Goal: Task Accomplishment & Management: Use online tool/utility

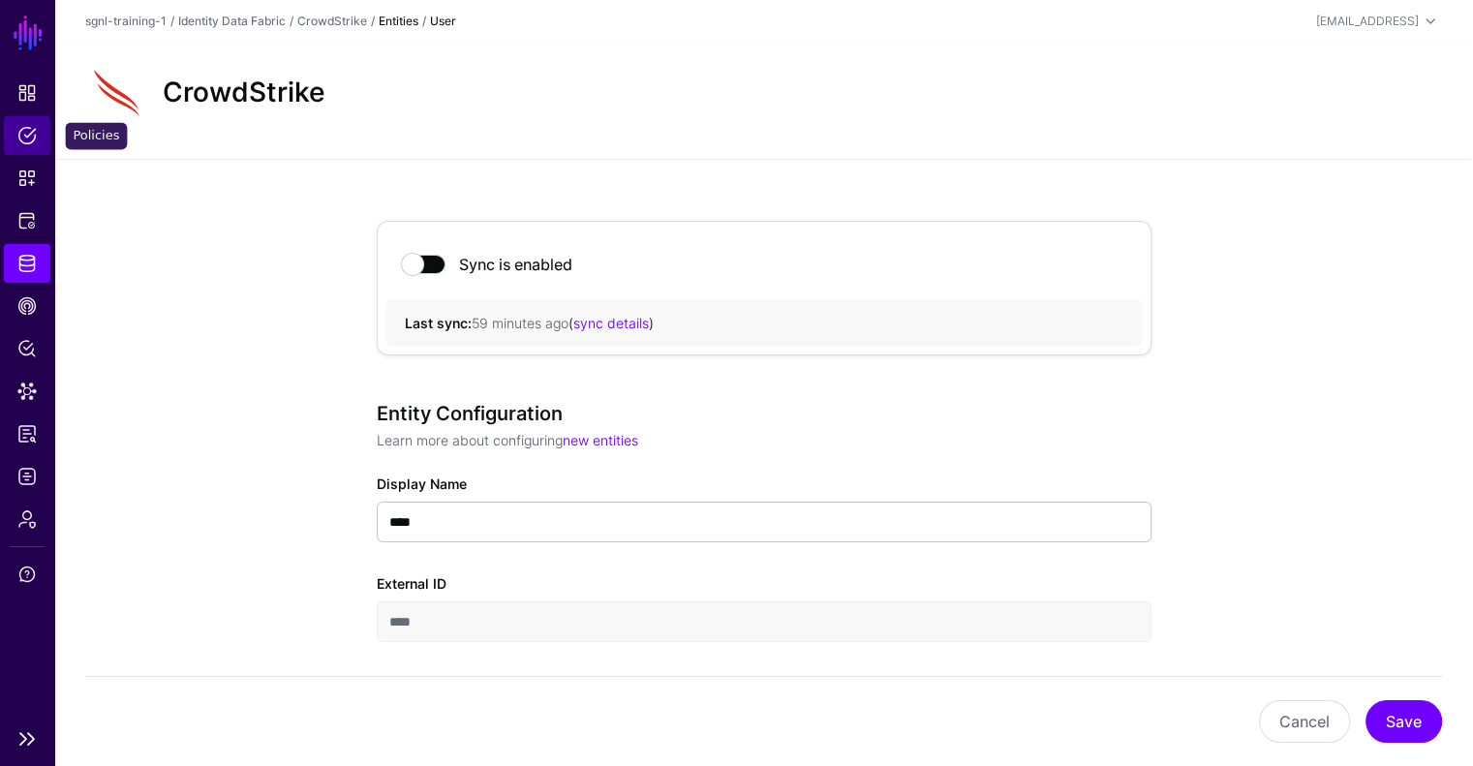
click at [22, 132] on span "Policies" at bounding box center [26, 135] width 19 height 19
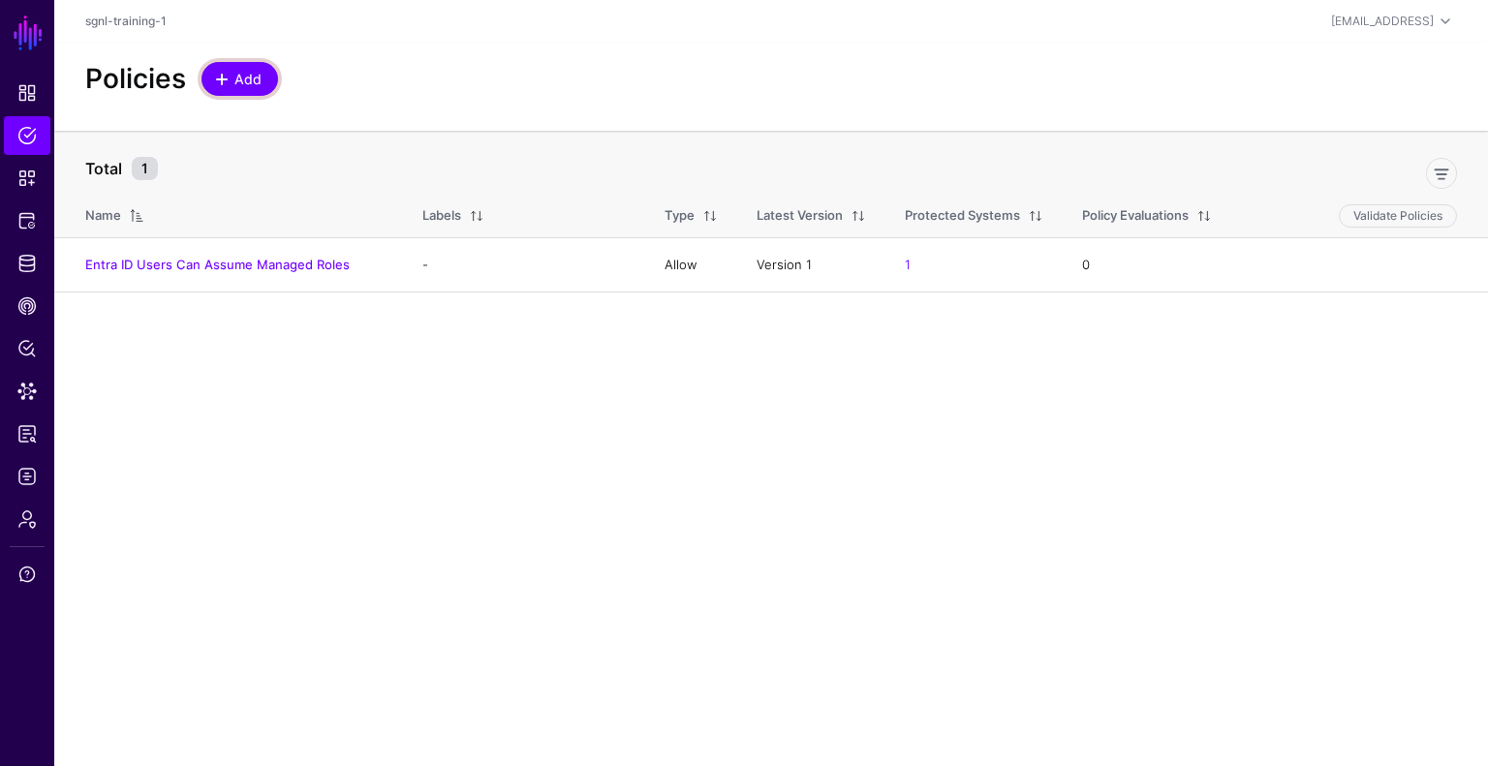
click at [242, 78] on span "Add" at bounding box center [248, 79] width 32 height 20
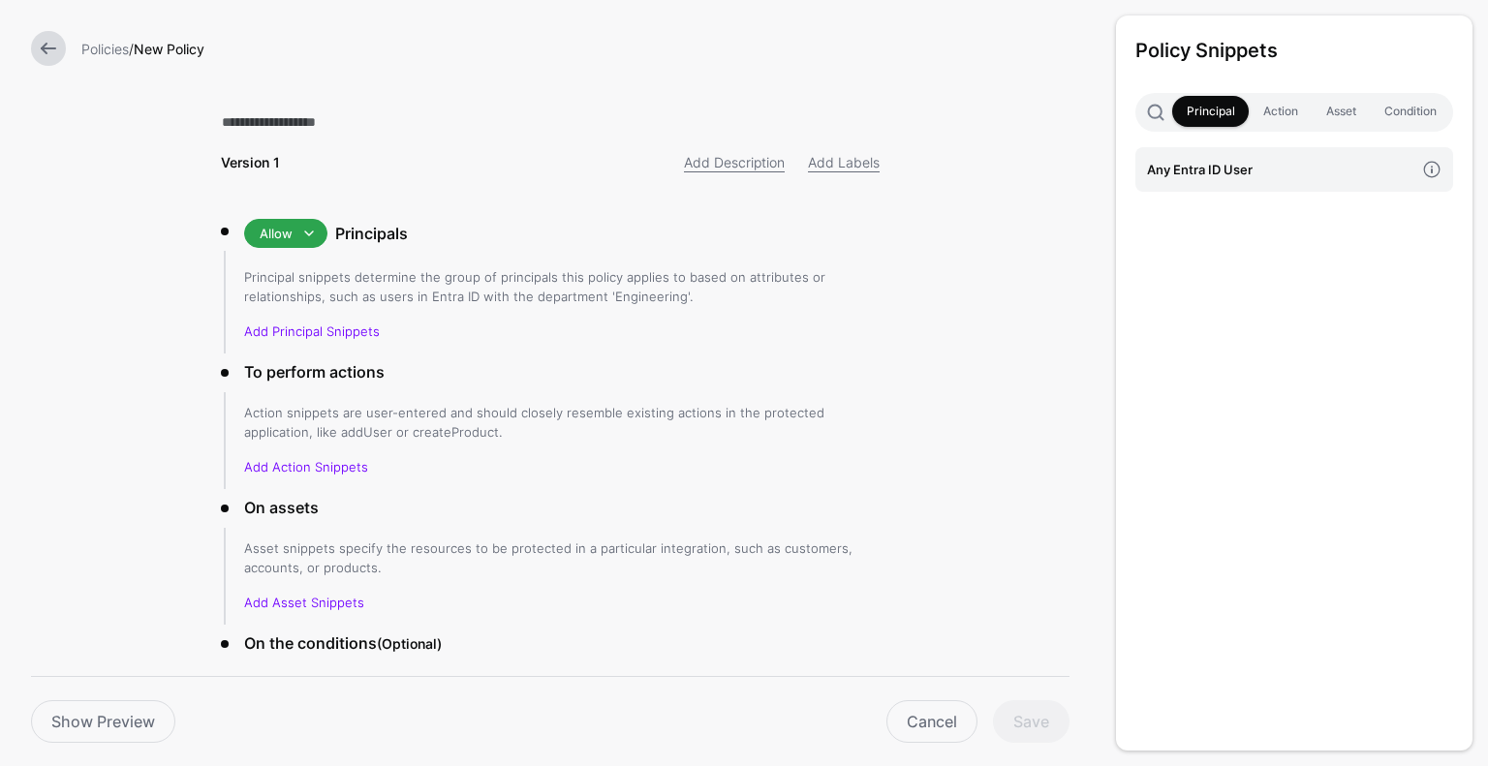
click at [70, 46] on div at bounding box center [48, 48] width 50 height 35
click at [53, 46] on link at bounding box center [48, 48] width 35 height 35
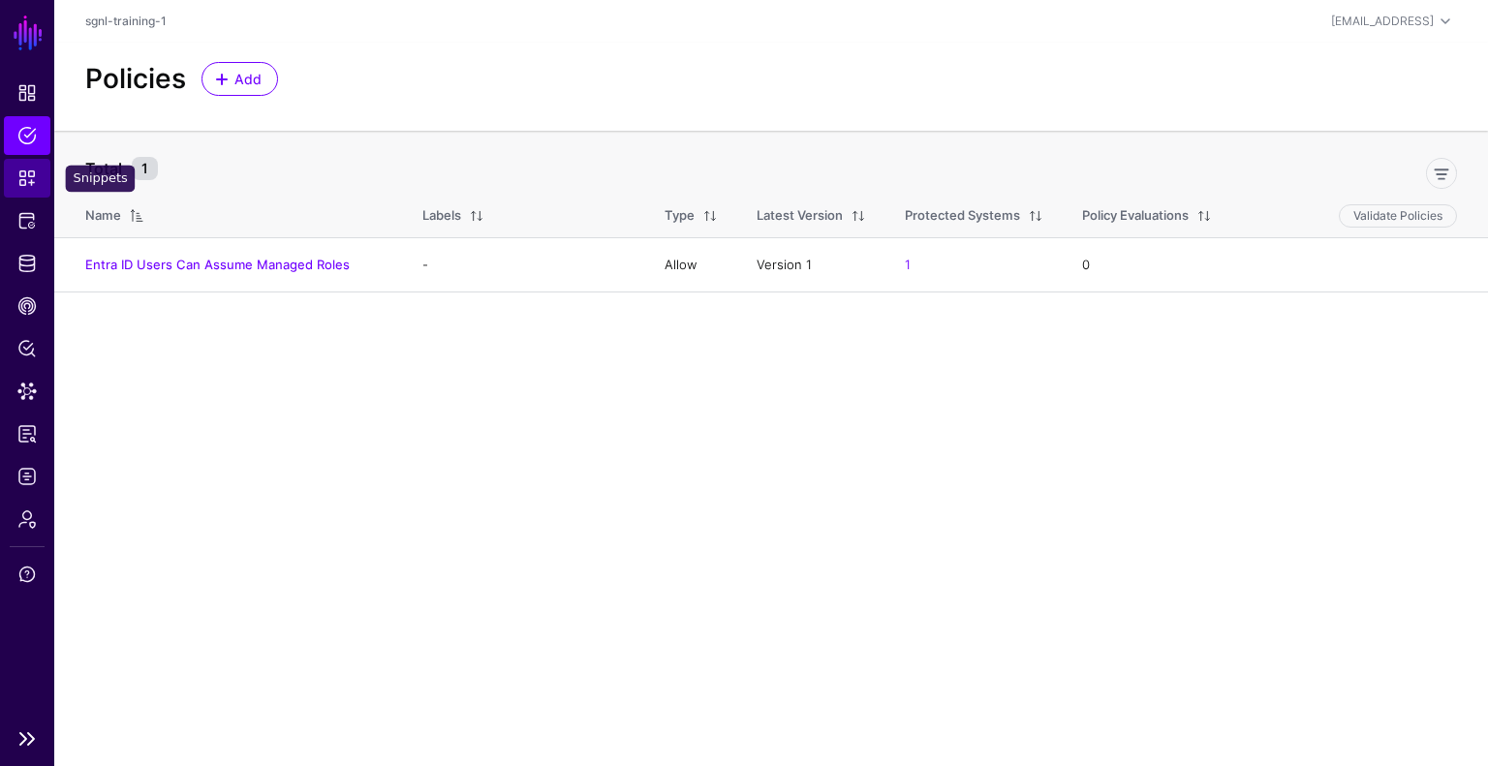
click at [28, 171] on span "Snippets" at bounding box center [26, 178] width 19 height 19
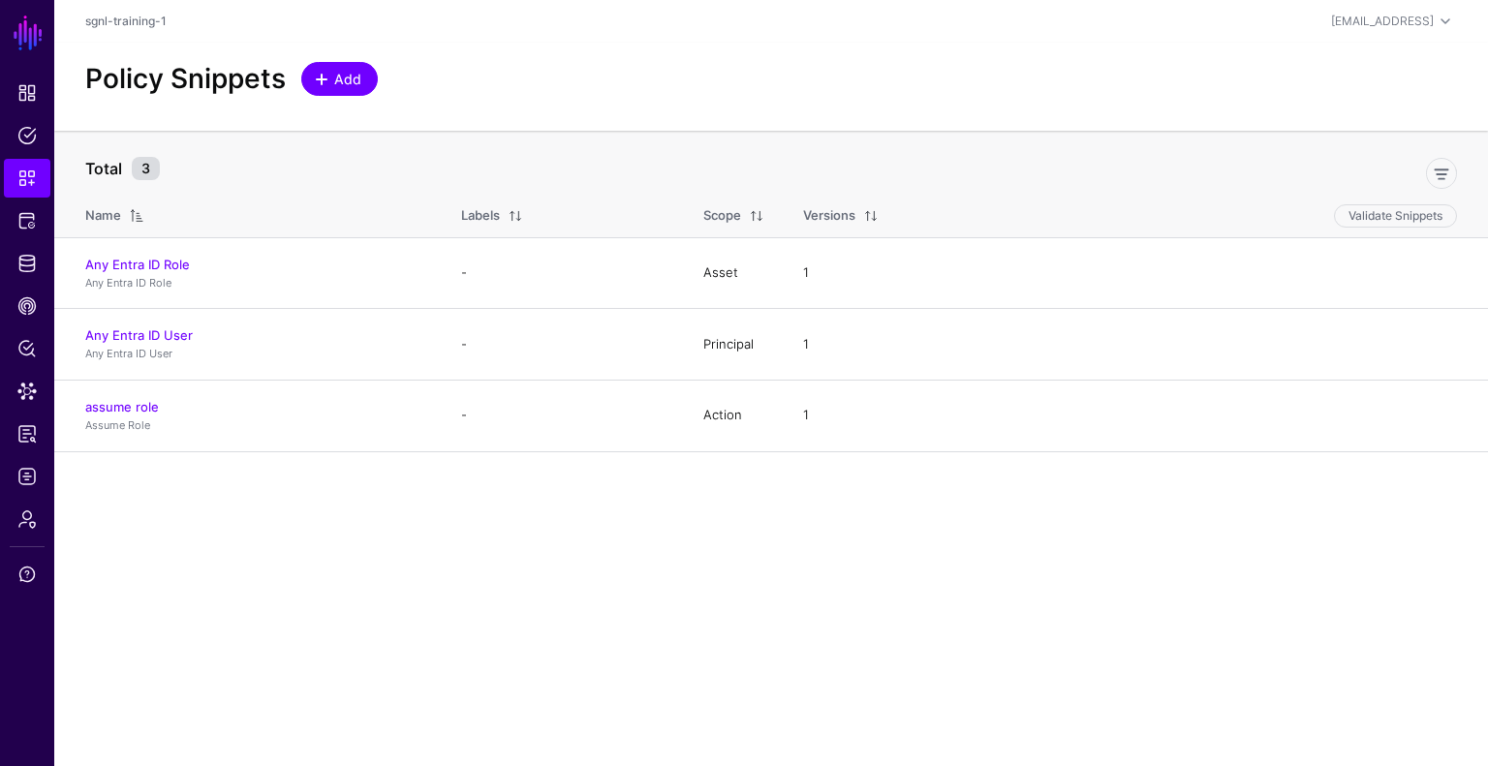
click at [333, 73] on span "Add" at bounding box center [348, 79] width 32 height 20
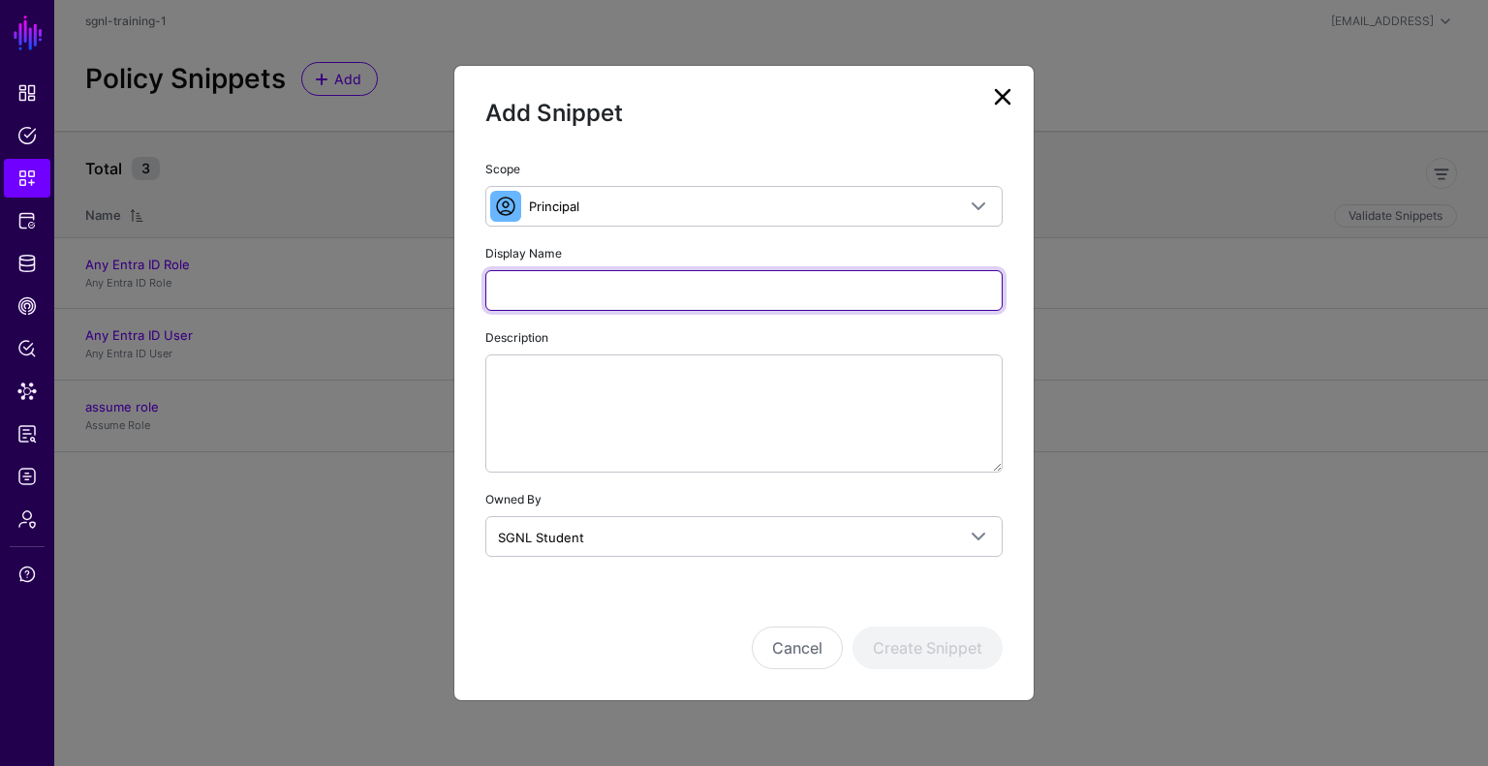
click at [568, 282] on input "Display Name" at bounding box center [743, 290] width 517 height 41
type input "**********"
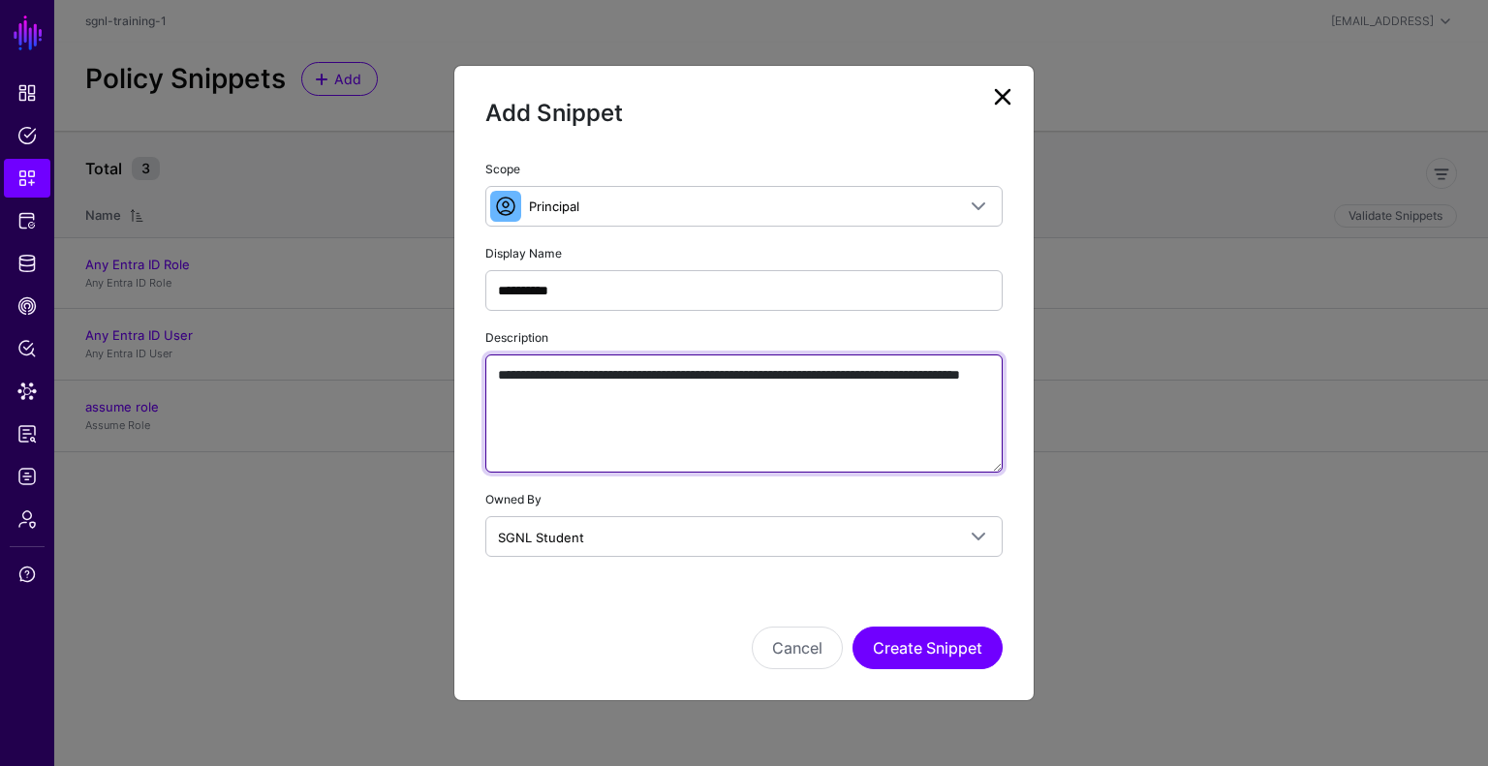
type textarea "**********"
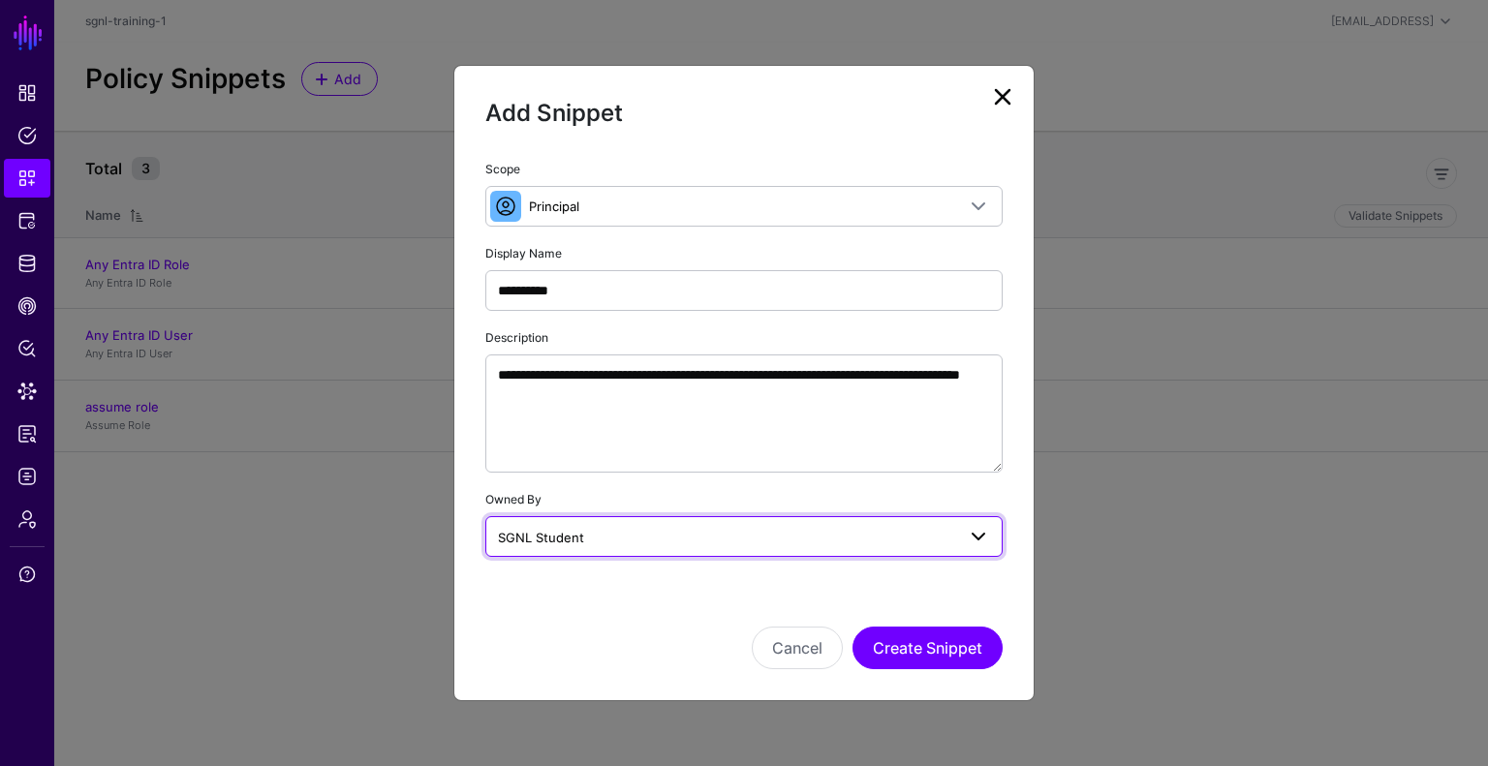
click at [529, 535] on span "SGNL Student" at bounding box center [541, 537] width 86 height 15
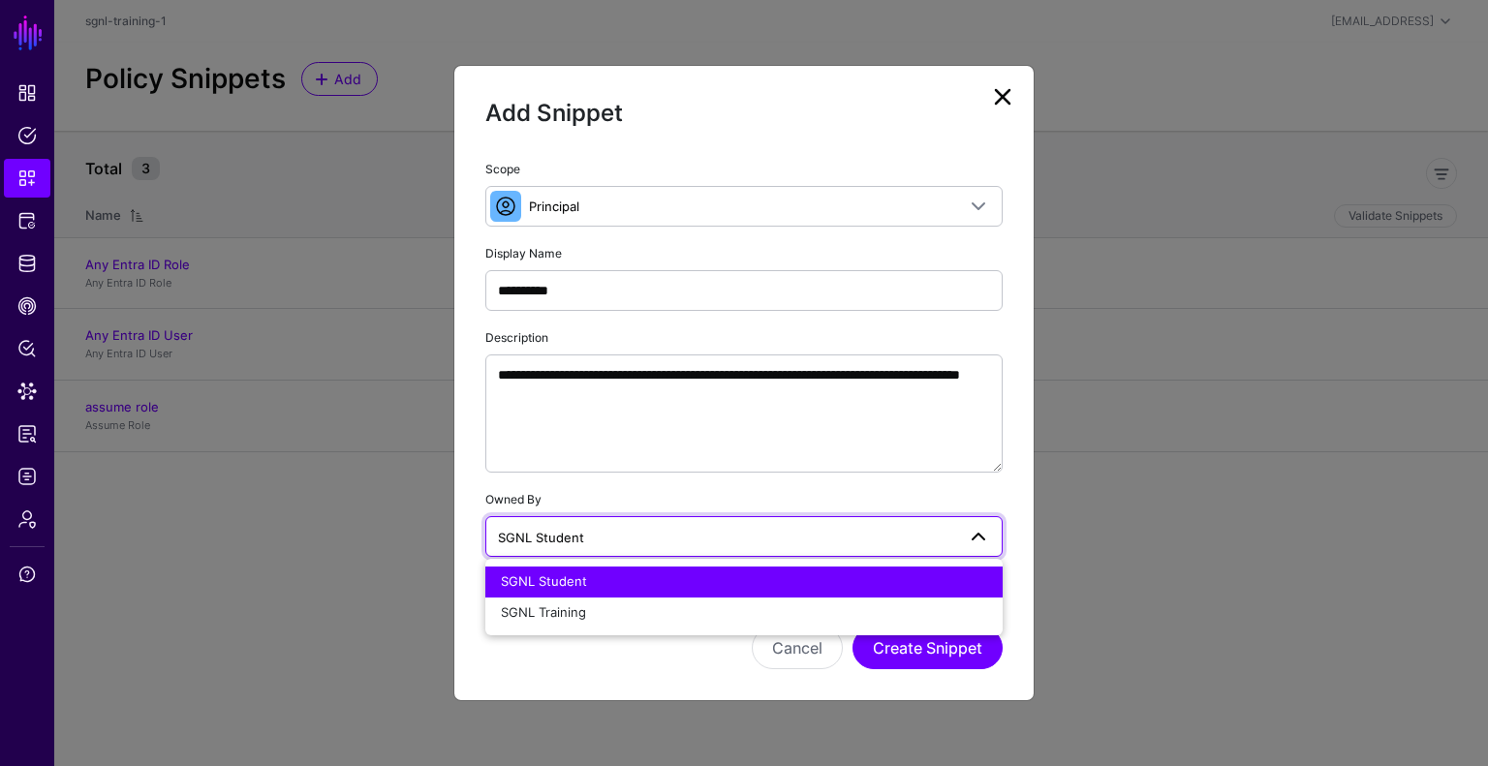
click at [600, 478] on div "**********" at bounding box center [743, 357] width 517 height 399
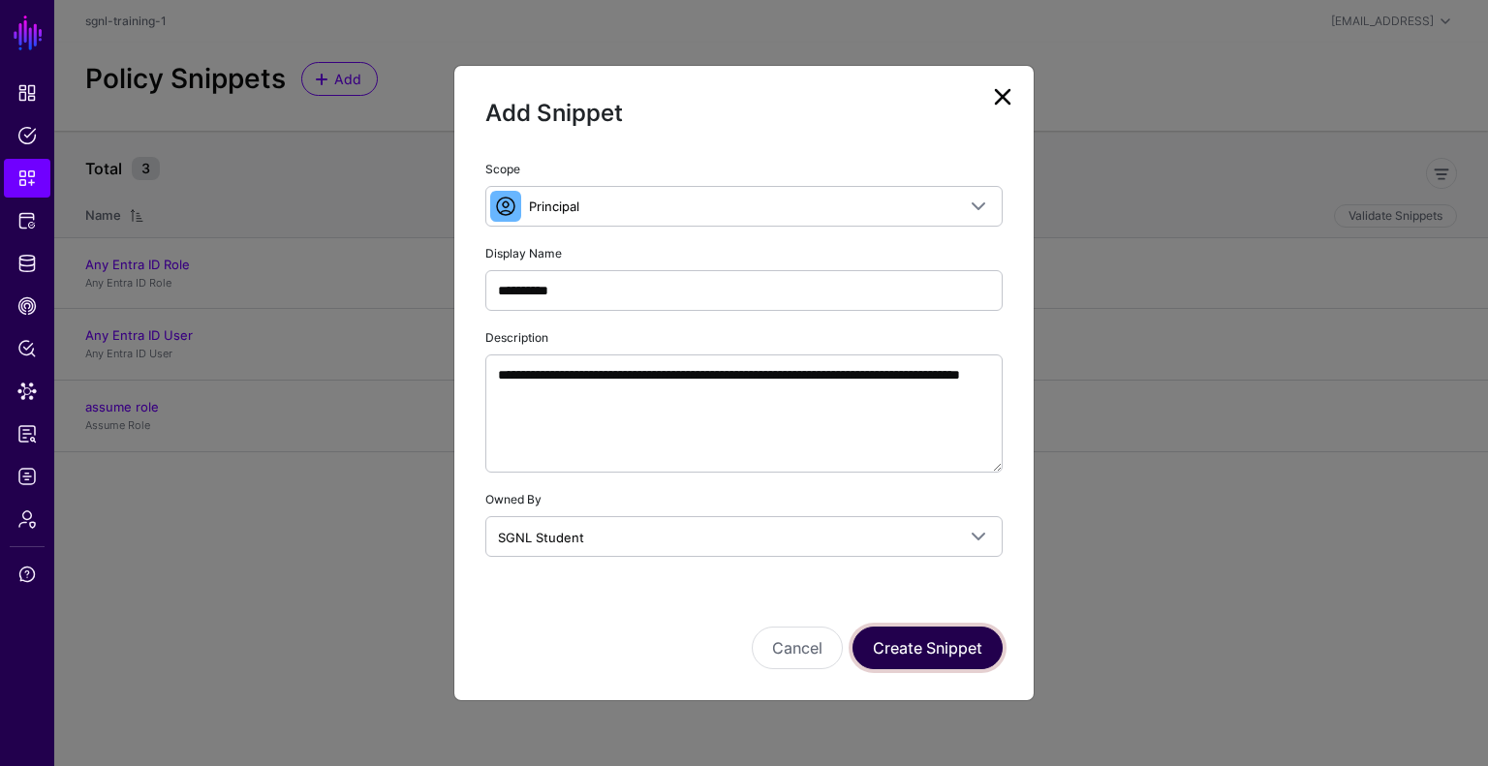
click at [944, 646] on button "Create Snippet" at bounding box center [927, 648] width 150 height 43
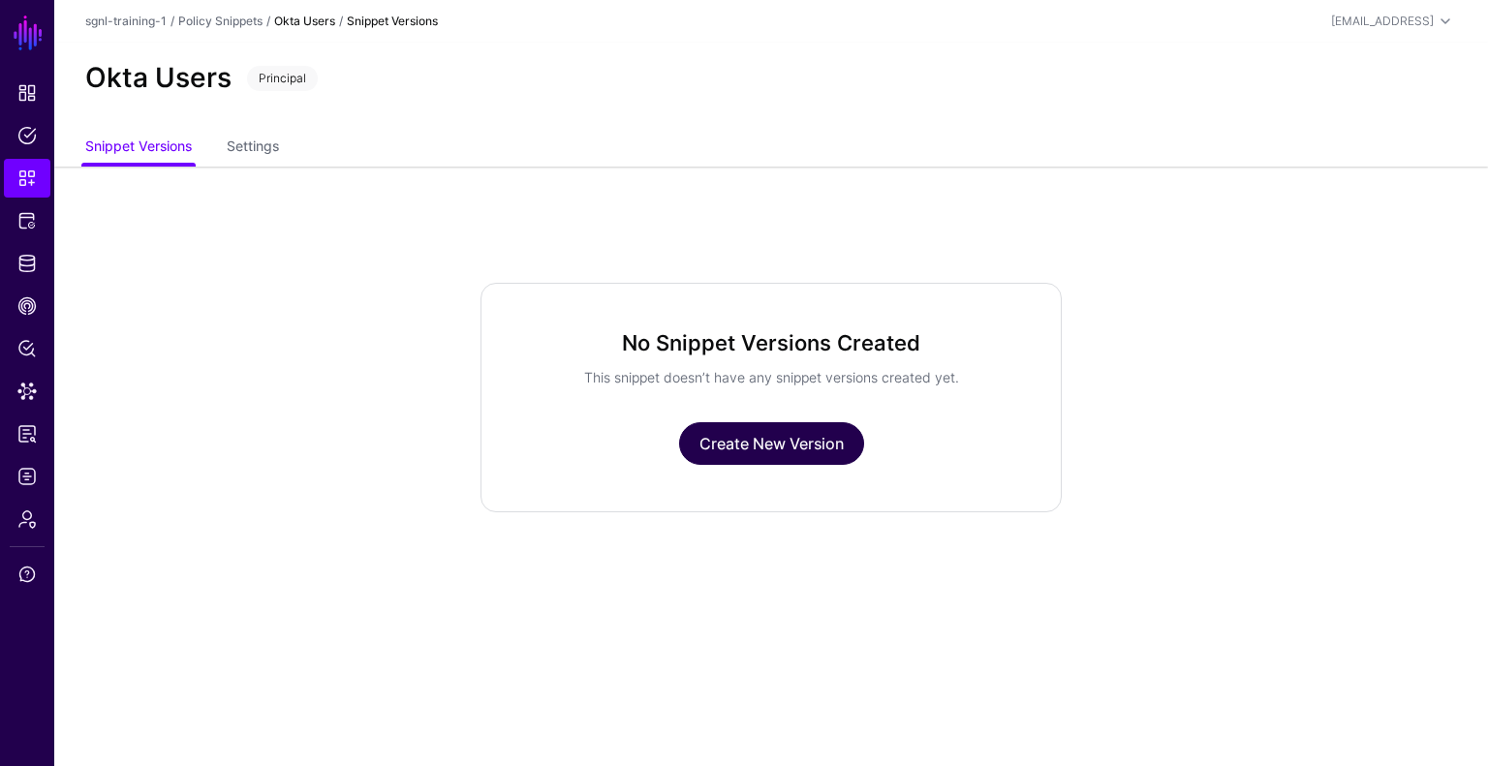
click at [804, 447] on link "Create New Version" at bounding box center [771, 443] width 185 height 43
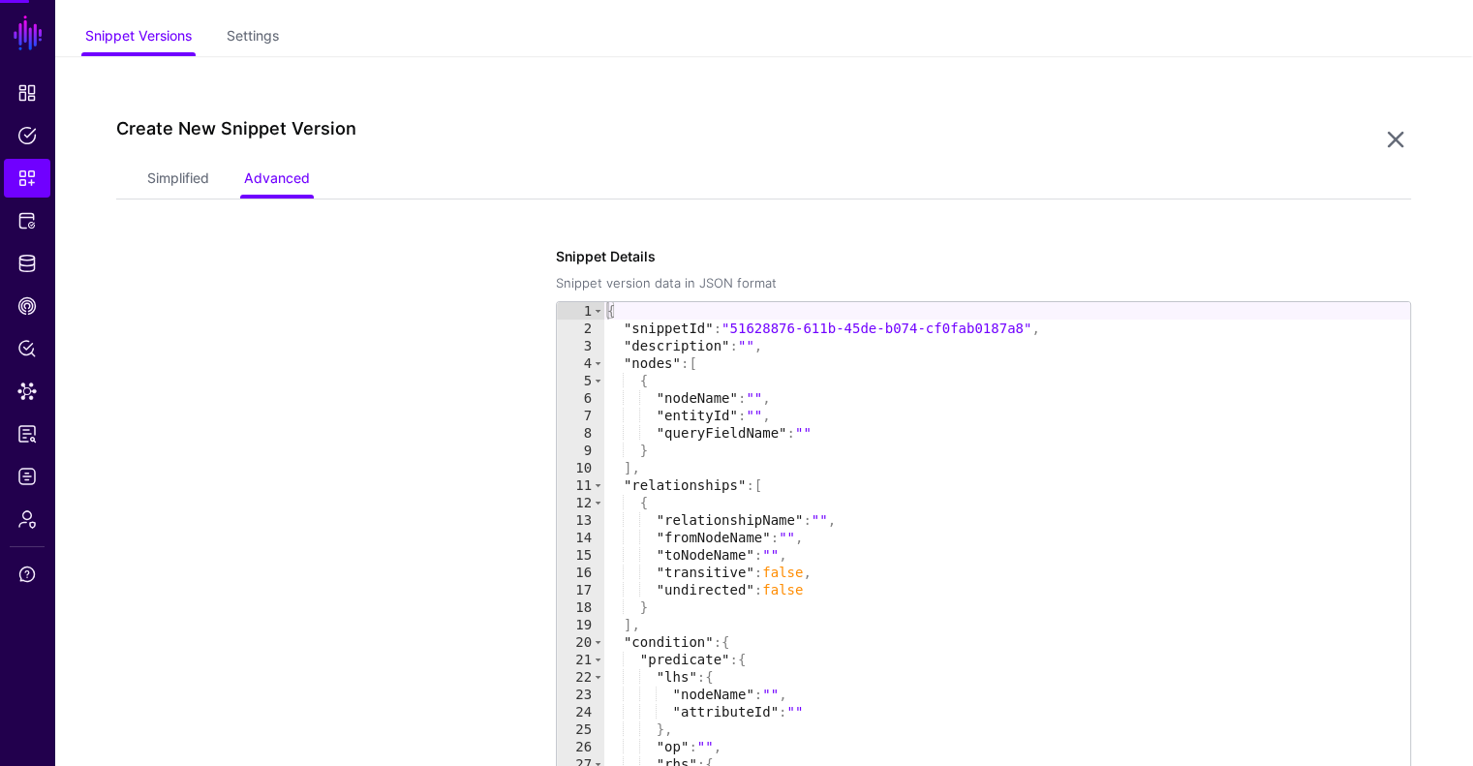
scroll to position [167, 0]
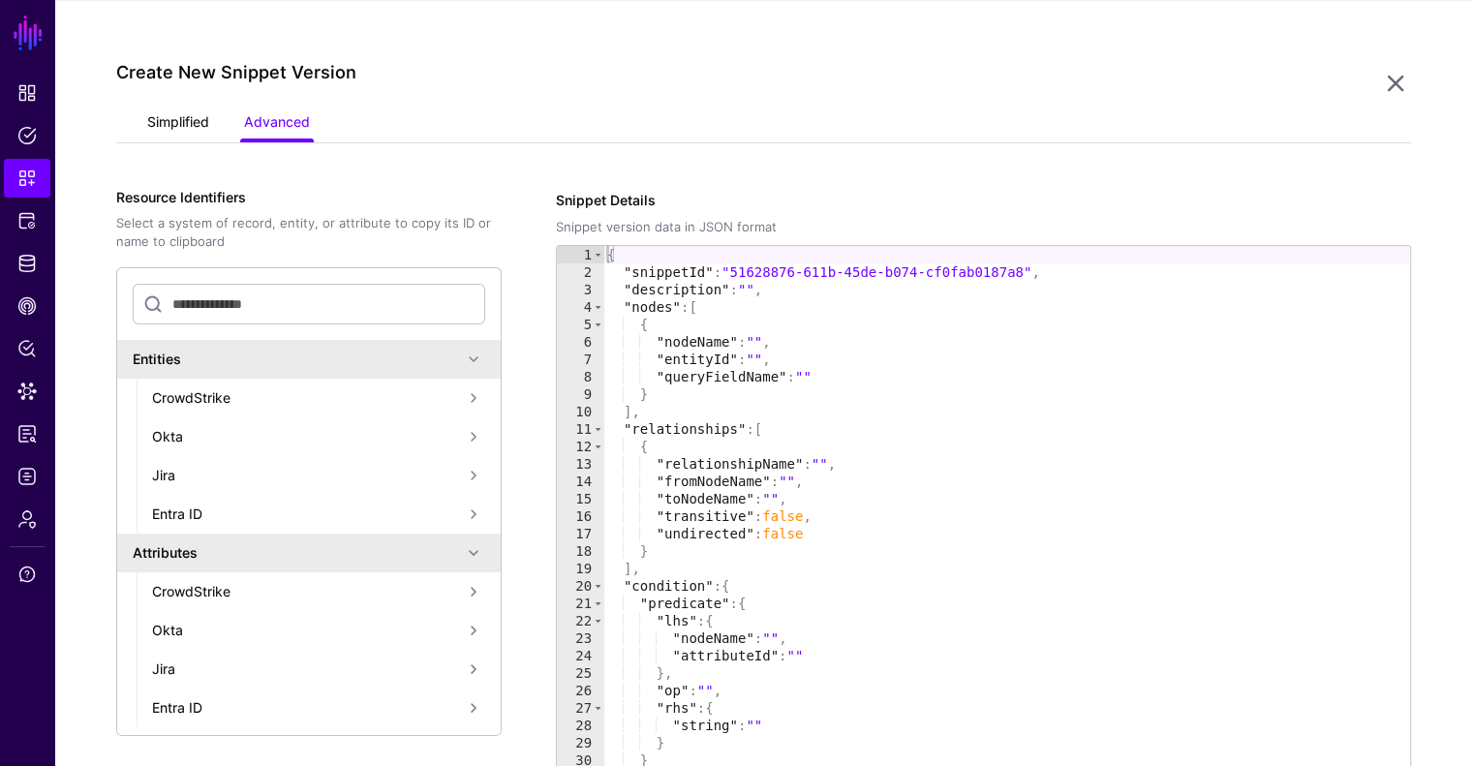
click at [163, 115] on link "Simplified" at bounding box center [178, 124] width 62 height 37
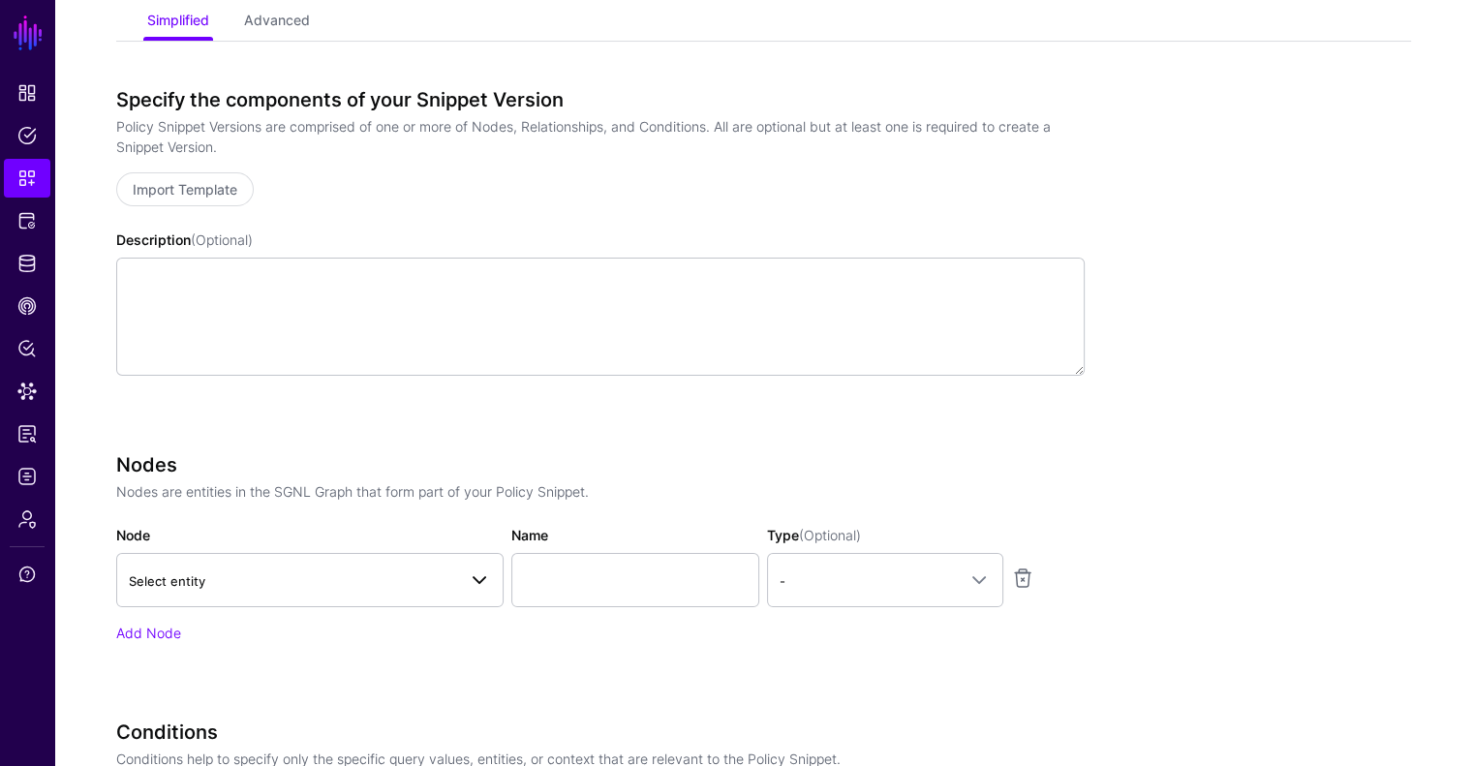
scroll to position [360, 0]
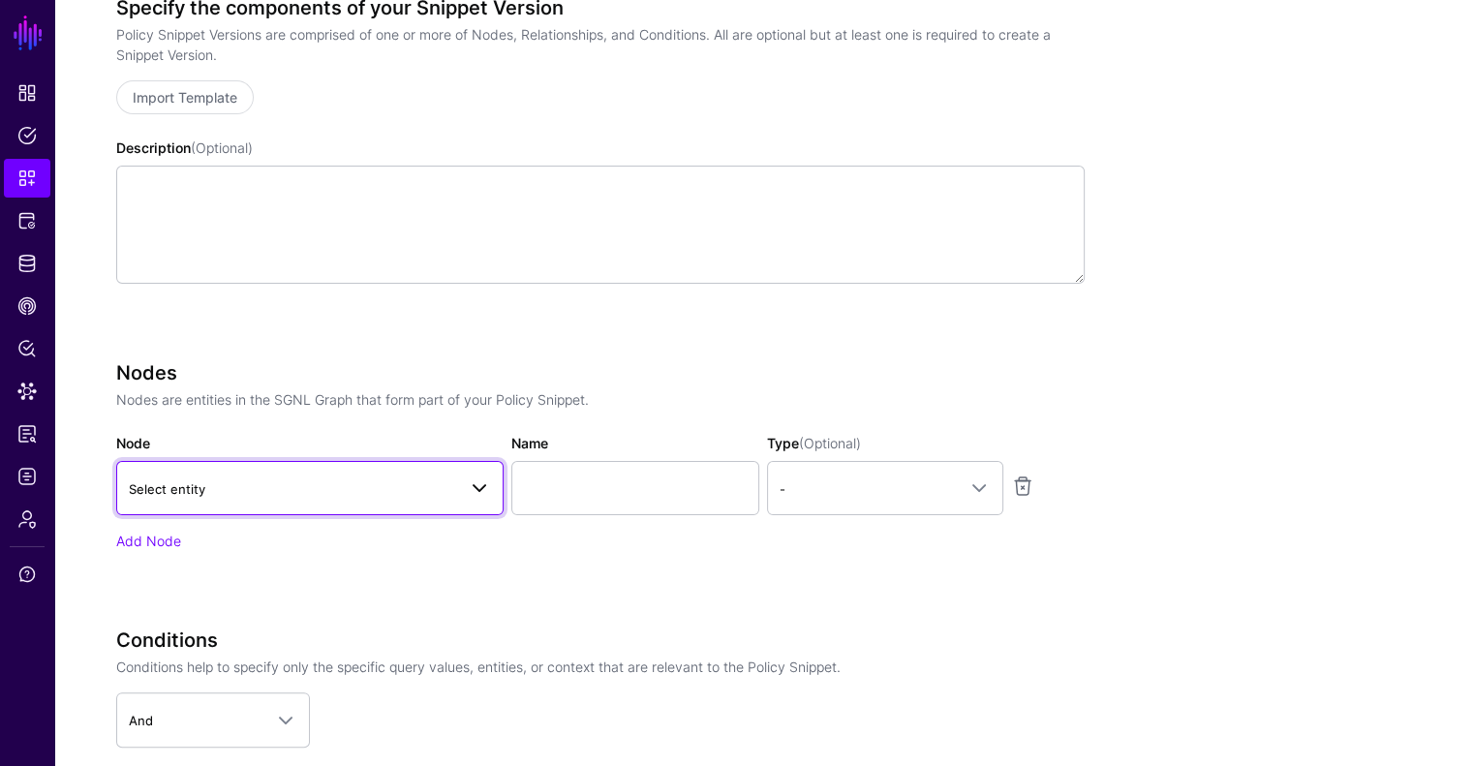
click at [399, 500] on link "Select entity" at bounding box center [309, 488] width 387 height 54
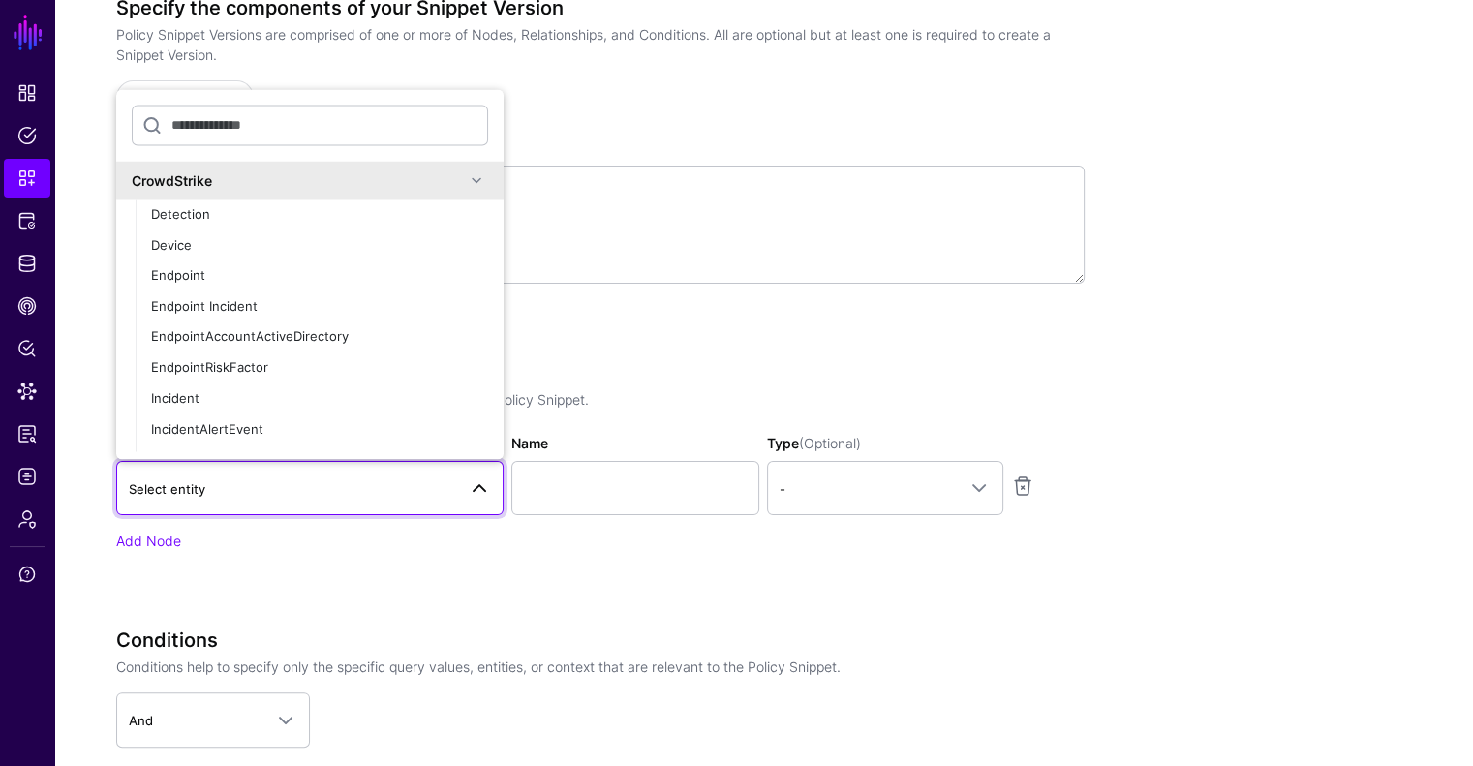
click at [417, 177] on div "CrowdStrike" at bounding box center [298, 180] width 333 height 20
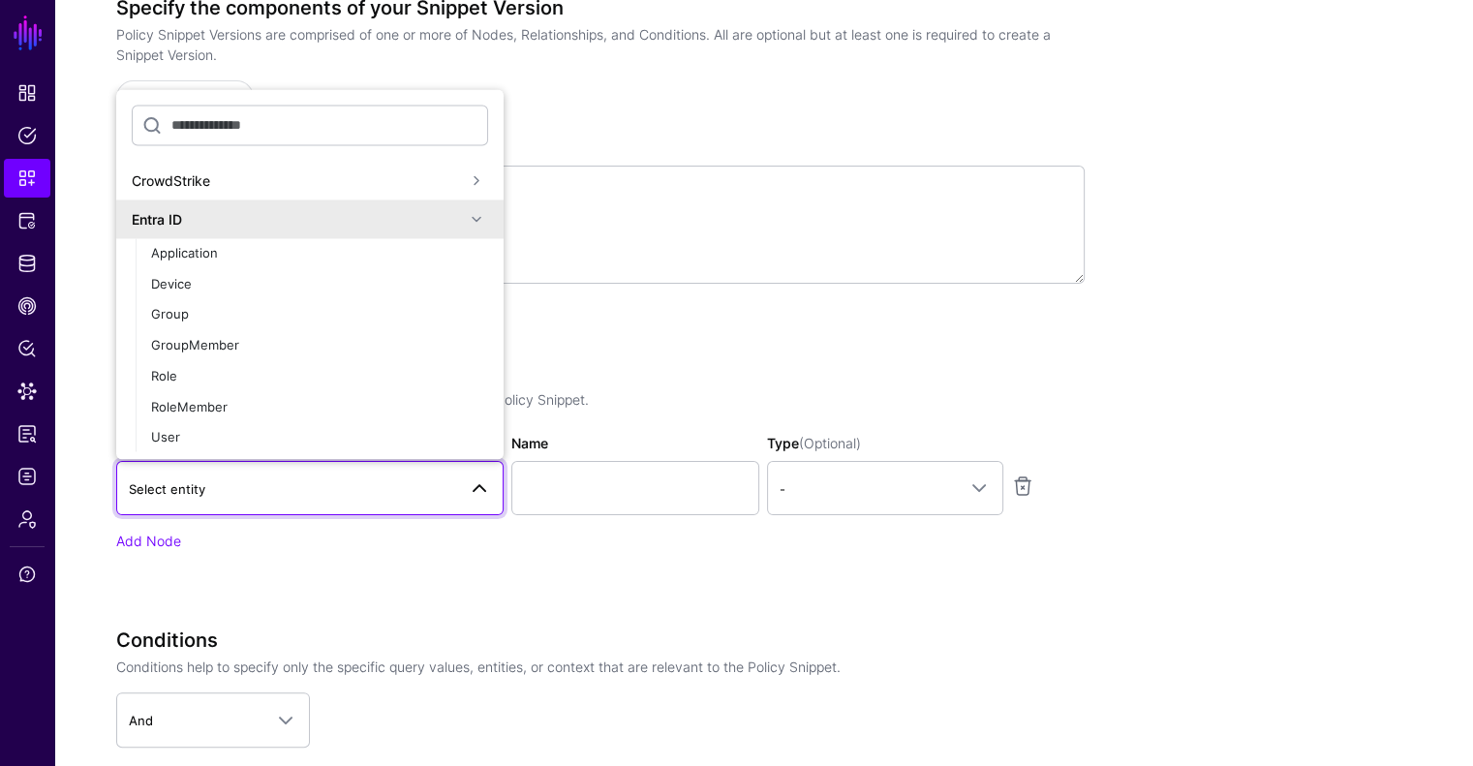
click at [263, 222] on div "Entra ID" at bounding box center [298, 219] width 333 height 20
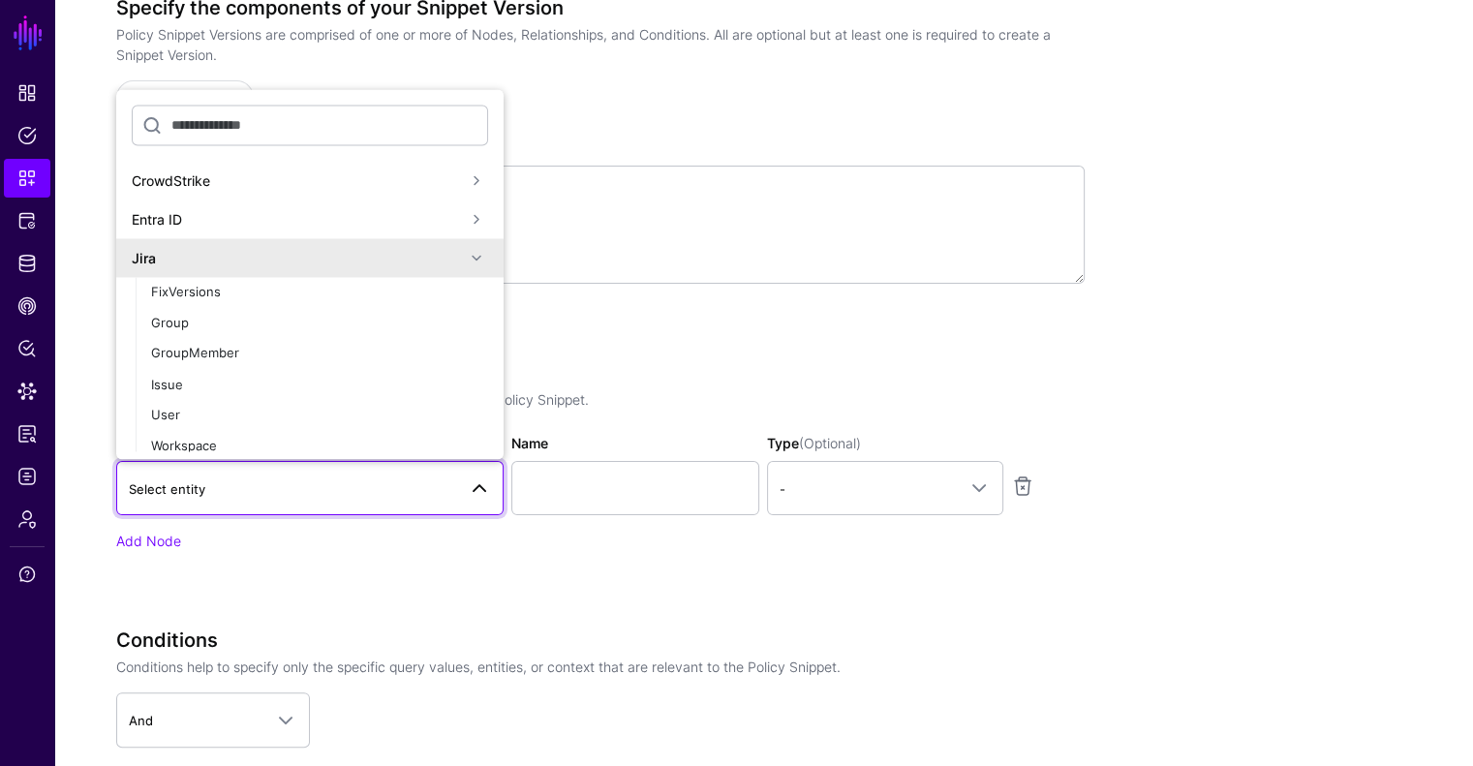
click at [240, 257] on div "Jira" at bounding box center [298, 258] width 333 height 20
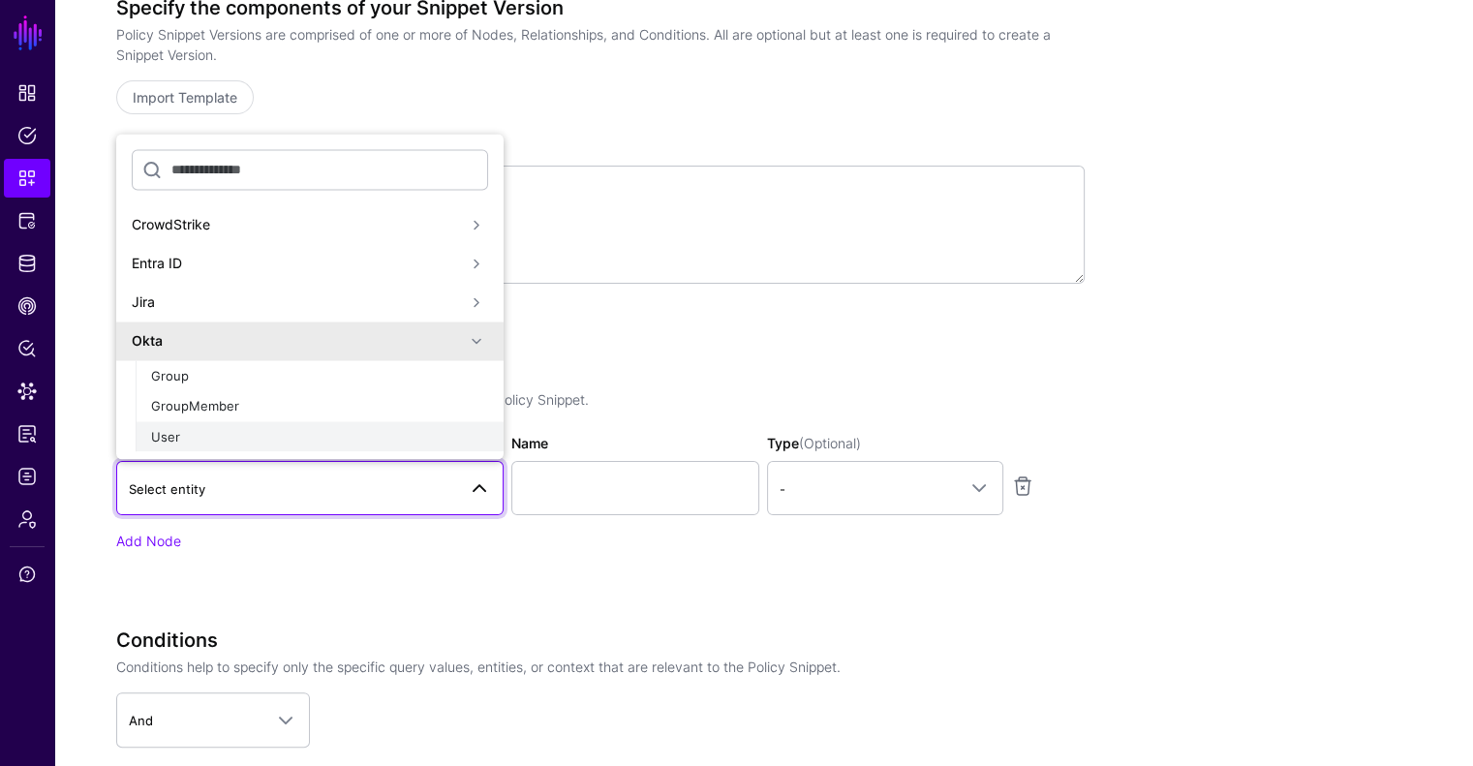
click at [194, 430] on div "User" at bounding box center [319, 436] width 337 height 19
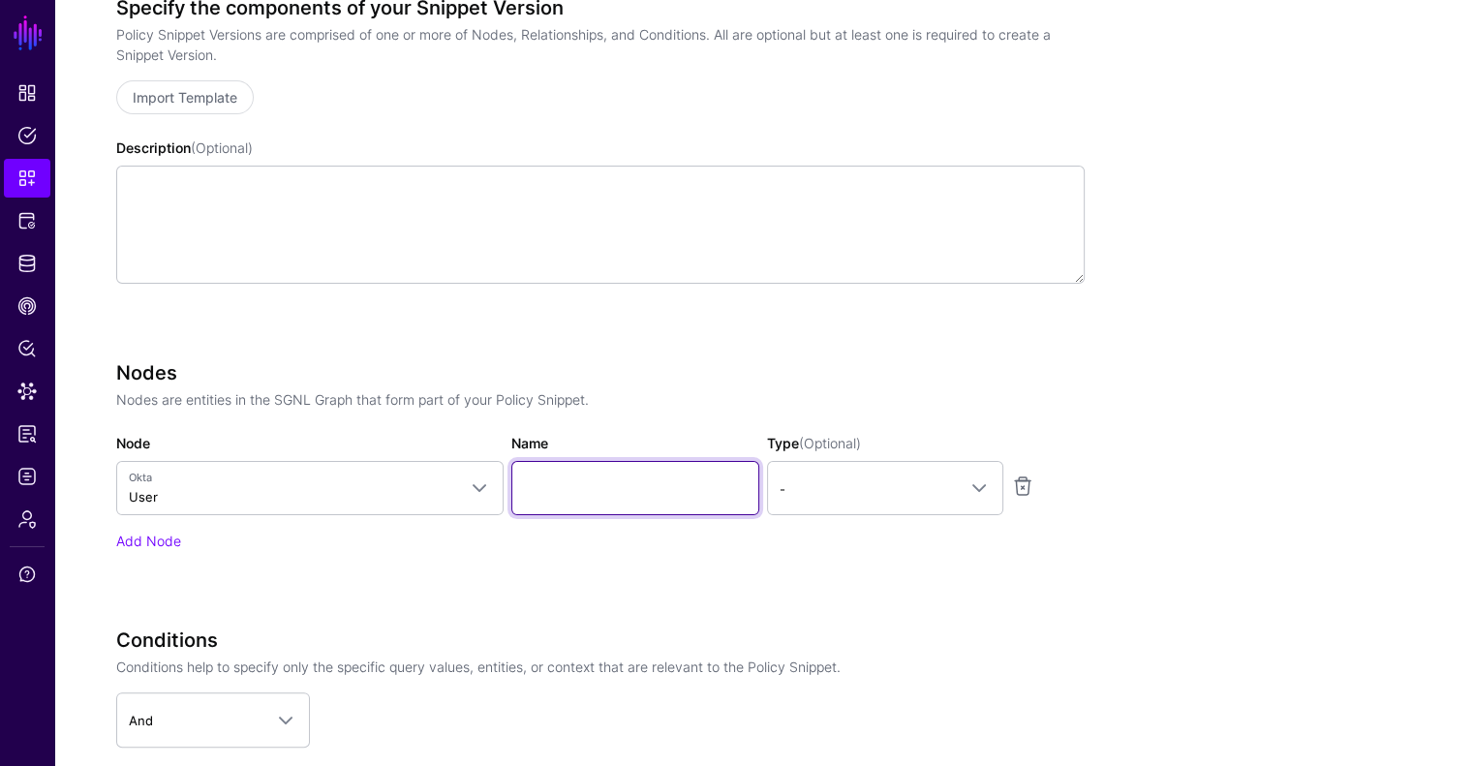
click at [542, 487] on input "Name" at bounding box center [635, 488] width 248 height 54
type input "********"
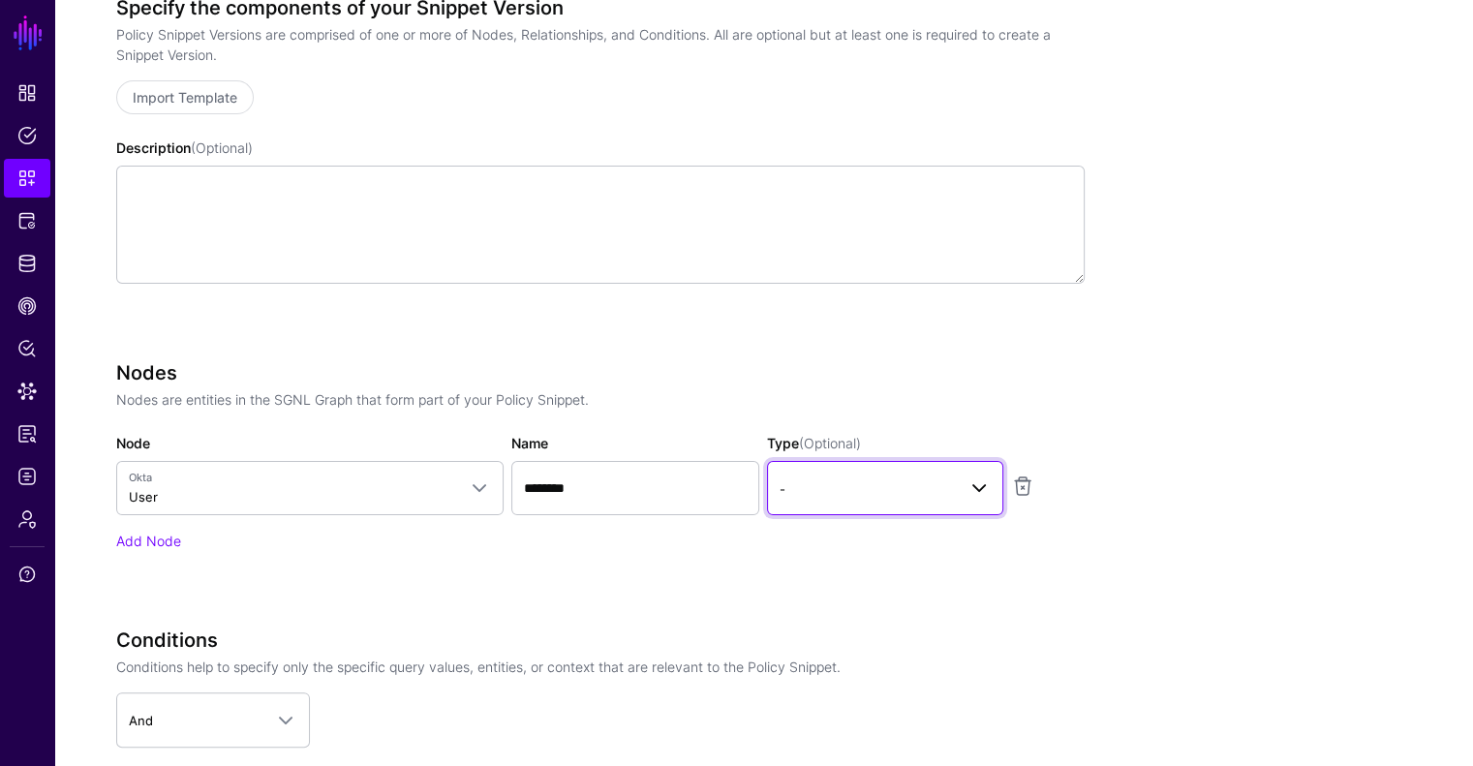
click at [884, 489] on span "-" at bounding box center [868, 489] width 176 height 21
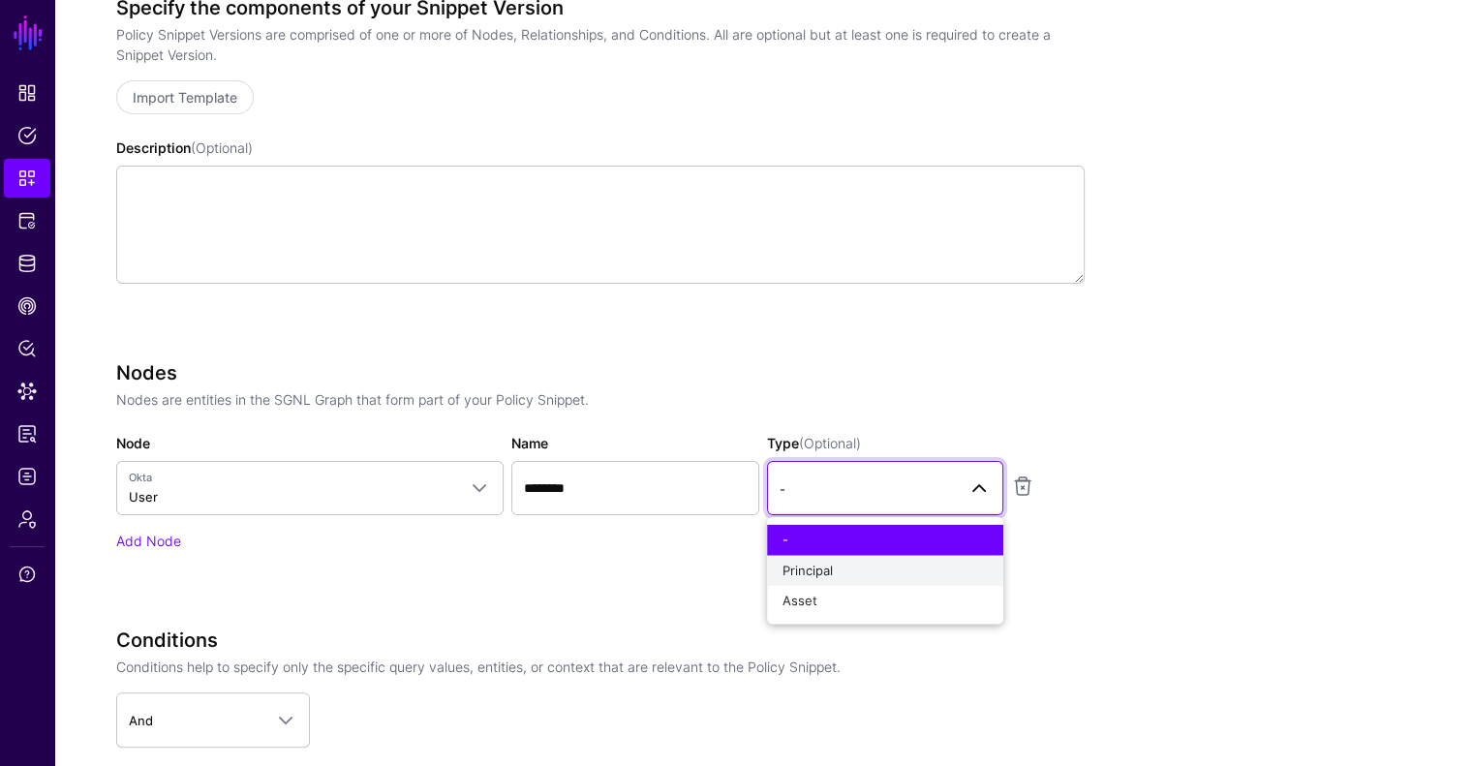
click at [839, 578] on div "Principal" at bounding box center [885, 570] width 205 height 19
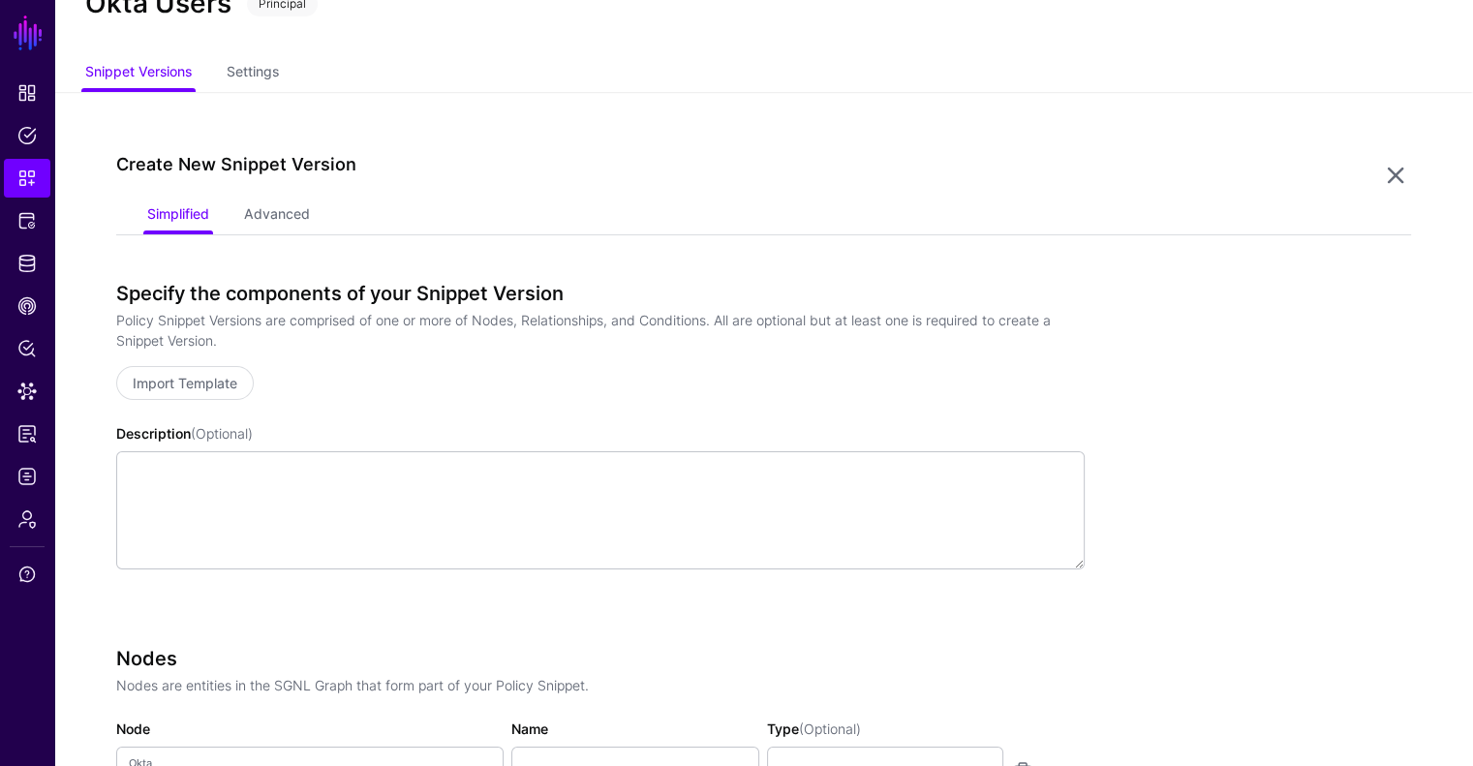
scroll to position [0, 0]
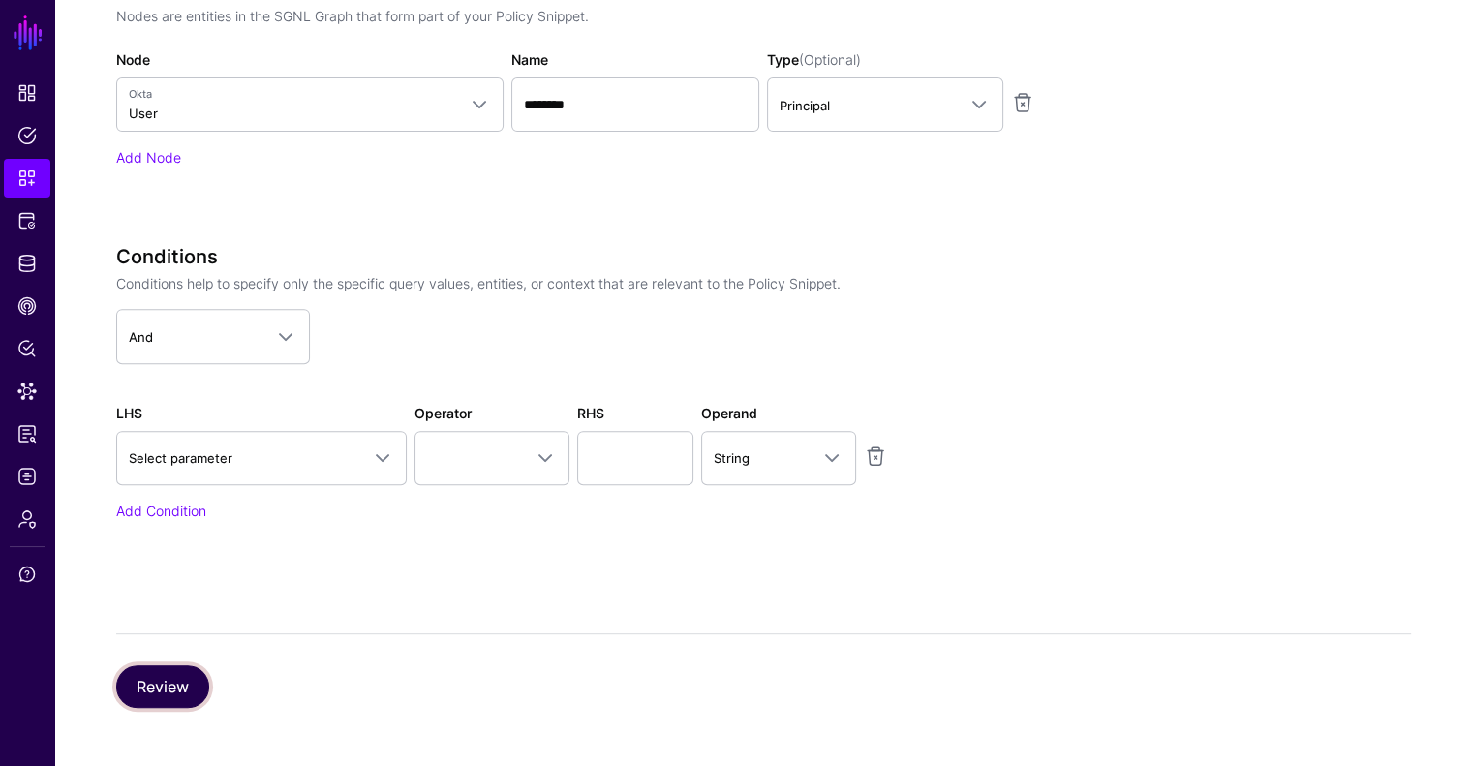
click at [183, 671] on button "Review" at bounding box center [162, 686] width 93 height 43
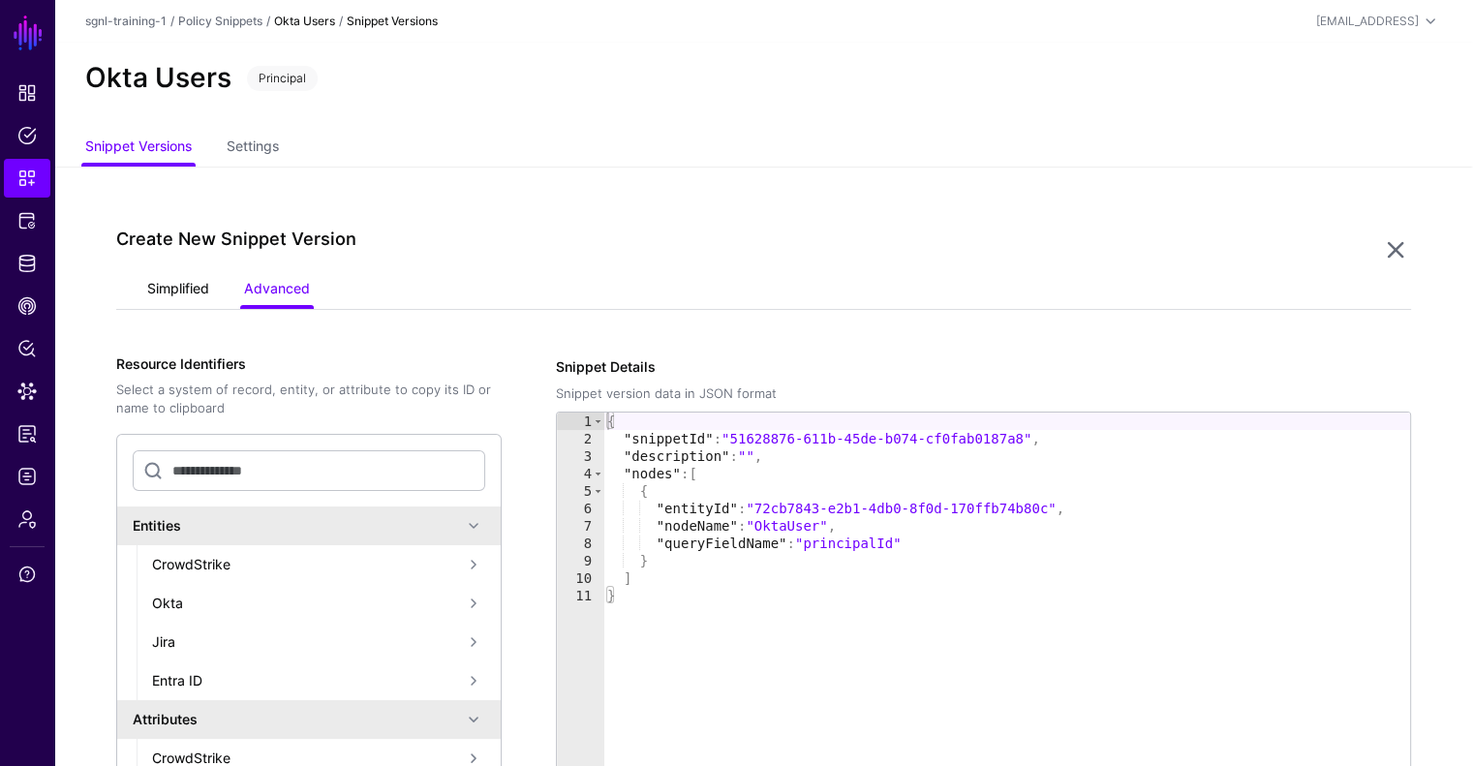
click at [163, 276] on link "Simplified" at bounding box center [178, 290] width 62 height 37
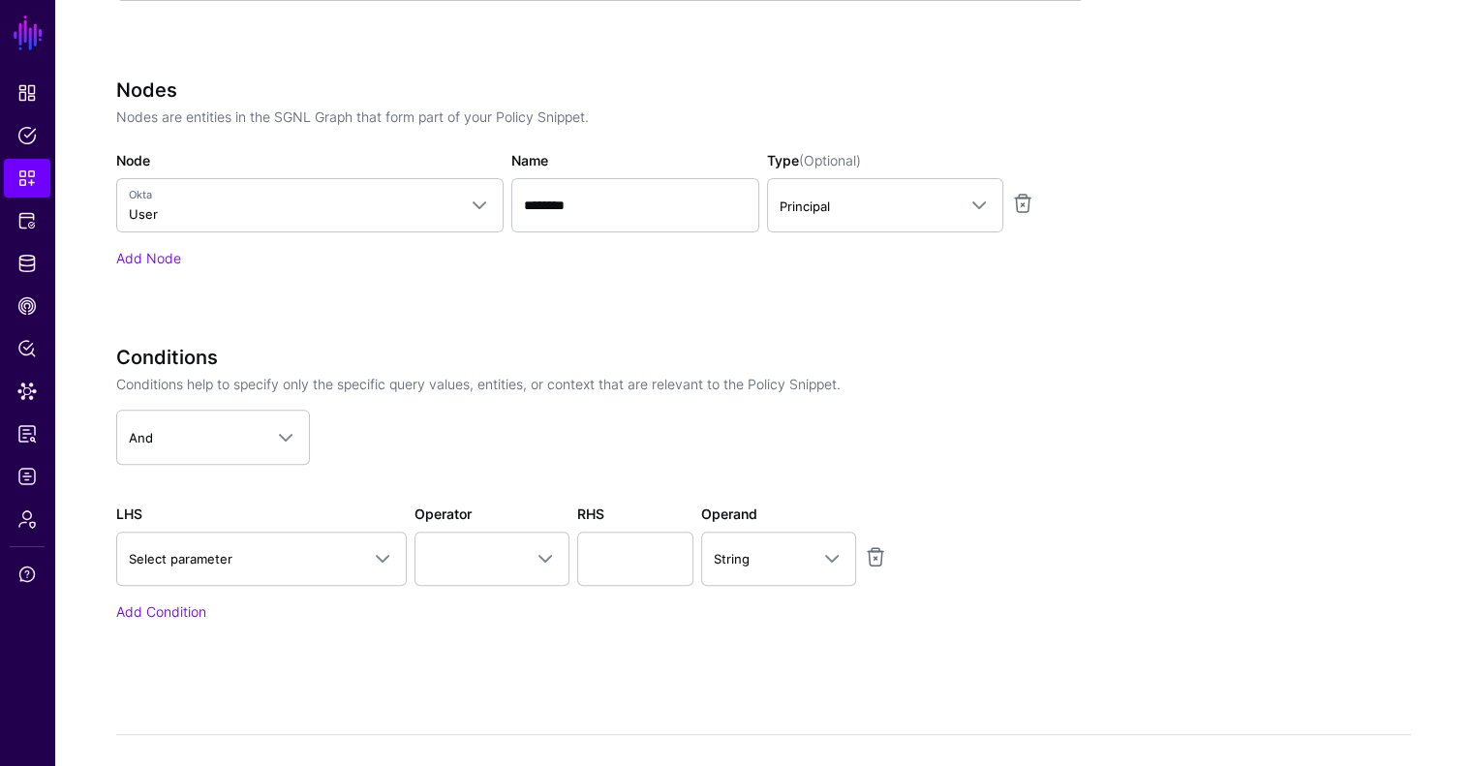
scroll to position [678, 0]
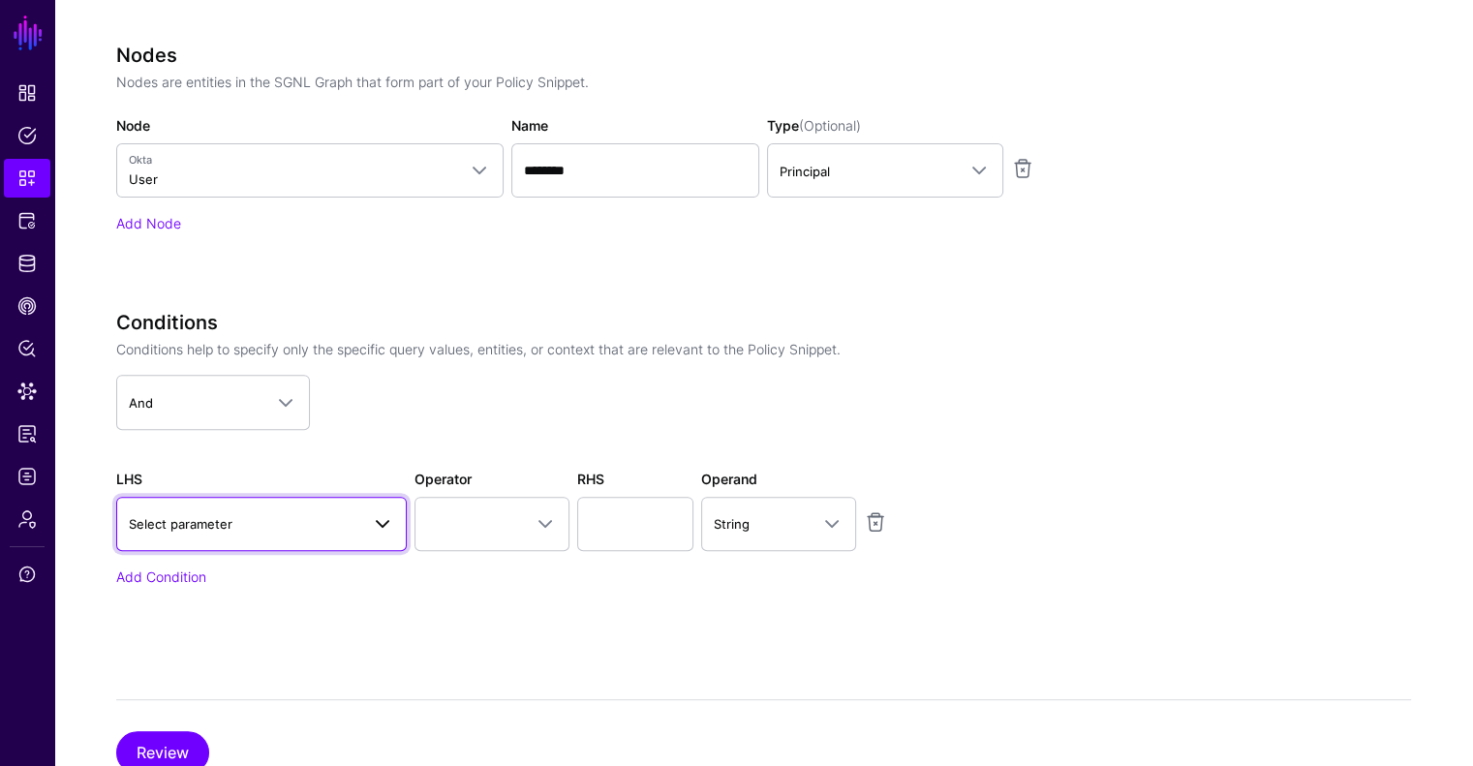
click at [247, 503] on link "Select parameter" at bounding box center [261, 524] width 291 height 54
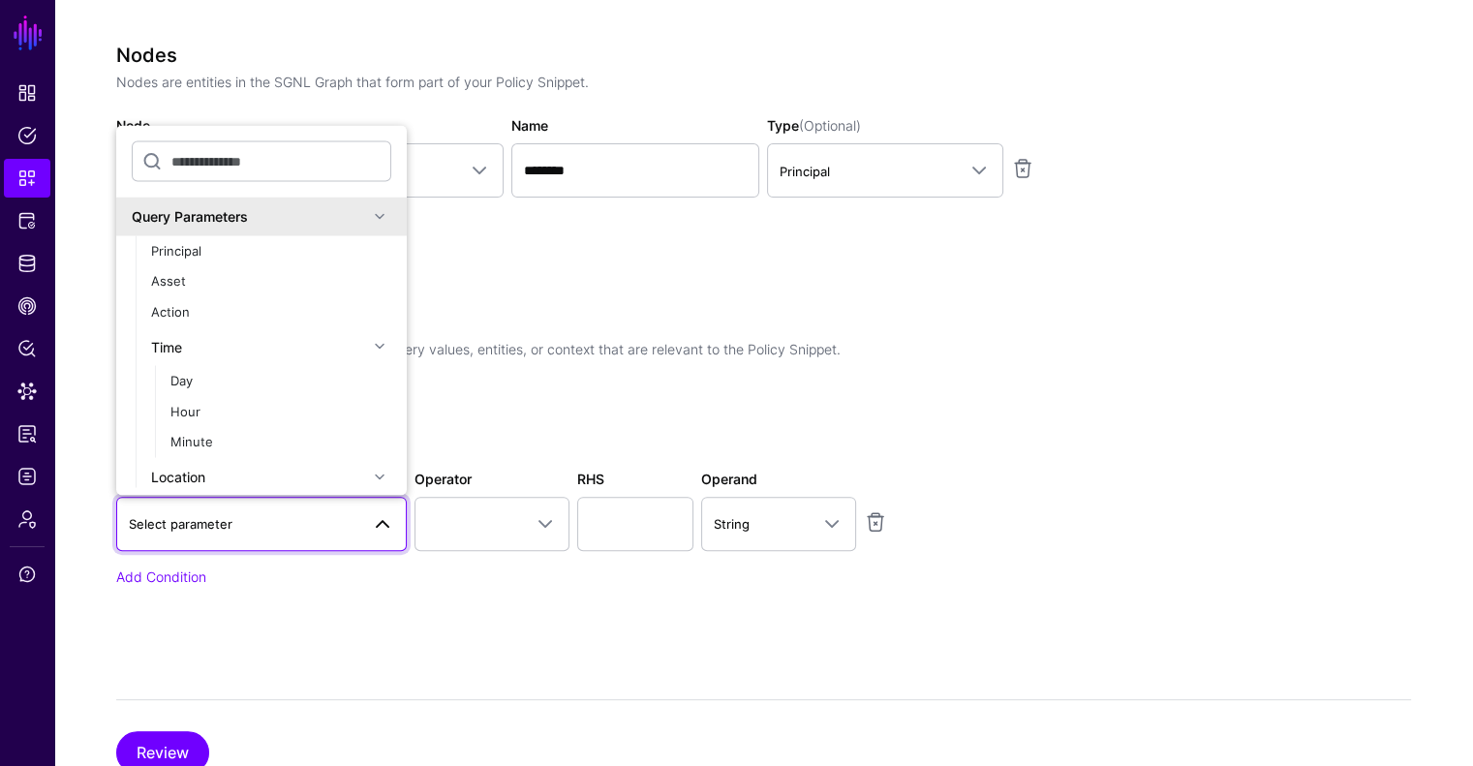
click at [246, 505] on link "Select parameter" at bounding box center [261, 524] width 291 height 54
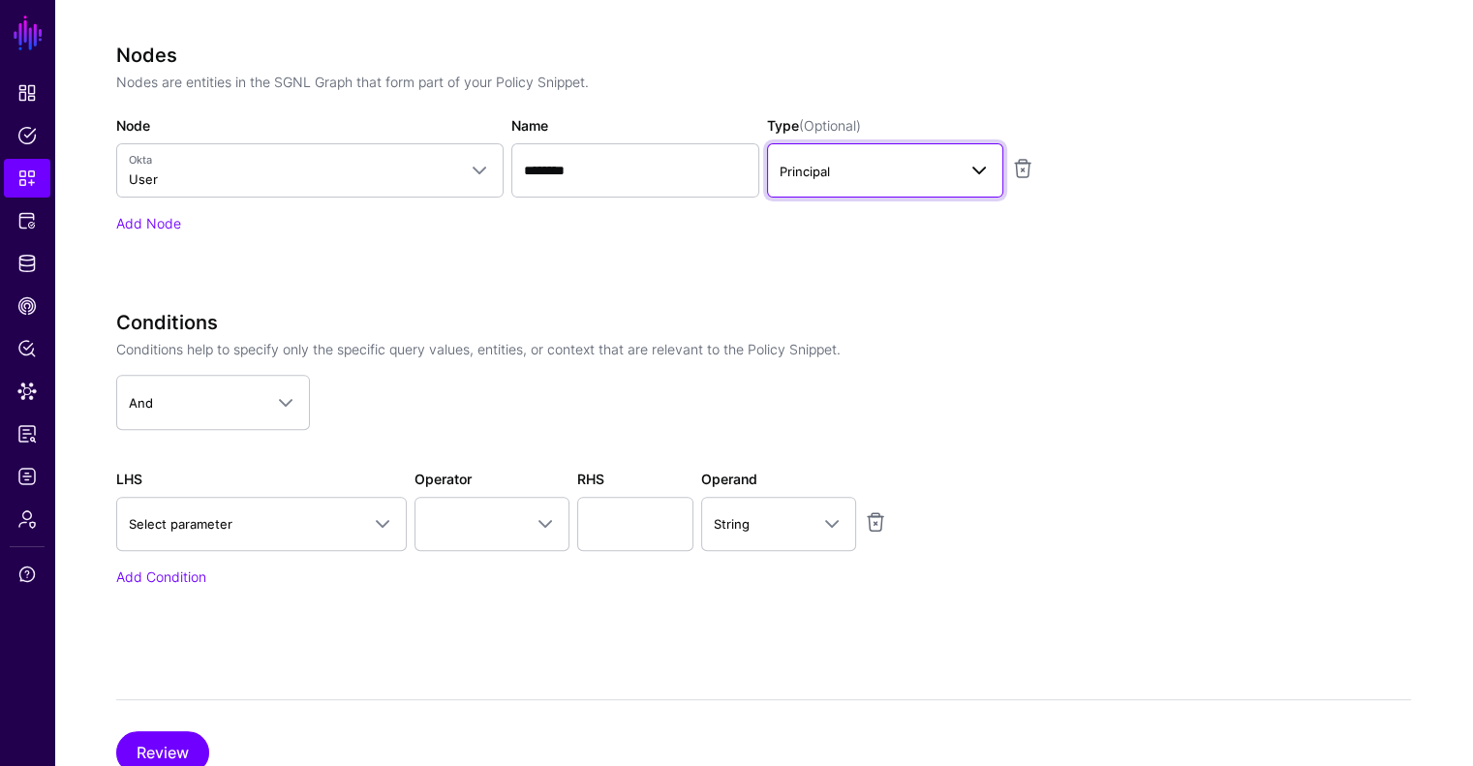
click at [913, 172] on span "Principal" at bounding box center [868, 171] width 176 height 21
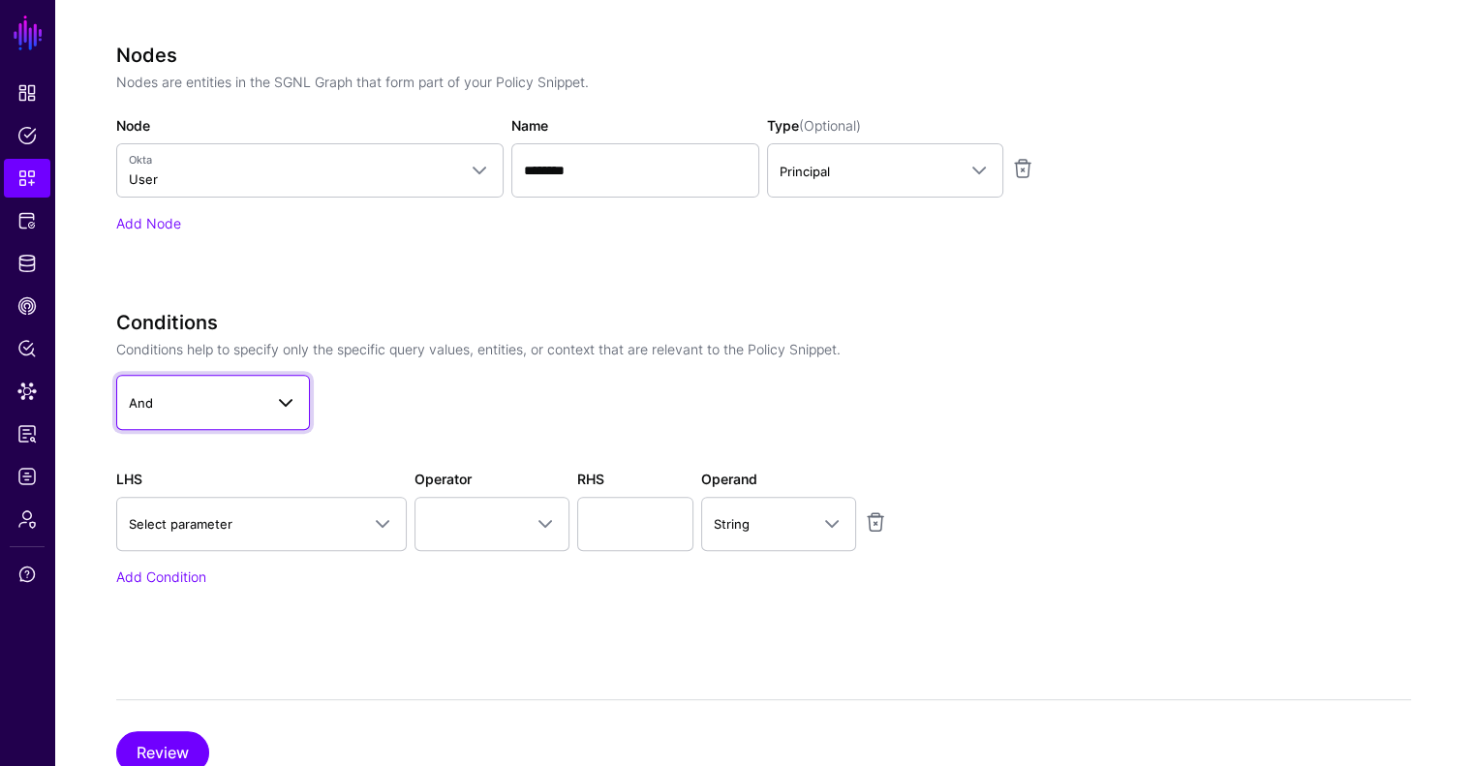
click at [209, 413] on link "And" at bounding box center [213, 402] width 194 height 54
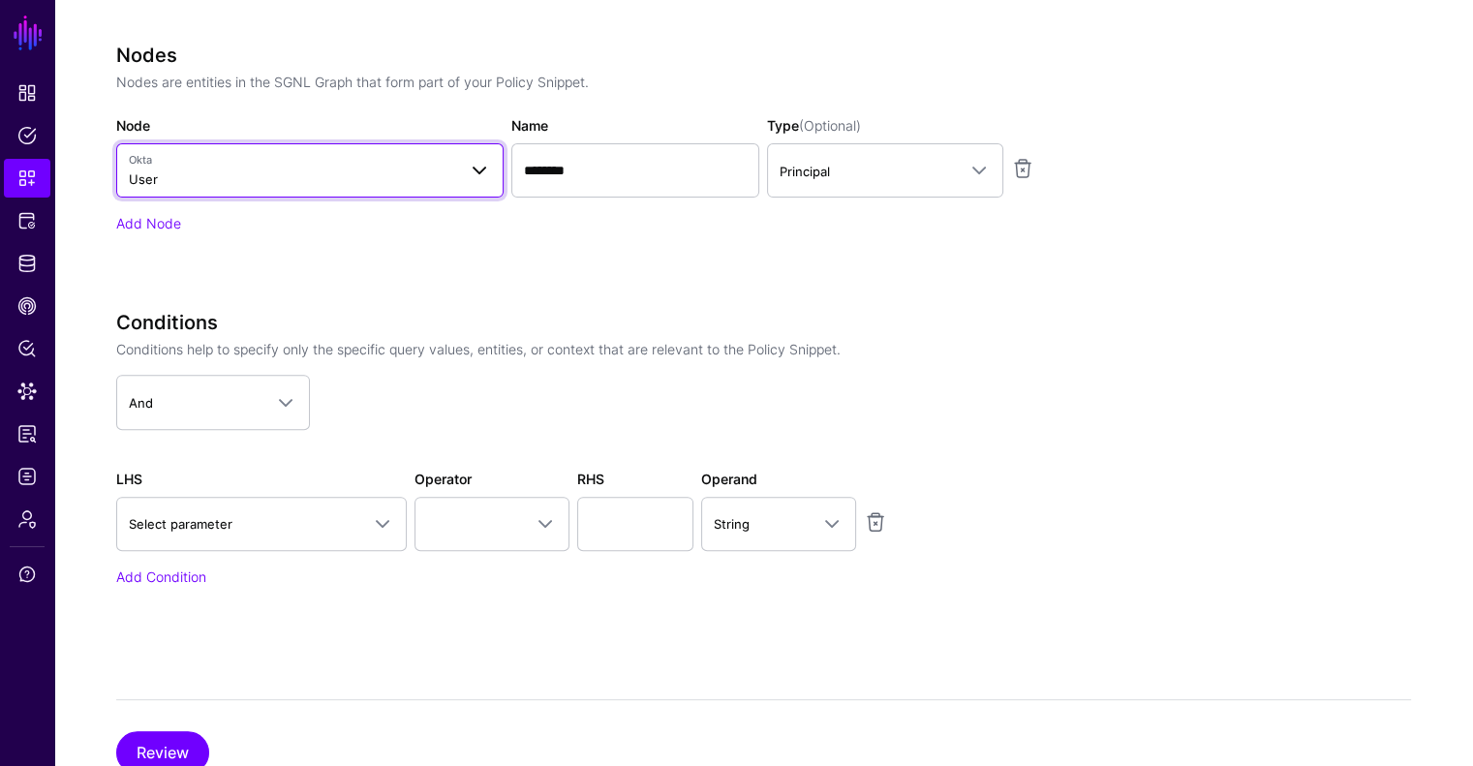
click at [484, 170] on span at bounding box center [479, 170] width 23 height 23
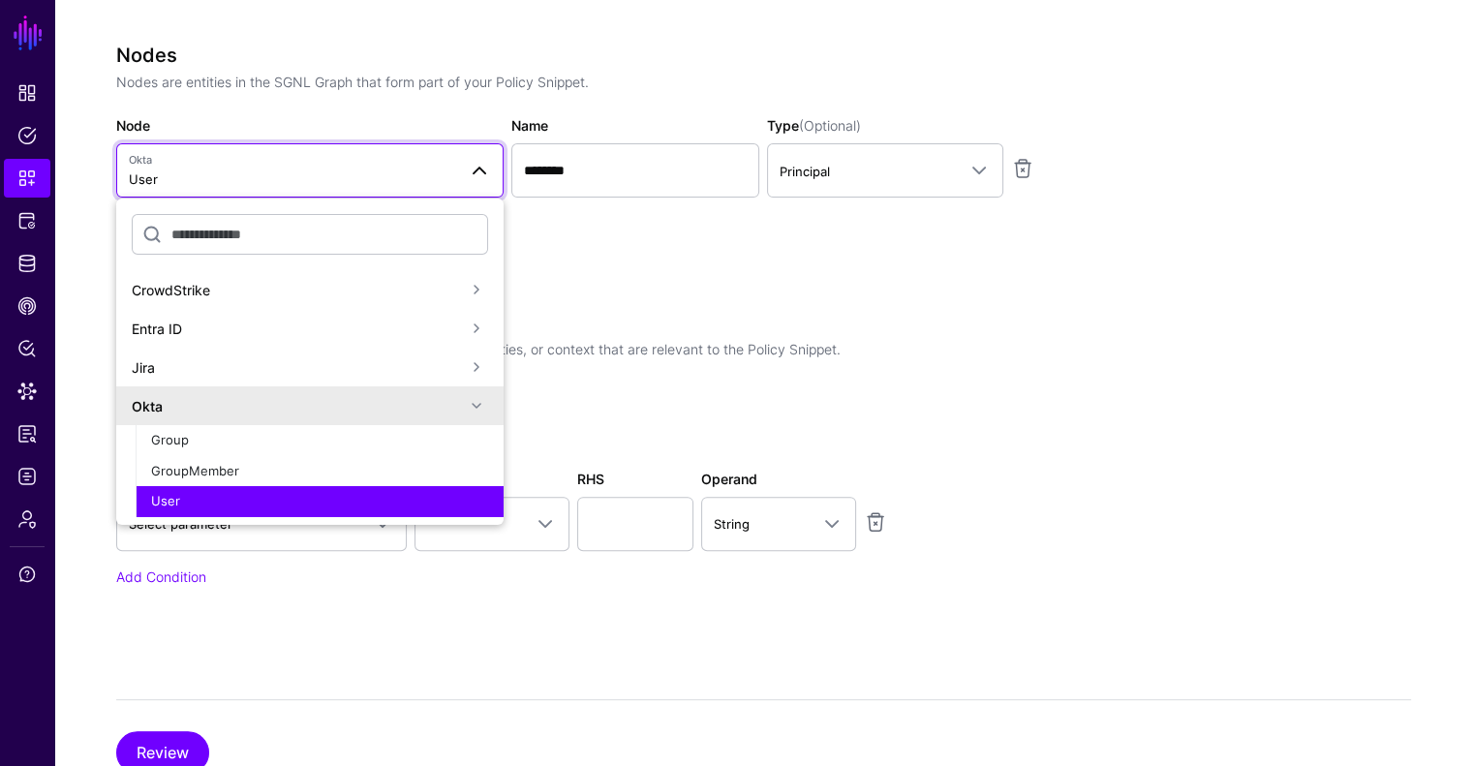
click at [294, 495] on div "User" at bounding box center [319, 501] width 337 height 19
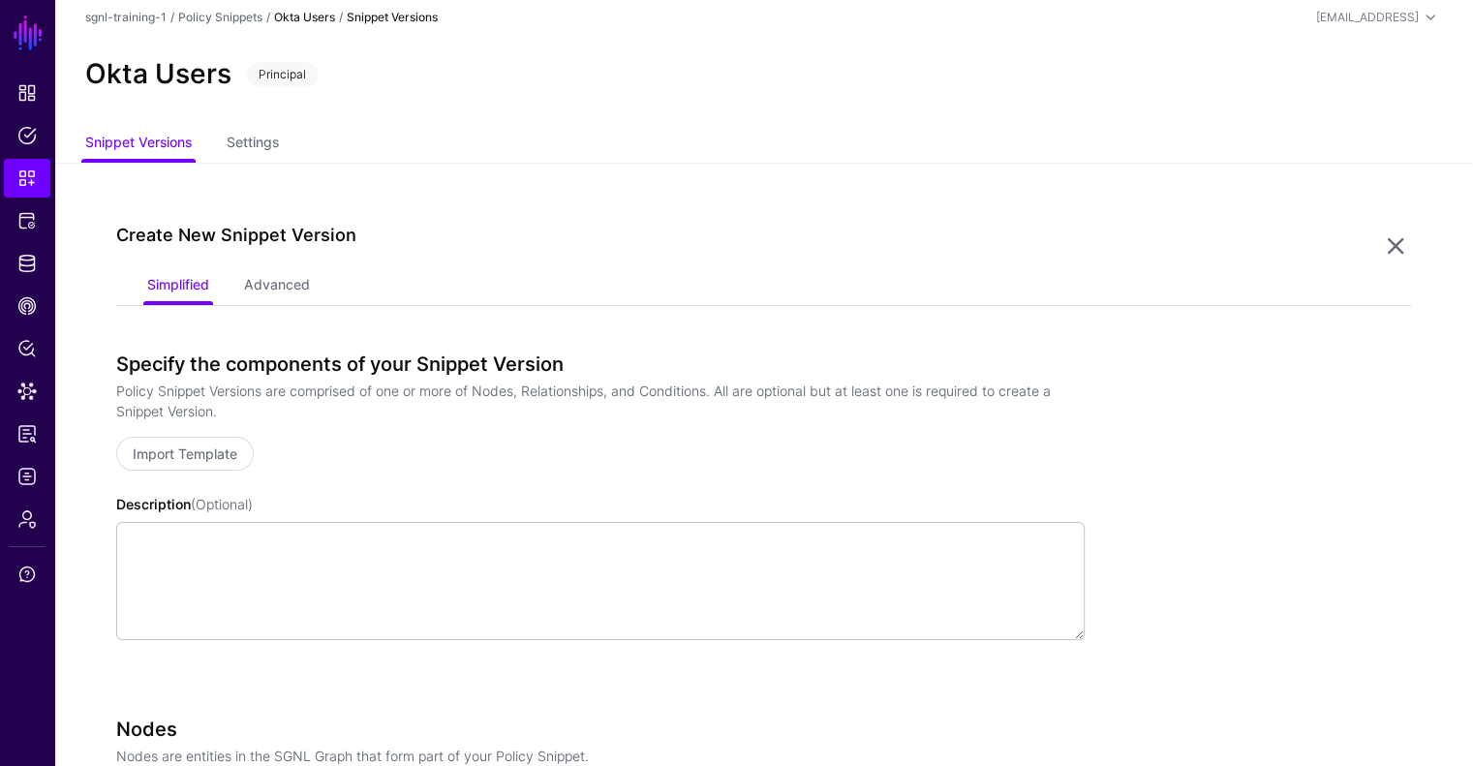
scroll to position [0, 0]
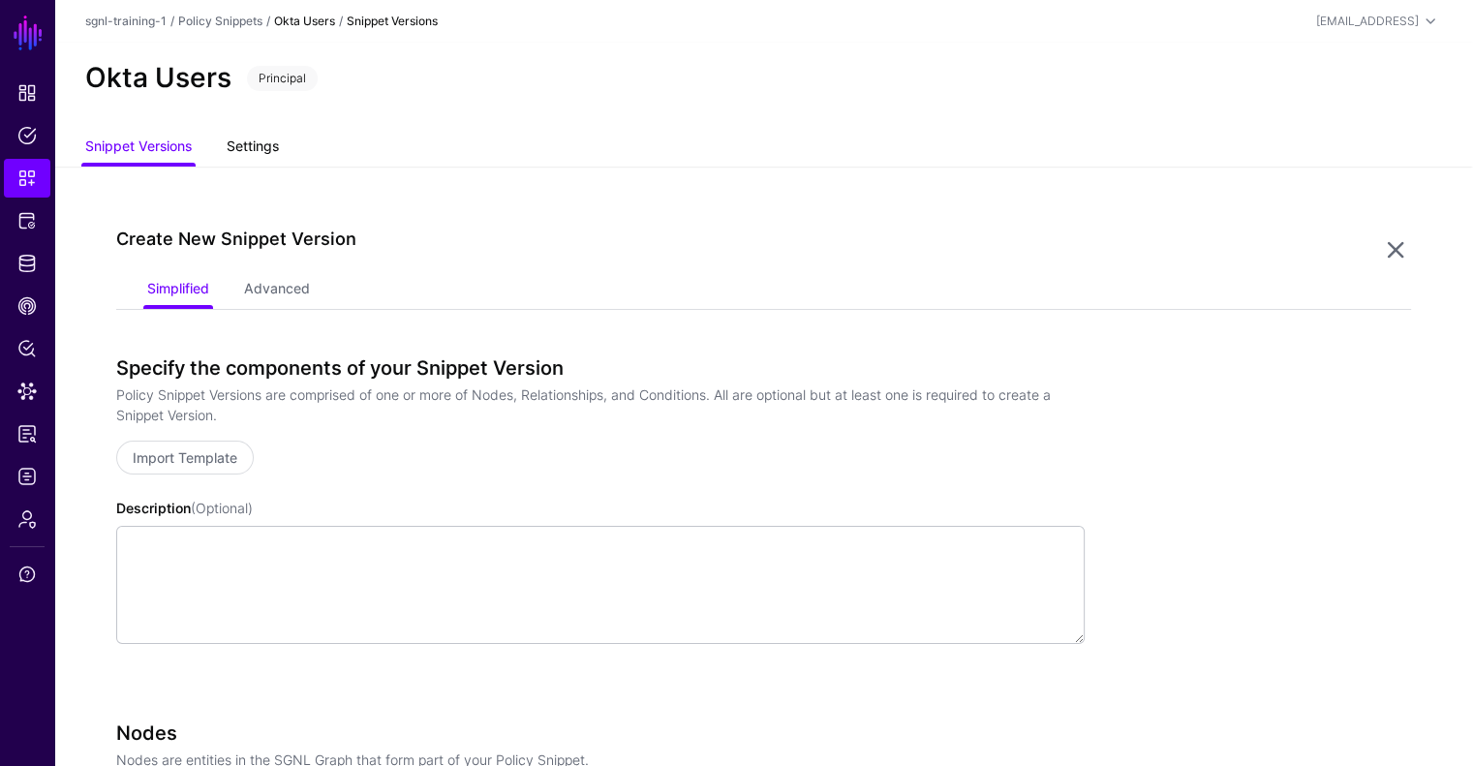
click at [273, 142] on link "Settings" at bounding box center [253, 148] width 52 height 37
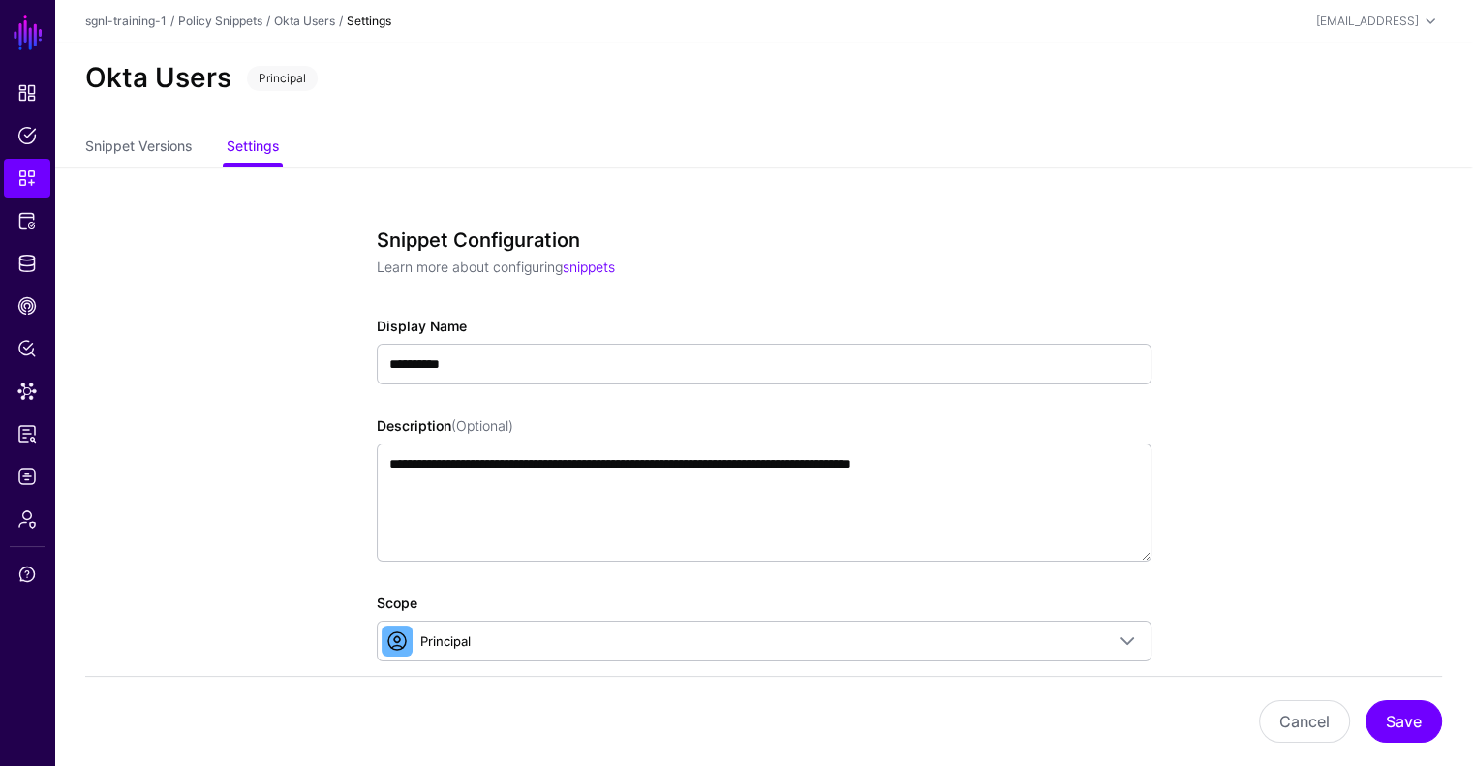
click at [124, 135] on link "Snippet Versions" at bounding box center [138, 148] width 107 height 37
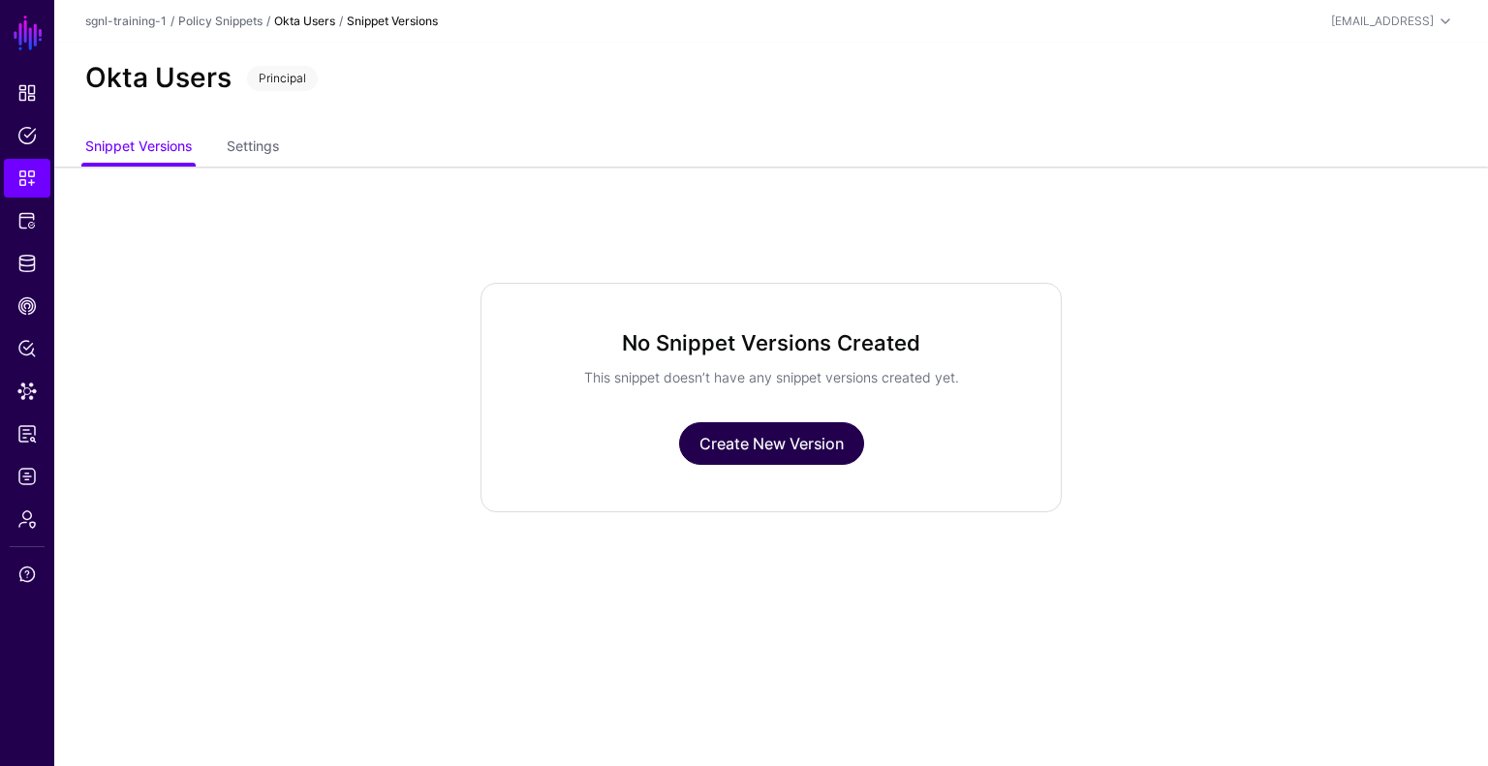
click at [735, 432] on link "Create New Version" at bounding box center [771, 443] width 185 height 43
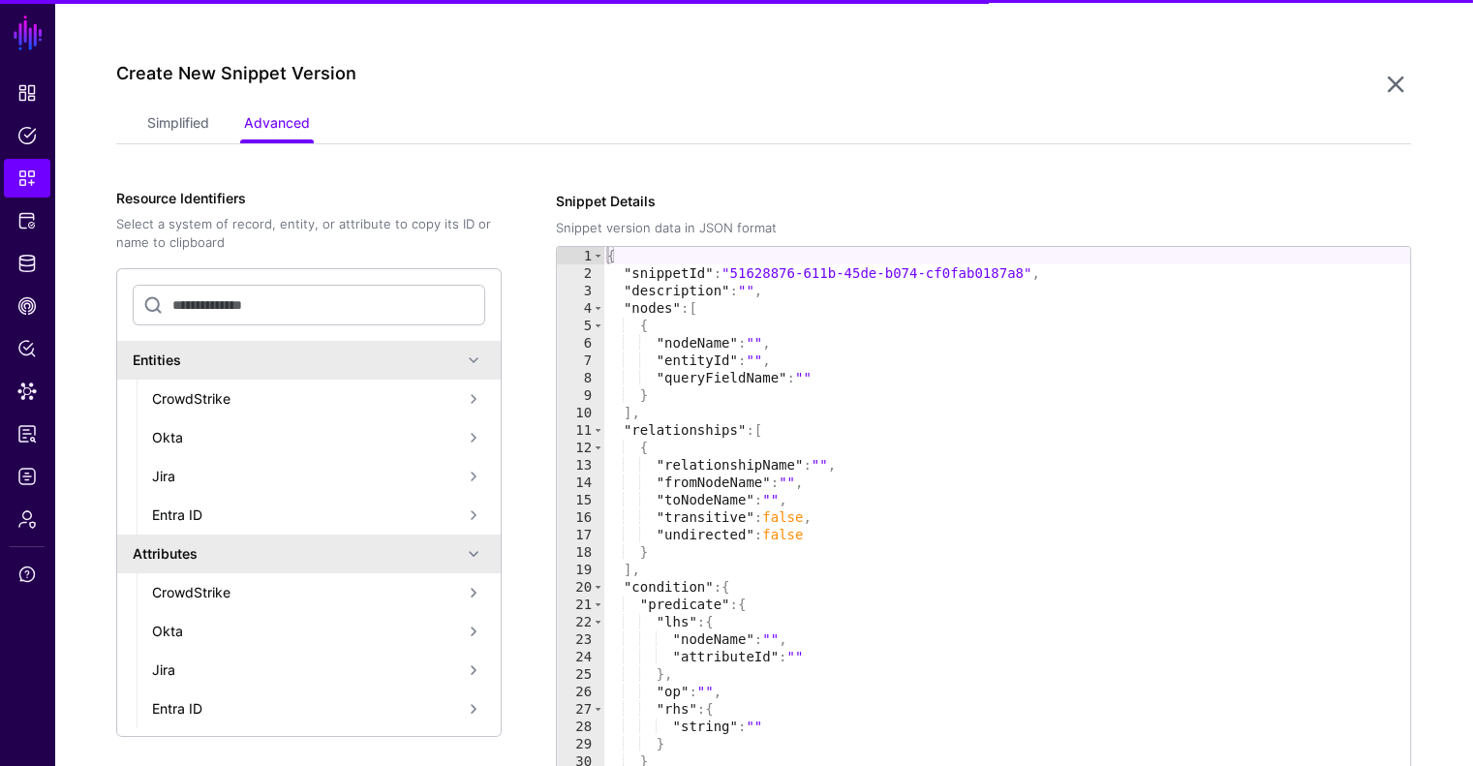
scroll to position [167, 0]
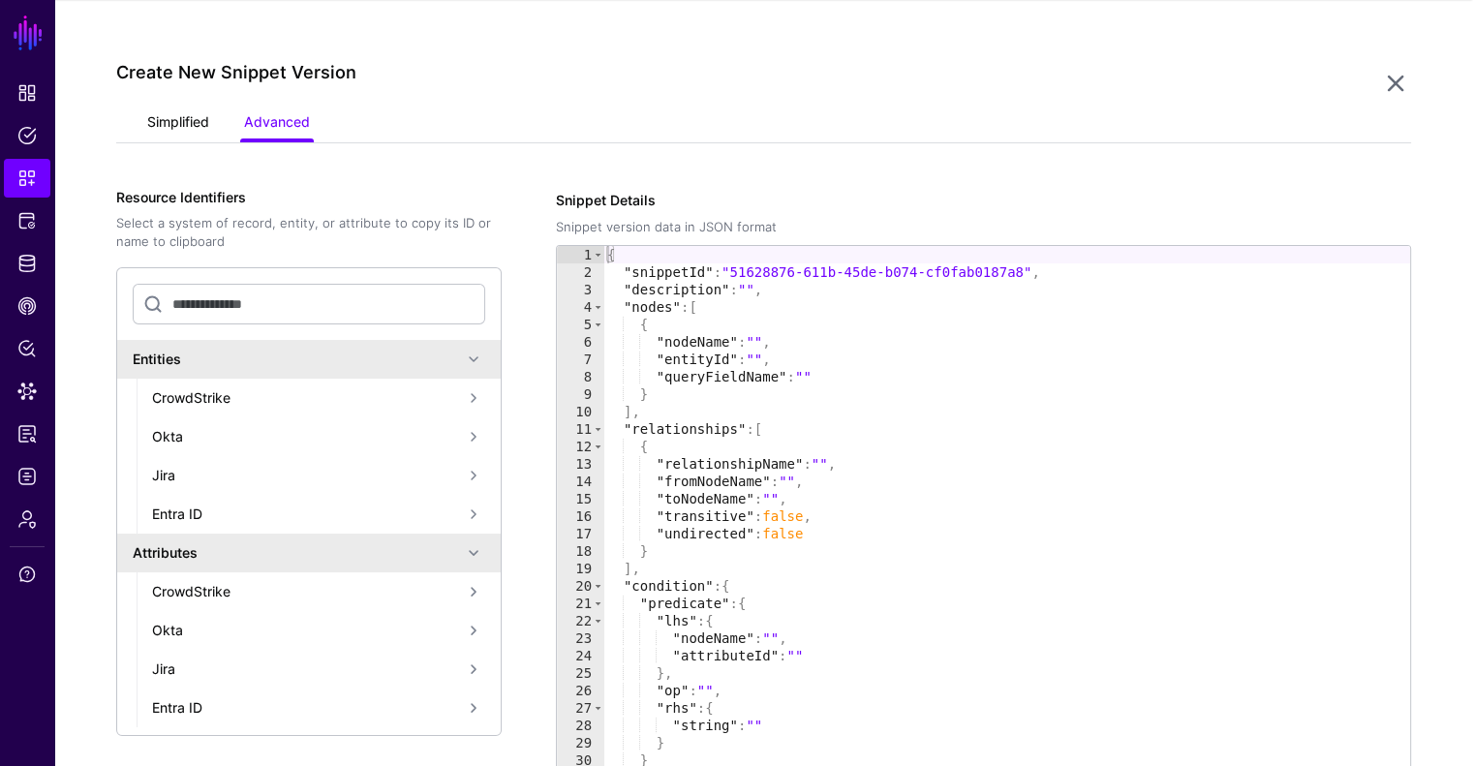
click at [187, 138] on link "Simplified" at bounding box center [178, 124] width 62 height 37
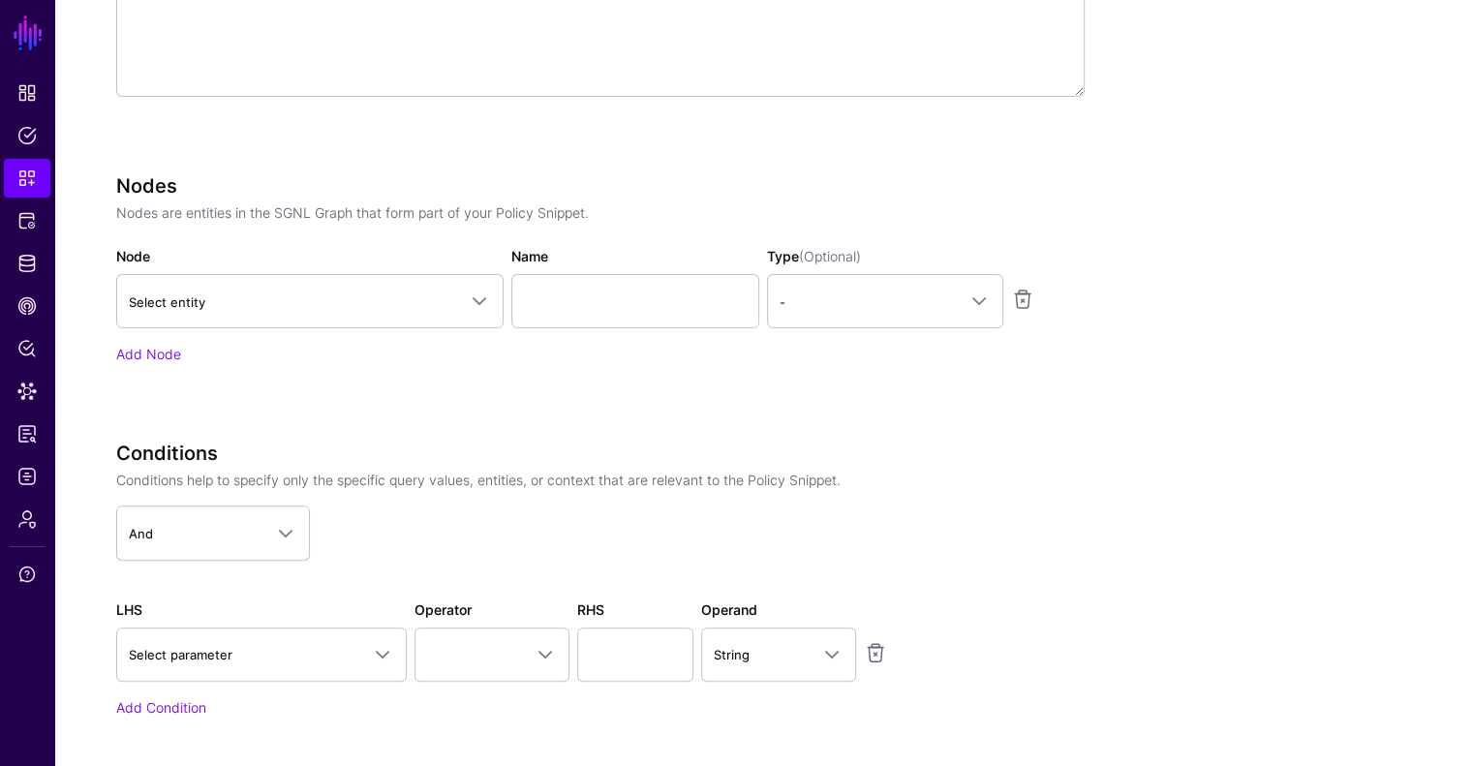
scroll to position [651, 0]
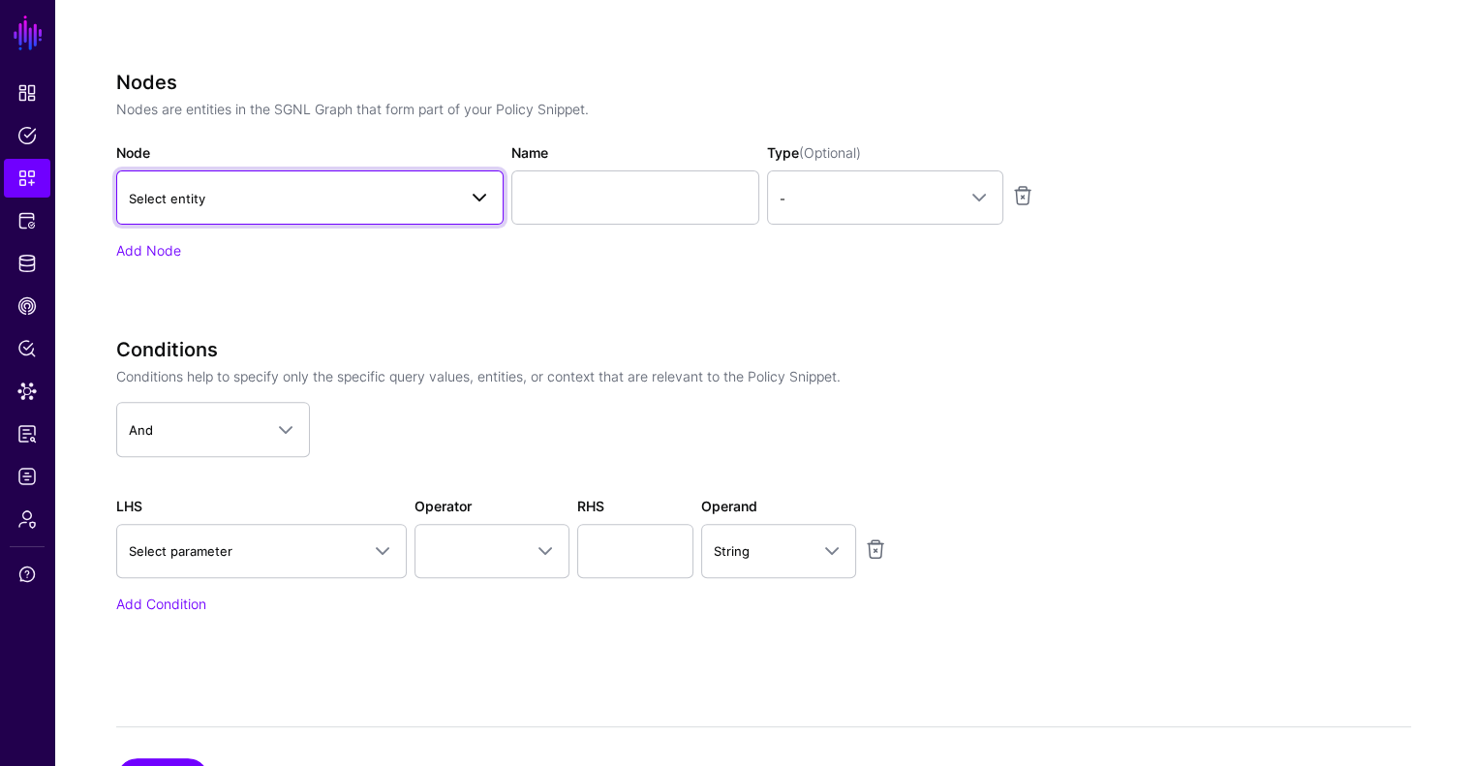
click at [258, 170] on link "Select entity" at bounding box center [309, 197] width 387 height 54
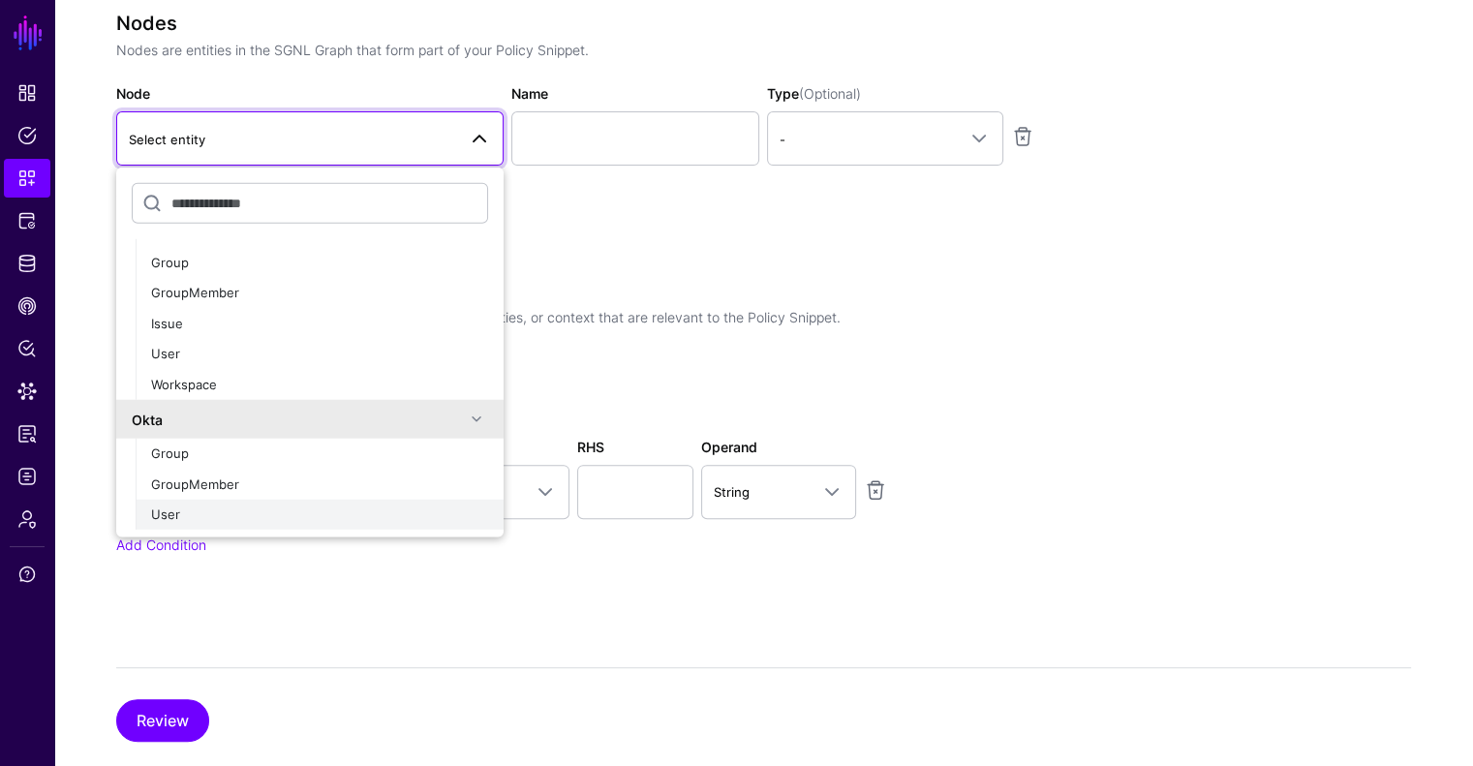
scroll to position [744, 0]
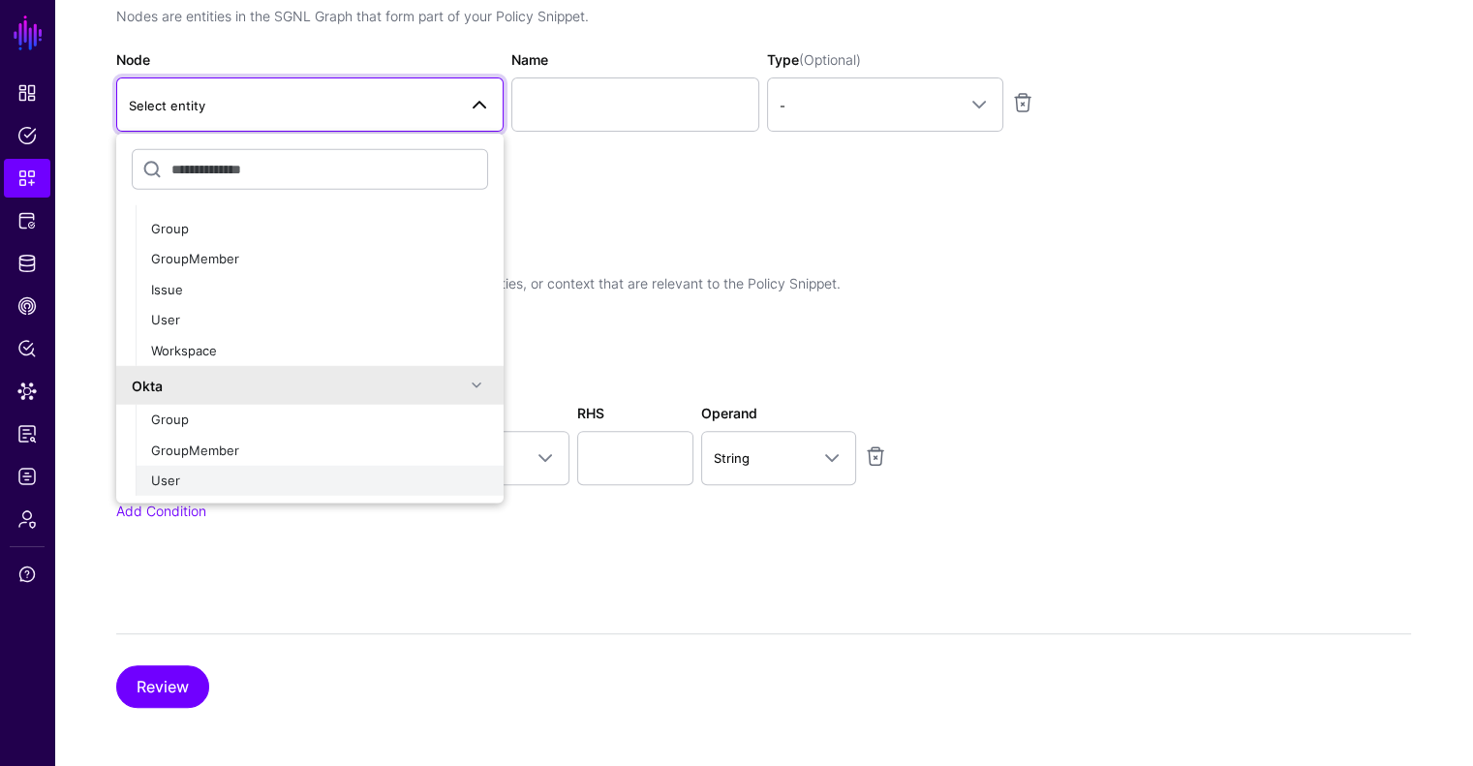
click at [202, 476] on div "User" at bounding box center [319, 481] width 337 height 19
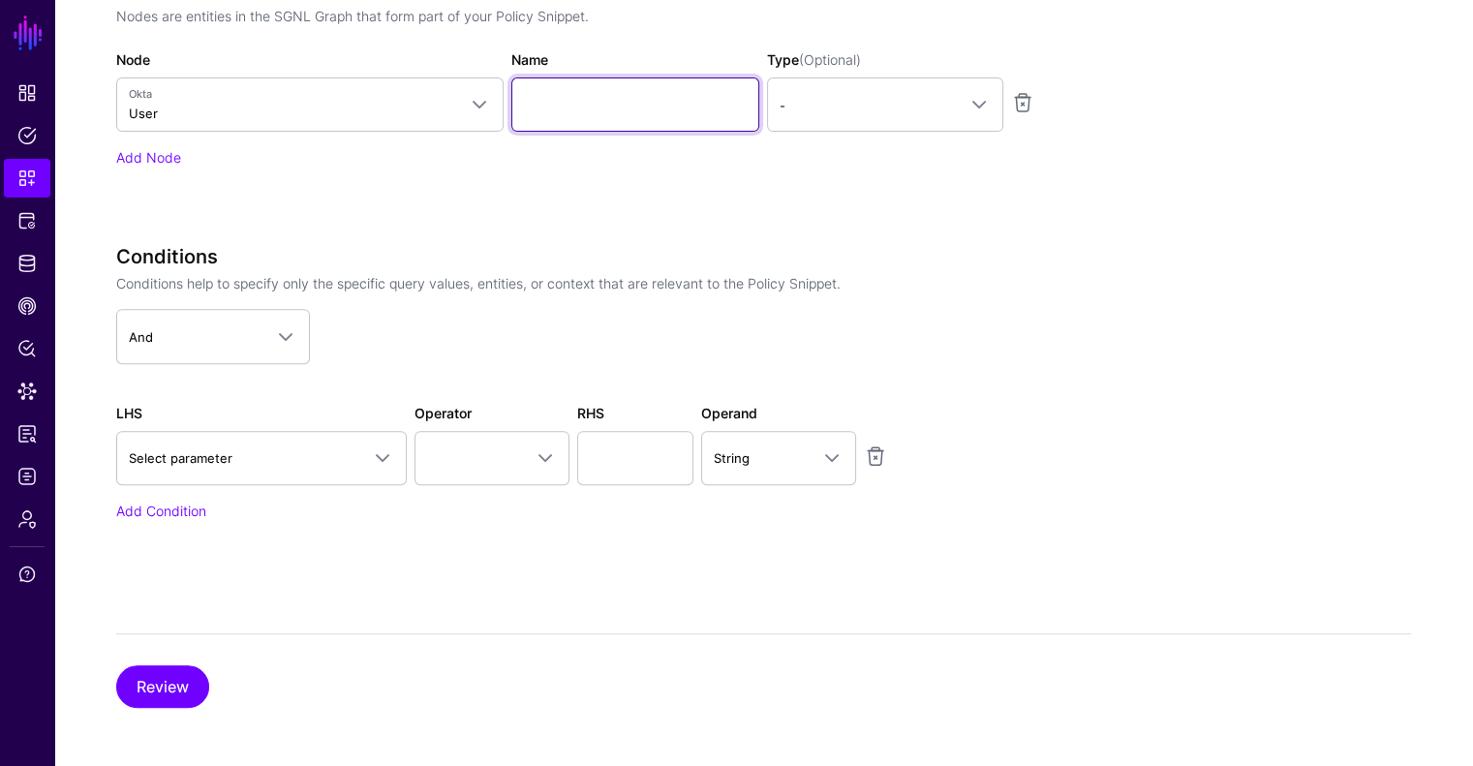
click at [579, 100] on input "Name" at bounding box center [635, 104] width 248 height 54
type input "********"
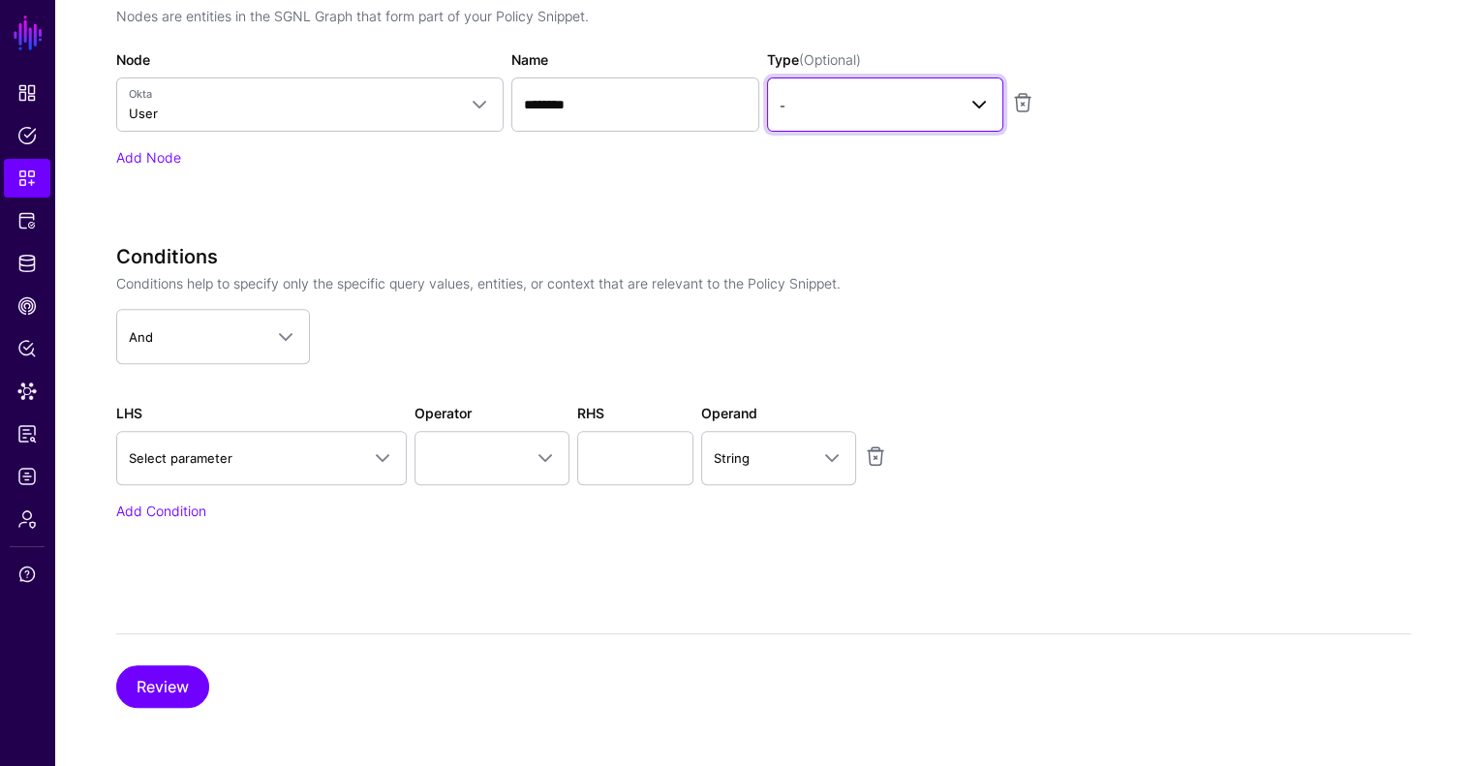
click at [790, 95] on span "-" at bounding box center [868, 105] width 176 height 21
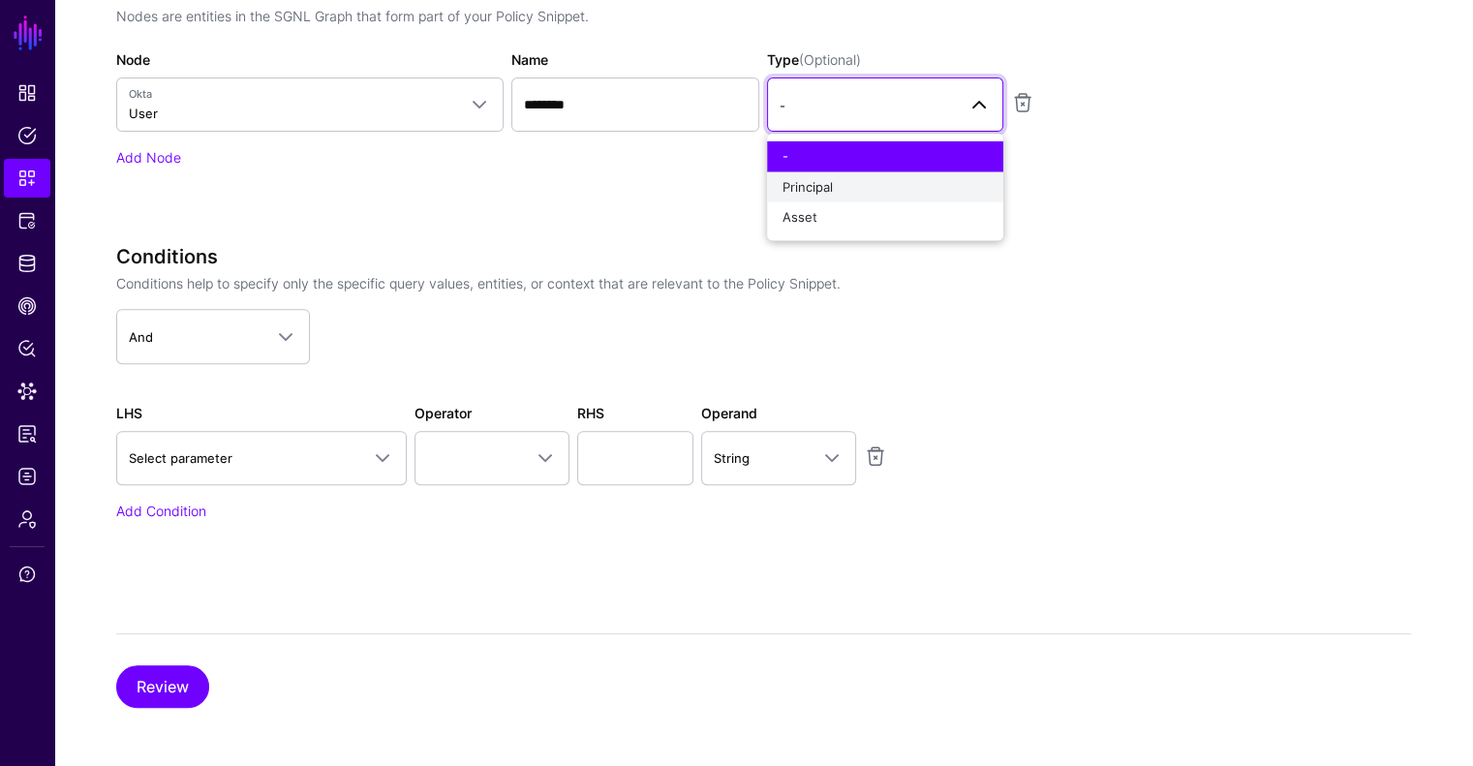
click at [803, 181] on span "Principal" at bounding box center [808, 185] width 50 height 15
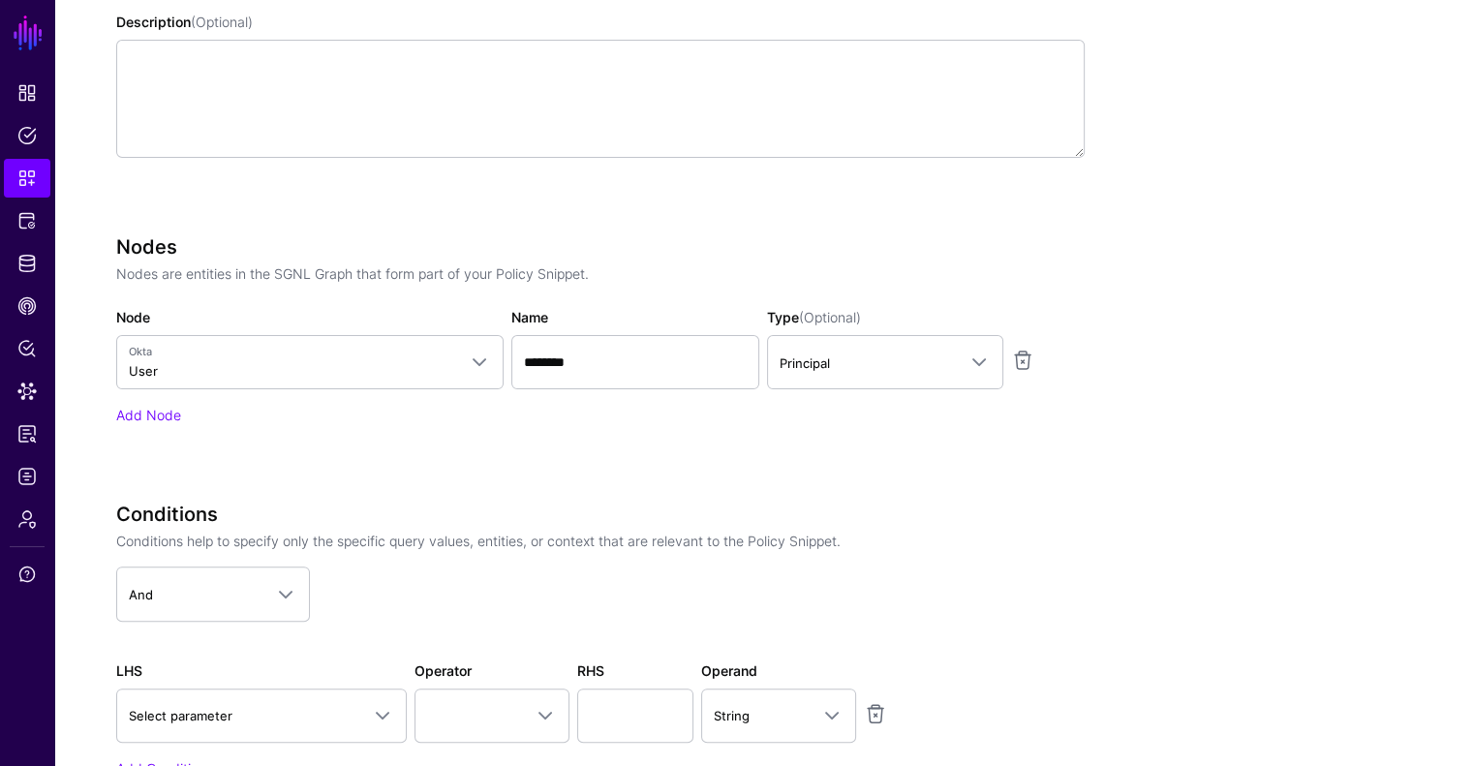
scroll to position [453, 0]
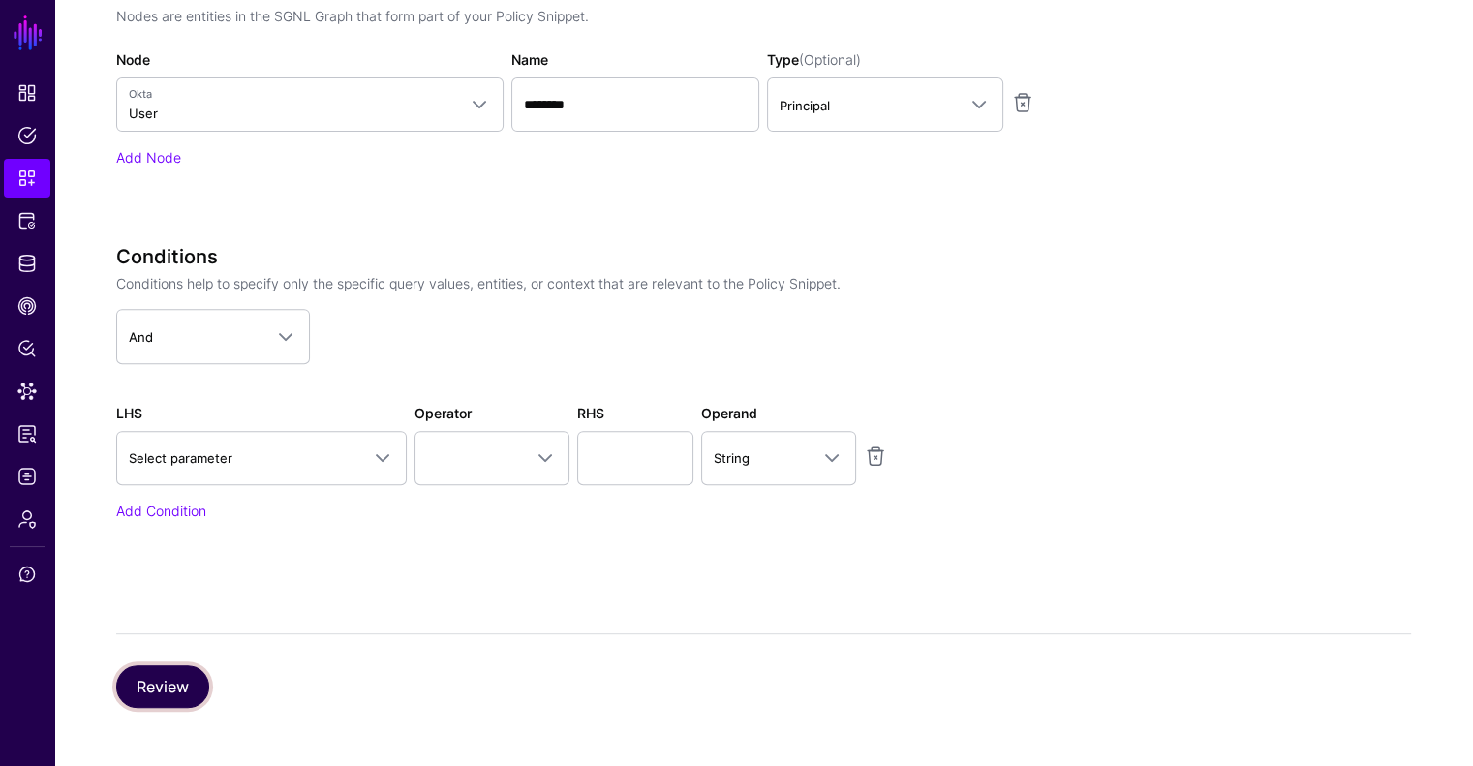
click at [164, 667] on button "Review" at bounding box center [162, 686] width 93 height 43
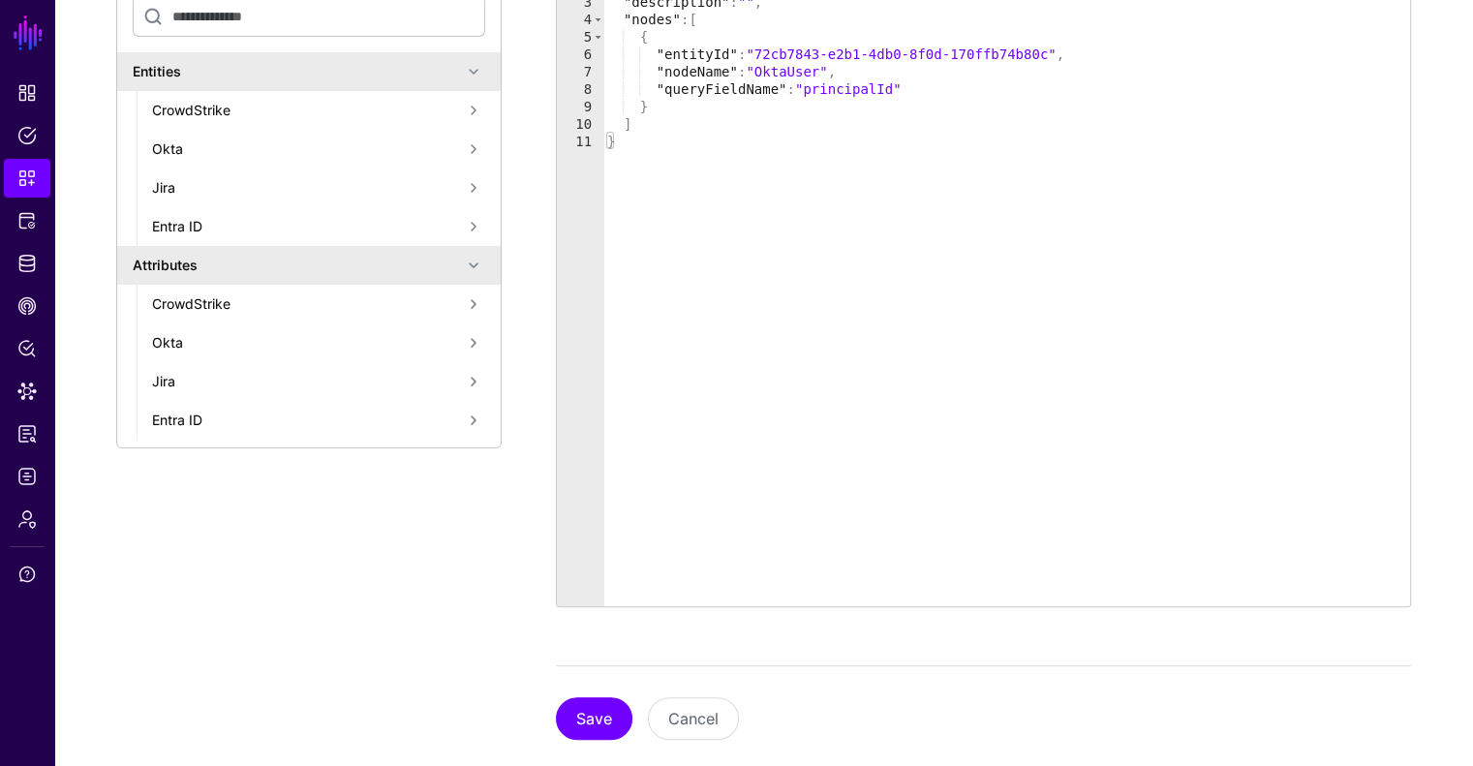
scroll to position [488, 0]
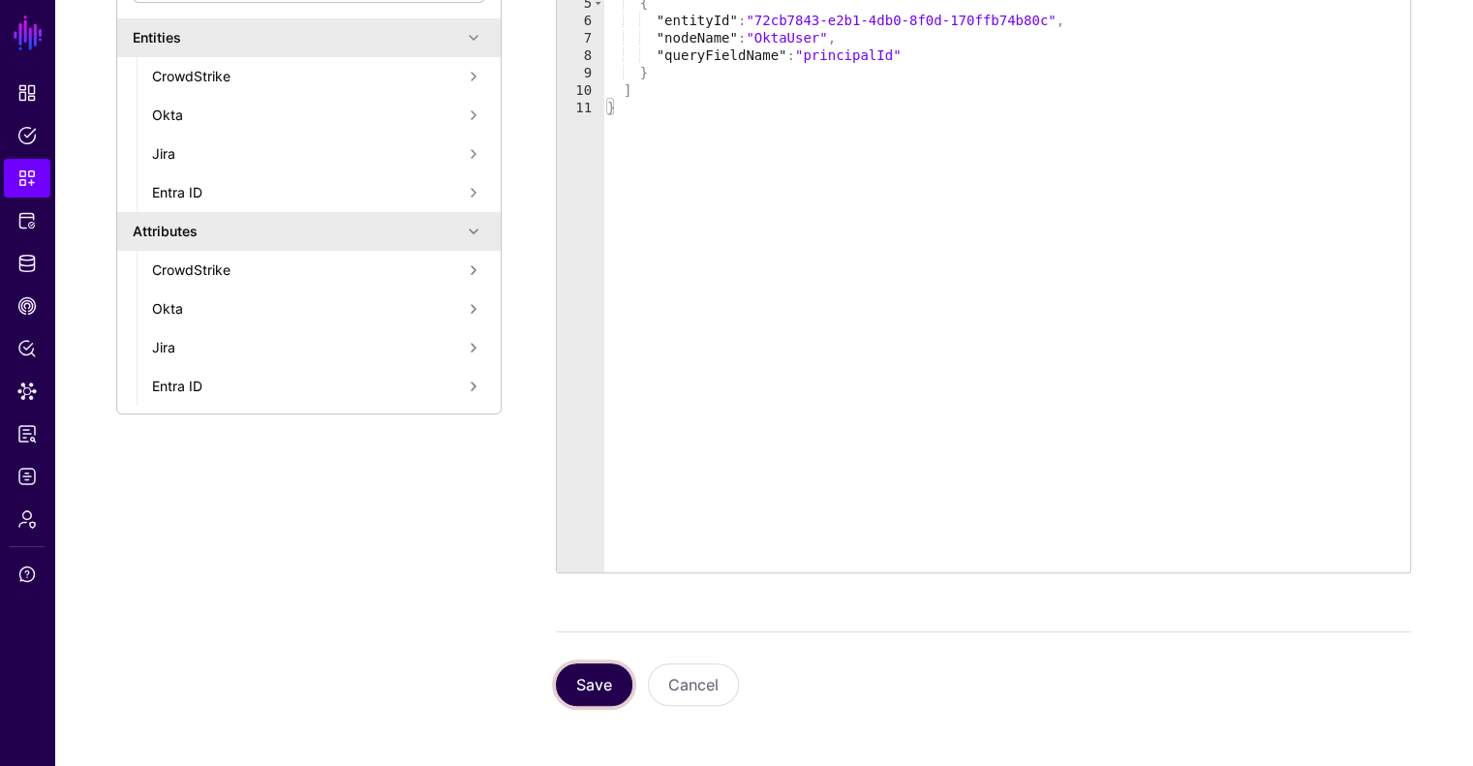
click at [592, 694] on button "Save" at bounding box center [594, 685] width 77 height 43
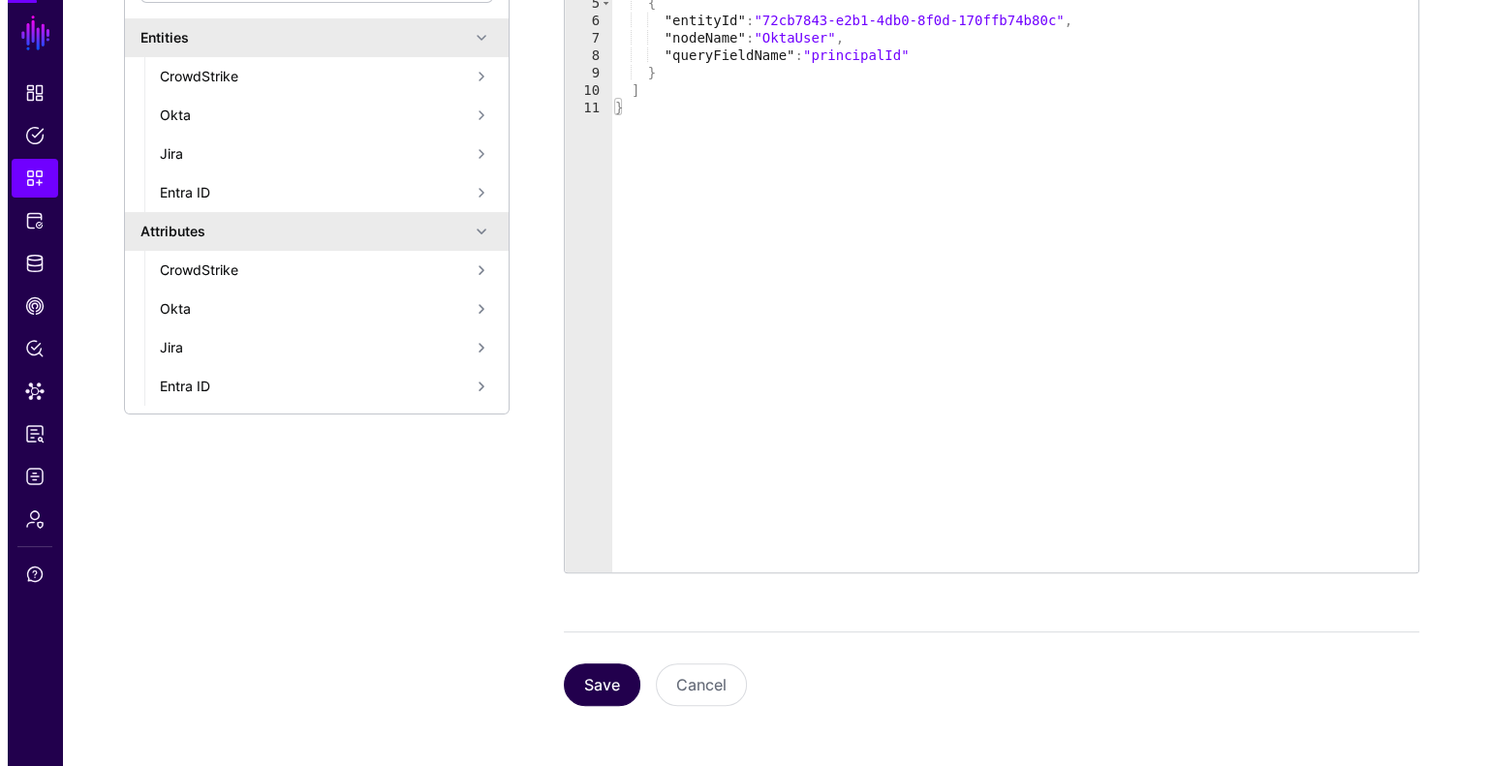
scroll to position [0, 0]
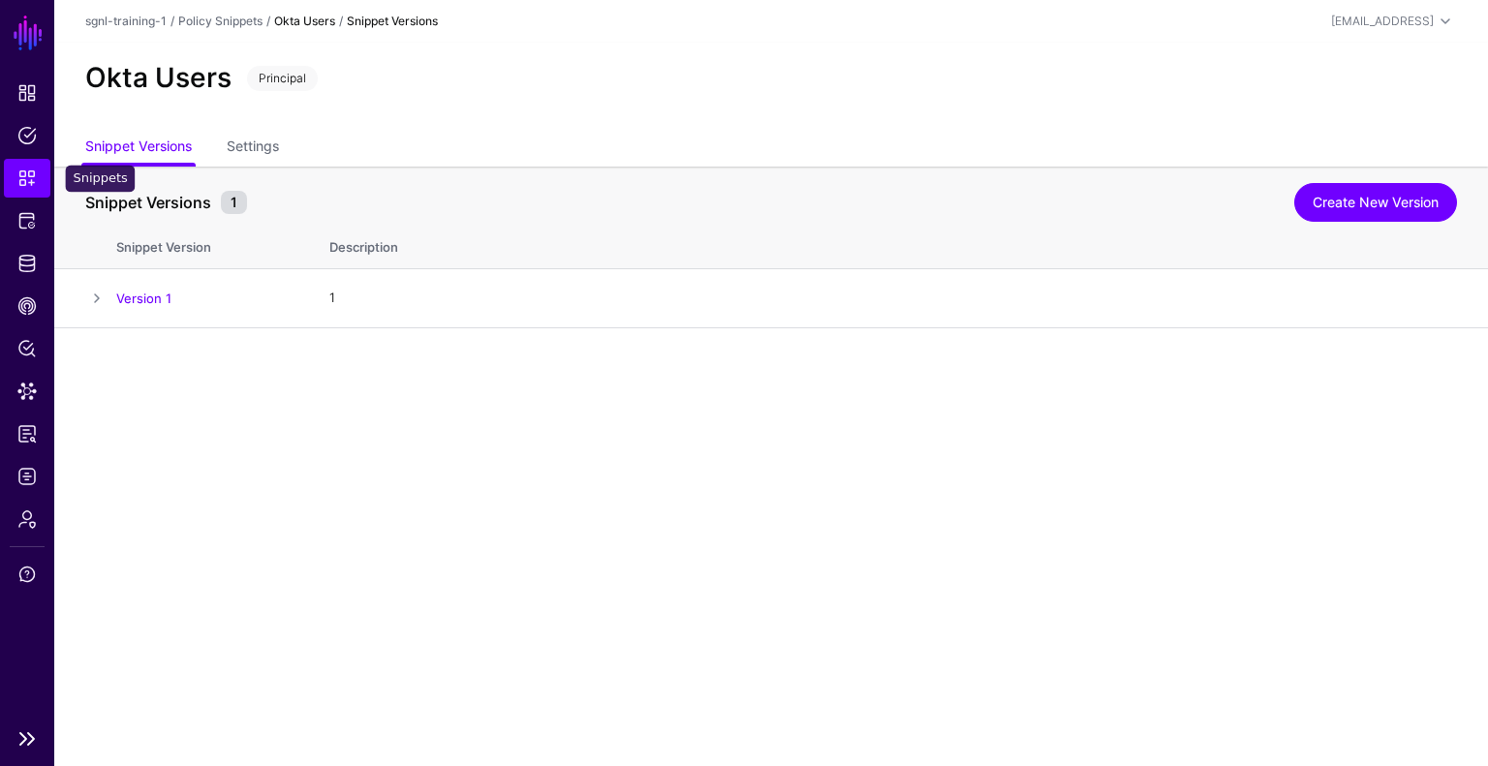
click at [44, 179] on link "Snippets" at bounding box center [27, 178] width 46 height 39
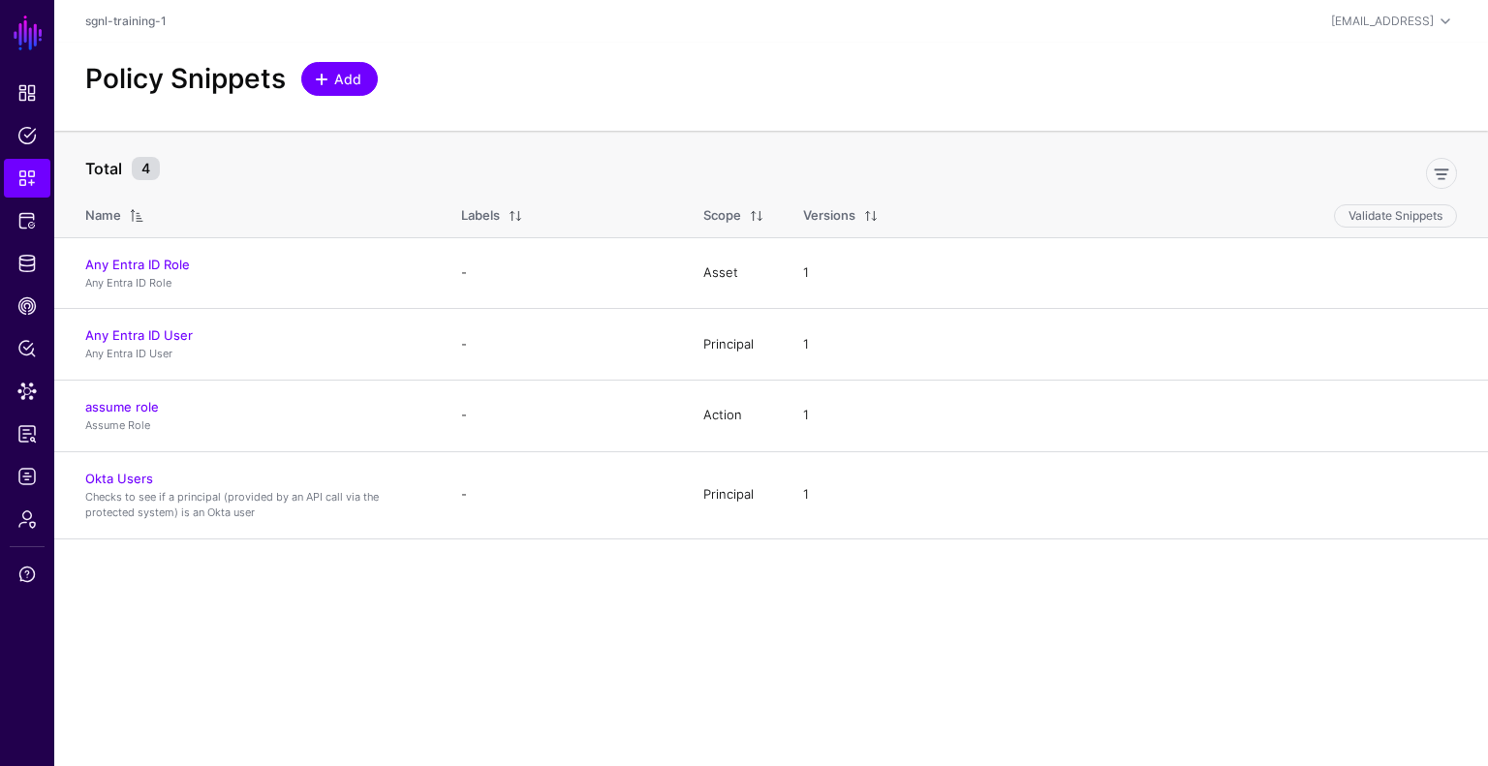
click at [337, 86] on span "Add" at bounding box center [348, 79] width 32 height 20
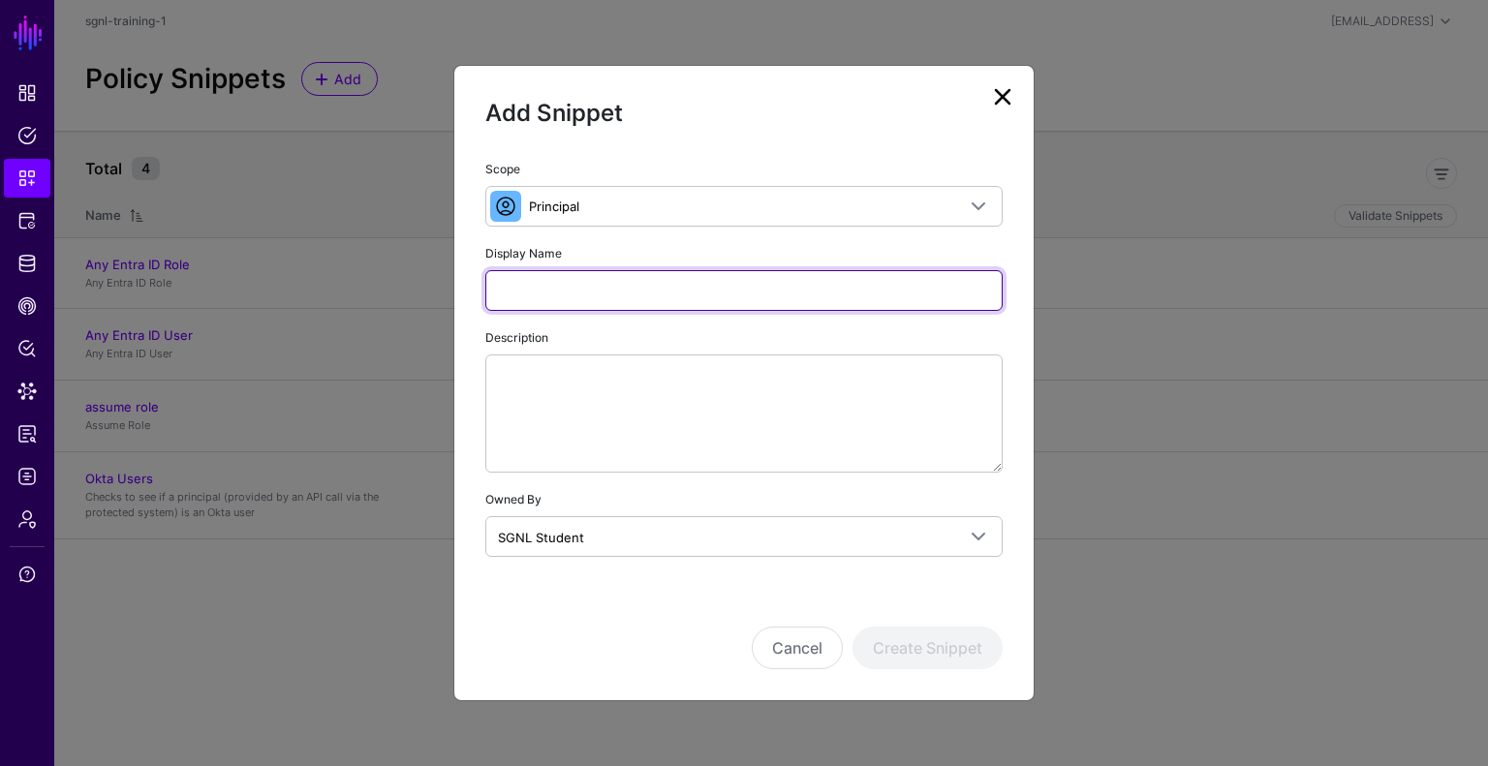
click at [681, 307] on input "Display Name" at bounding box center [743, 290] width 517 height 41
type input "**********"
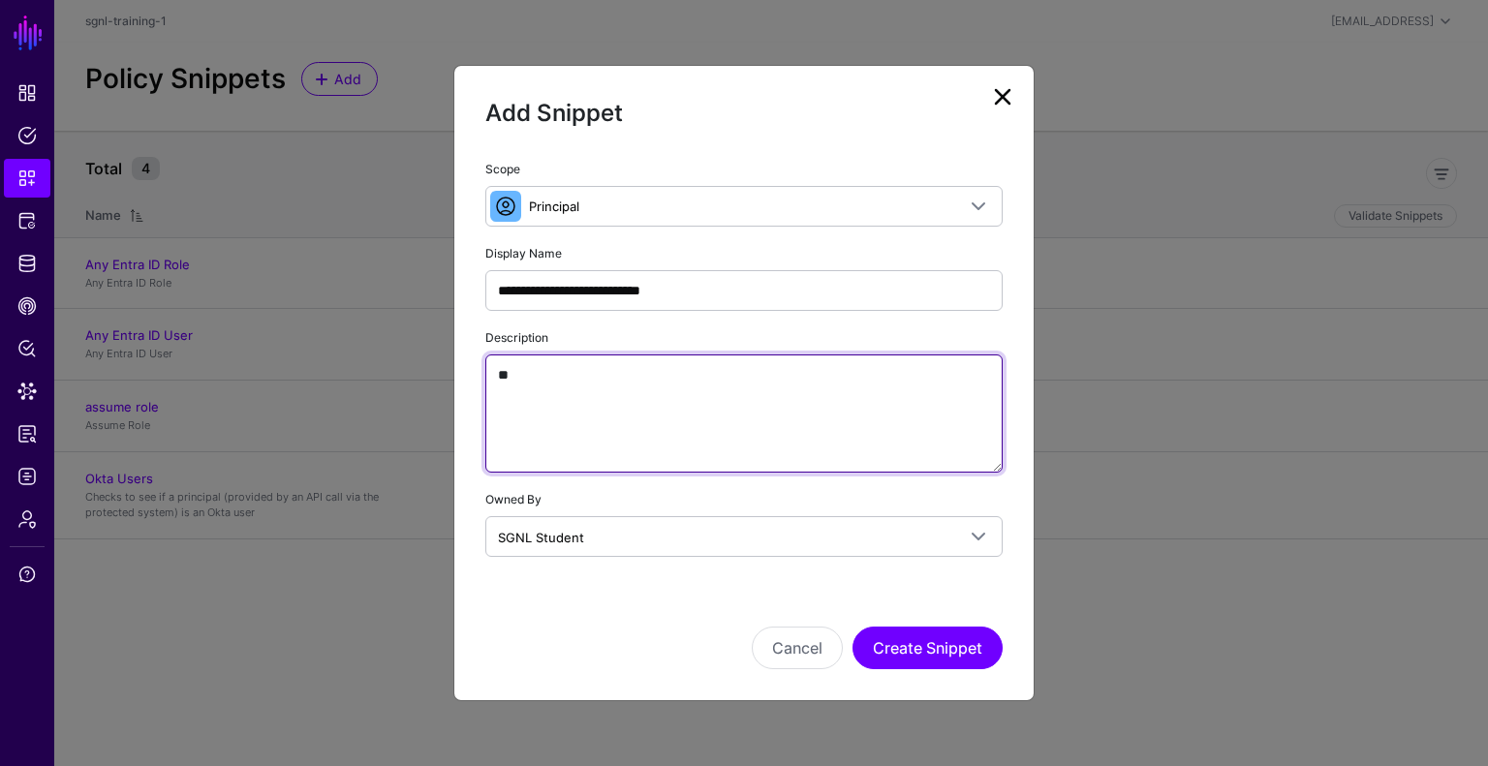
type textarea "*"
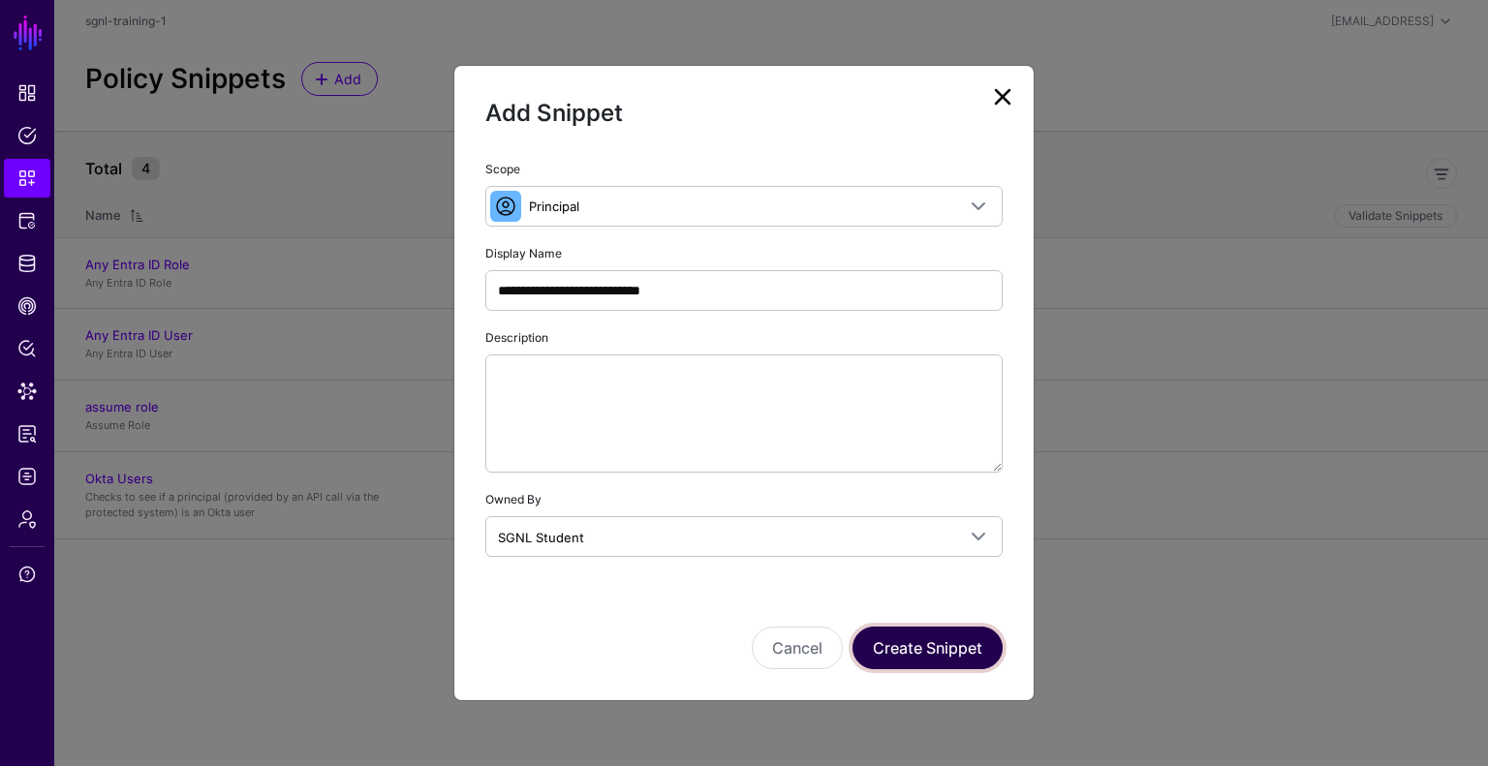
click at [915, 666] on button "Create Snippet" at bounding box center [927, 648] width 150 height 43
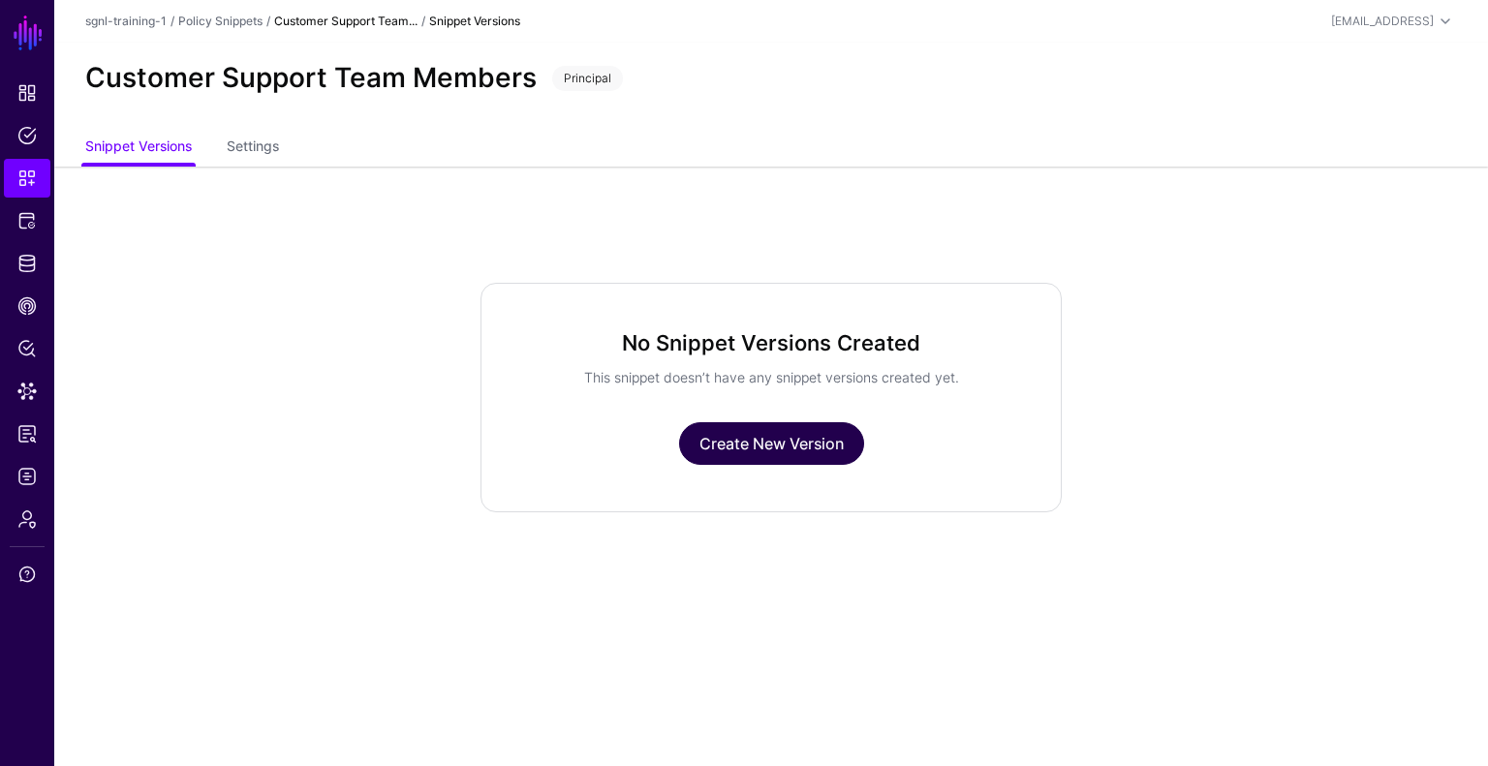
click at [728, 441] on link "Create New Version" at bounding box center [771, 443] width 185 height 43
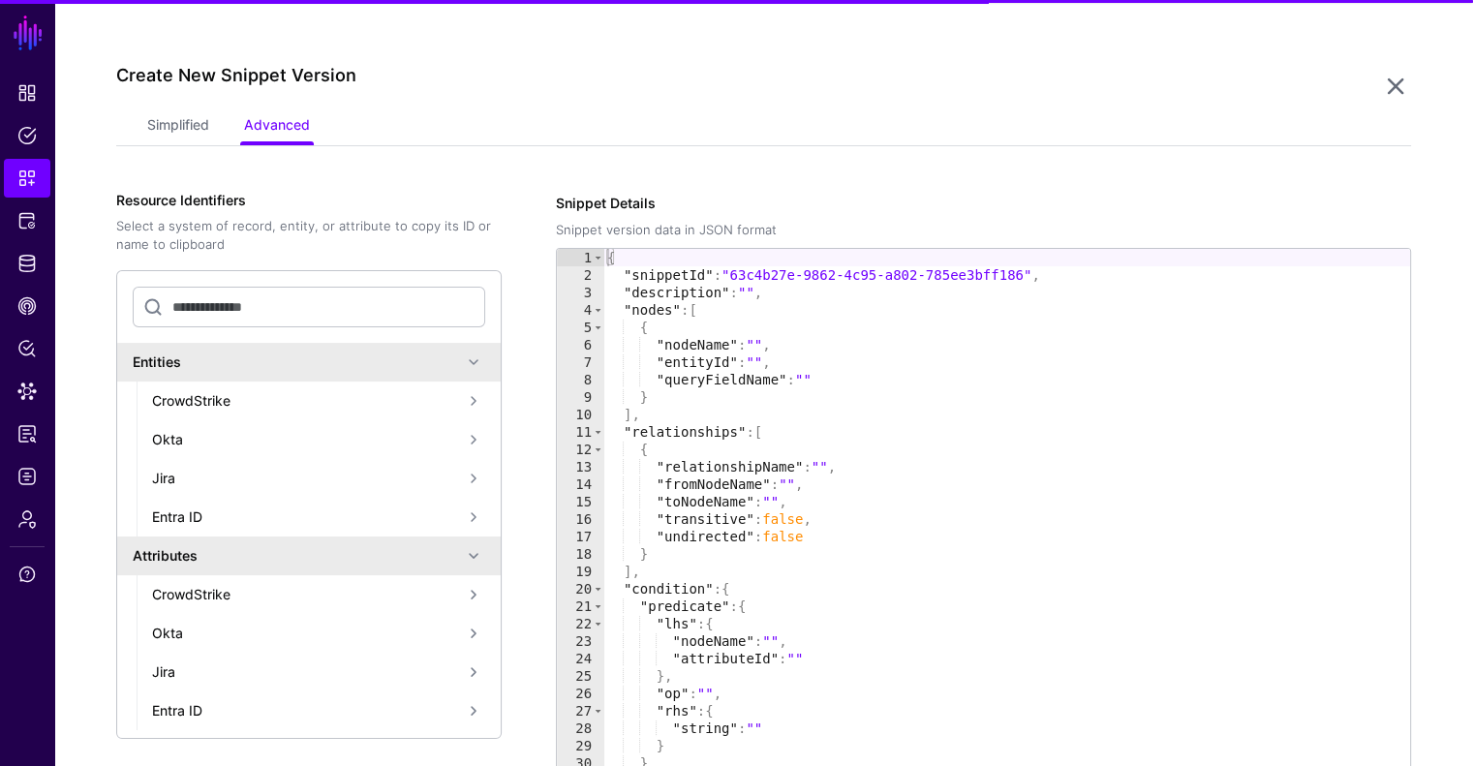
scroll to position [167, 0]
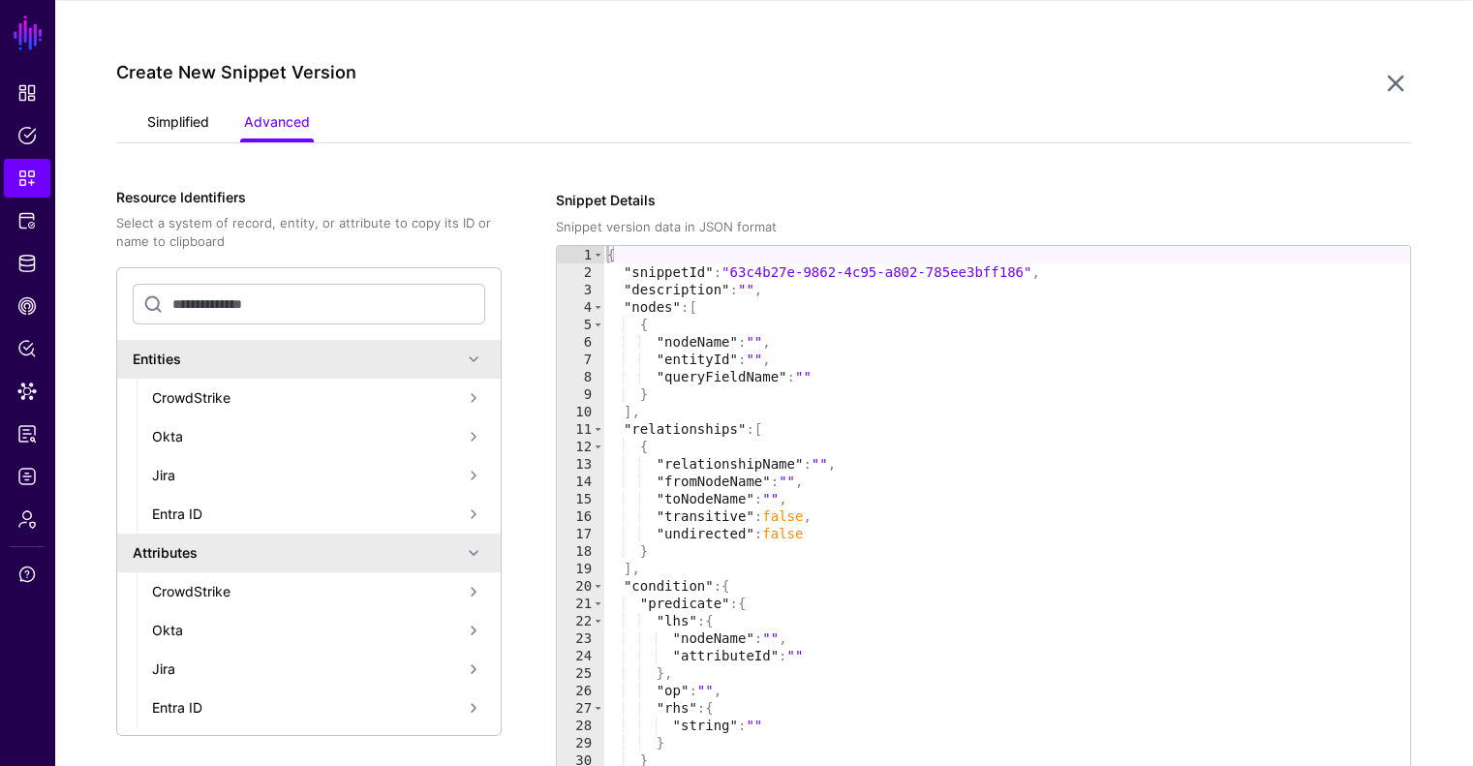
click at [198, 118] on link "Simplified" at bounding box center [178, 124] width 62 height 37
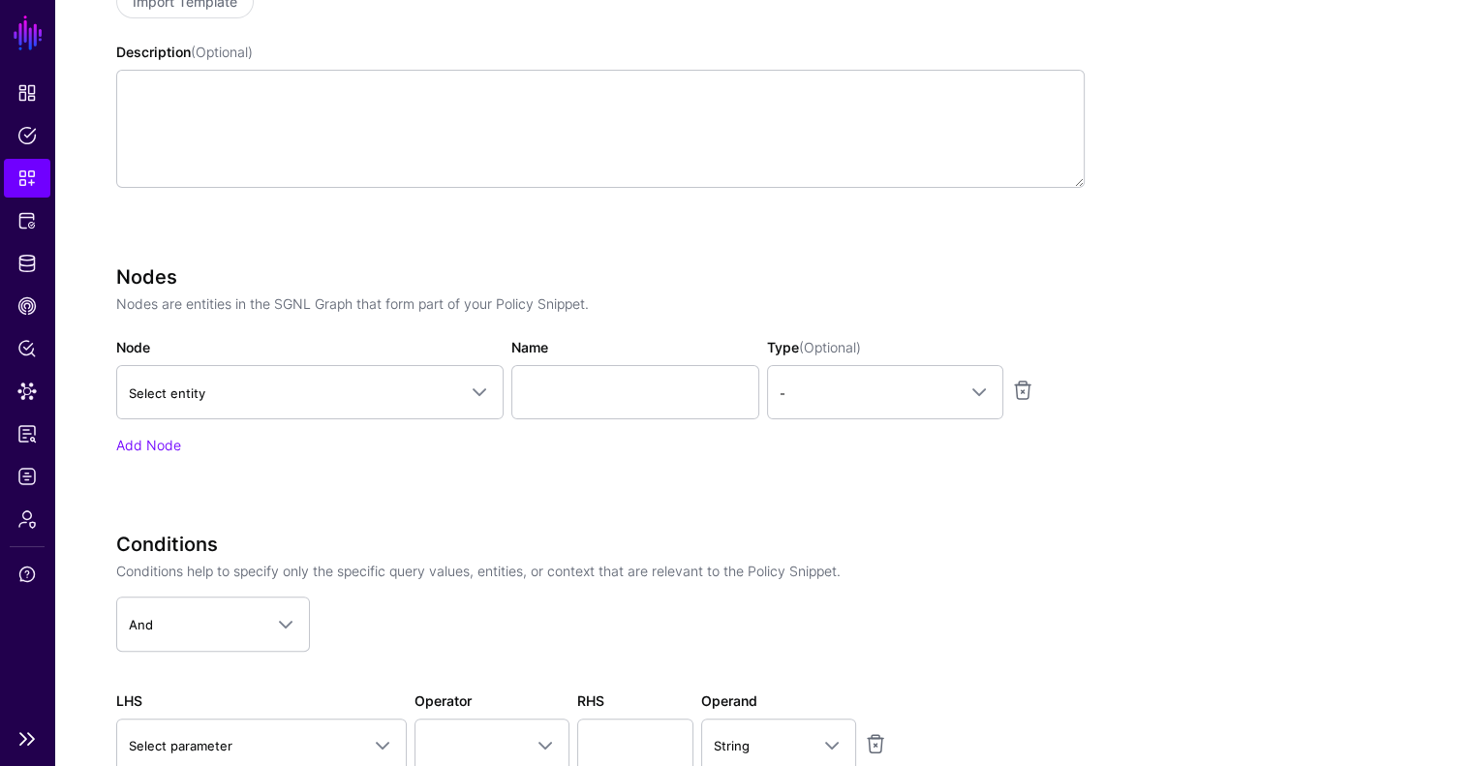
scroll to position [457, 0]
click at [263, 411] on link "Select entity" at bounding box center [309, 391] width 387 height 54
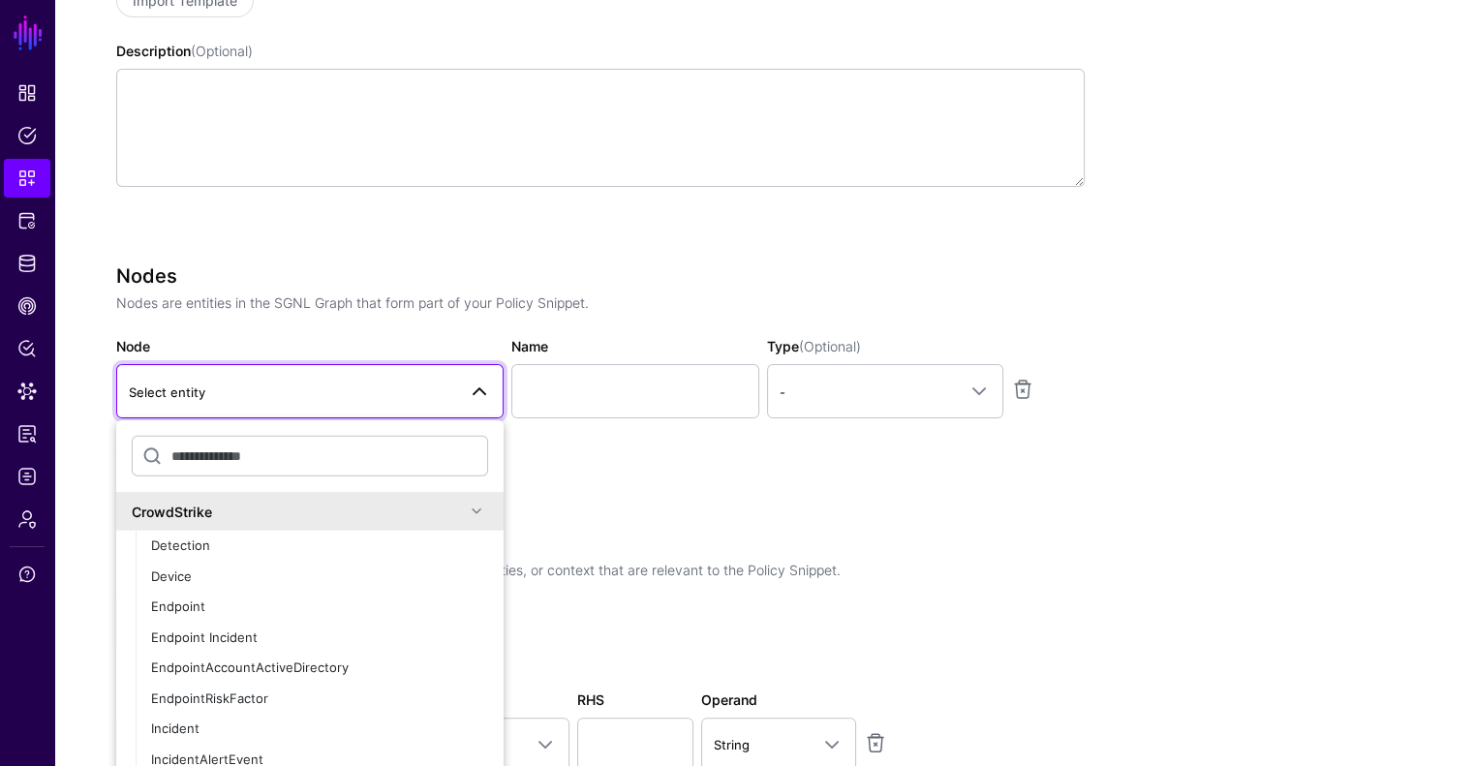
click at [238, 502] on div "CrowdStrike" at bounding box center [298, 511] width 333 height 20
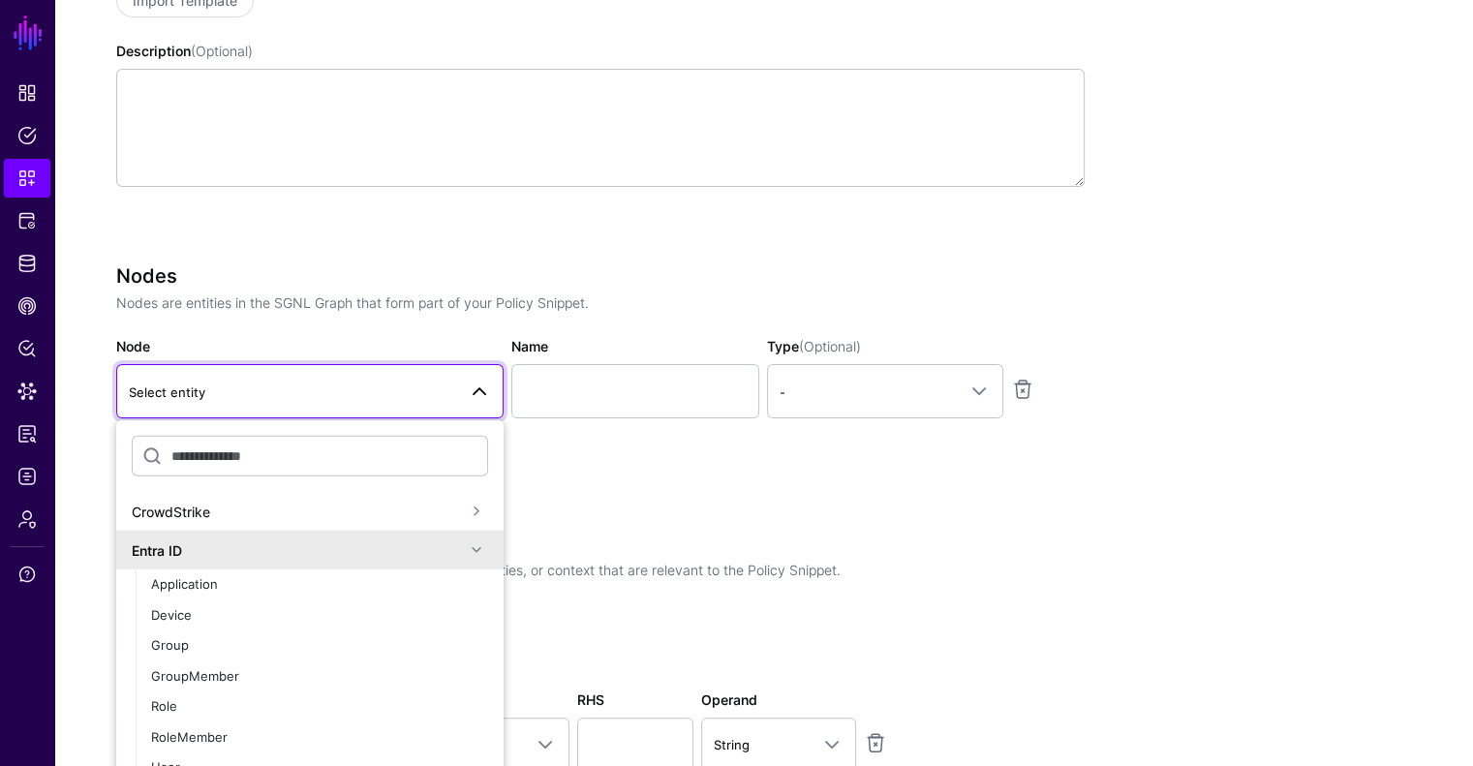
click at [225, 554] on div "Entra ID" at bounding box center [298, 550] width 333 height 20
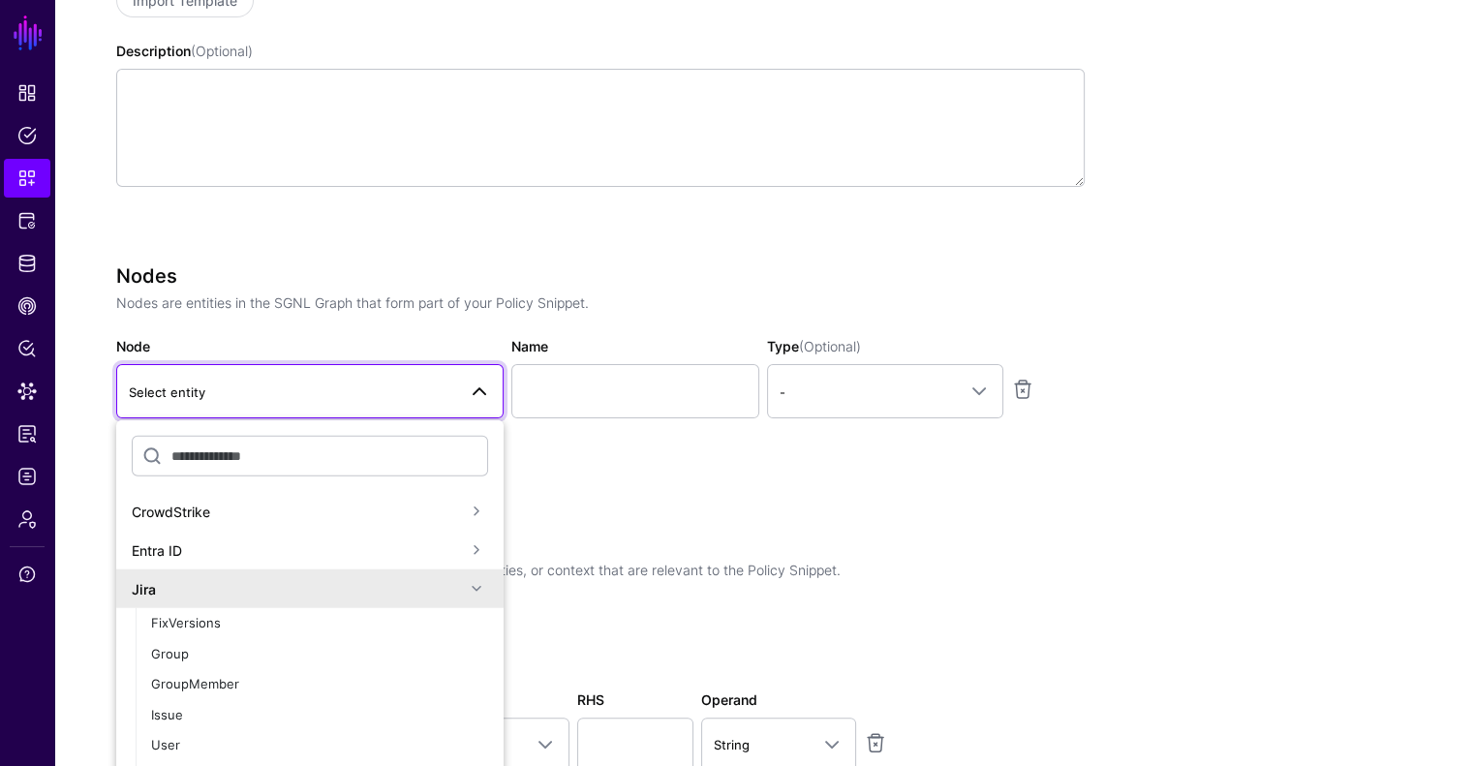
click at [212, 581] on div "Jira" at bounding box center [298, 588] width 333 height 20
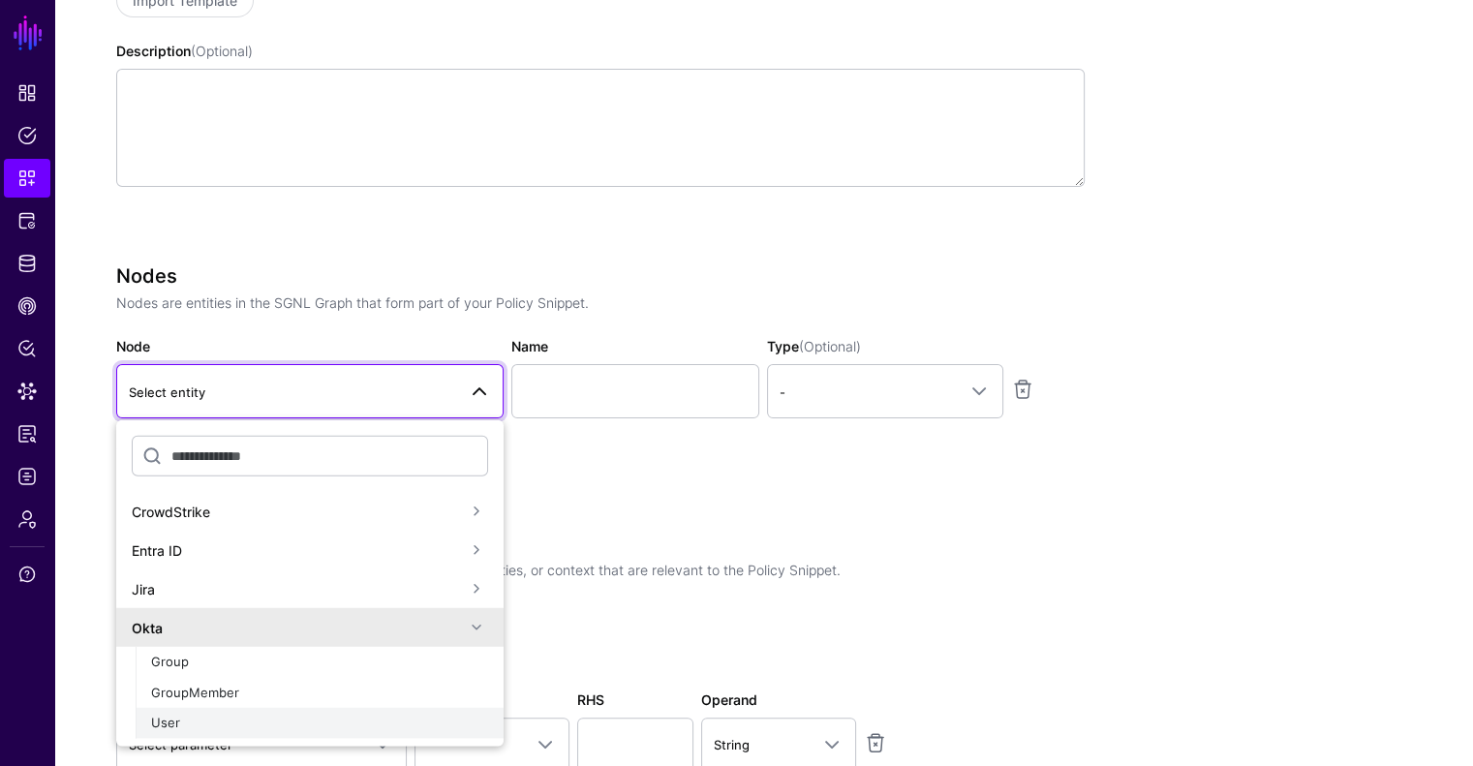
click at [219, 718] on div "User" at bounding box center [319, 723] width 337 height 19
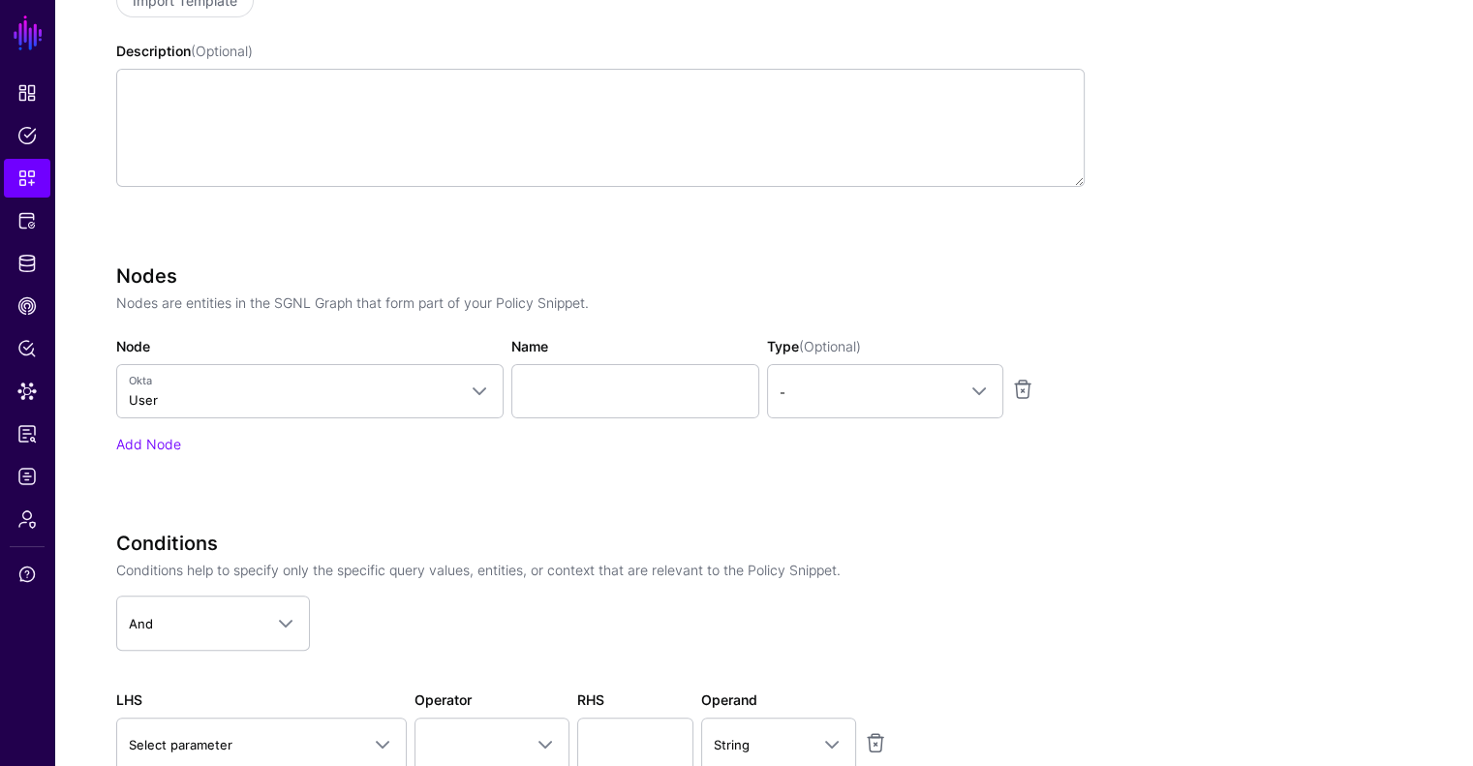
click at [660, 362] on div "Name" at bounding box center [636, 377] width 256 height 82
click at [650, 380] on input "Name" at bounding box center [635, 391] width 248 height 54
type input "********"
click at [837, 394] on span "-" at bounding box center [868, 392] width 176 height 21
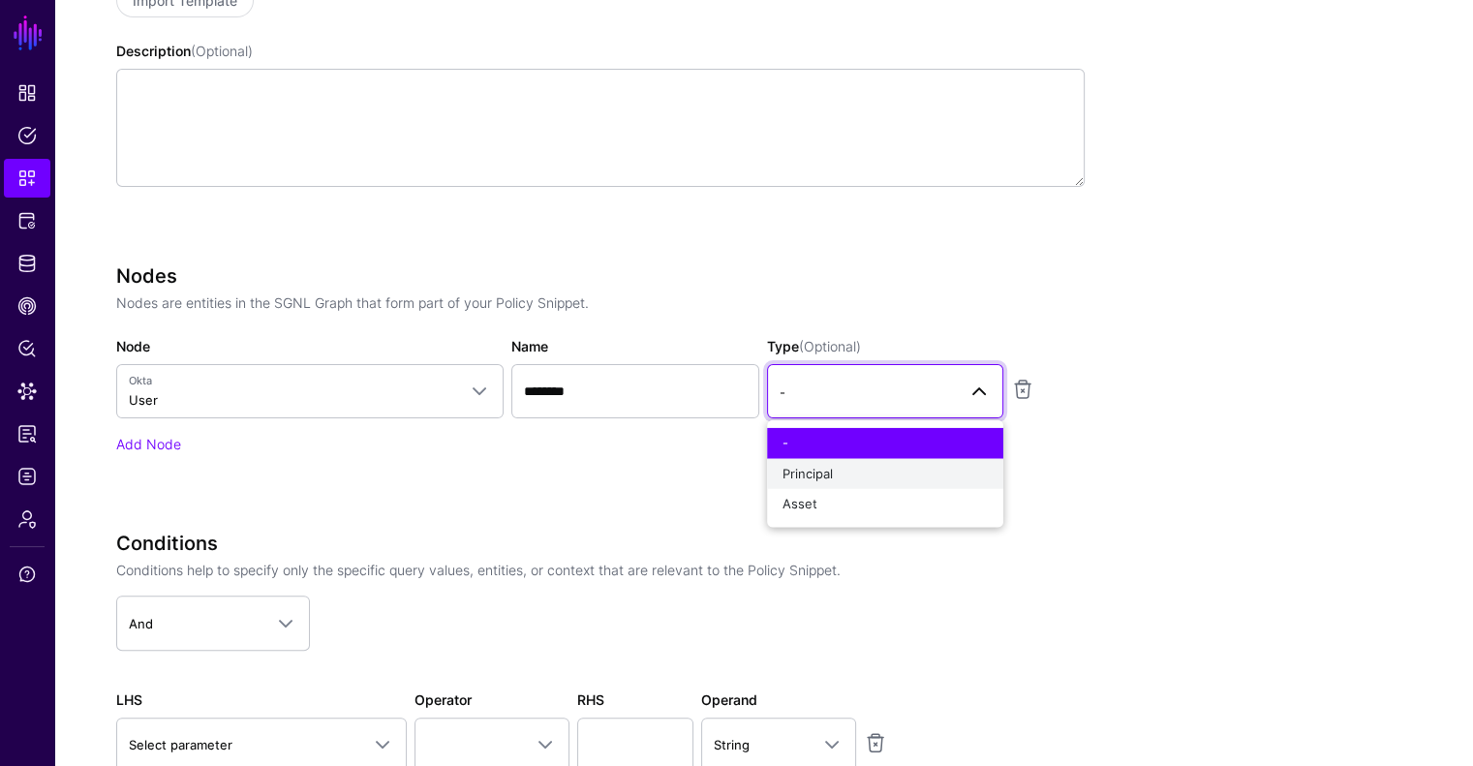
click at [818, 473] on span "Principal" at bounding box center [808, 472] width 50 height 15
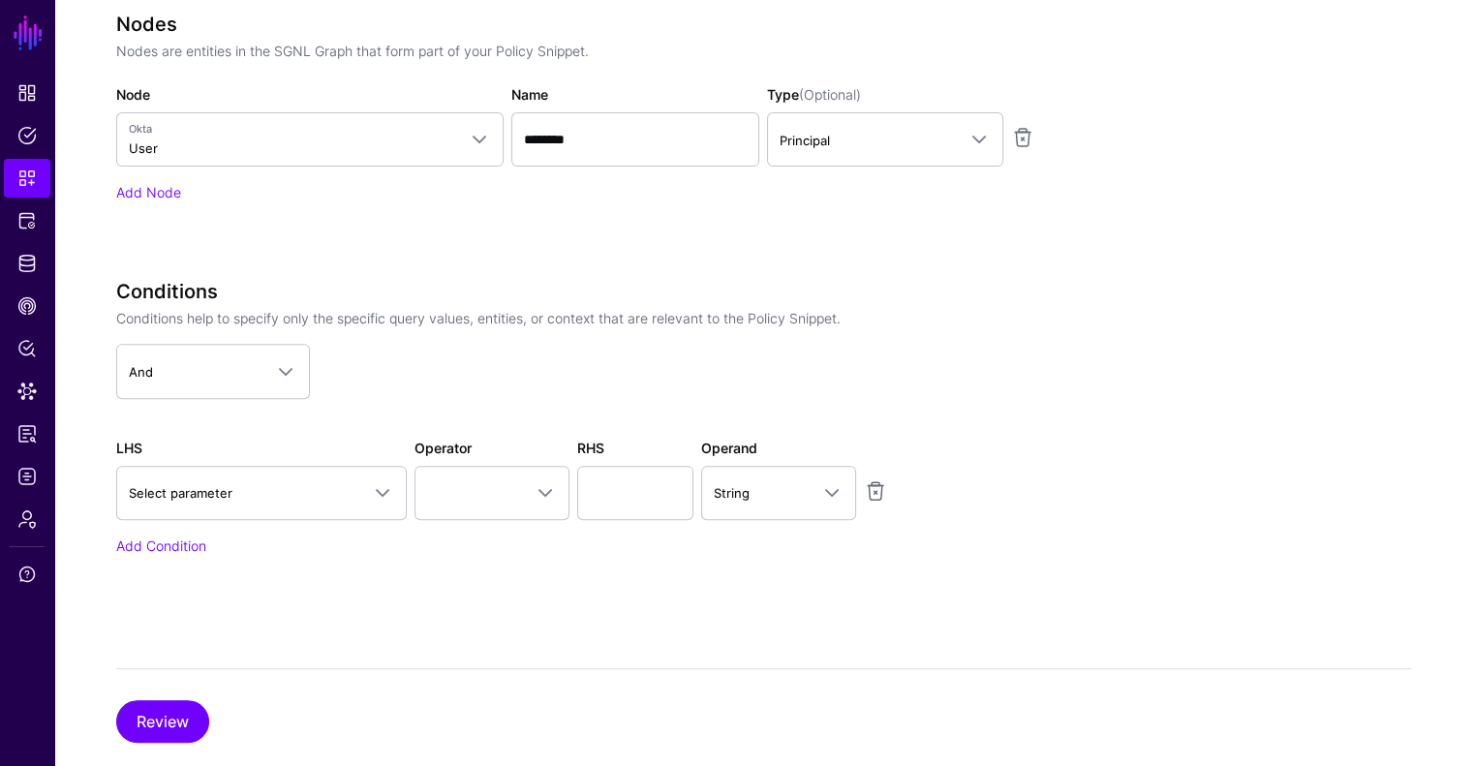
scroll to position [744, 0]
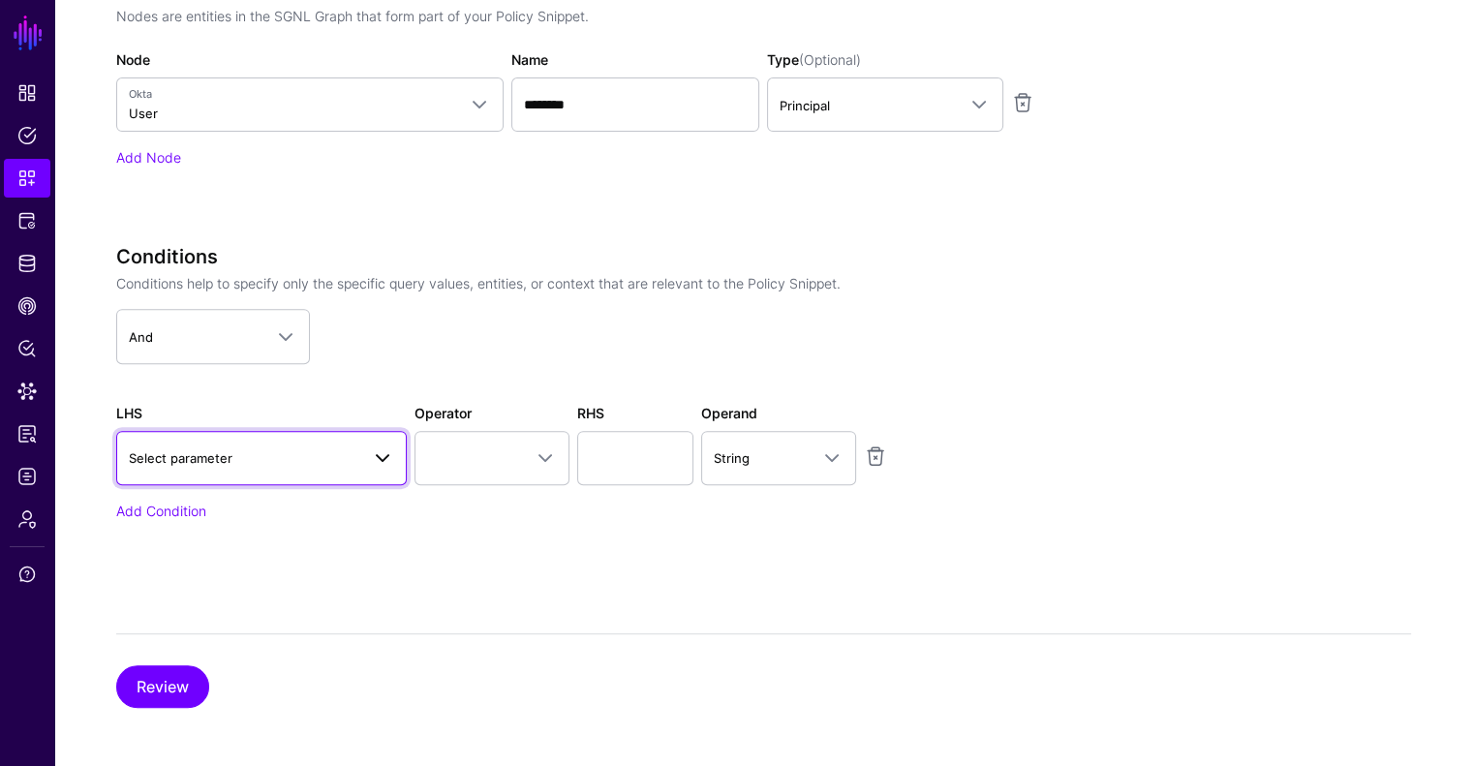
click at [322, 450] on span "Select parameter" at bounding box center [244, 458] width 231 height 21
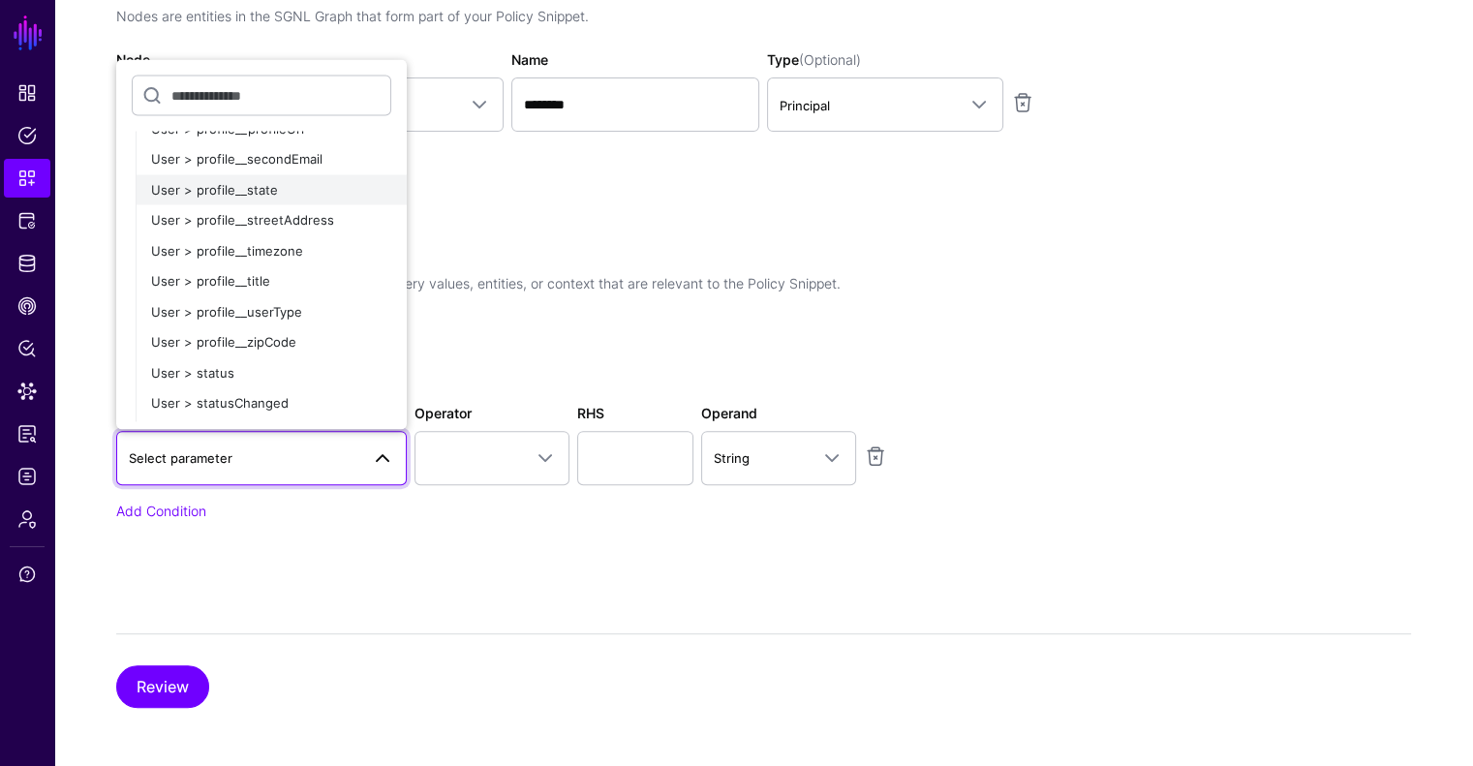
scroll to position [1450, 0]
click at [283, 221] on div "User > profile__title" at bounding box center [271, 224] width 240 height 19
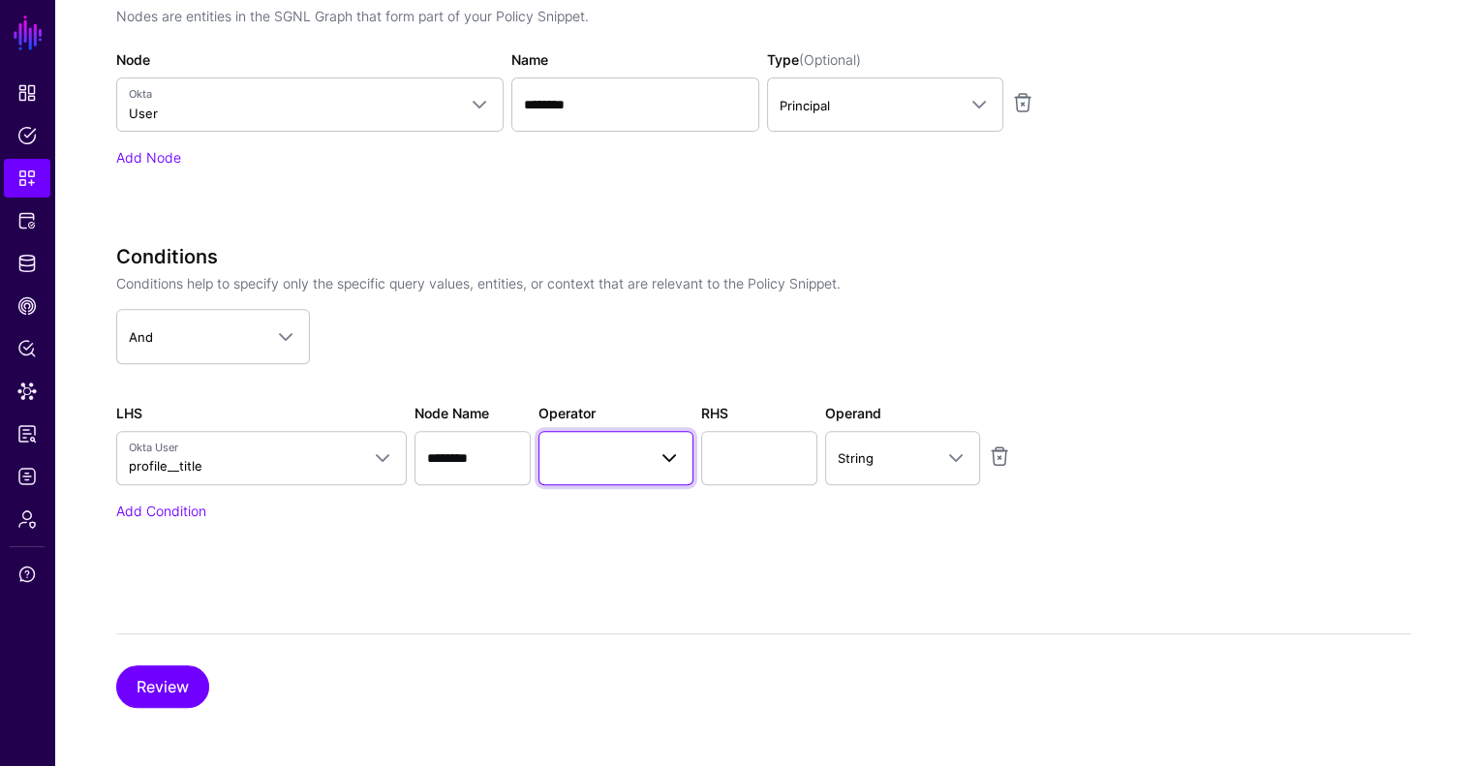
click at [581, 452] on span at bounding box center [616, 458] width 130 height 23
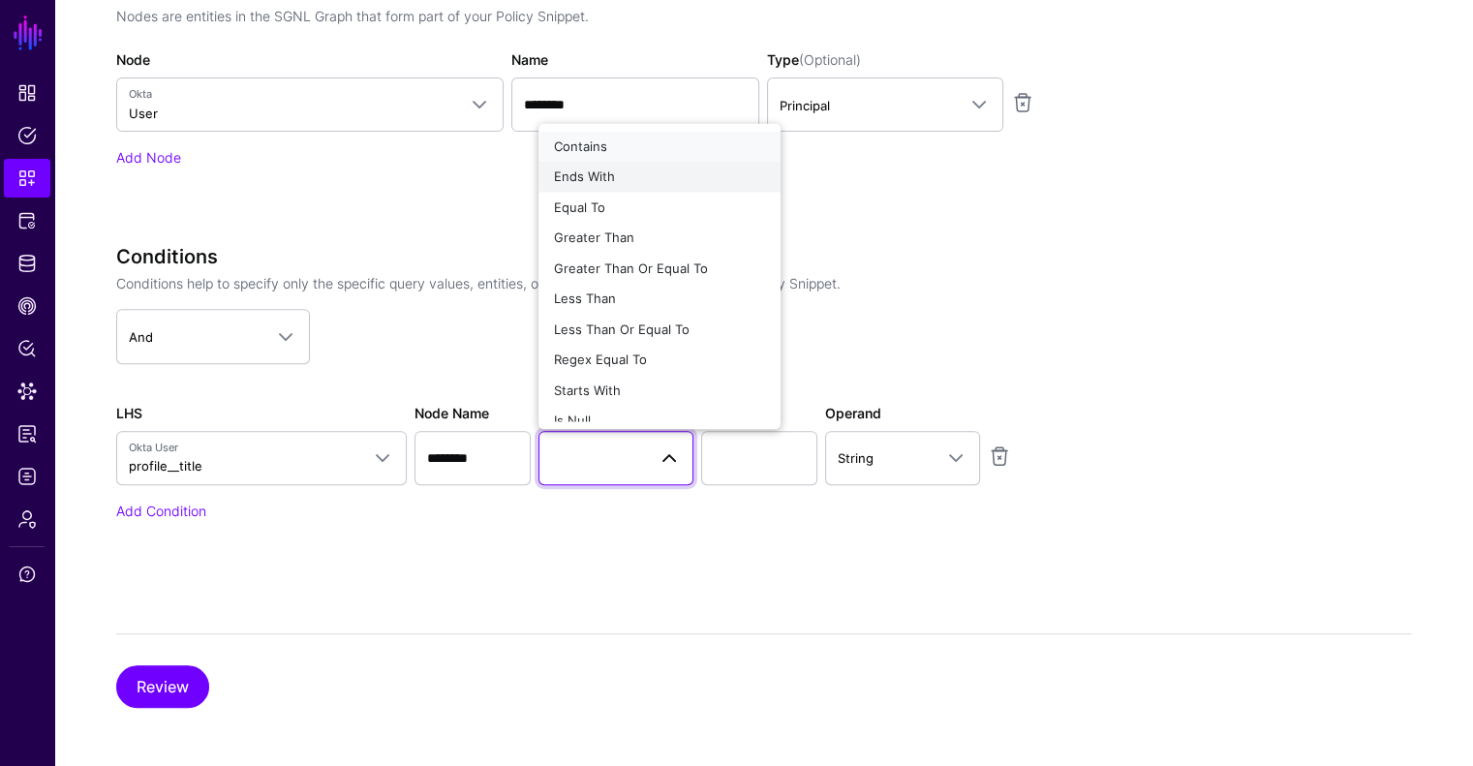
click at [616, 158] on button "Contains" at bounding box center [660, 146] width 242 height 31
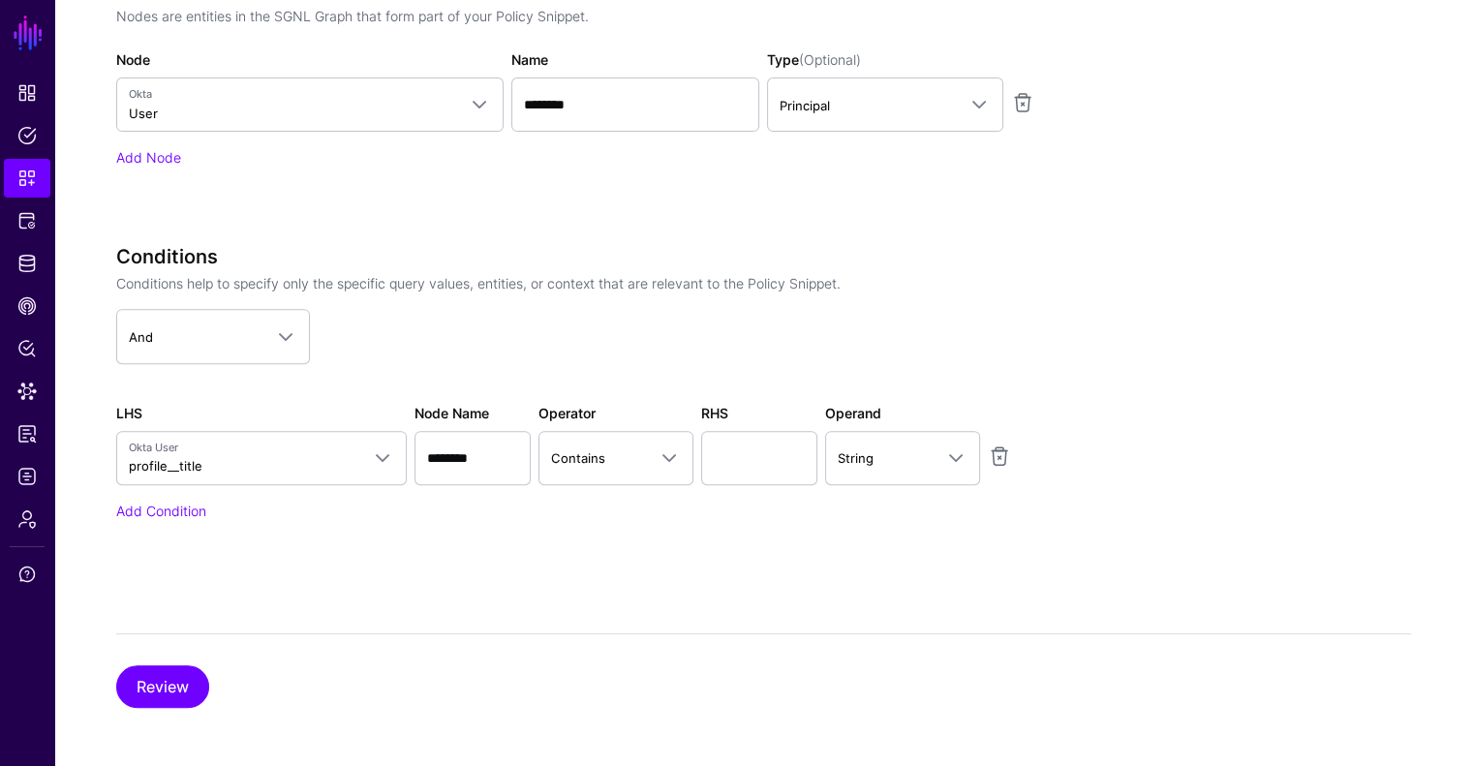
click at [837, 491] on div "Conditions Conditions help to specify only the specific query values, entities,…" at bounding box center [600, 382] width 969 height 275
click at [773, 453] on input "text" at bounding box center [759, 458] width 116 height 54
type input "*******"
click at [158, 677] on button "Review" at bounding box center [162, 686] width 93 height 43
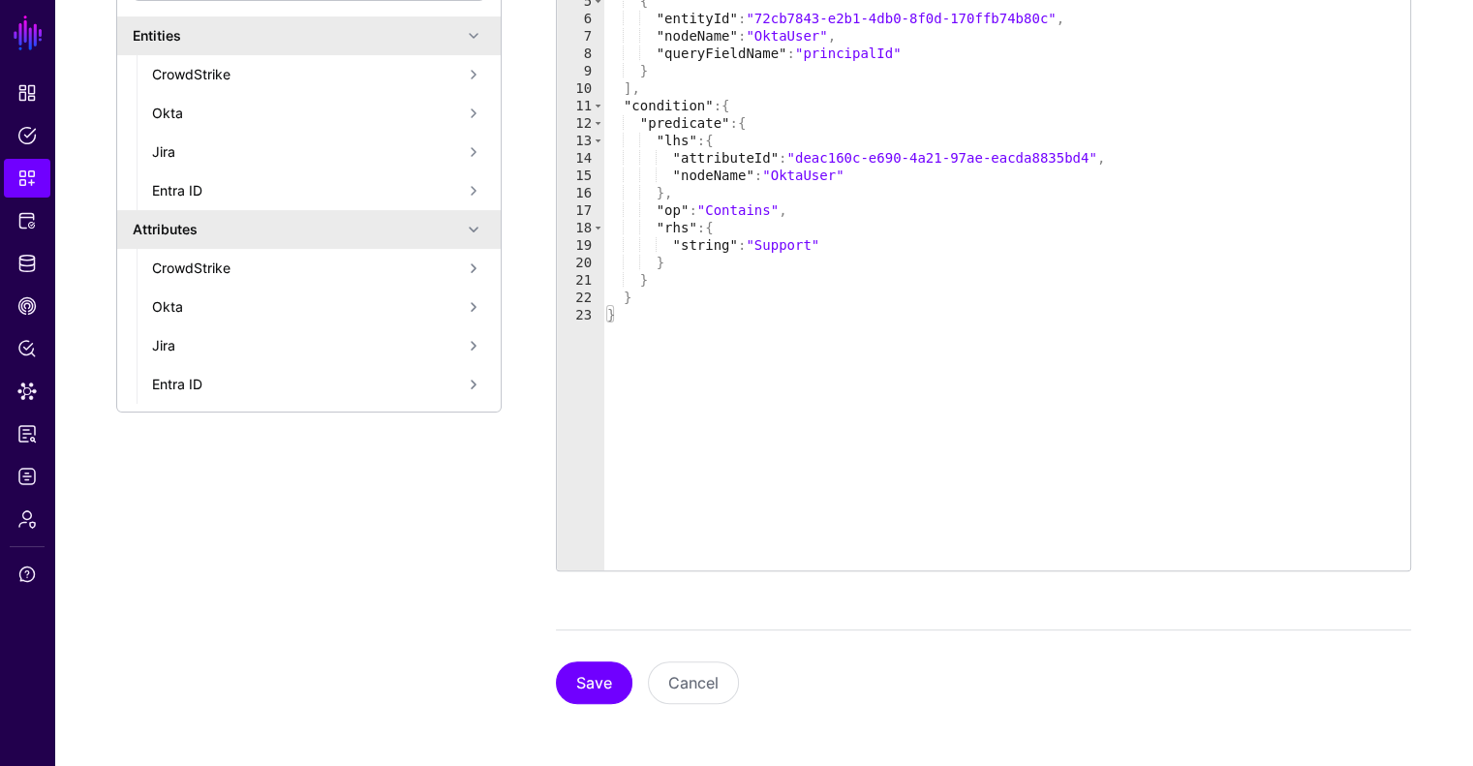
scroll to position [488, 0]
click at [577, 682] on button "Save" at bounding box center [594, 685] width 77 height 43
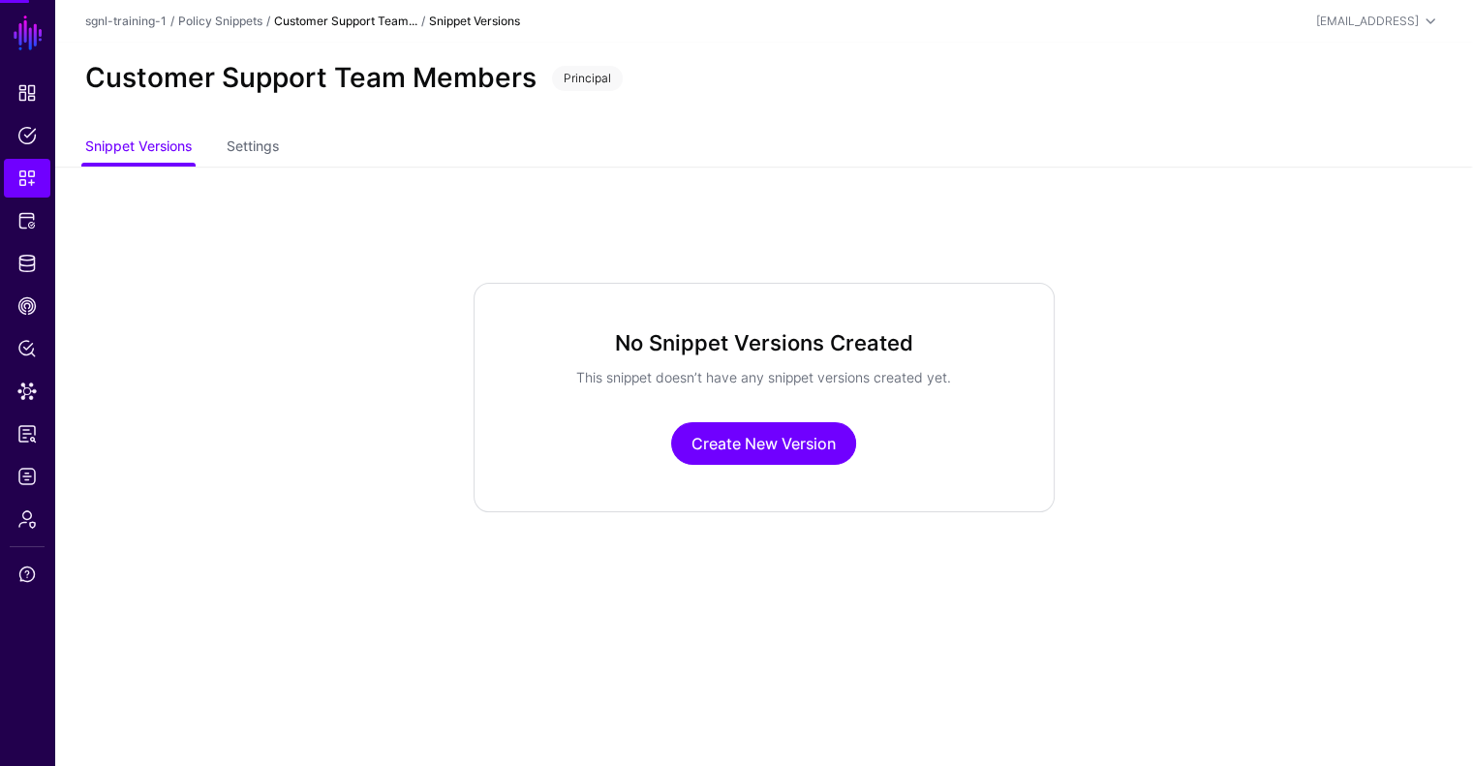
scroll to position [0, 0]
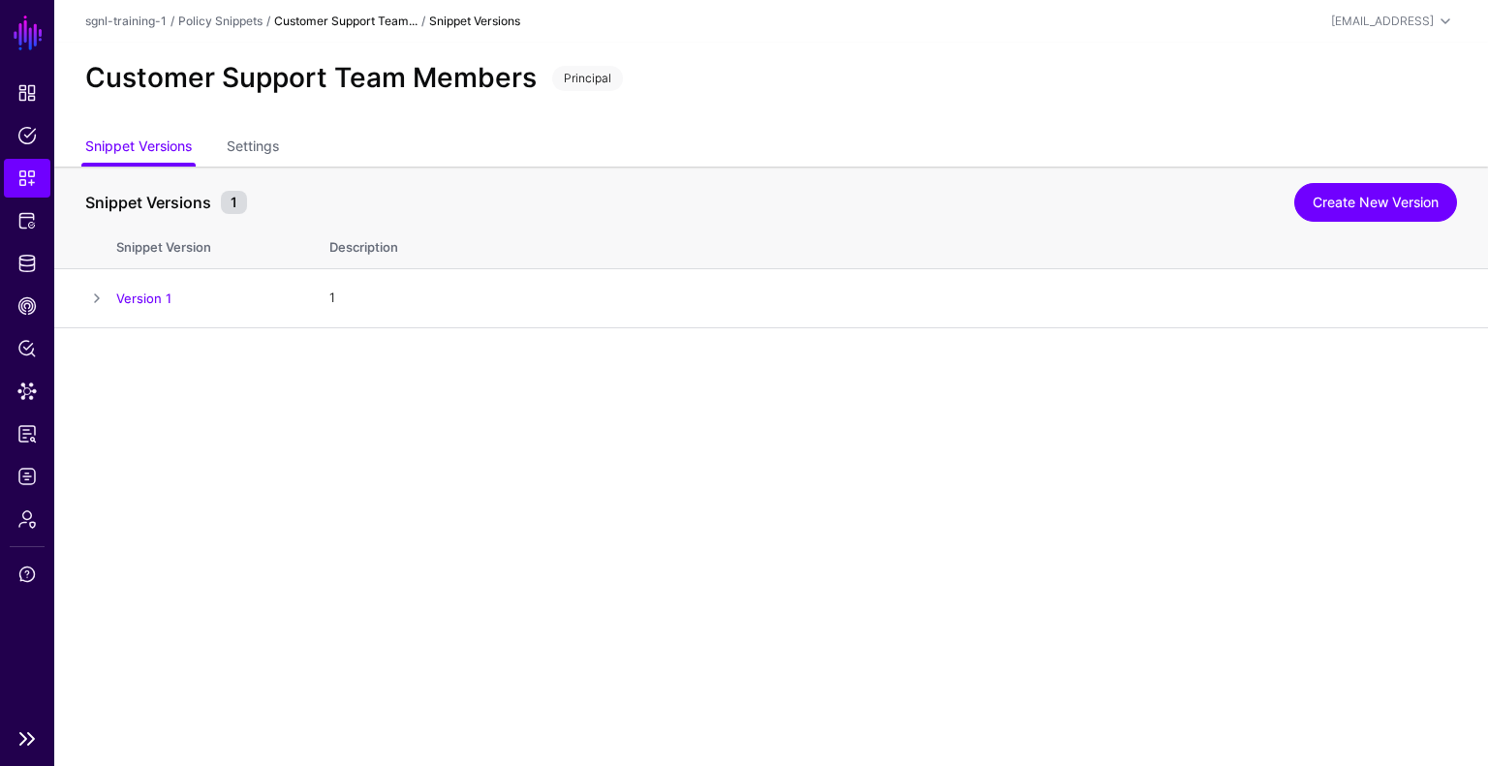
click at [32, 184] on span "Snippets" at bounding box center [26, 178] width 19 height 19
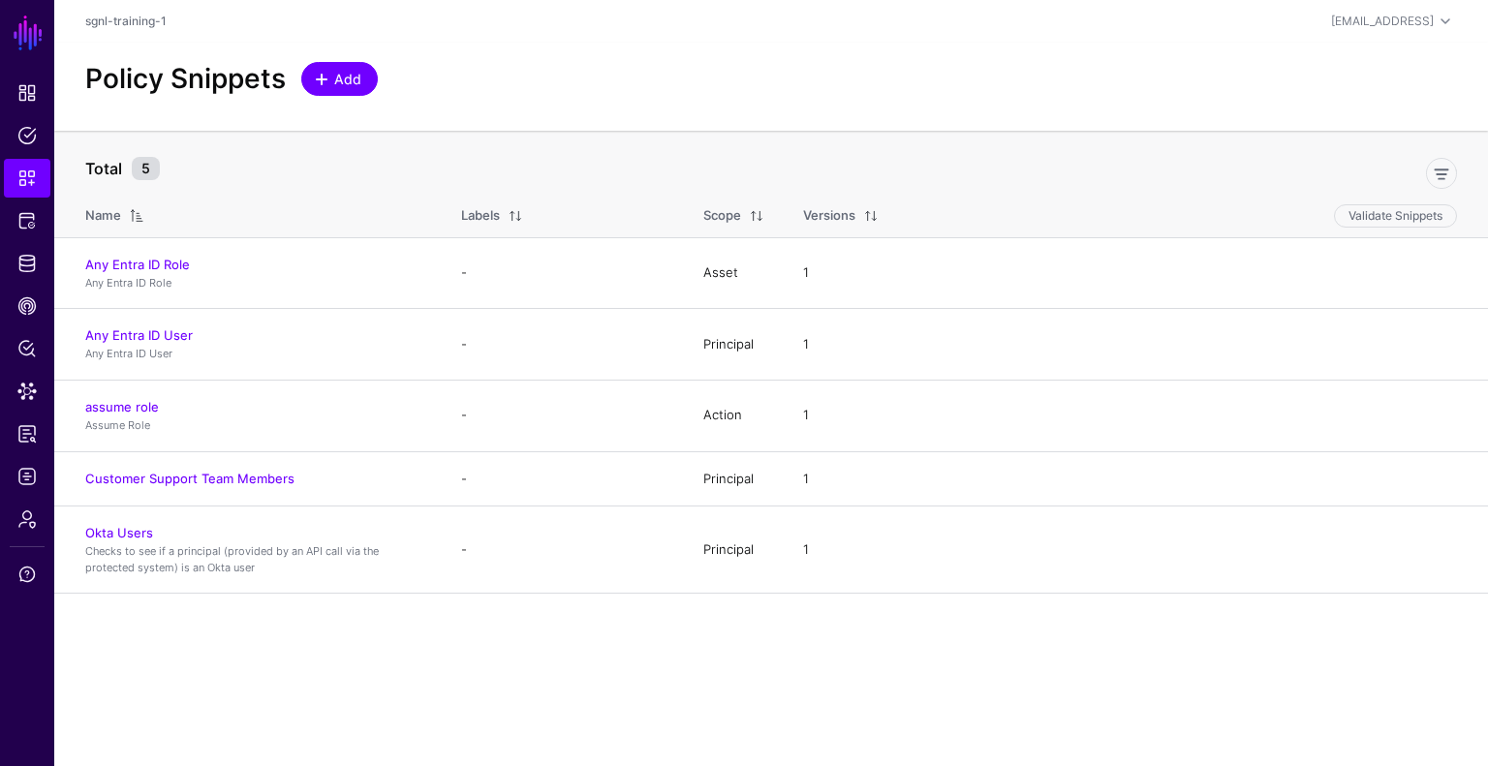
click at [364, 77] on link "Add" at bounding box center [339, 79] width 77 height 34
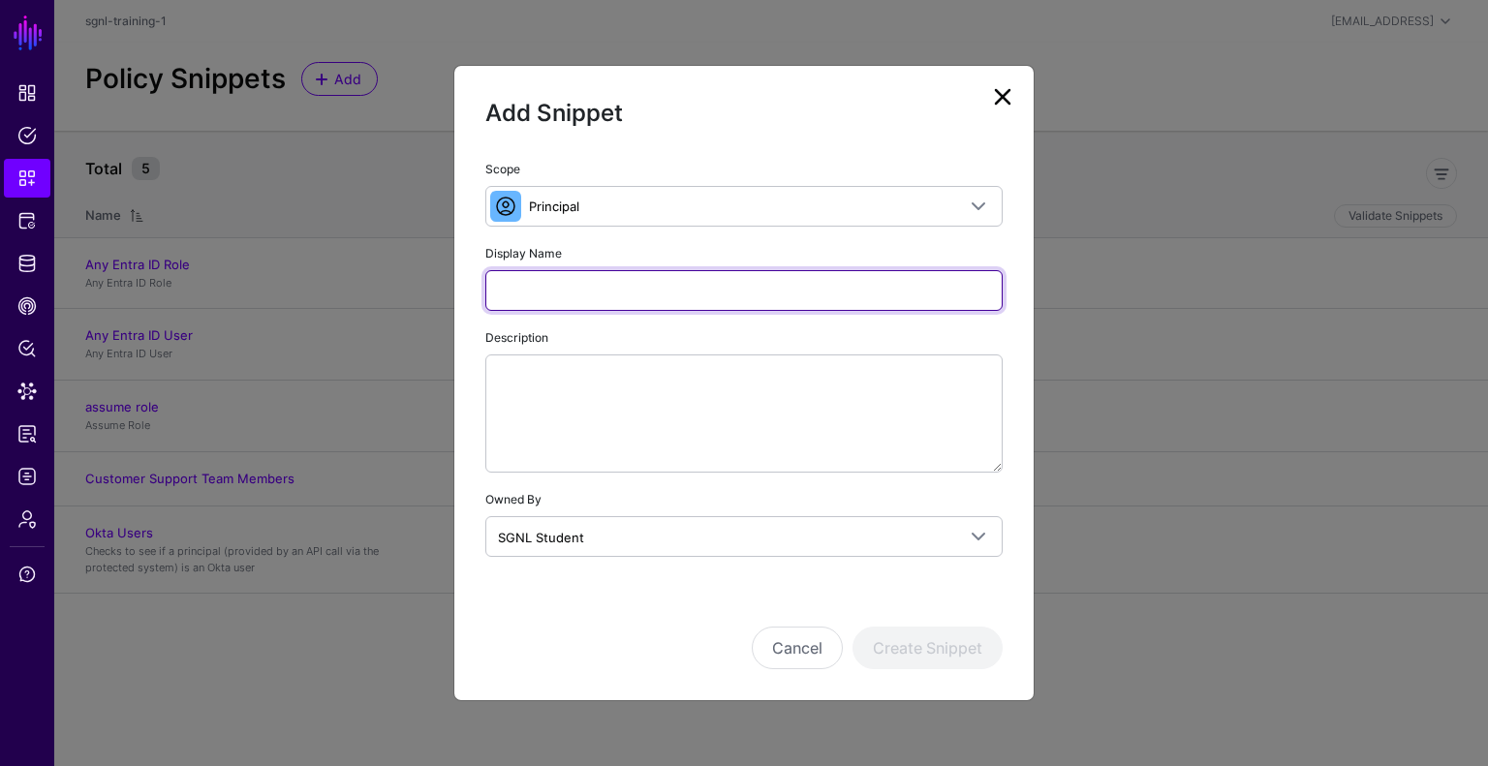
click at [621, 304] on input "Display Name" at bounding box center [743, 290] width 517 height 41
type input "**********"
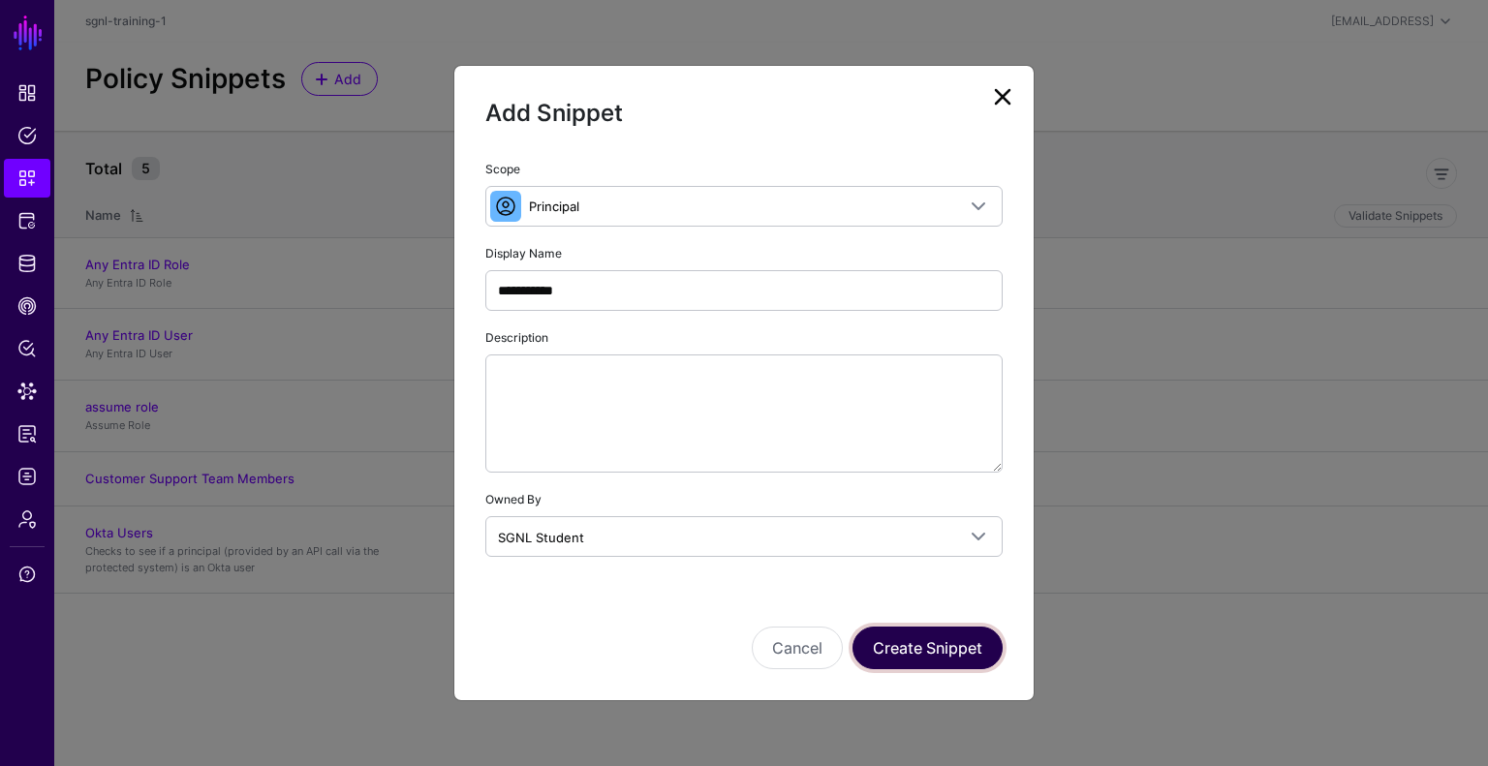
click at [906, 640] on button "Create Snippet" at bounding box center [927, 648] width 150 height 43
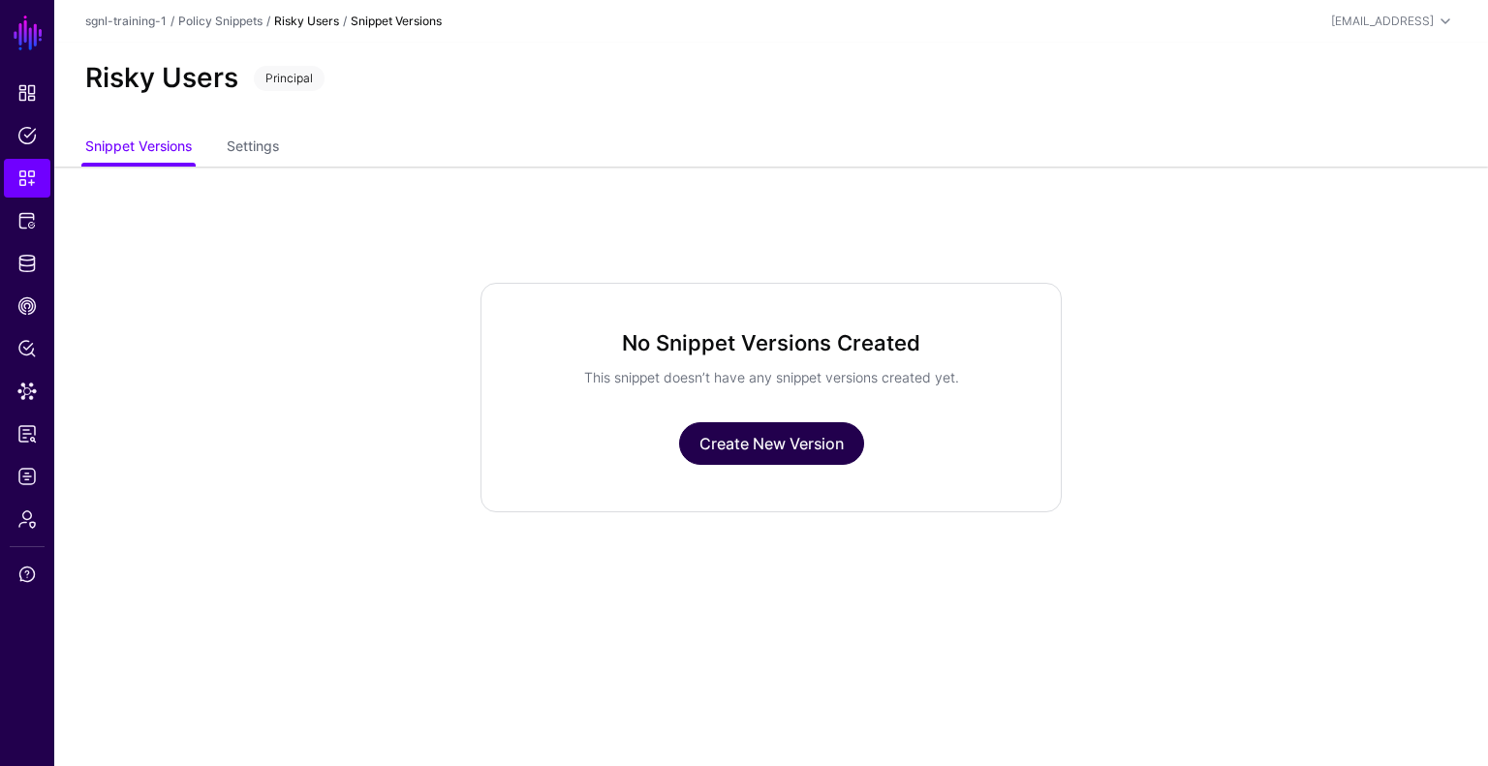
click at [814, 448] on link "Create New Version" at bounding box center [771, 443] width 185 height 43
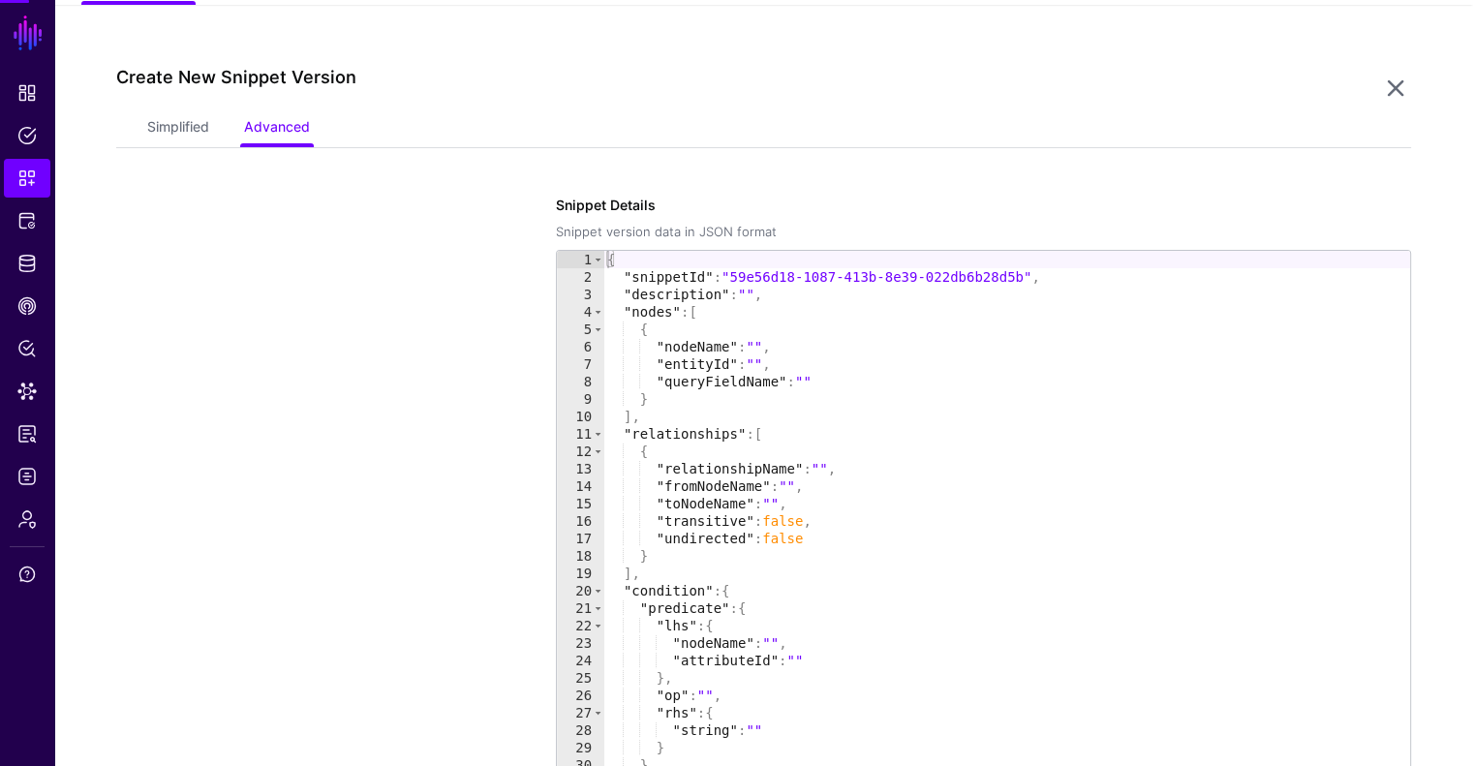
scroll to position [167, 0]
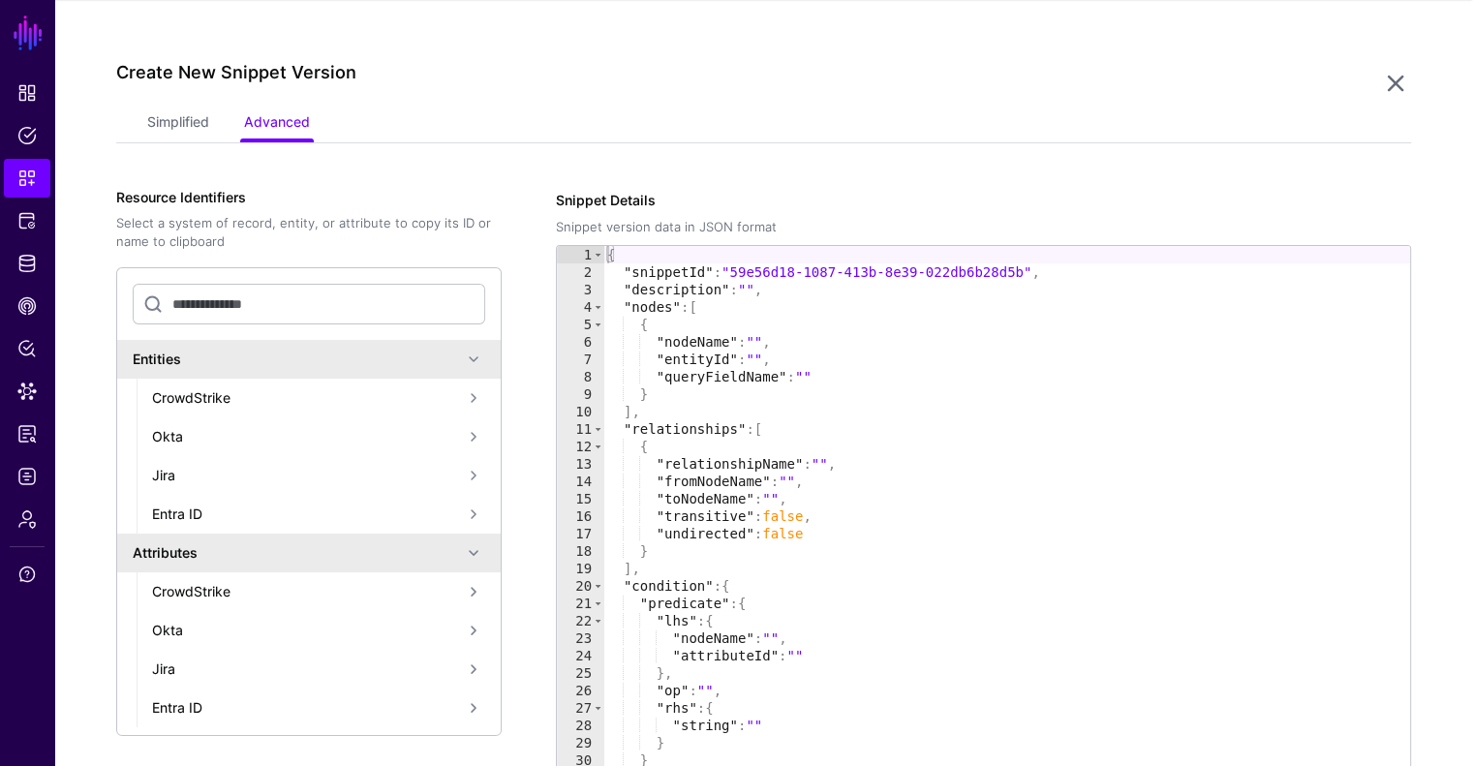
click at [171, 100] on div "Create New Snippet Version" at bounding box center [748, 84] width 1264 height 45
click at [171, 123] on link "Simplified" at bounding box center [178, 124] width 62 height 37
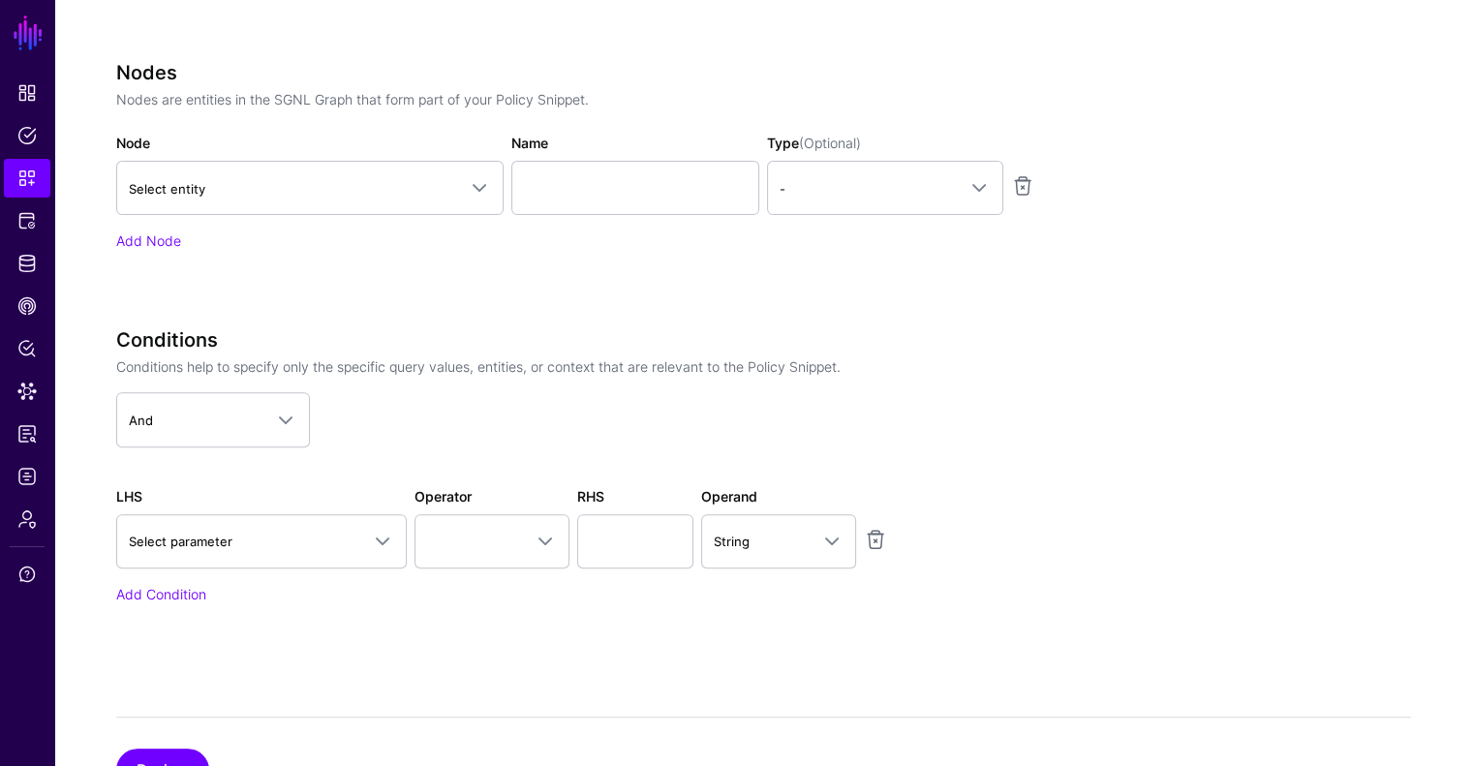
scroll to position [744, 0]
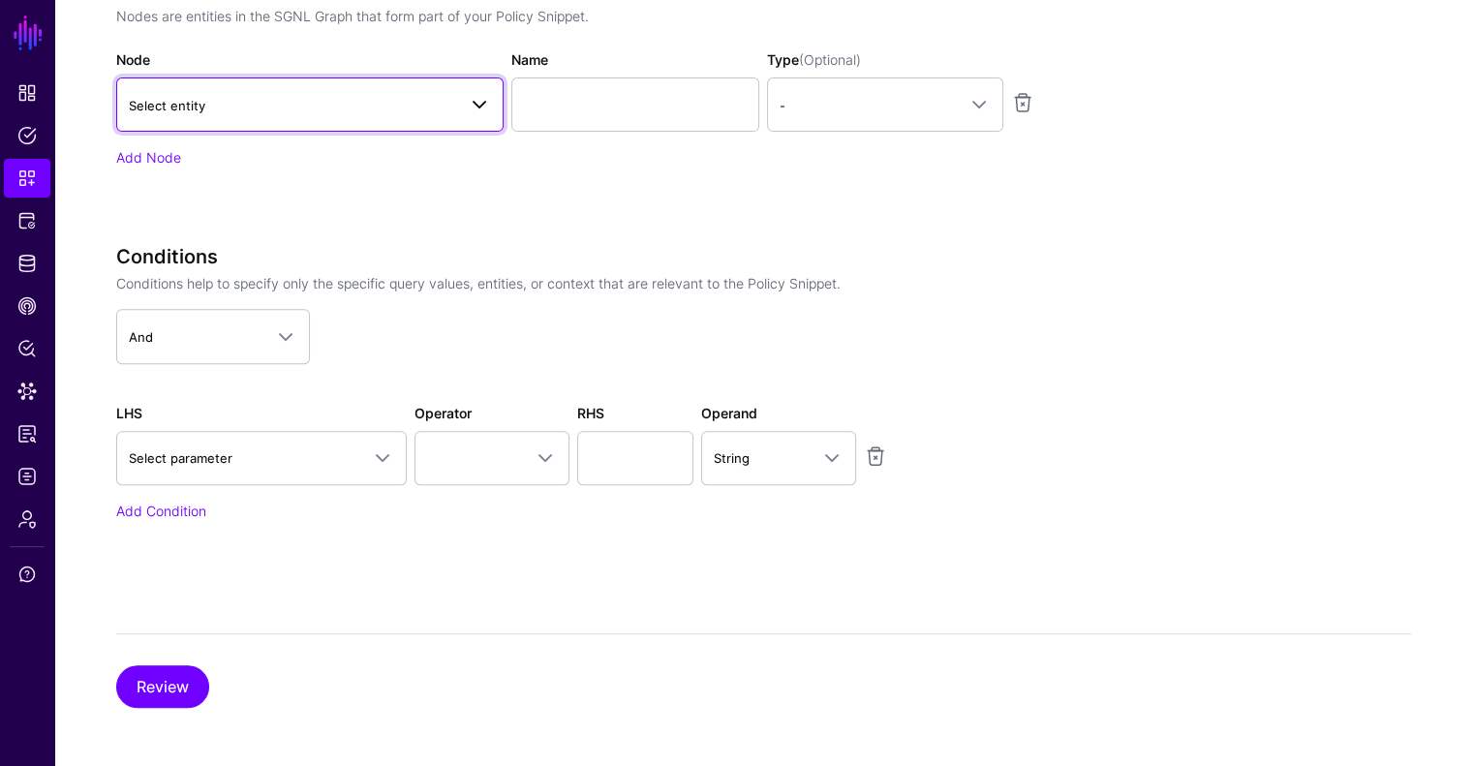
click at [200, 118] on link "Select entity" at bounding box center [309, 104] width 387 height 54
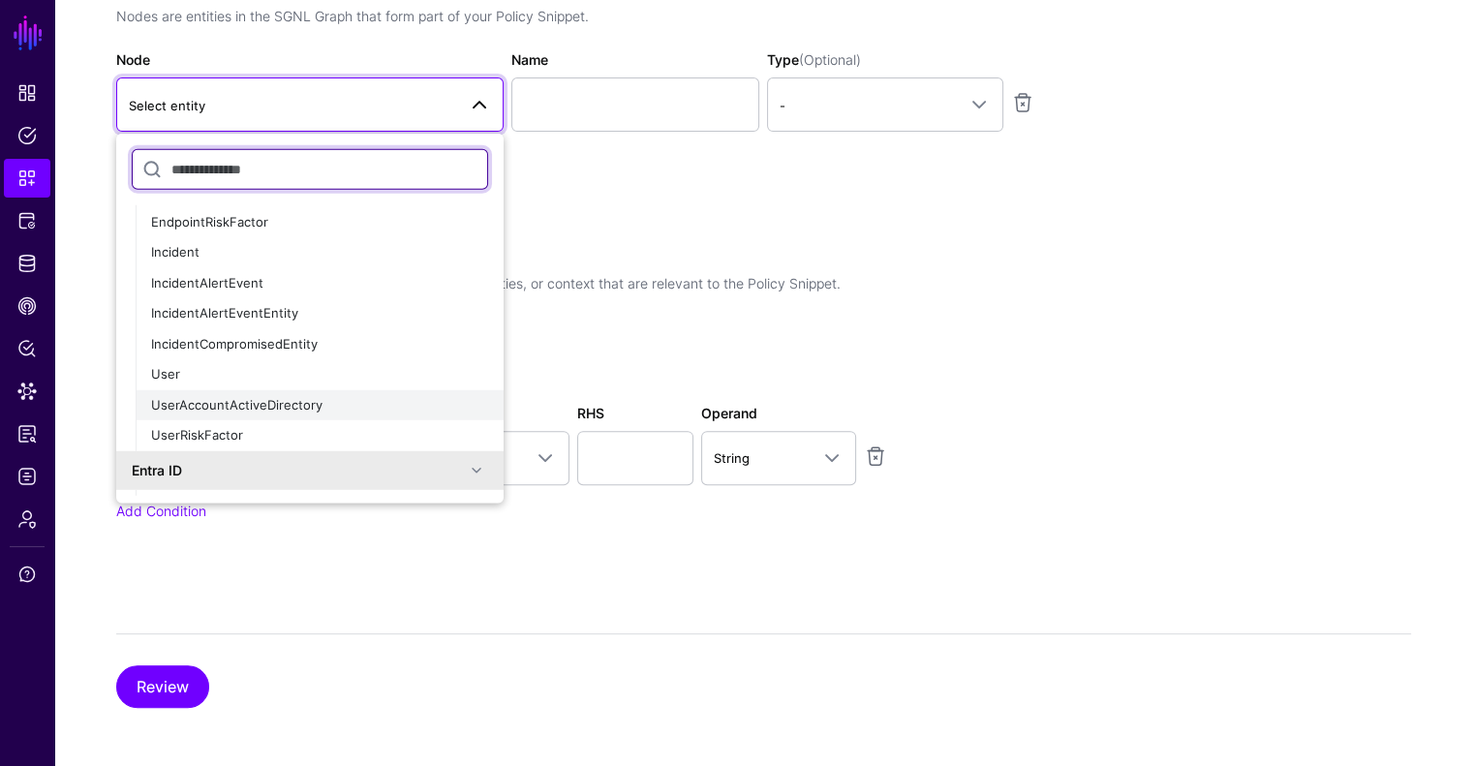
scroll to position [194, 0]
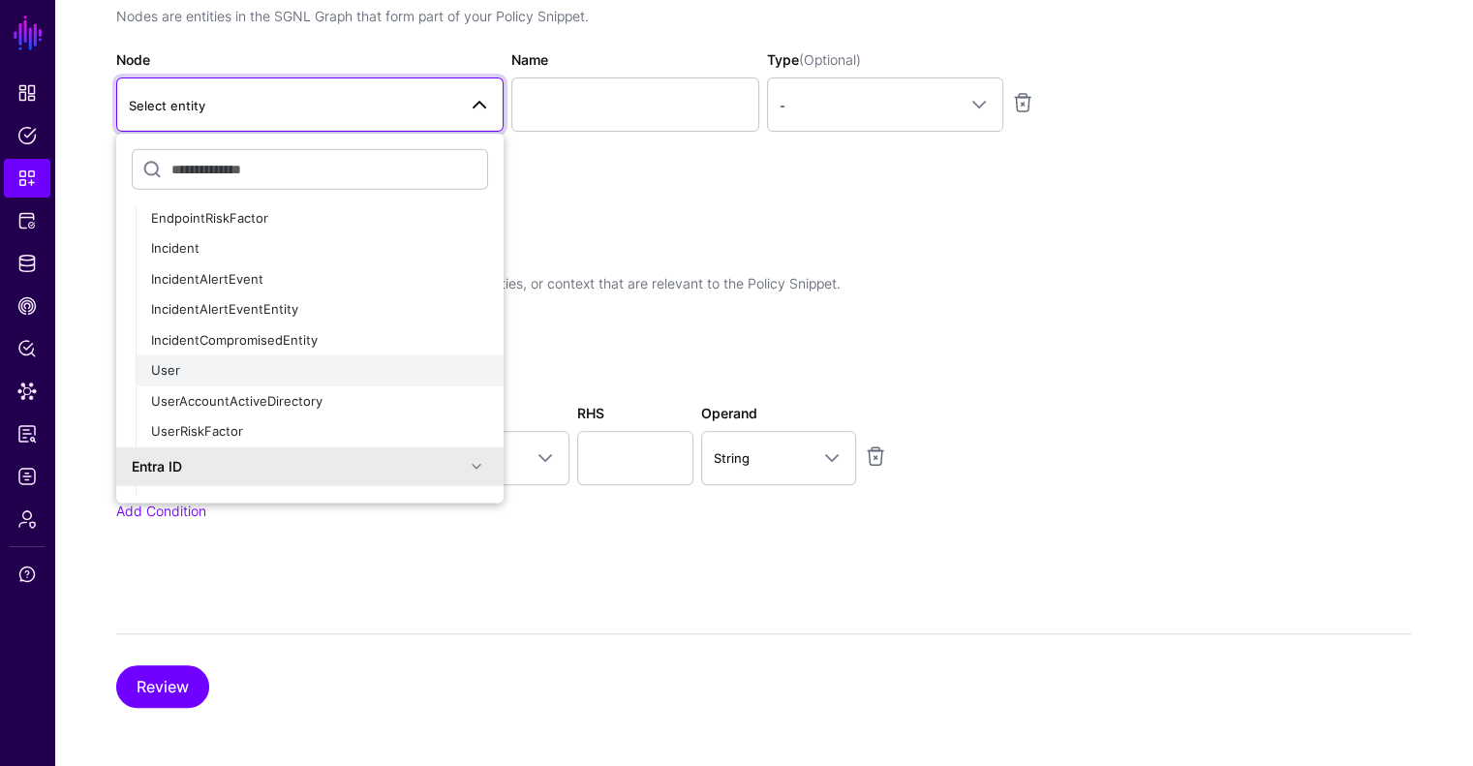
click at [213, 377] on div "User" at bounding box center [319, 370] width 337 height 19
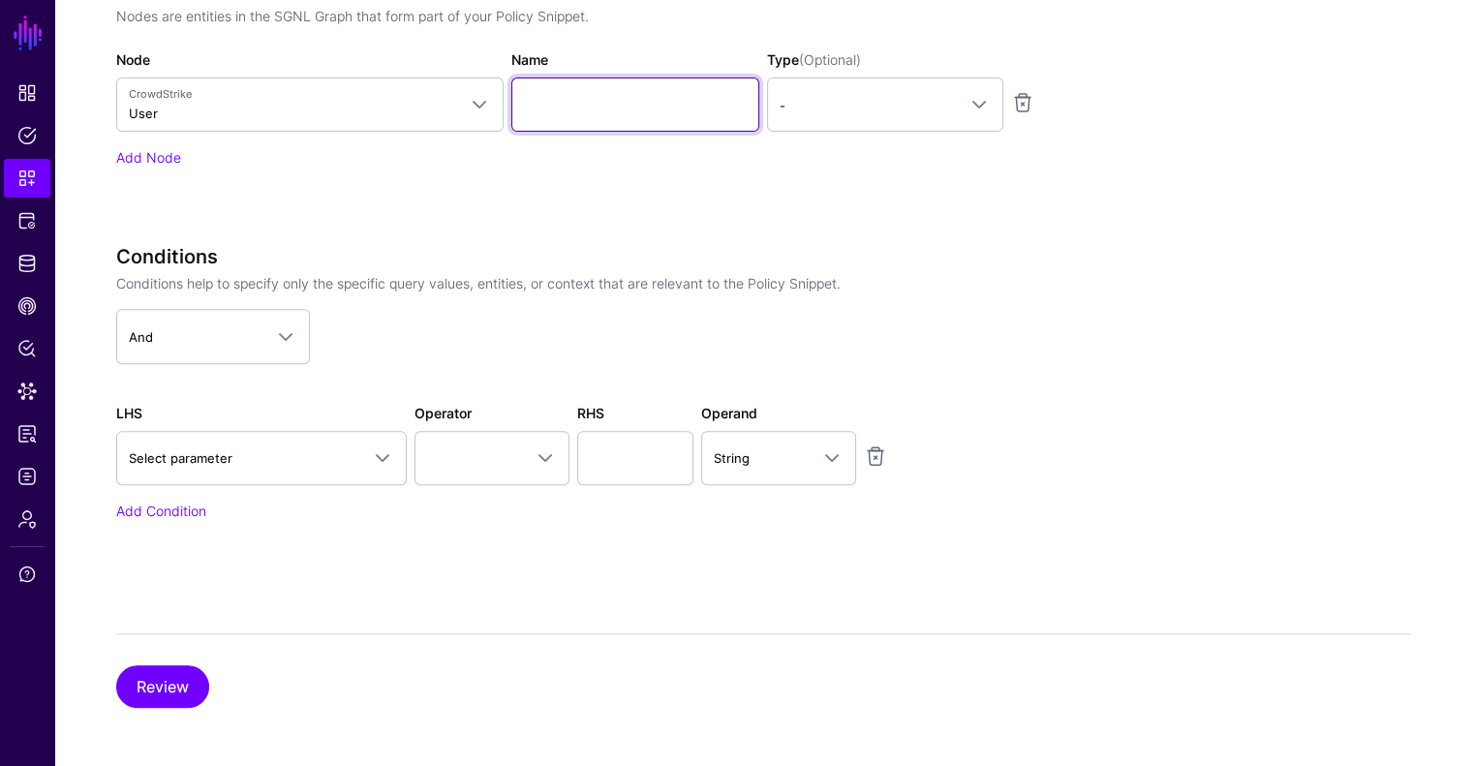
click at [591, 100] on input "Name" at bounding box center [635, 104] width 248 height 54
type input "****"
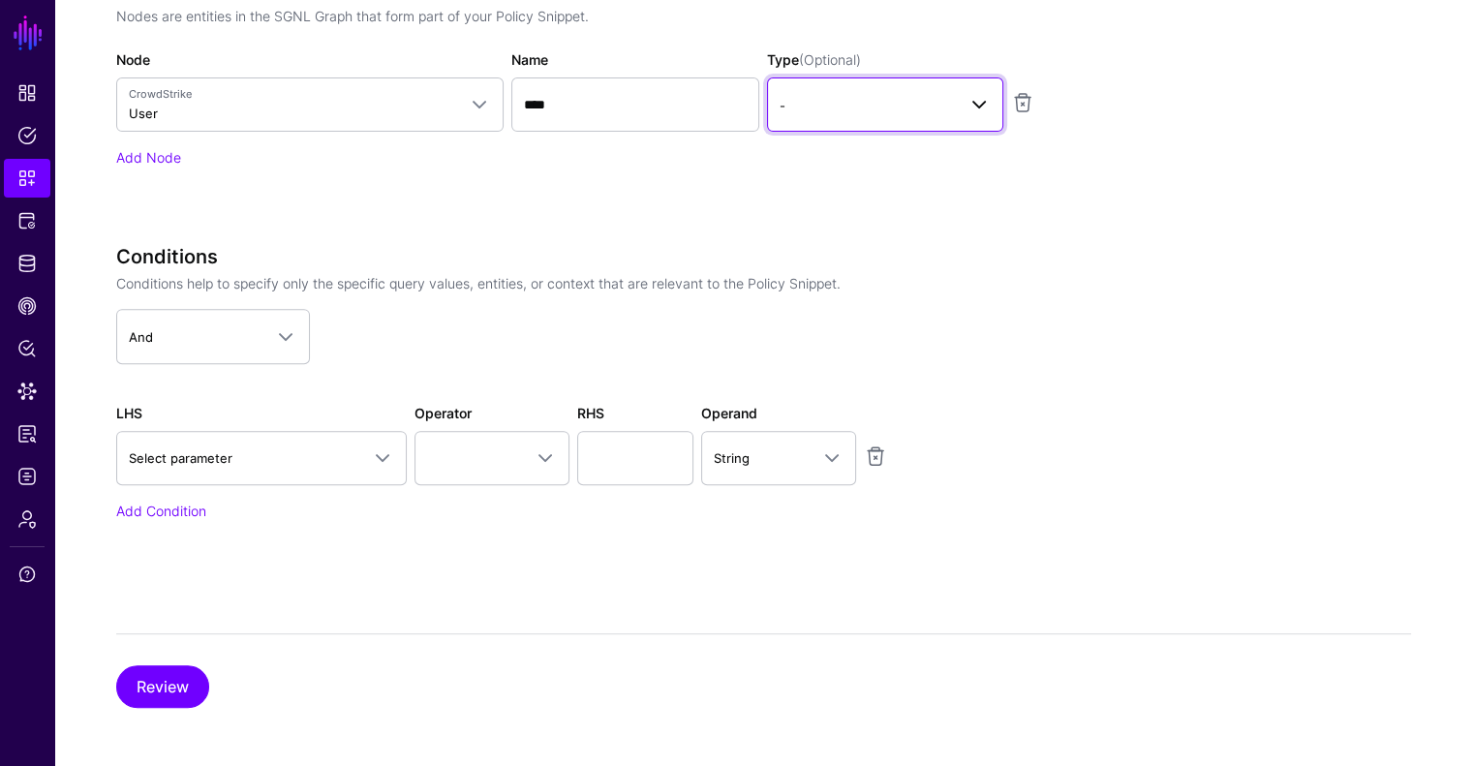
click at [827, 121] on link "-" at bounding box center [885, 104] width 236 height 54
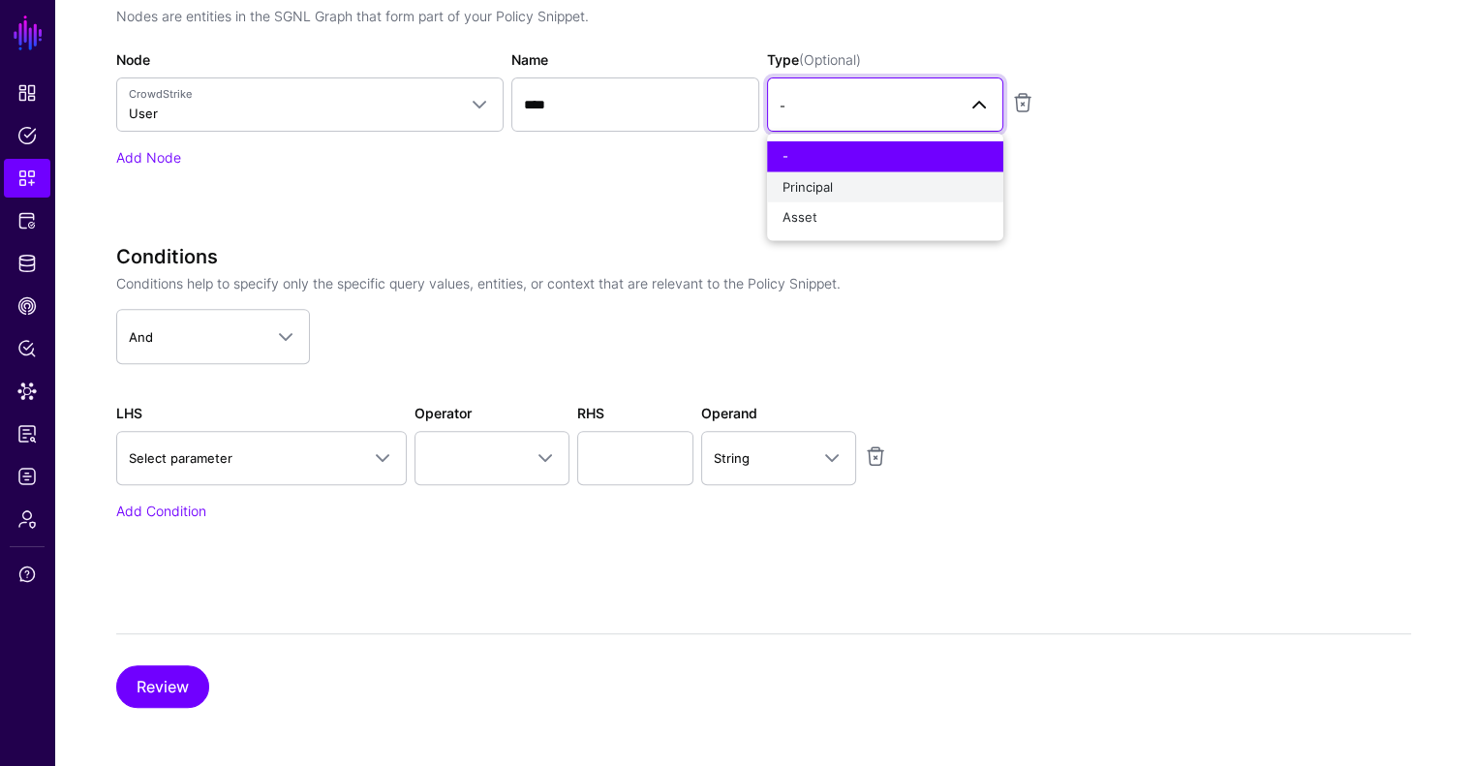
click at [825, 177] on div "Principal" at bounding box center [885, 186] width 205 height 19
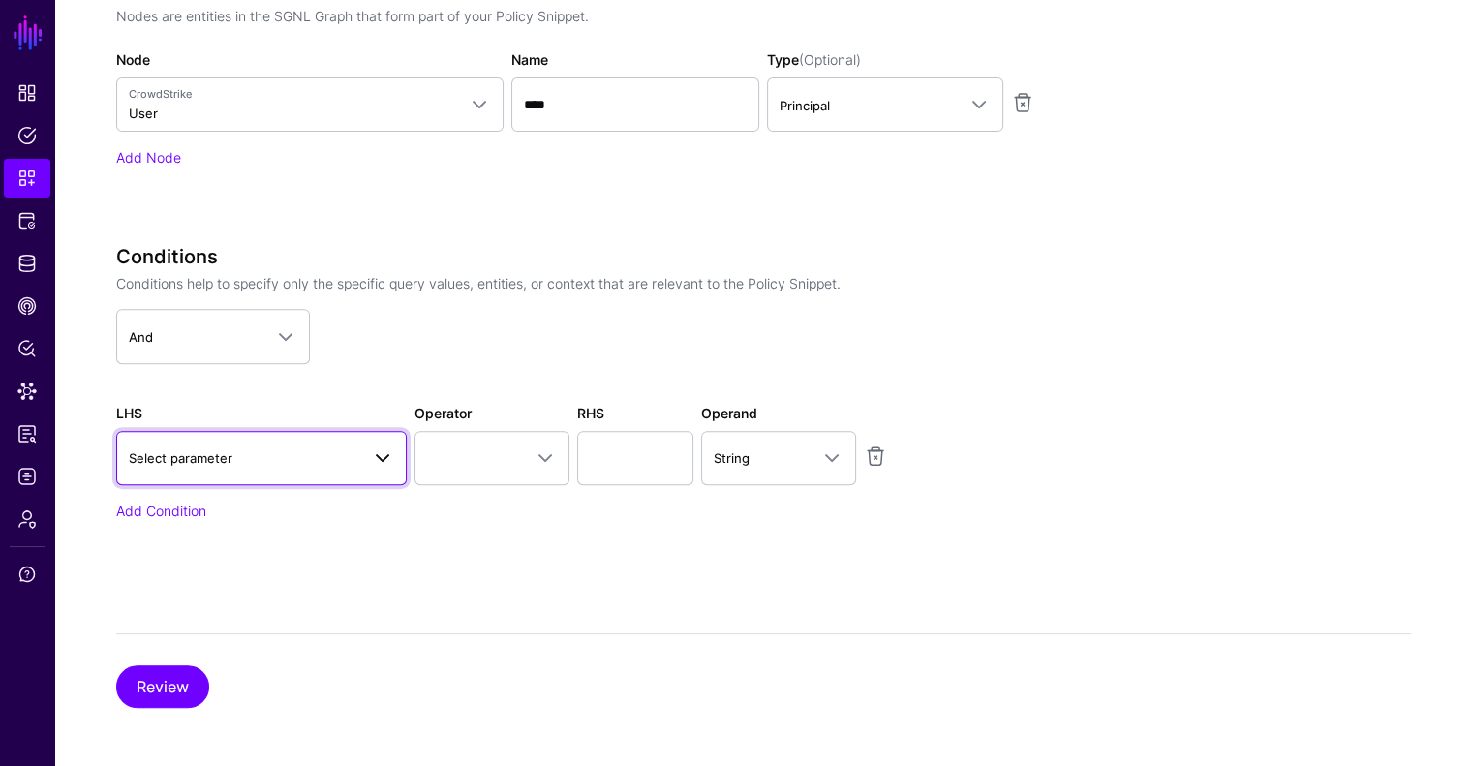
click at [329, 455] on span "Select parameter" at bounding box center [244, 458] width 231 height 21
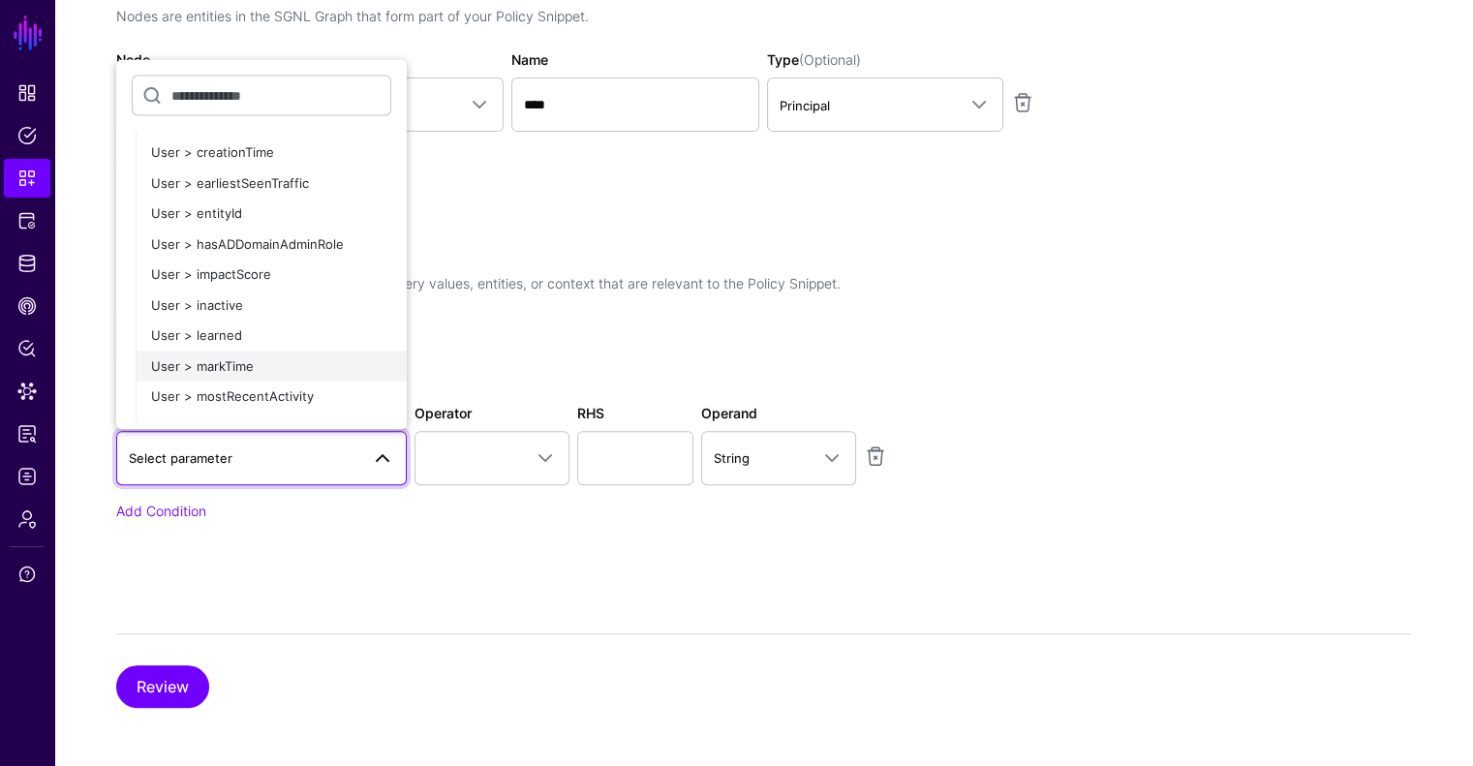
scroll to position [581, 0]
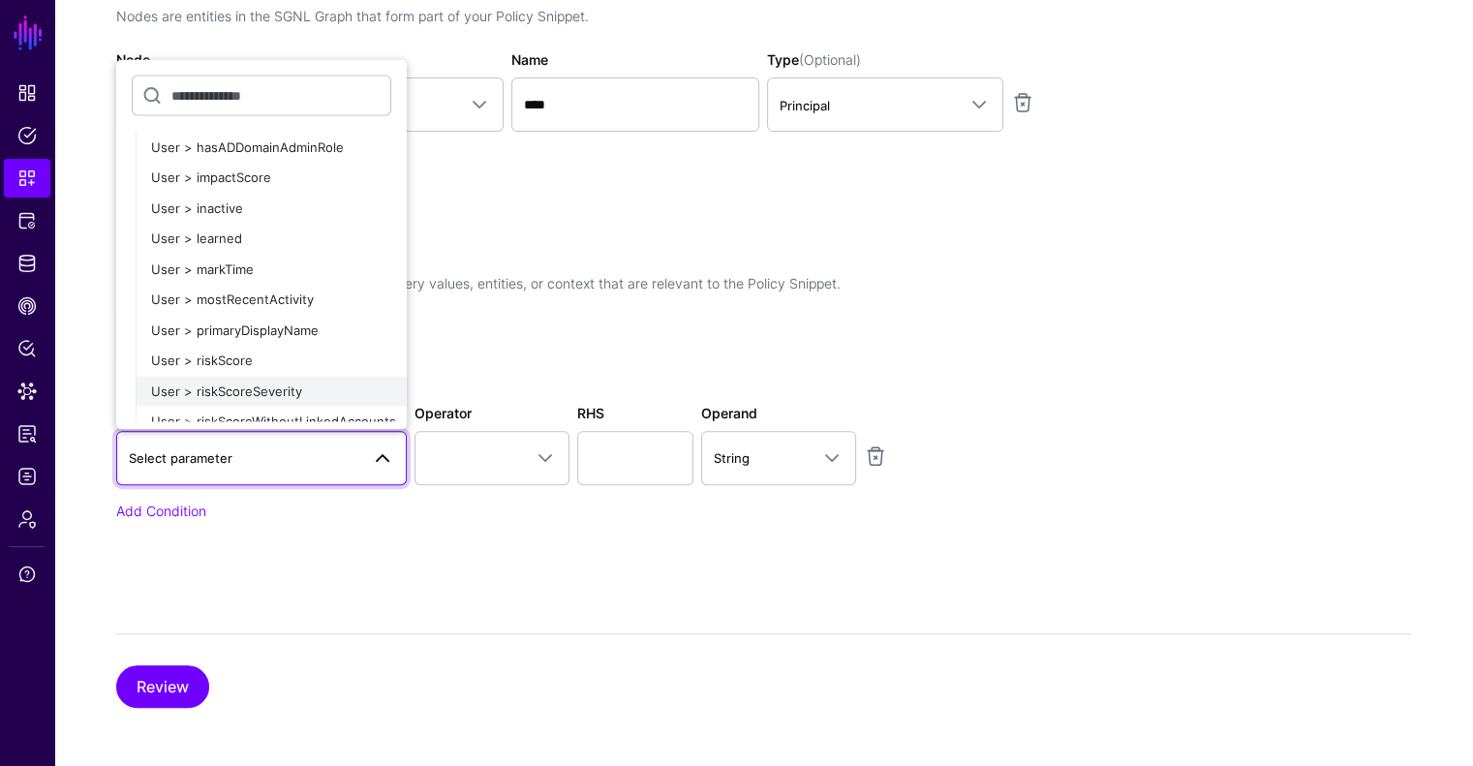
click at [279, 382] on div "User > riskScoreSeverity" at bounding box center [271, 391] width 240 height 19
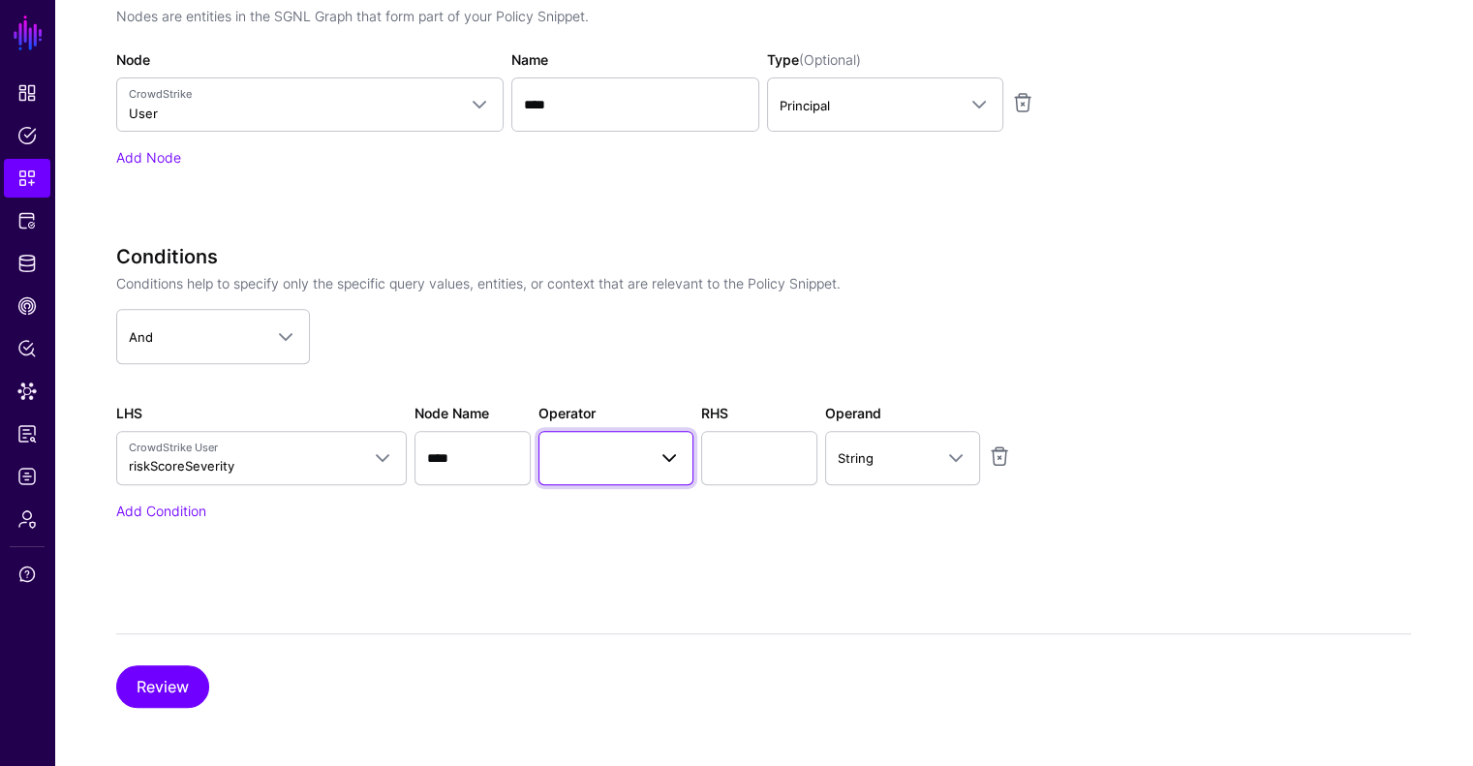
click at [561, 465] on span at bounding box center [616, 458] width 130 height 23
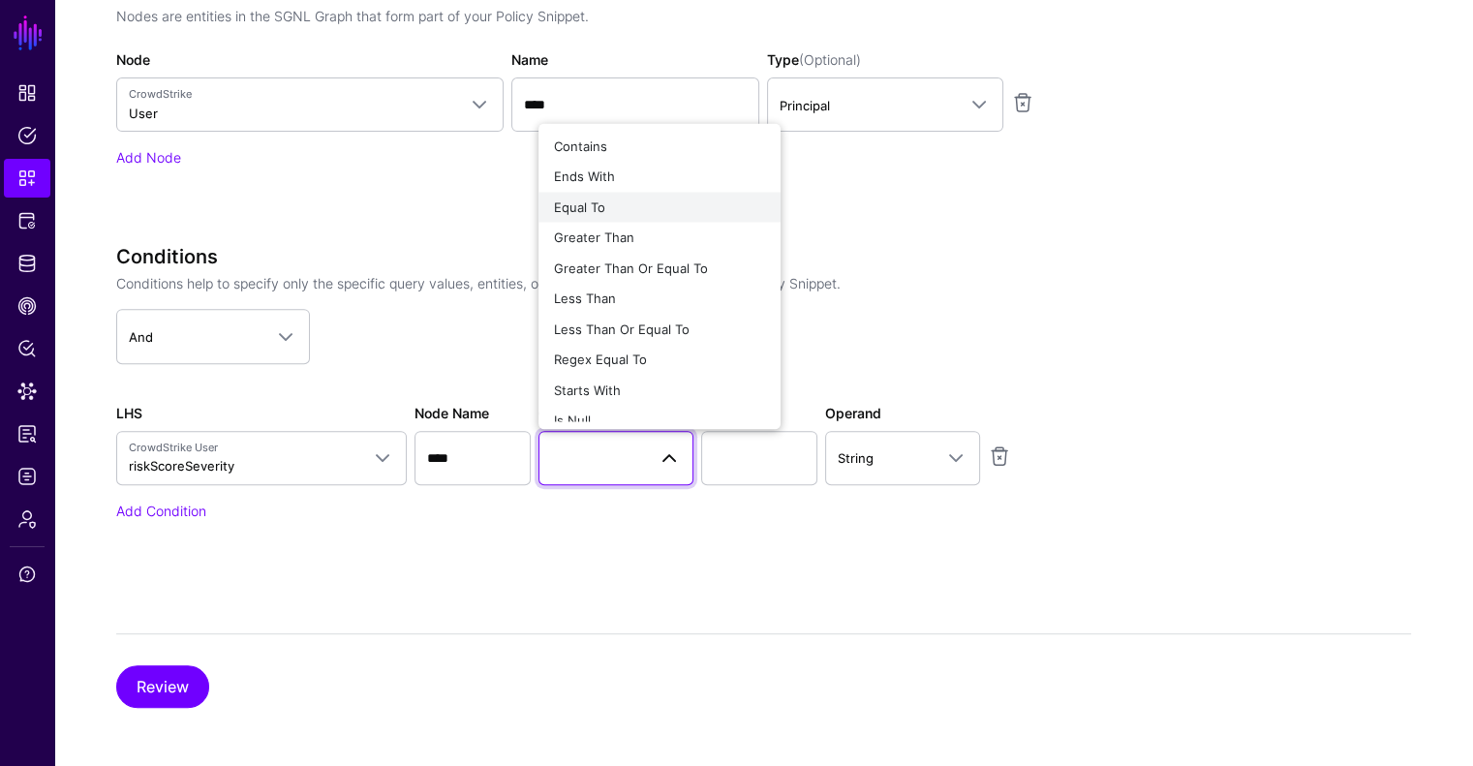
click at [612, 215] on button "Equal To" at bounding box center [660, 207] width 242 height 31
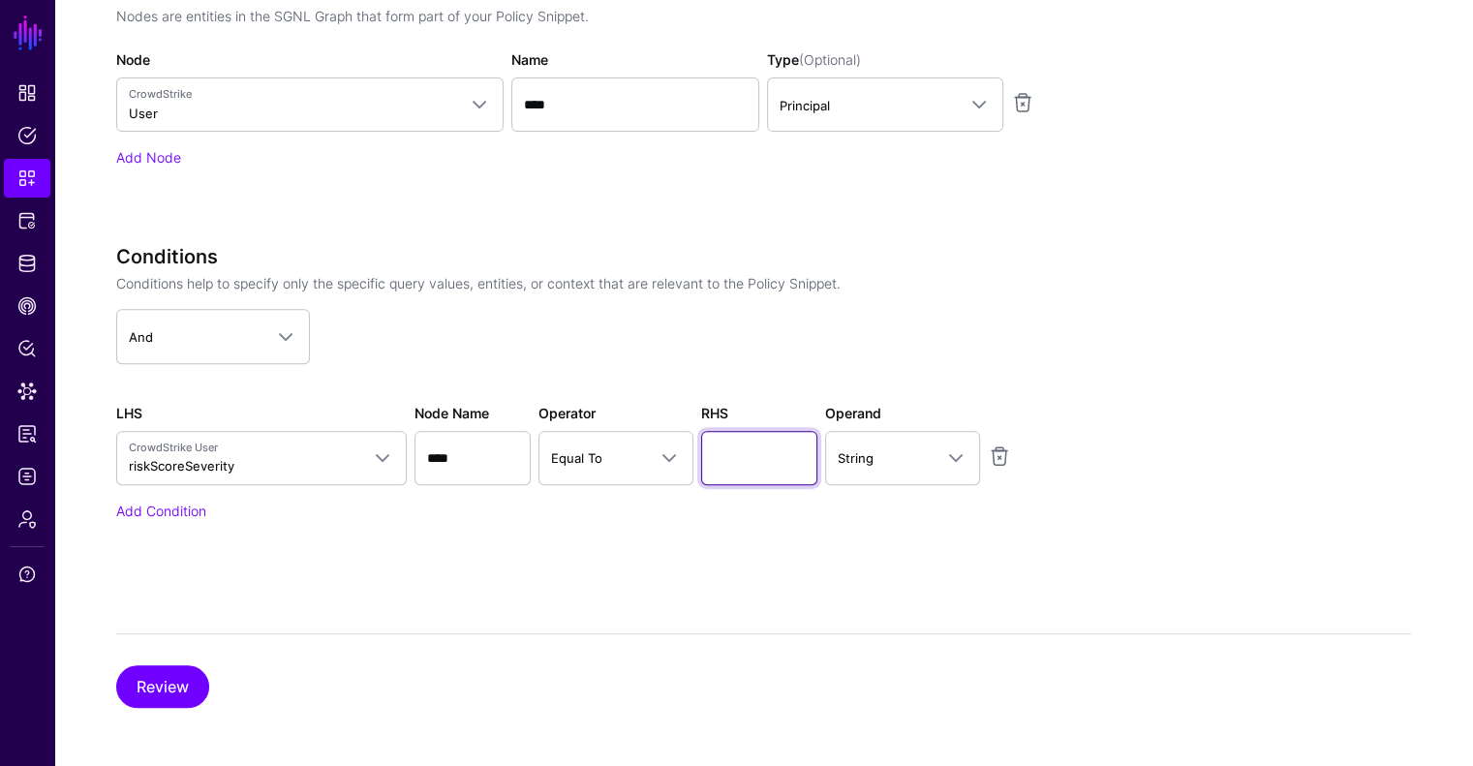
click at [735, 460] on input "text" at bounding box center [759, 458] width 116 height 54
type input "****"
click at [132, 680] on button "Review" at bounding box center [162, 686] width 93 height 43
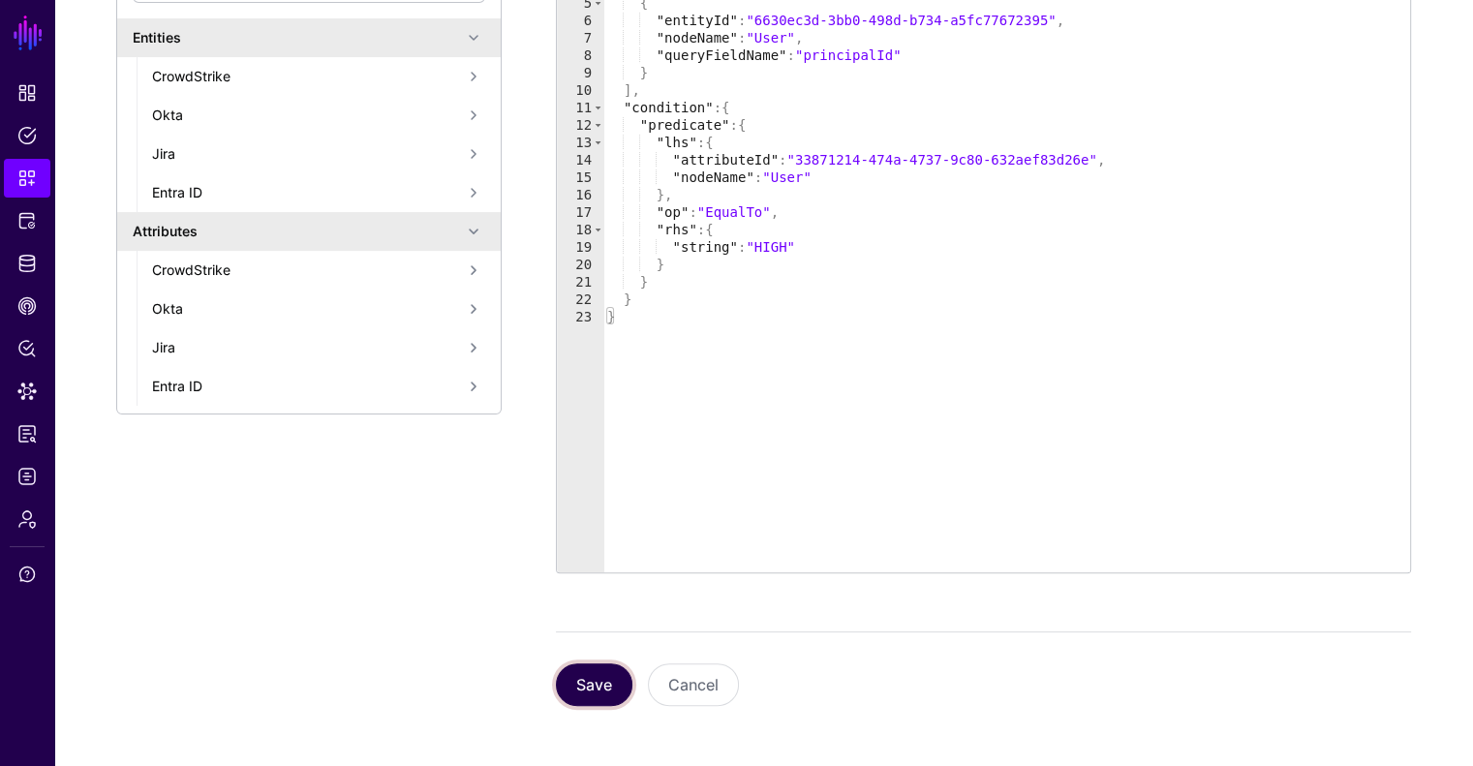
click at [604, 676] on button "Save" at bounding box center [594, 685] width 77 height 43
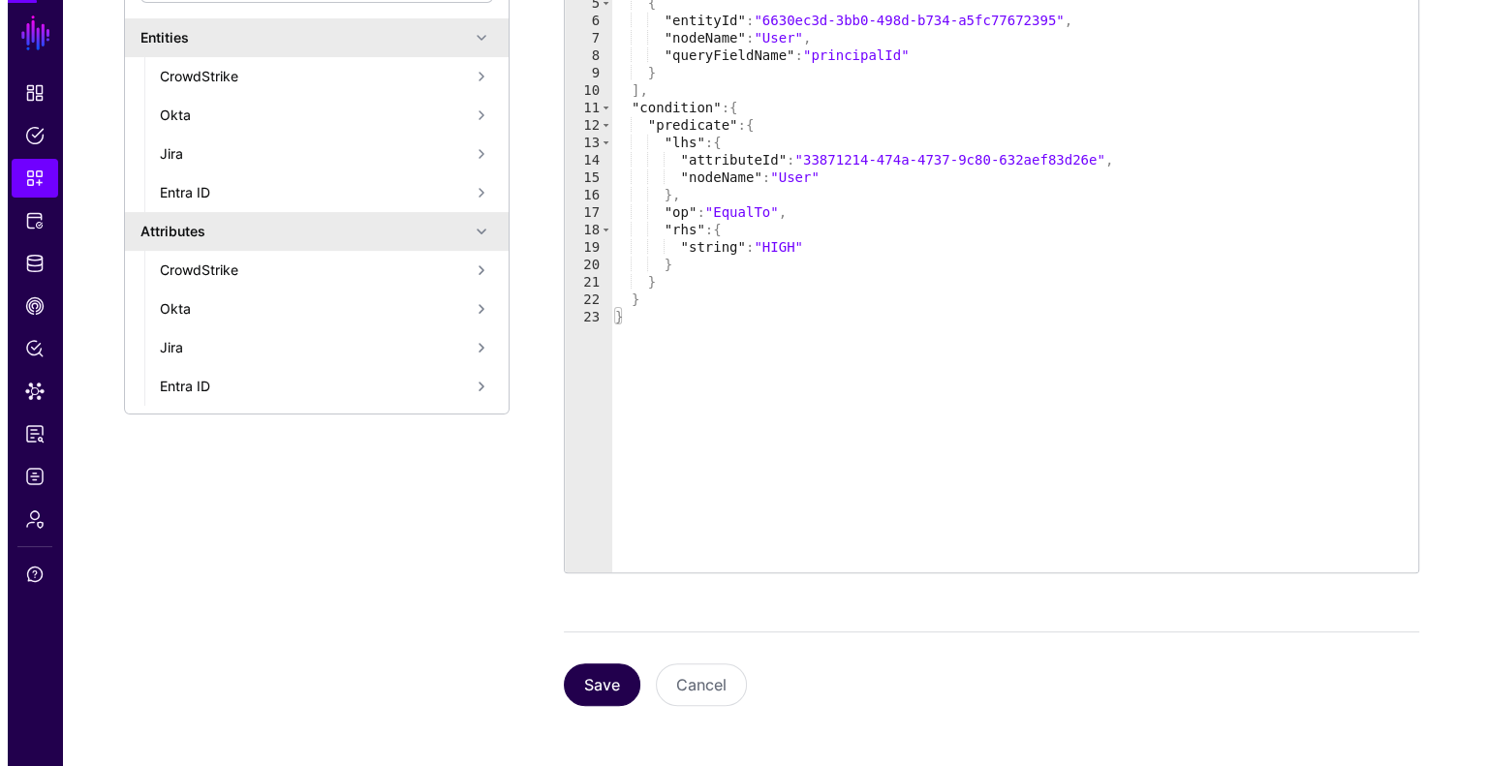
scroll to position [0, 0]
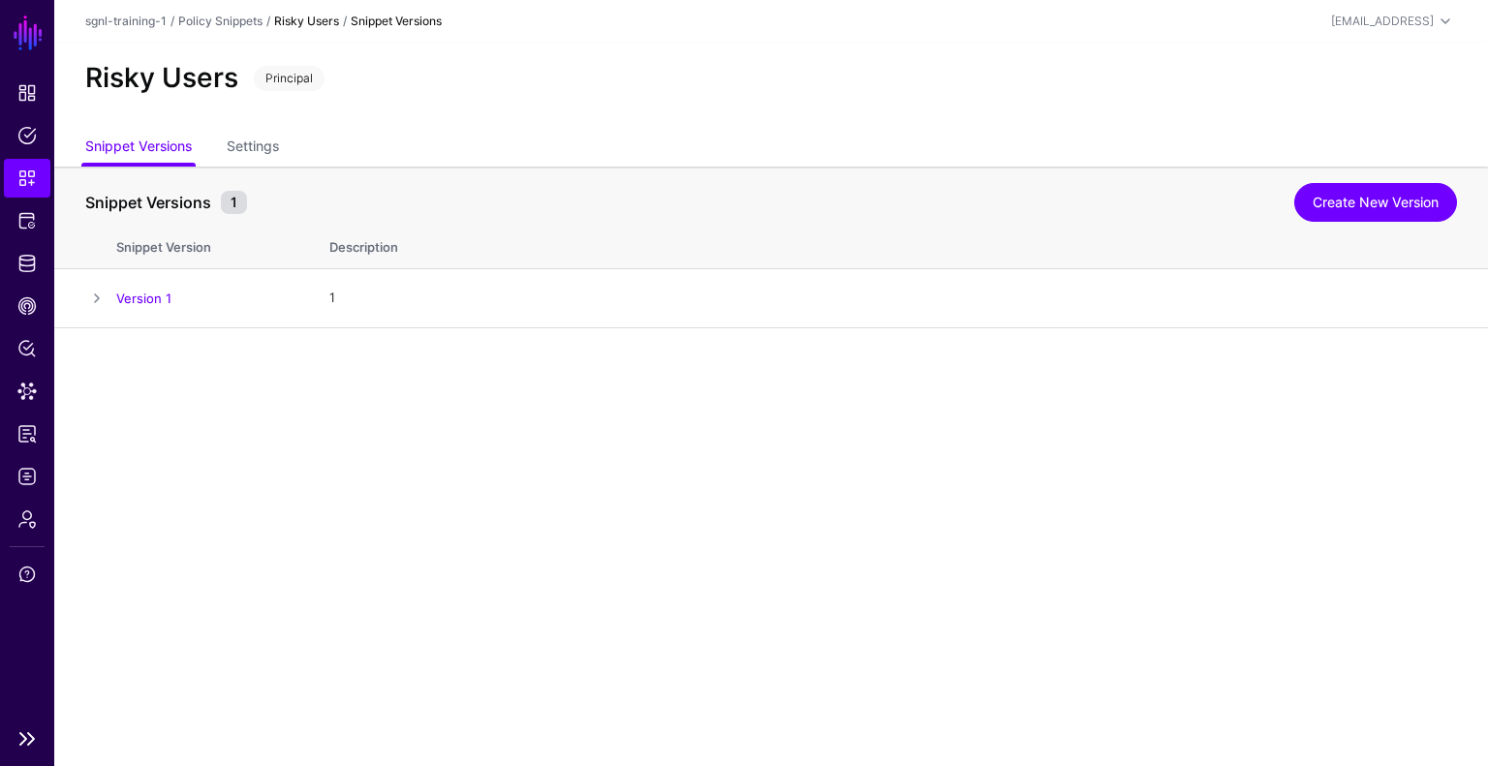
click at [15, 175] on link "Snippets" at bounding box center [27, 178] width 46 height 39
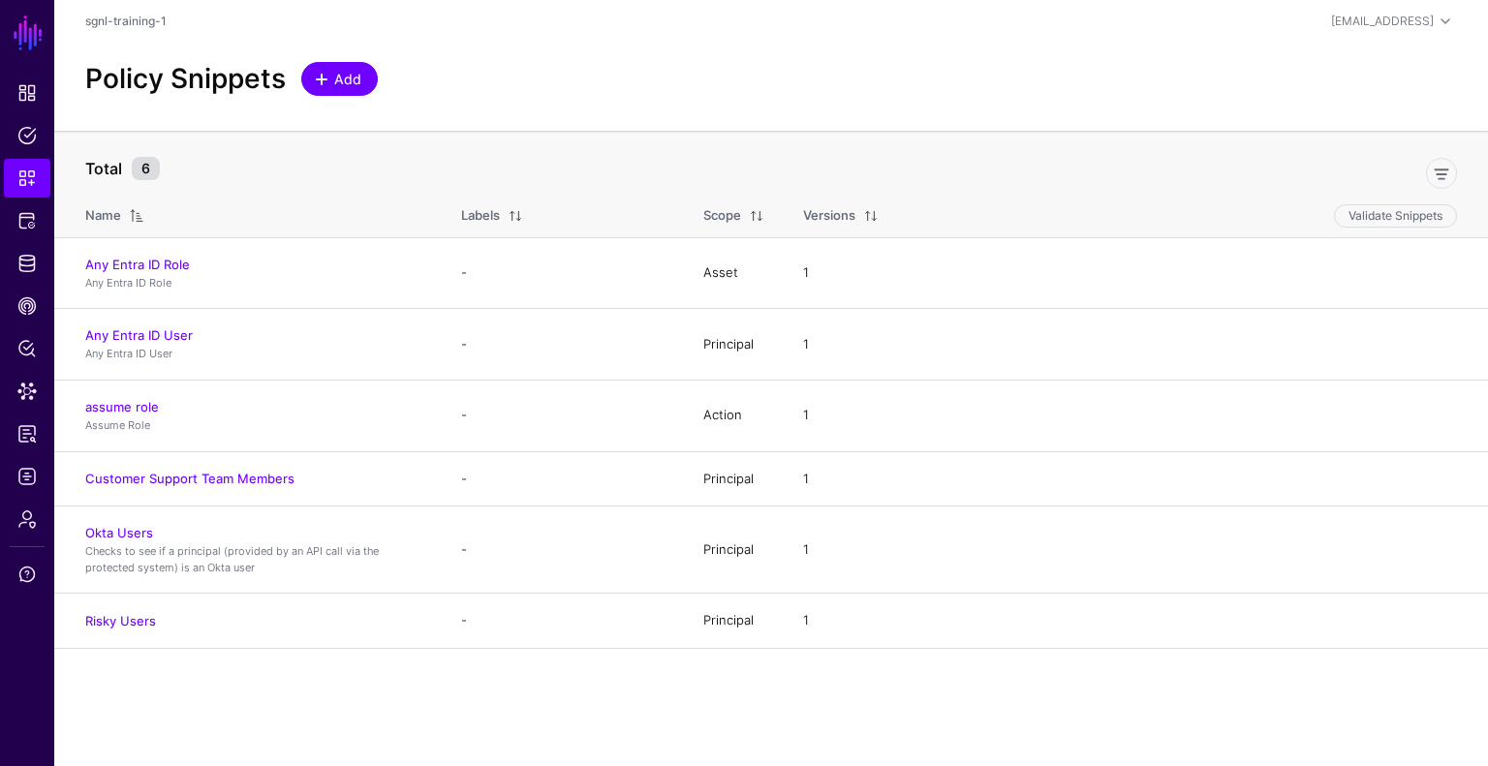
click at [318, 75] on span at bounding box center [321, 79] width 15 height 15
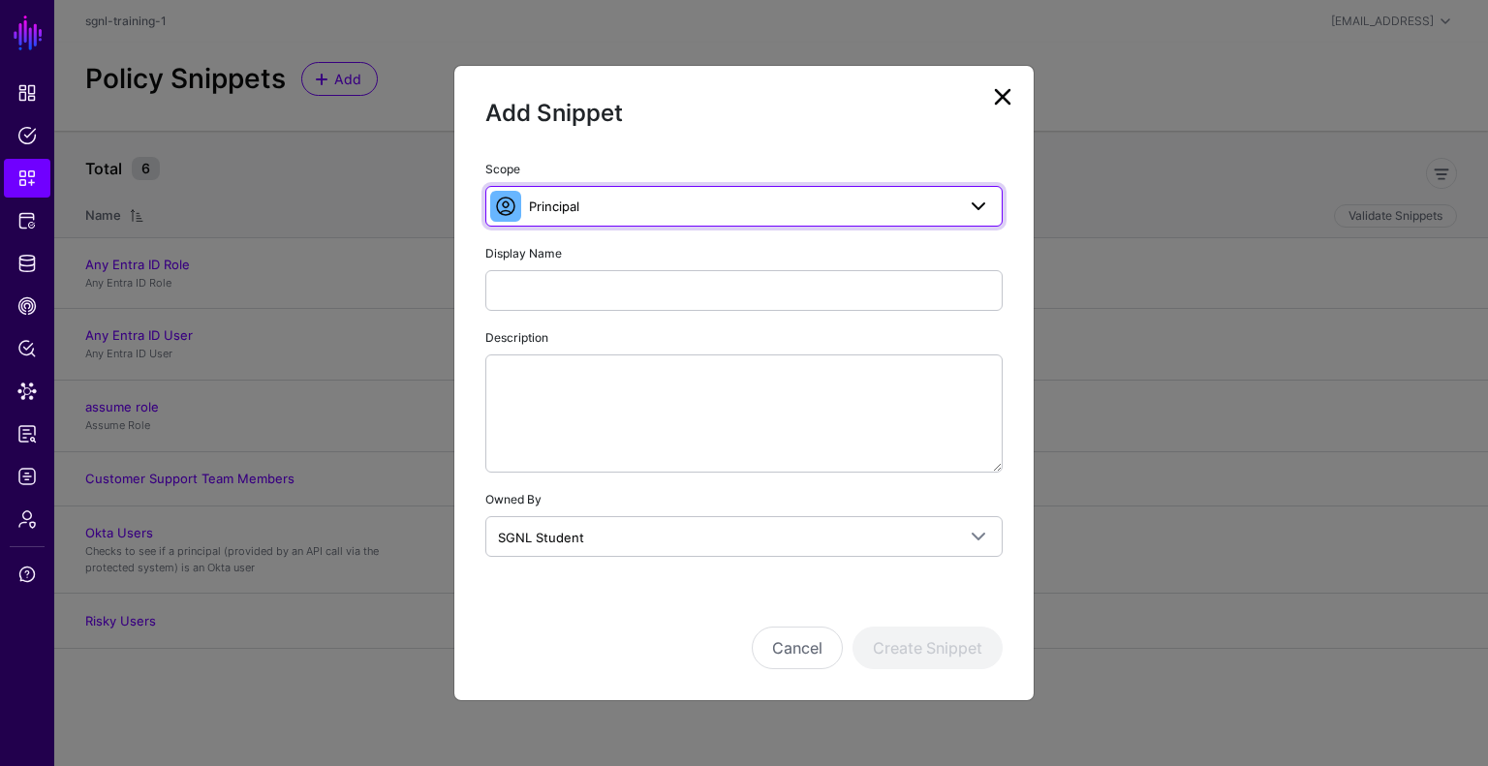
click at [629, 208] on span "Principal" at bounding box center [742, 206] width 426 height 21
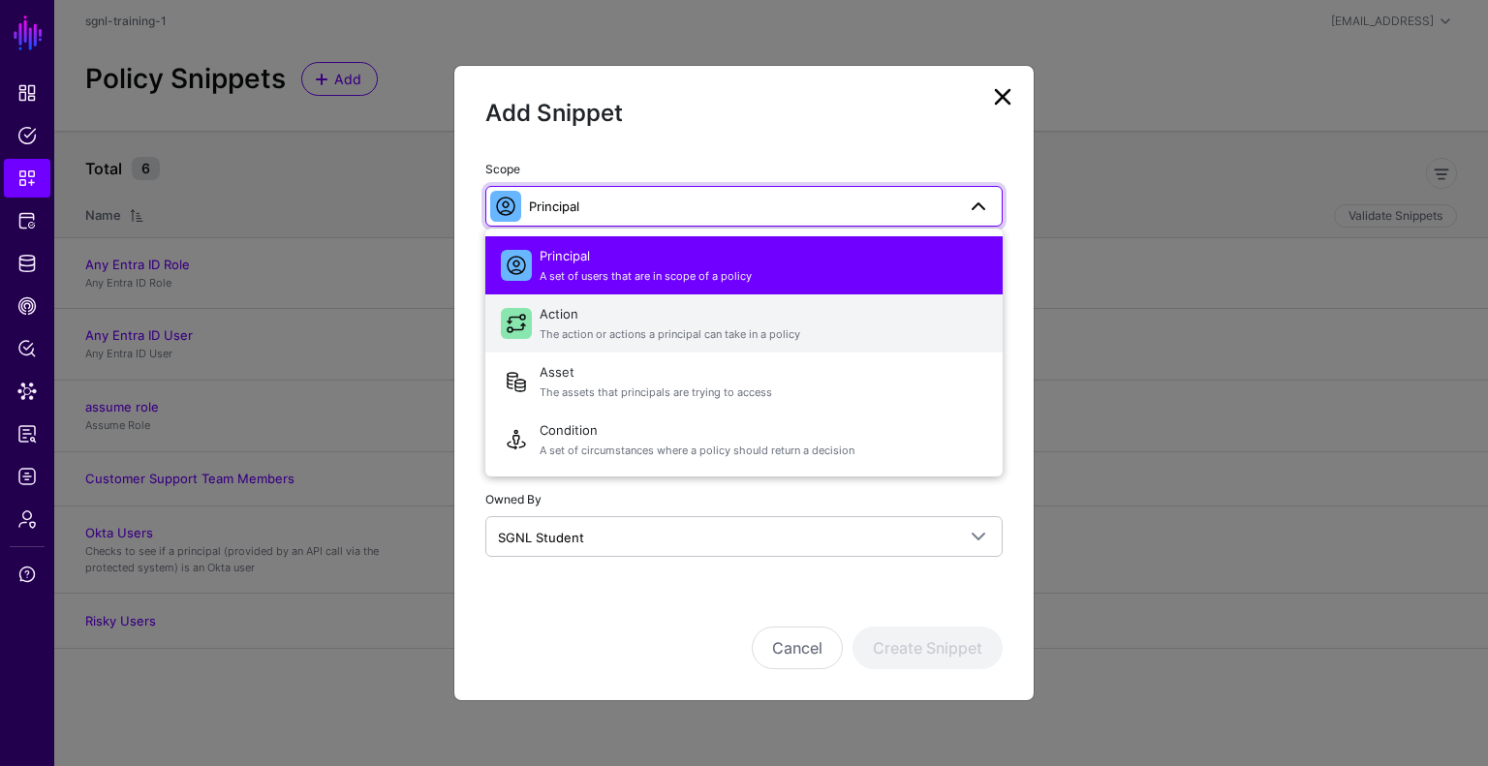
click at [598, 326] on span "Action The action or actions a principal can take in a policy" at bounding box center [764, 323] width 448 height 46
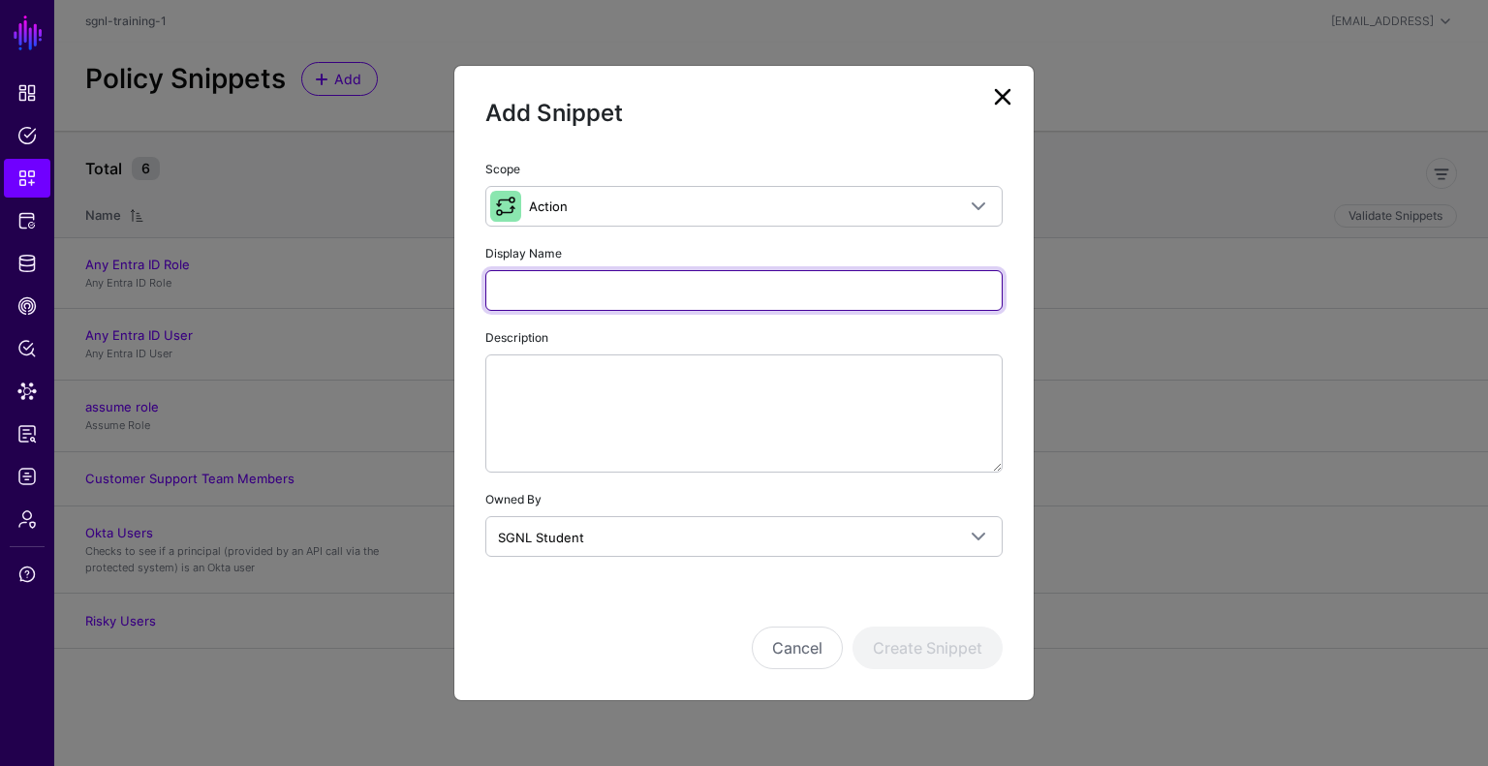
click at [632, 281] on input "Display Name" at bounding box center [743, 290] width 517 height 41
type input "******"
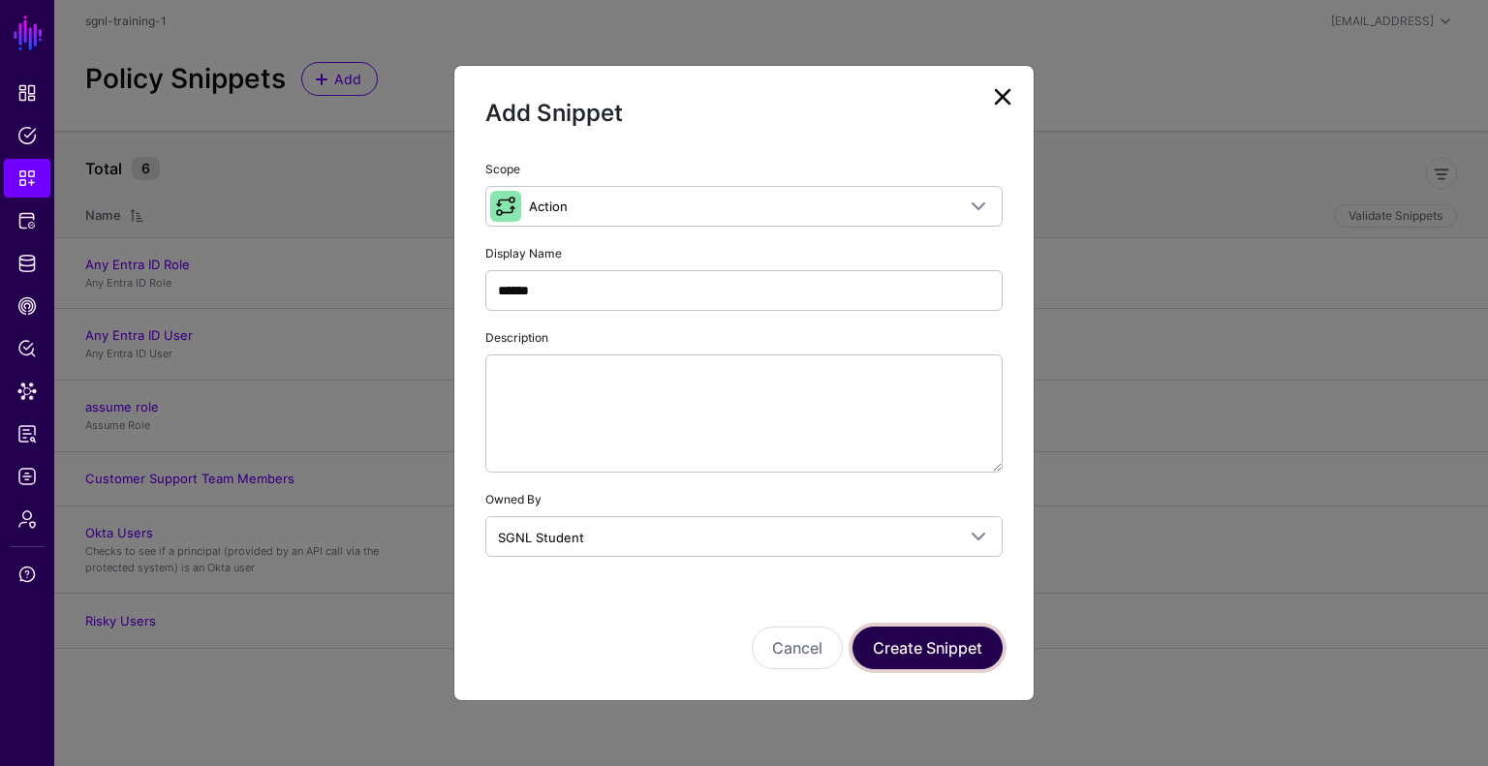
click at [904, 654] on button "Create Snippet" at bounding box center [927, 648] width 150 height 43
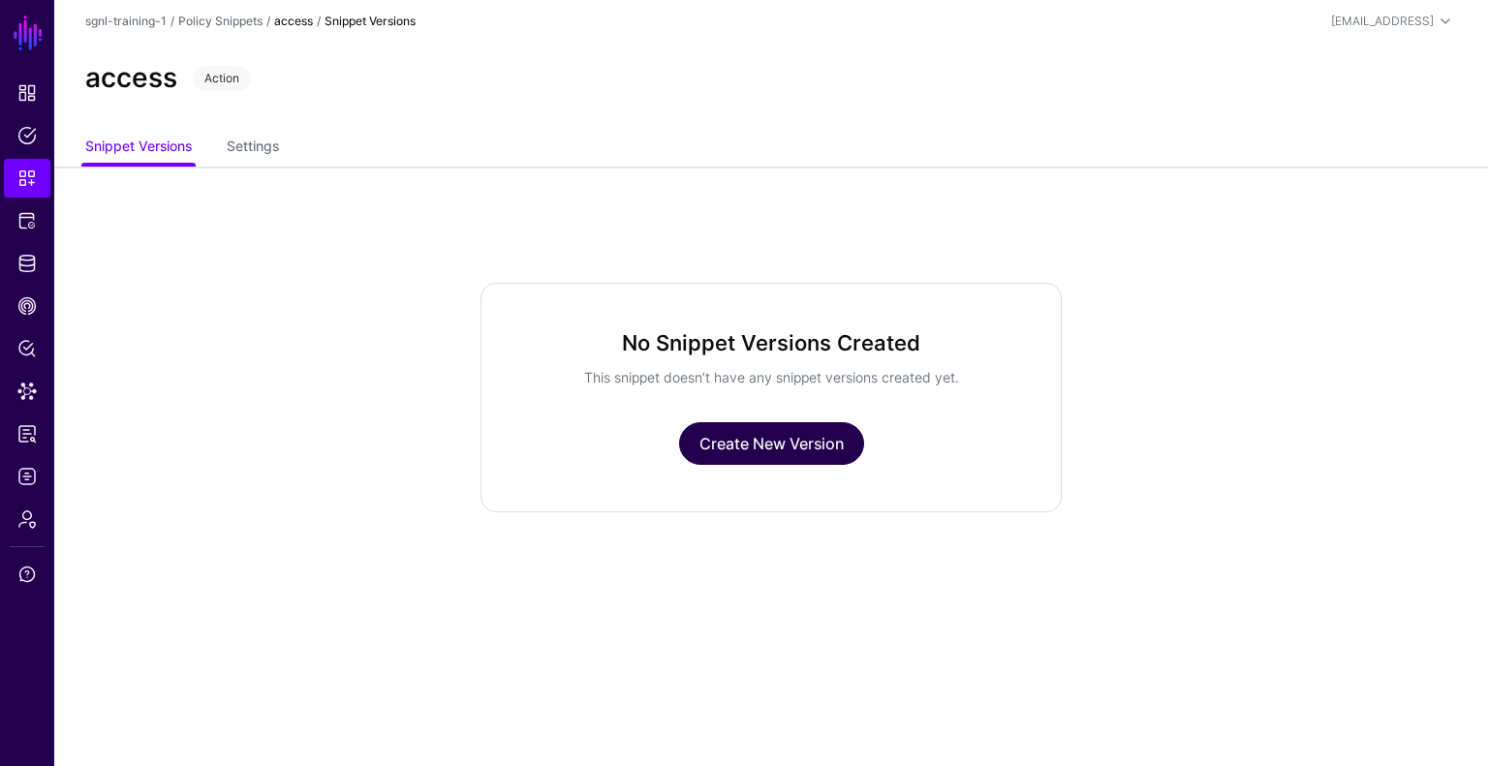
click at [726, 444] on link "Create New Version" at bounding box center [771, 443] width 185 height 43
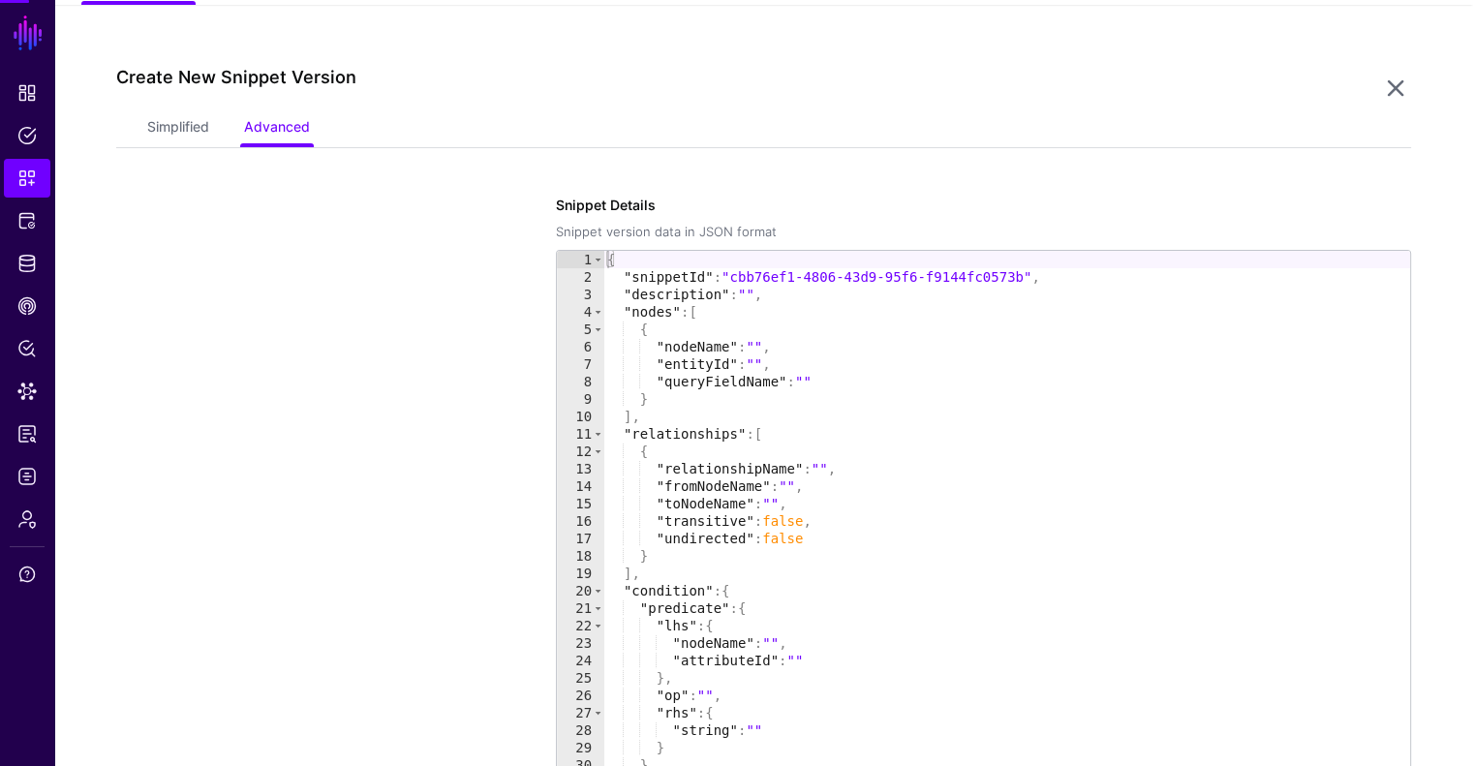
scroll to position [167, 0]
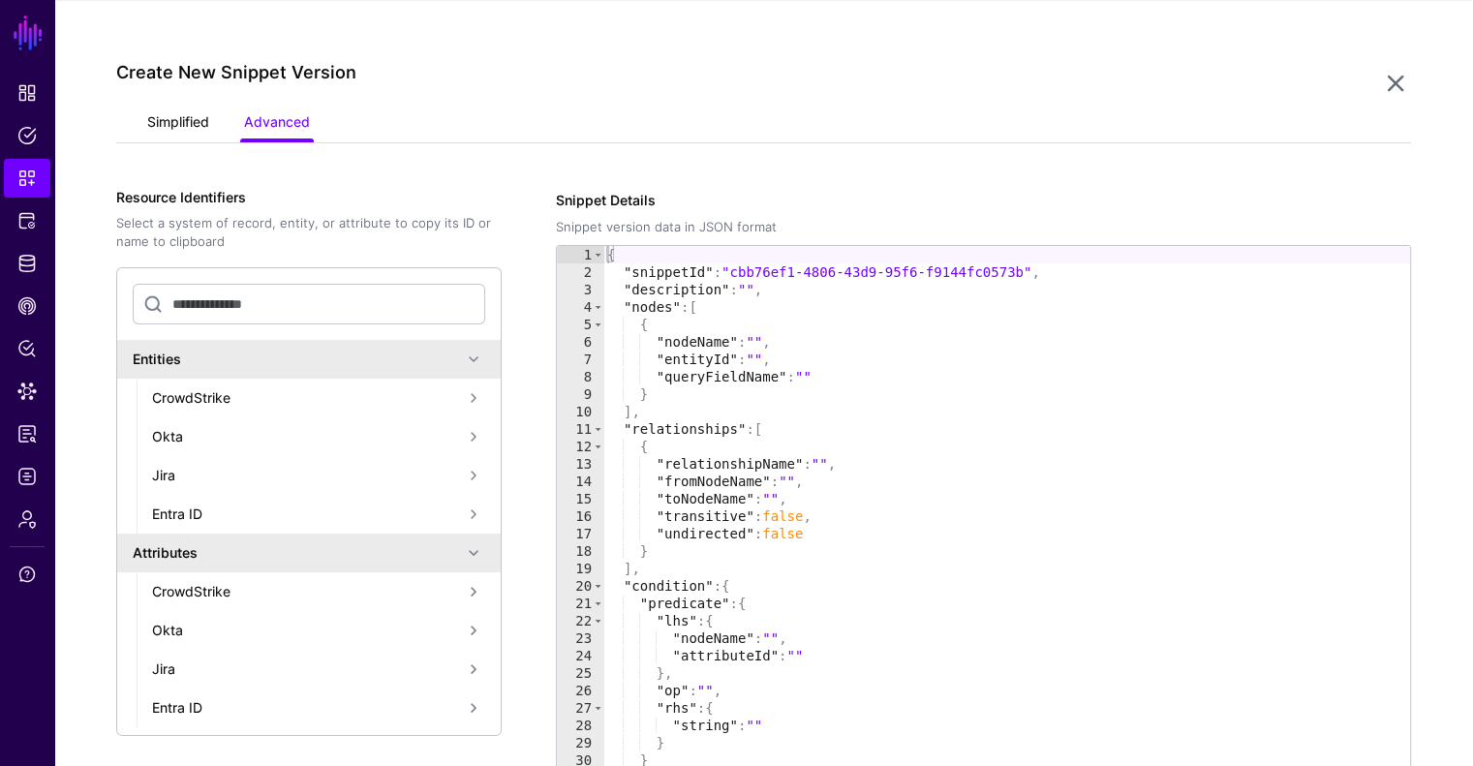
click at [161, 111] on link "Simplified" at bounding box center [178, 124] width 62 height 37
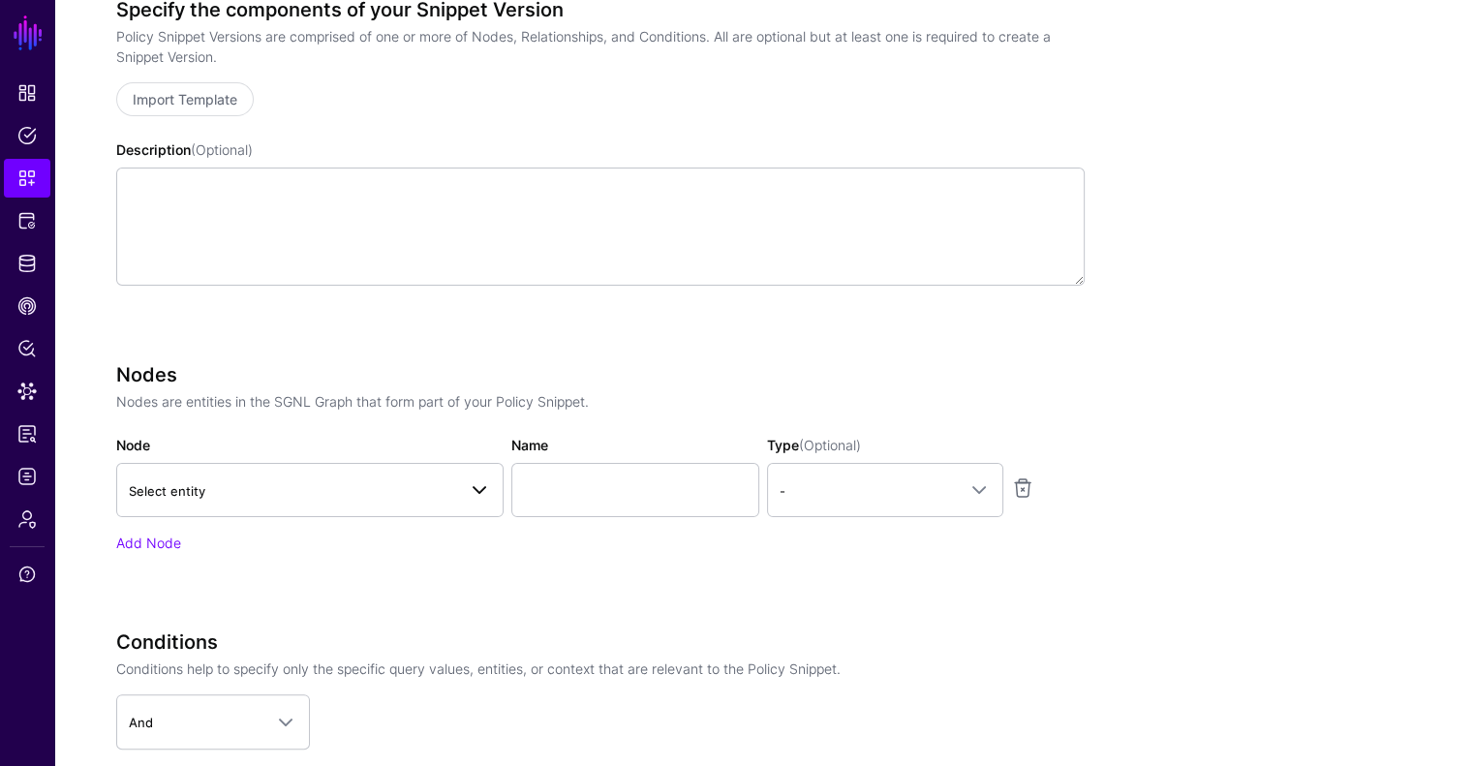
scroll to position [360, 0]
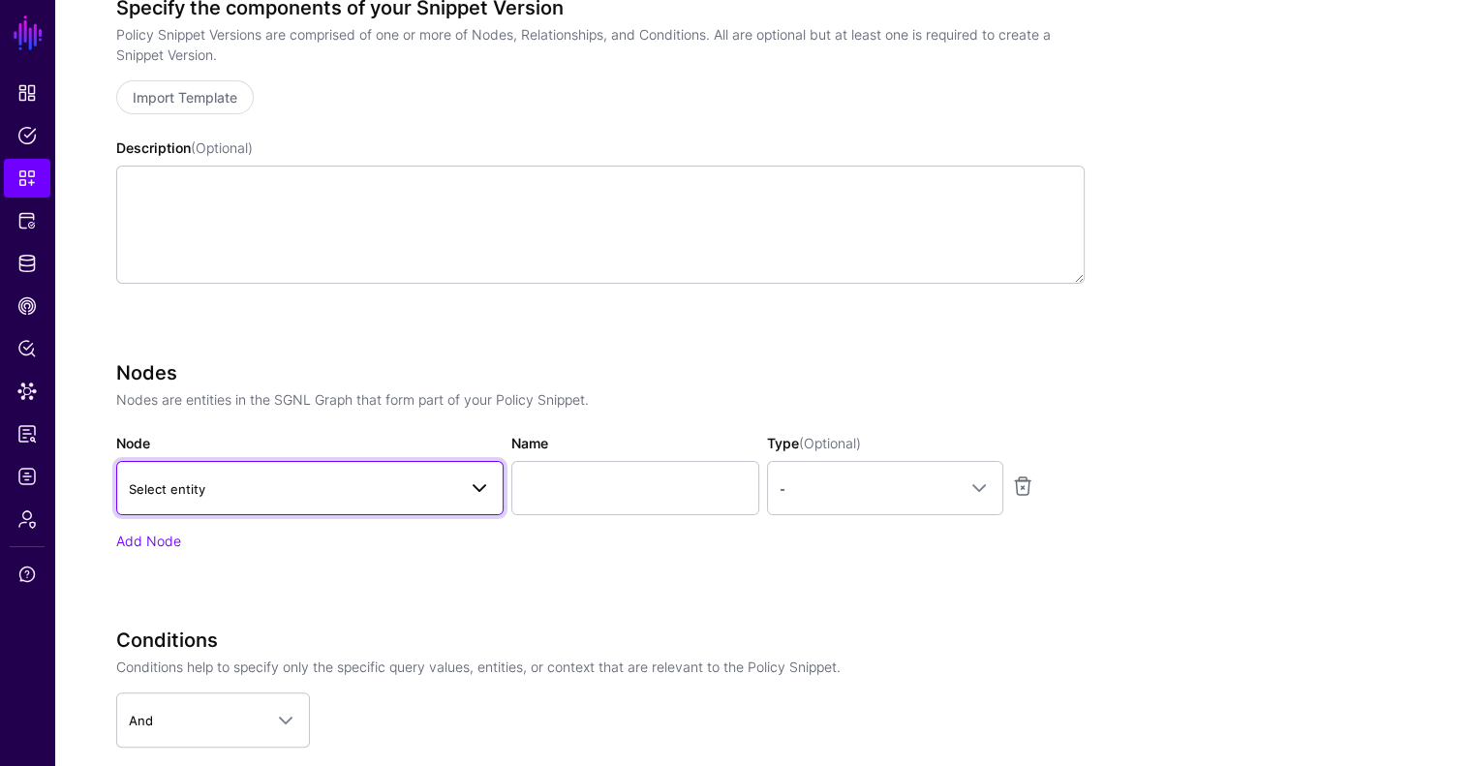
click at [272, 497] on span "Select entity" at bounding box center [292, 489] width 327 height 21
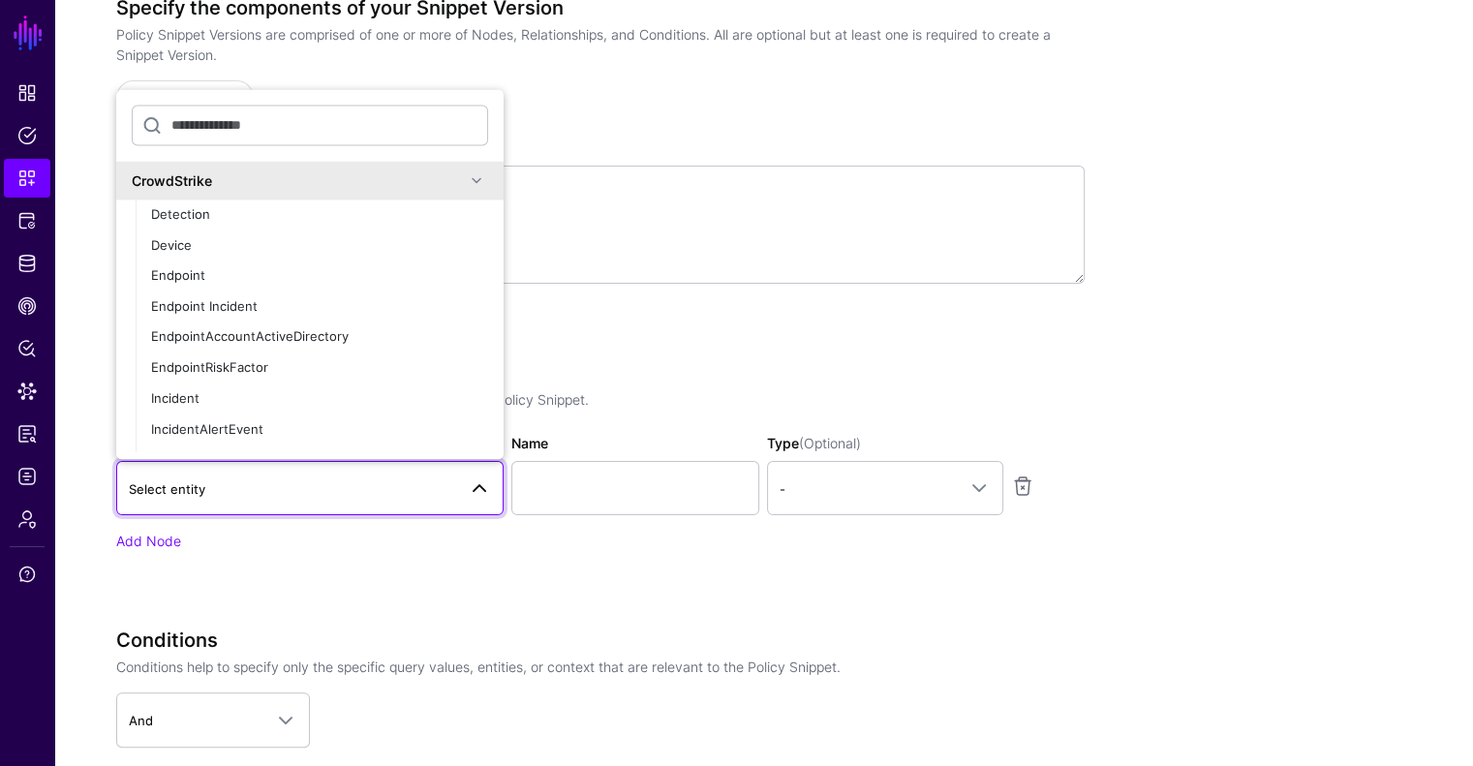
click at [589, 313] on div "Specify the components of your Snippet Version Policy Snippet Versions are comp…" at bounding box center [600, 167] width 969 height 342
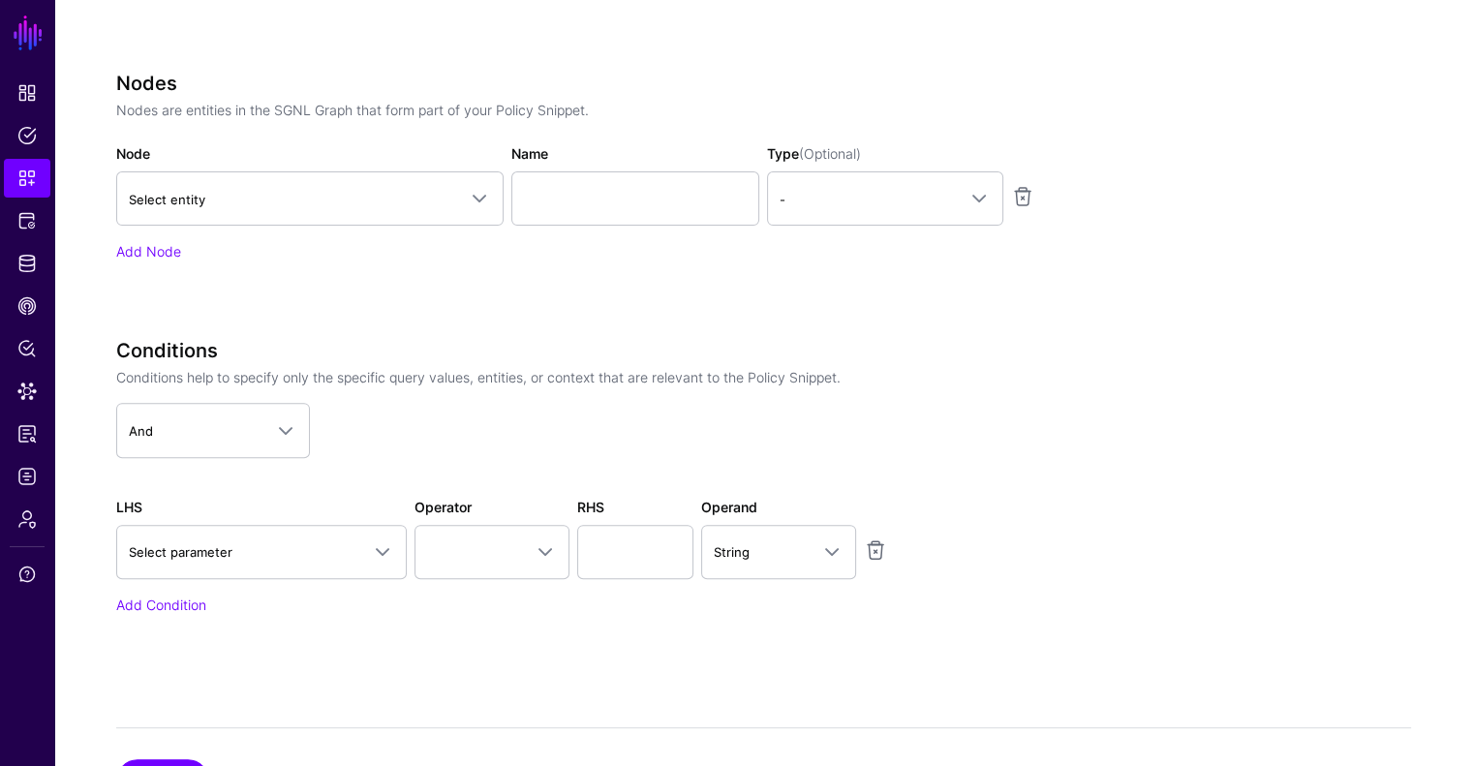
scroll to position [651, 0]
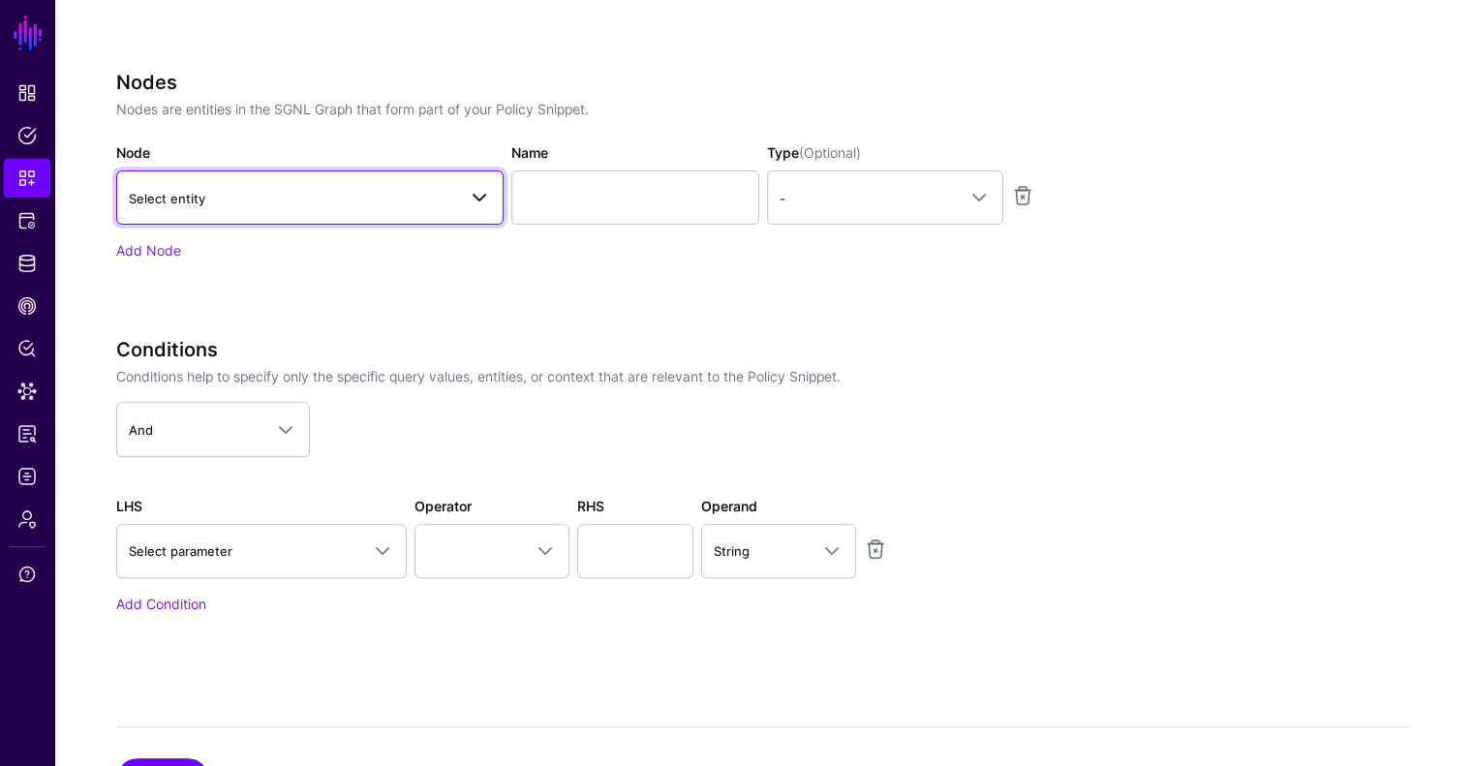
click at [254, 201] on span "Select entity" at bounding box center [292, 198] width 327 height 21
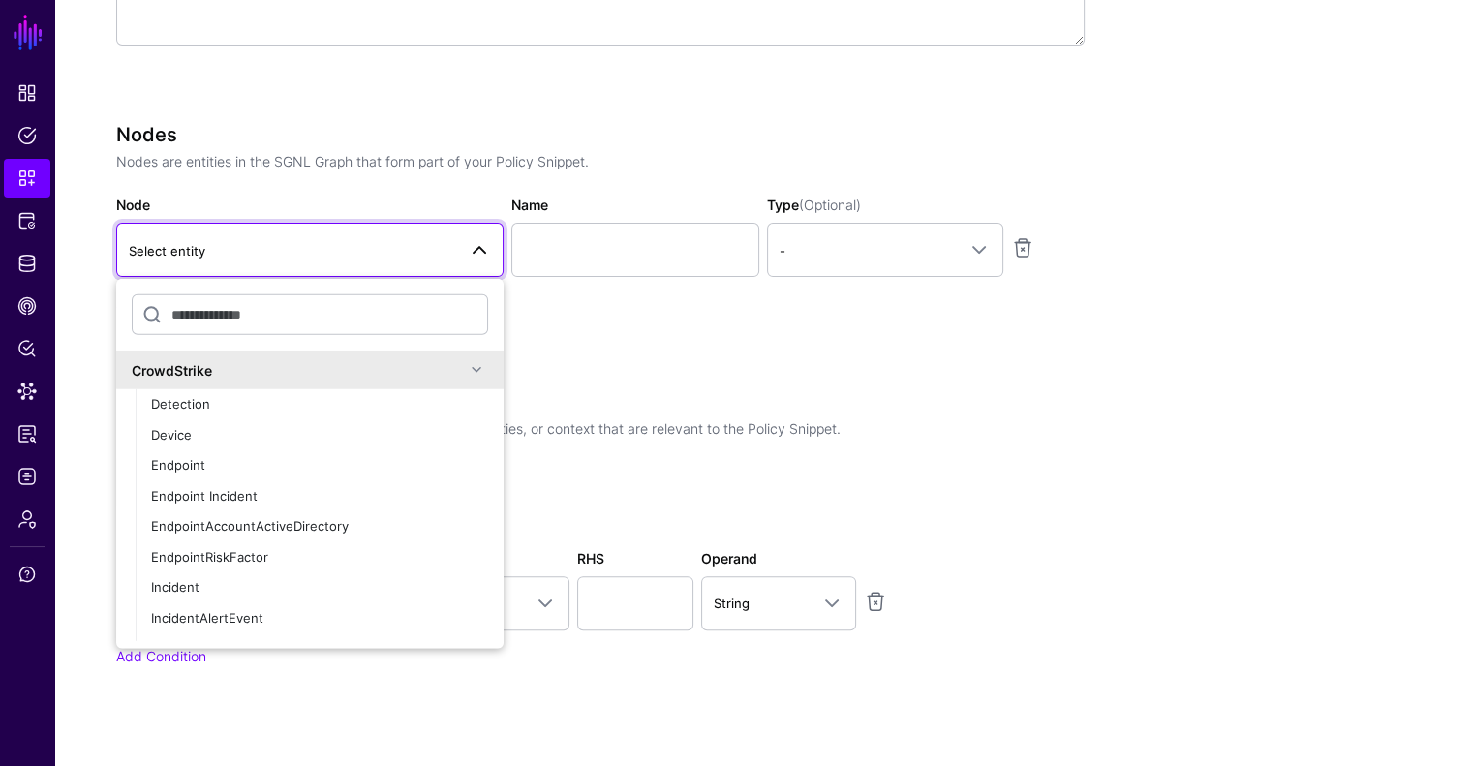
scroll to position [554, 0]
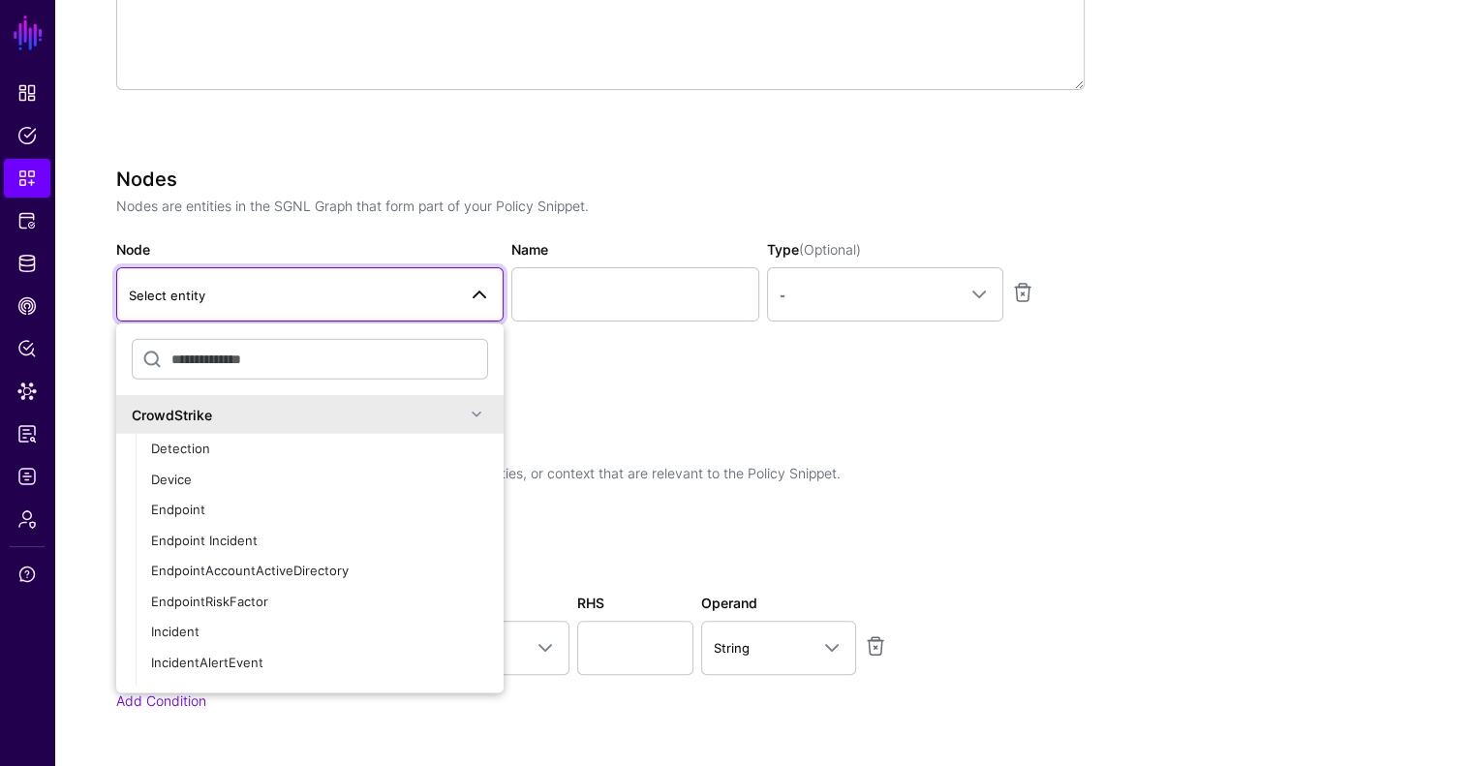
click at [267, 395] on div "CrowdStrike" at bounding box center [309, 414] width 387 height 39
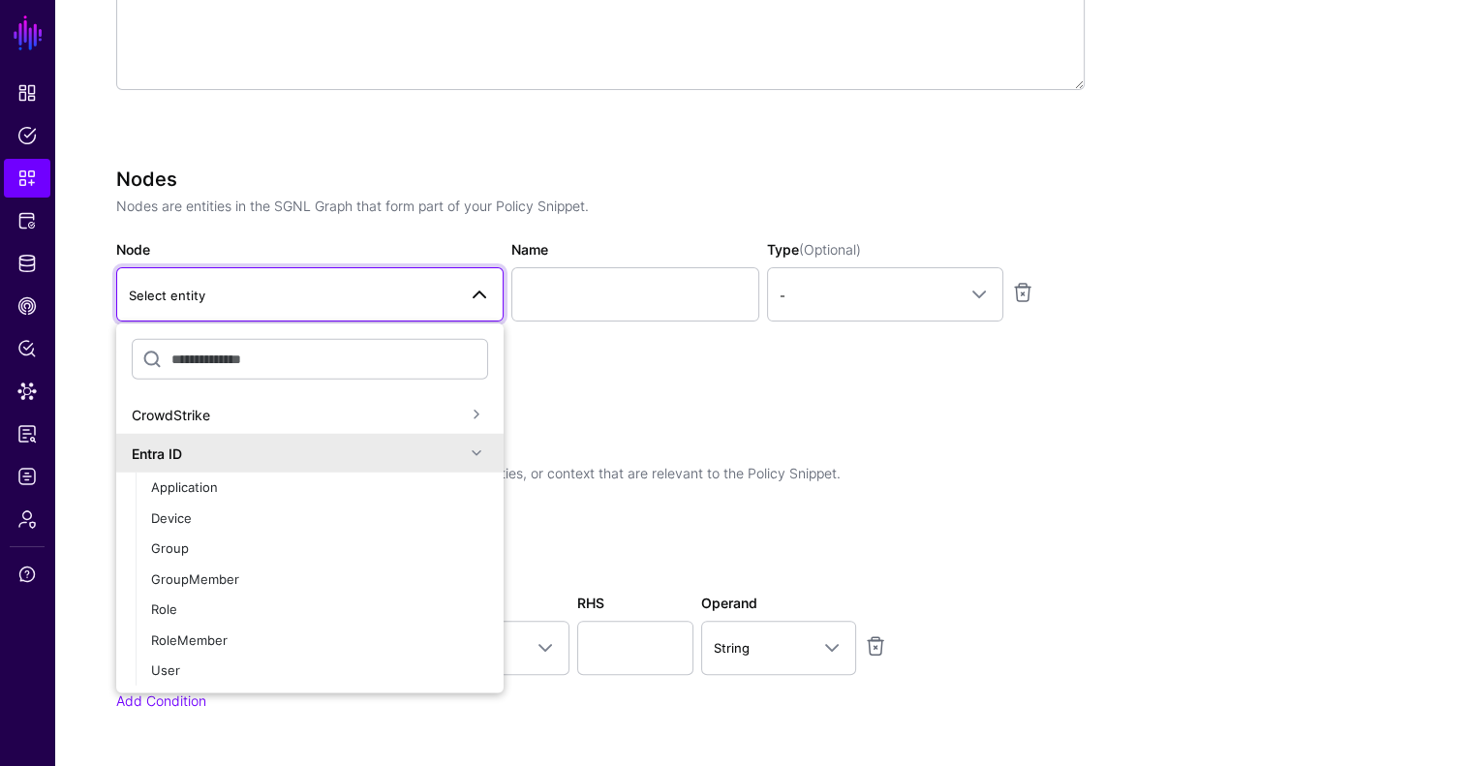
click at [252, 455] on div "Entra ID" at bounding box center [298, 453] width 333 height 20
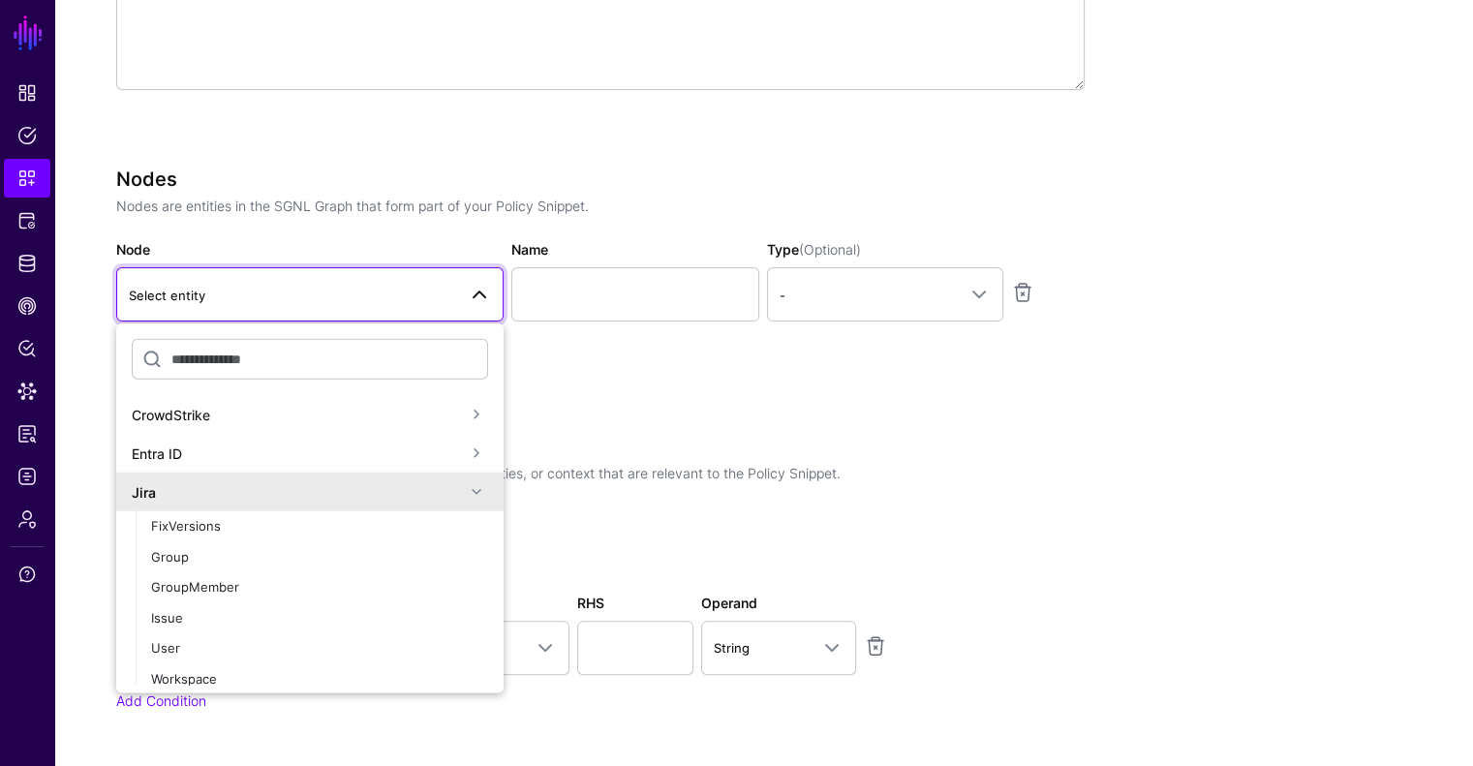
click at [250, 491] on div "Jira" at bounding box center [298, 491] width 333 height 20
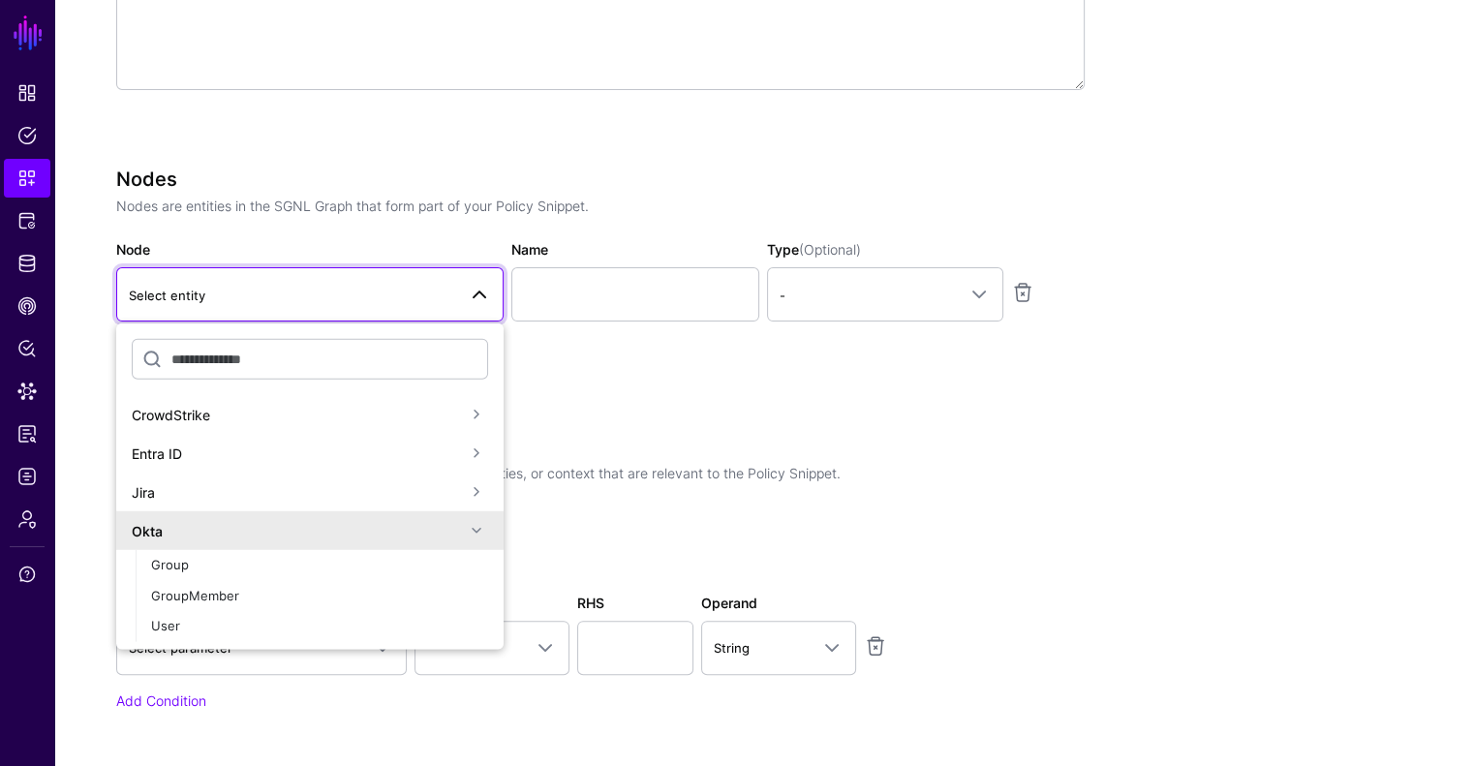
click at [251, 532] on div "Okta" at bounding box center [298, 530] width 333 height 20
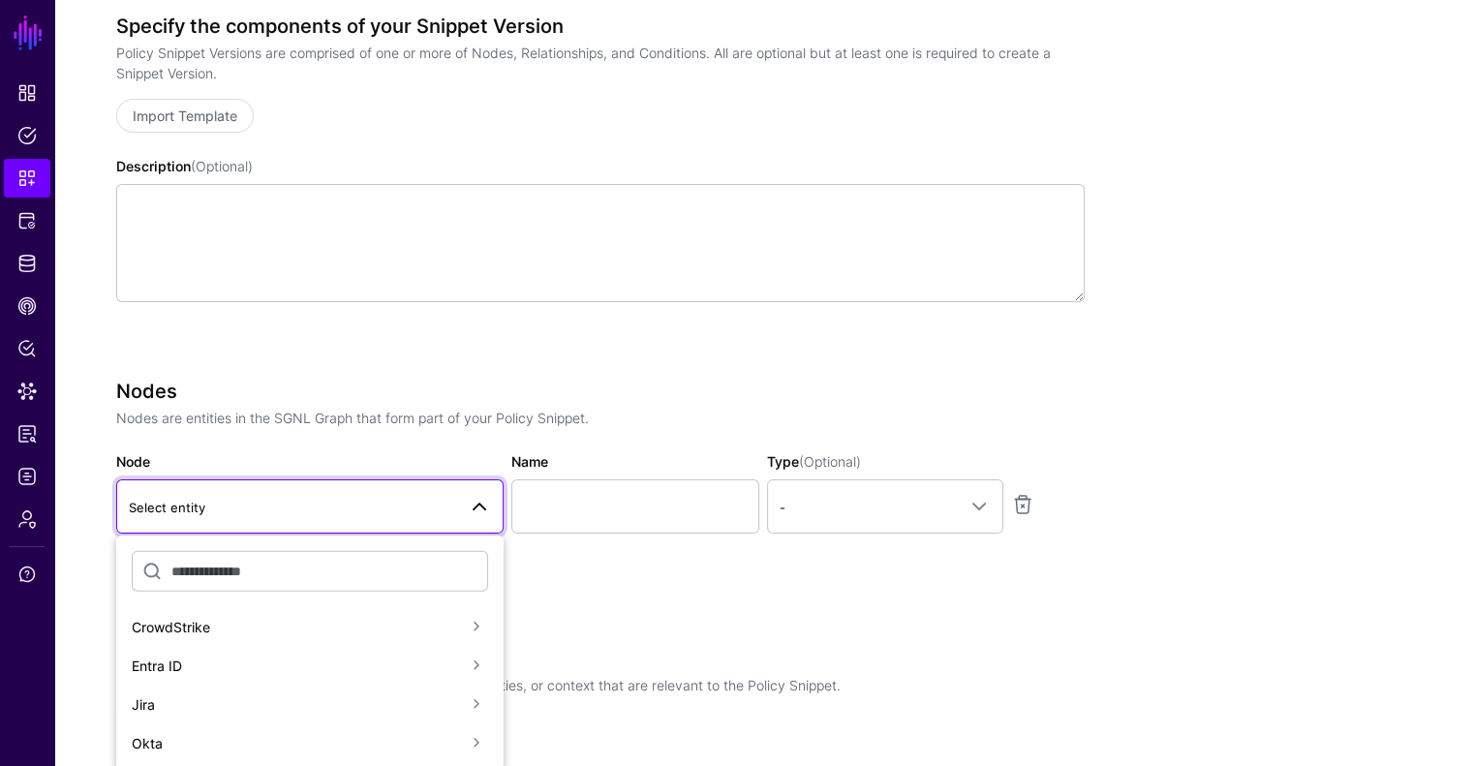
scroll to position [0, 0]
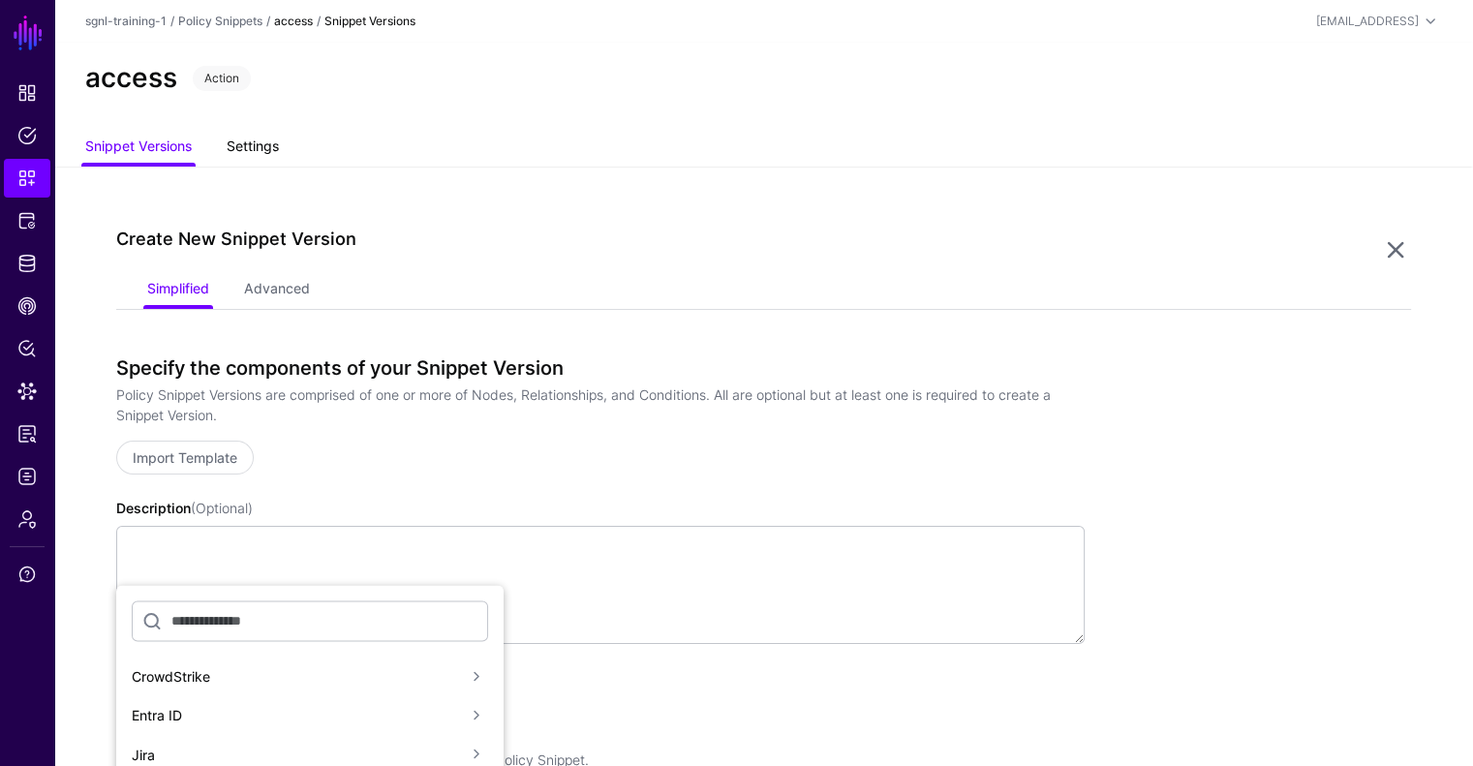
click at [262, 149] on link "Settings" at bounding box center [253, 148] width 52 height 37
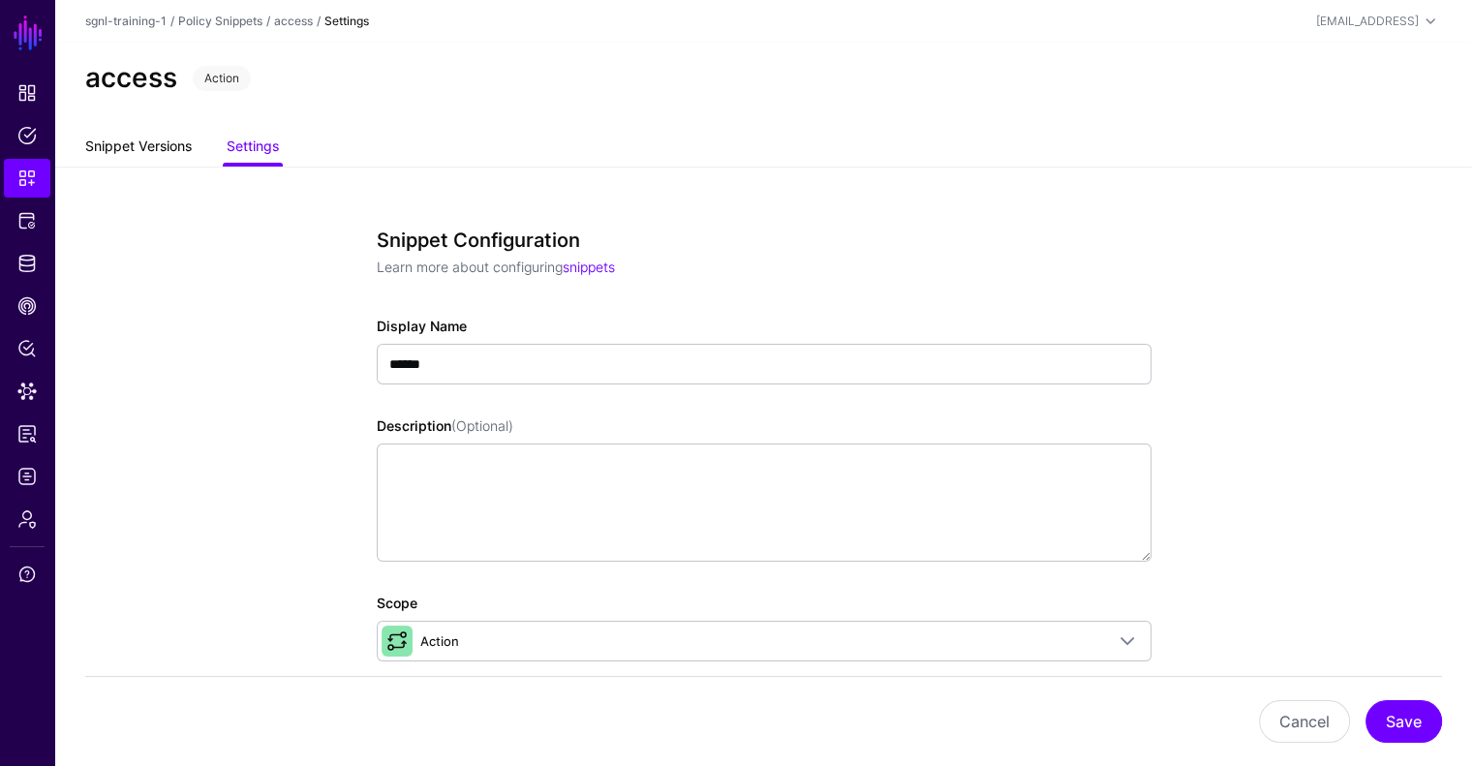
click at [167, 137] on link "Snippet Versions" at bounding box center [138, 148] width 107 height 37
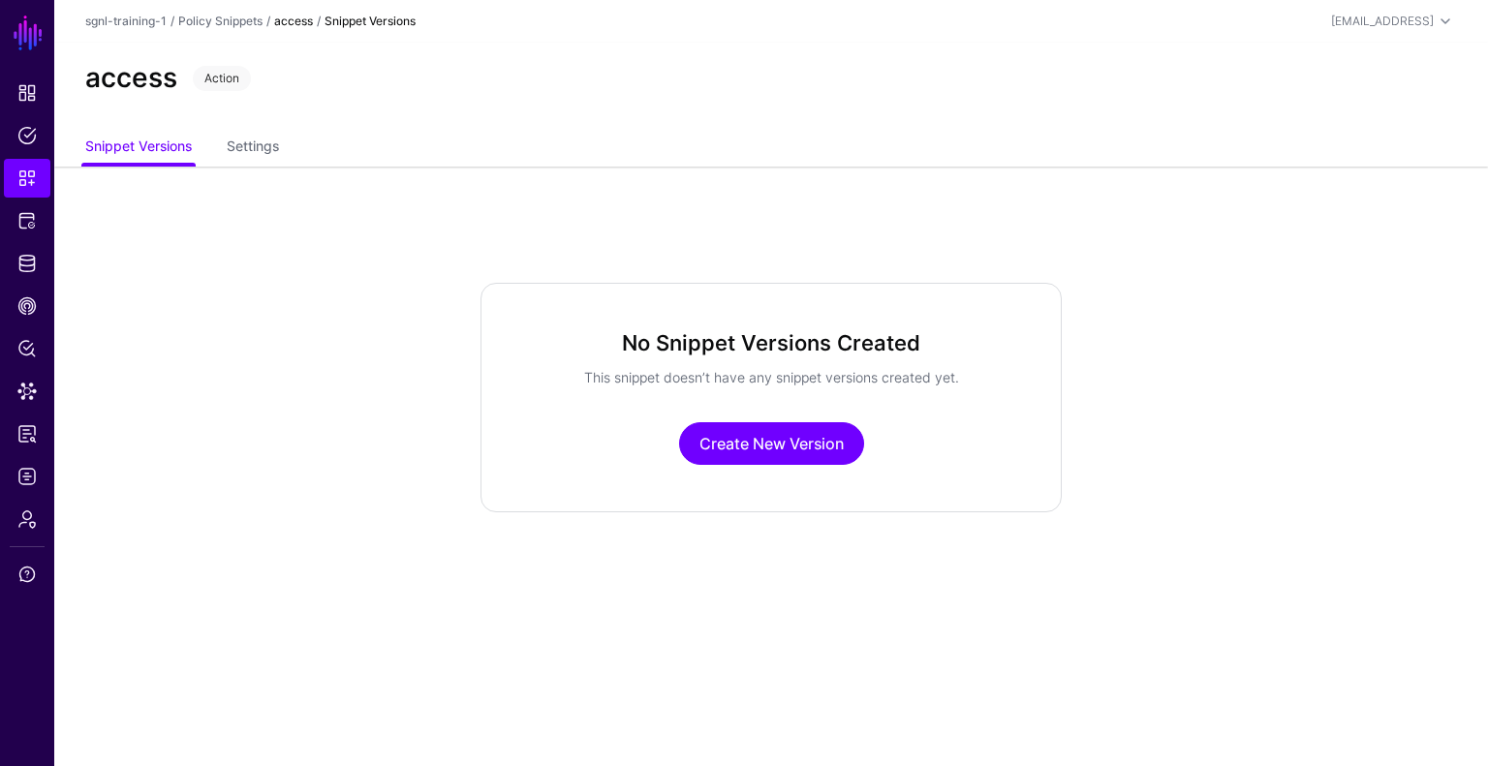
click at [728, 419] on div "No Snippet Versions Created This snippet doesn’t have any snippet versions crea…" at bounding box center [770, 398] width 581 height 230
click at [742, 436] on link "Create New Version" at bounding box center [771, 443] width 185 height 43
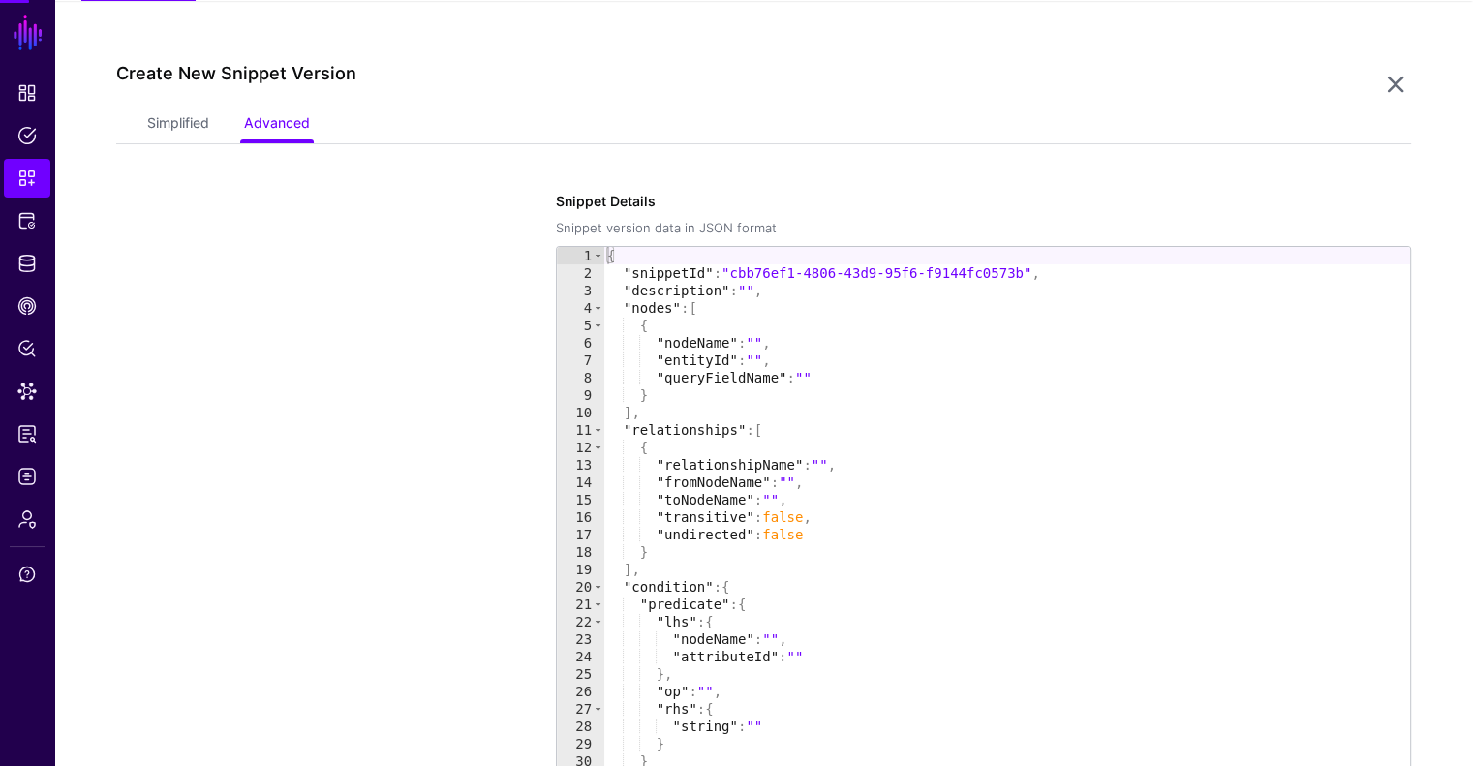
scroll to position [167, 0]
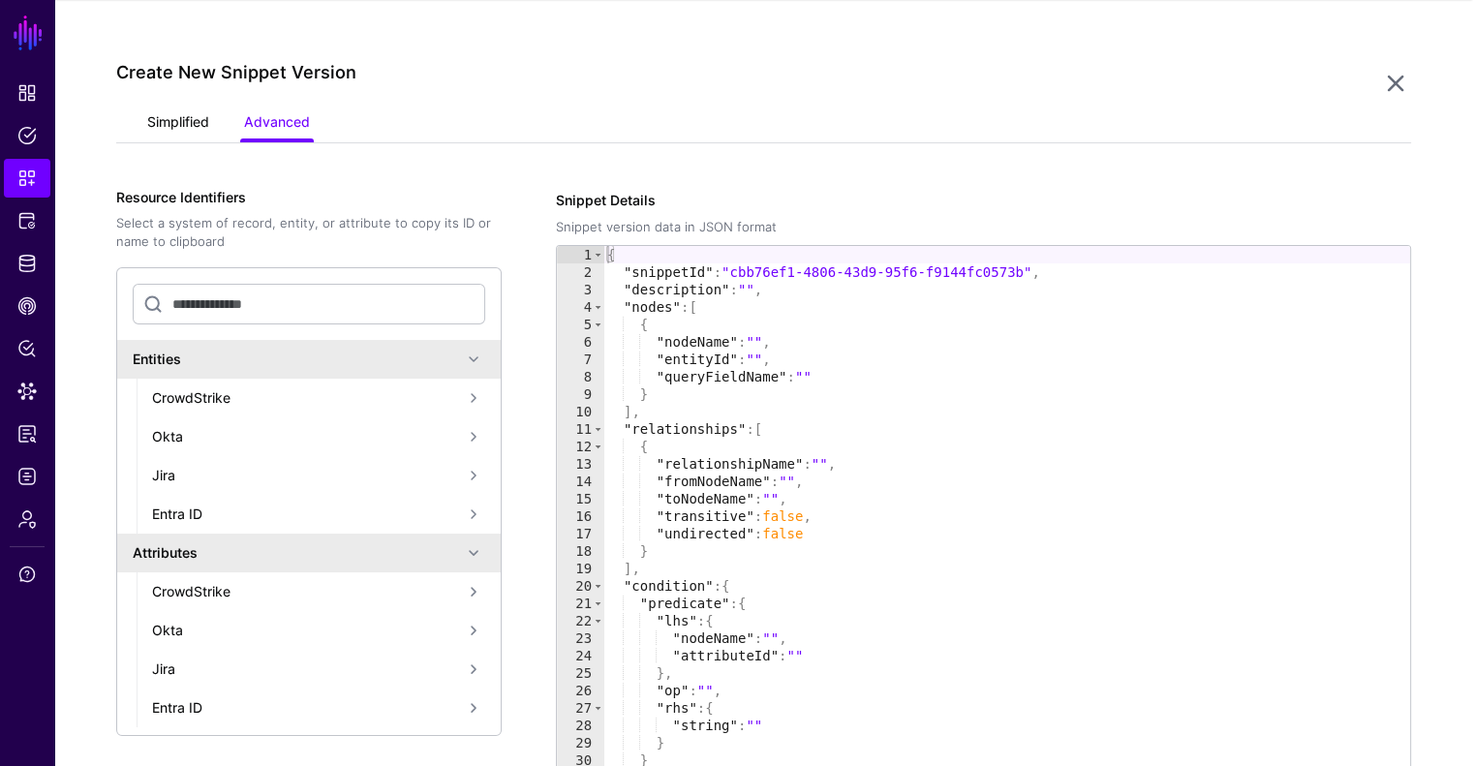
click at [176, 119] on link "Simplified" at bounding box center [178, 124] width 62 height 37
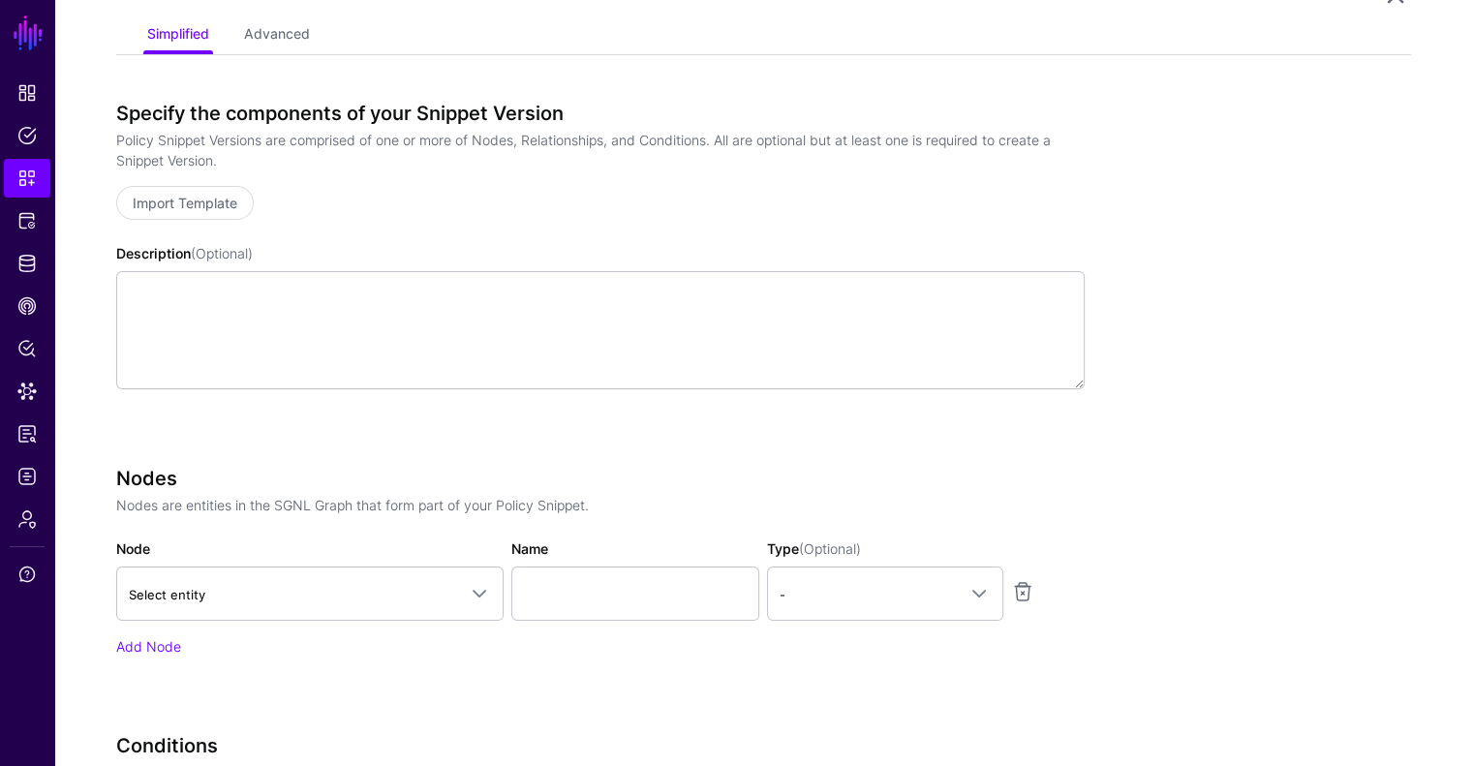
scroll to position [457, 0]
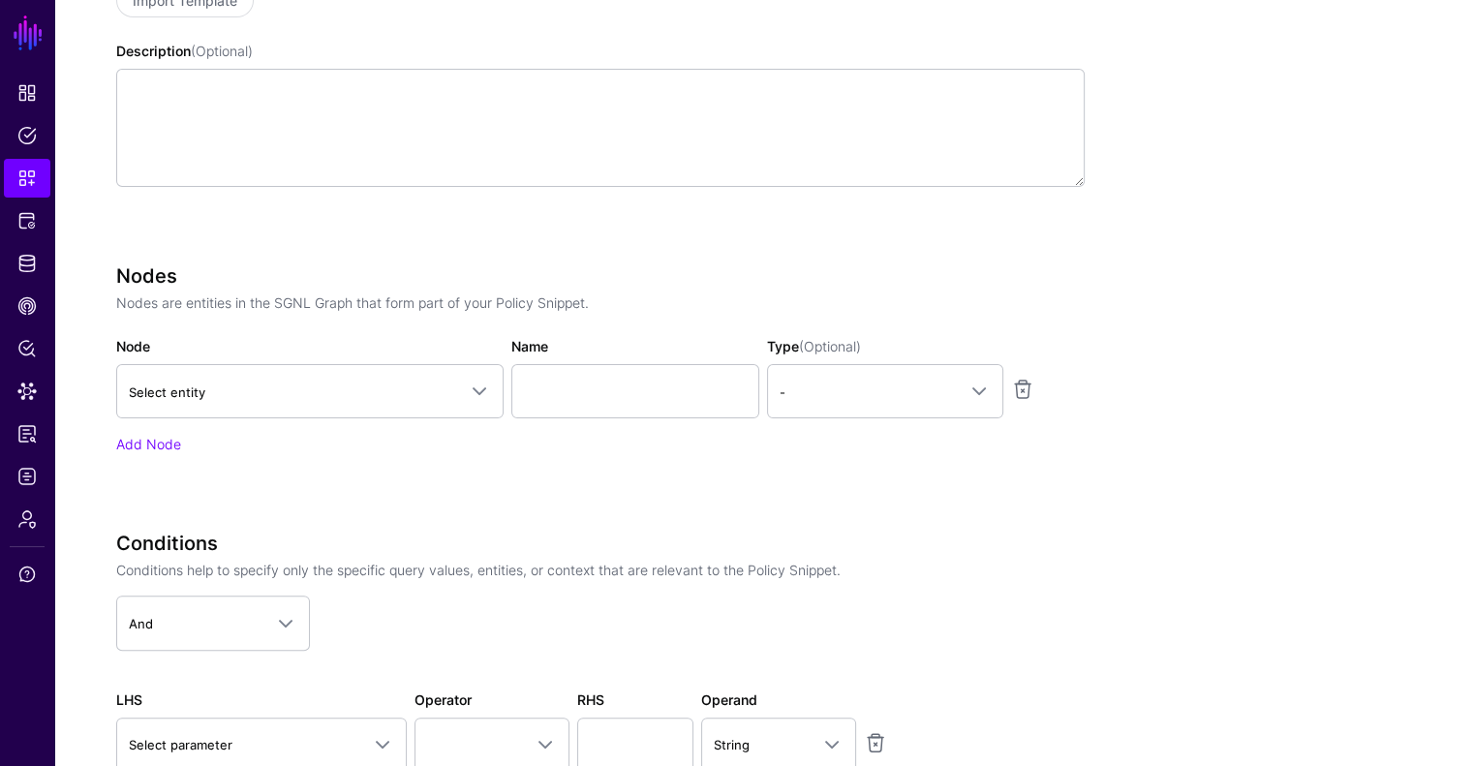
click at [220, 359] on div "Node Select entity CrowdStrike Detection Device Endpoint Endpoint Incident Endp…" at bounding box center [309, 377] width 395 height 82
click at [214, 390] on span "Select entity" at bounding box center [292, 392] width 327 height 21
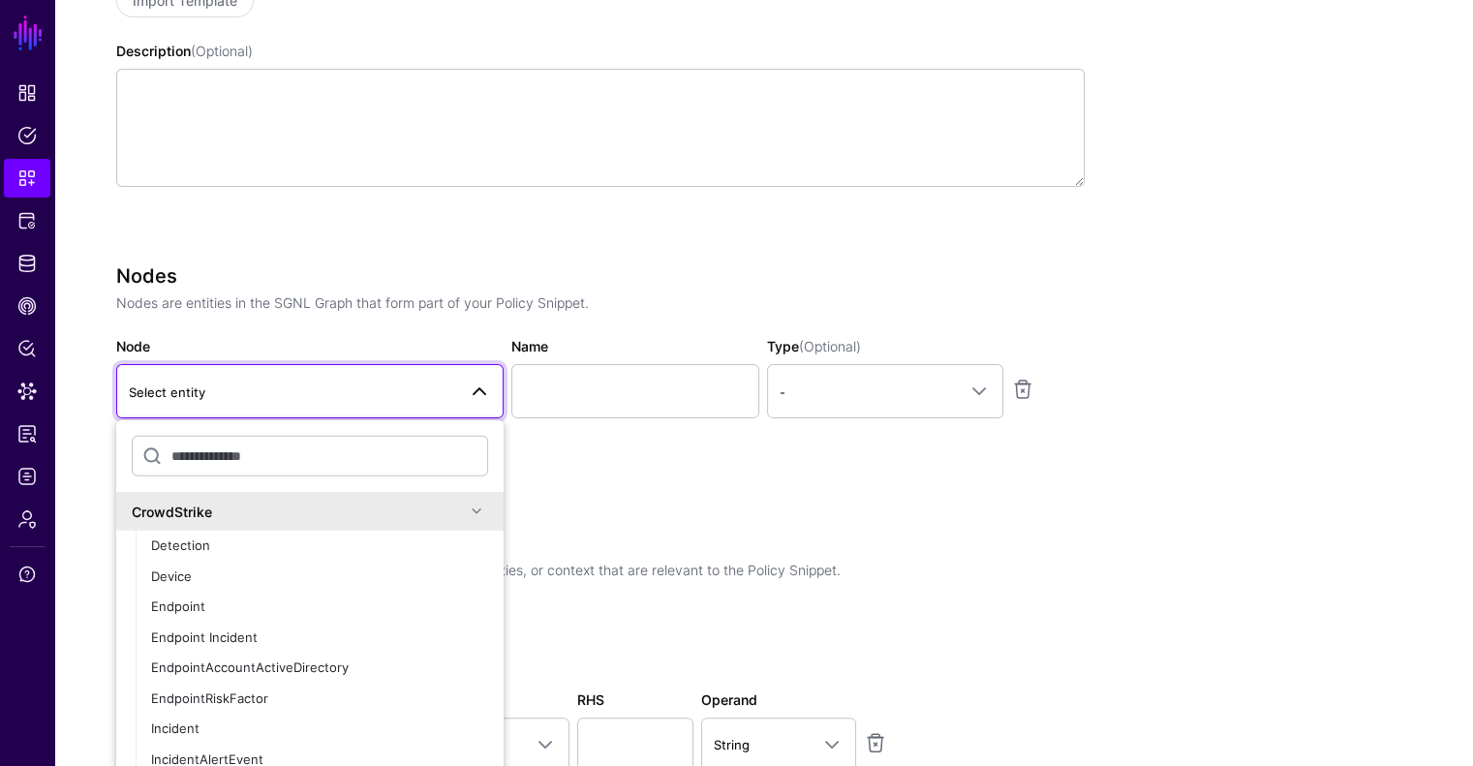
click at [216, 405] on link "Select entity" at bounding box center [309, 391] width 387 height 54
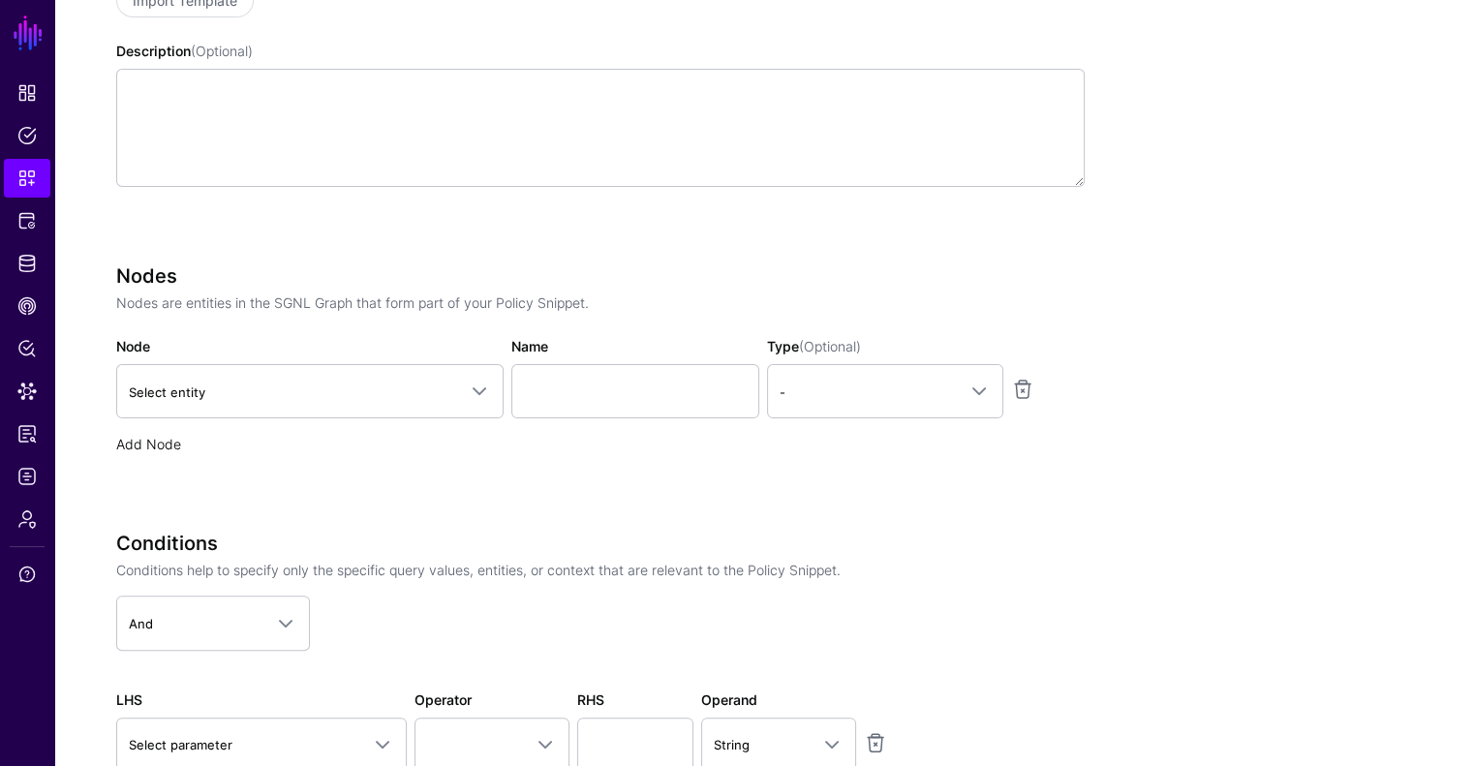
click at [159, 446] on link "Add Node" at bounding box center [148, 444] width 65 height 16
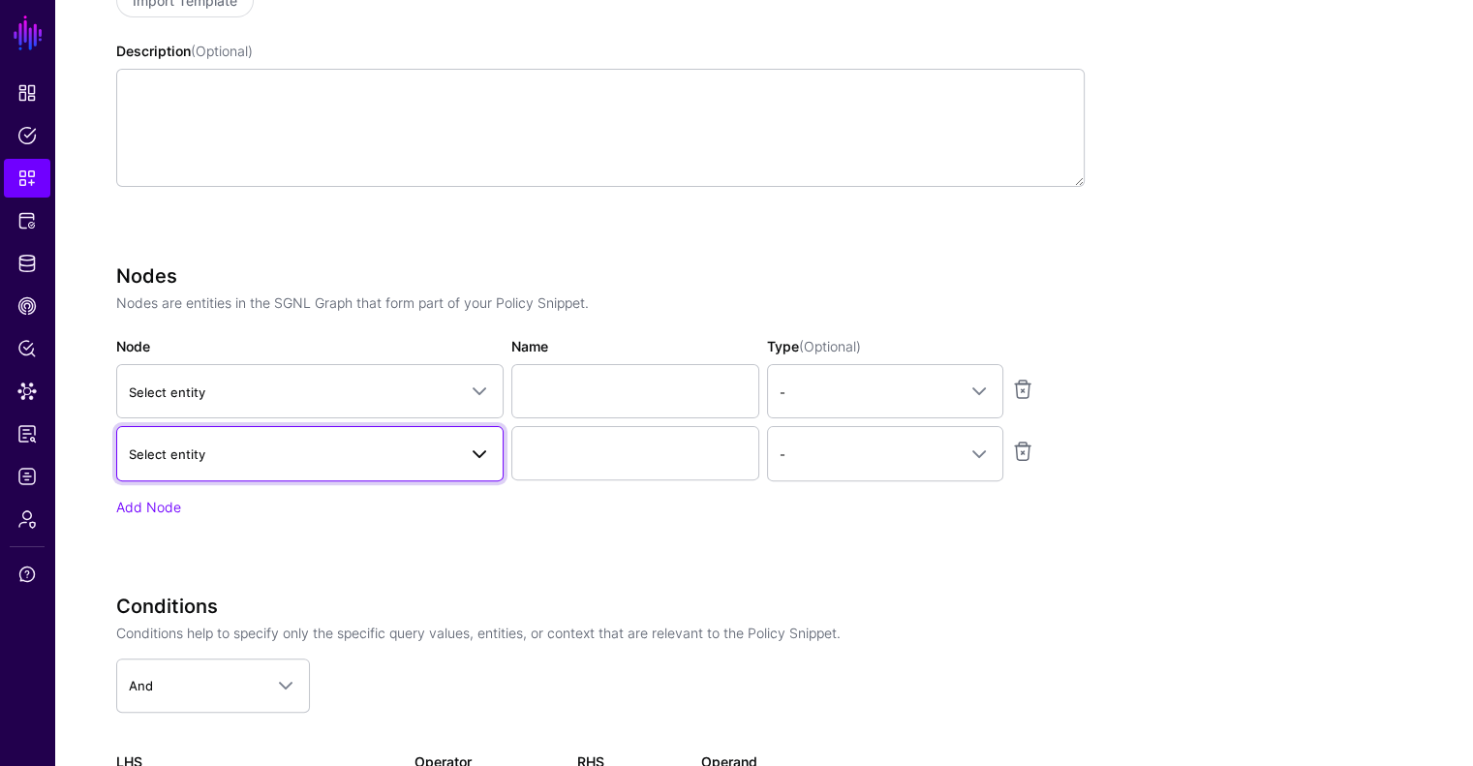
click at [182, 453] on span "Select entity" at bounding box center [167, 454] width 77 height 15
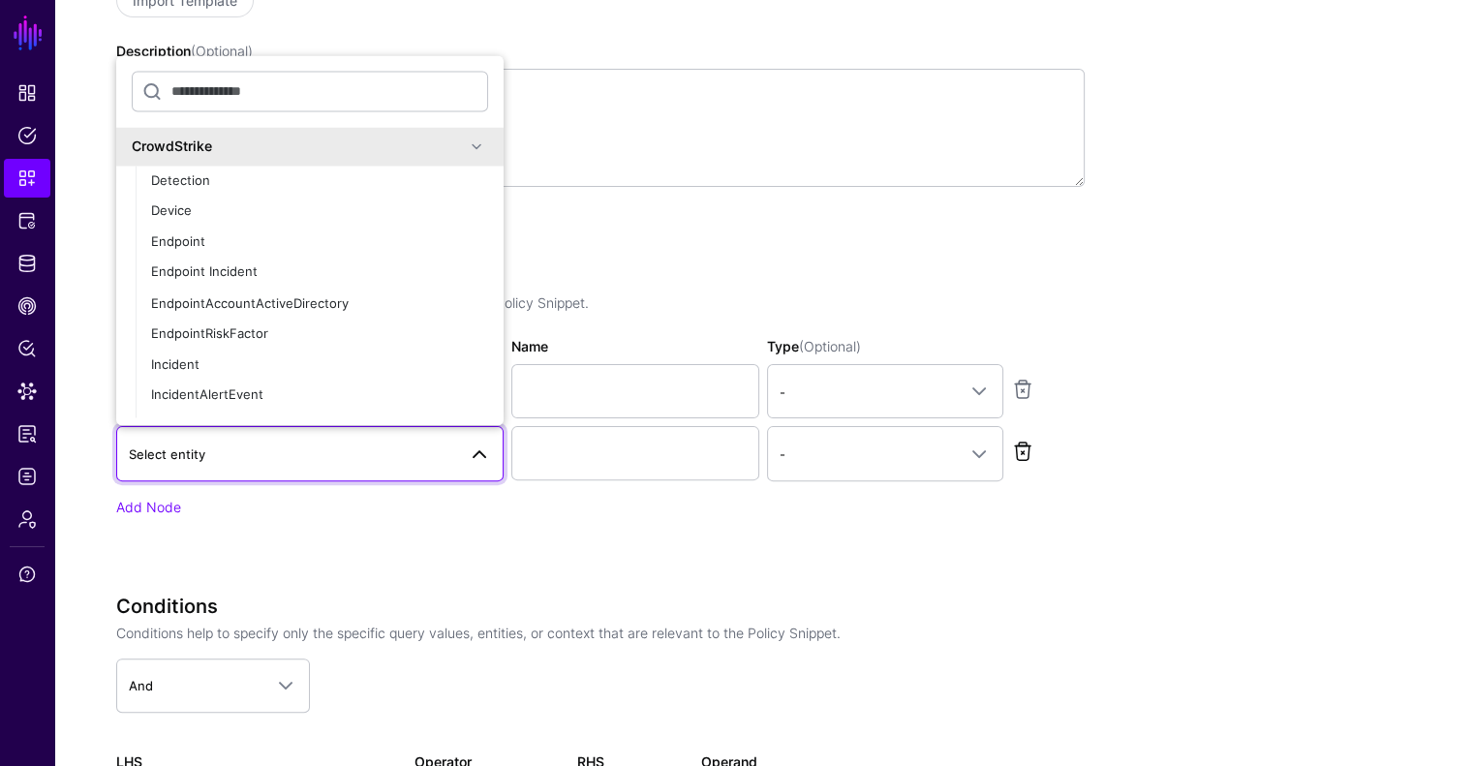
click at [1018, 457] on link at bounding box center [1022, 451] width 23 height 23
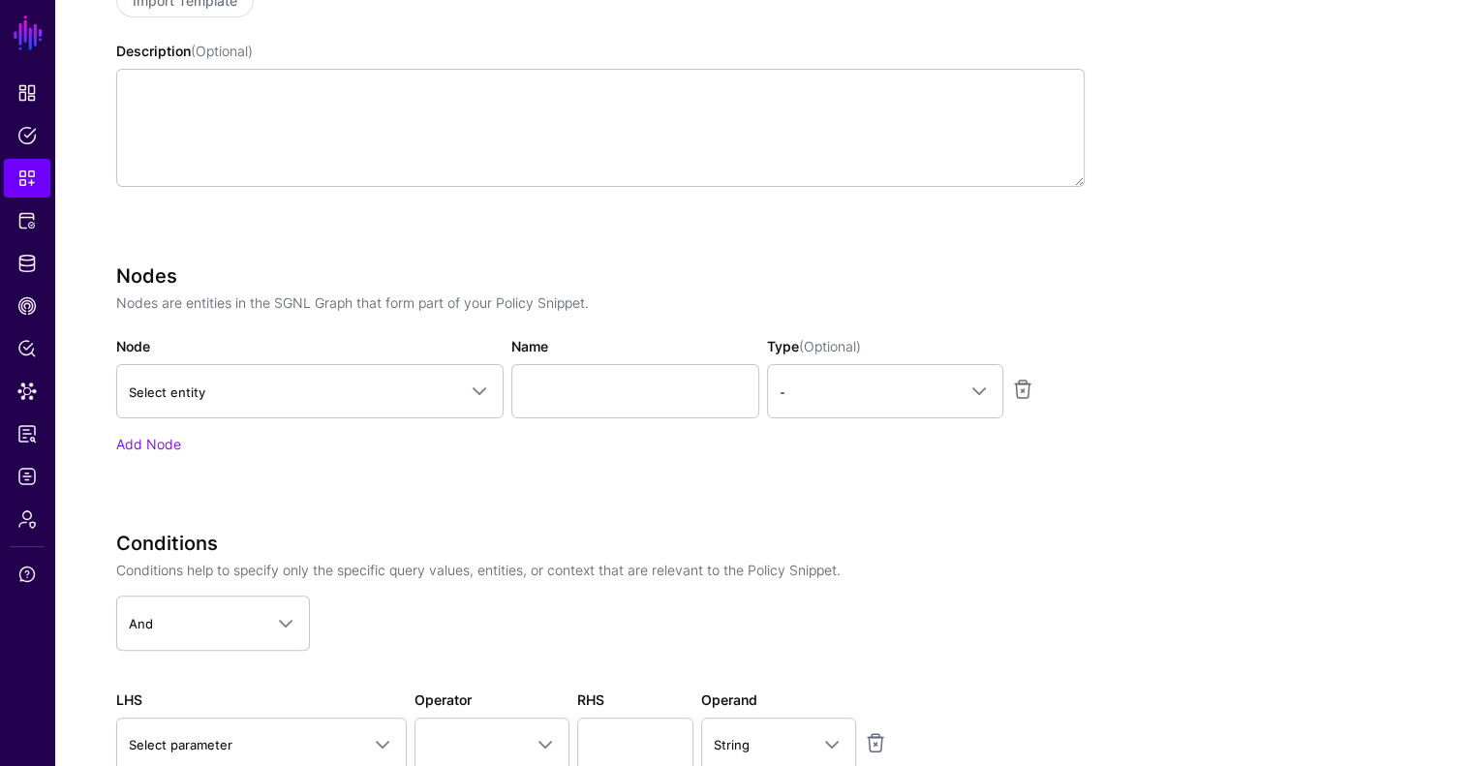
click at [266, 362] on div "Node Select entity CrowdStrike Detection Device Endpoint Endpoint Incident Endp…" at bounding box center [309, 377] width 395 height 82
click at [273, 378] on link "Select entity" at bounding box center [309, 391] width 387 height 54
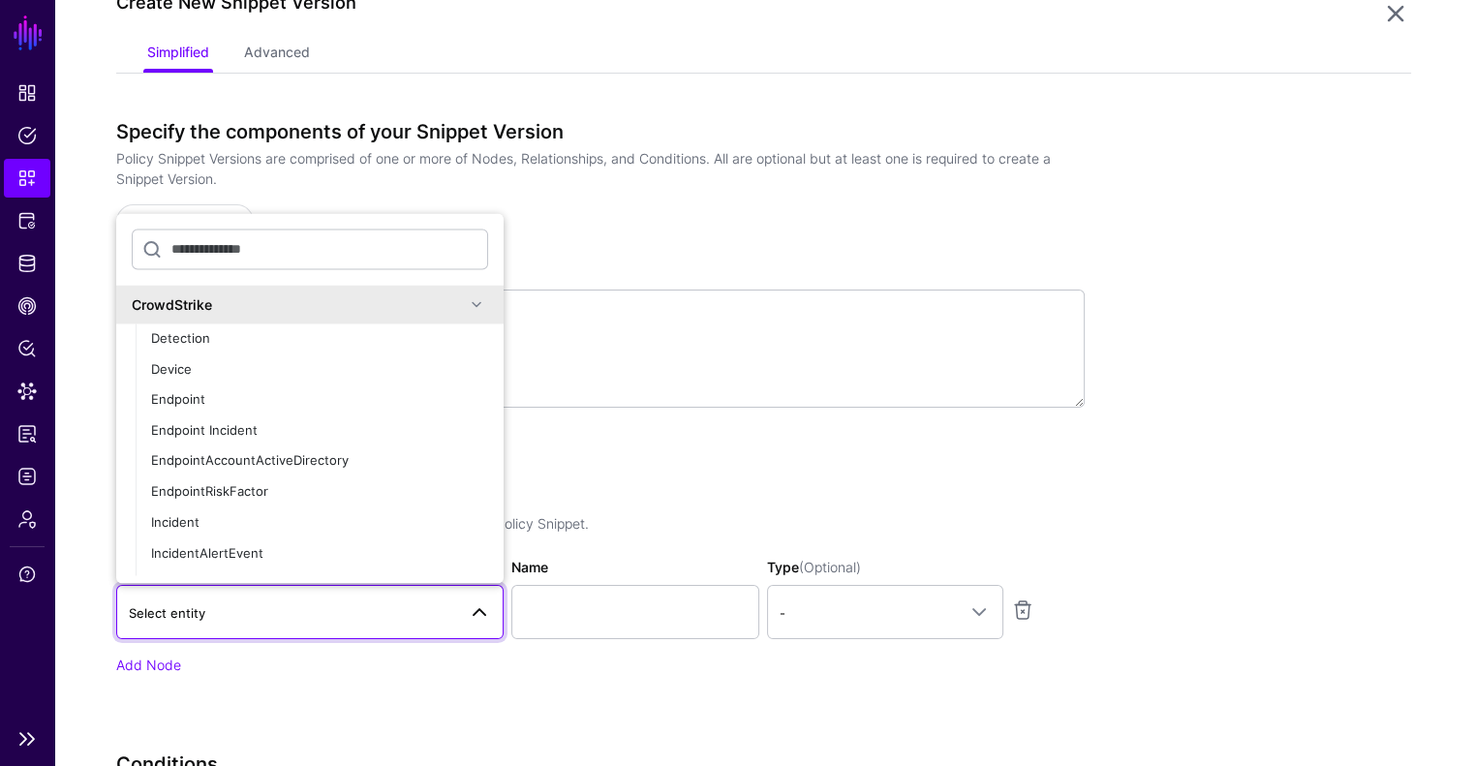
scroll to position [163, 0]
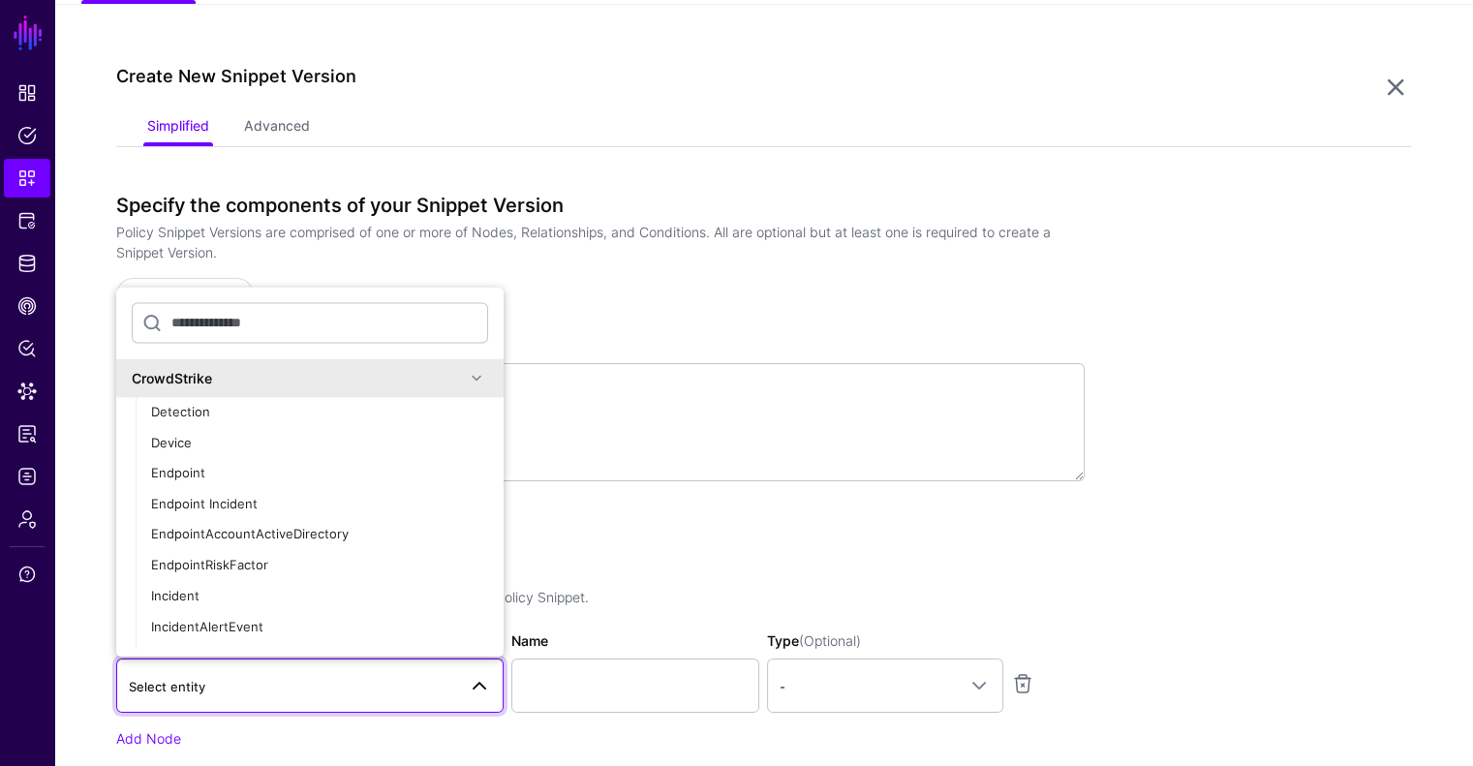
drag, startPoint x: 604, startPoint y: 591, endPoint x: 585, endPoint y: 574, distance: 25.4
click at [604, 588] on p "Nodes are entities in the SGNL Graph that form part of your Policy Snippet." at bounding box center [600, 597] width 969 height 20
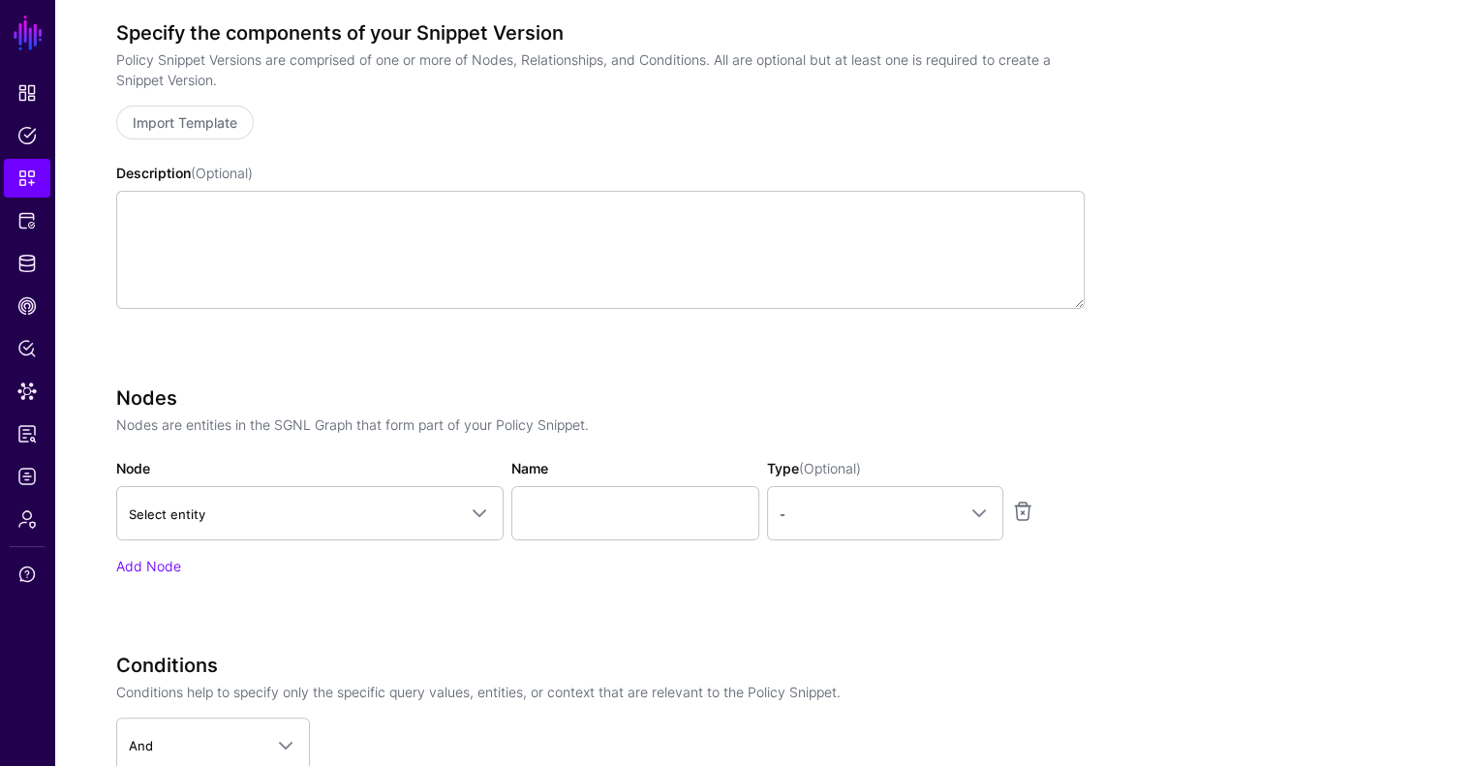
scroll to position [550, 0]
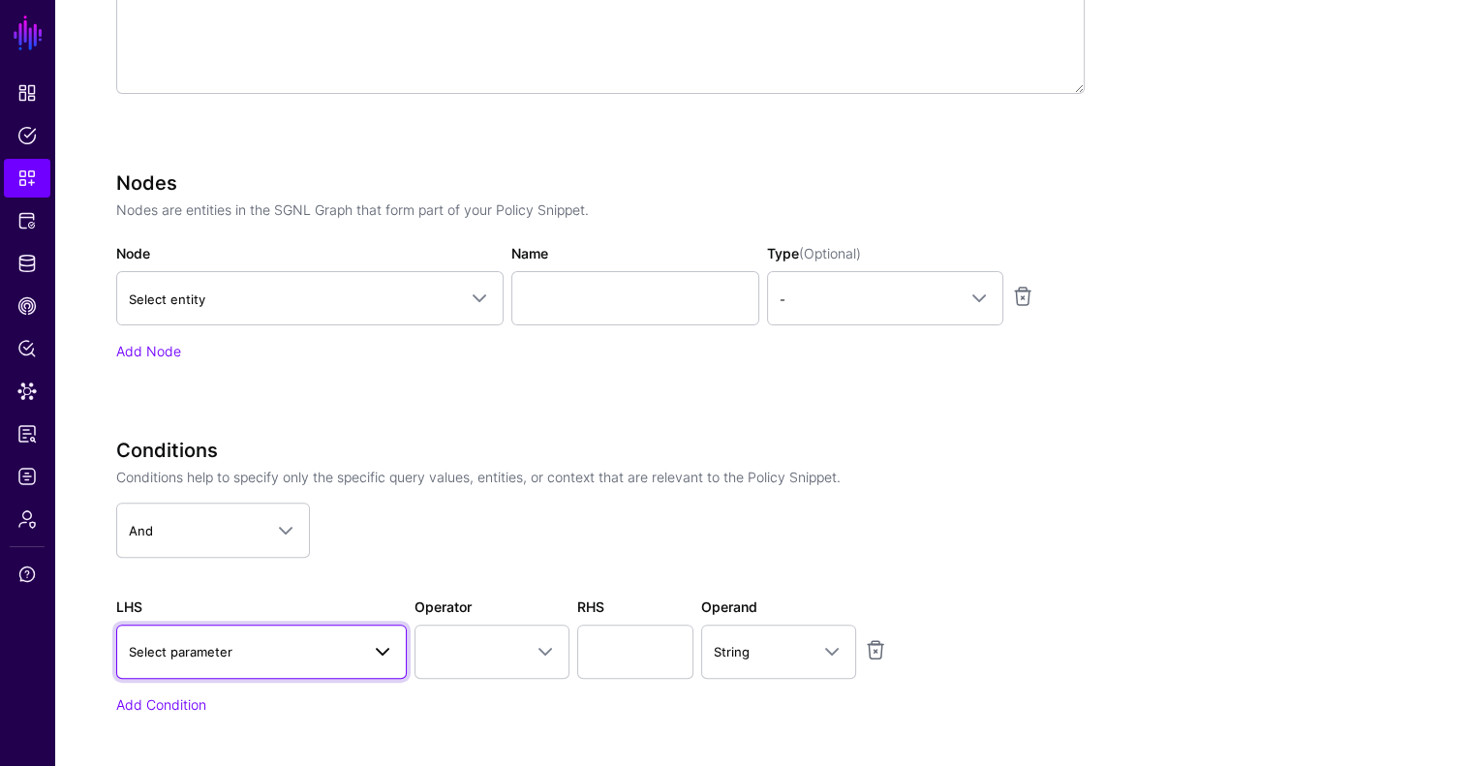
click at [215, 625] on link "Select parameter" at bounding box center [261, 652] width 291 height 54
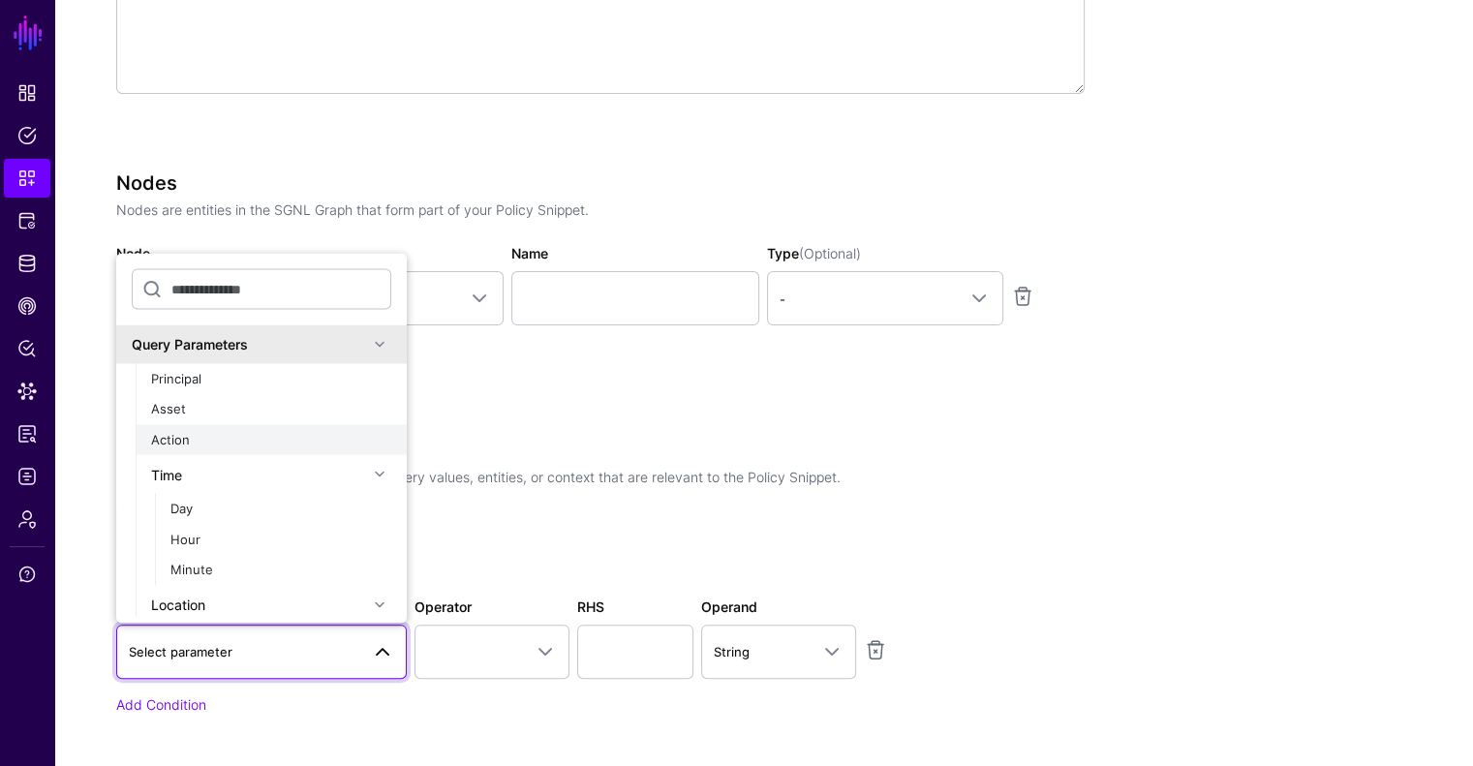
click at [213, 444] on div "Action" at bounding box center [271, 439] width 240 height 19
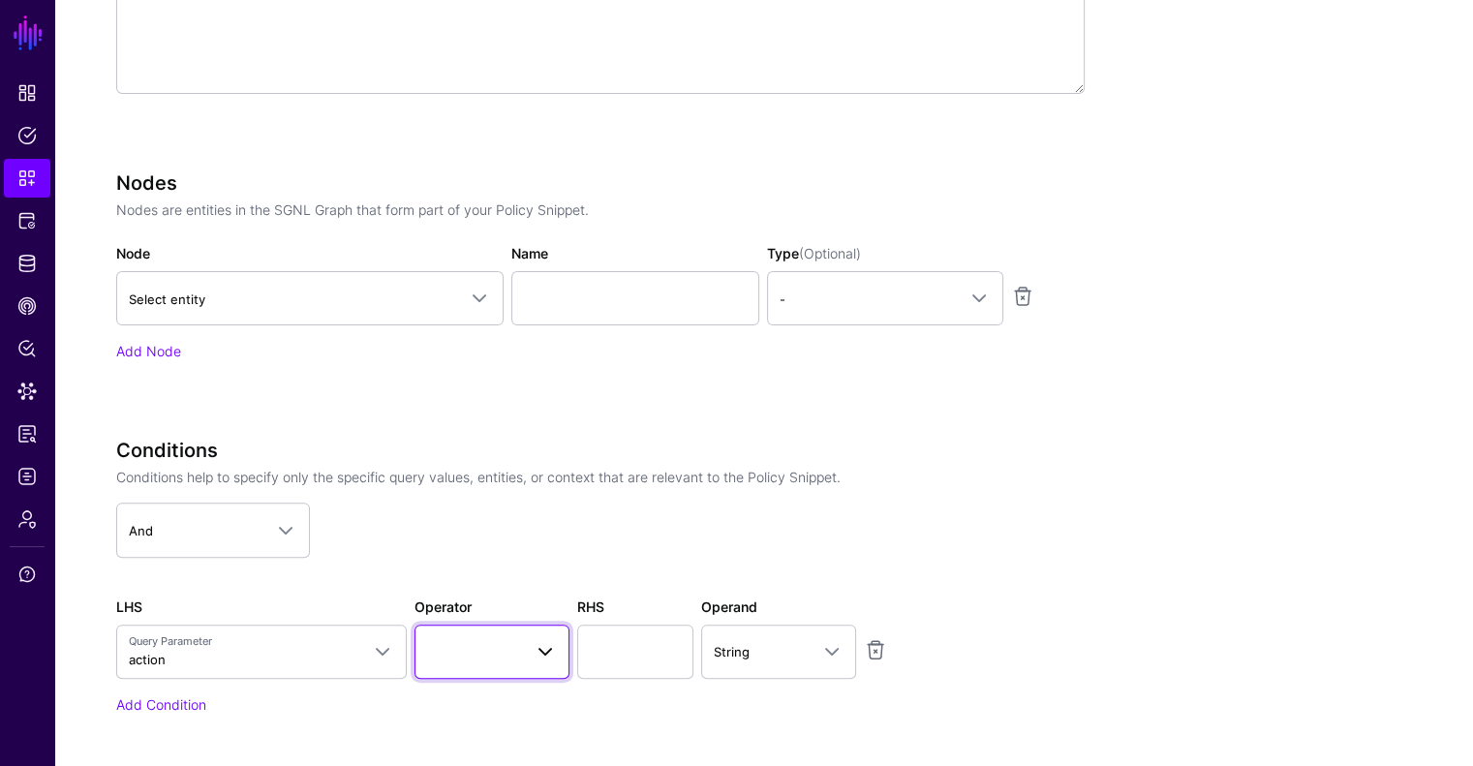
click at [459, 658] on span at bounding box center [492, 651] width 130 height 23
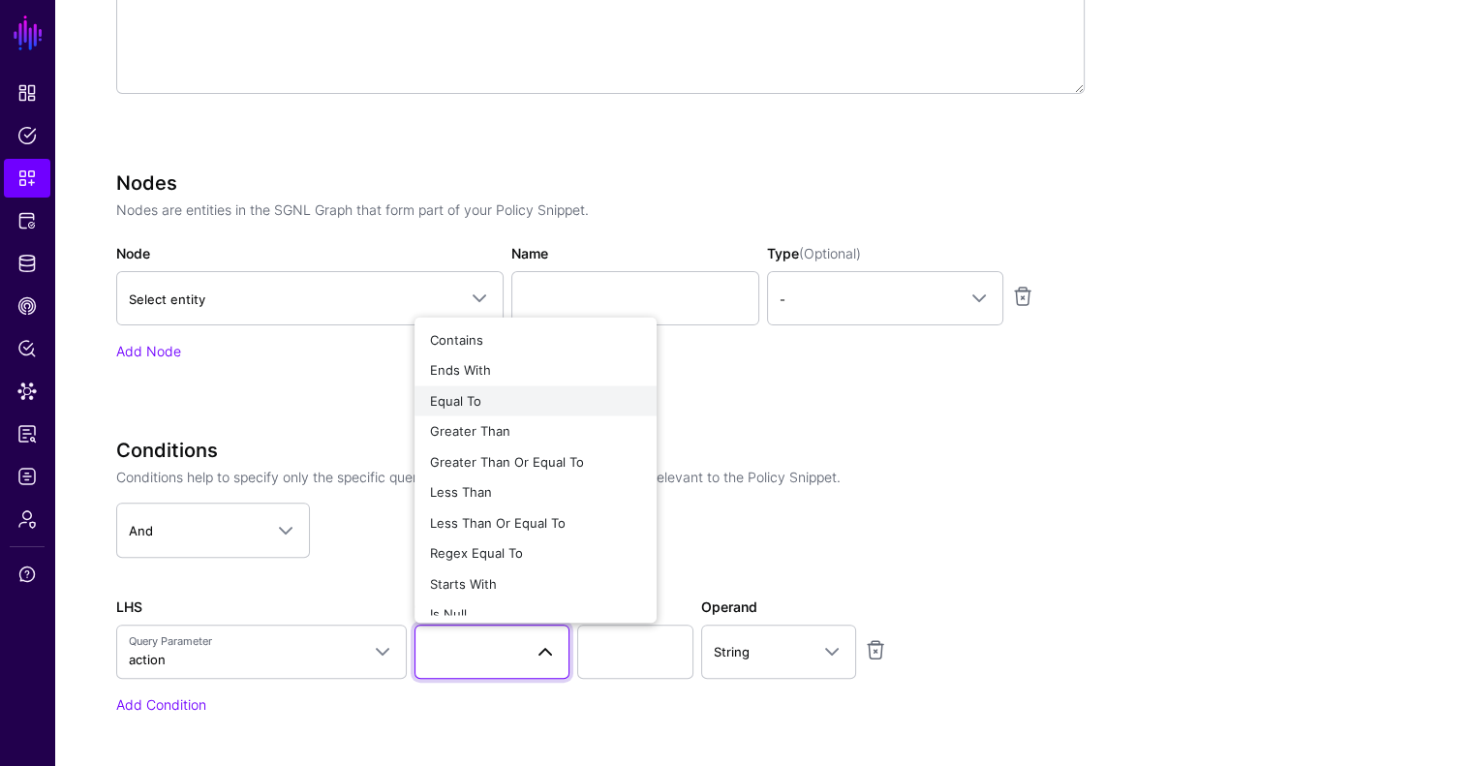
click at [505, 397] on div "Equal To" at bounding box center [535, 400] width 211 height 19
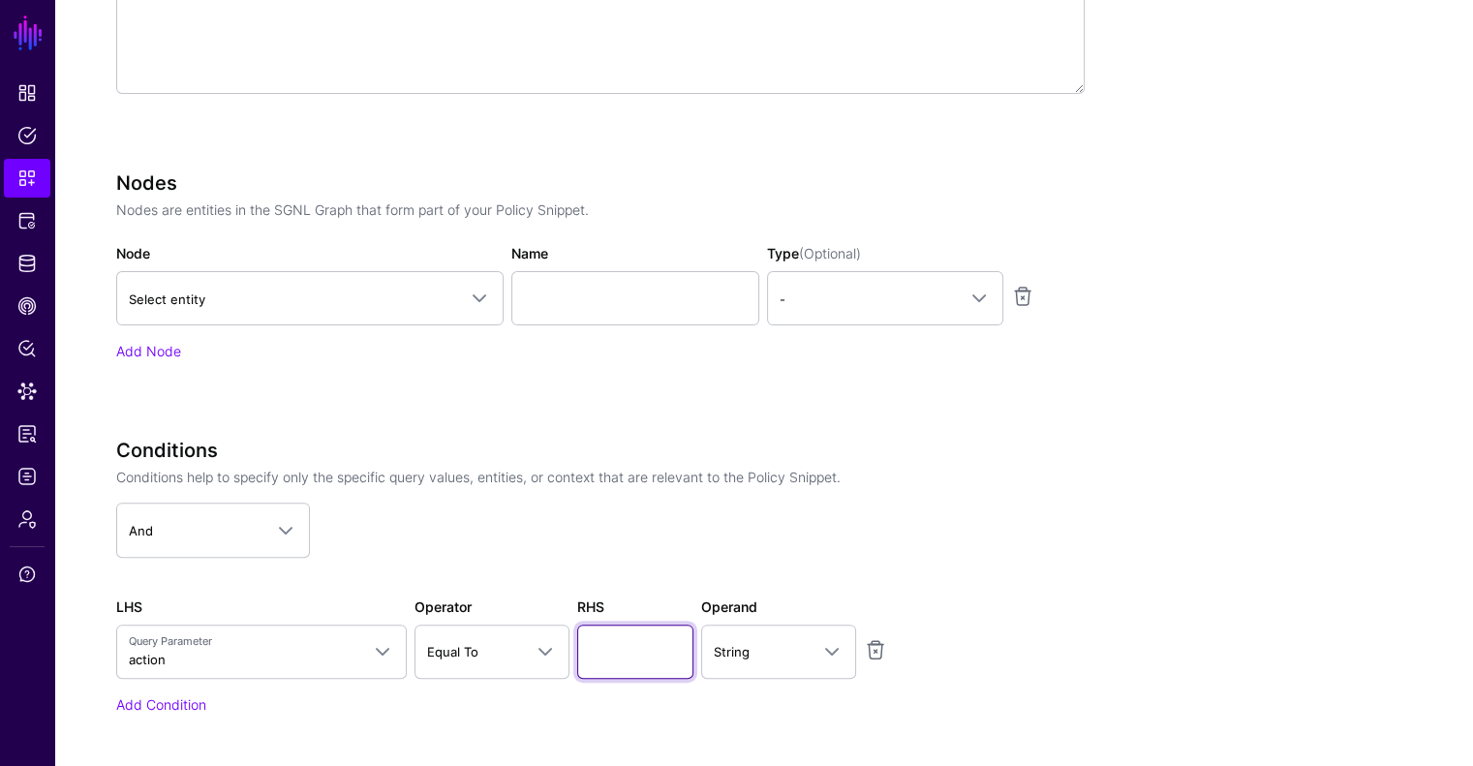
click at [623, 651] on input "text" at bounding box center [635, 652] width 116 height 54
type input "******"
click at [791, 554] on app-dropdown "And And Or Not" at bounding box center [600, 530] width 969 height 54
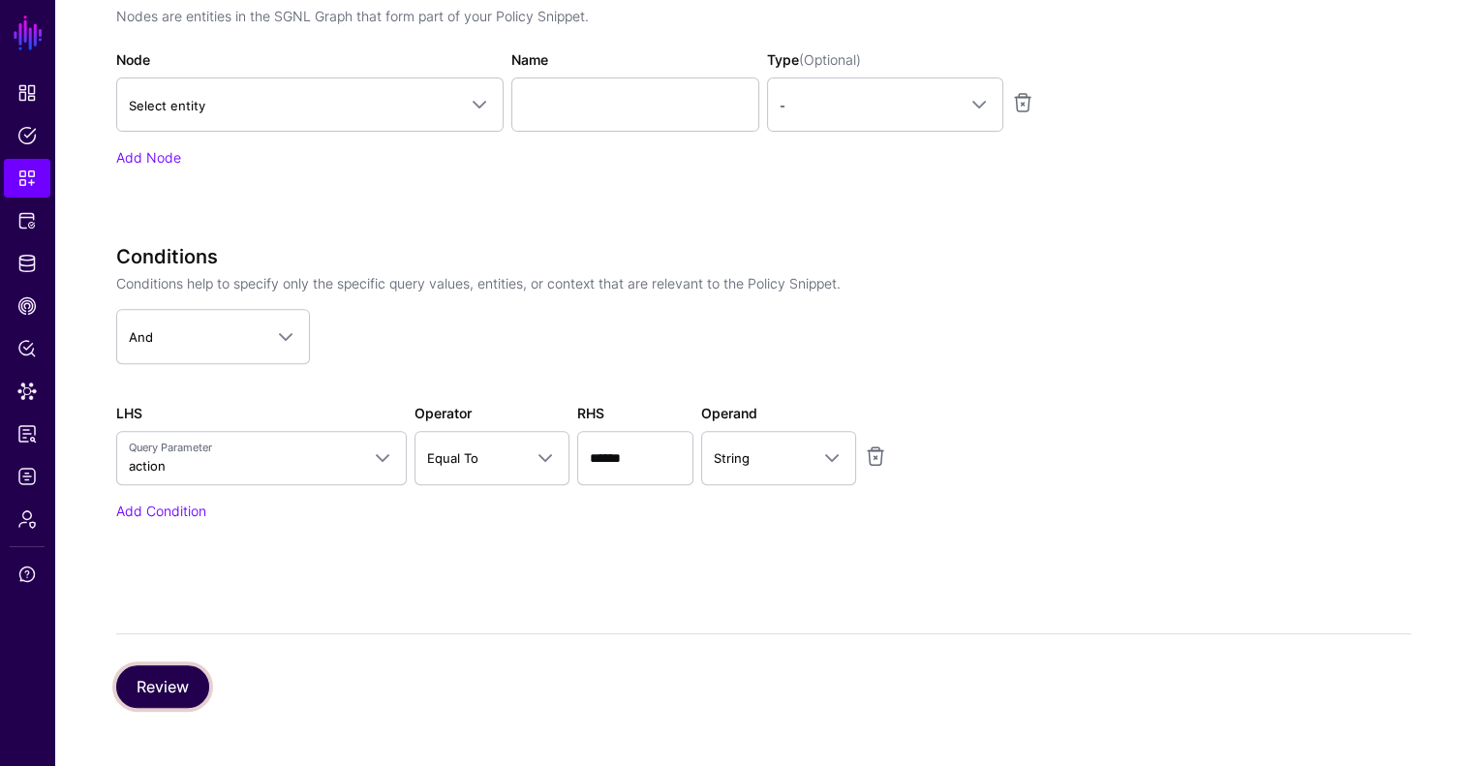
click at [157, 694] on button "Review" at bounding box center [162, 686] width 93 height 43
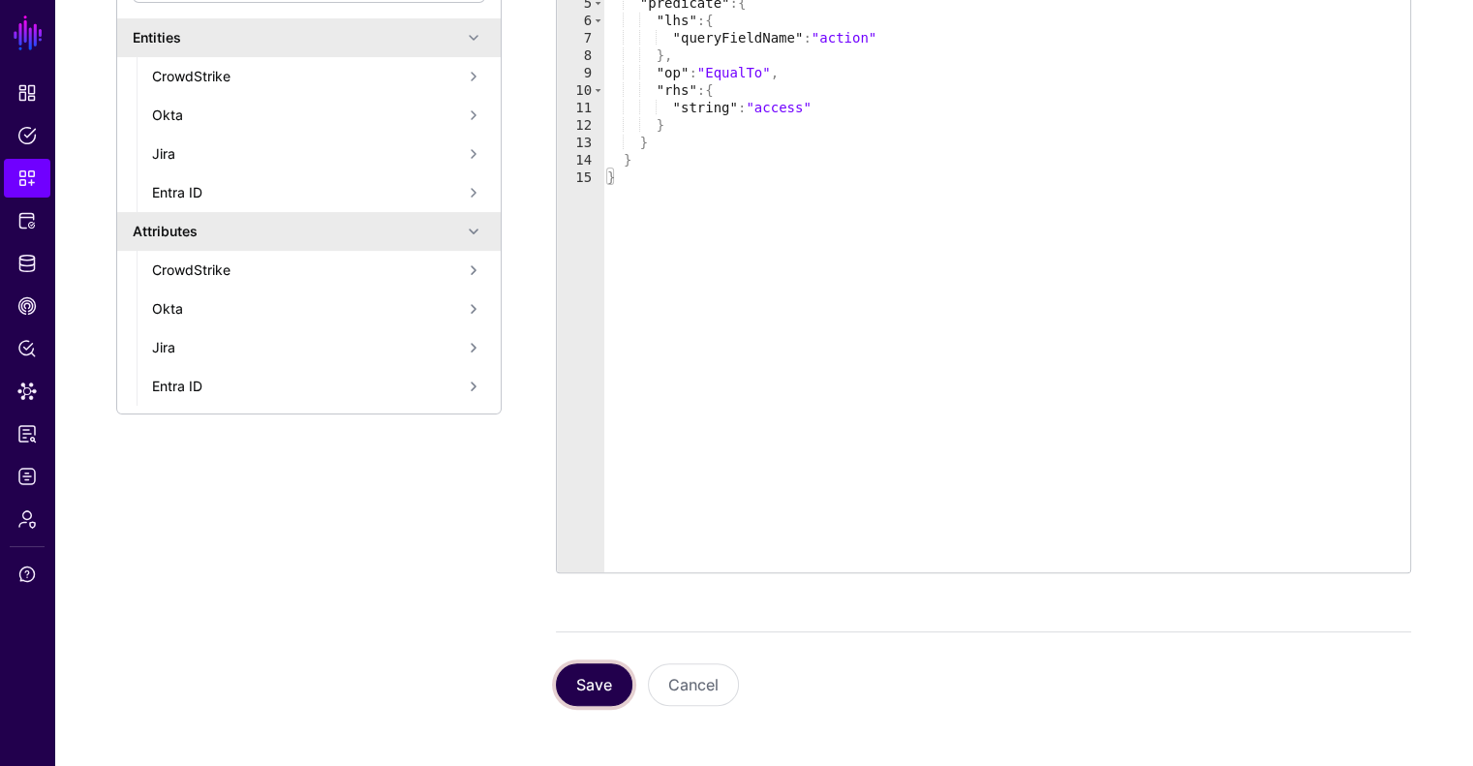
click at [599, 678] on button "Save" at bounding box center [594, 685] width 77 height 43
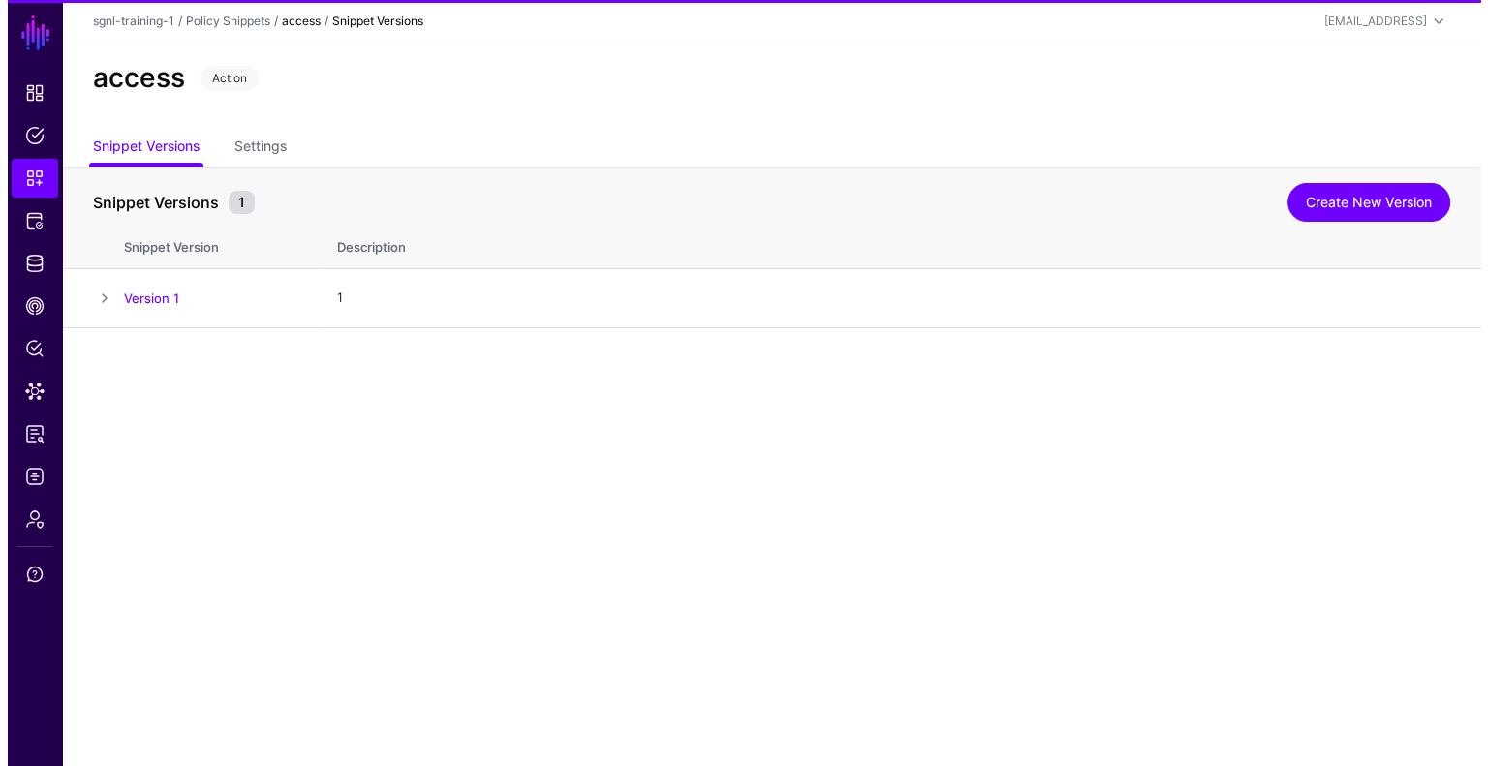
scroll to position [0, 0]
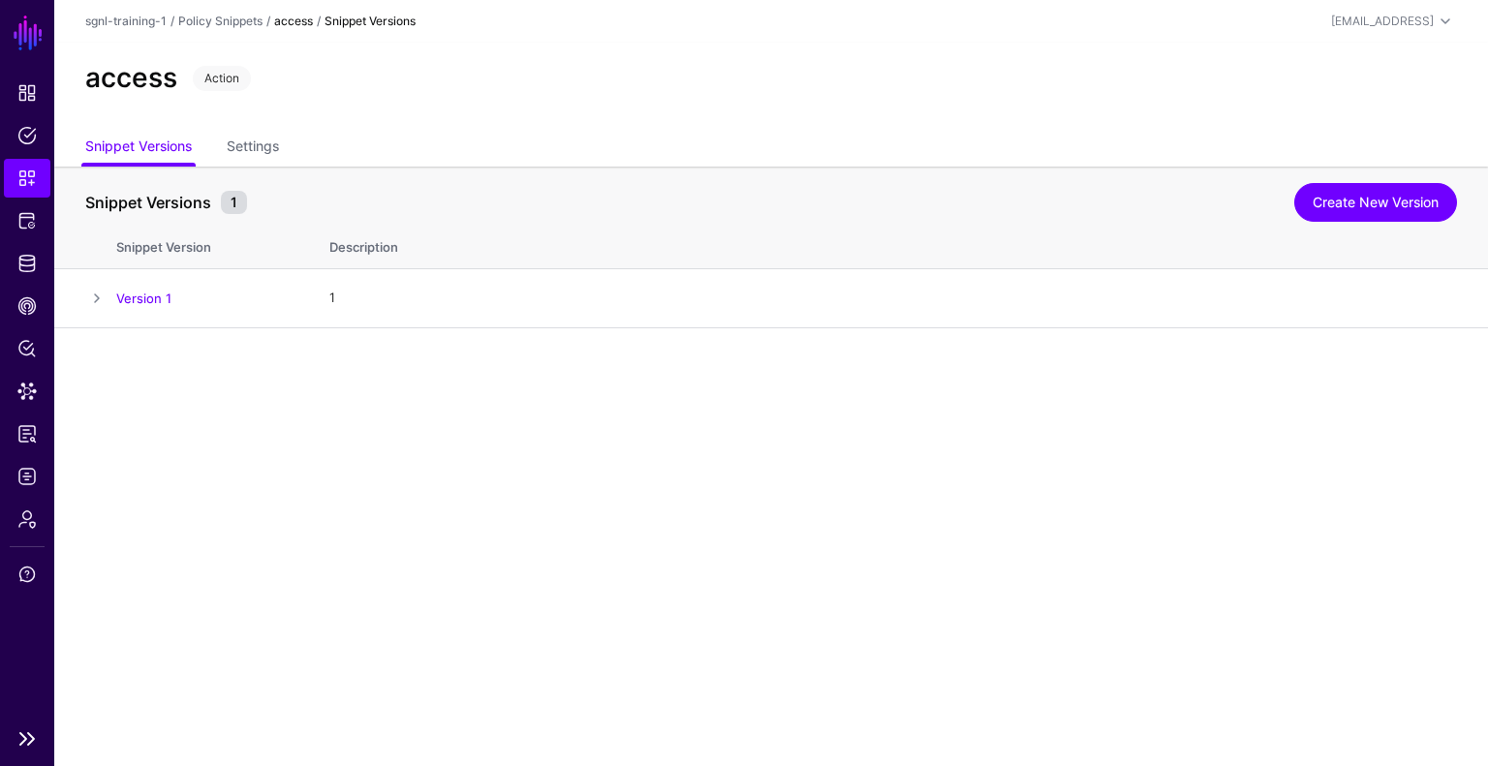
click at [25, 176] on span "Snippets" at bounding box center [26, 178] width 19 height 19
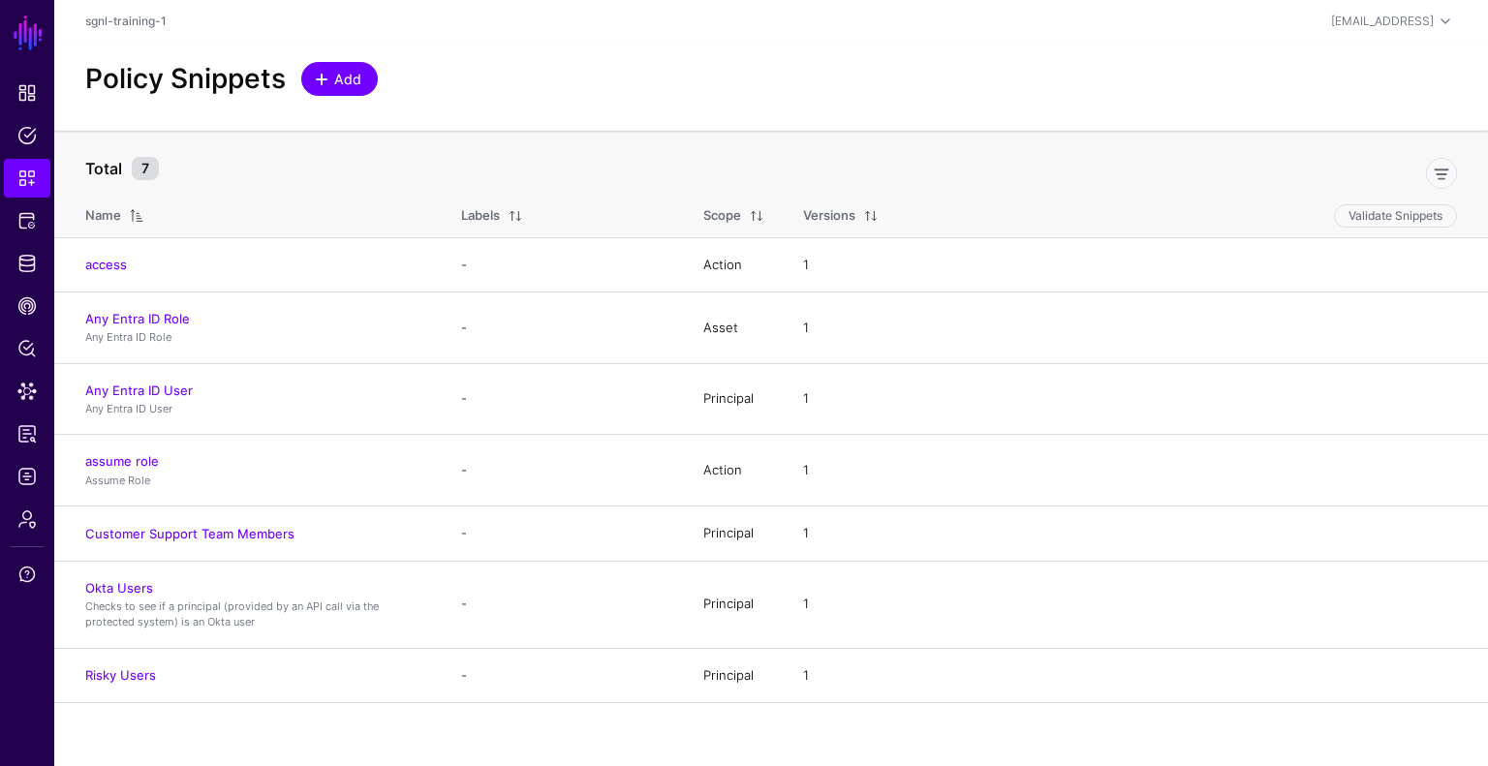
click at [351, 71] on span "Add" at bounding box center [348, 79] width 32 height 20
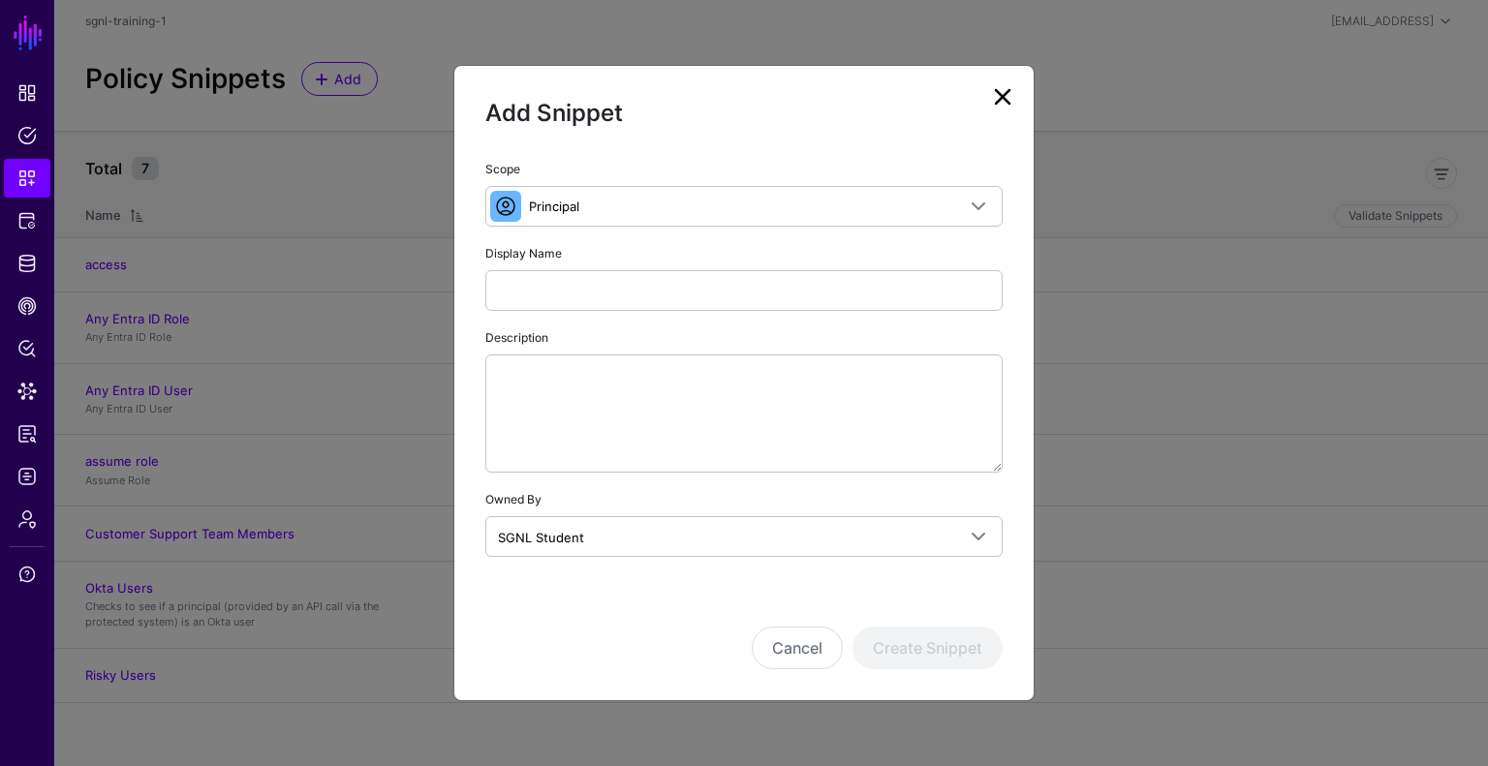
click at [624, 232] on div "Scope Principal Principal A set of users that are in scope of a policy Action T…" at bounding box center [743, 357] width 517 height 399
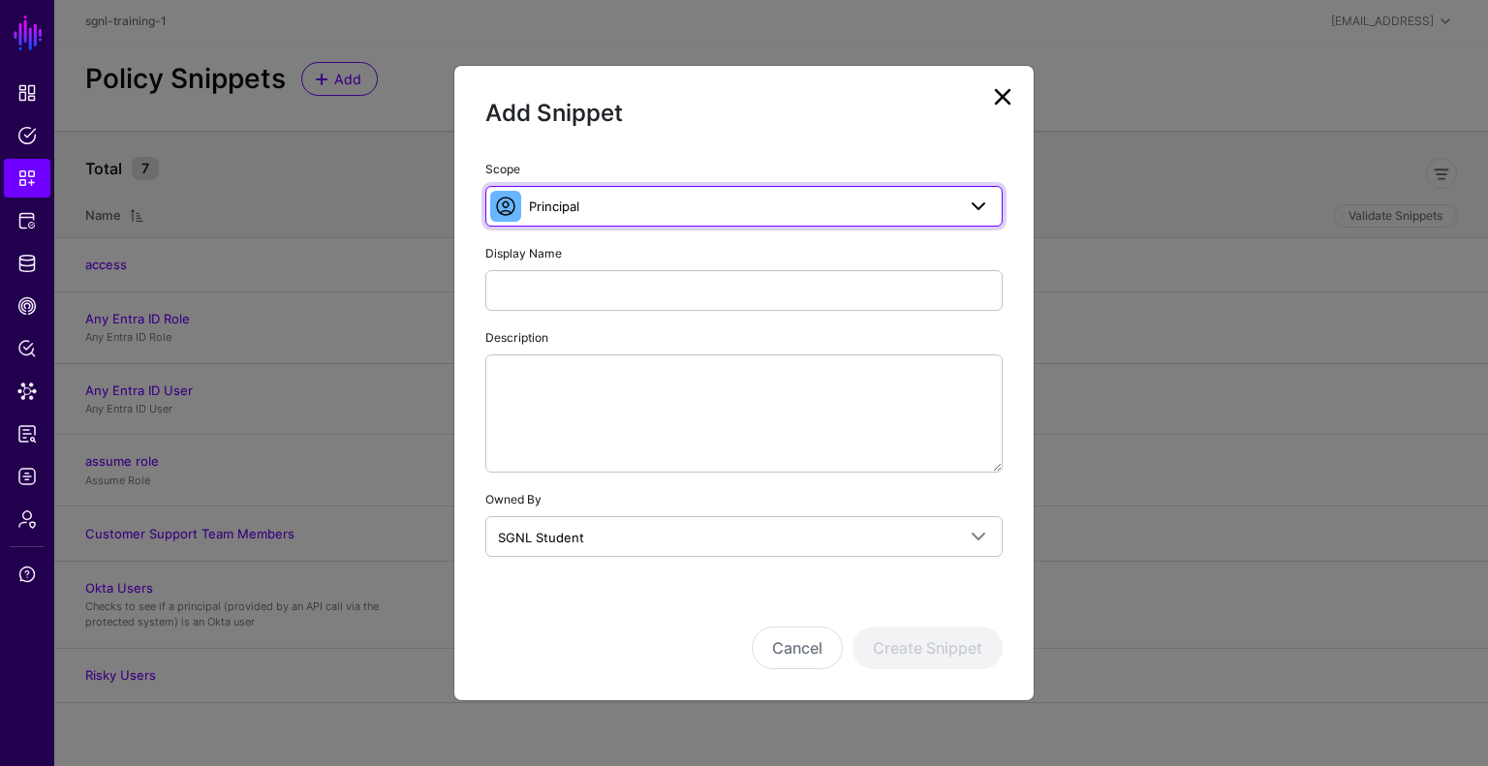
click at [628, 208] on span "Principal" at bounding box center [742, 206] width 426 height 21
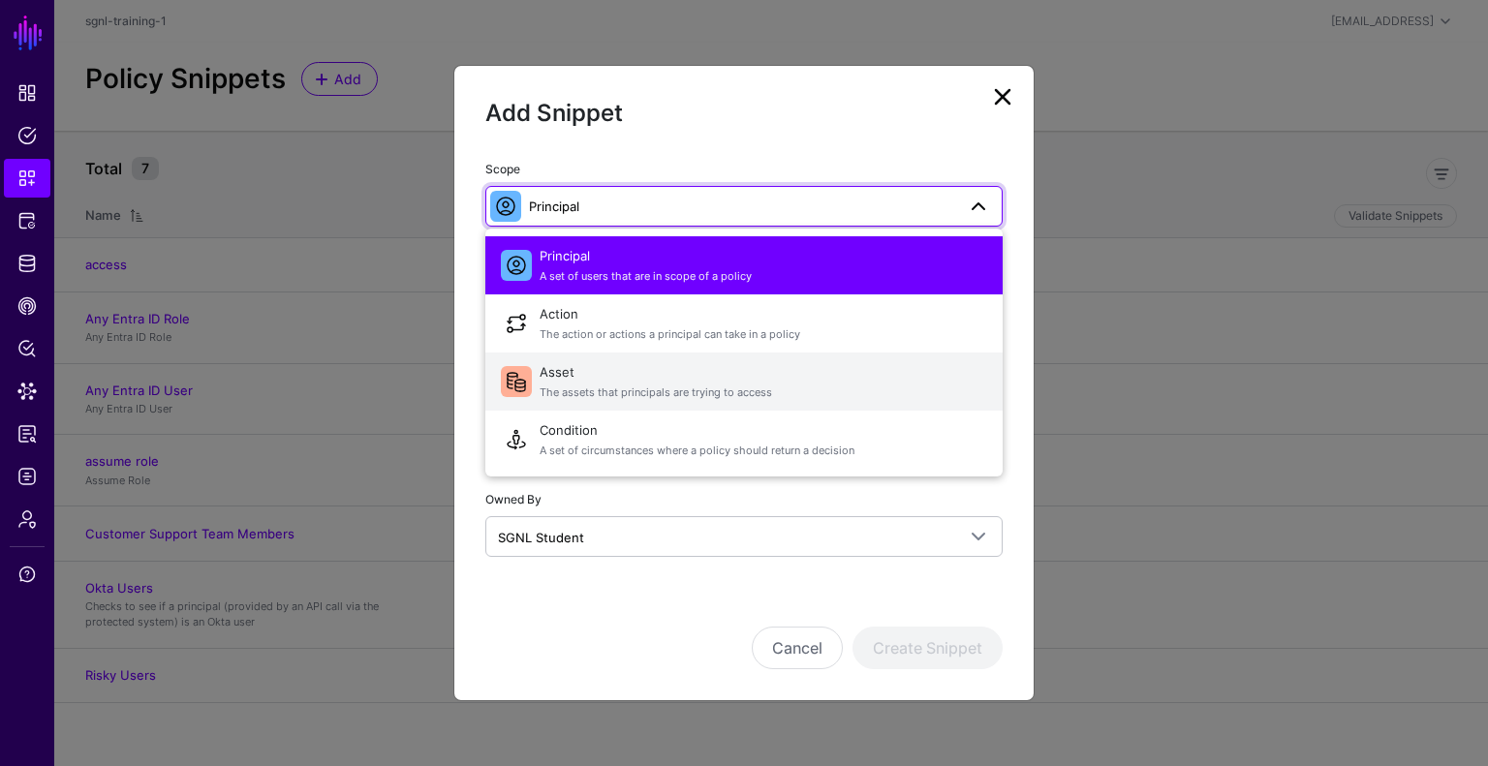
click at [575, 386] on span "The assets that principals are trying to access" at bounding box center [764, 393] width 448 height 16
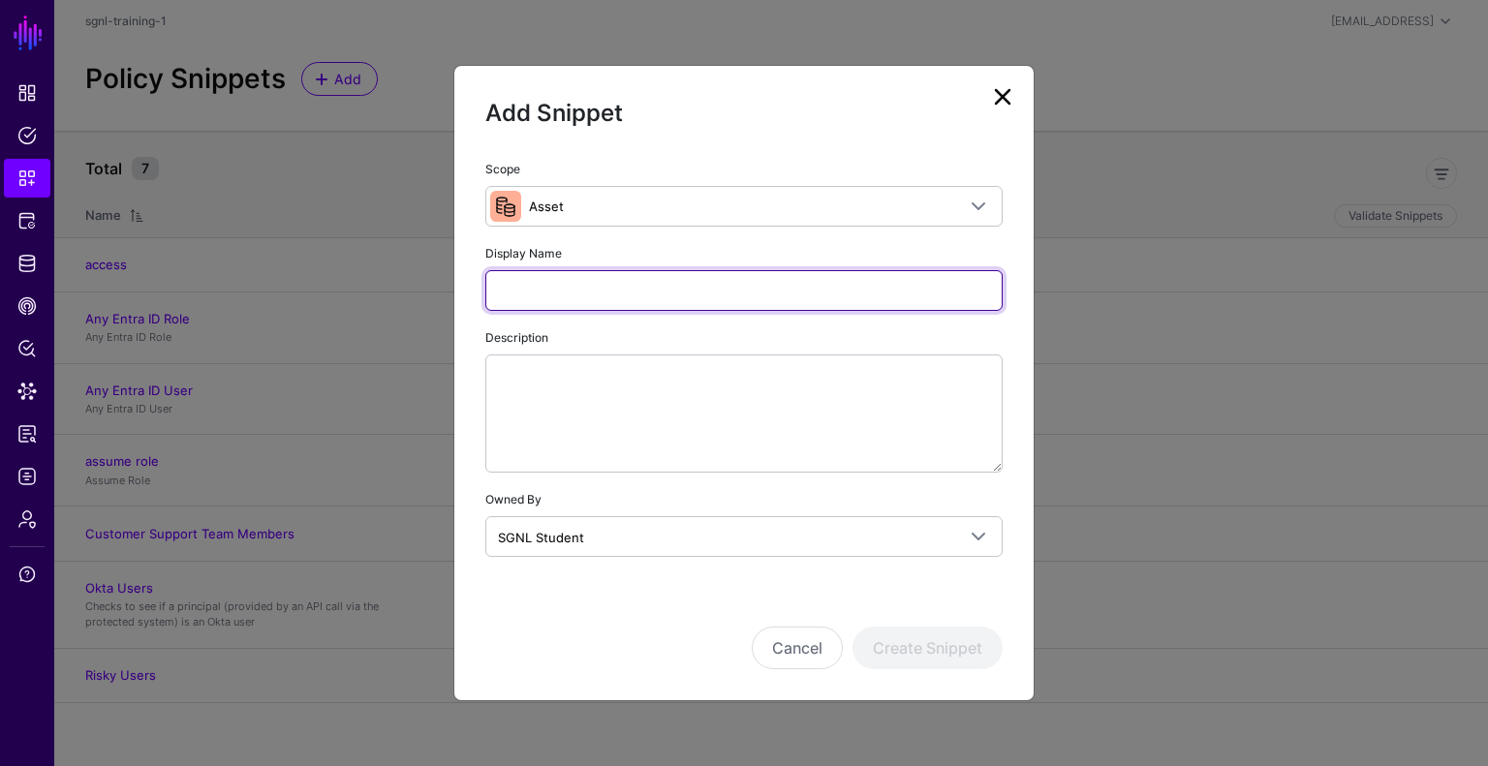
click at [572, 308] on input "Display Name" at bounding box center [743, 290] width 517 height 41
type input "*********"
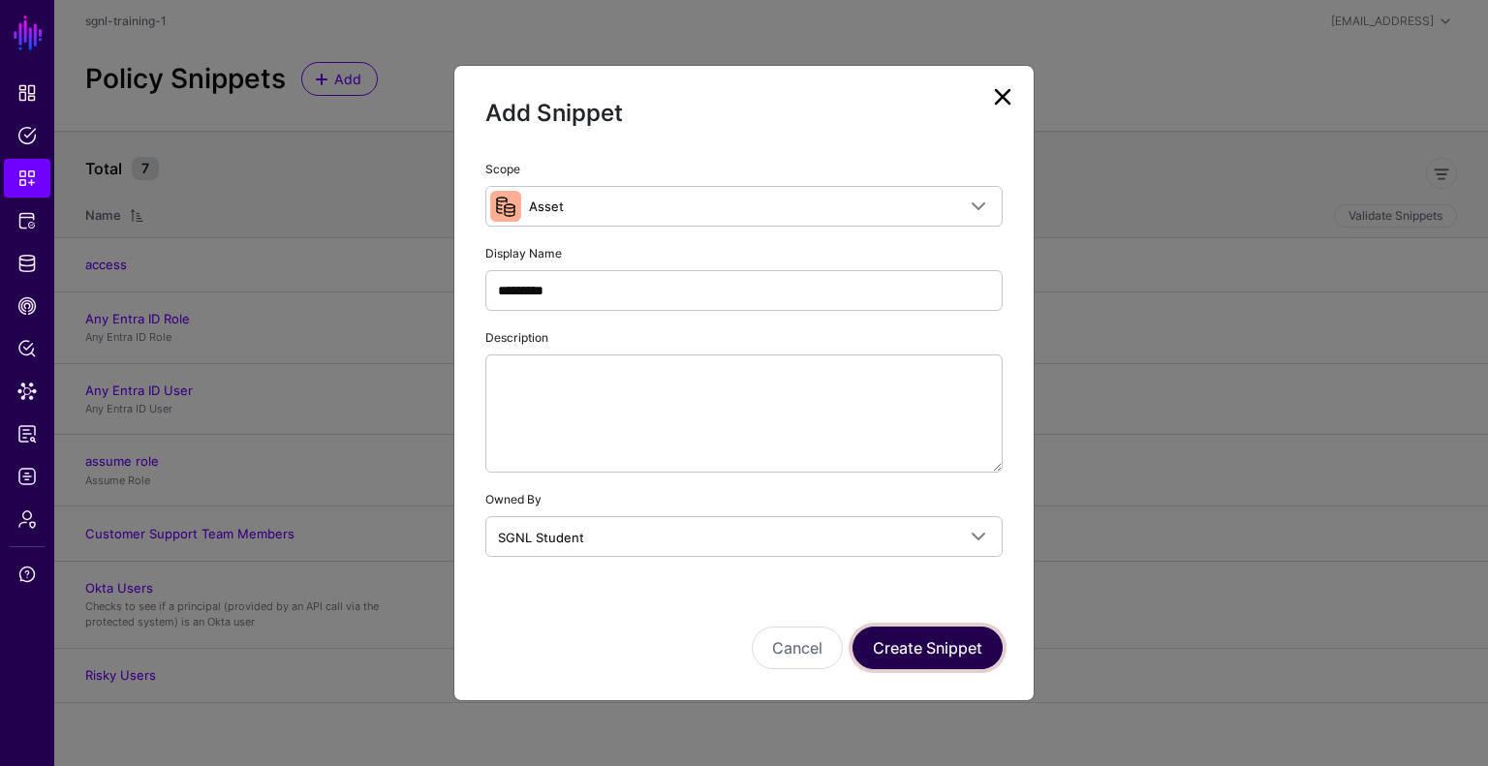
click at [917, 649] on button "Create Snippet" at bounding box center [927, 648] width 150 height 43
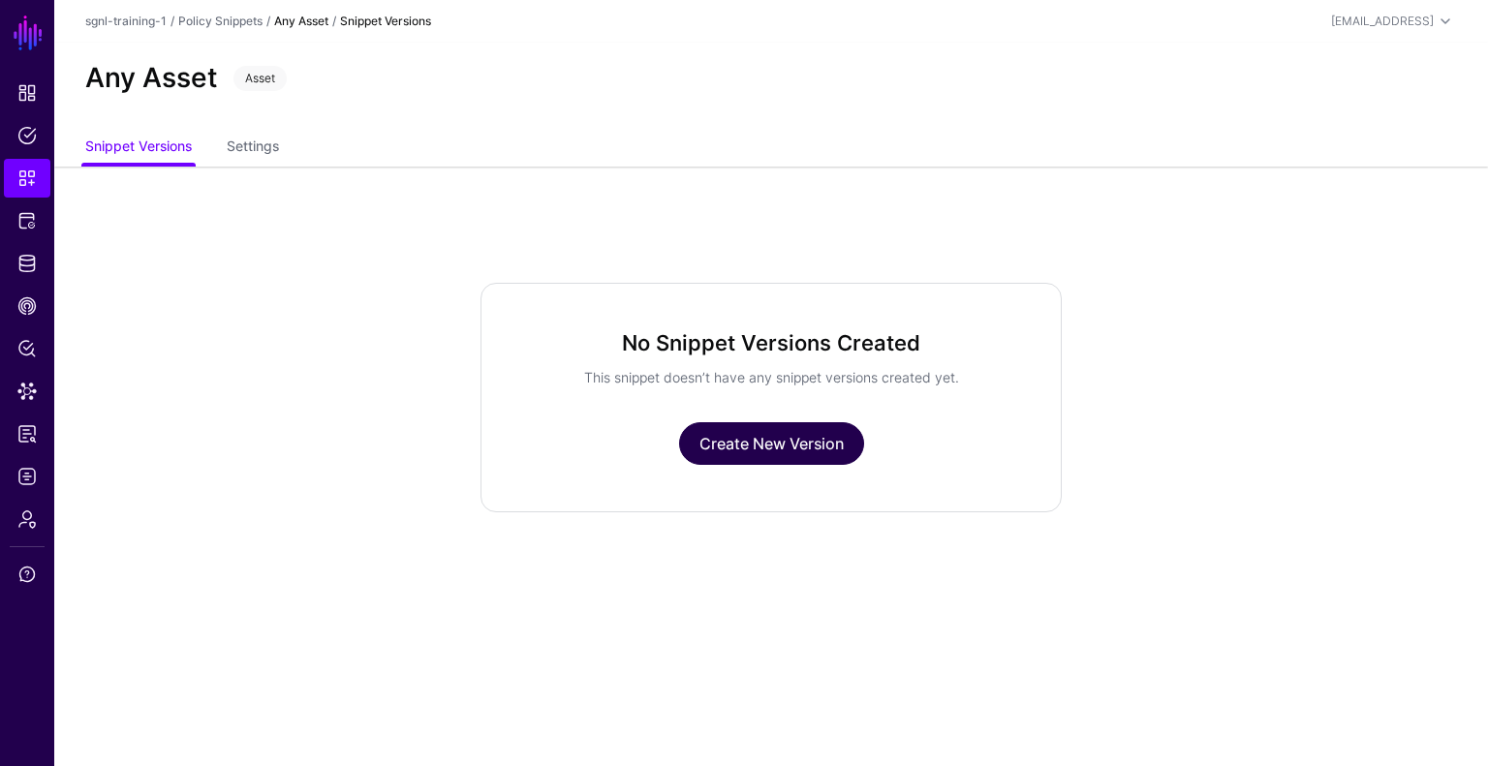
click at [792, 459] on link "Create New Version" at bounding box center [771, 443] width 185 height 43
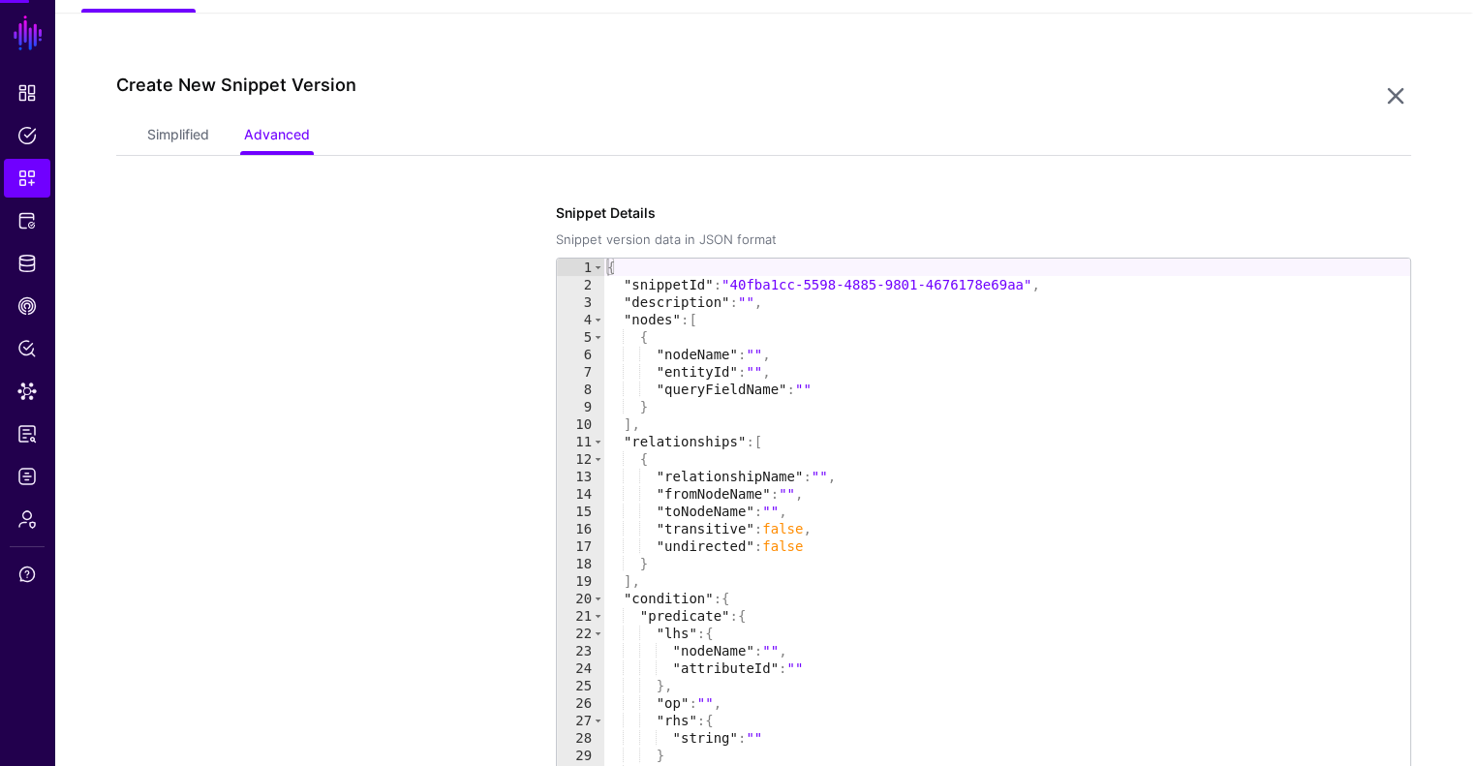
scroll to position [167, 0]
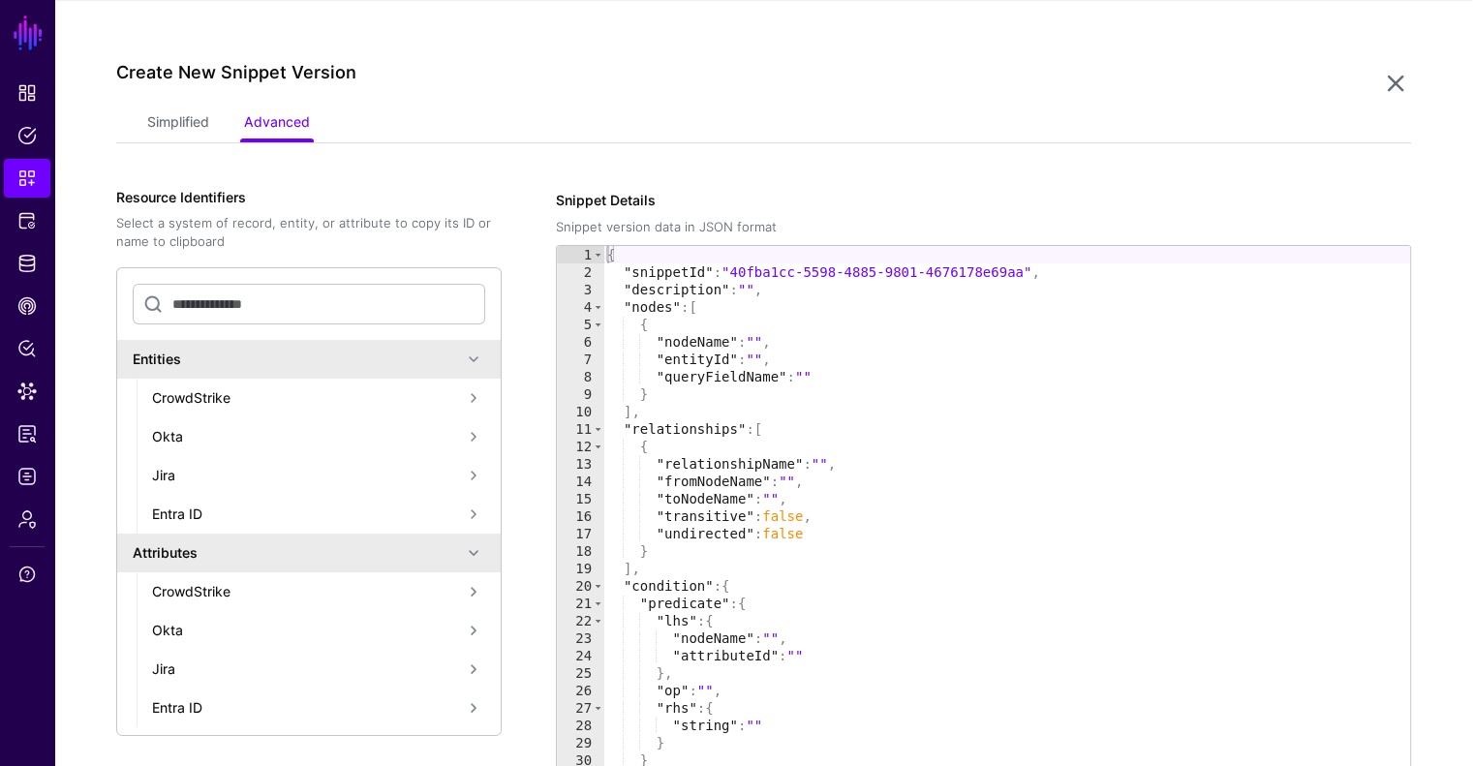
click at [169, 102] on div "Create New Snippet Version" at bounding box center [748, 84] width 1264 height 45
click at [169, 107] on link "Simplified" at bounding box center [178, 124] width 62 height 37
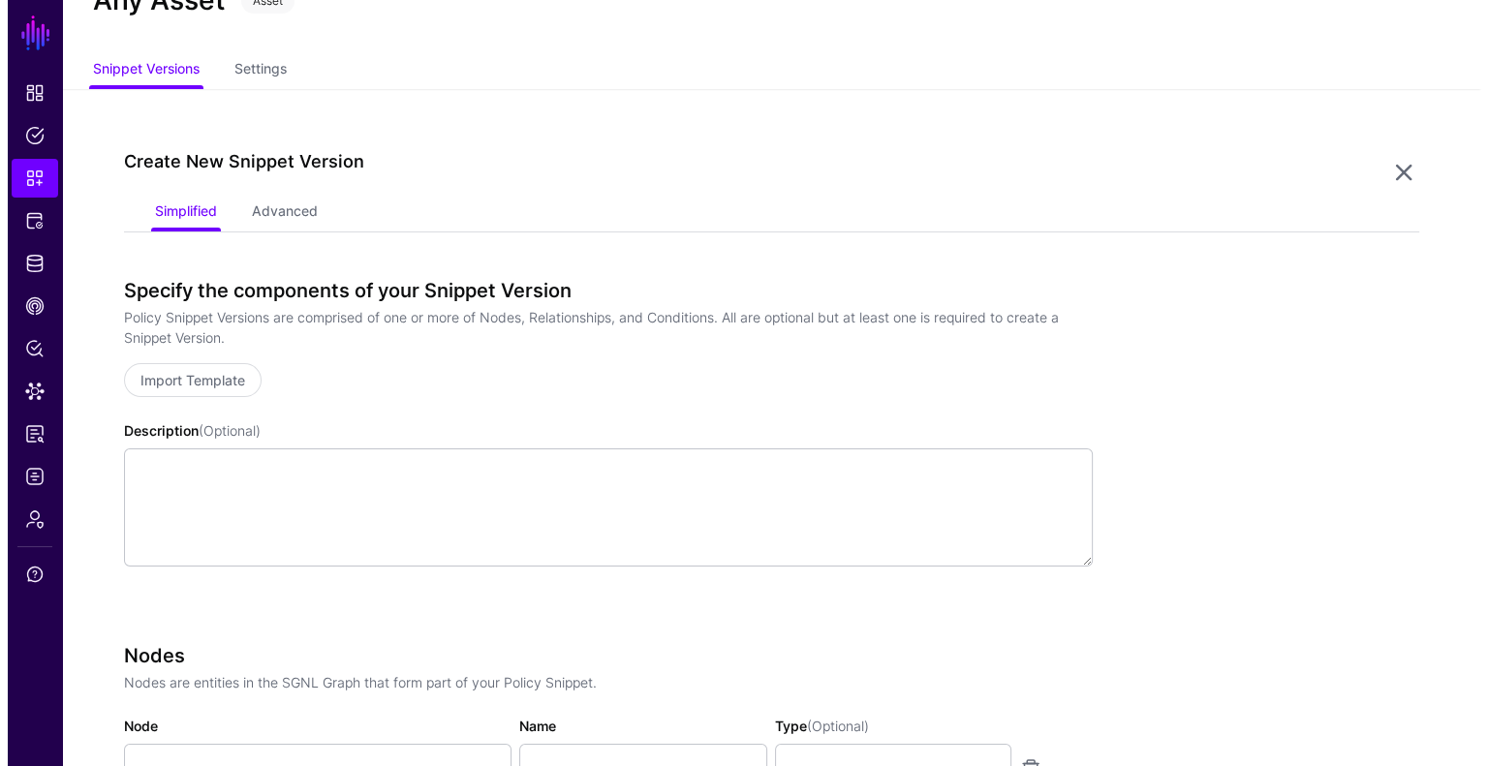
scroll to position [70, 0]
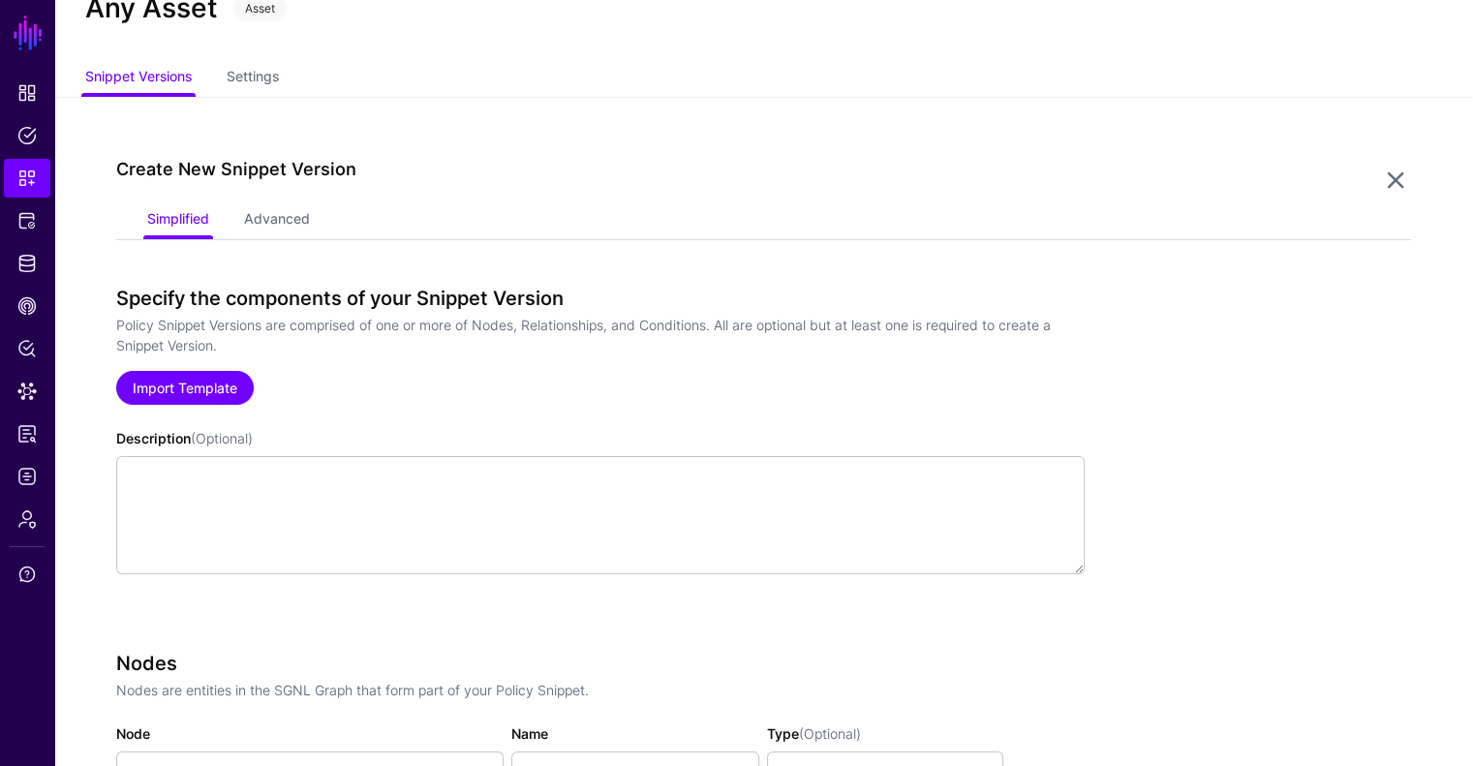
click at [187, 377] on link "Import Template" at bounding box center [185, 388] width 138 height 34
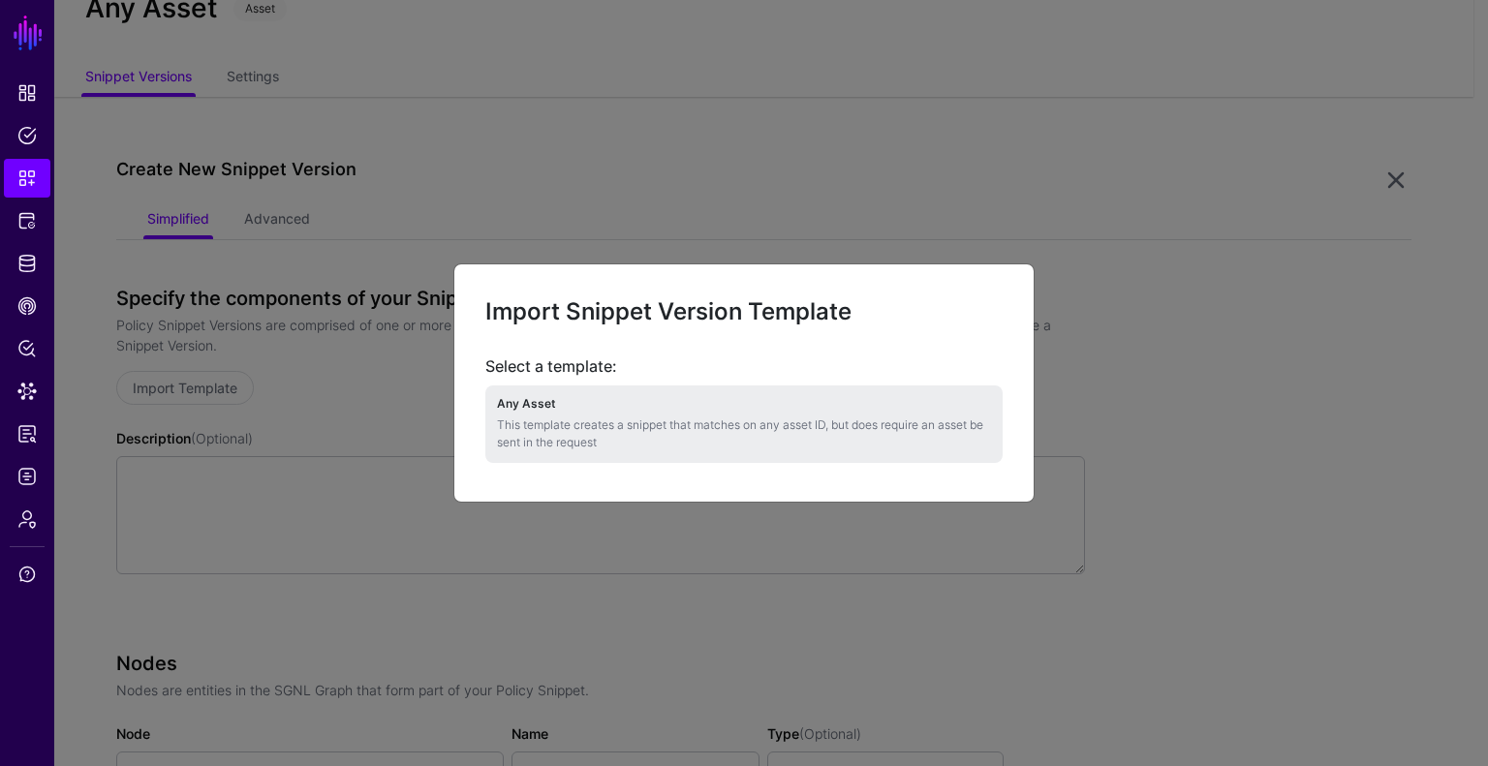
click at [743, 425] on p "This template creates a snippet that matches on any asset ID, but does require …" at bounding box center [744, 434] width 494 height 35
type textarea "**********"
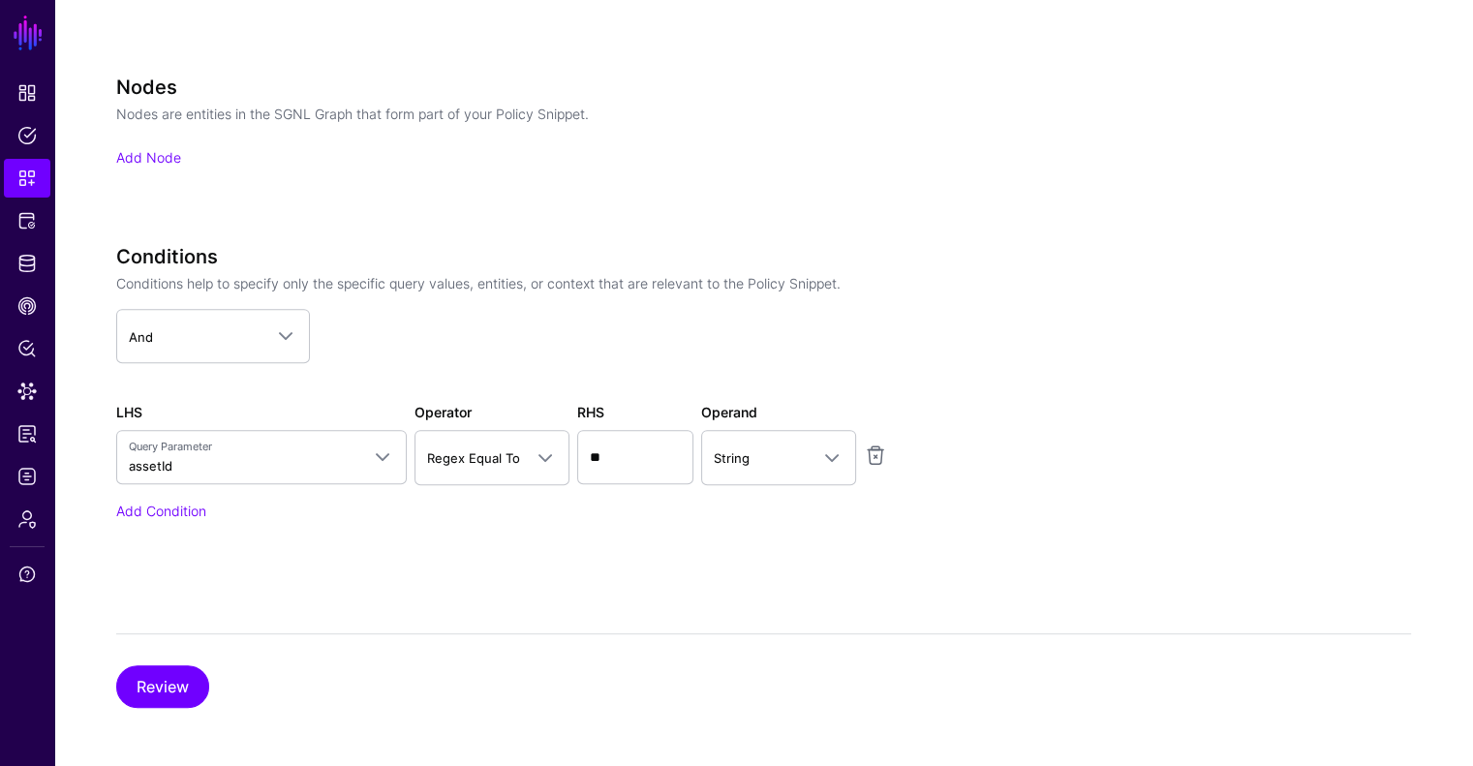
scroll to position [647, 0]
click at [175, 693] on button "Review" at bounding box center [162, 685] width 93 height 43
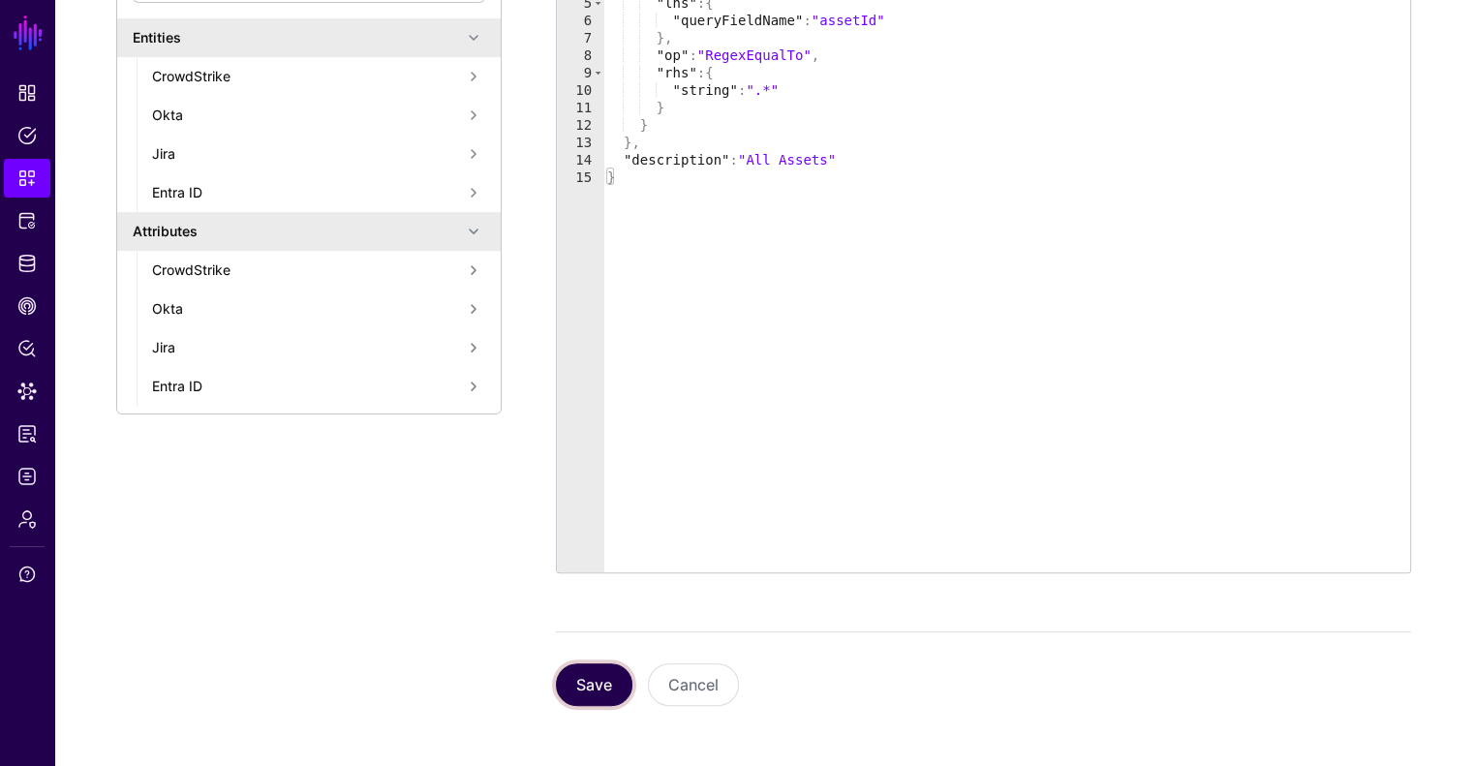
click at [601, 689] on button "Save" at bounding box center [594, 685] width 77 height 43
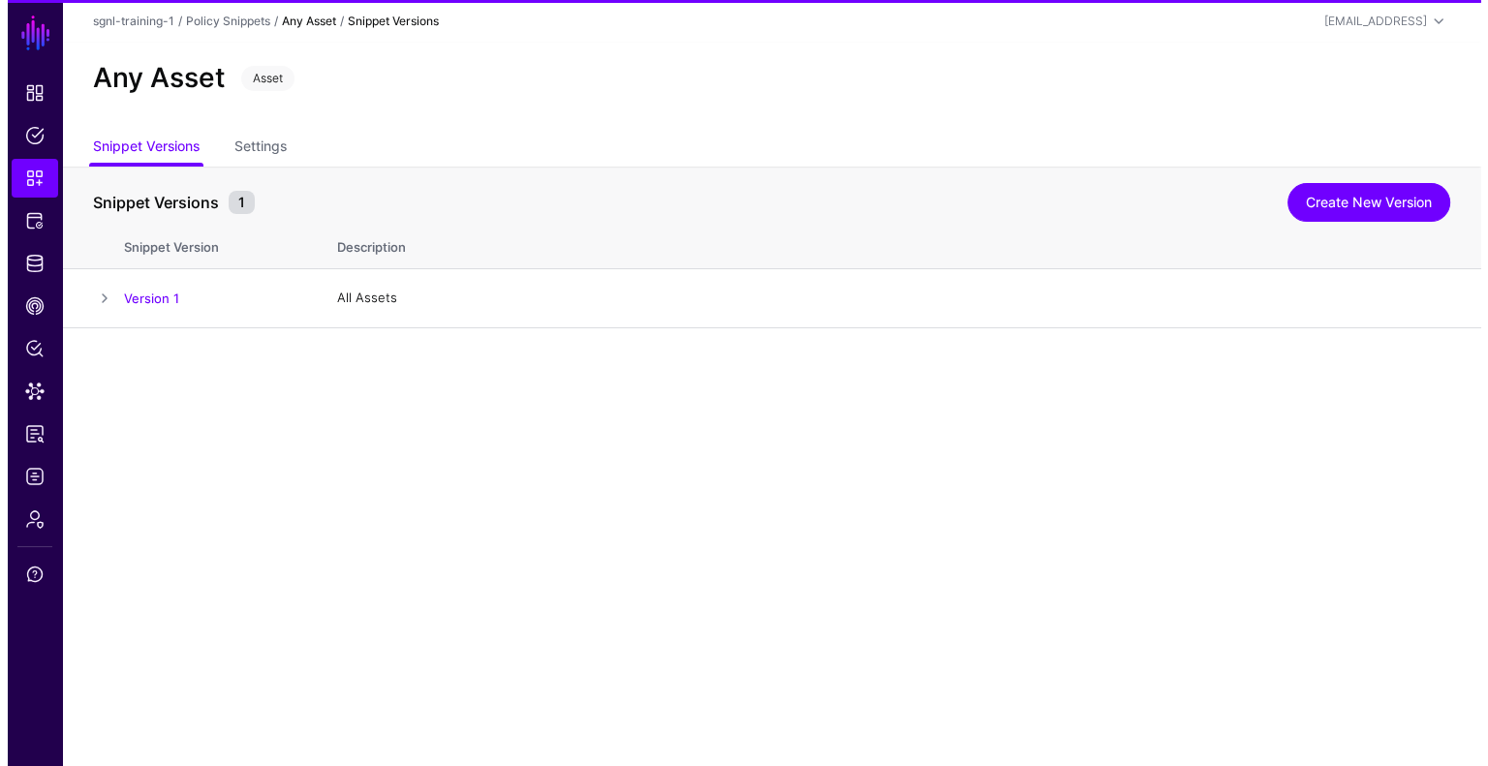
scroll to position [0, 0]
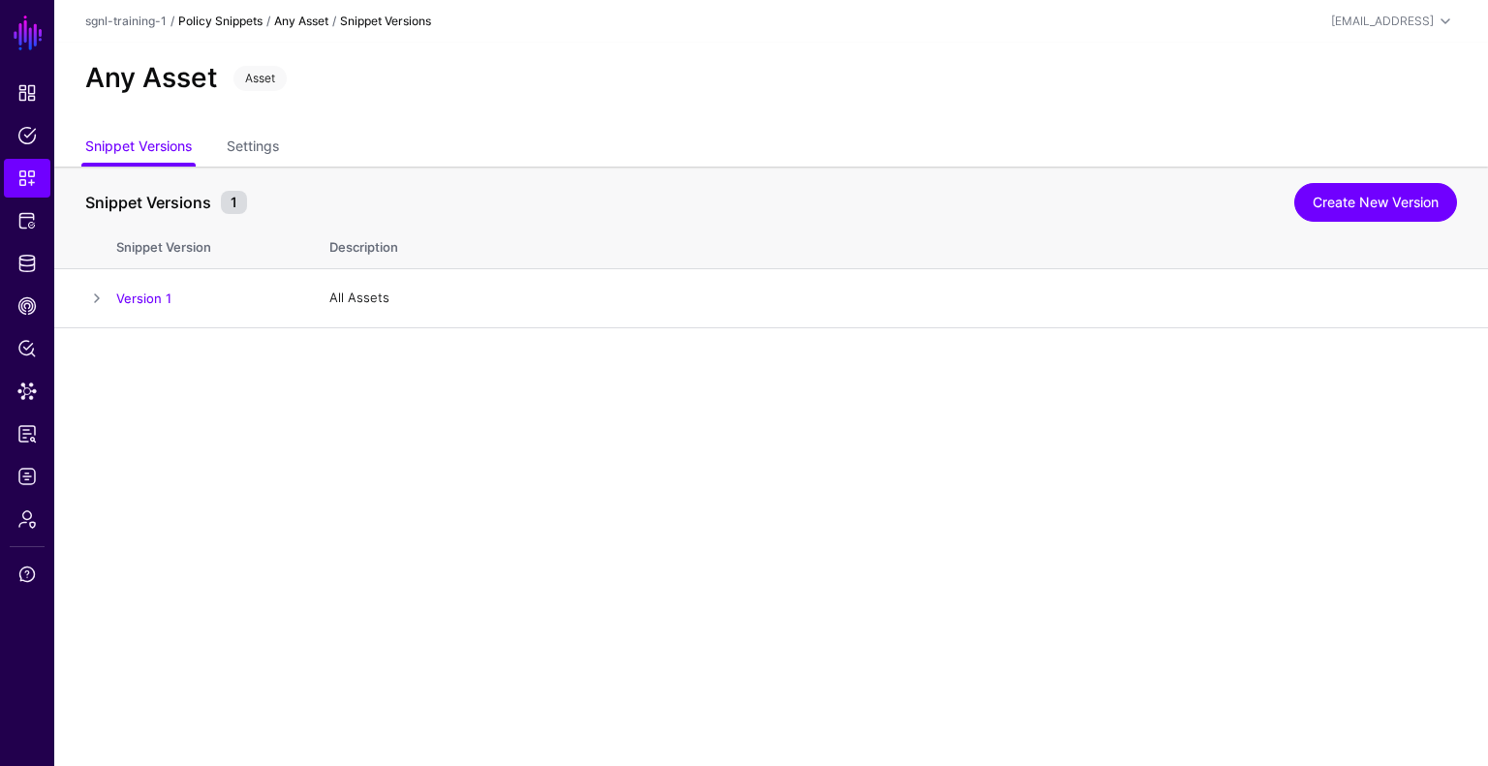
click at [225, 20] on link "Policy Snippets" at bounding box center [220, 21] width 84 height 15
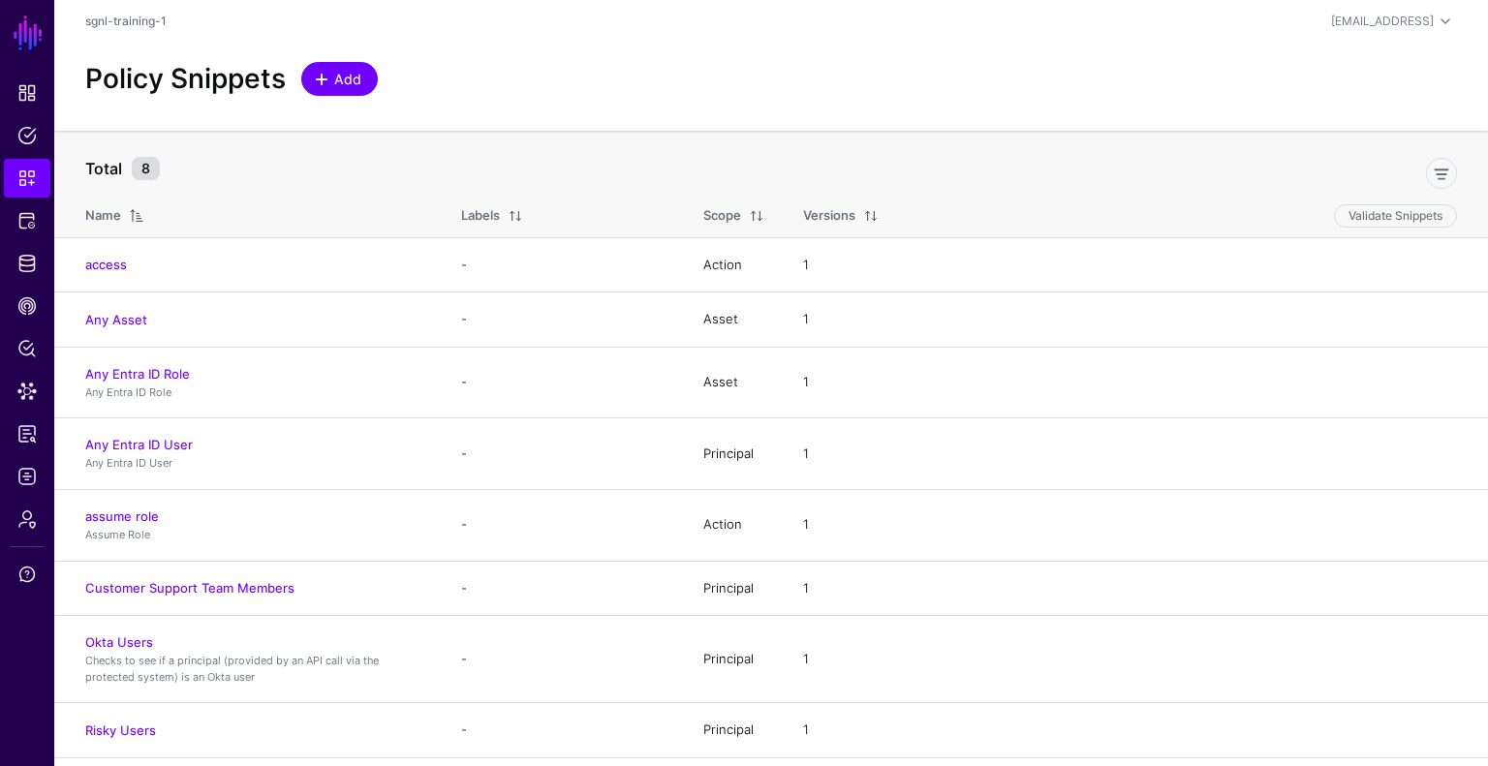
click at [352, 69] on span "Add" at bounding box center [348, 79] width 32 height 20
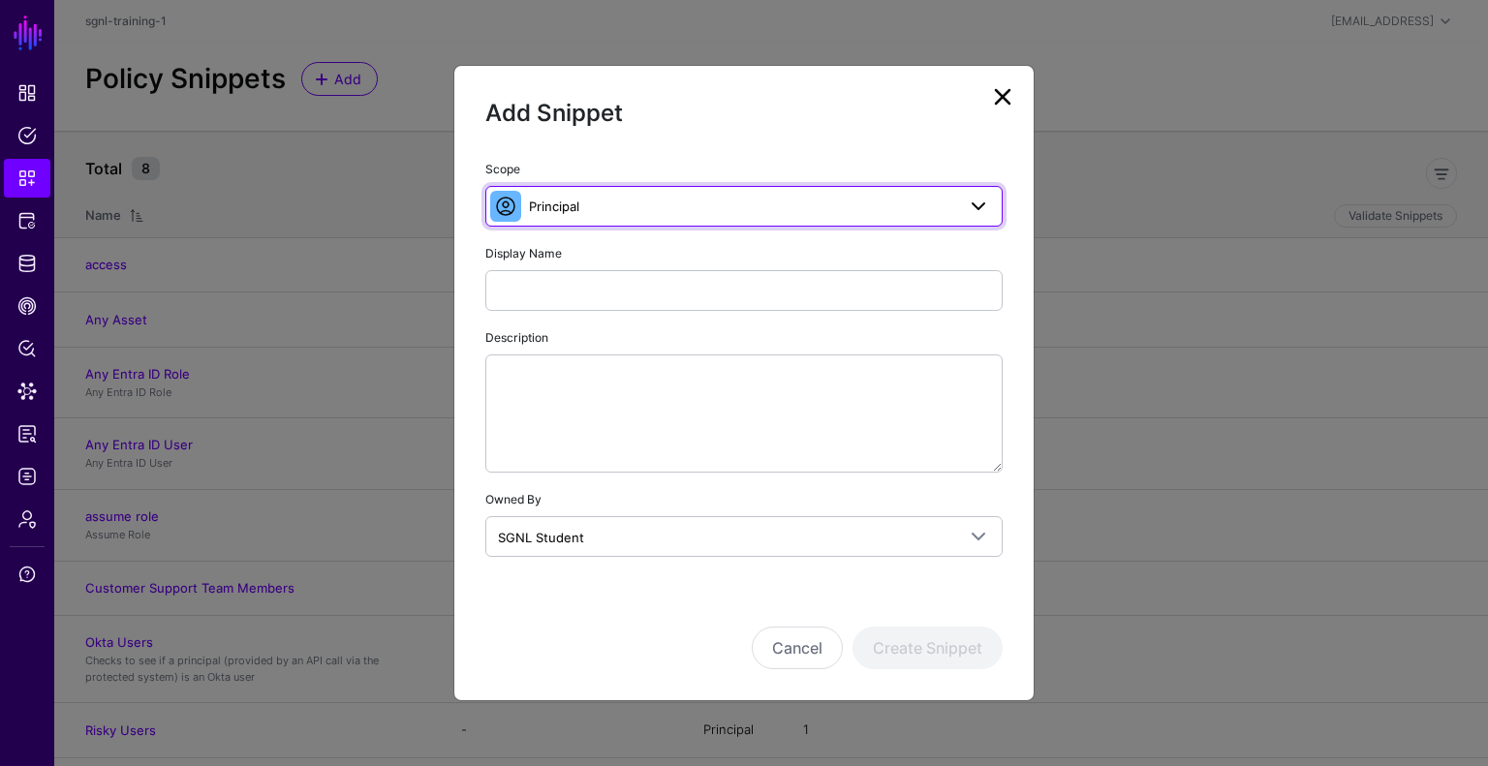
click at [583, 204] on span "Principal" at bounding box center [742, 206] width 426 height 21
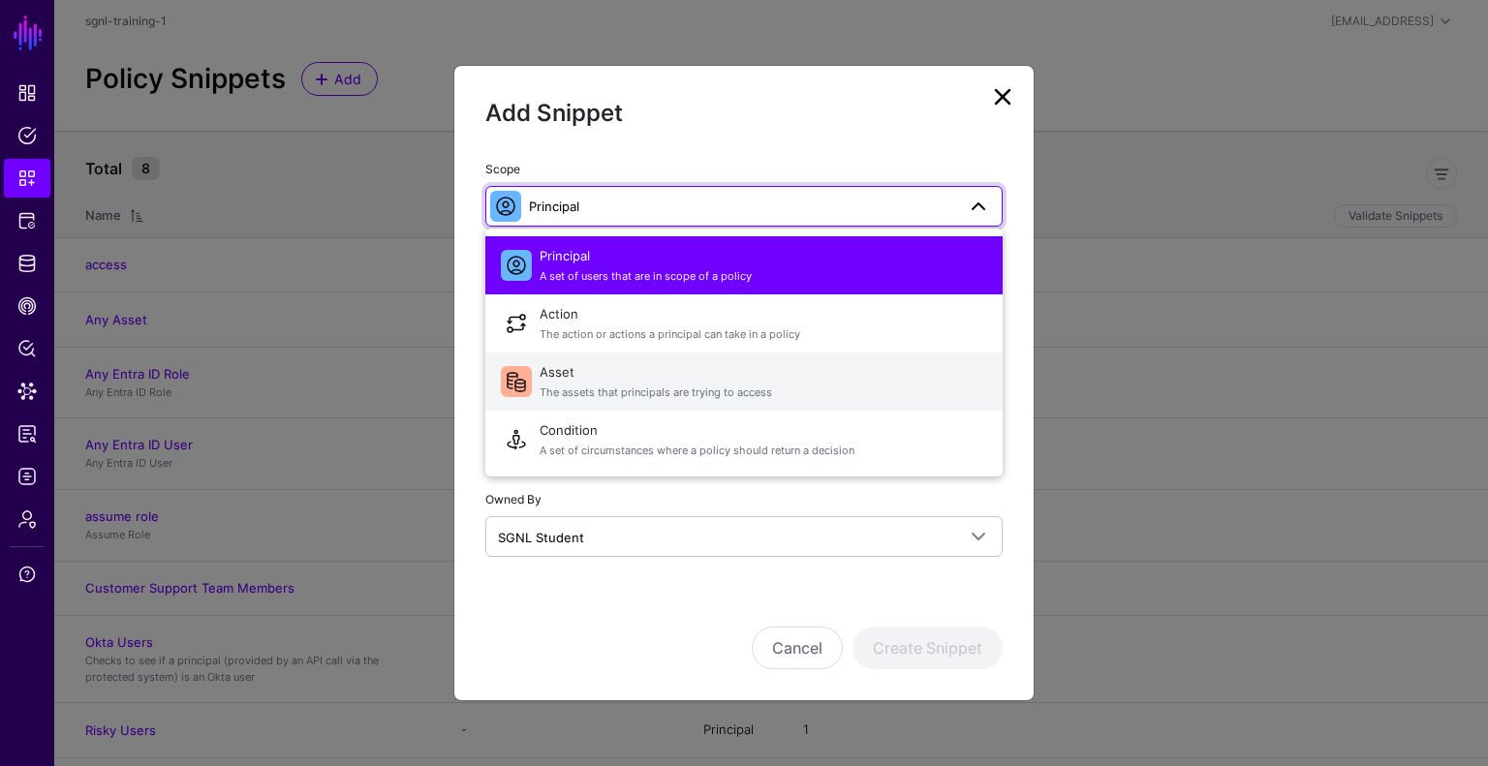
click at [583, 364] on span "Asset The assets that principals are trying to access" at bounding box center [764, 381] width 448 height 46
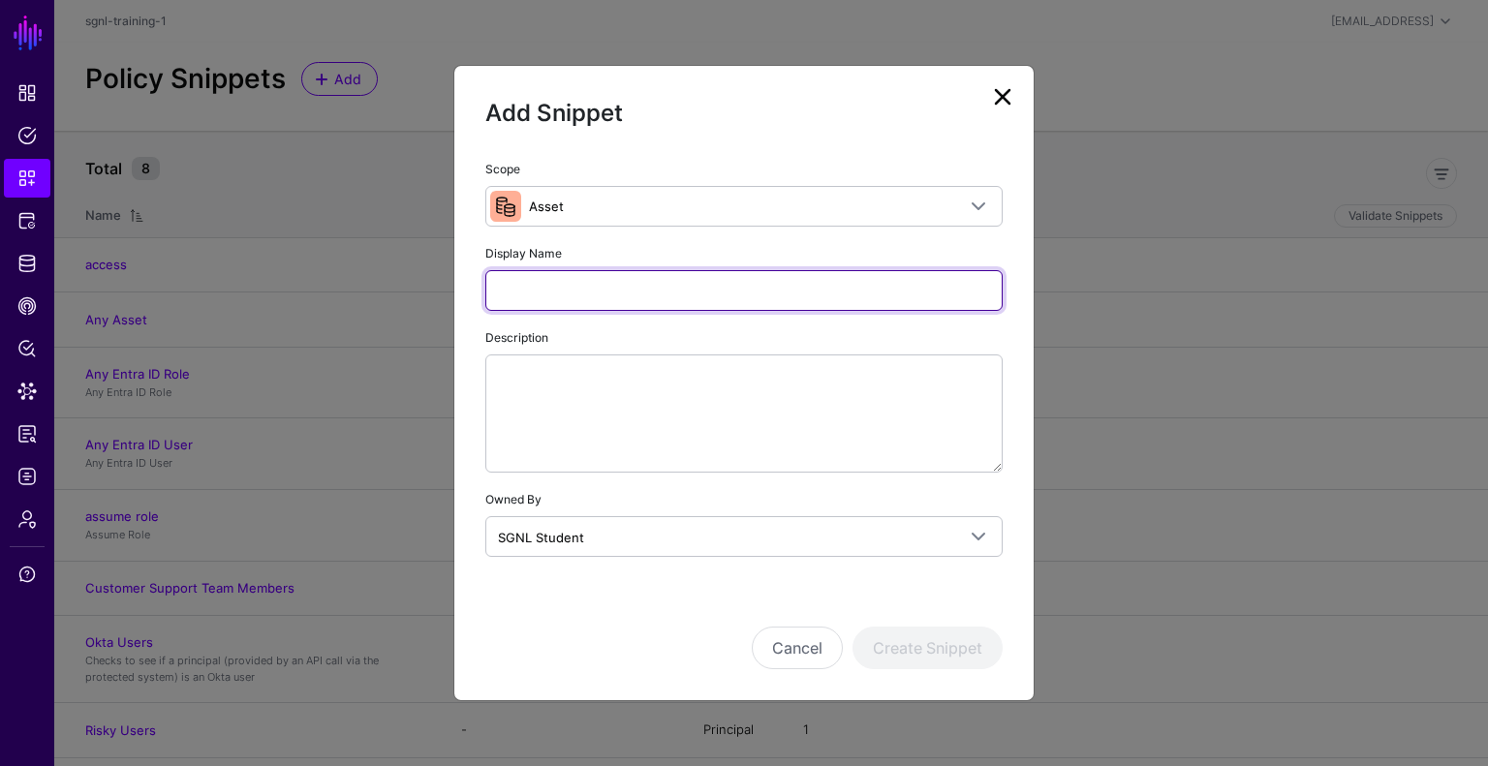
click at [558, 279] on input "Display Name" at bounding box center [743, 290] width 517 height 41
type input "**********"
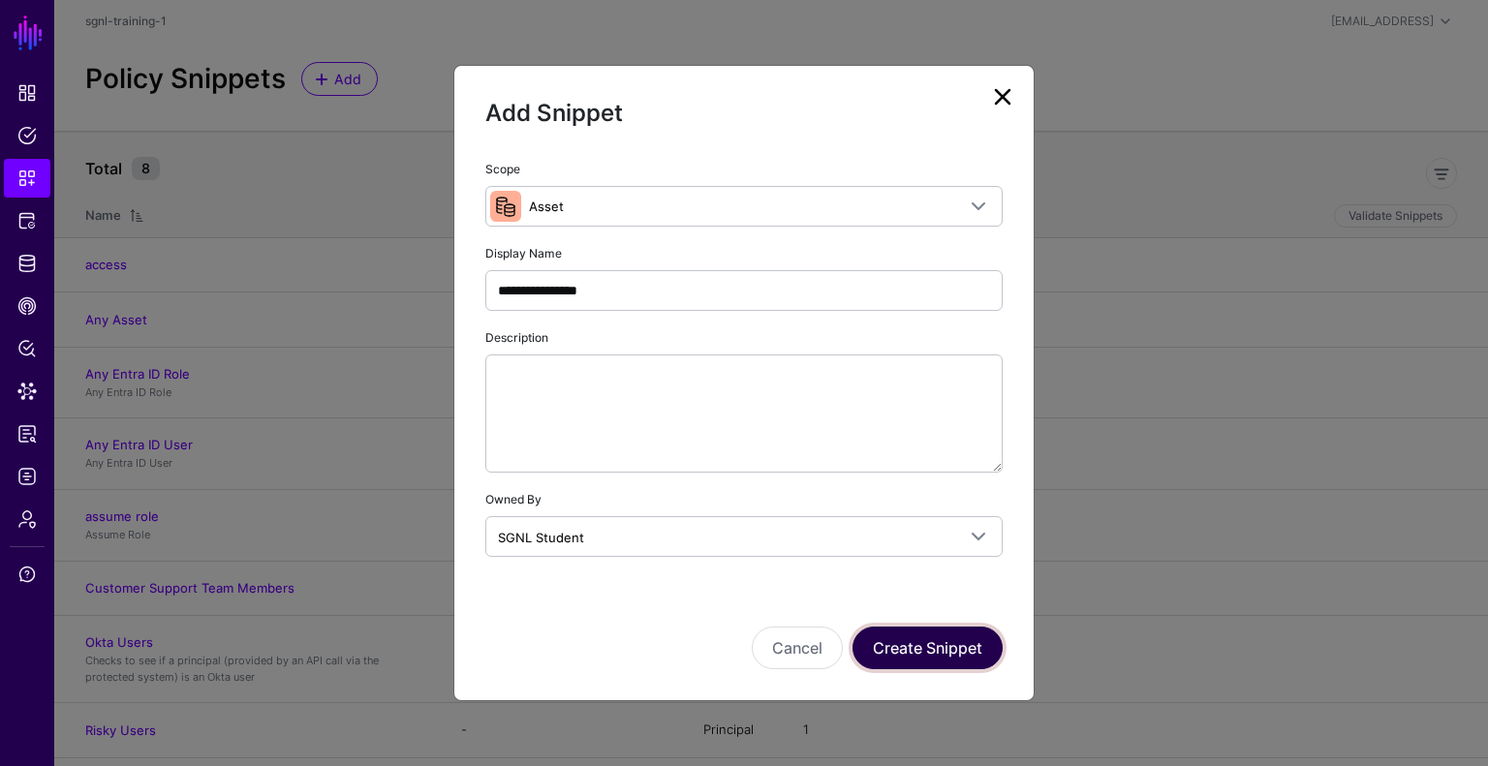
click at [917, 654] on button "Create Snippet" at bounding box center [927, 648] width 150 height 43
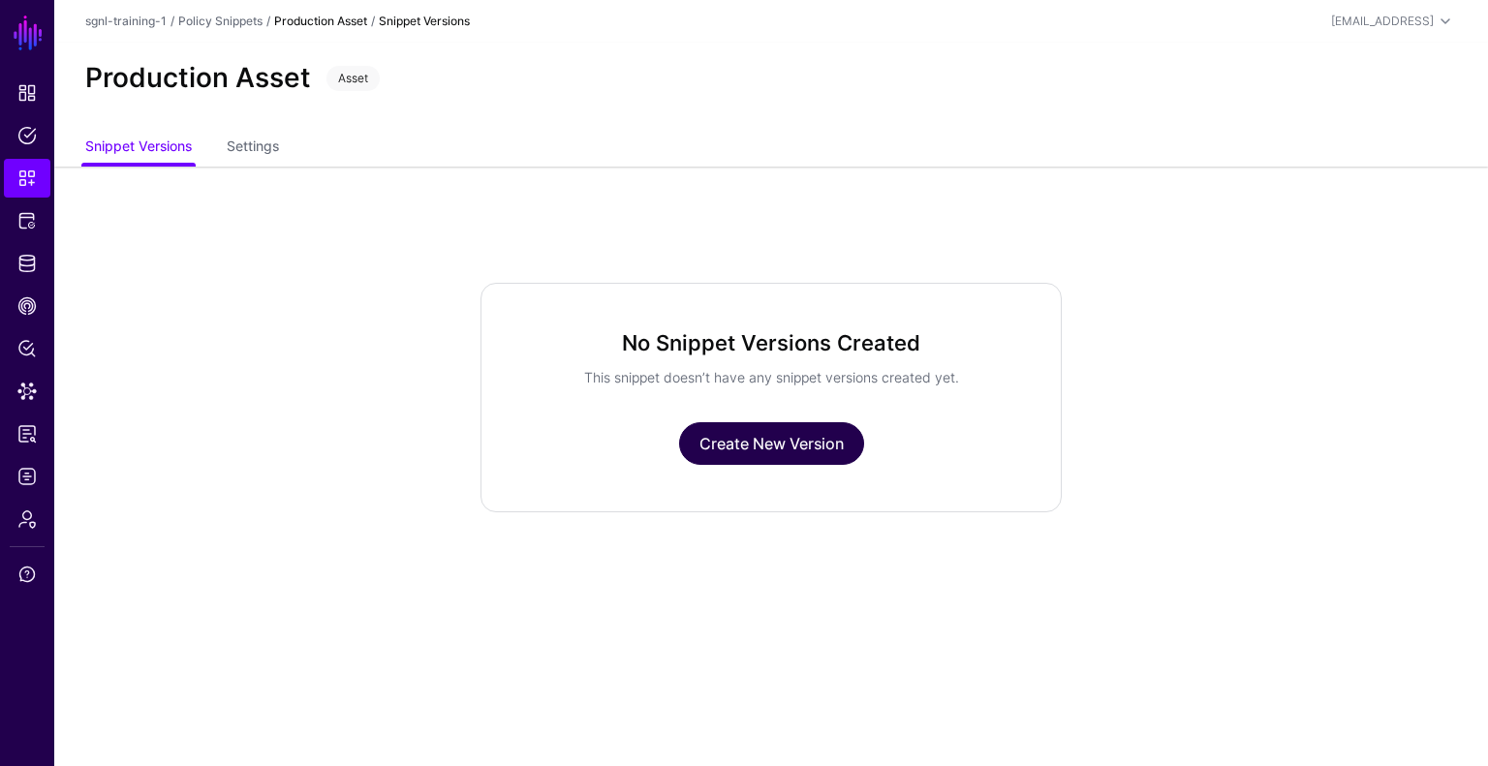
drag, startPoint x: 759, startPoint y: 413, endPoint x: 779, endPoint y: 448, distance: 39.9
click at [764, 417] on div "No Snippet Versions Created This snippet doesn’t have any snippet versions crea…" at bounding box center [770, 398] width 581 height 230
click at [779, 449] on link "Create New Version" at bounding box center [771, 443] width 185 height 43
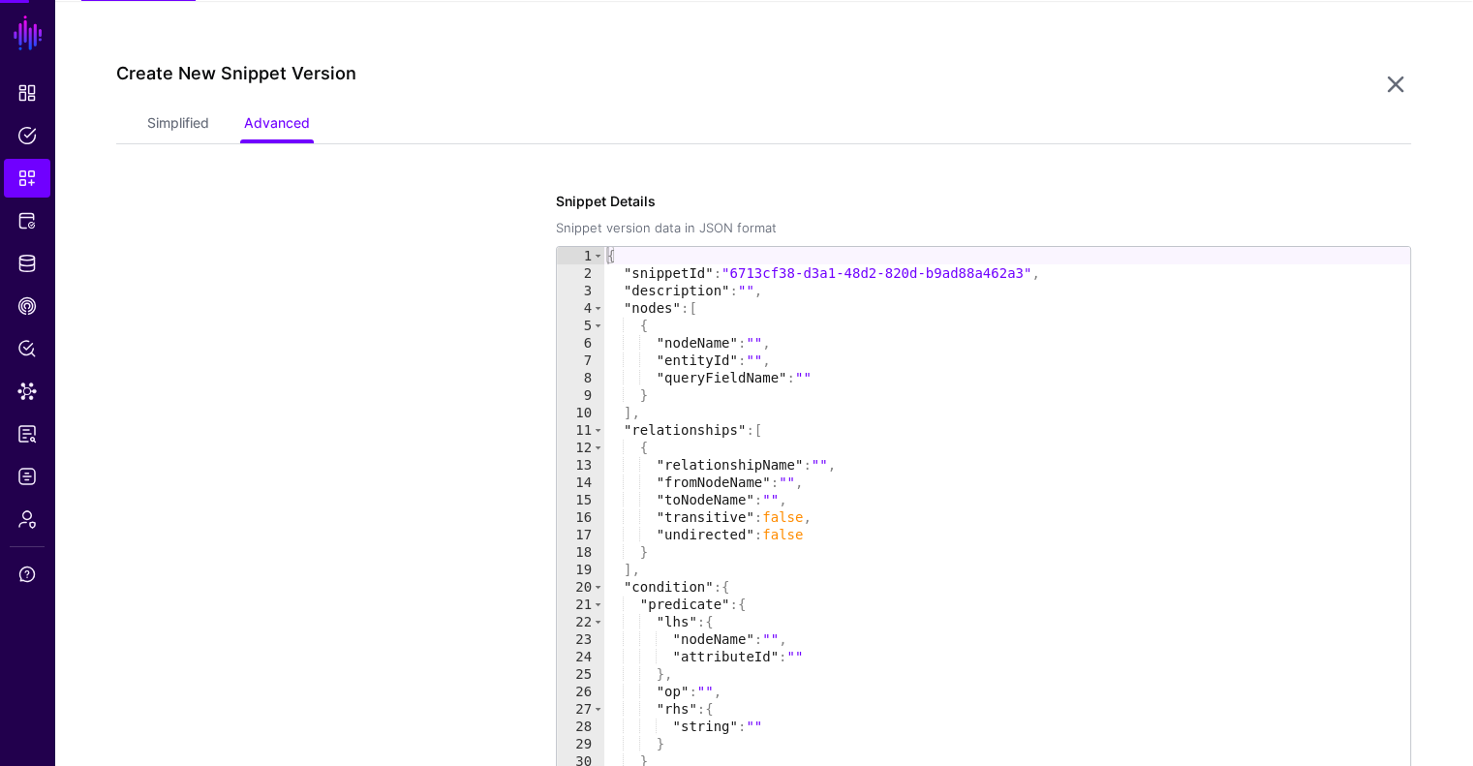
scroll to position [167, 0]
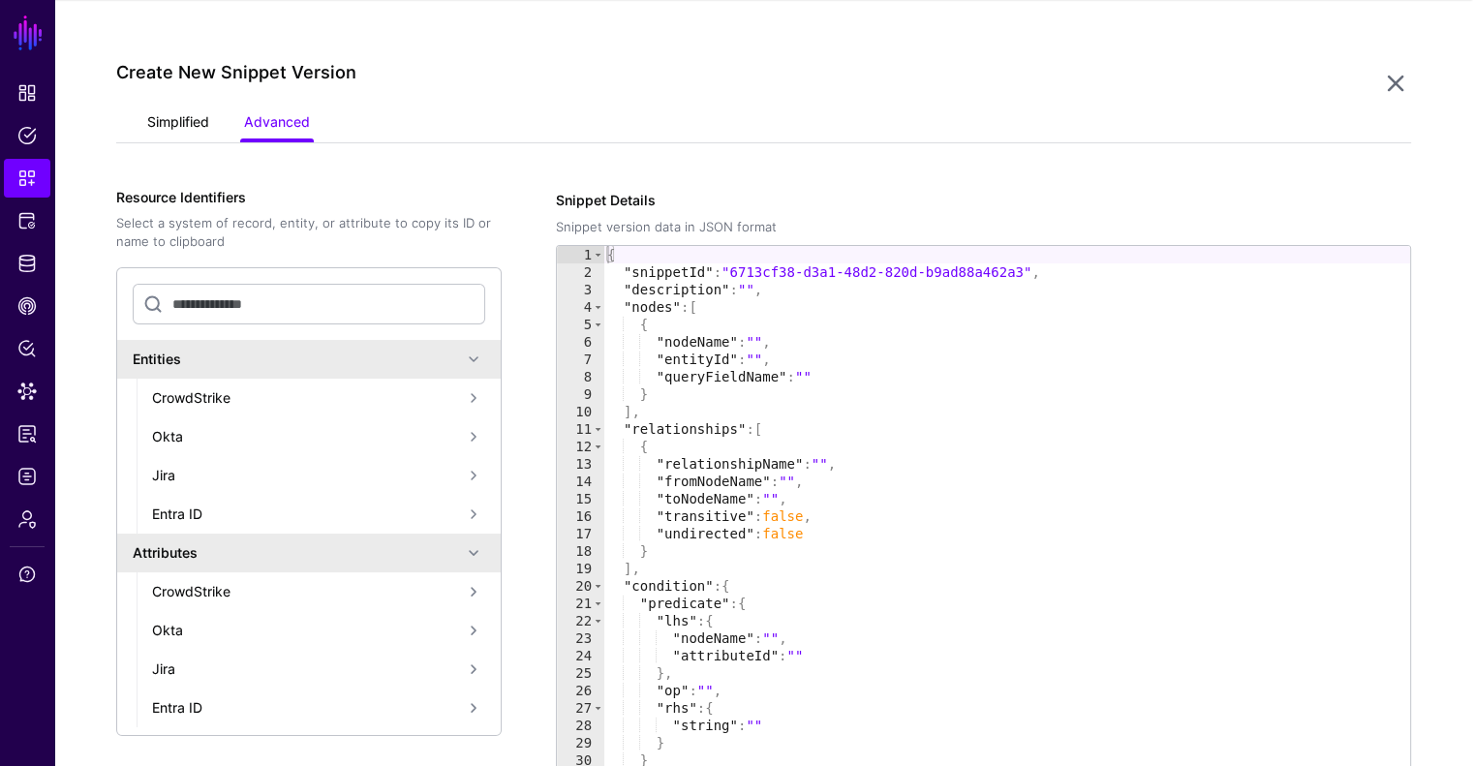
click at [153, 108] on link "Simplified" at bounding box center [178, 124] width 62 height 37
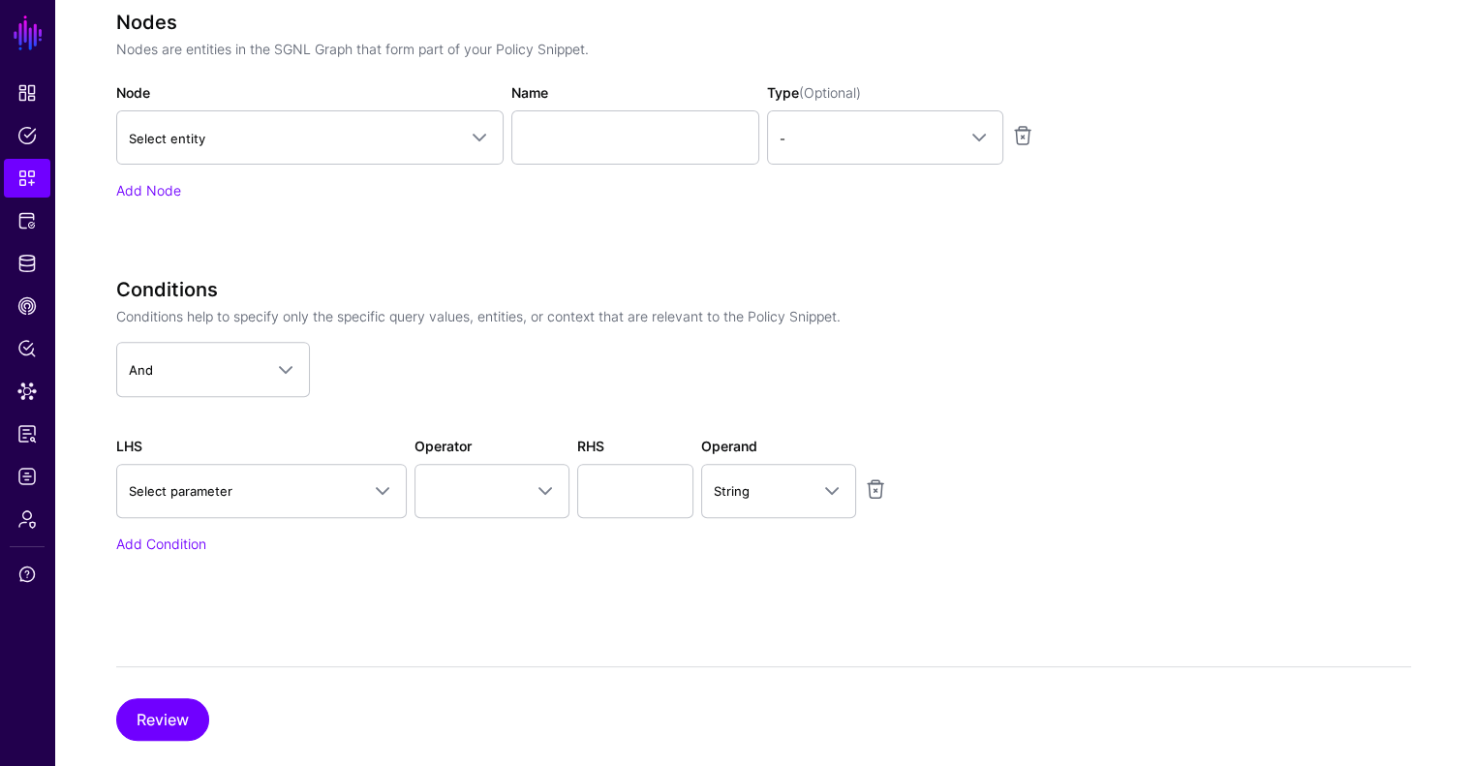
scroll to position [744, 0]
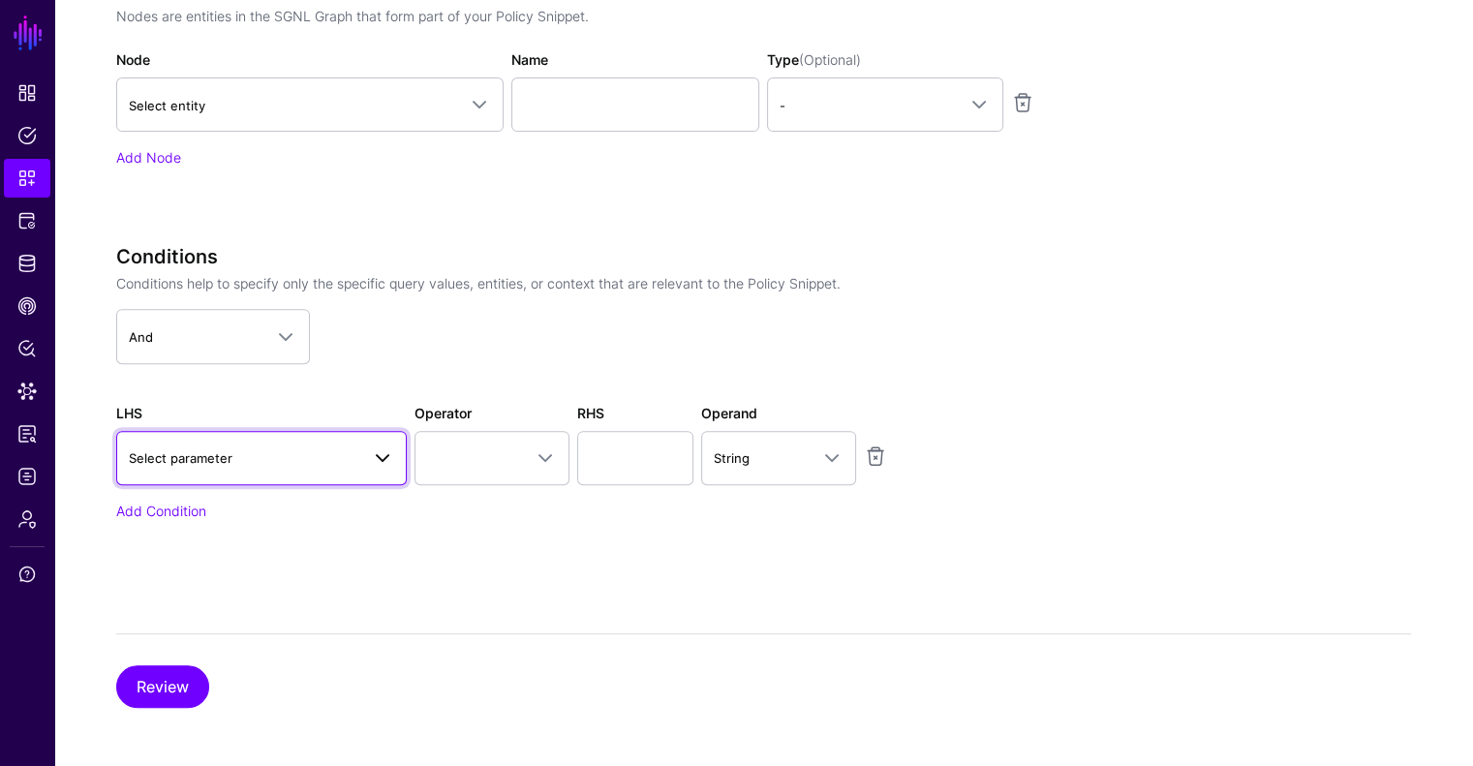
click at [232, 454] on span "Select parameter" at bounding box center [244, 458] width 231 height 21
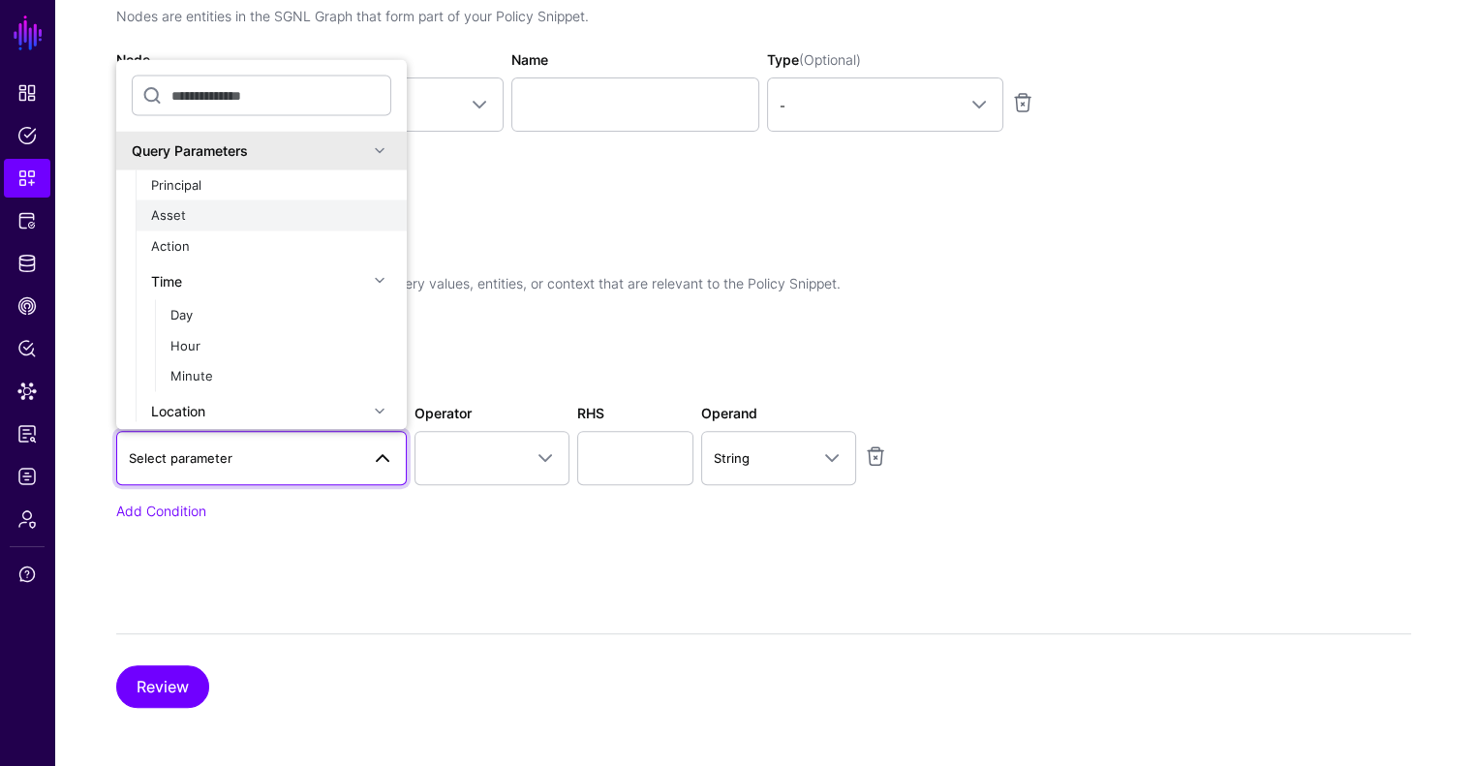
click at [220, 201] on button "Asset" at bounding box center [271, 216] width 271 height 31
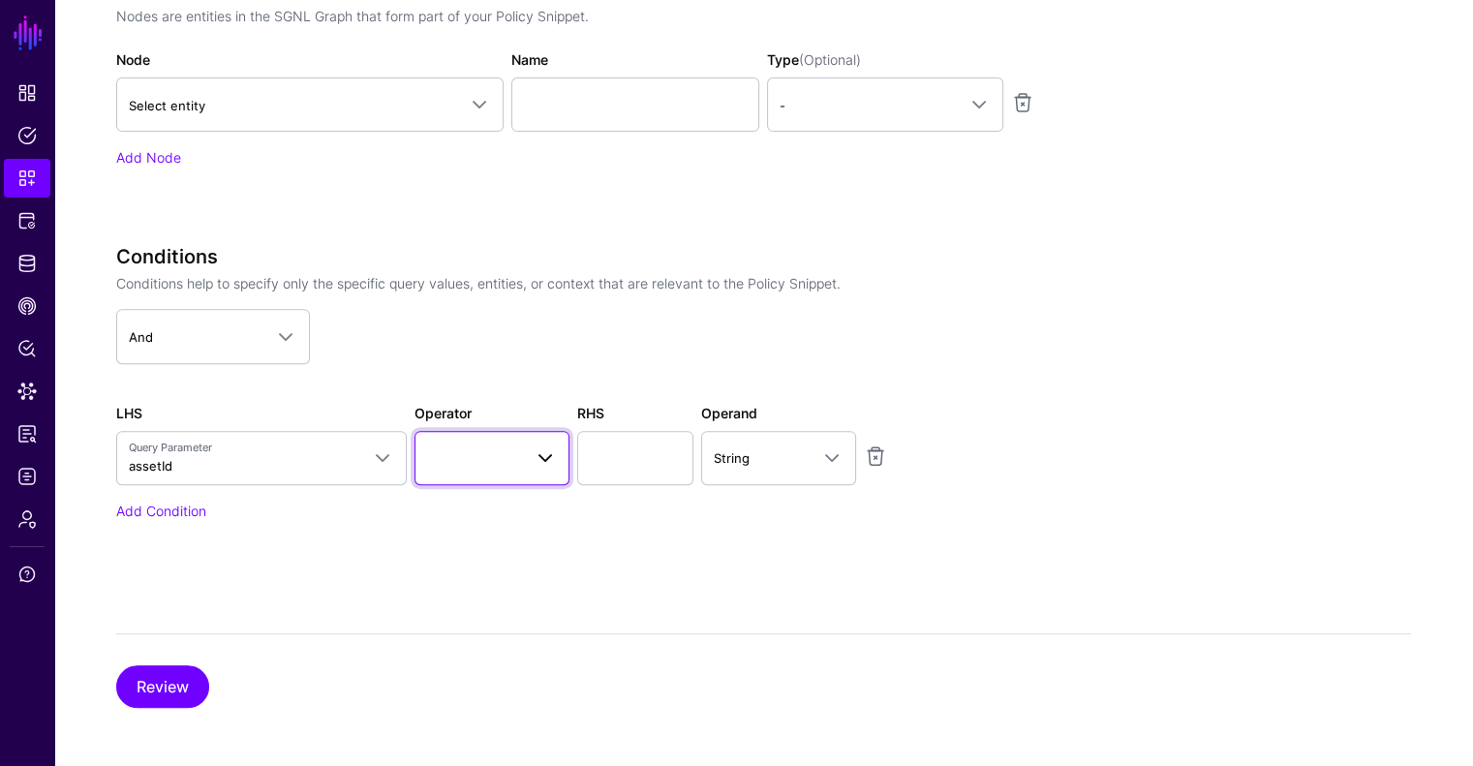
click at [472, 447] on span at bounding box center [492, 458] width 130 height 23
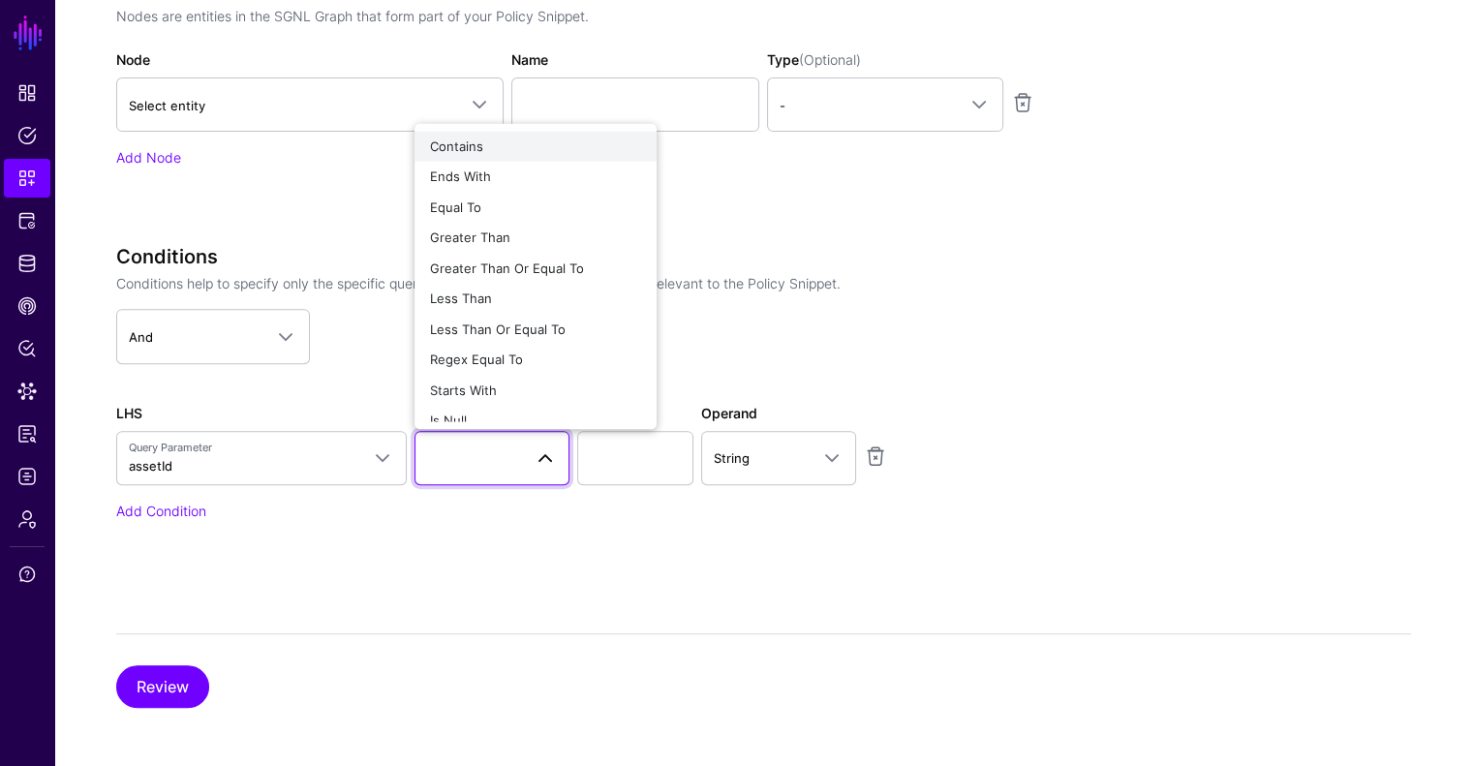
click at [514, 149] on div "Contains" at bounding box center [535, 146] width 211 height 19
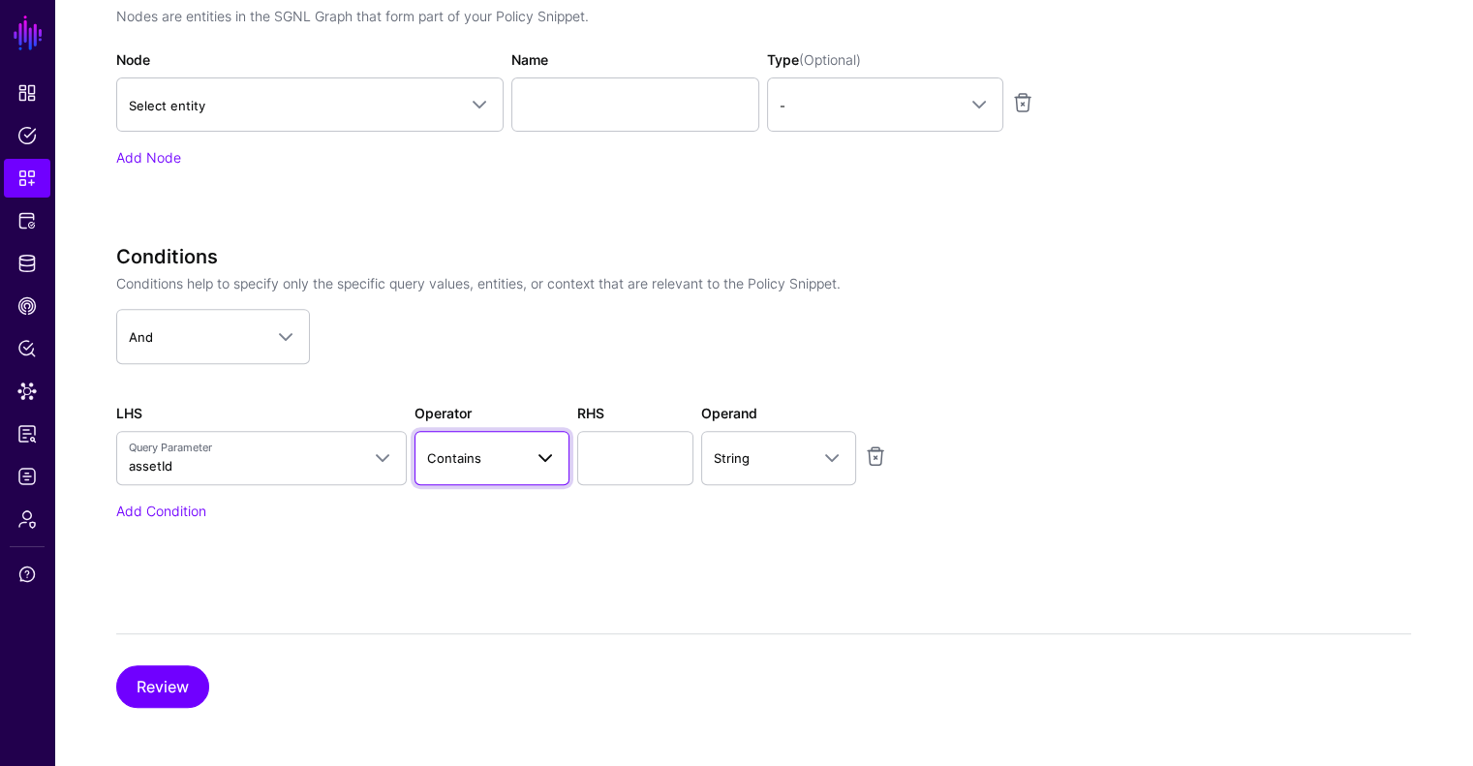
click at [467, 456] on span "Contains" at bounding box center [454, 457] width 54 height 15
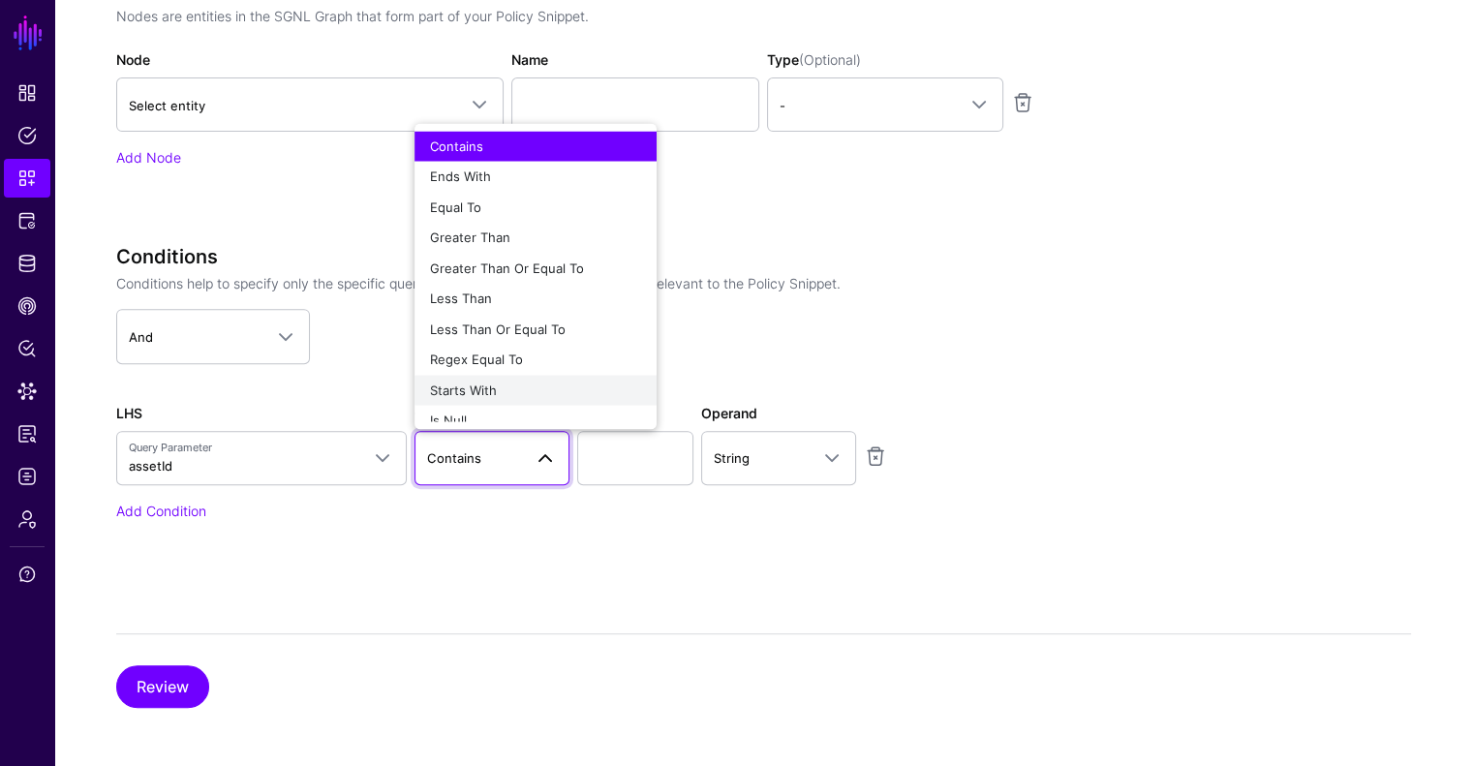
click at [510, 381] on div "Starts With" at bounding box center [535, 390] width 211 height 19
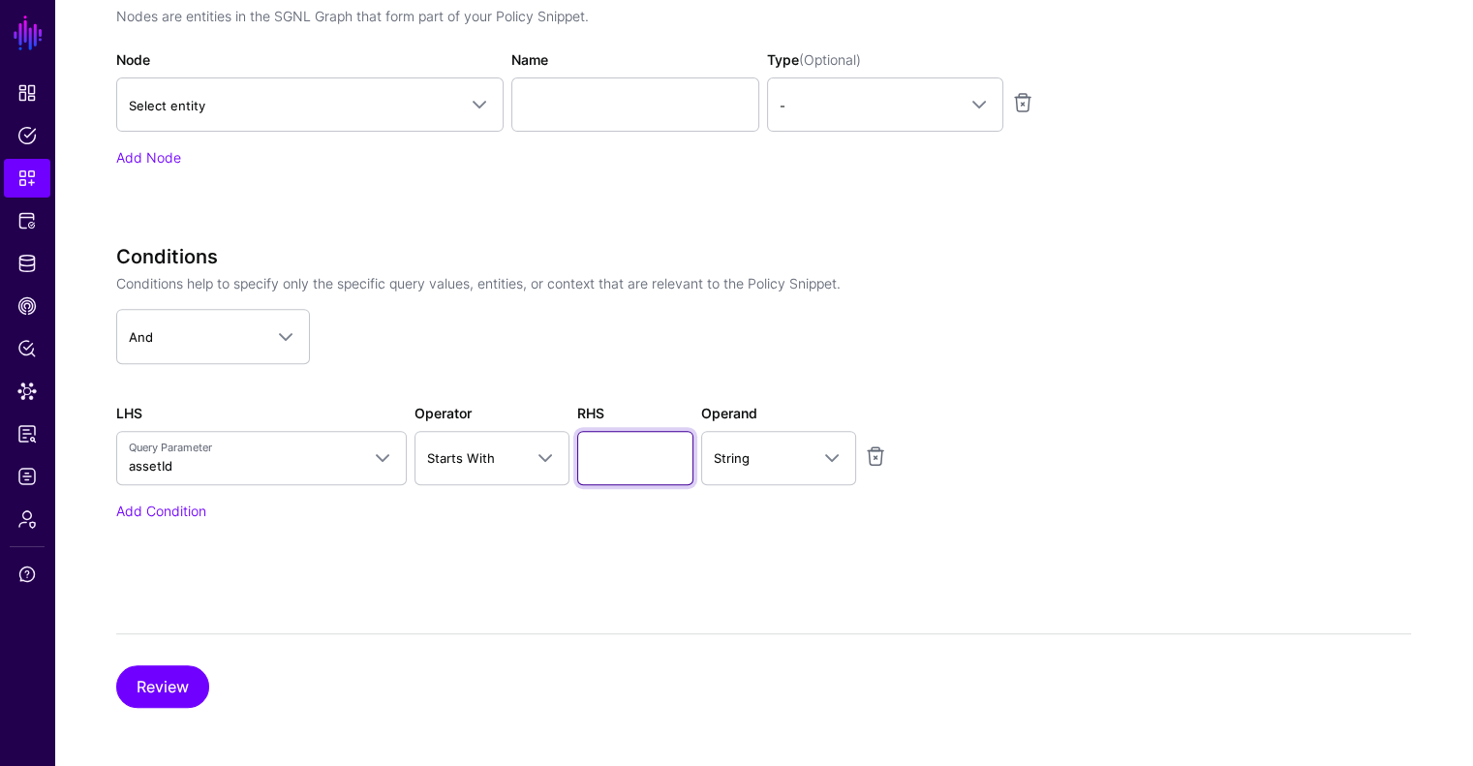
click at [614, 450] on input "text" at bounding box center [635, 458] width 116 height 54
type input "**********"
click at [173, 655] on div "Review" at bounding box center [763, 670] width 1295 height 75
click at [174, 674] on button "Review" at bounding box center [162, 686] width 93 height 43
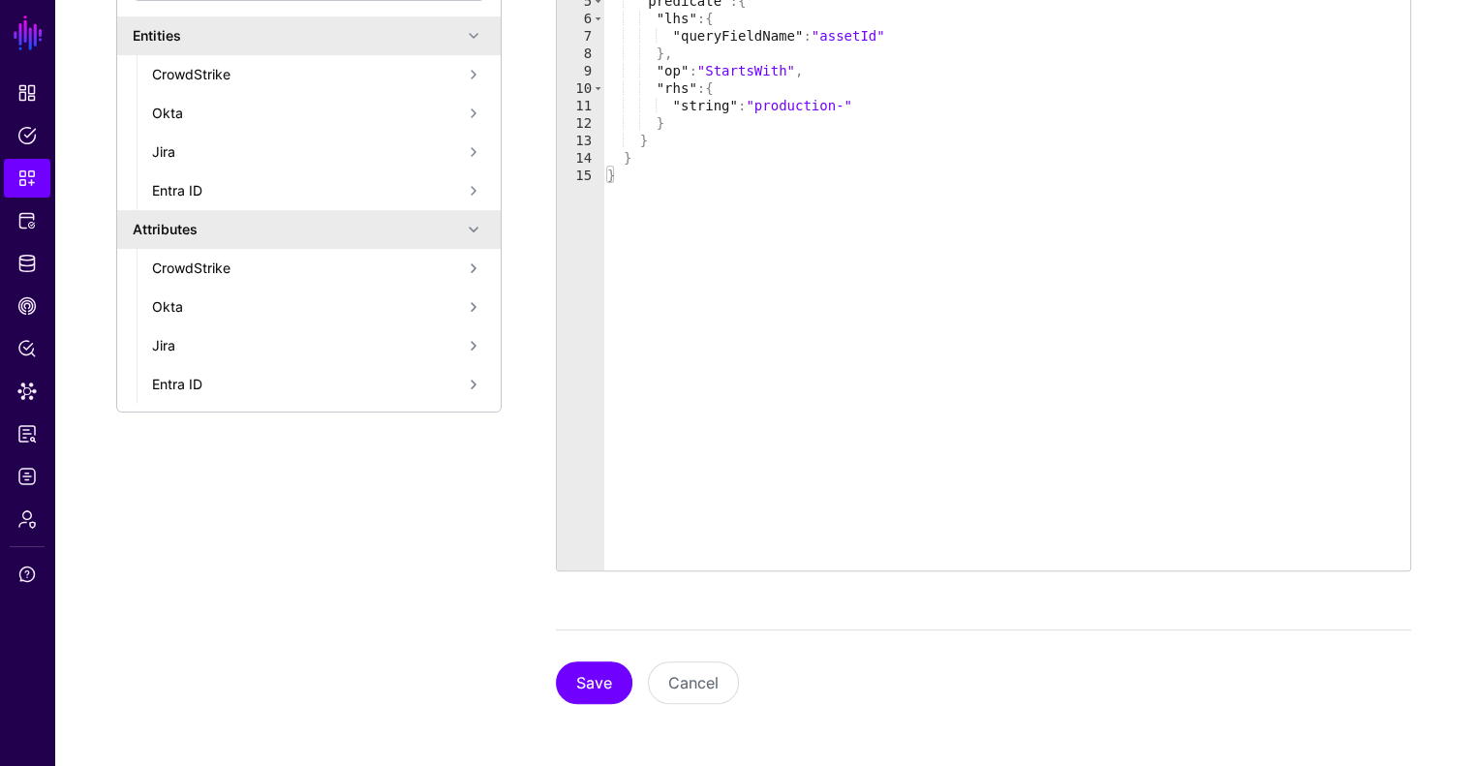
scroll to position [488, 0]
click at [575, 677] on button "Save" at bounding box center [594, 685] width 77 height 43
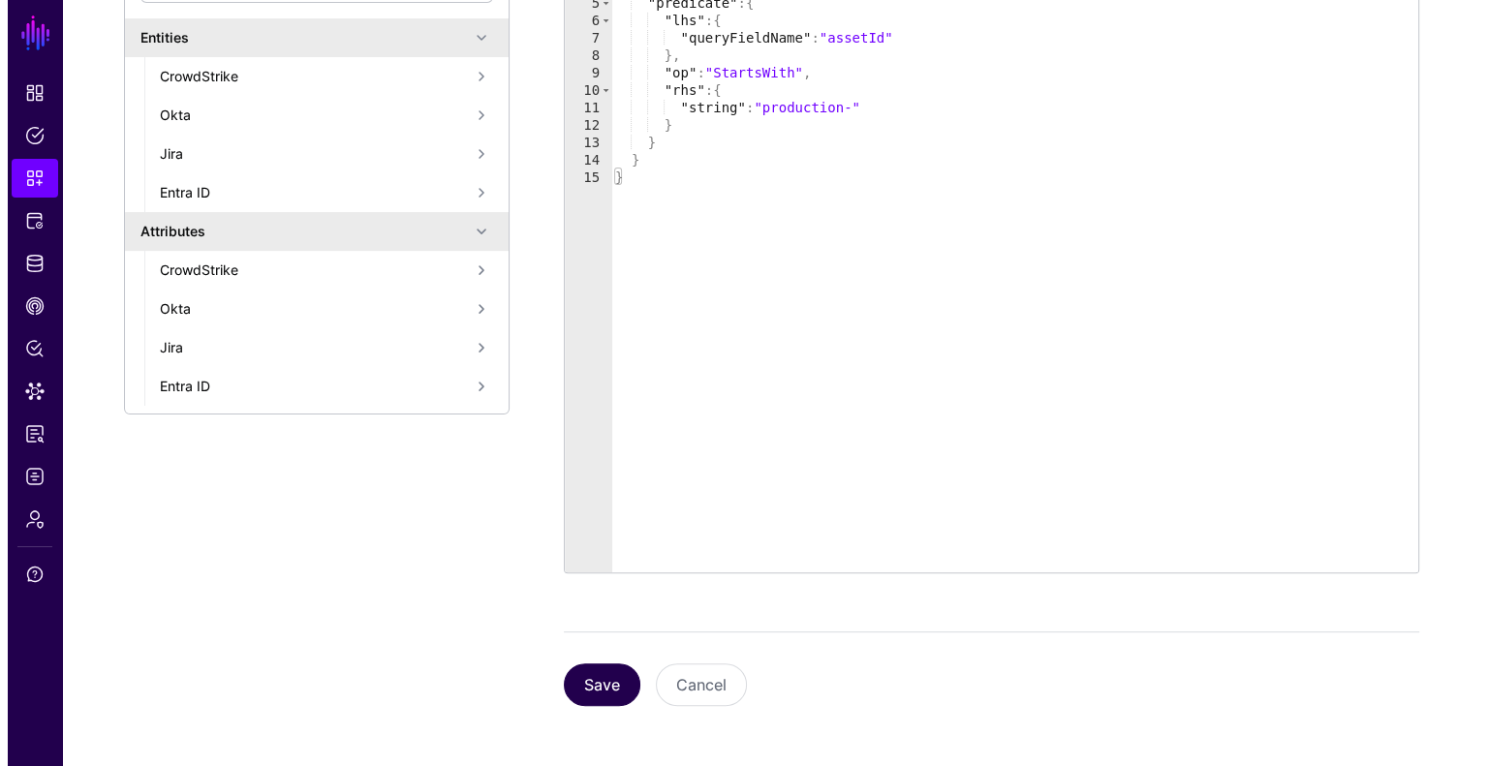
scroll to position [0, 0]
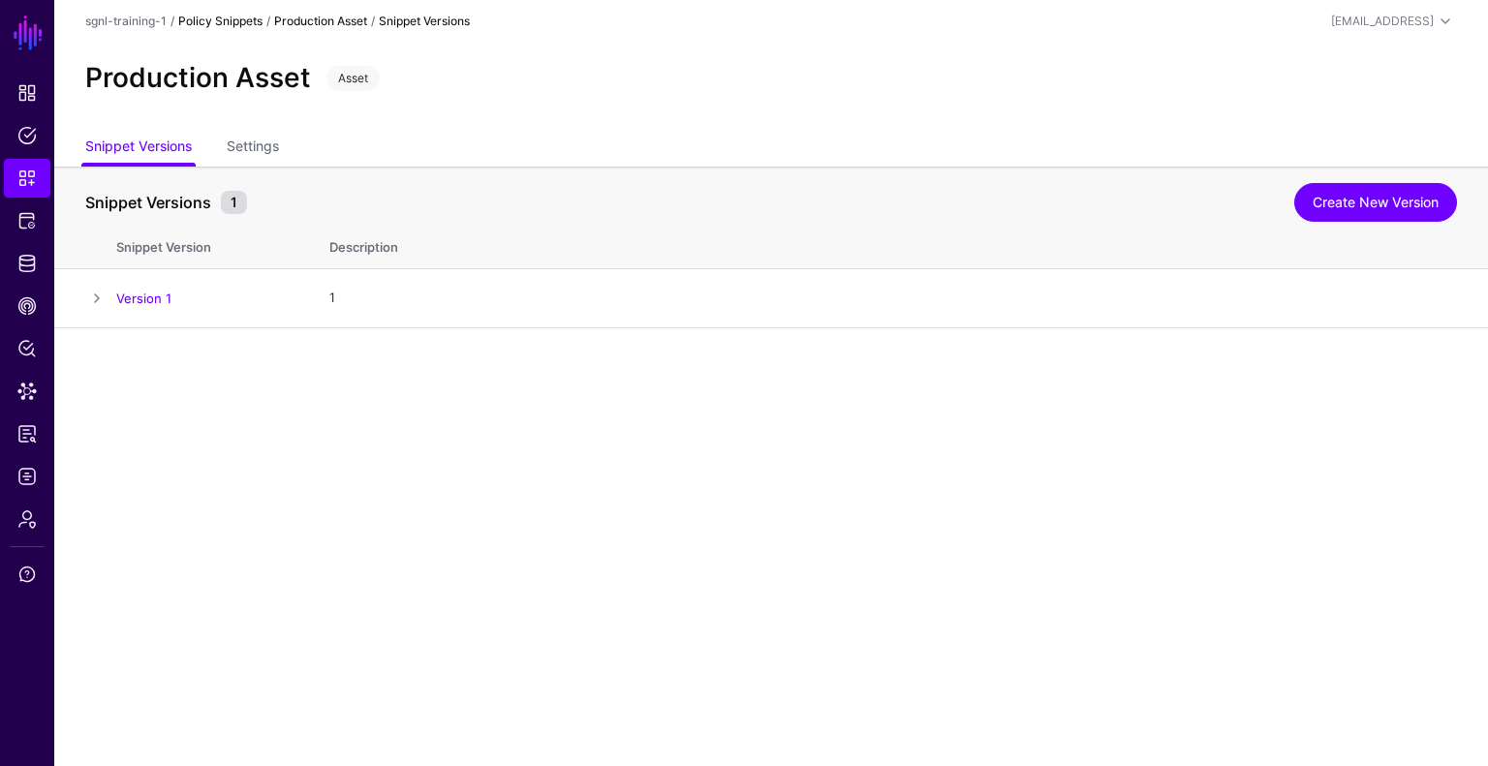
click at [194, 15] on link "Policy Snippets" at bounding box center [220, 21] width 84 height 15
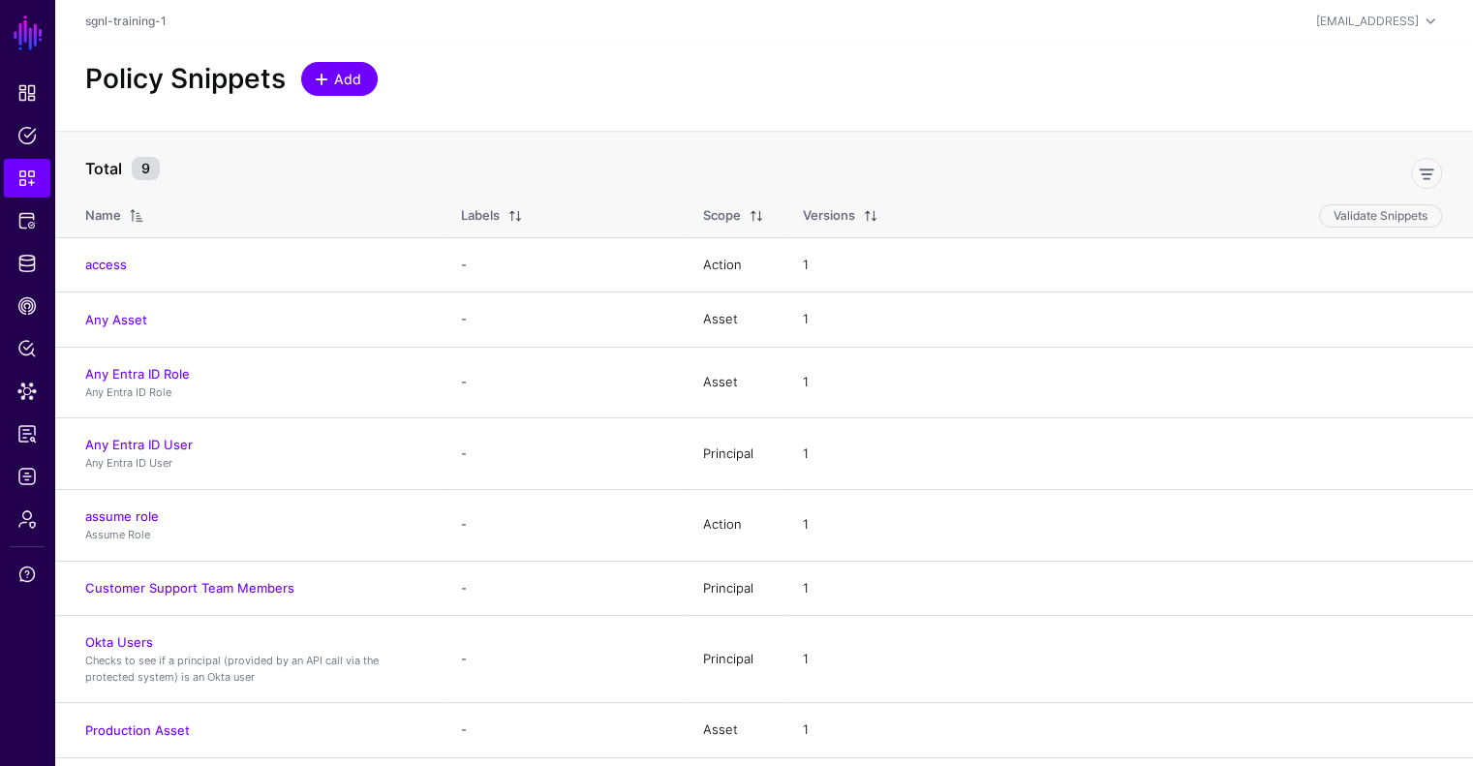
click at [375, 80] on link "Add" at bounding box center [339, 79] width 77 height 34
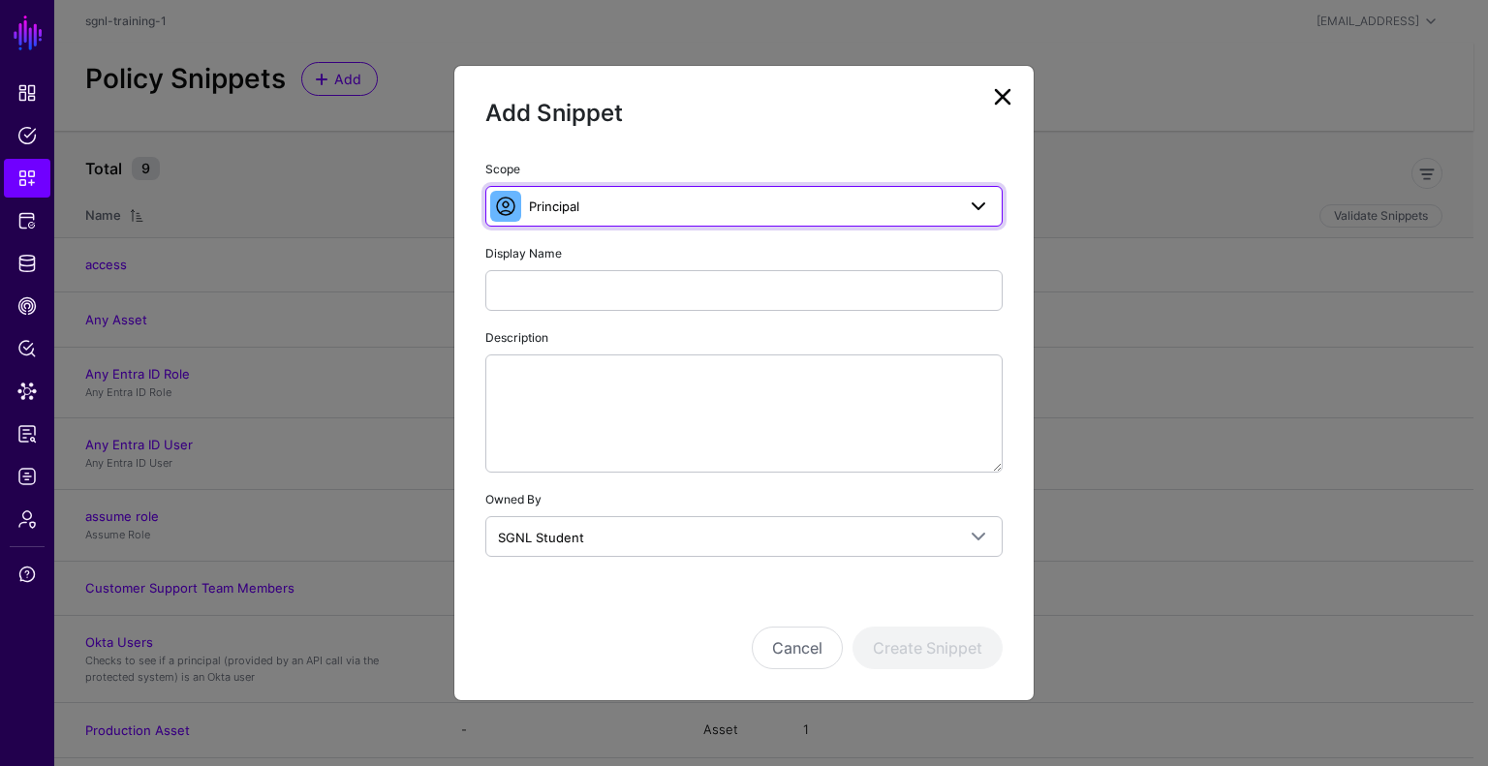
click at [571, 216] on span "Principal" at bounding box center [742, 206] width 426 height 21
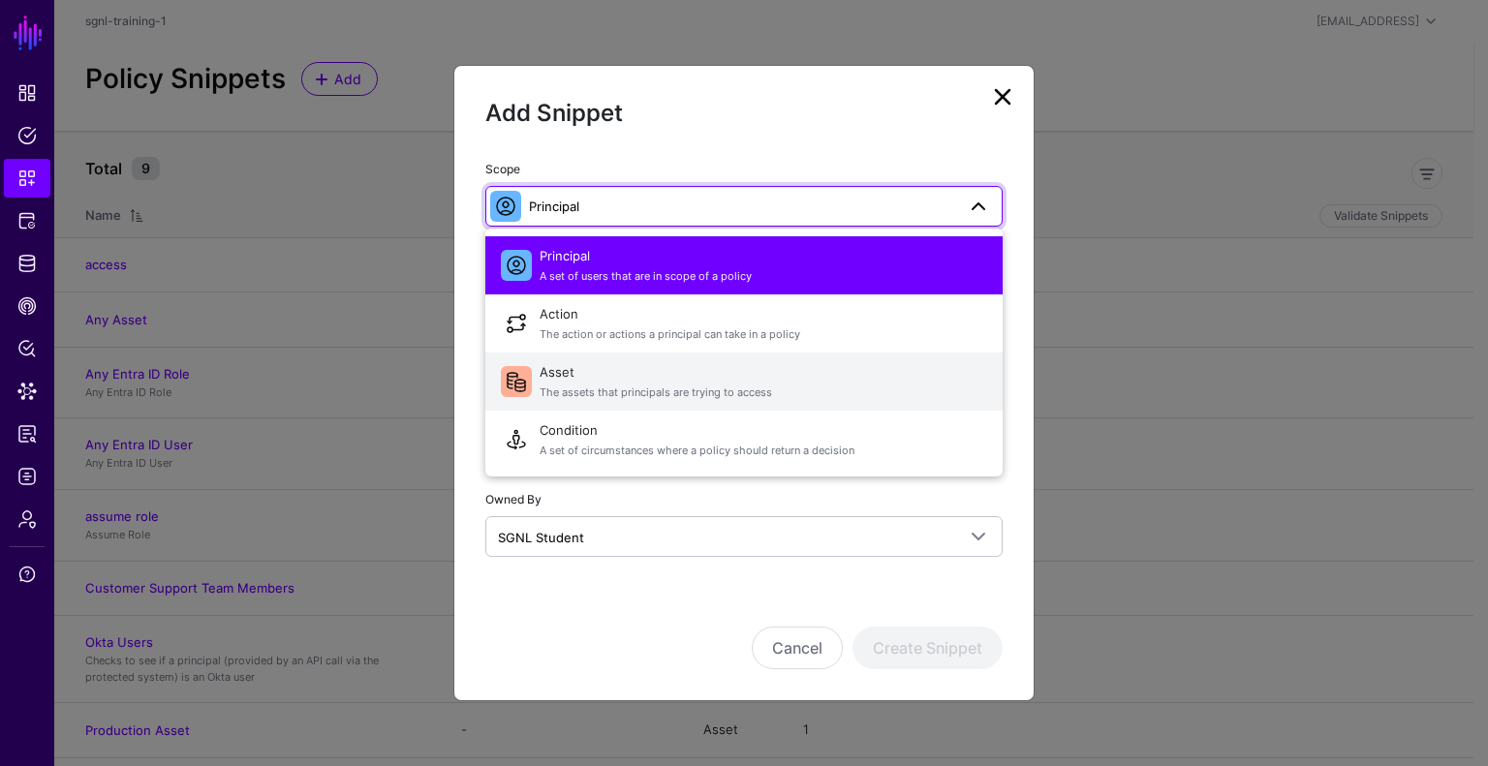
drag, startPoint x: 593, startPoint y: 375, endPoint x: 593, endPoint y: 352, distance: 23.2
click at [593, 374] on span "Asset The assets that principals are trying to access" at bounding box center [764, 381] width 448 height 46
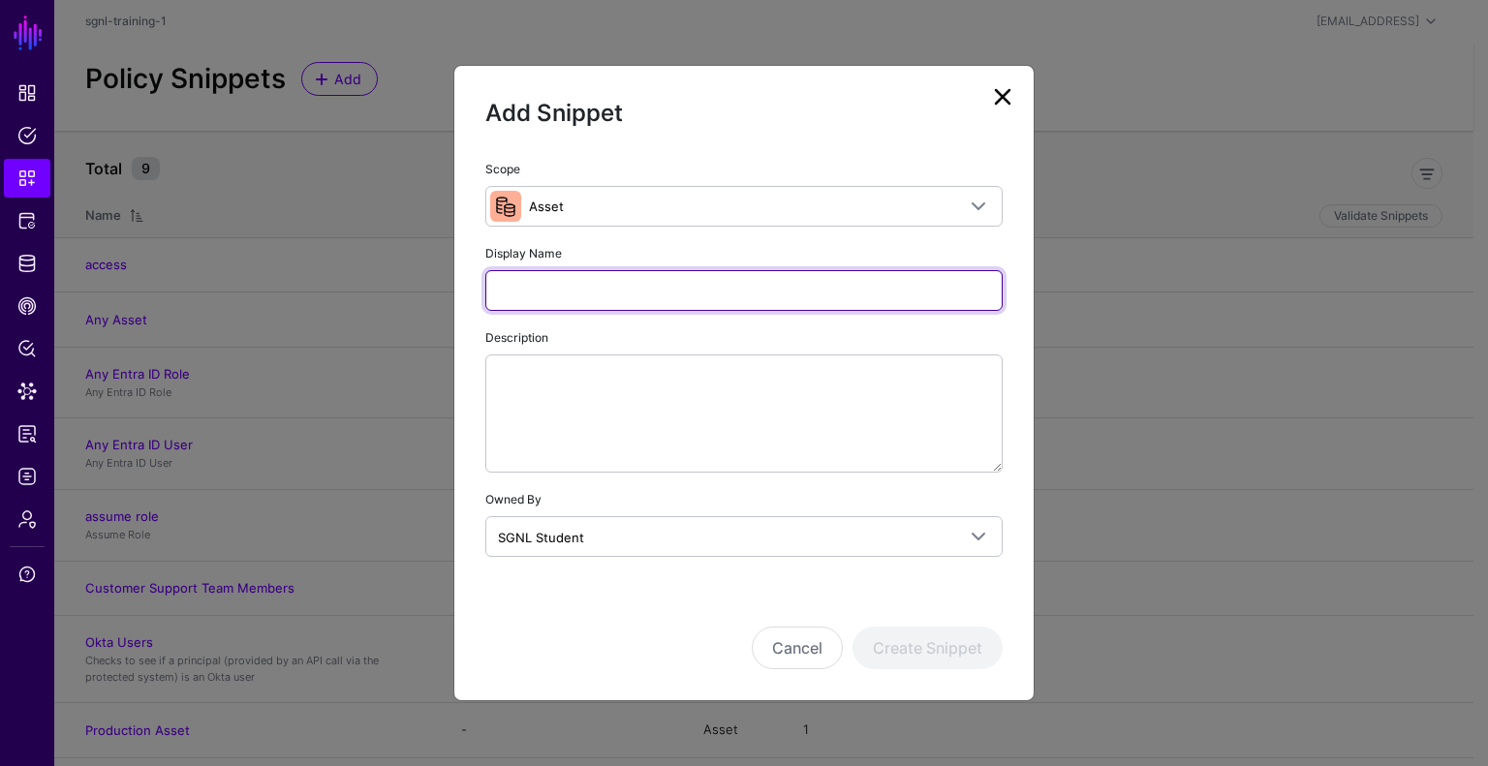
drag, startPoint x: 597, startPoint y: 274, endPoint x: 601, endPoint y: 286, distance: 12.3
click at [597, 273] on input "Display Name" at bounding box center [743, 290] width 517 height 41
type input "******"
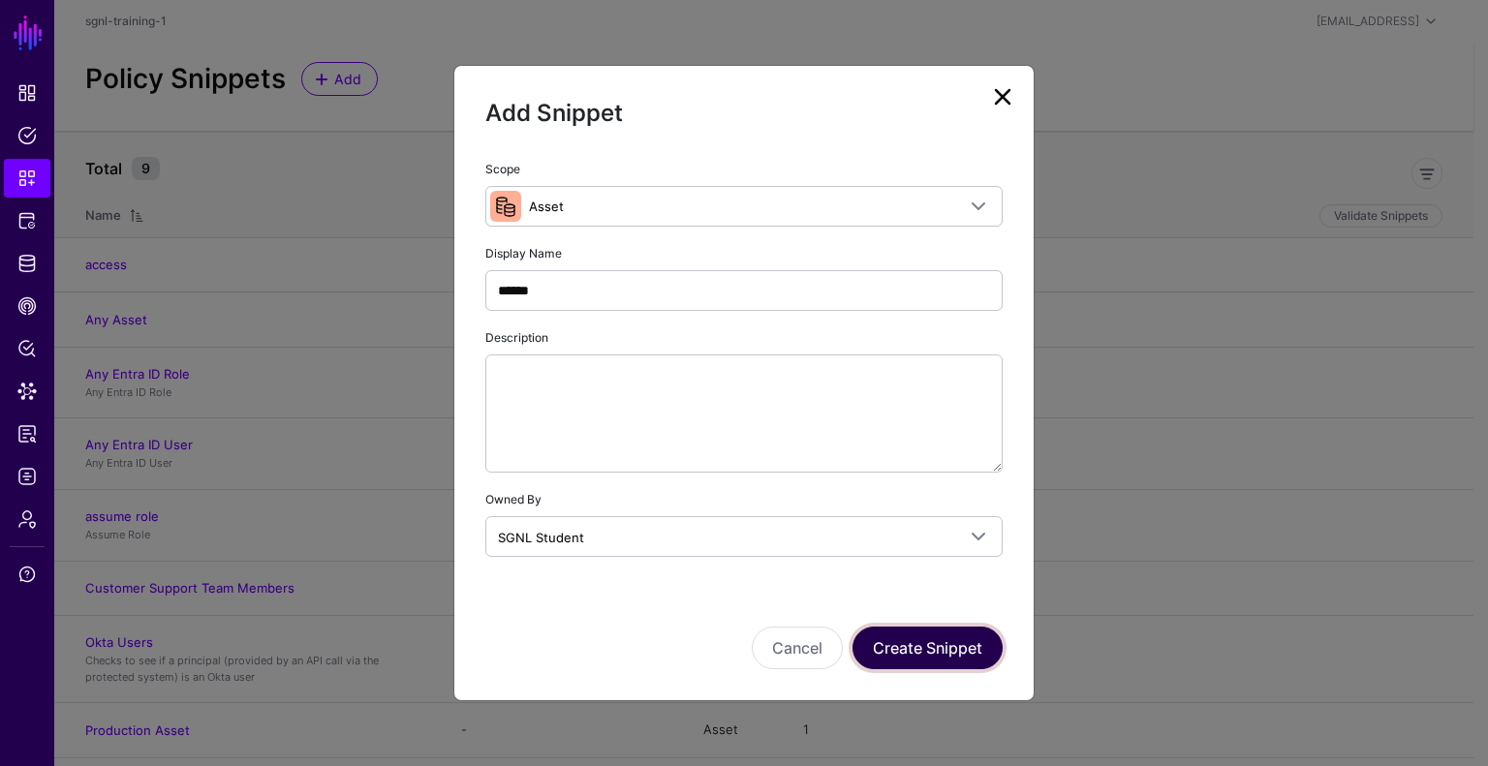
click at [942, 644] on button "Create Snippet" at bounding box center [927, 648] width 150 height 43
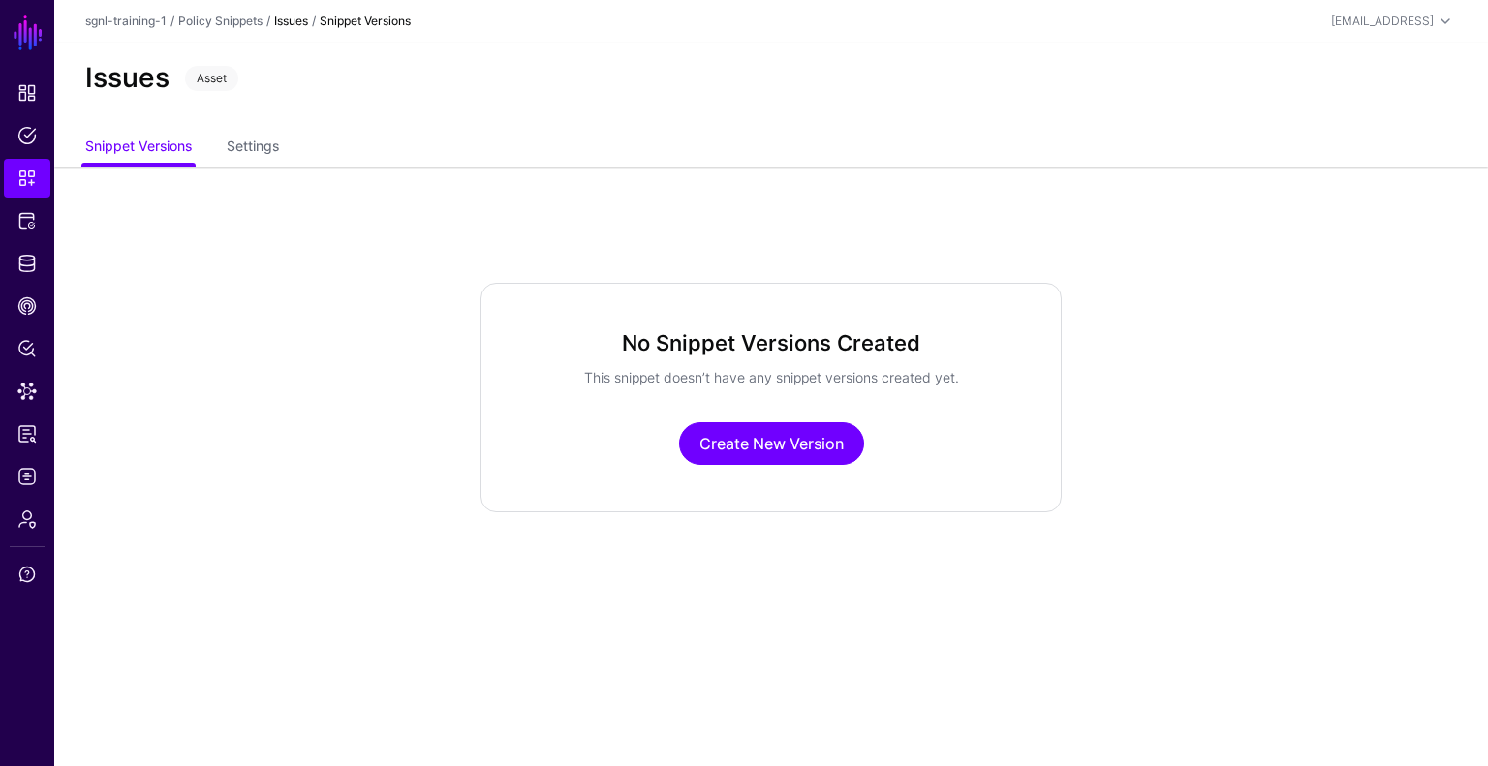
click at [805, 418] on div "No Snippet Versions Created This snippet doesn’t have any snippet versions crea…" at bounding box center [770, 398] width 581 height 230
click at [815, 448] on link "Create New Version" at bounding box center [771, 443] width 185 height 43
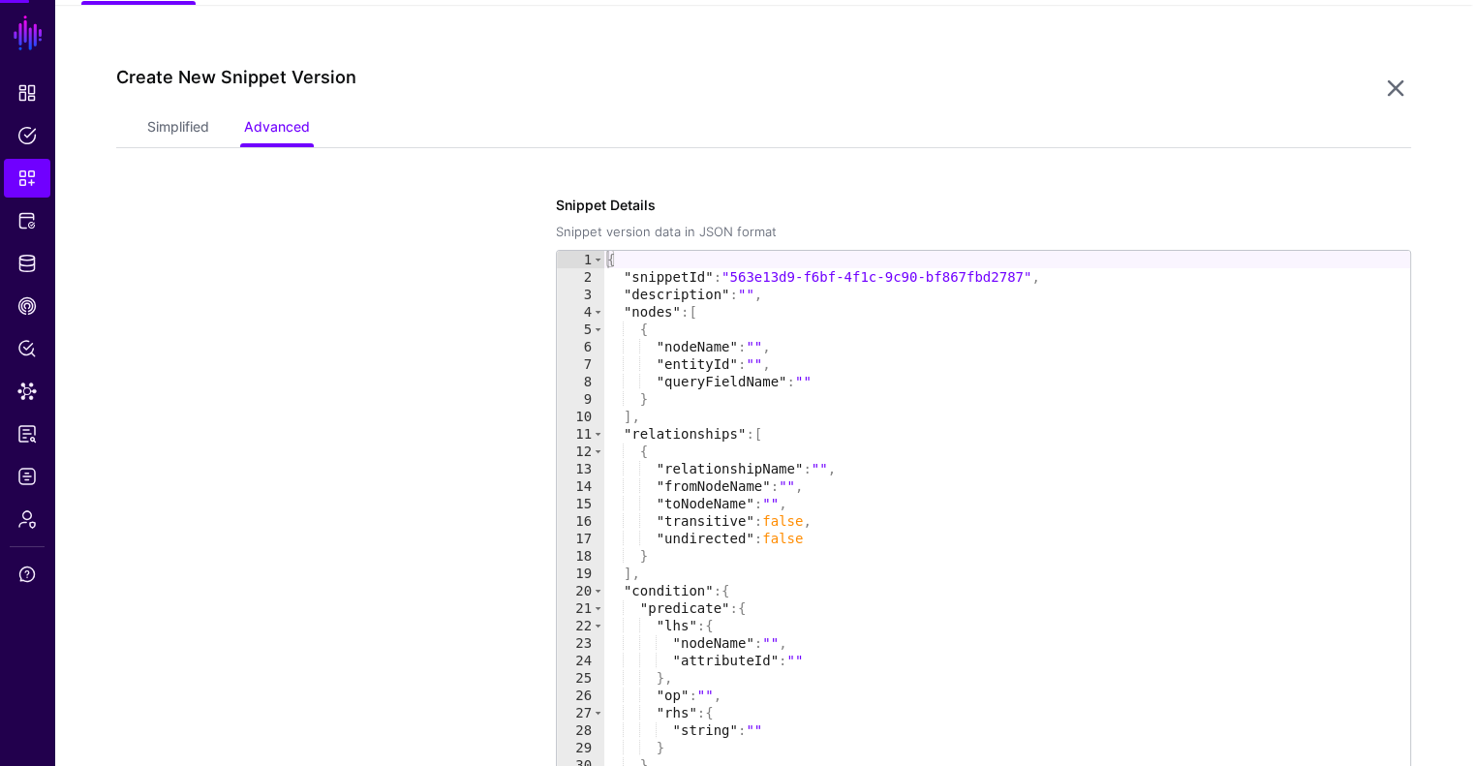
scroll to position [167, 0]
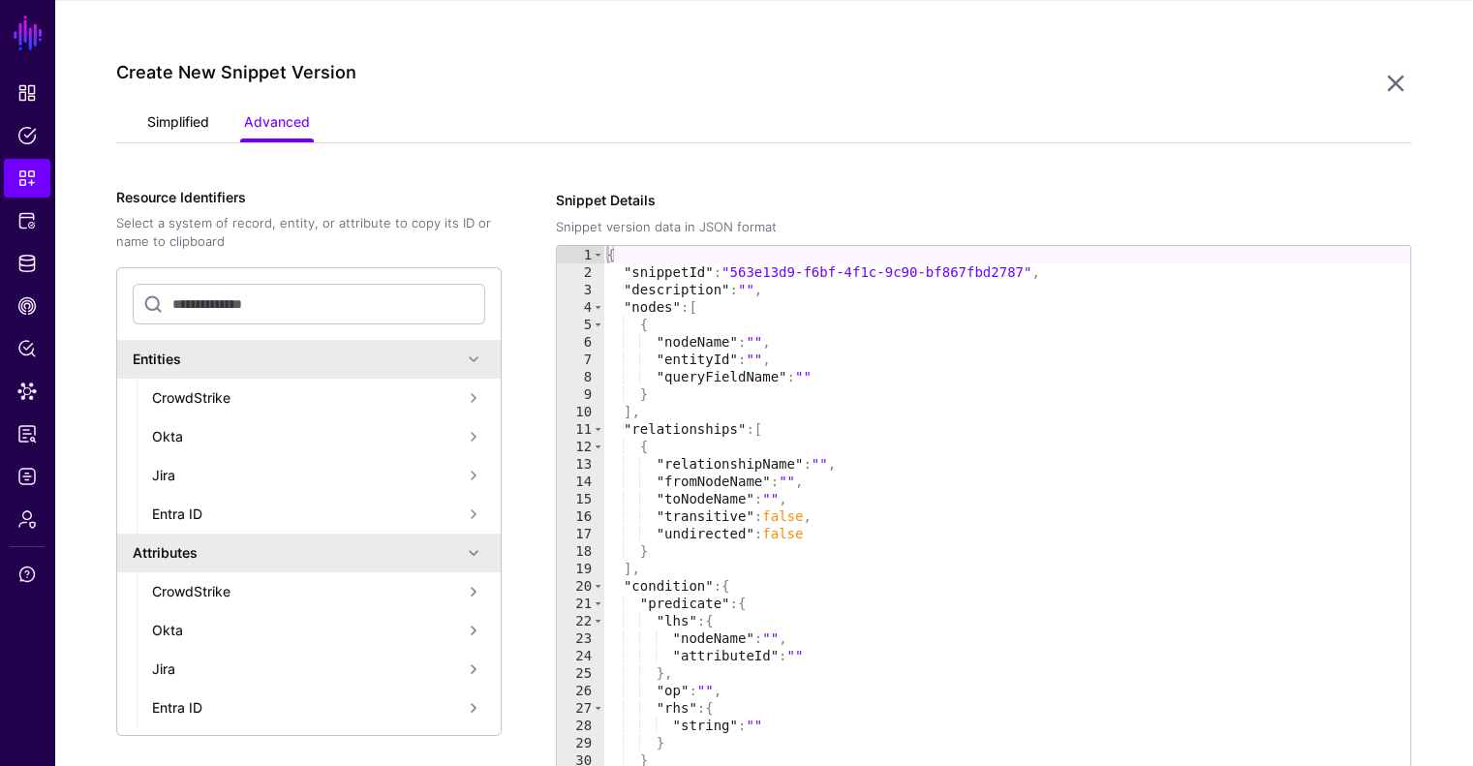
click at [165, 119] on link "Simplified" at bounding box center [178, 124] width 62 height 37
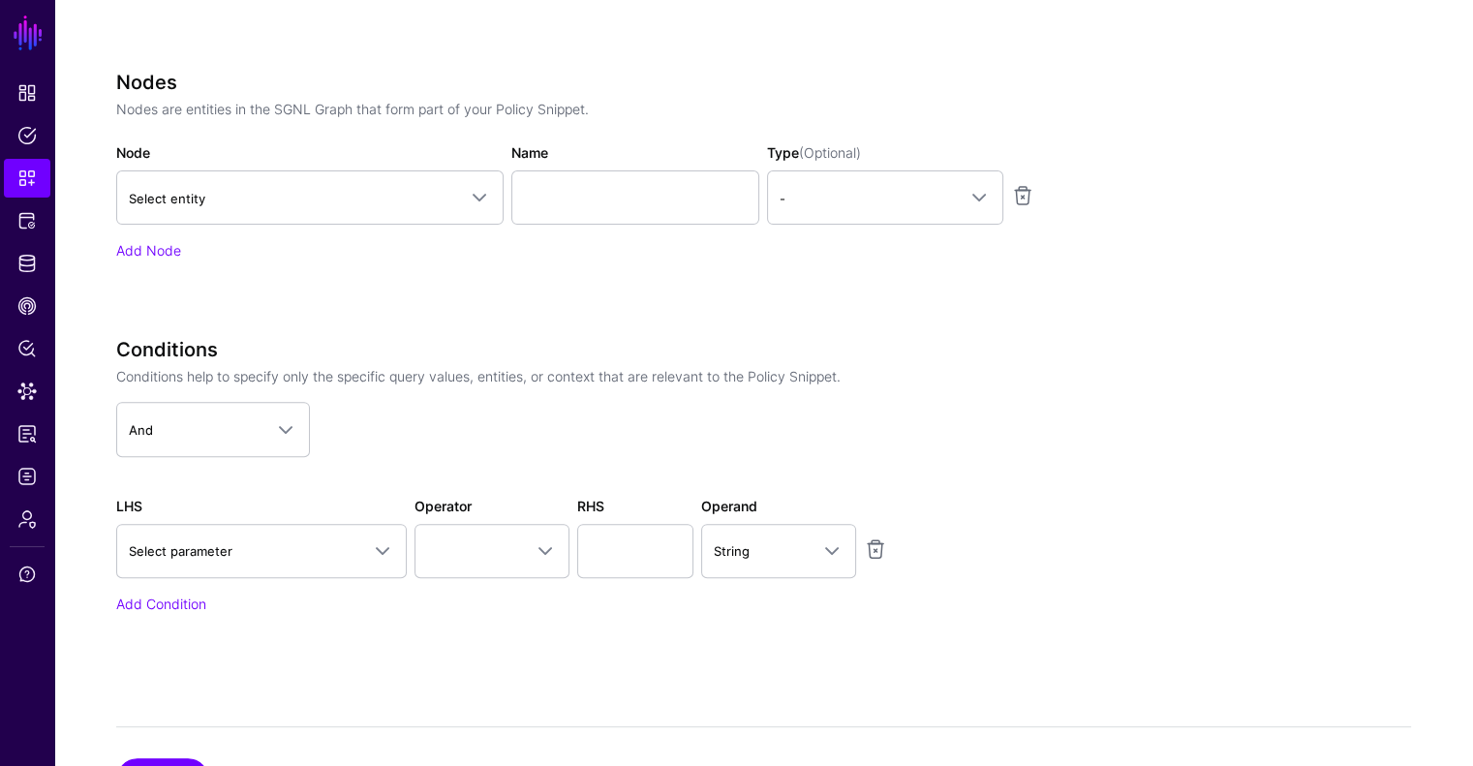
scroll to position [744, 0]
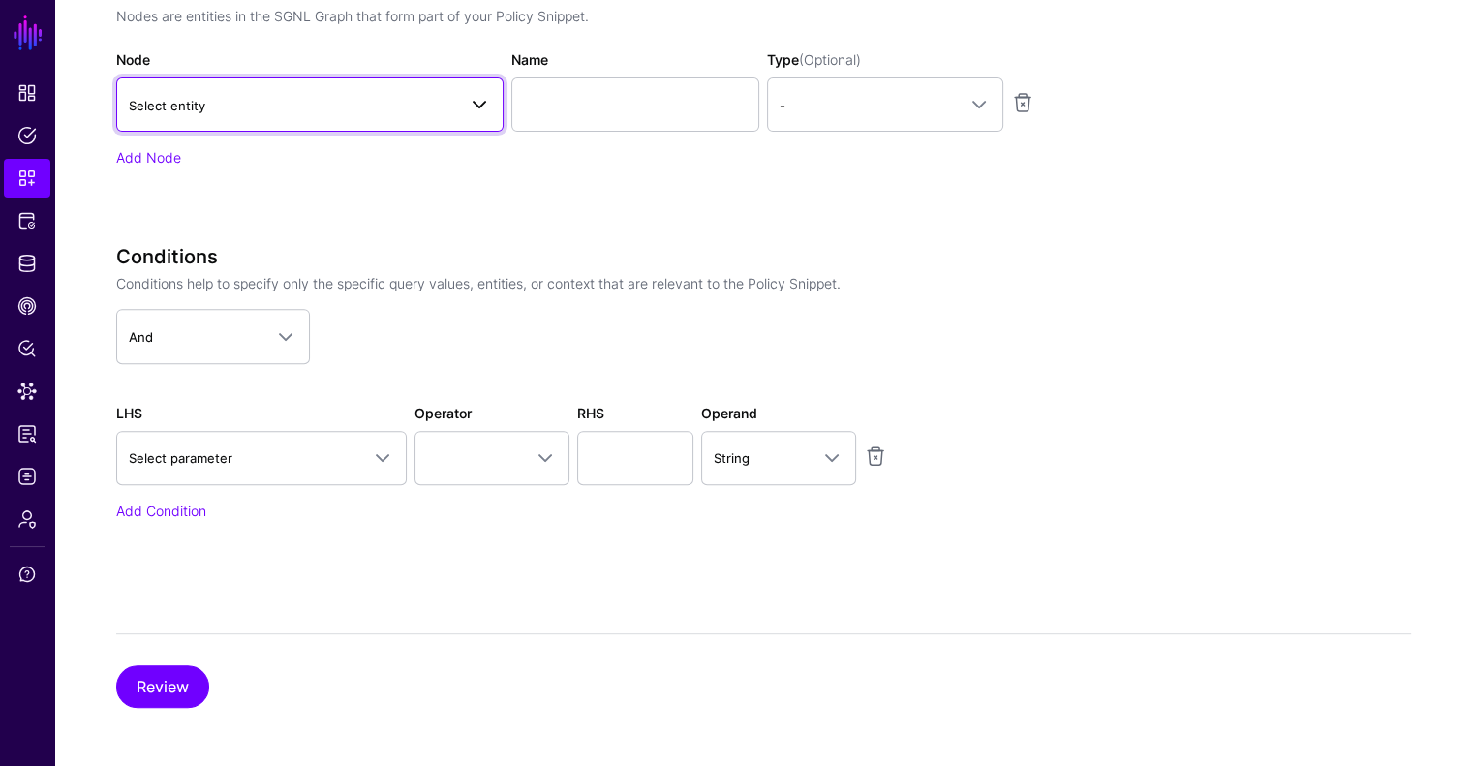
click at [202, 98] on span "Select entity" at bounding box center [167, 105] width 77 height 15
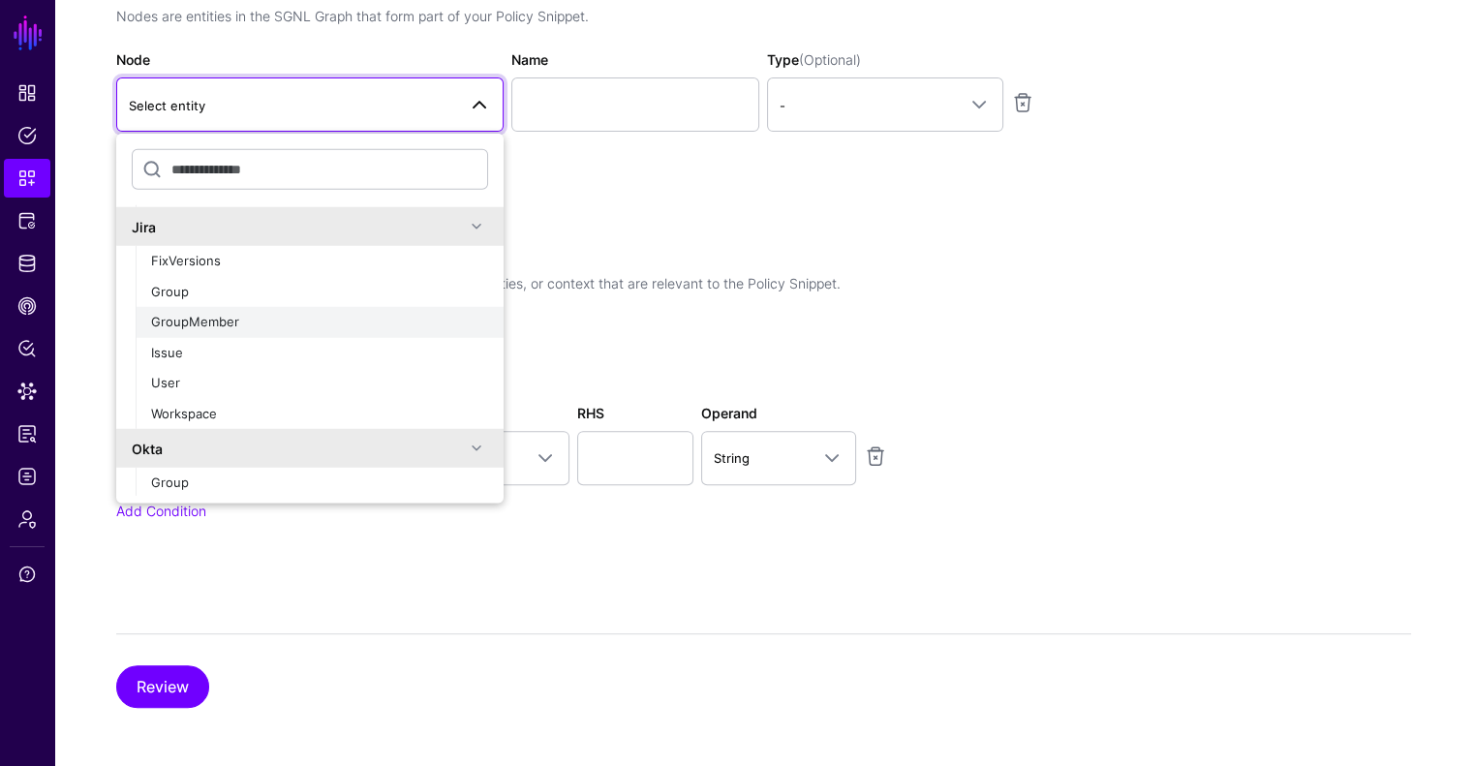
scroll to position [652, 0]
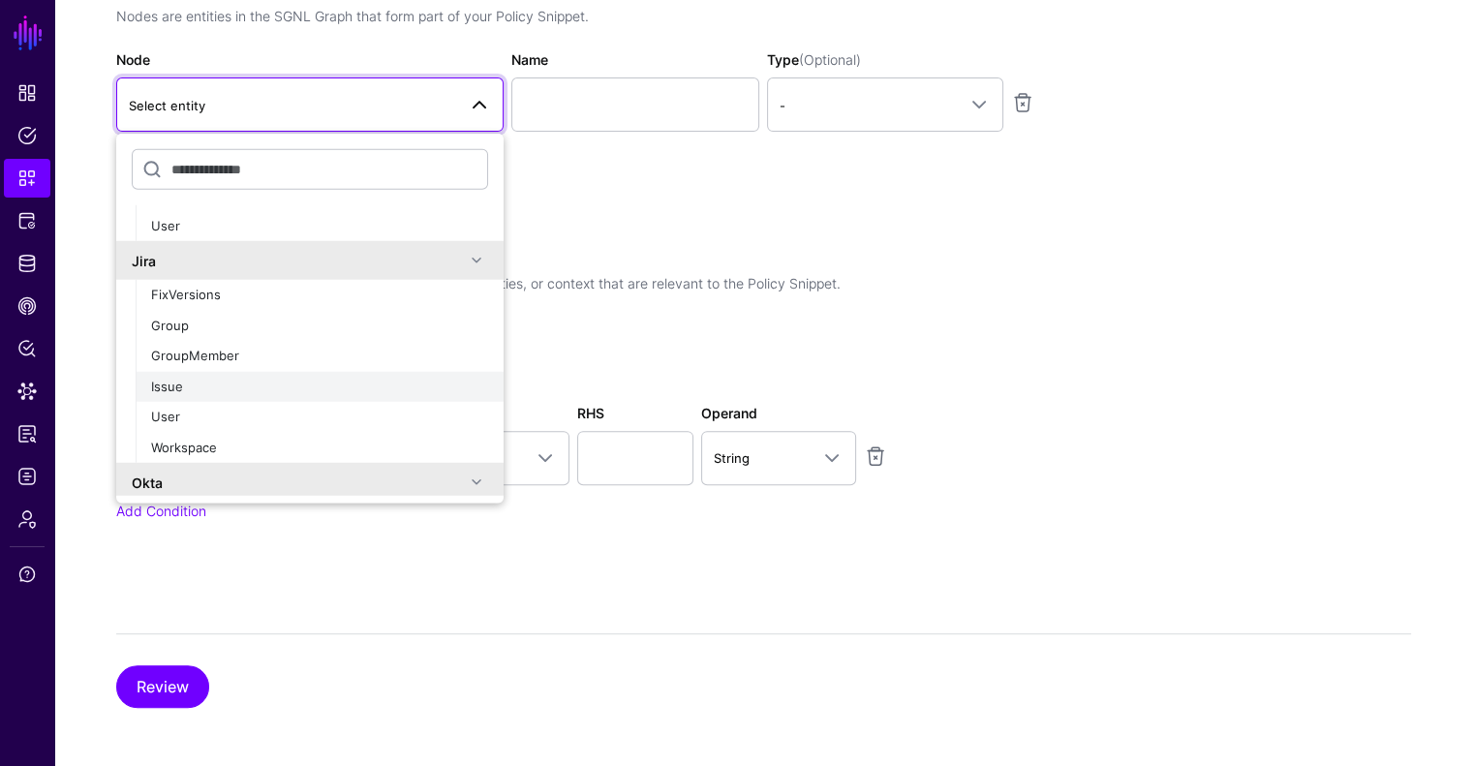
click at [198, 389] on div "Issue" at bounding box center [319, 386] width 337 height 19
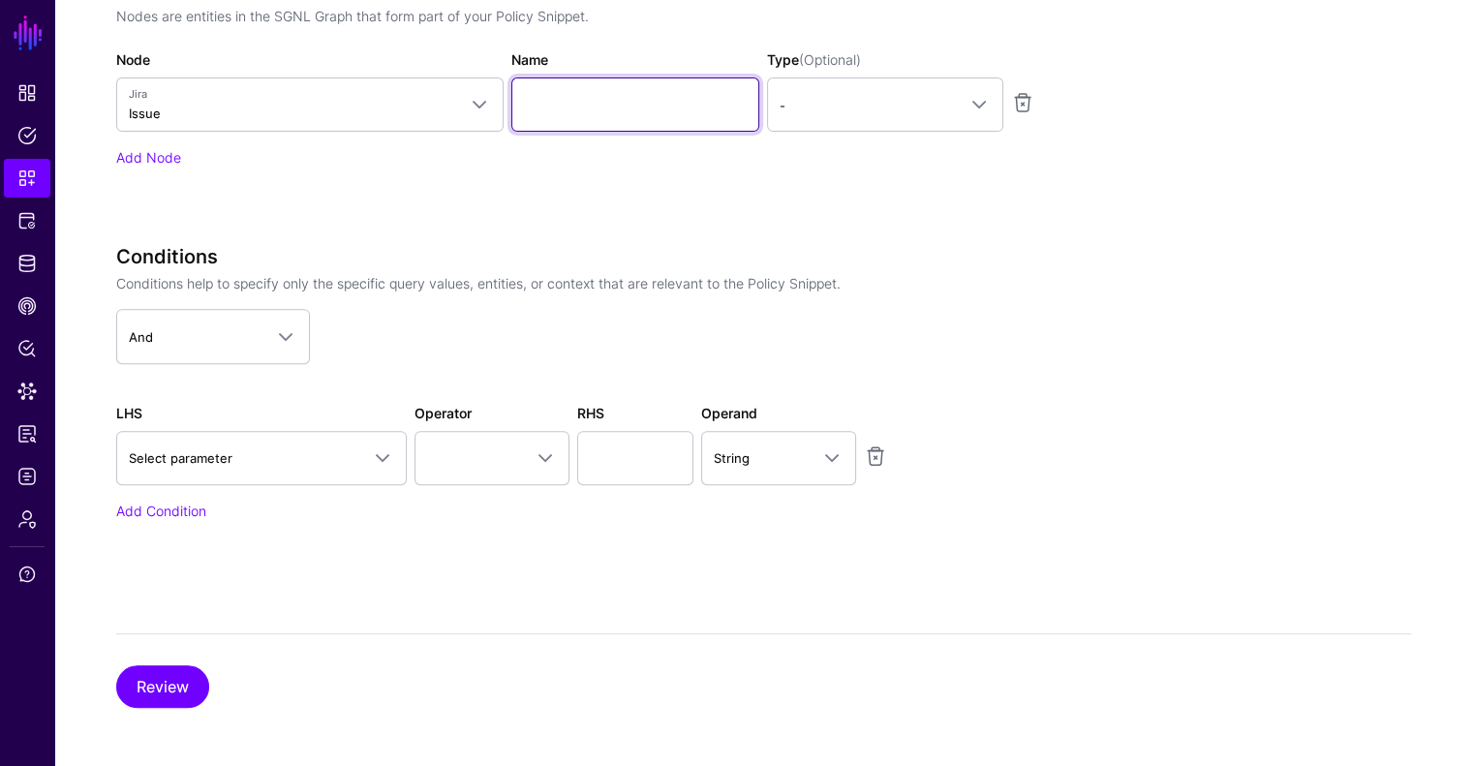
click at [567, 108] on input "Name" at bounding box center [635, 104] width 248 height 54
type input "*********"
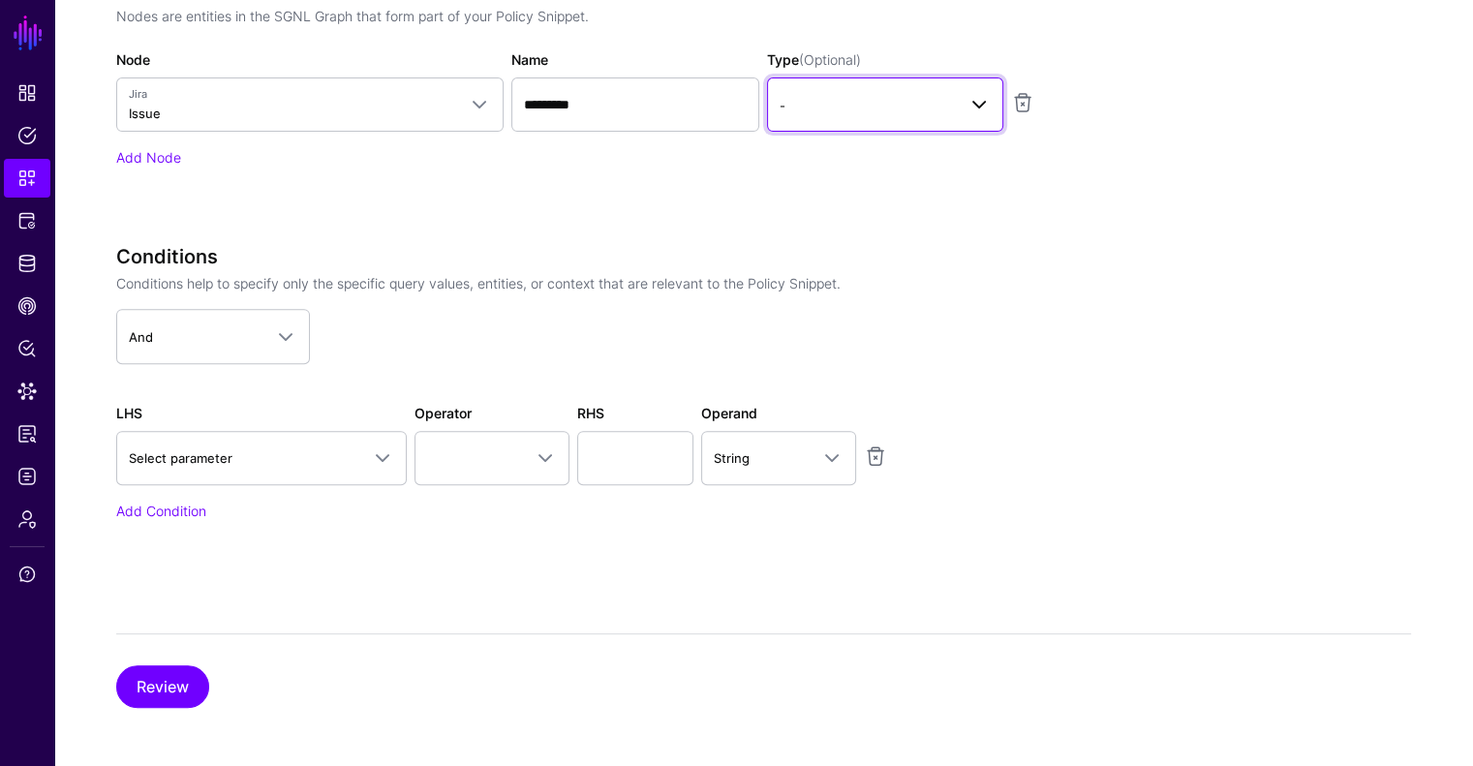
click at [895, 117] on link "-" at bounding box center [885, 104] width 236 height 54
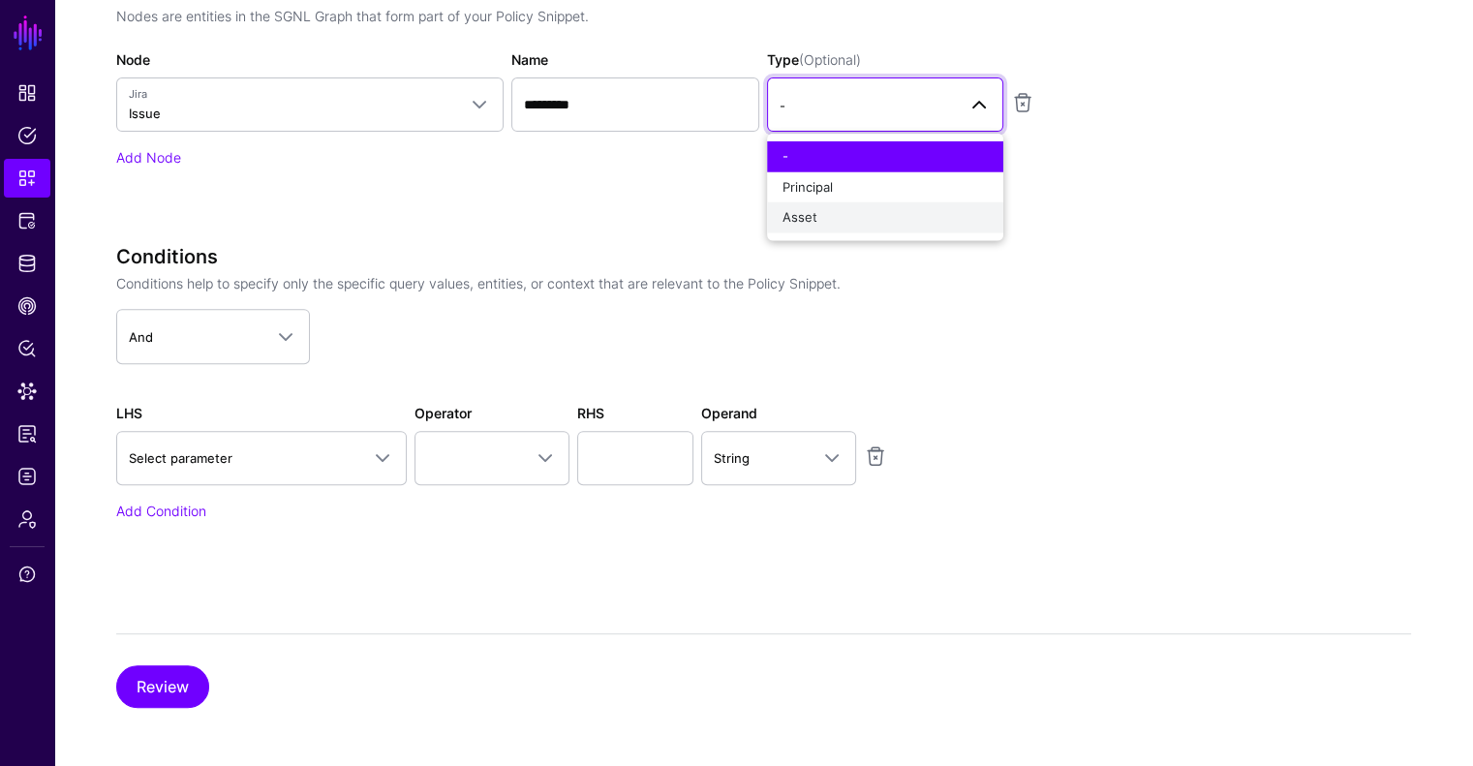
click at [836, 224] on div "Asset" at bounding box center [885, 217] width 205 height 19
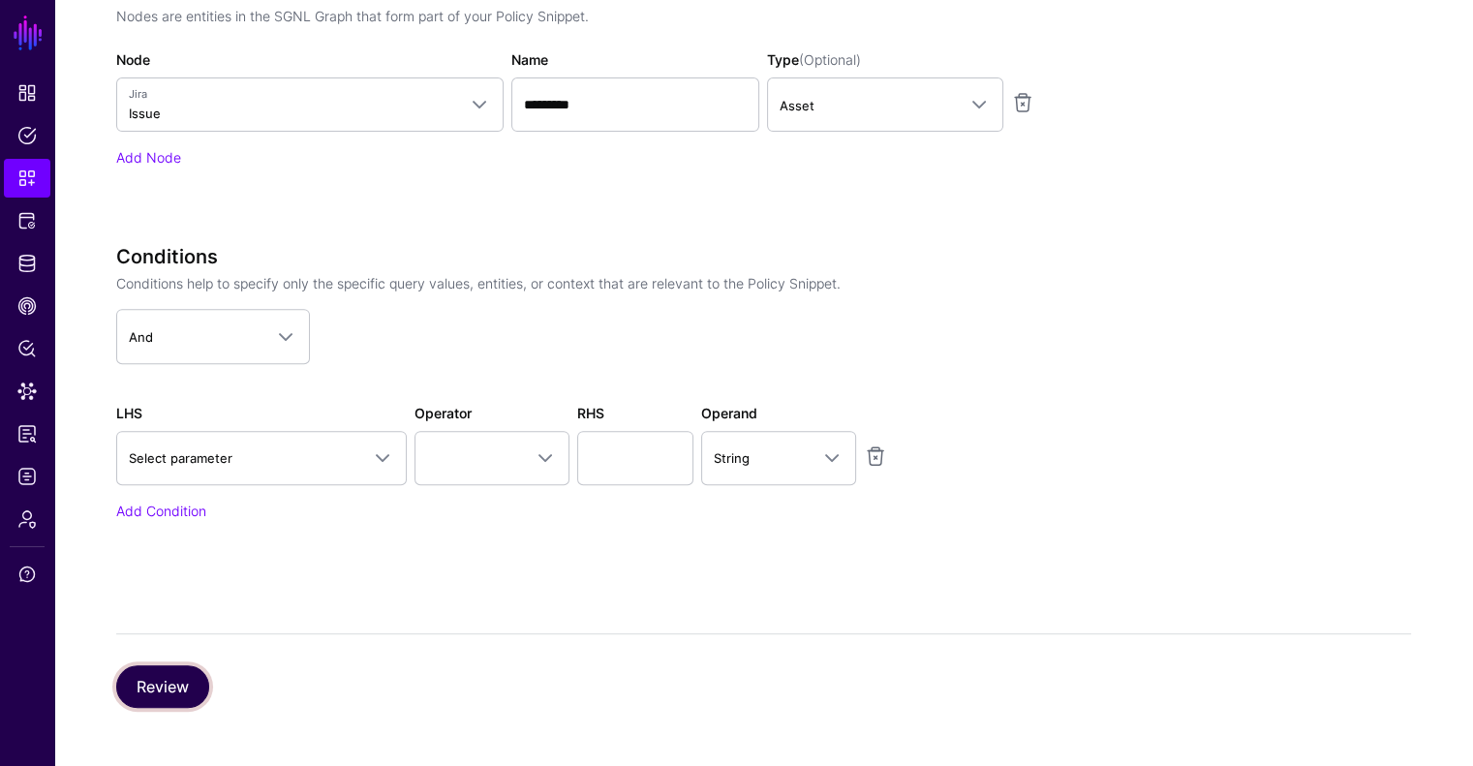
click at [166, 694] on button "Review" at bounding box center [162, 686] width 93 height 43
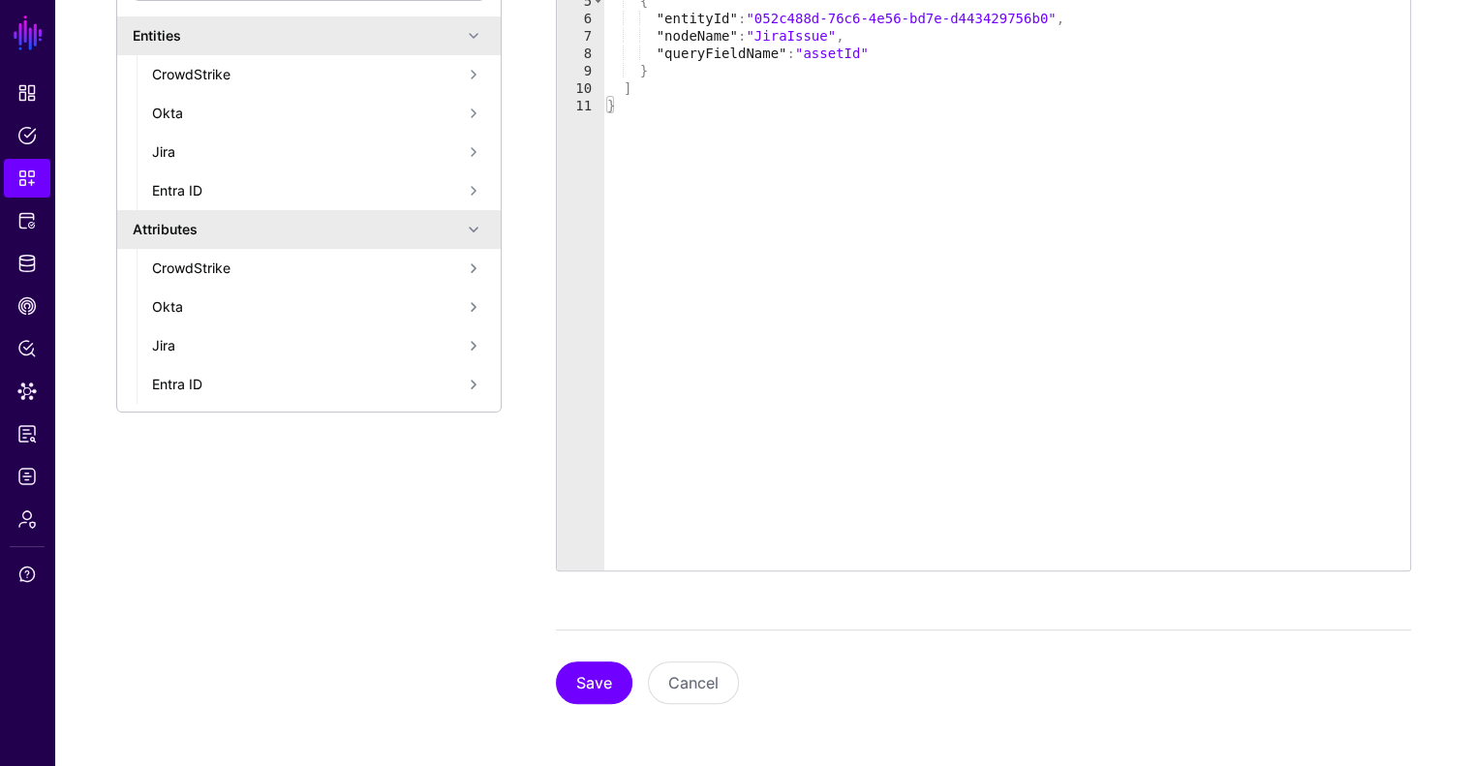
scroll to position [488, 0]
click at [597, 683] on button "Save" at bounding box center [594, 685] width 77 height 43
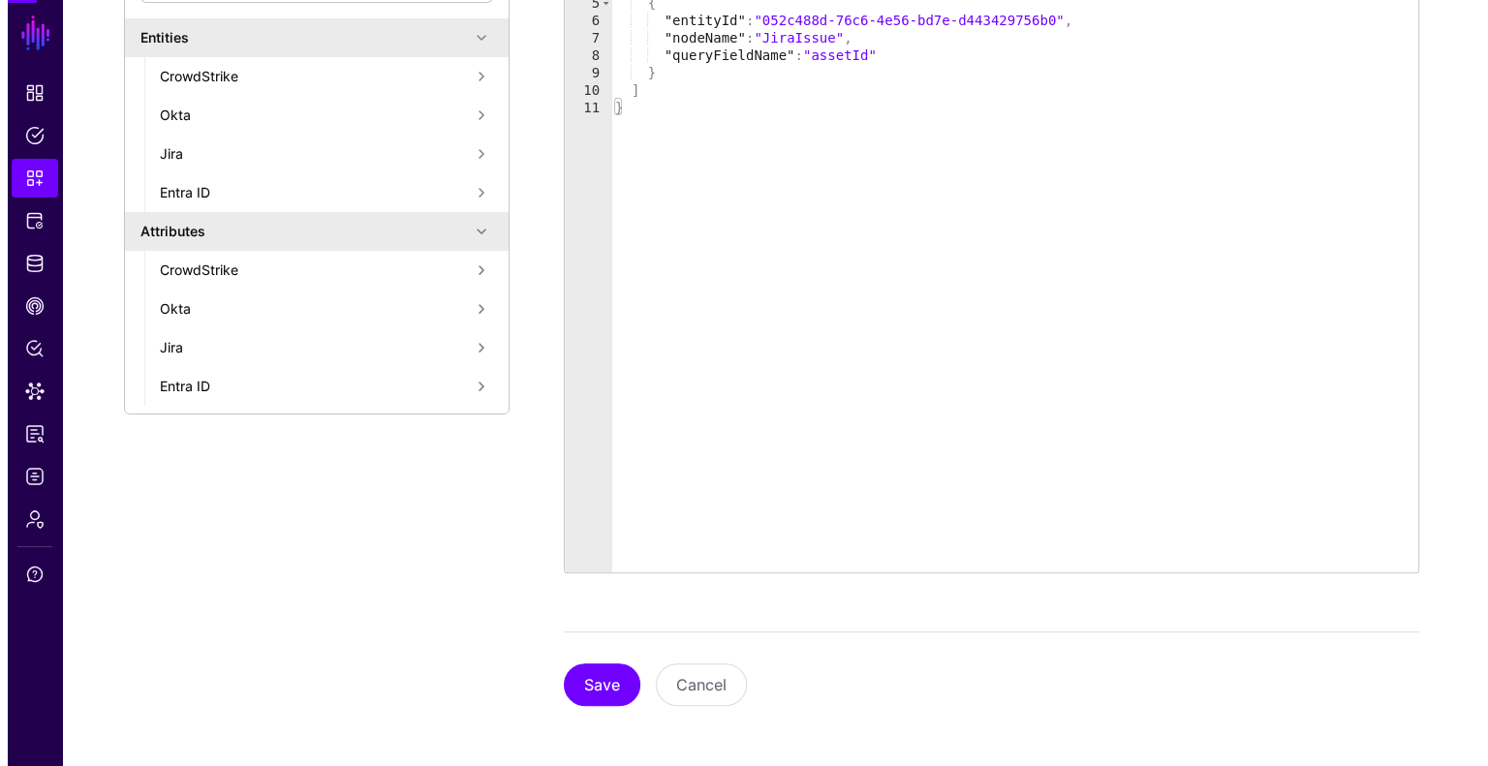
scroll to position [0, 0]
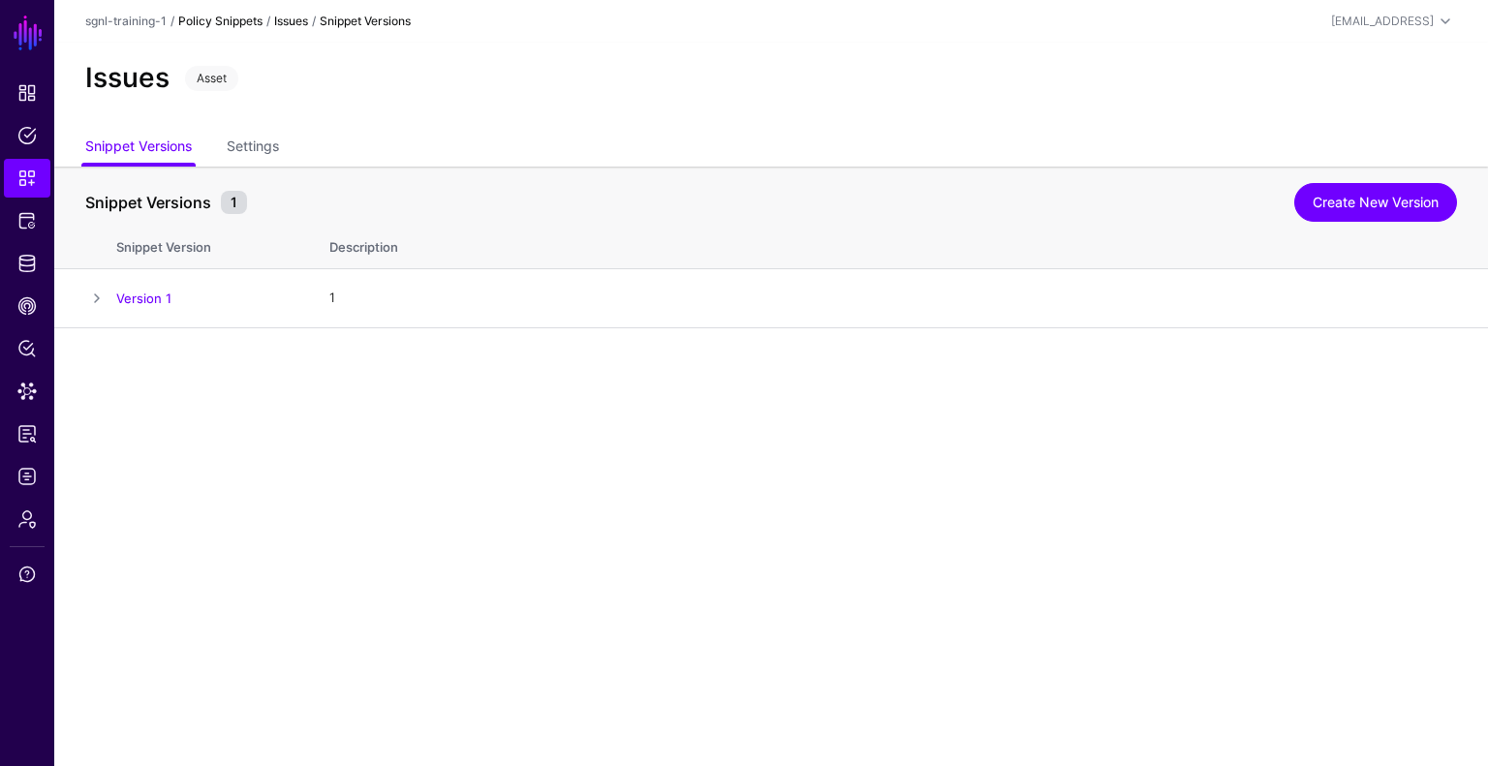
click at [209, 21] on link "Policy Snippets" at bounding box center [220, 21] width 84 height 15
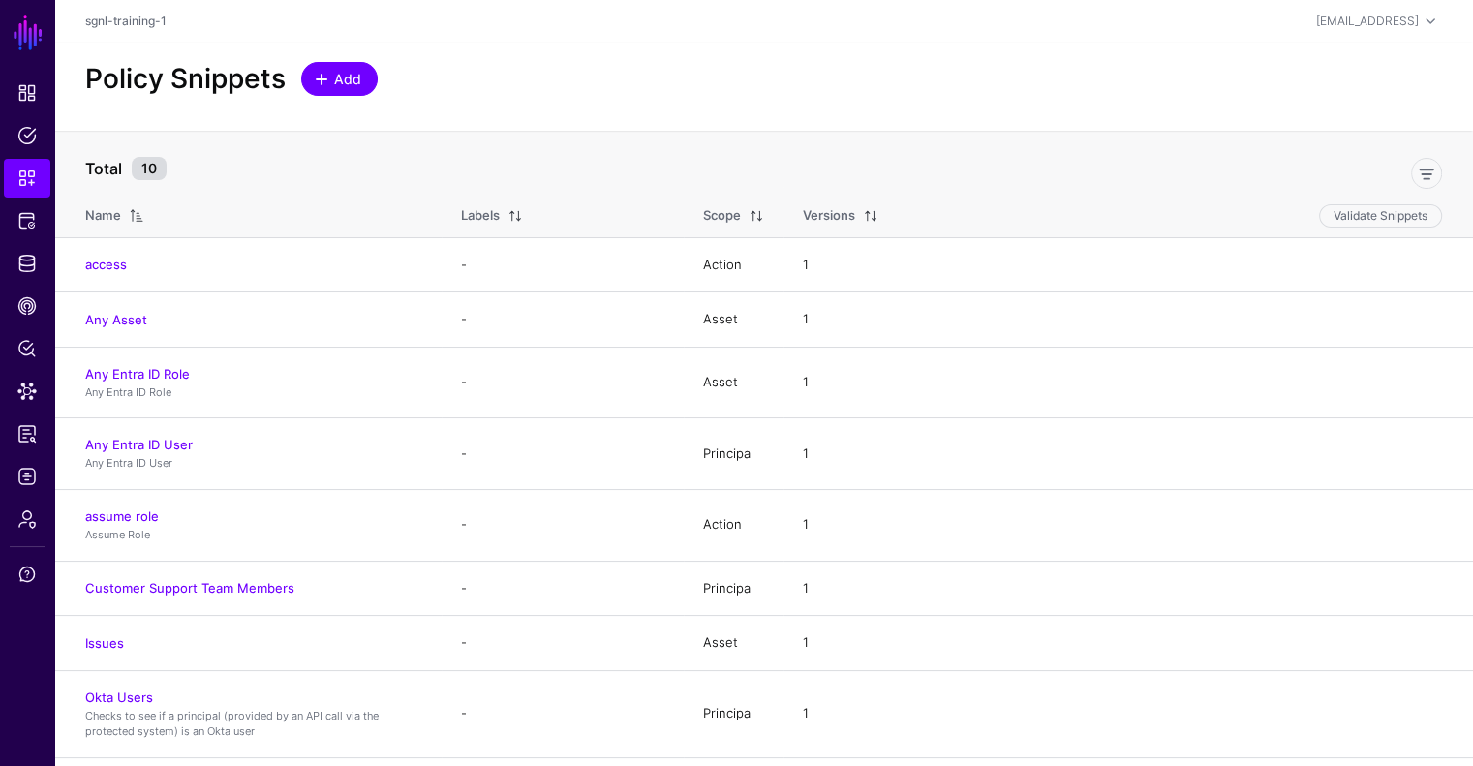
click at [349, 69] on span "Add" at bounding box center [348, 79] width 32 height 20
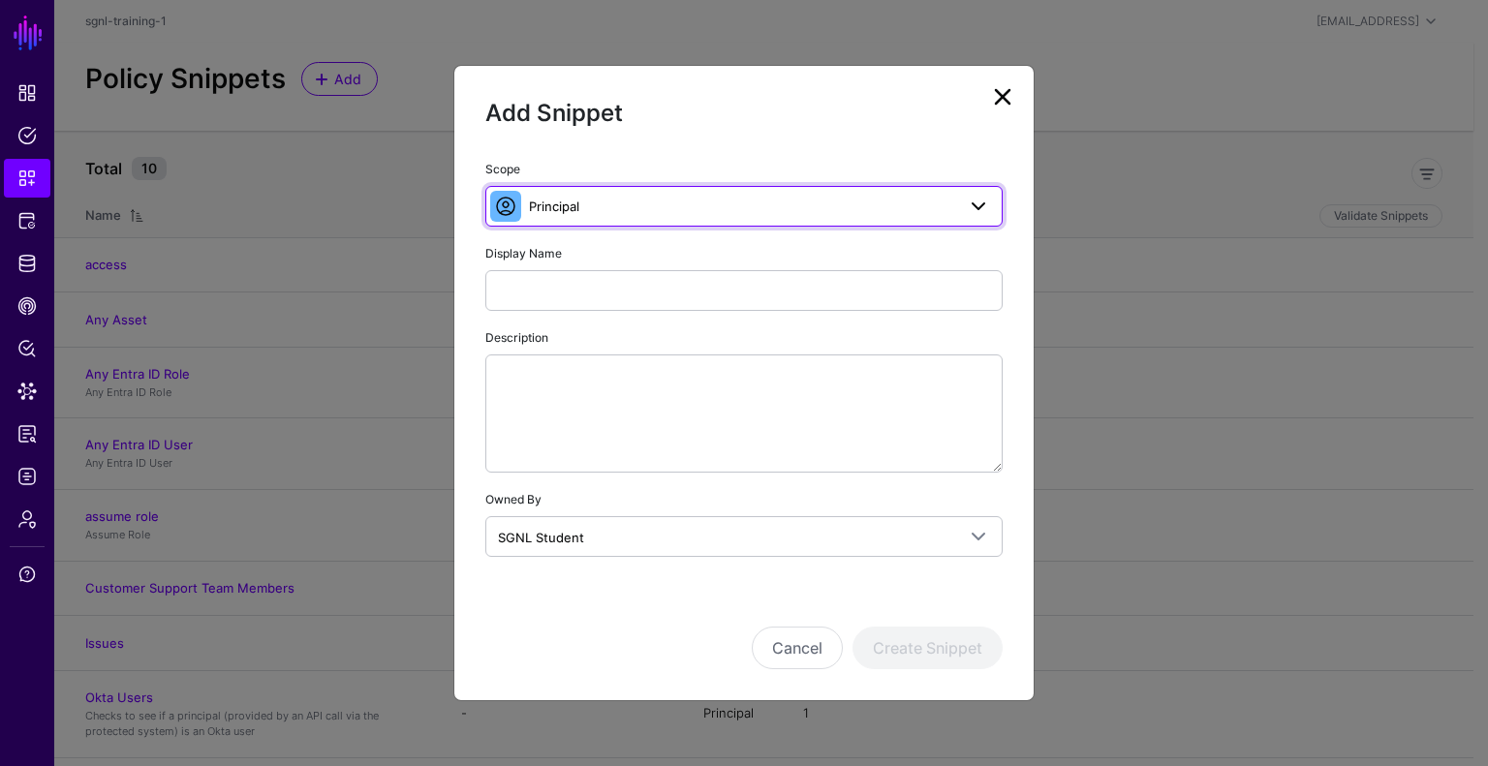
click at [583, 220] on link "Principal" at bounding box center [743, 206] width 517 height 41
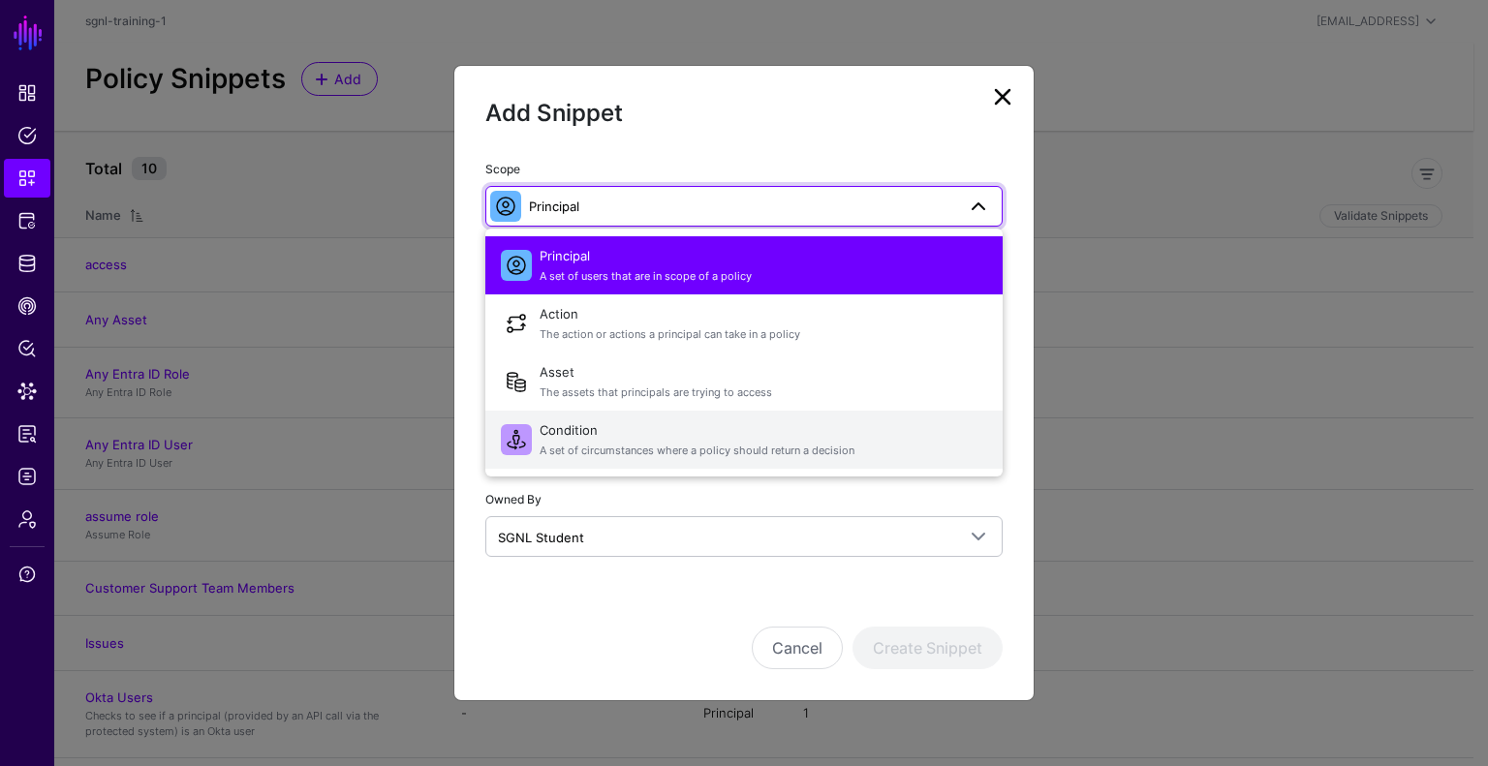
click at [625, 431] on span "Condition A set of circumstances where a policy should return a decision" at bounding box center [764, 440] width 448 height 46
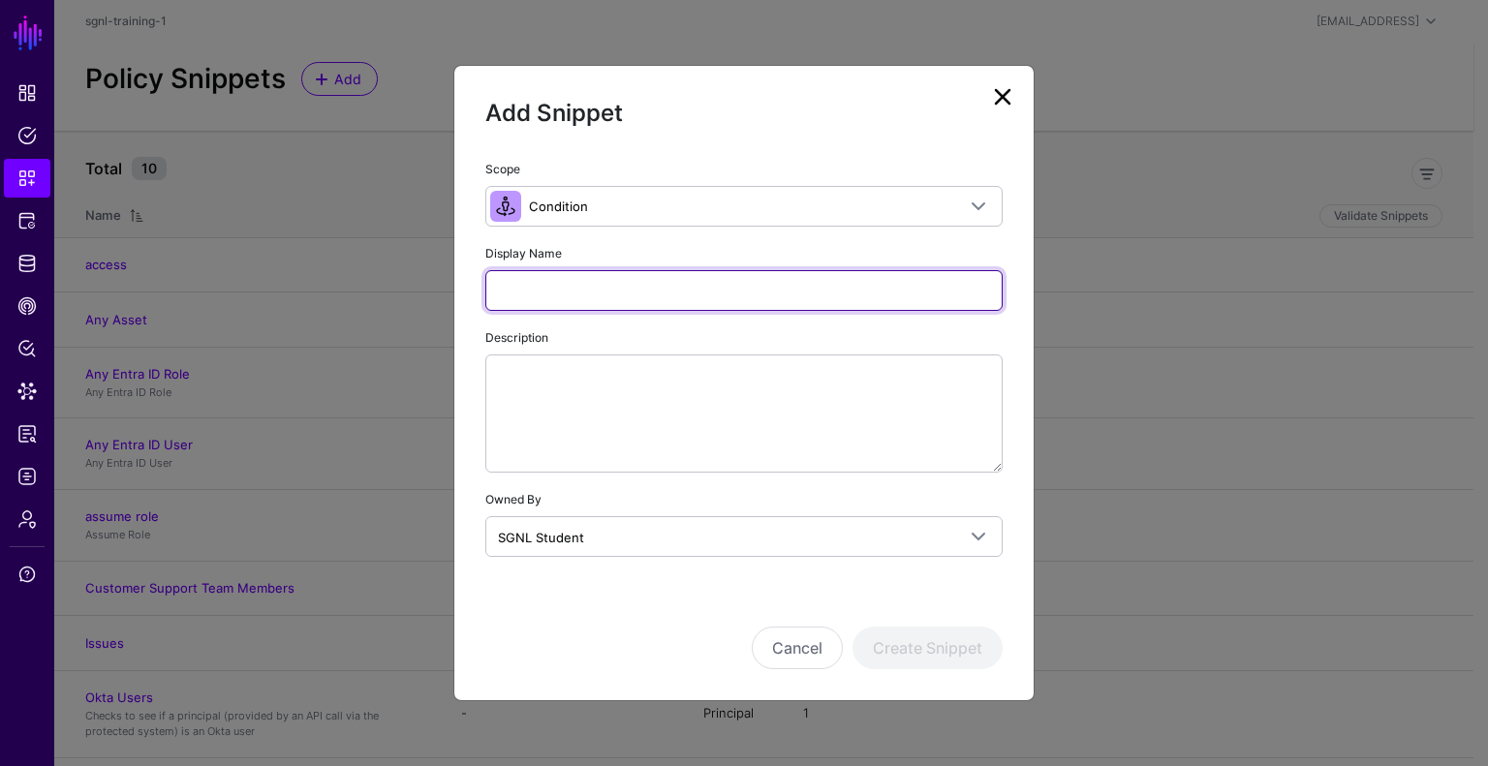
click at [597, 295] on input "Display Name" at bounding box center [743, 290] width 517 height 41
type input "**********"
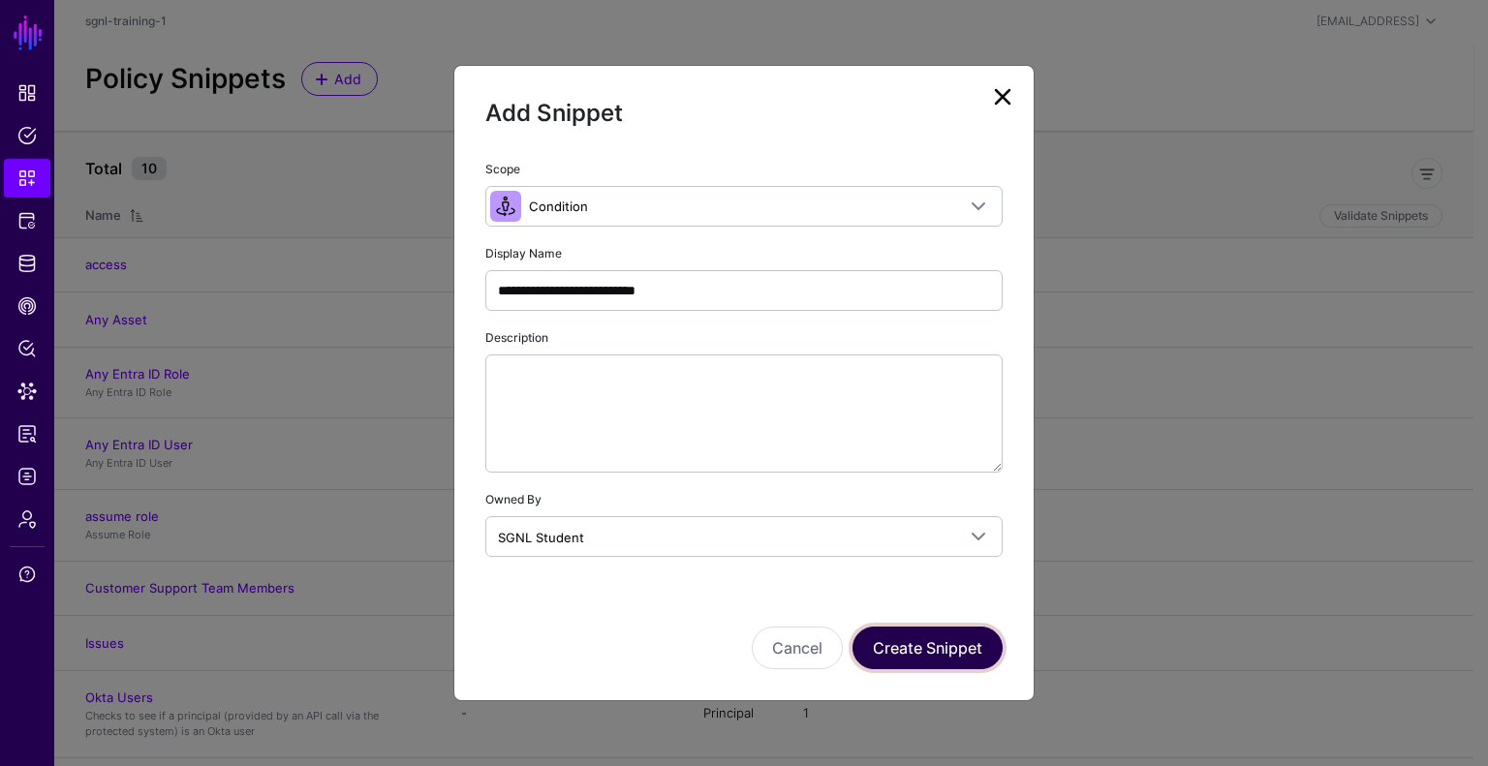
click at [937, 662] on button "Create Snippet" at bounding box center [927, 648] width 150 height 43
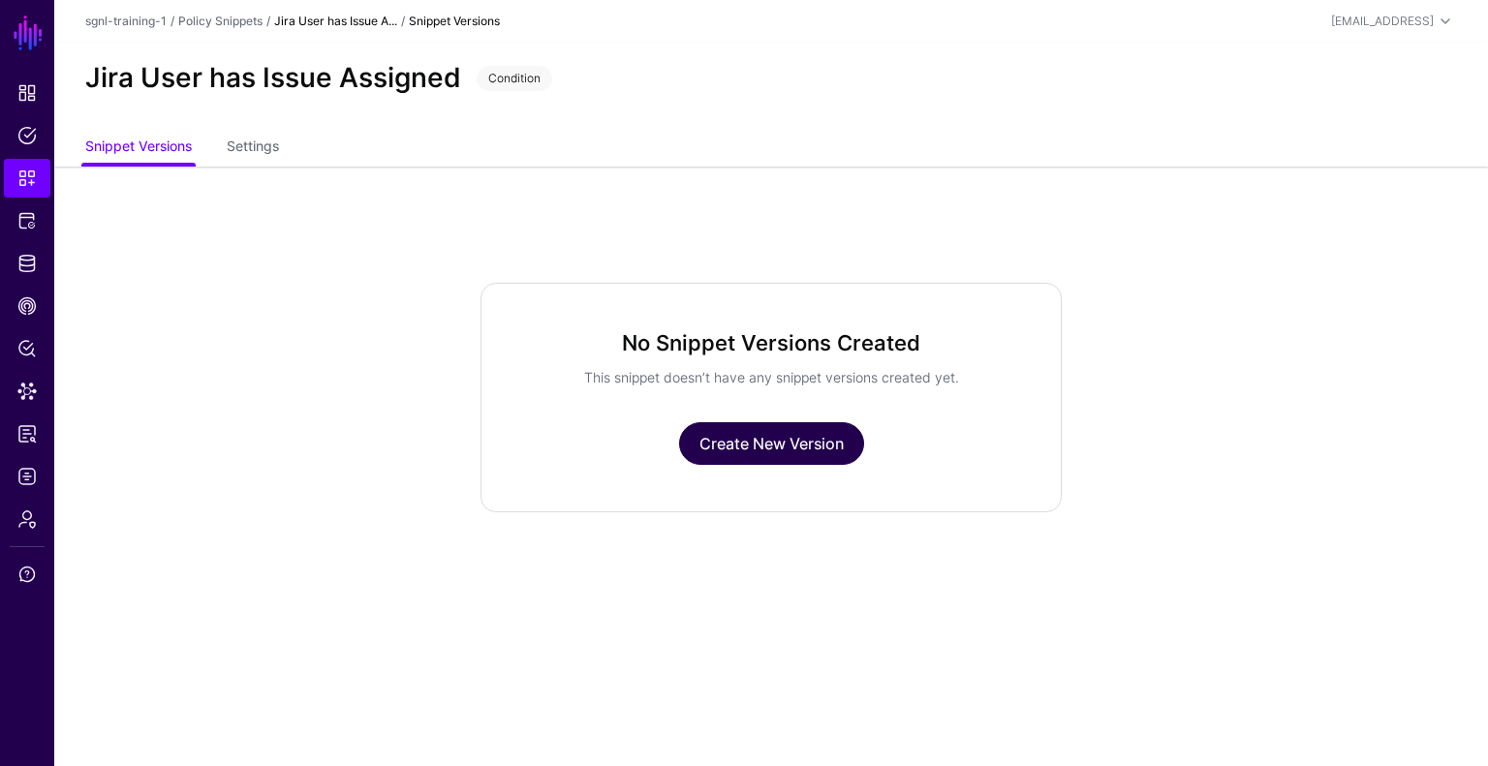
click at [829, 448] on link "Create New Version" at bounding box center [771, 443] width 185 height 43
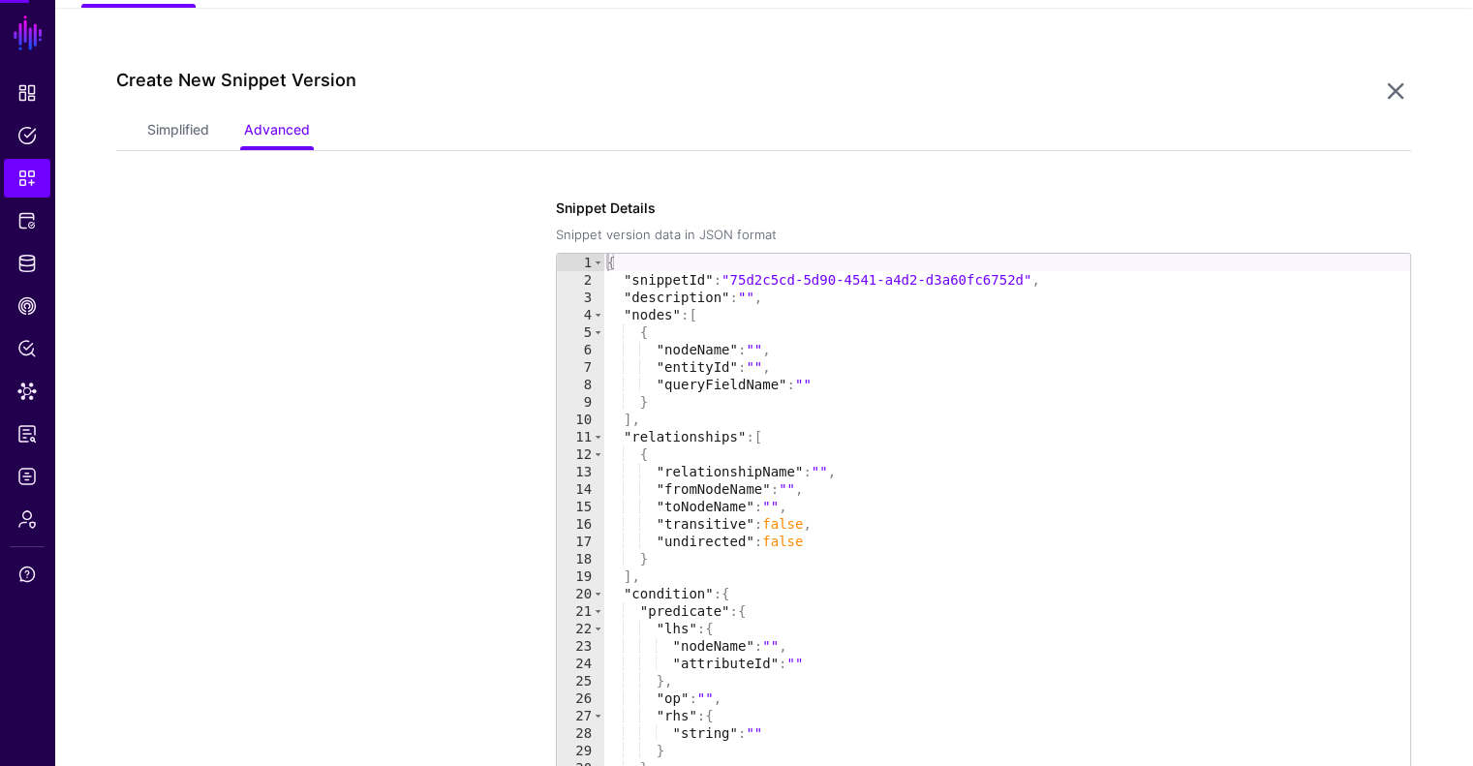
scroll to position [167, 0]
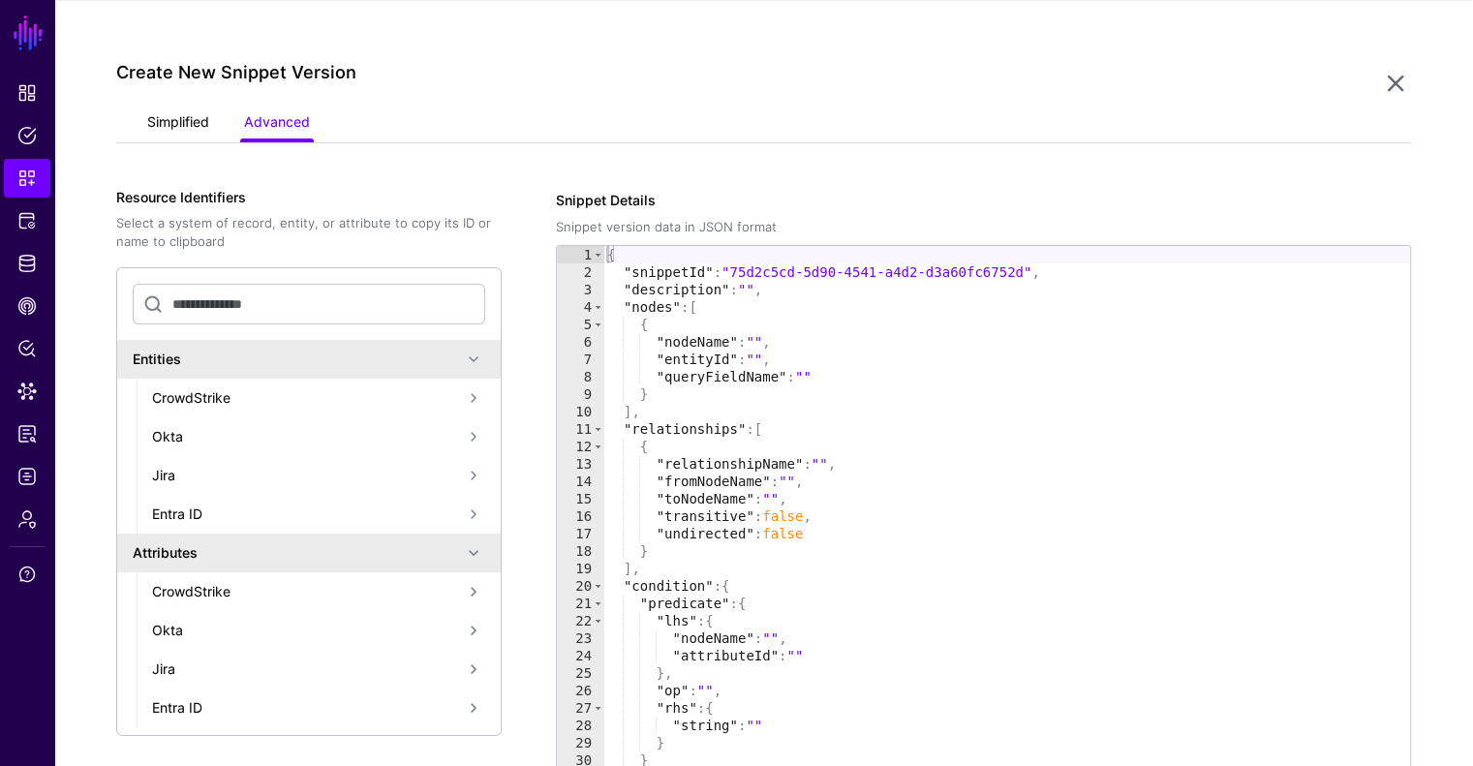
click at [182, 114] on link "Simplified" at bounding box center [178, 124] width 62 height 37
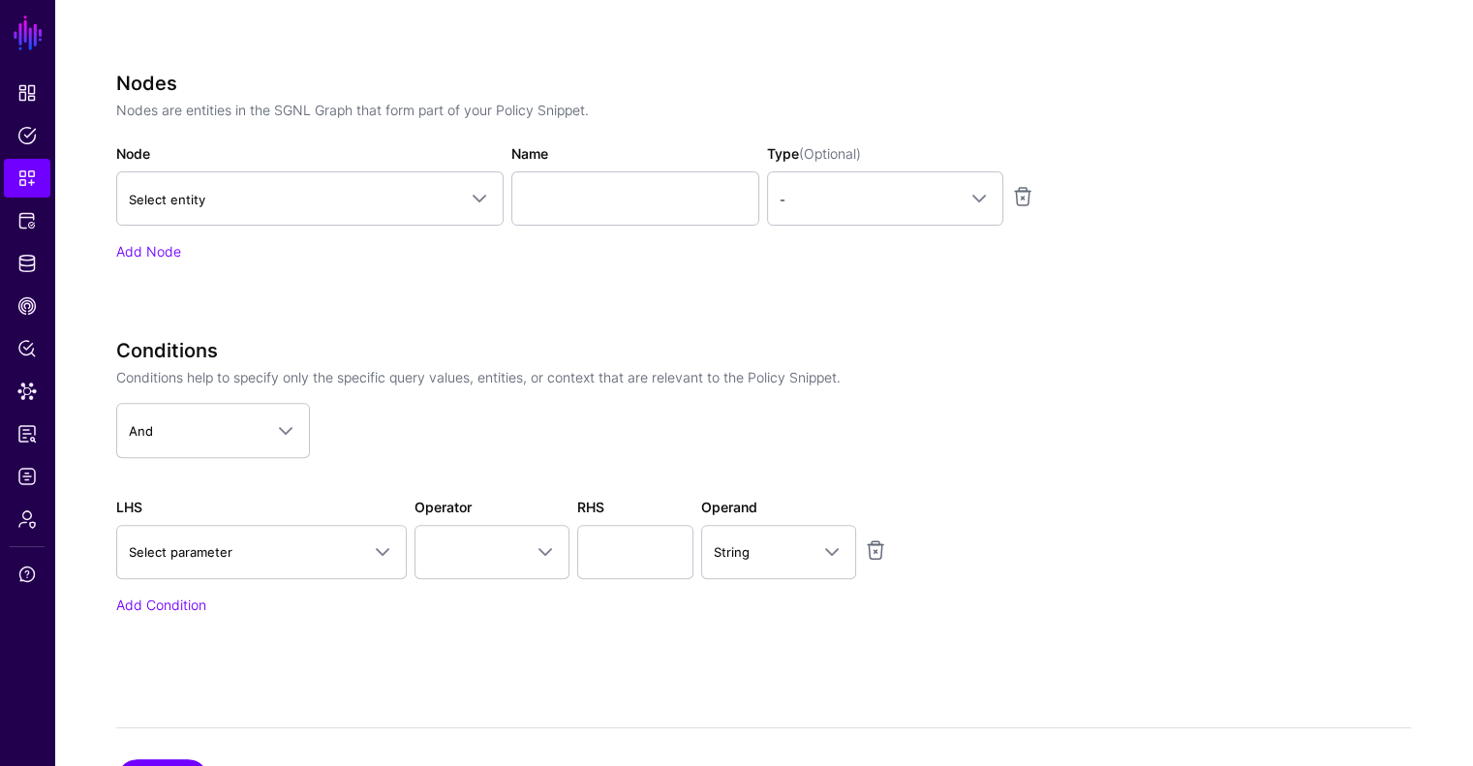
scroll to position [651, 0]
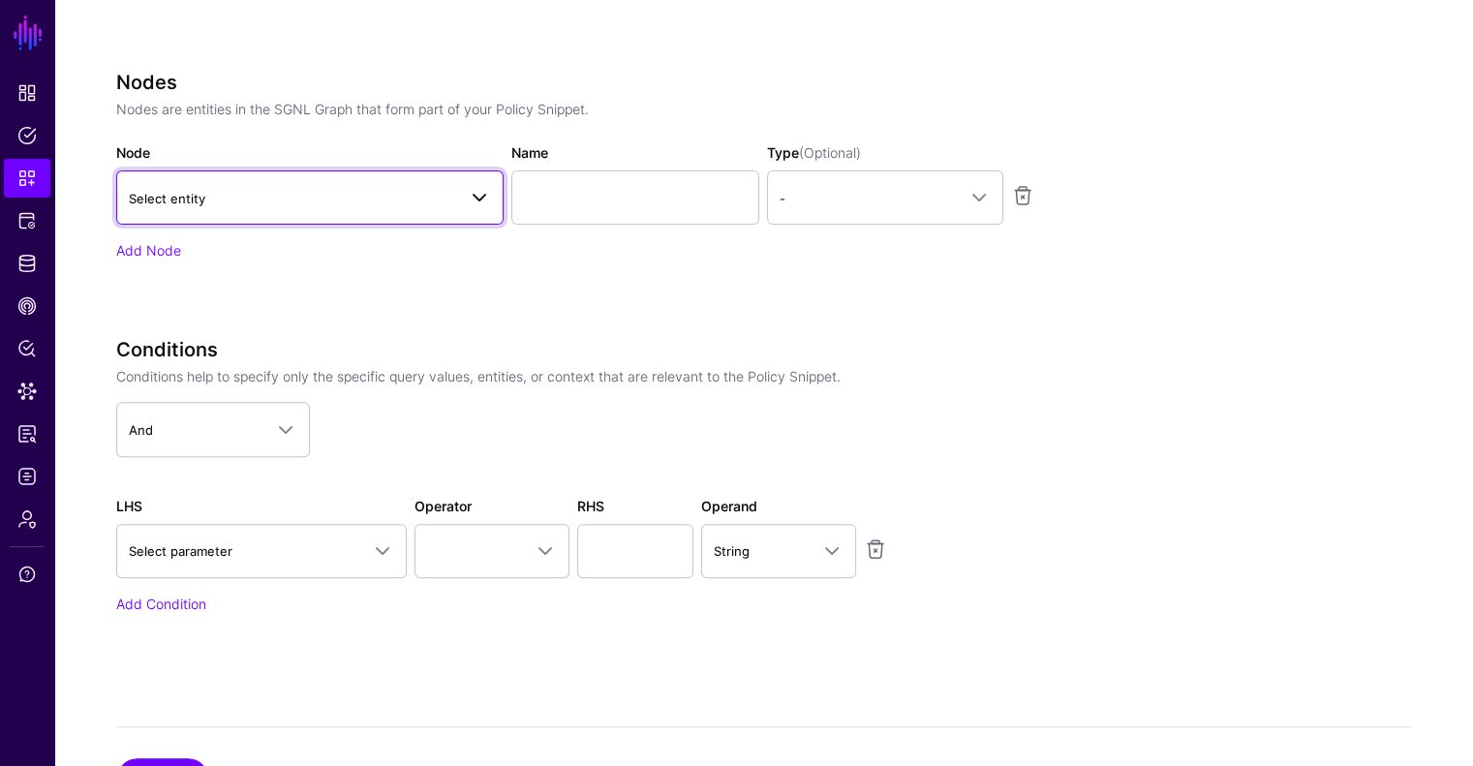
click at [244, 198] on span "Select entity" at bounding box center [292, 198] width 327 height 21
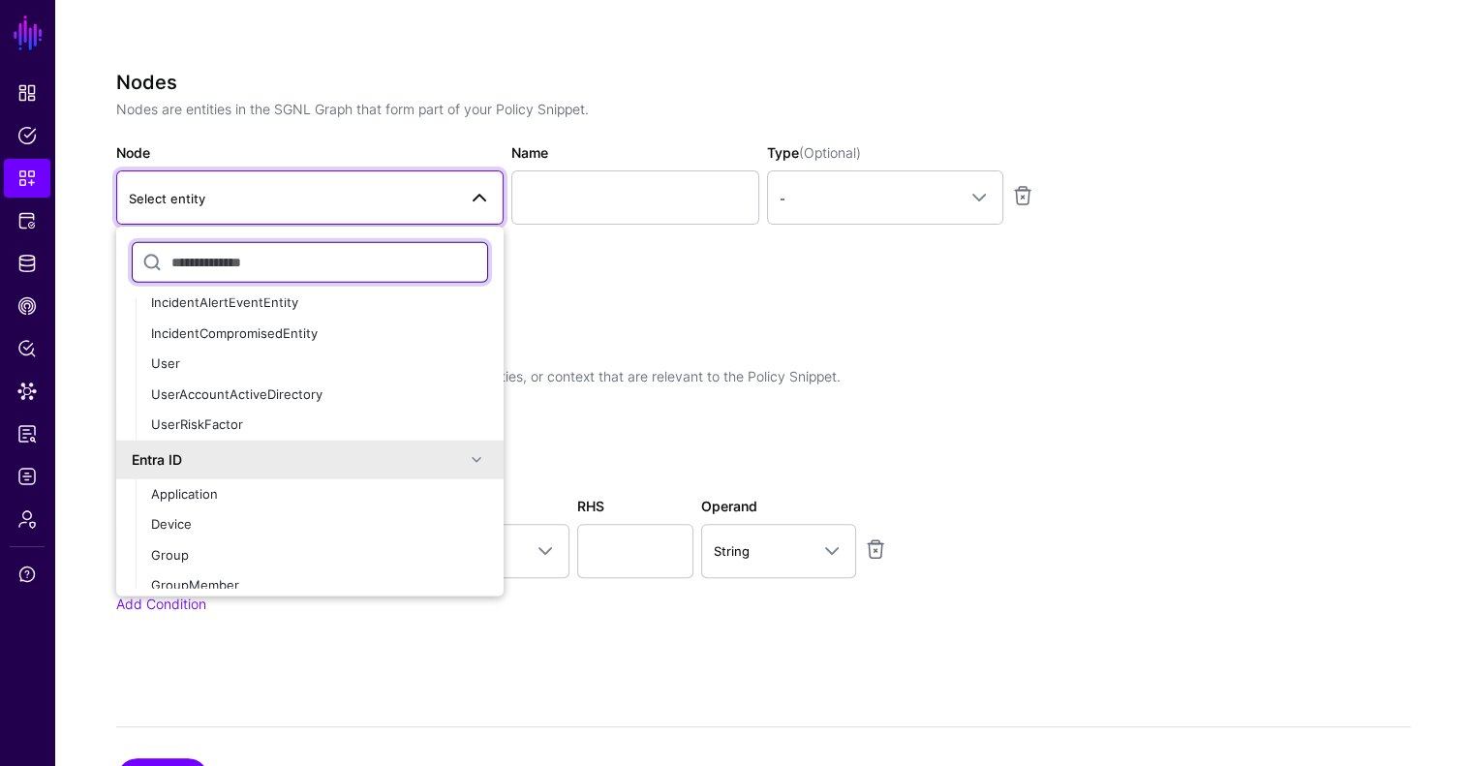
scroll to position [678, 0]
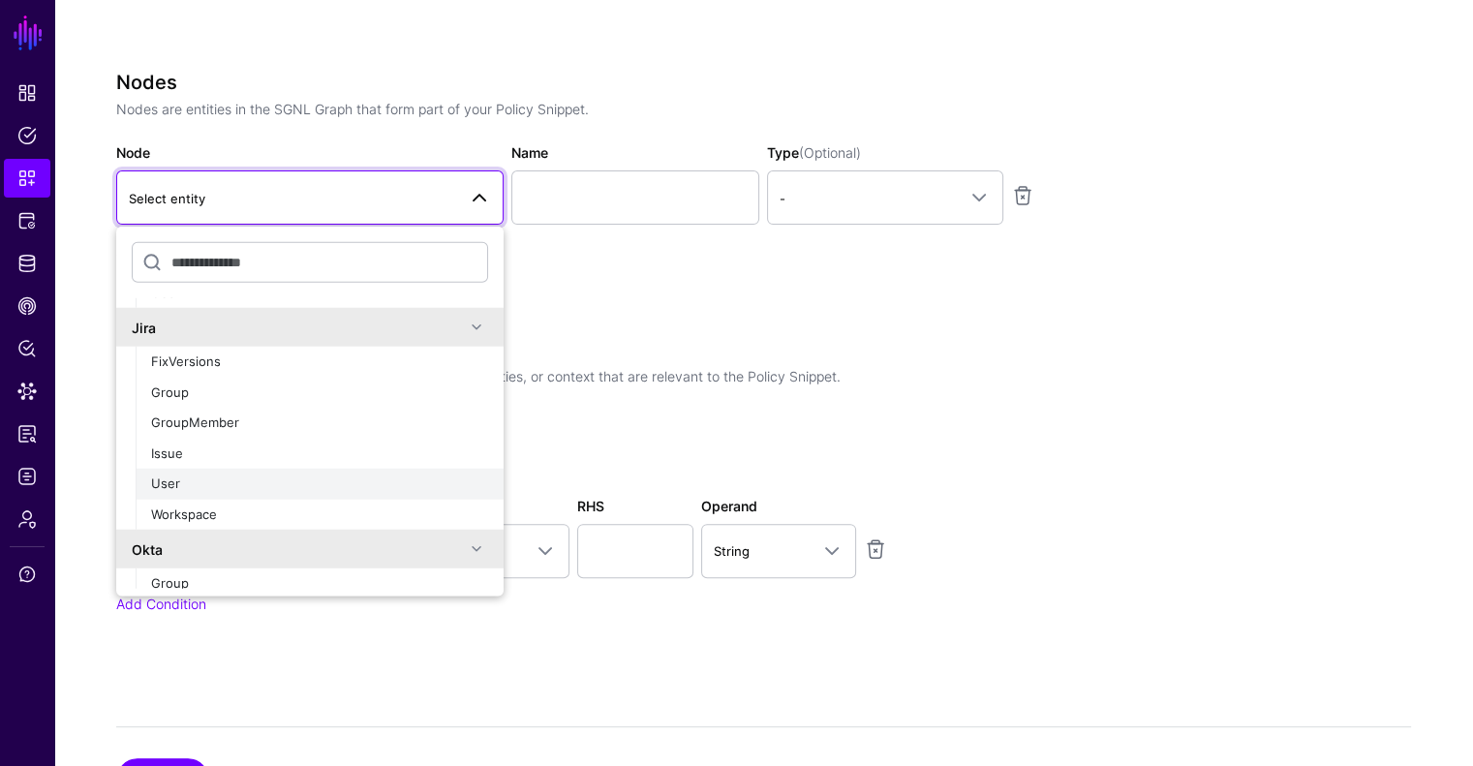
click at [206, 487] on div "User" at bounding box center [319, 484] width 337 height 19
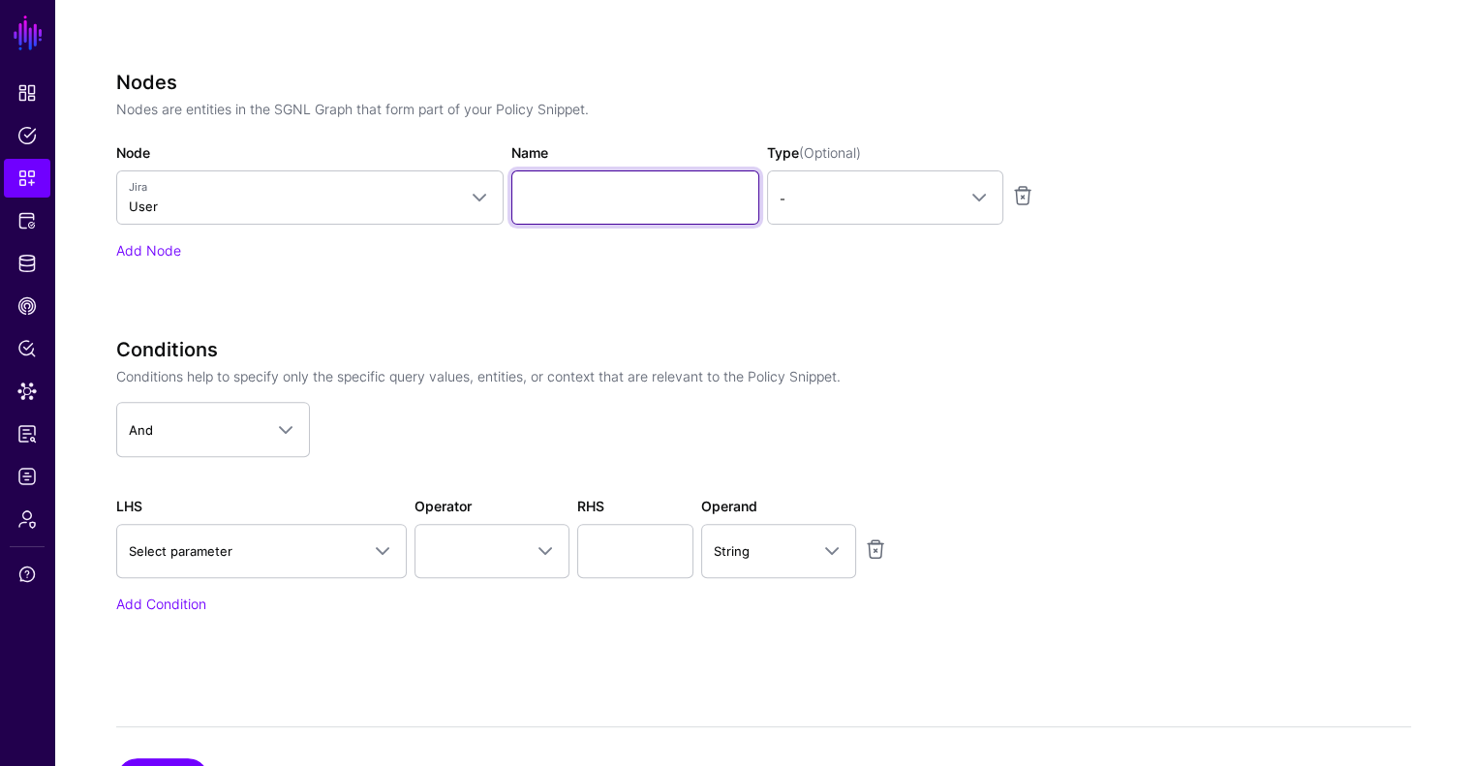
click at [576, 197] on input "Name" at bounding box center [635, 197] width 248 height 54
type input "********"
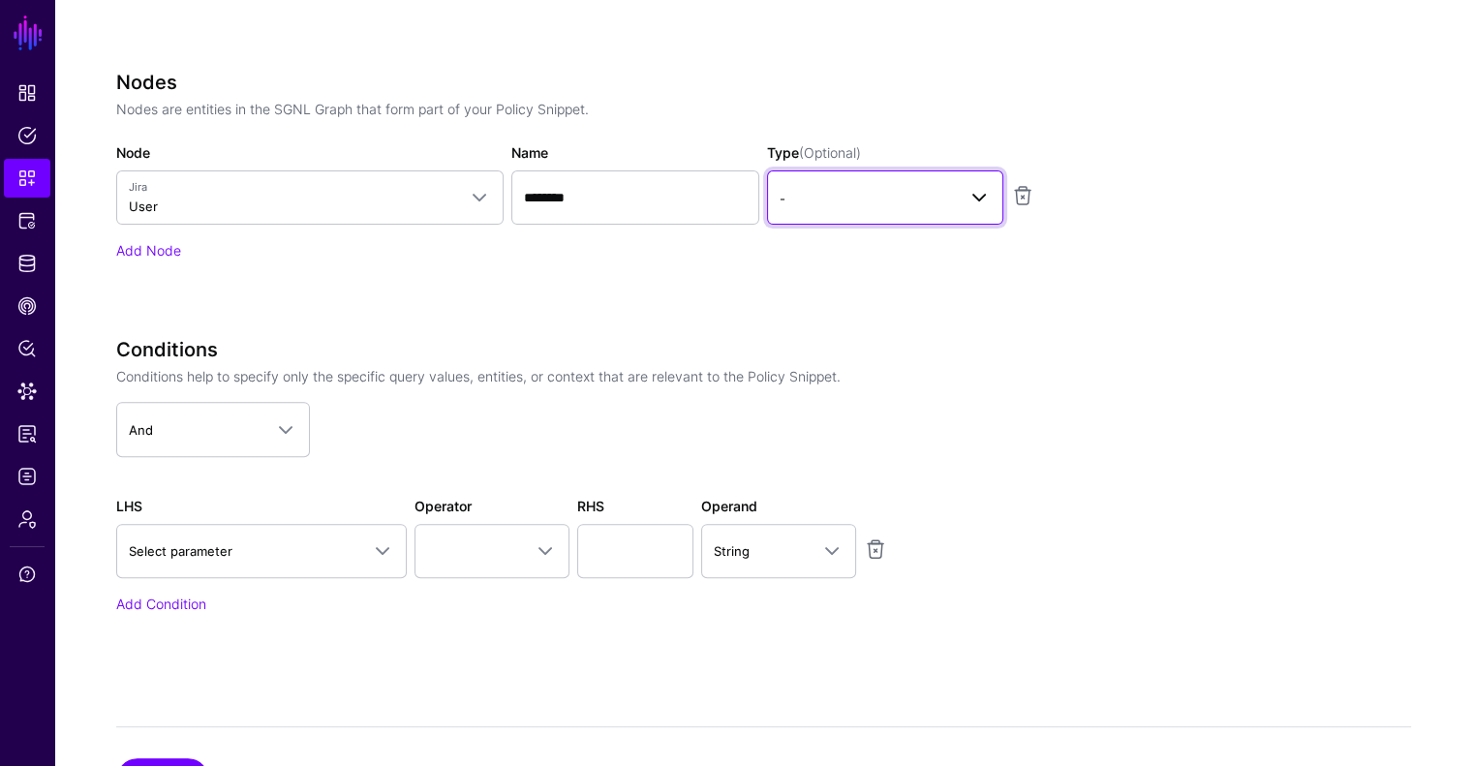
click at [856, 192] on span "-" at bounding box center [868, 198] width 176 height 21
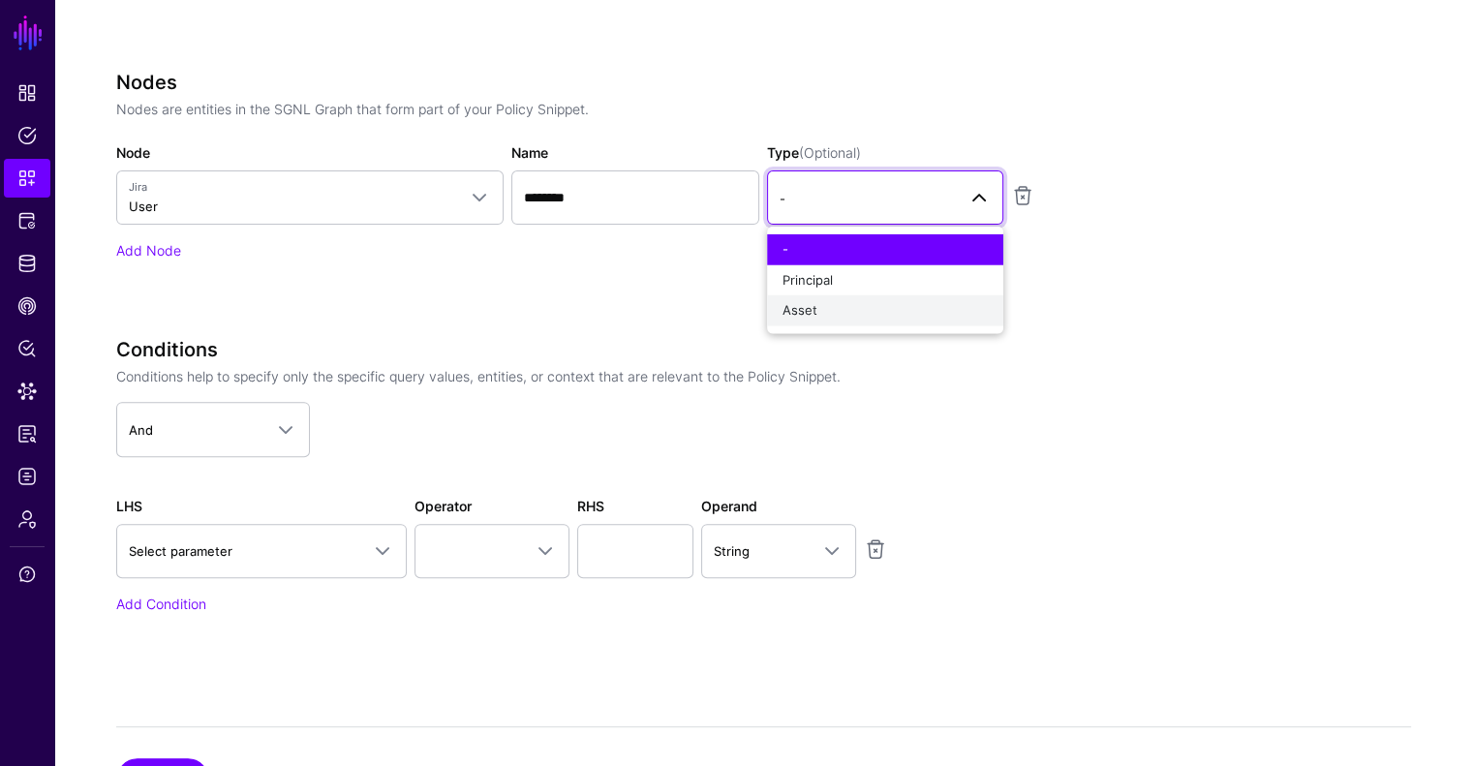
click at [817, 298] on button "Asset" at bounding box center [885, 310] width 236 height 31
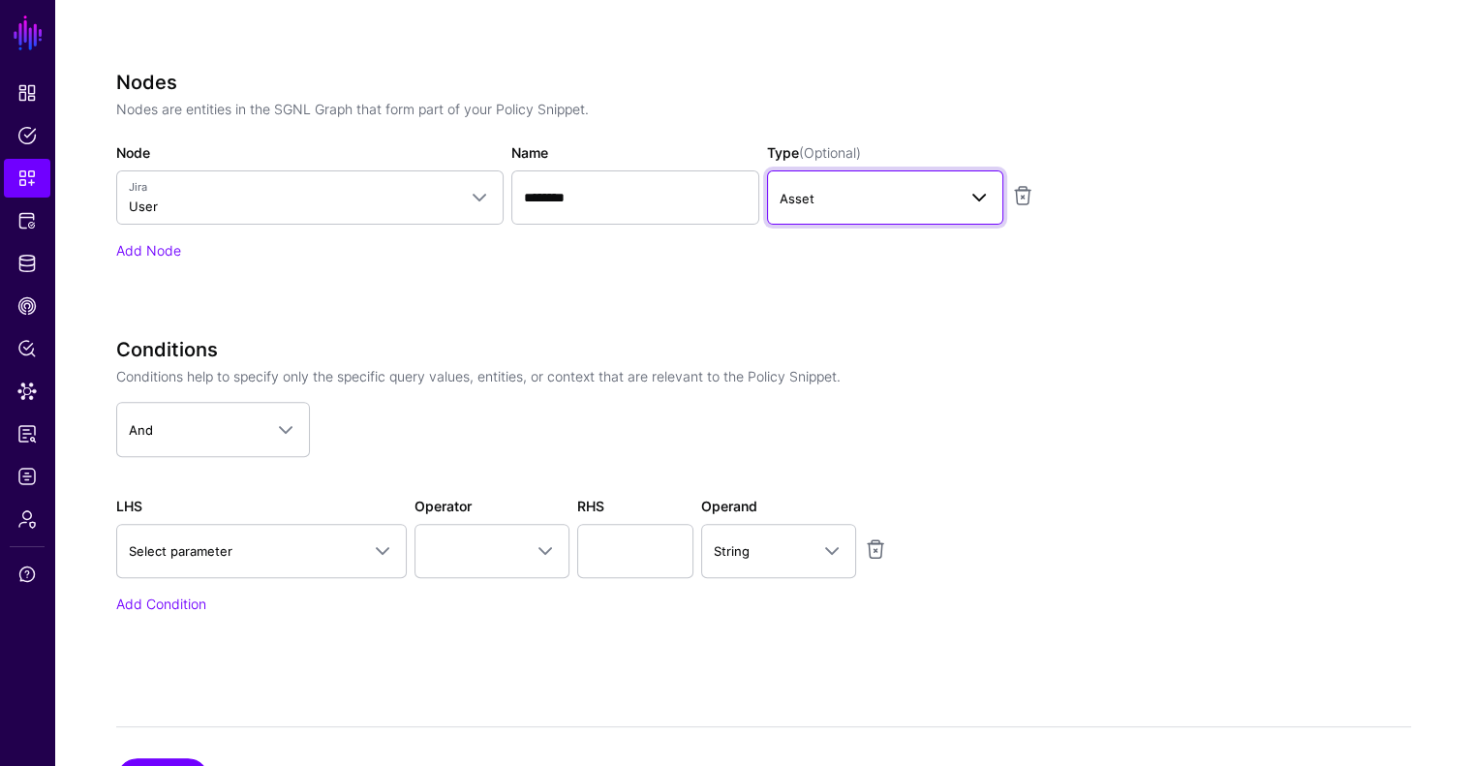
click at [820, 178] on link "Asset" at bounding box center [885, 197] width 236 height 54
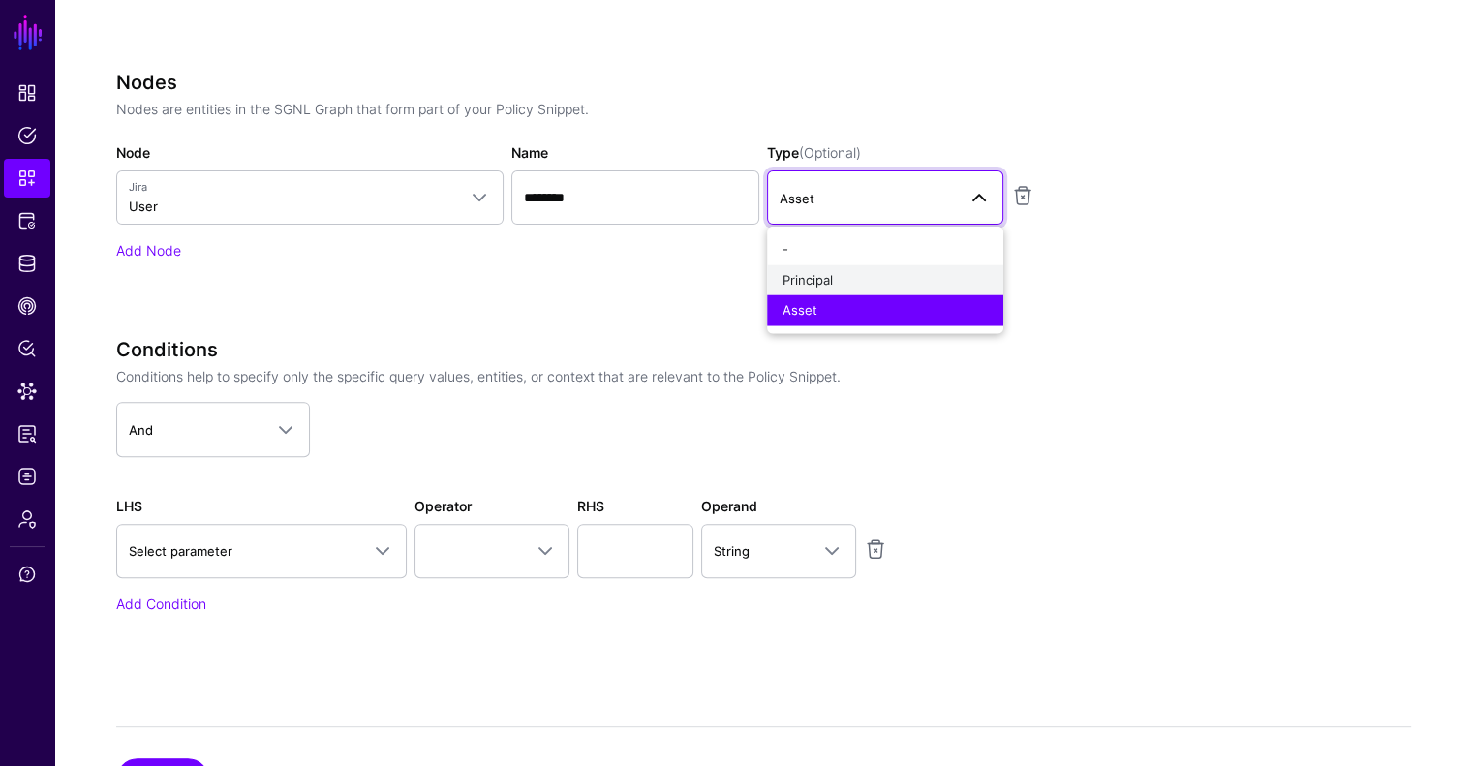
click at [815, 270] on div "Principal" at bounding box center [885, 279] width 205 height 19
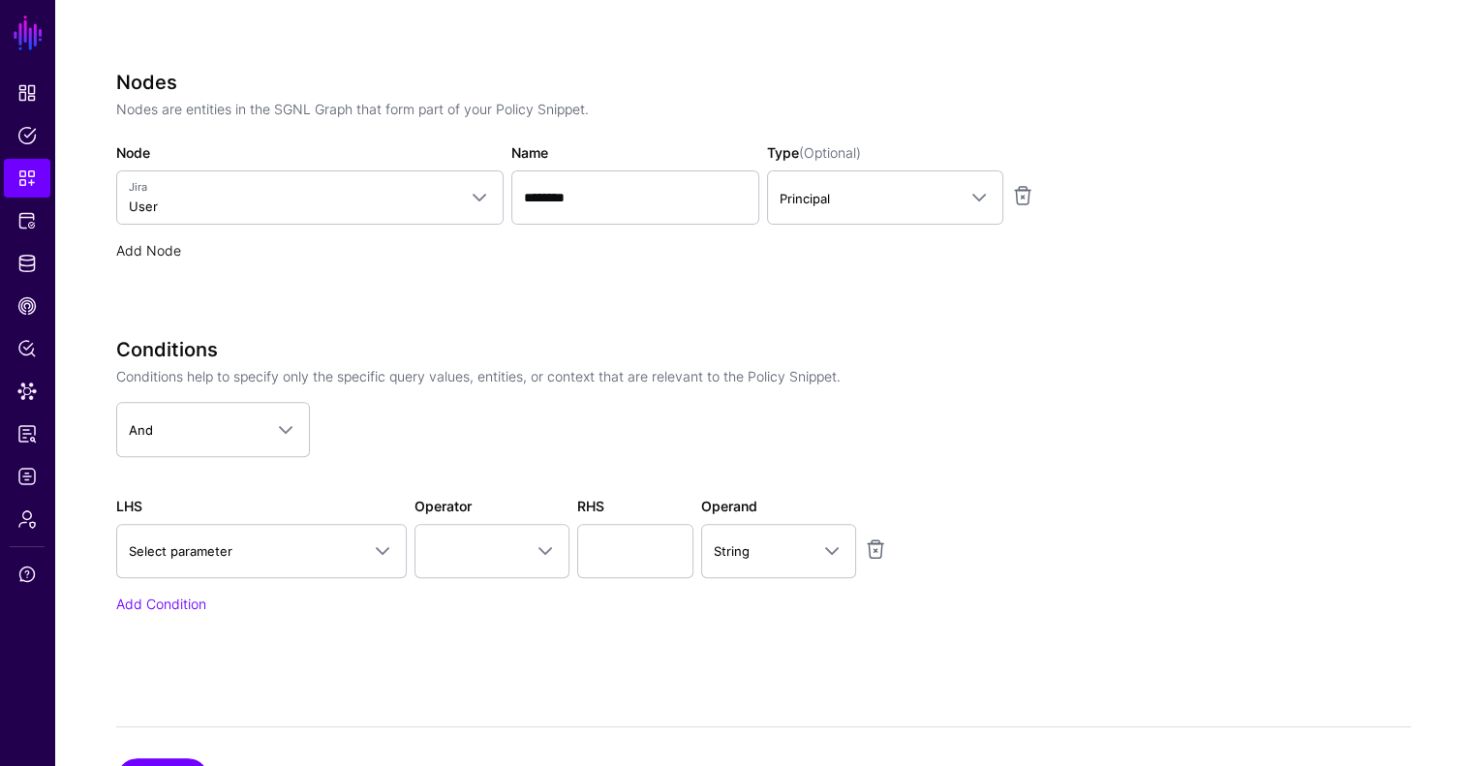
click at [170, 243] on link "Add Node" at bounding box center [148, 250] width 65 height 16
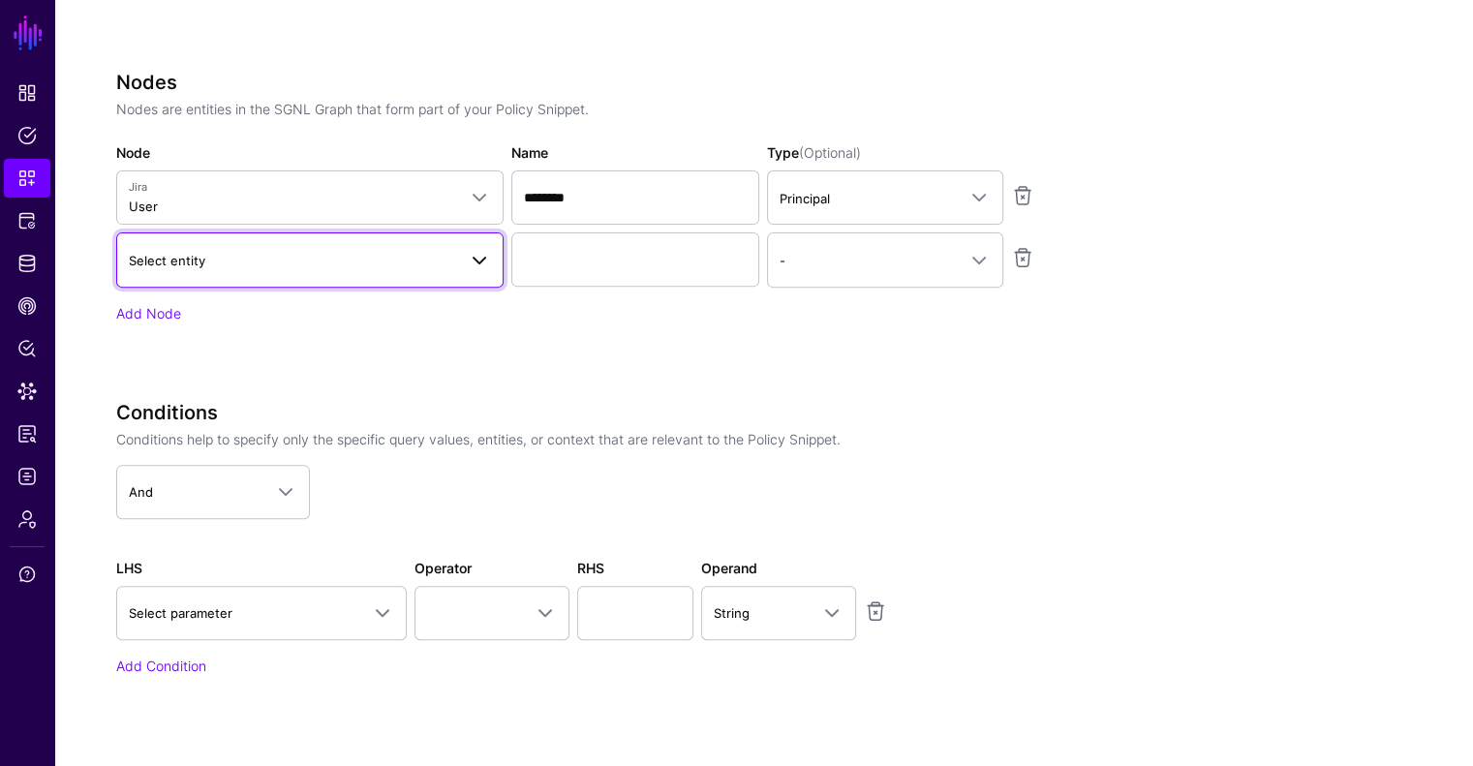
click at [178, 257] on span "Select entity" at bounding box center [167, 260] width 77 height 15
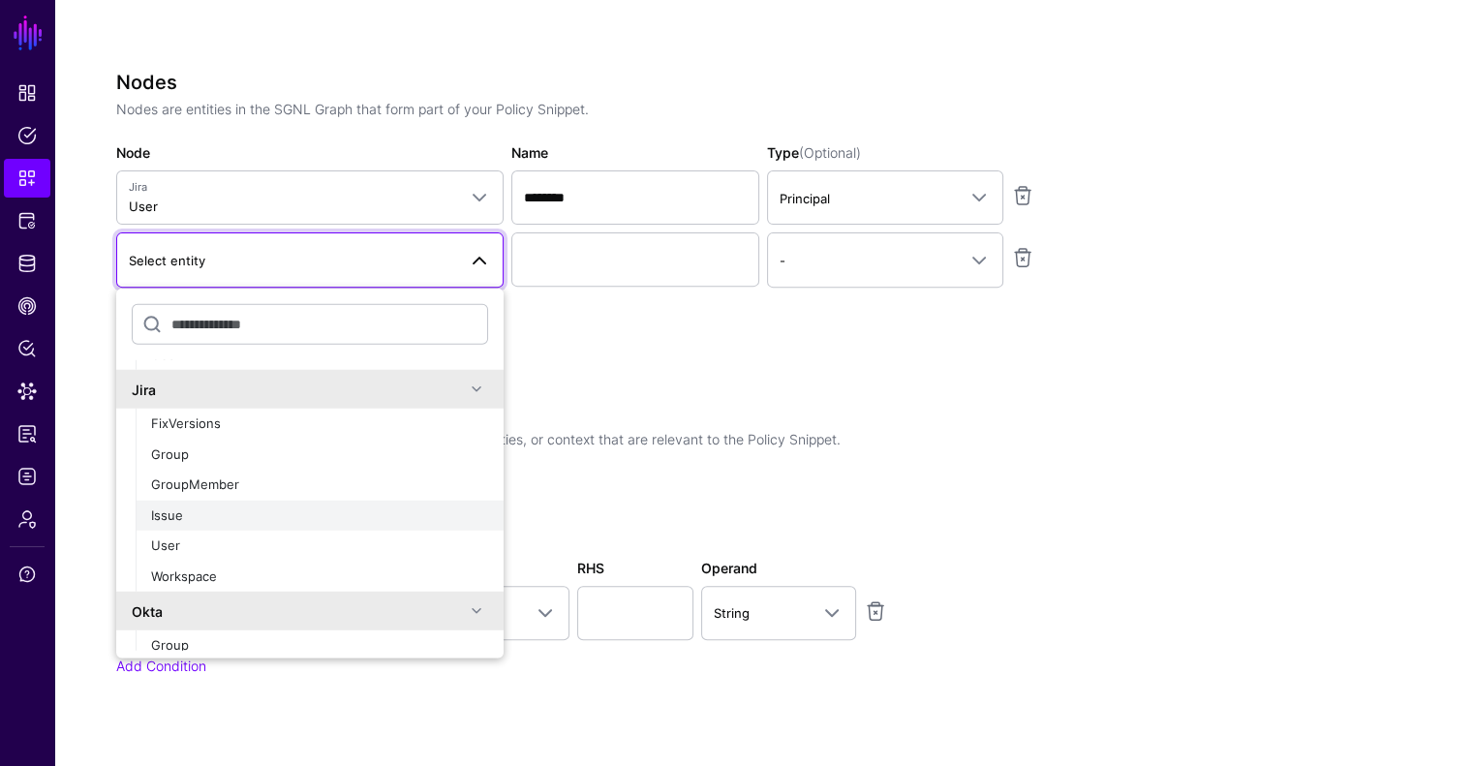
click at [201, 523] on button "Issue" at bounding box center [320, 515] width 368 height 31
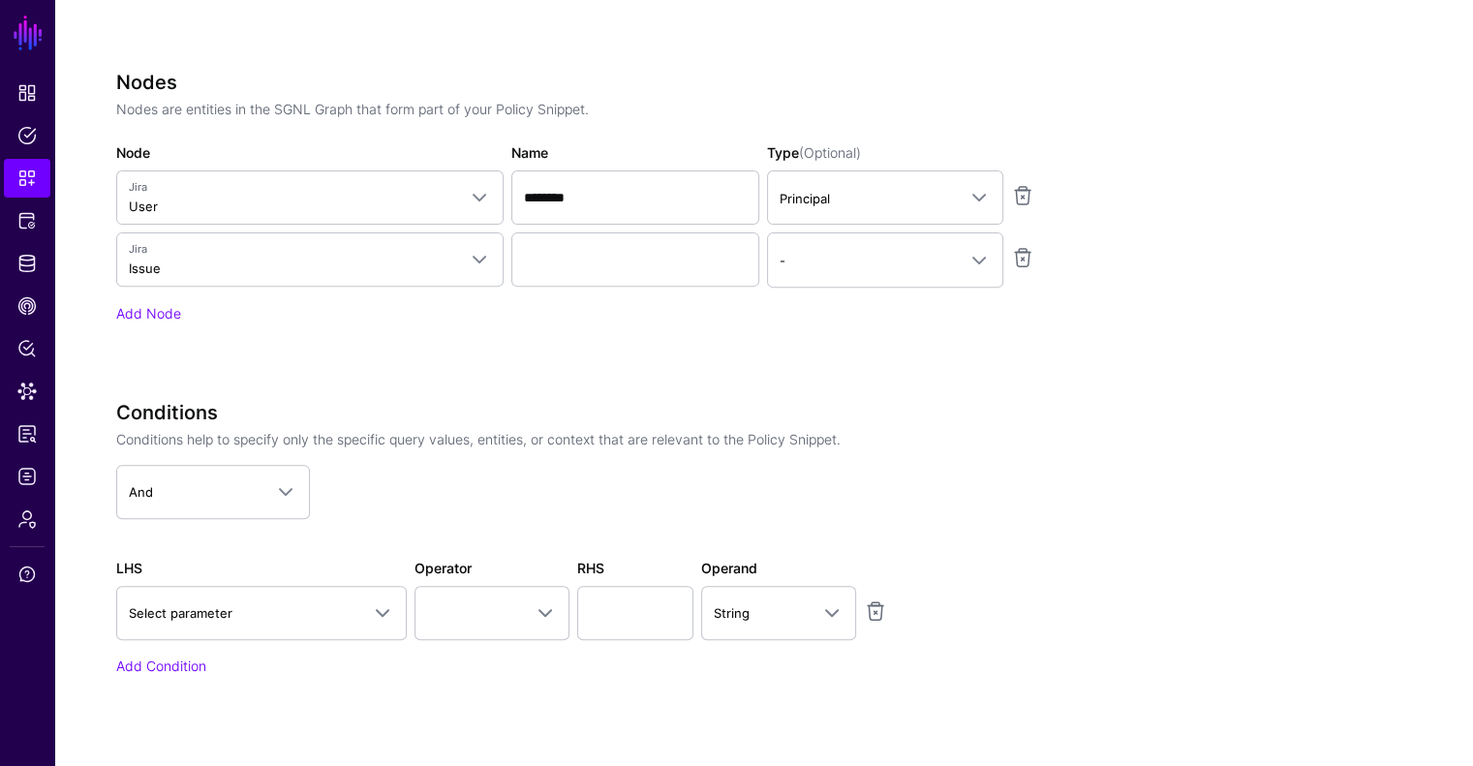
click at [633, 228] on div "Nodes Nodes are entities in the SGNL Graph that form part of your Policy Snippe…" at bounding box center [600, 197] width 969 height 252
click at [618, 251] on input "Name" at bounding box center [635, 259] width 248 height 54
type input "*********"
click at [790, 243] on link "-" at bounding box center [885, 259] width 236 height 54
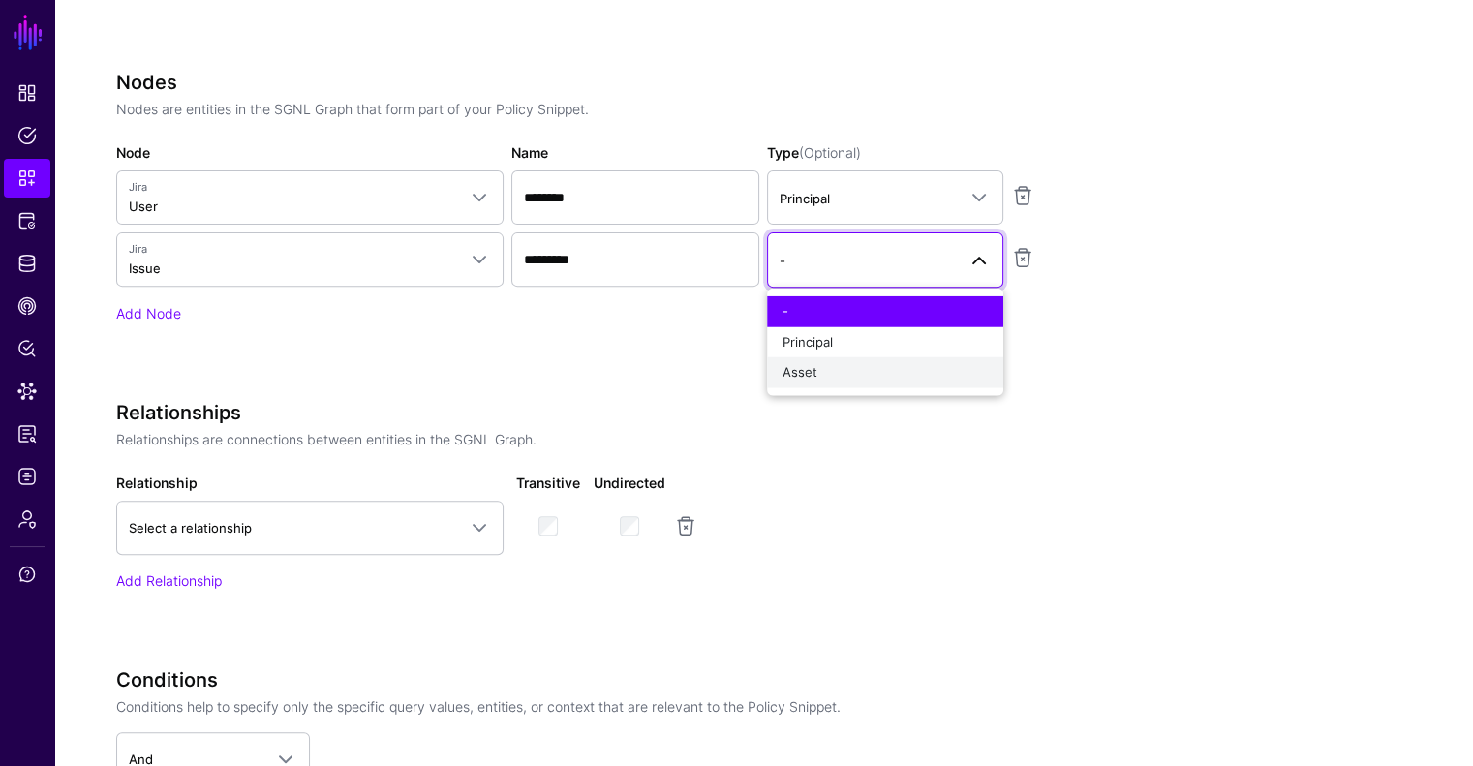
click at [834, 379] on div "Asset" at bounding box center [885, 372] width 205 height 19
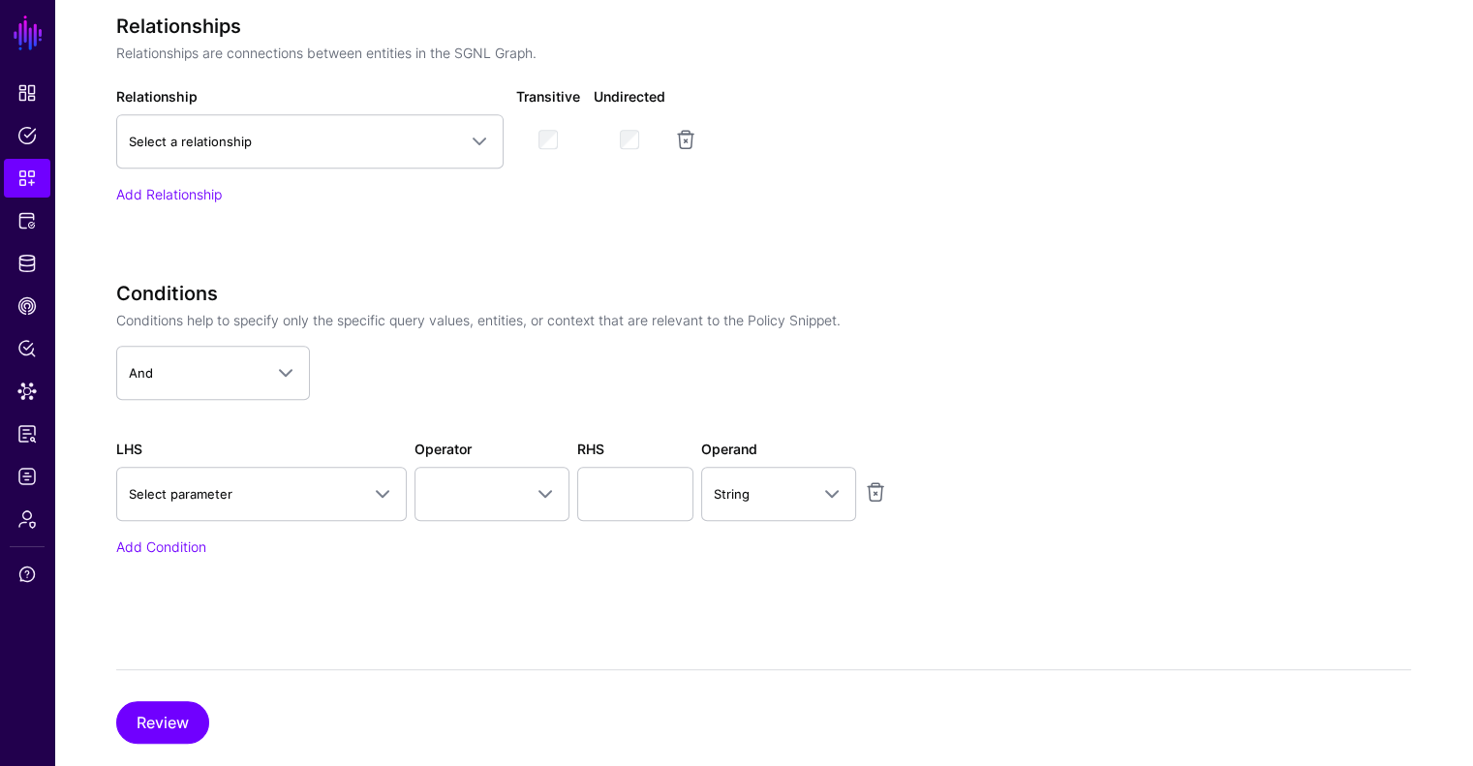
scroll to position [1038, 0]
click at [335, 167] on div "Relationships Relationships are connections between entities in the SGNL Graph.…" at bounding box center [600, 109] width 969 height 190
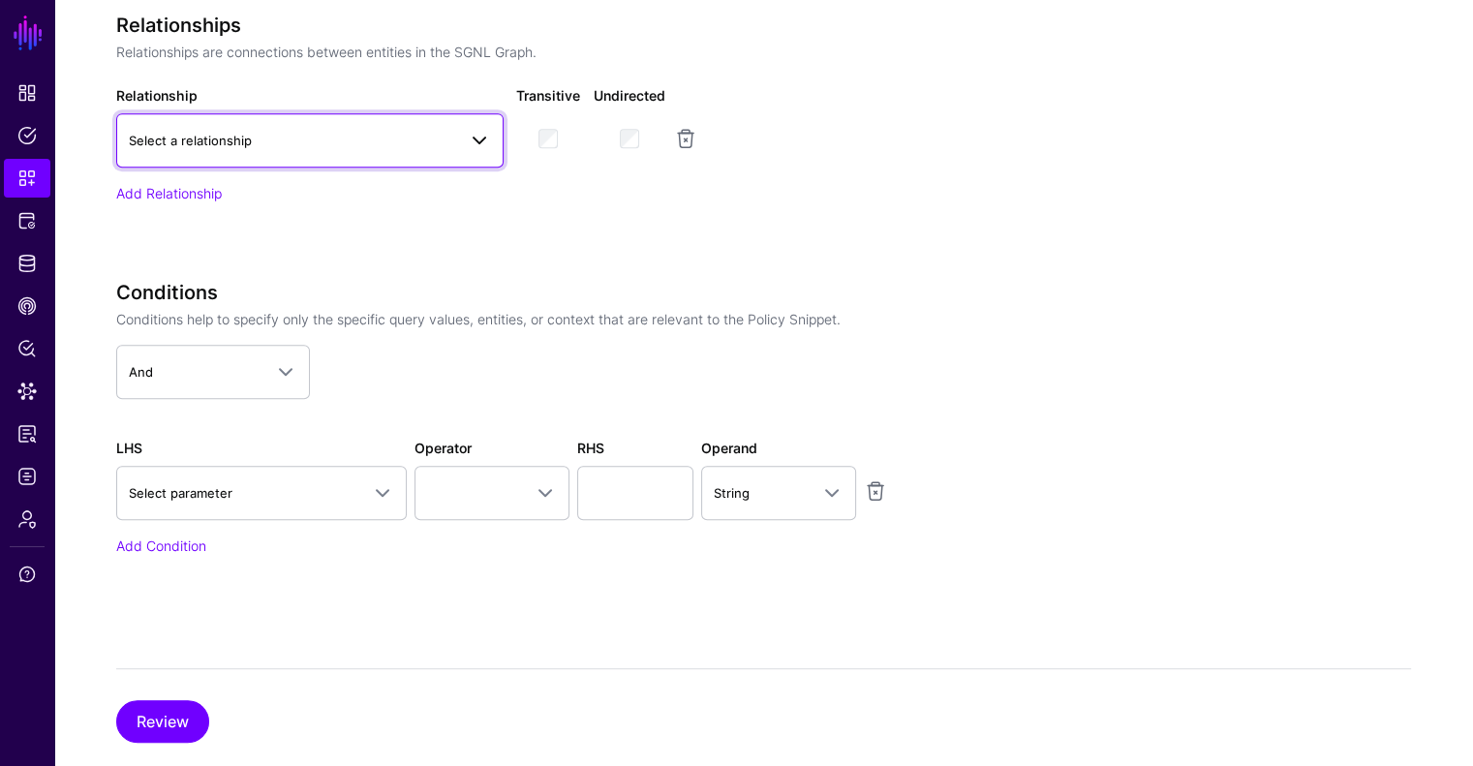
click at [333, 154] on link "Select a relationship" at bounding box center [309, 140] width 387 height 54
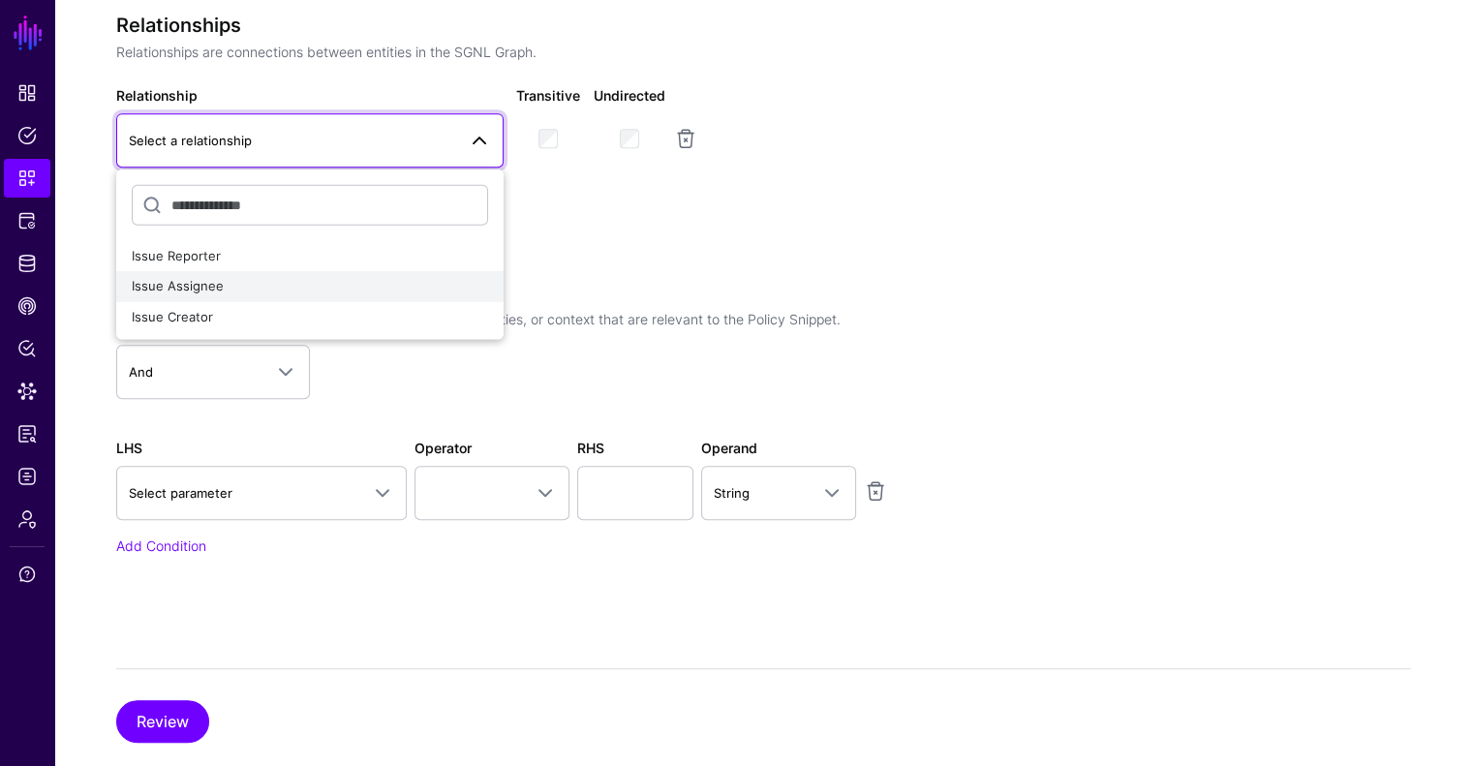
click at [217, 290] on span "Issue Assignee" at bounding box center [178, 285] width 92 height 15
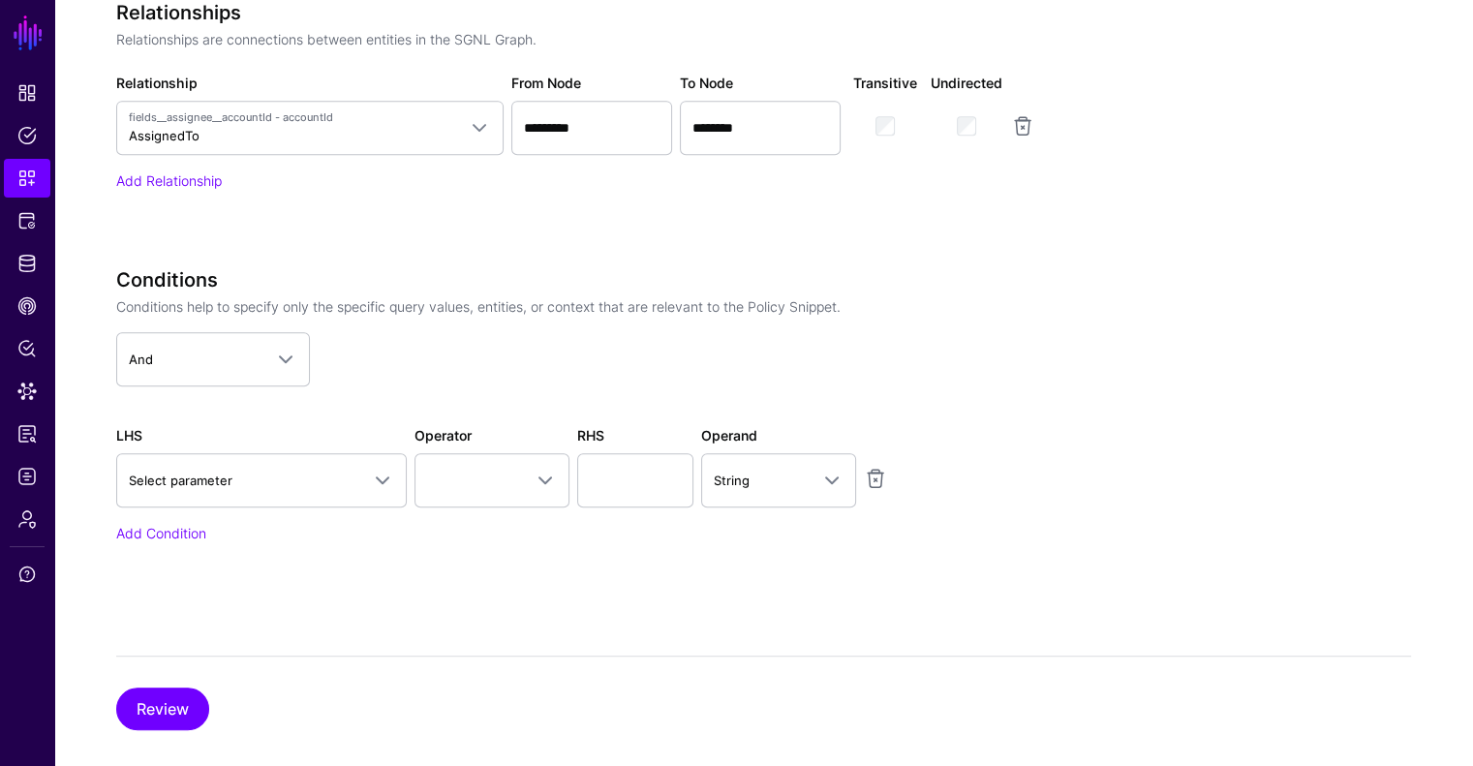
scroll to position [1072, 0]
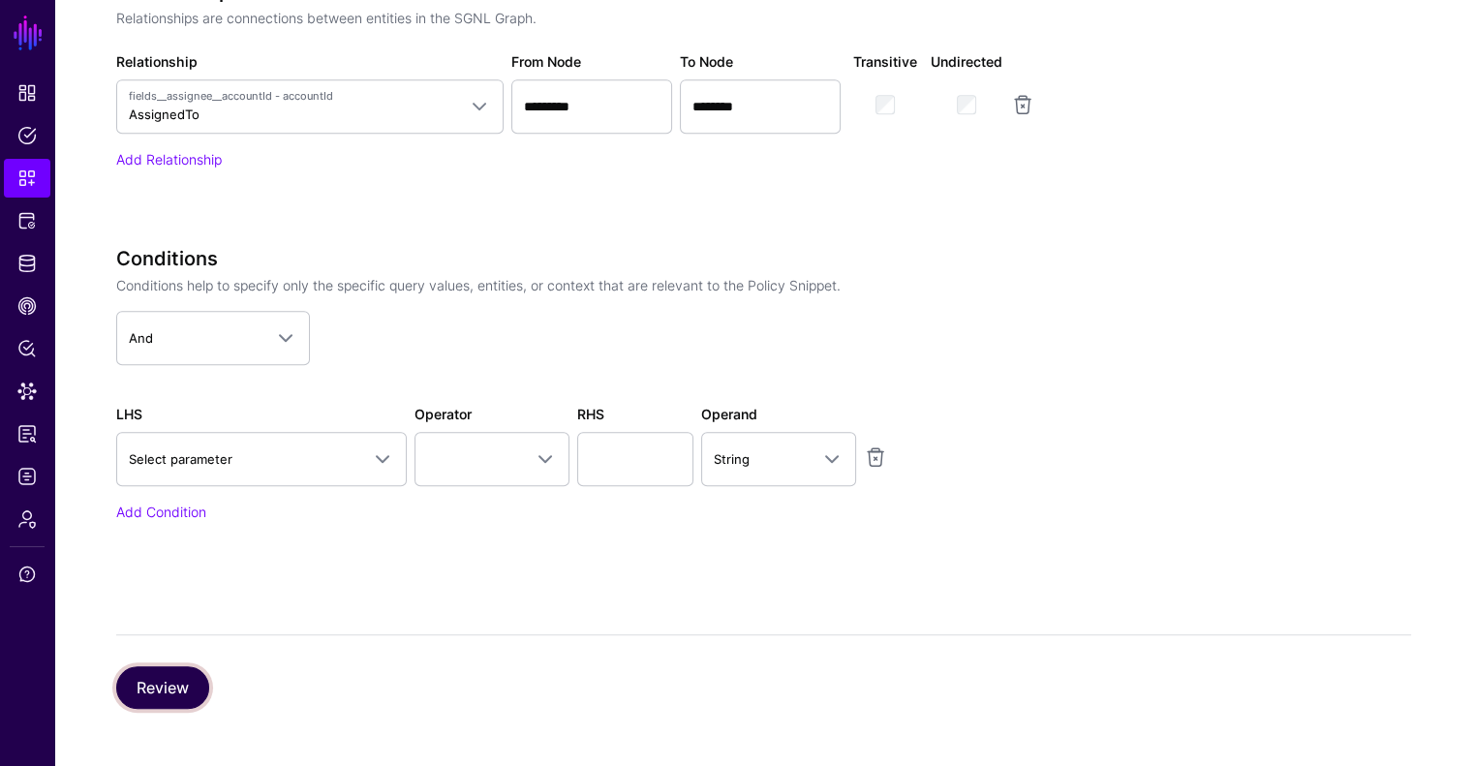
click at [128, 687] on button "Review" at bounding box center [162, 687] width 93 height 43
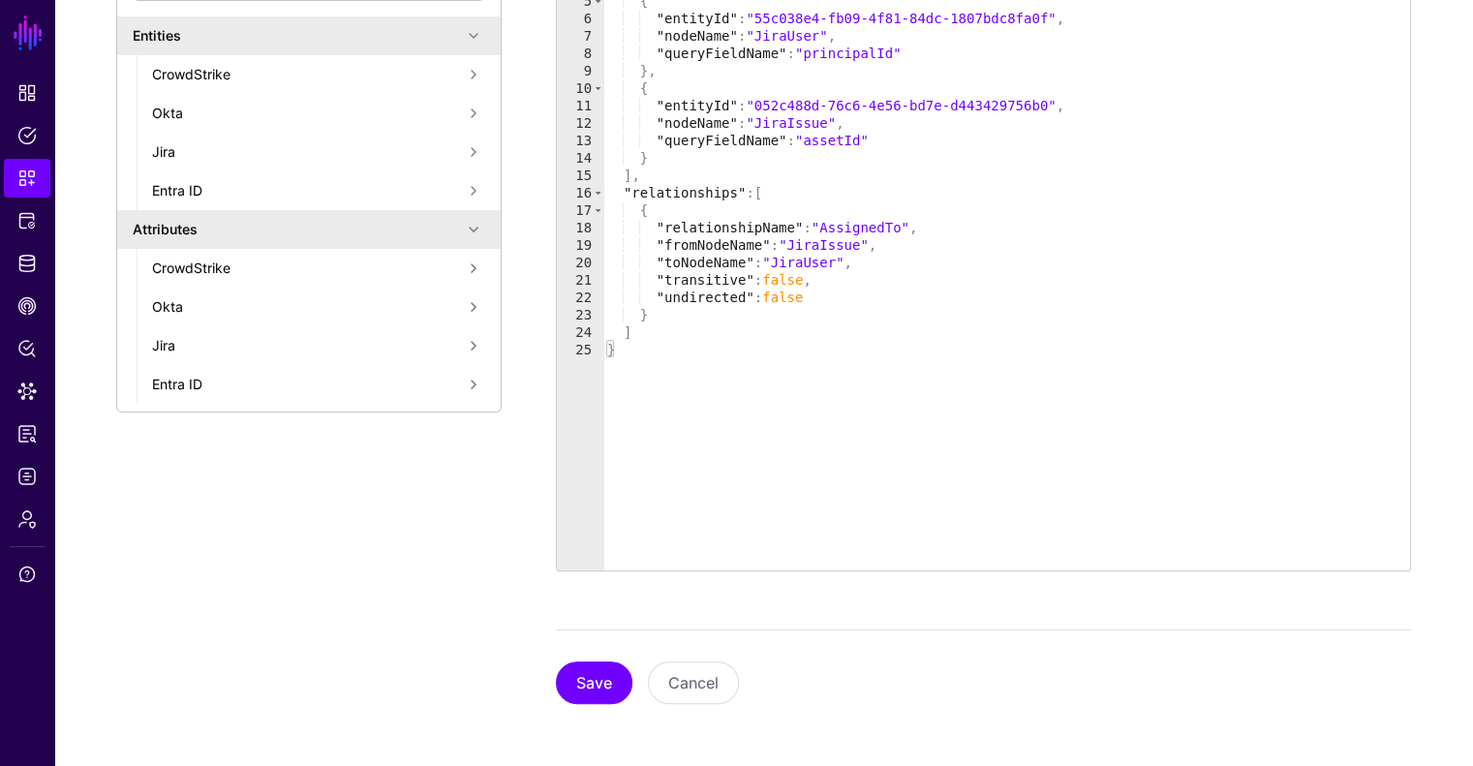
scroll to position [488, 0]
click at [584, 689] on button "Save" at bounding box center [594, 685] width 77 height 43
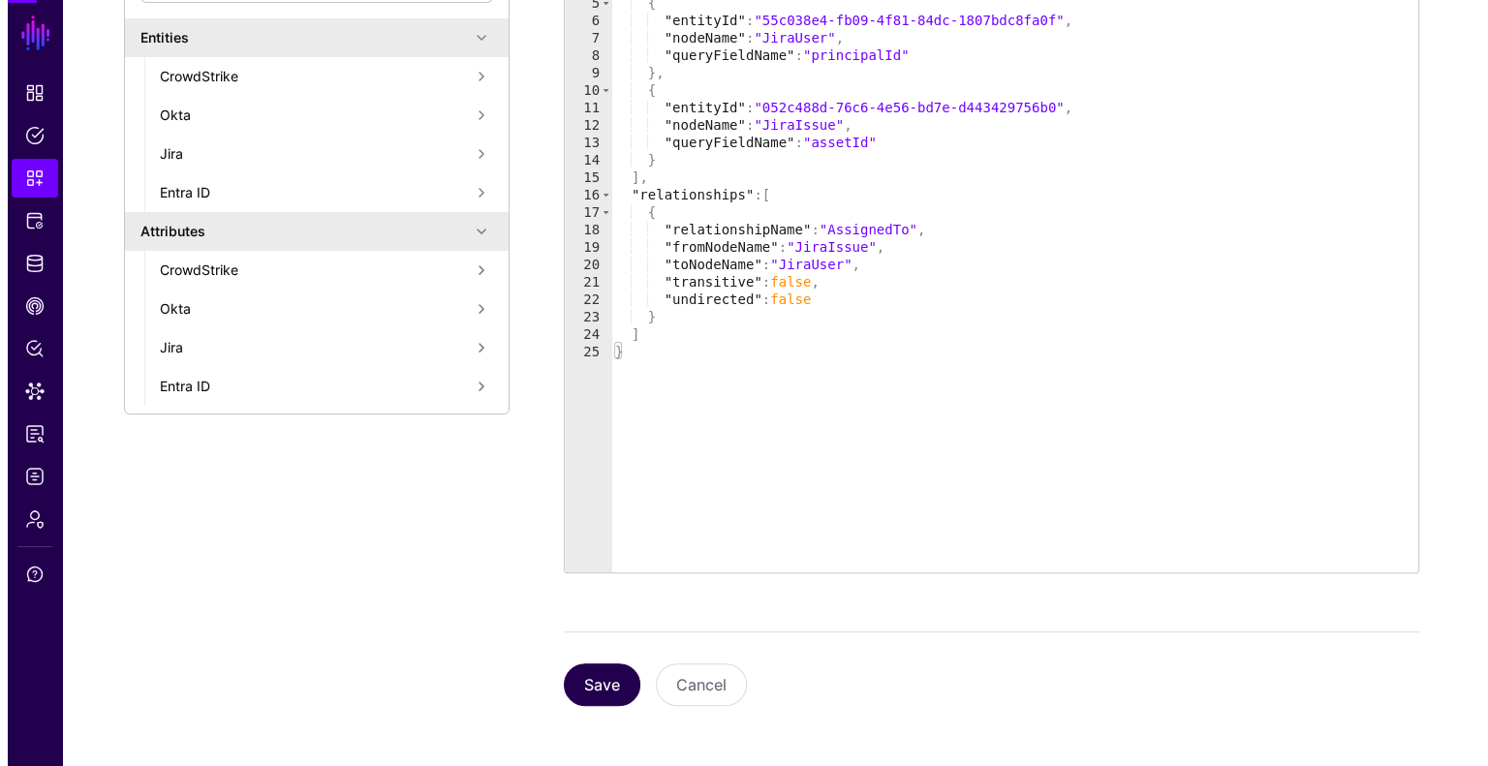
scroll to position [0, 0]
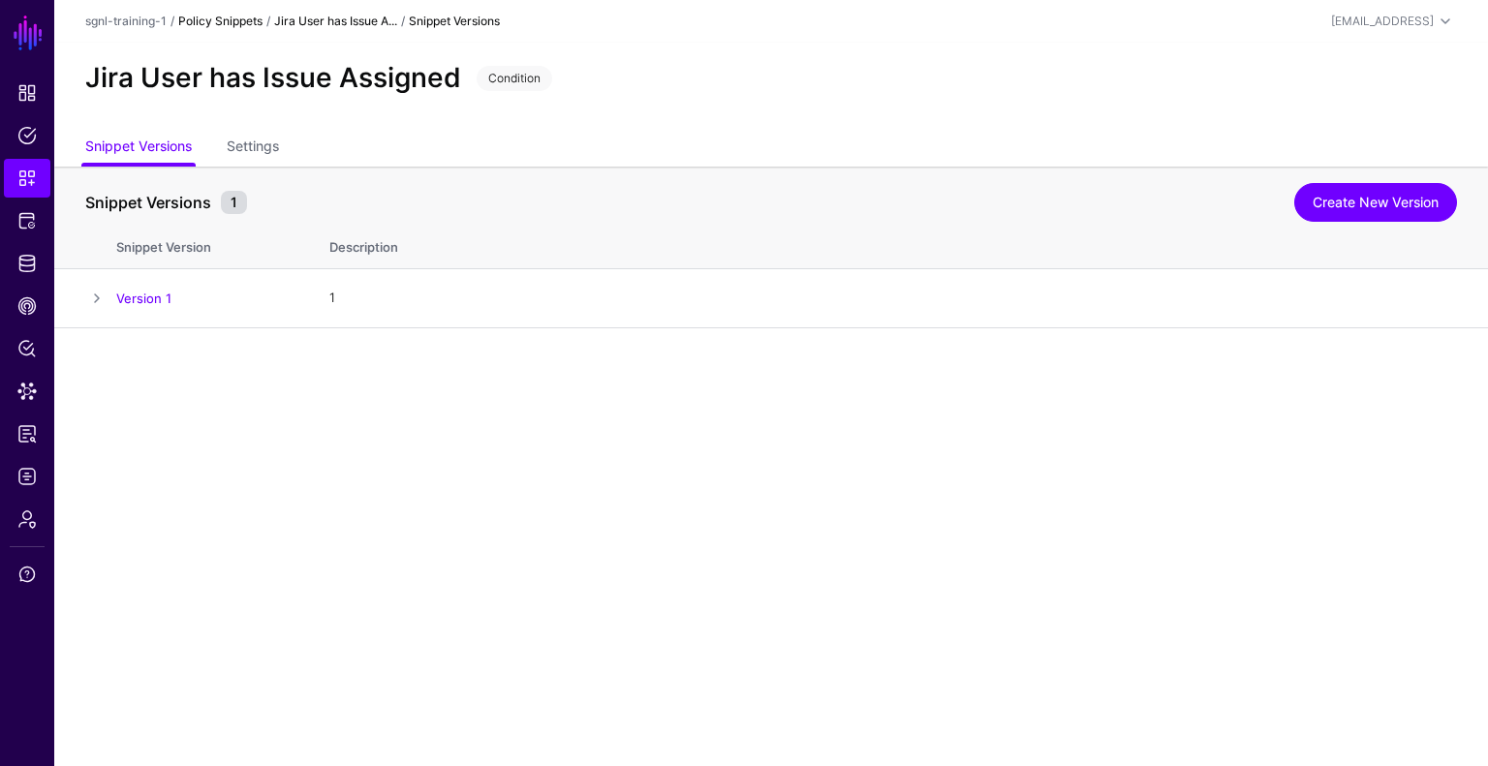
click at [226, 22] on link "Policy Snippets" at bounding box center [220, 21] width 84 height 15
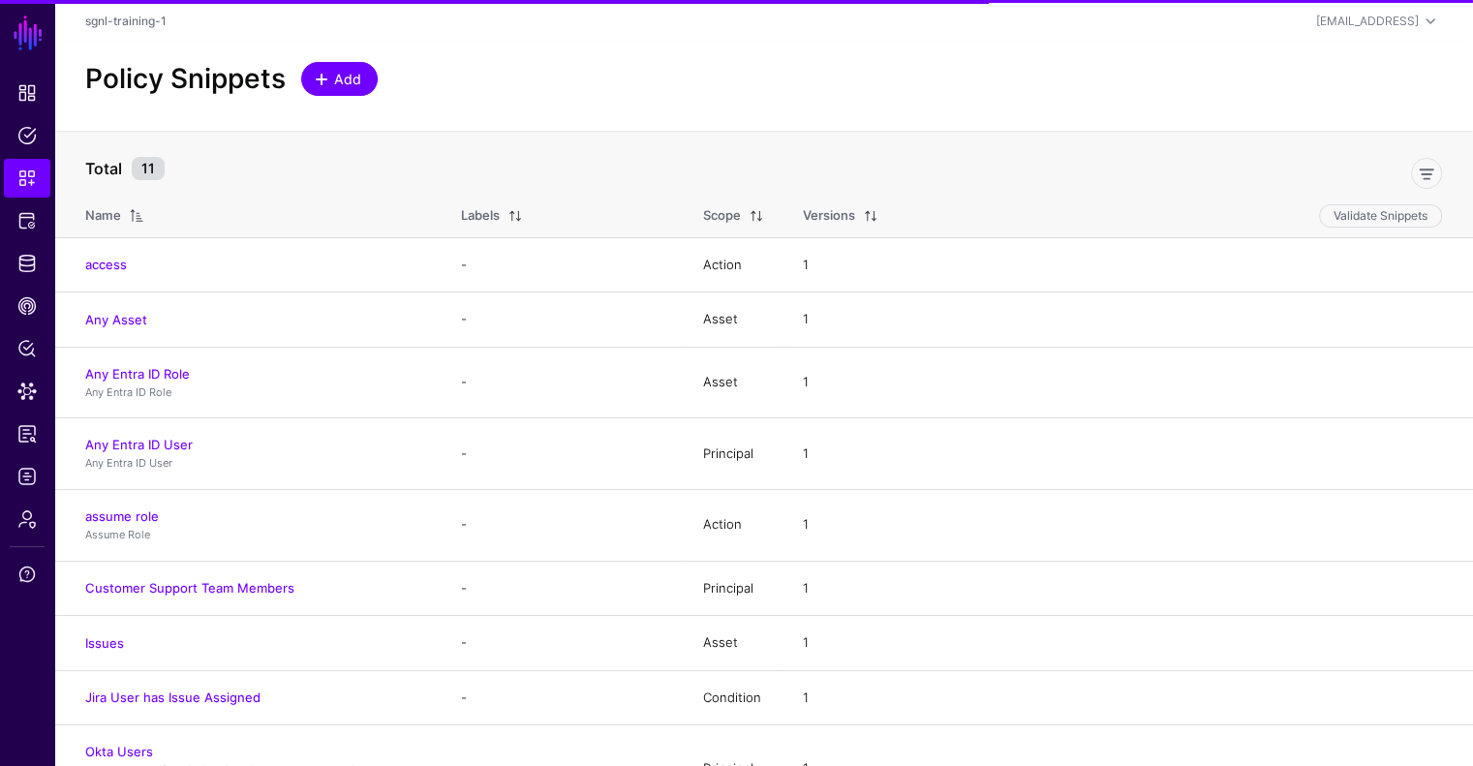
click at [360, 78] on span "Add" at bounding box center [348, 79] width 32 height 20
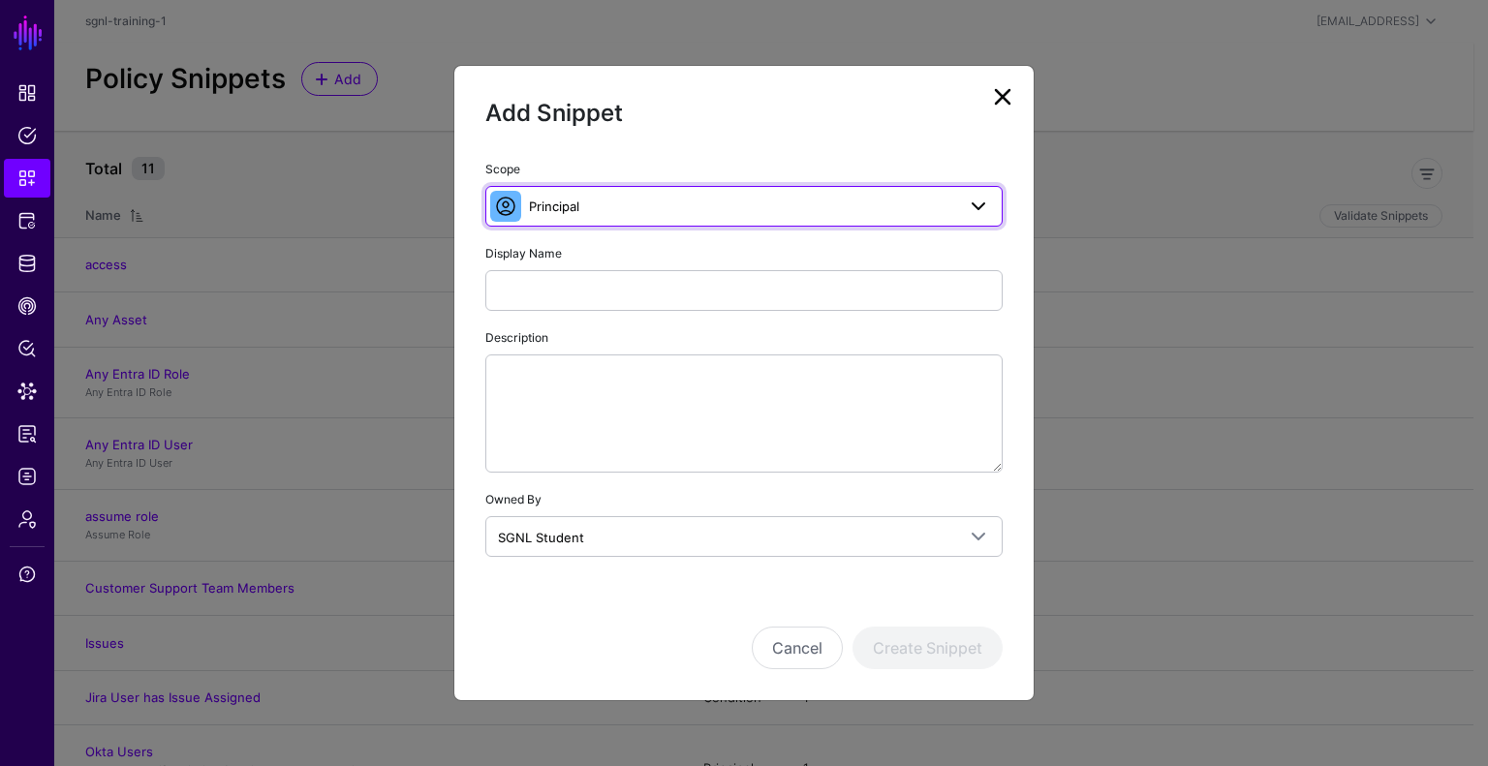
click at [612, 201] on span "Principal" at bounding box center [742, 206] width 426 height 21
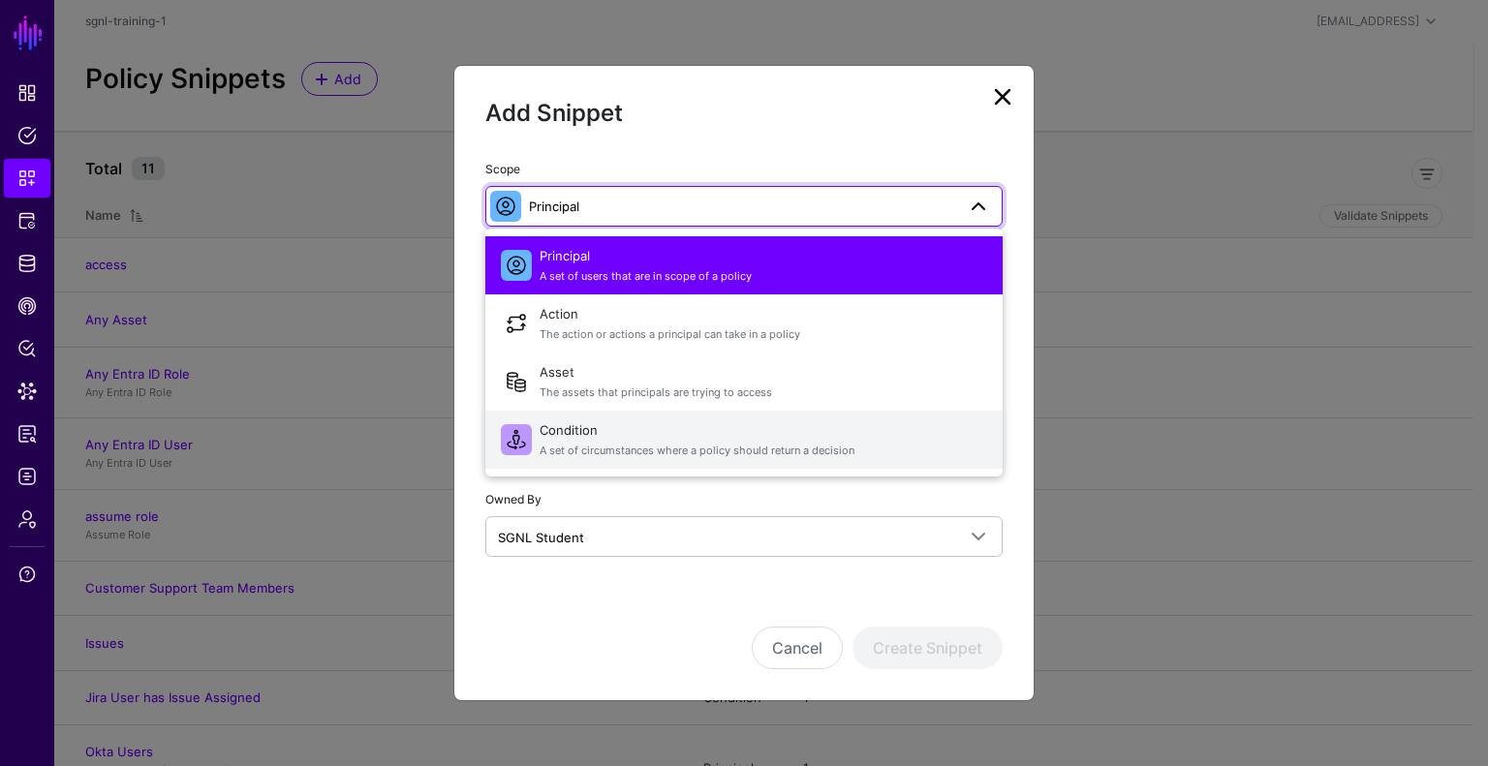
click at [566, 425] on span "Condition A set of circumstances where a policy should return a decision" at bounding box center [764, 440] width 448 height 46
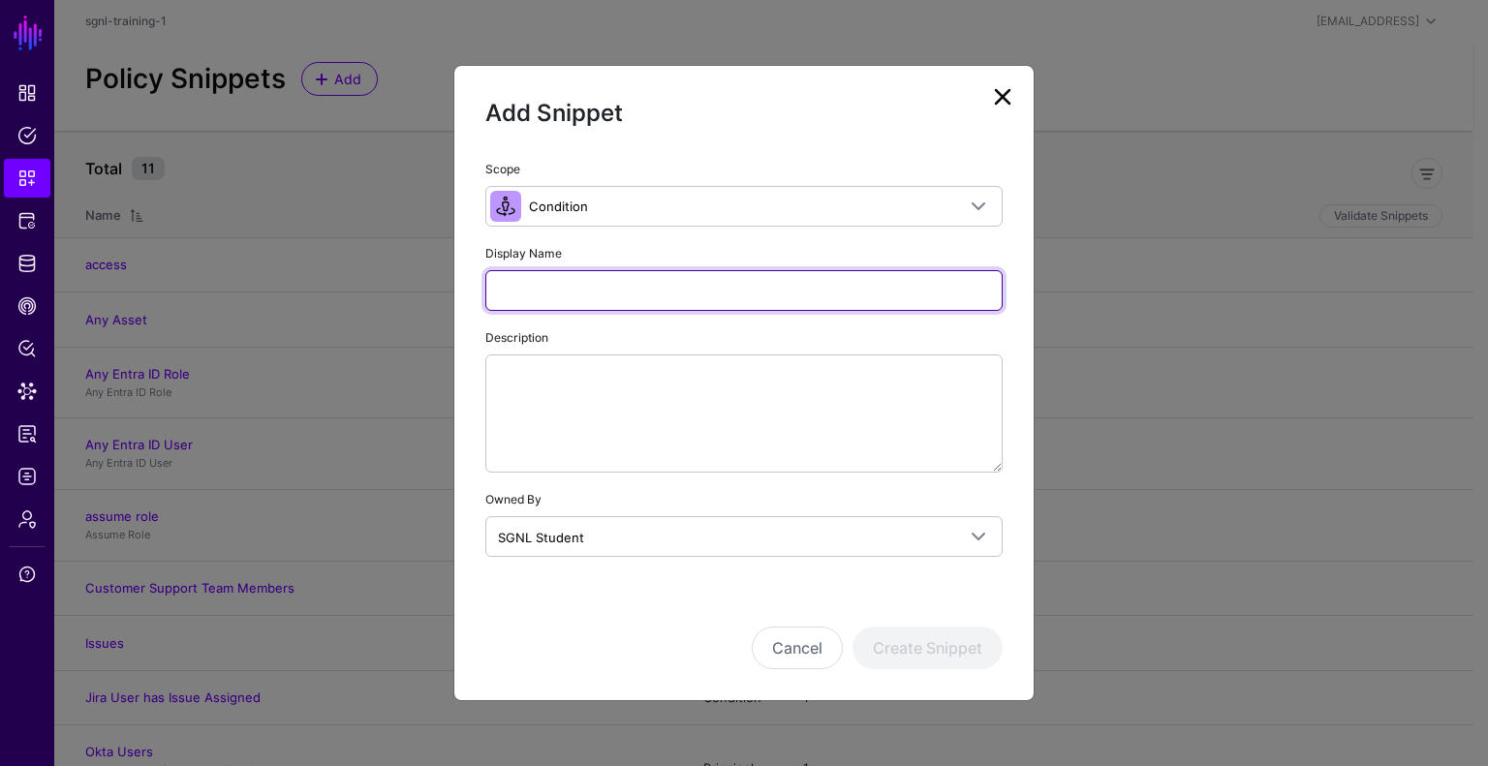
click at [687, 292] on input "Display Name" at bounding box center [743, 290] width 517 height 41
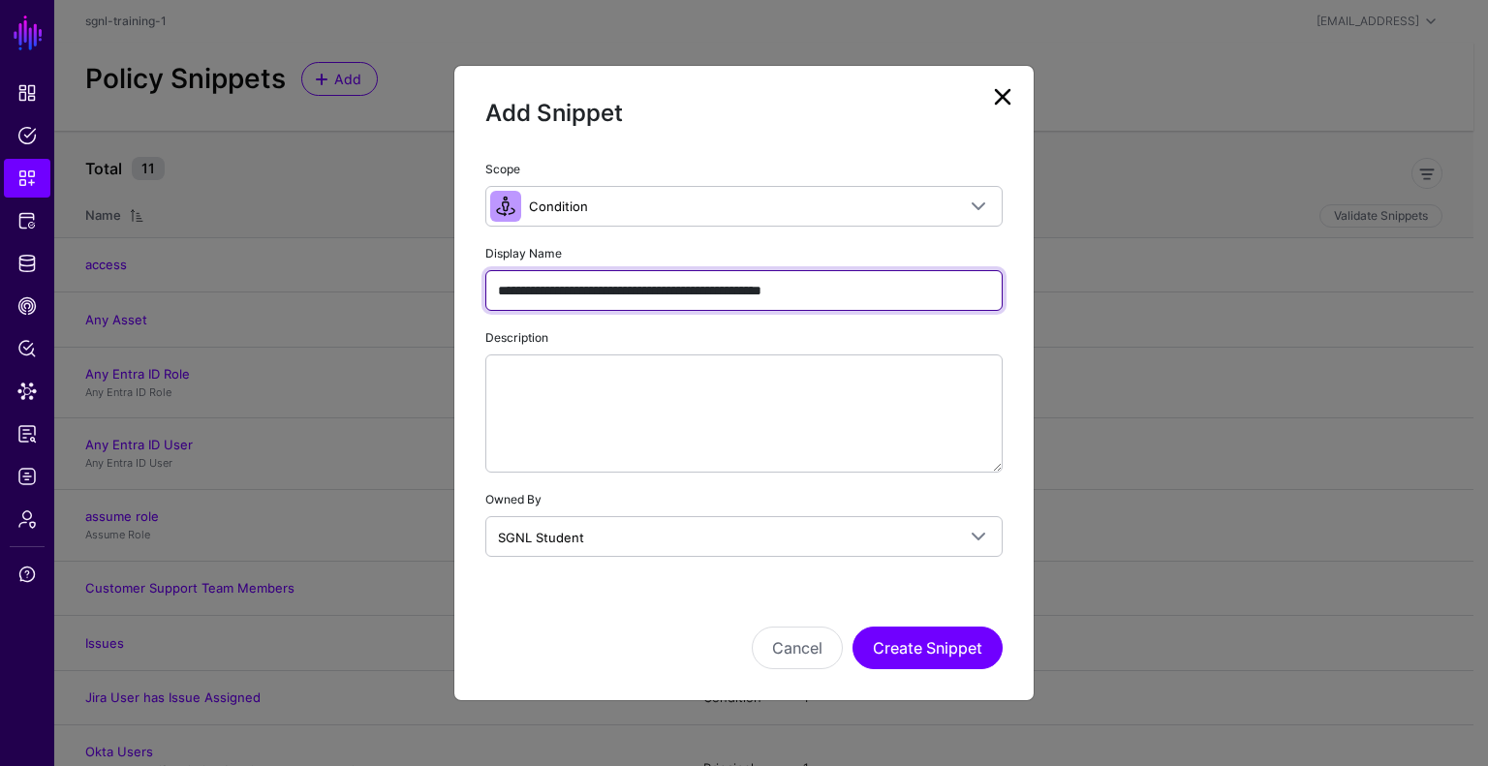
type input "**********"
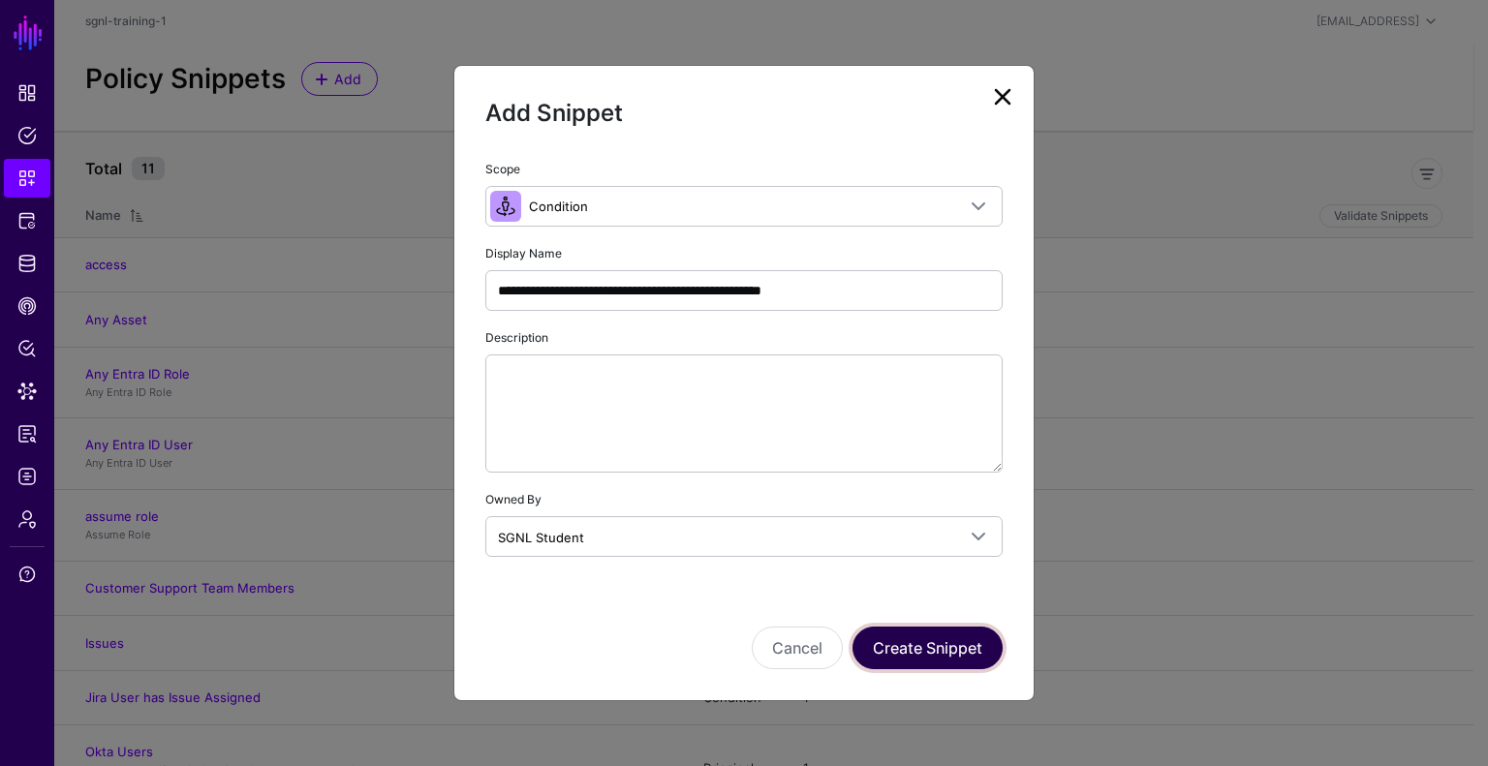
click at [941, 637] on button "Create Snippet" at bounding box center [927, 648] width 150 height 43
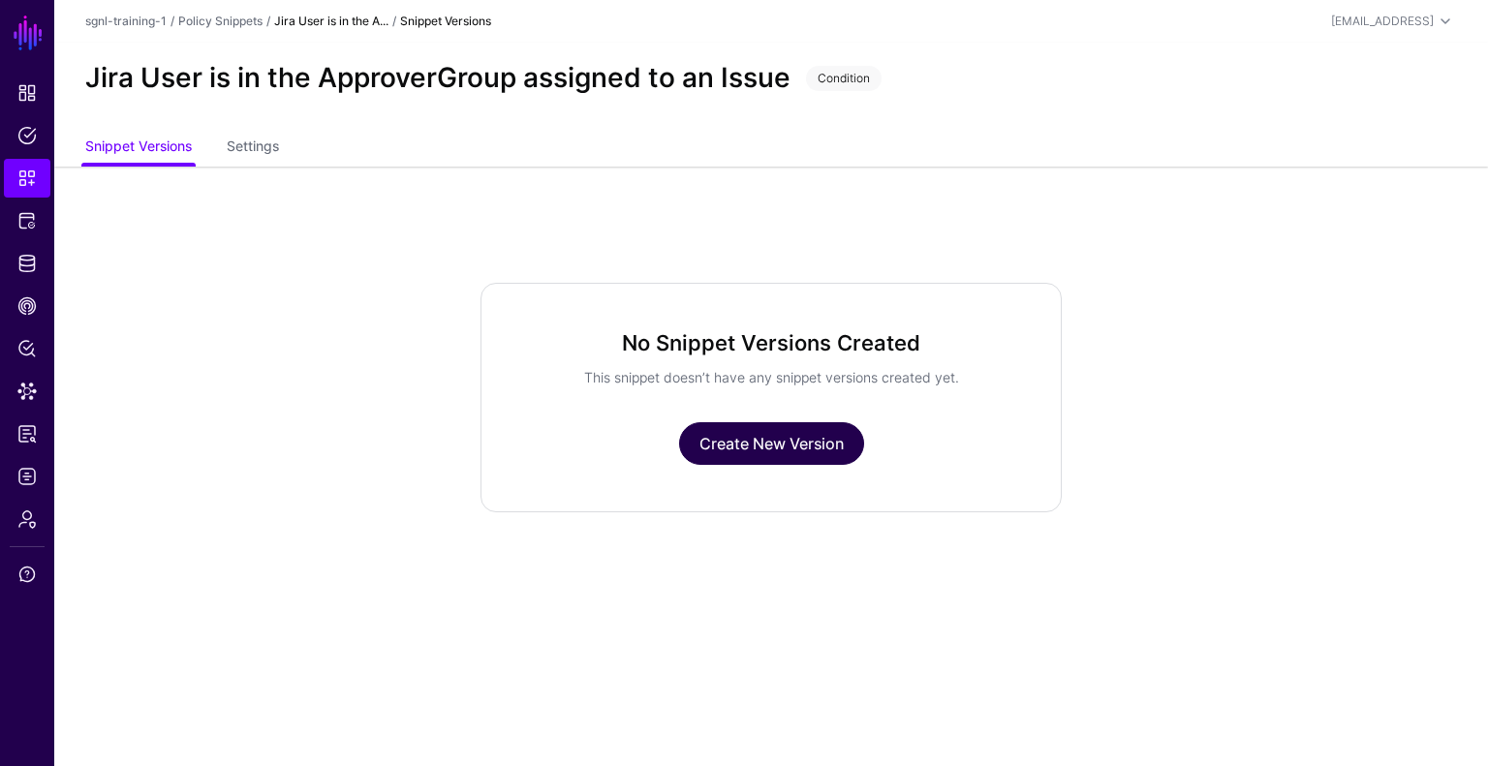
click at [794, 434] on link "Create New Version" at bounding box center [771, 443] width 185 height 43
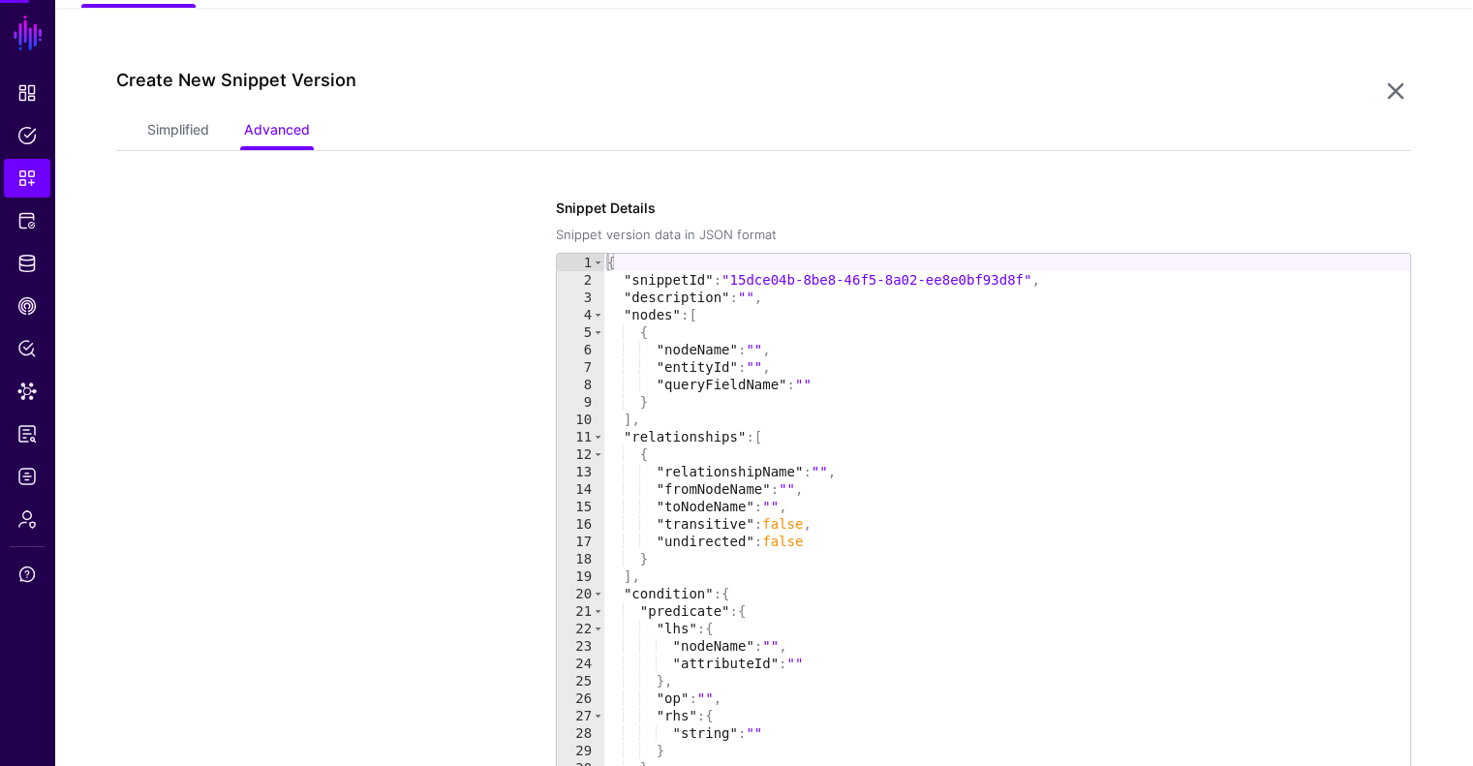
scroll to position [167, 0]
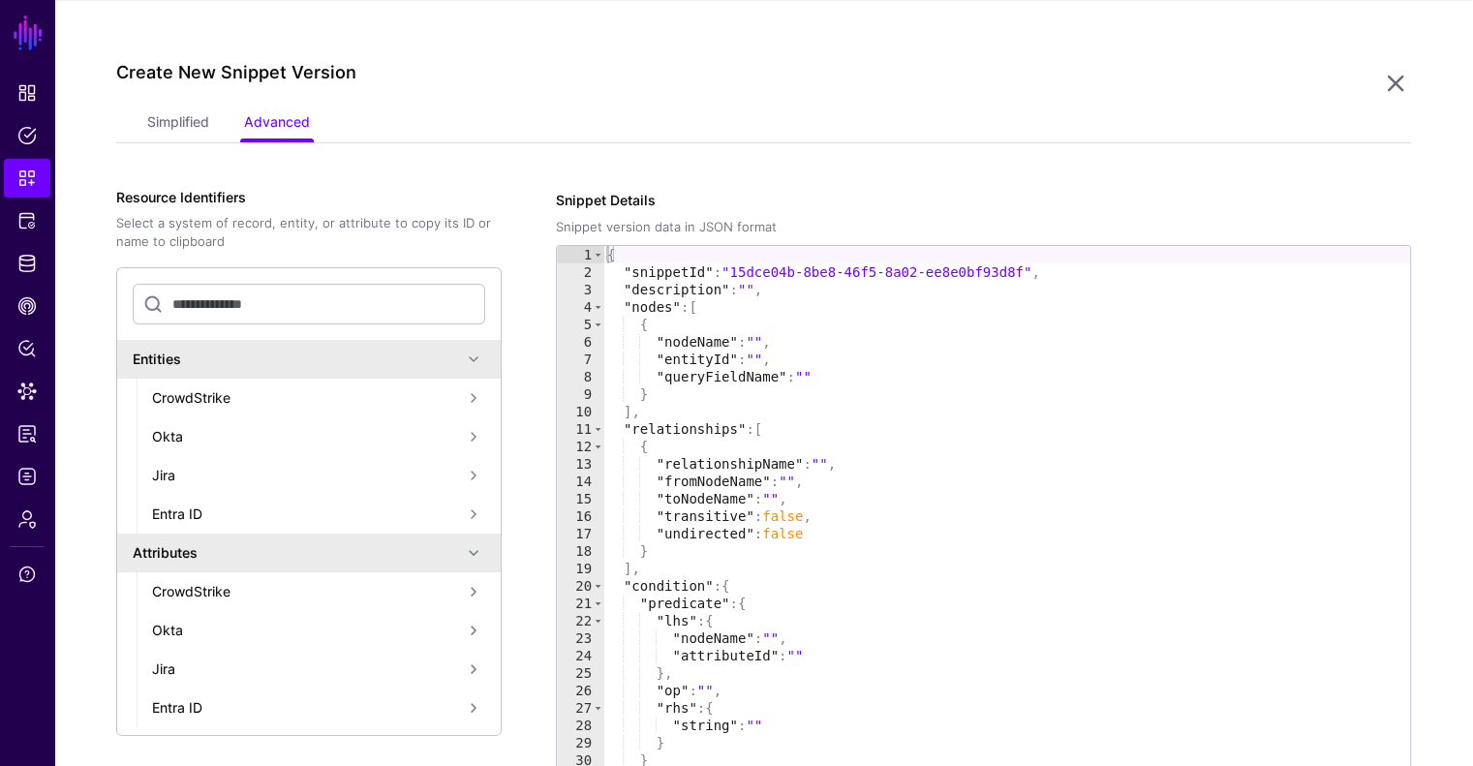
click at [217, 128] on ul "Simplified Advanced" at bounding box center [763, 124] width 1233 height 37
click at [175, 115] on link "Simplified" at bounding box center [178, 124] width 62 height 37
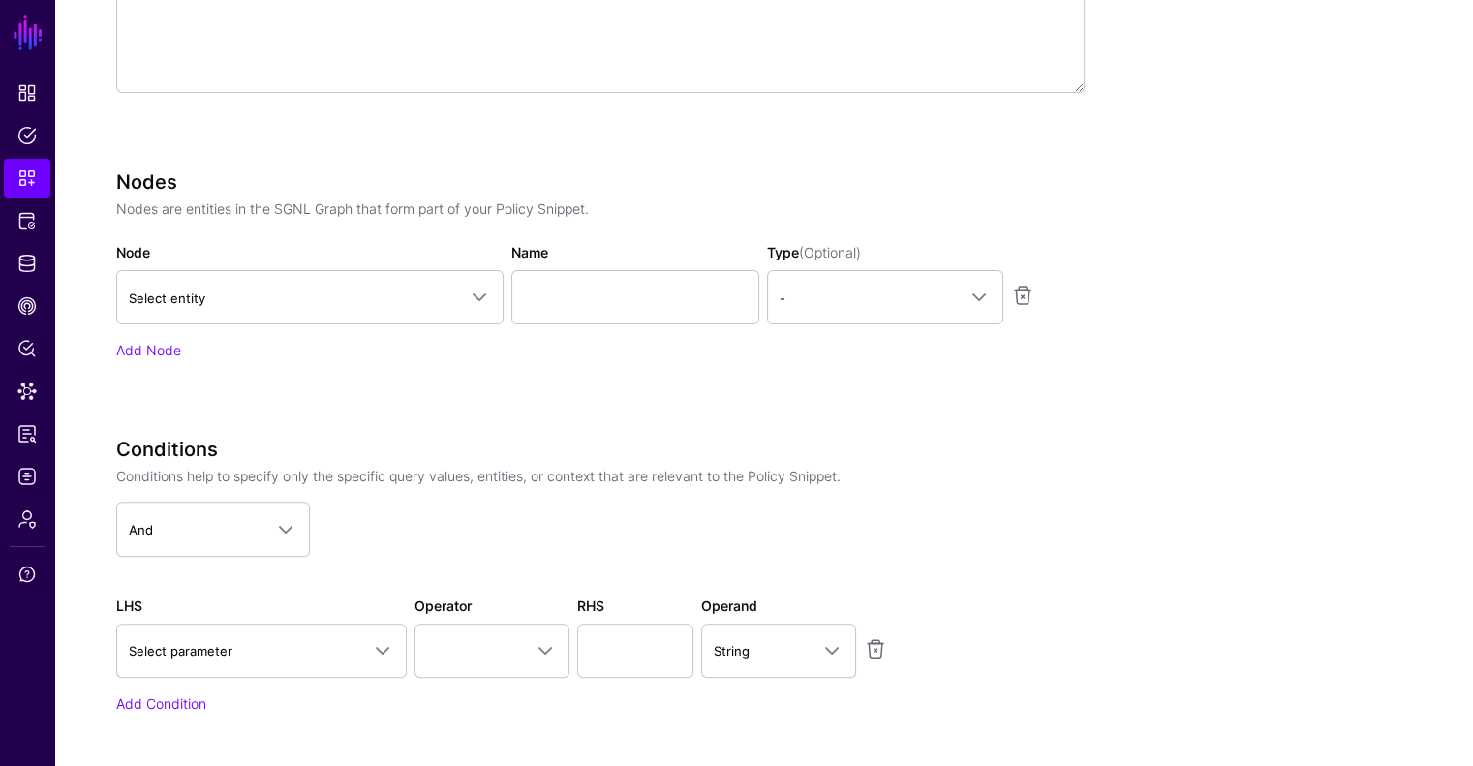
scroll to position [554, 0]
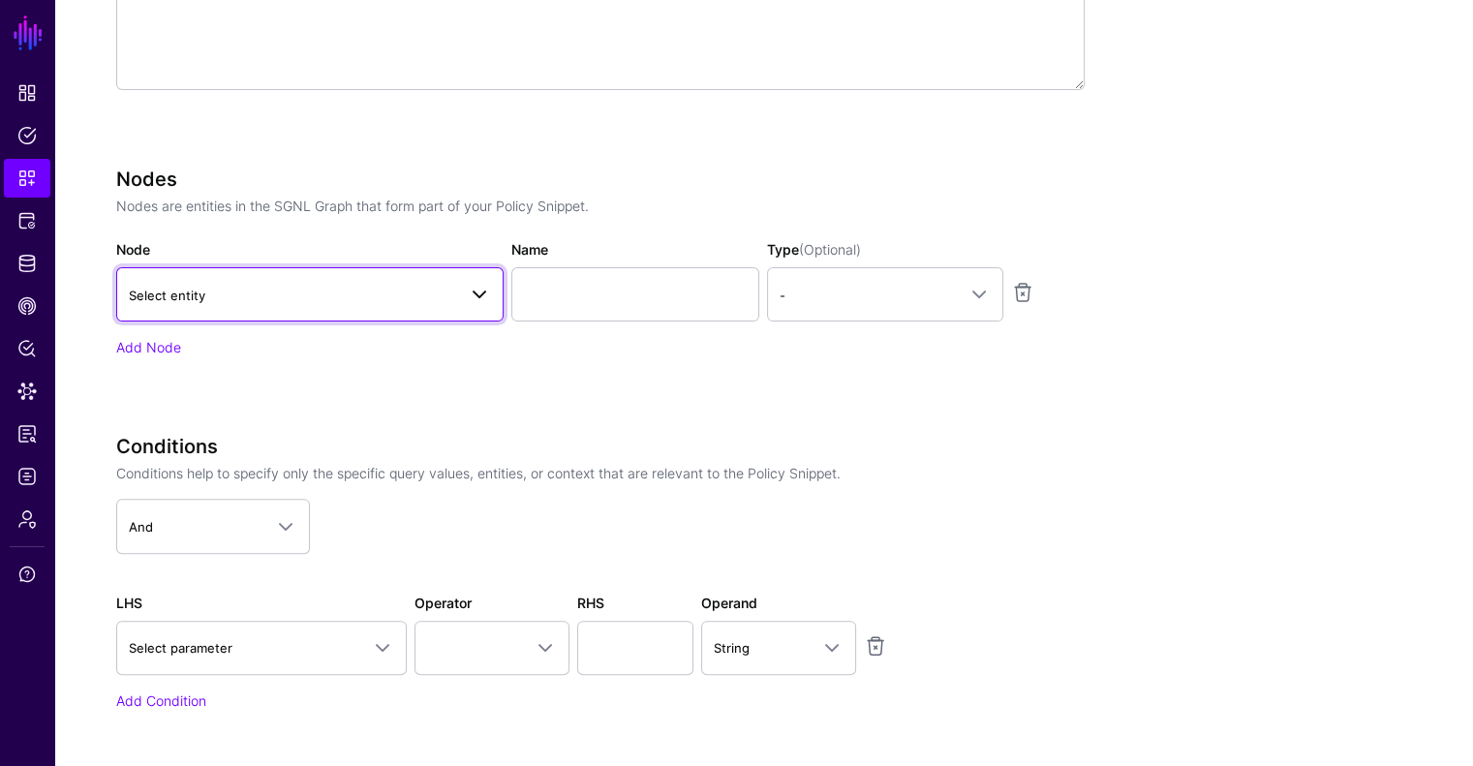
click at [216, 293] on span "Select entity" at bounding box center [292, 295] width 327 height 21
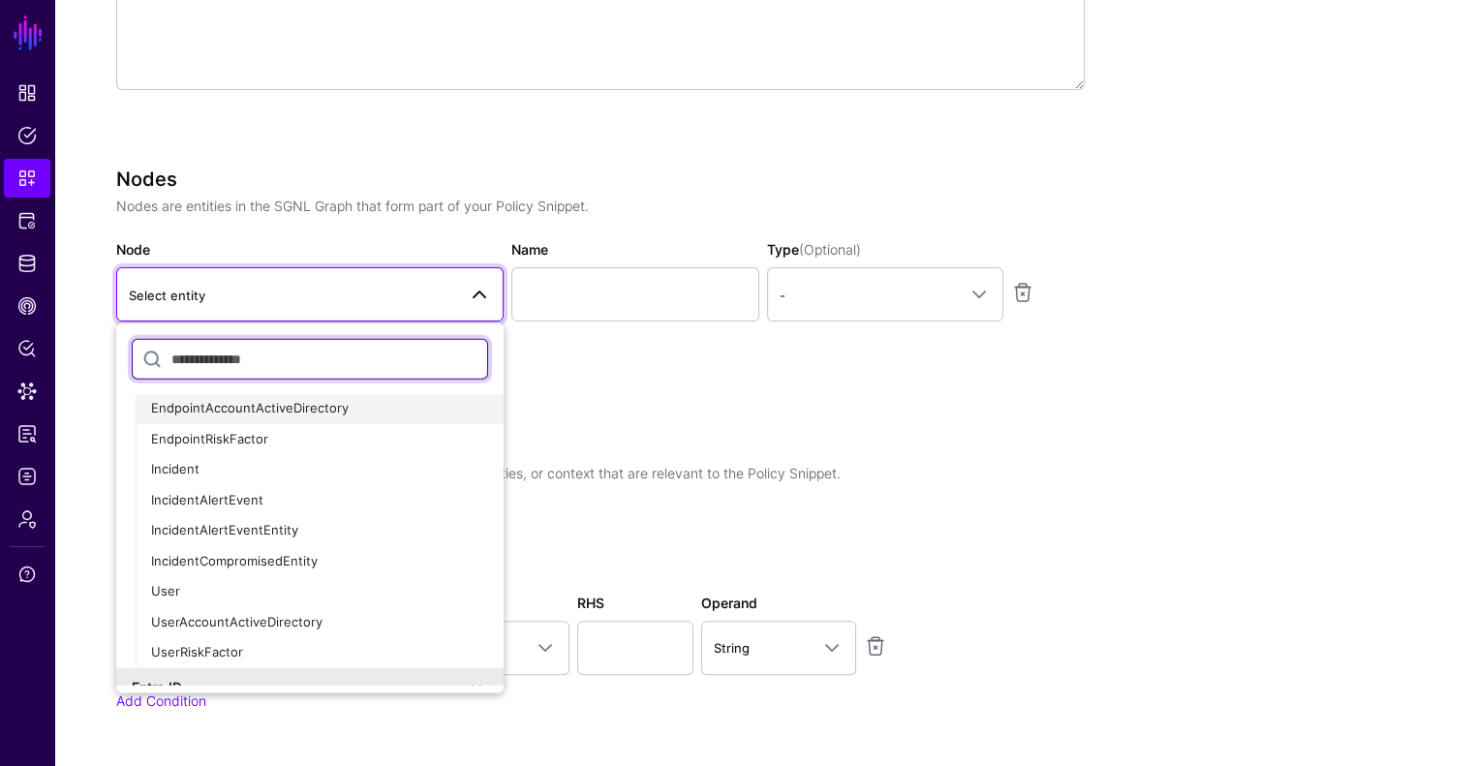
scroll to position [749, 0]
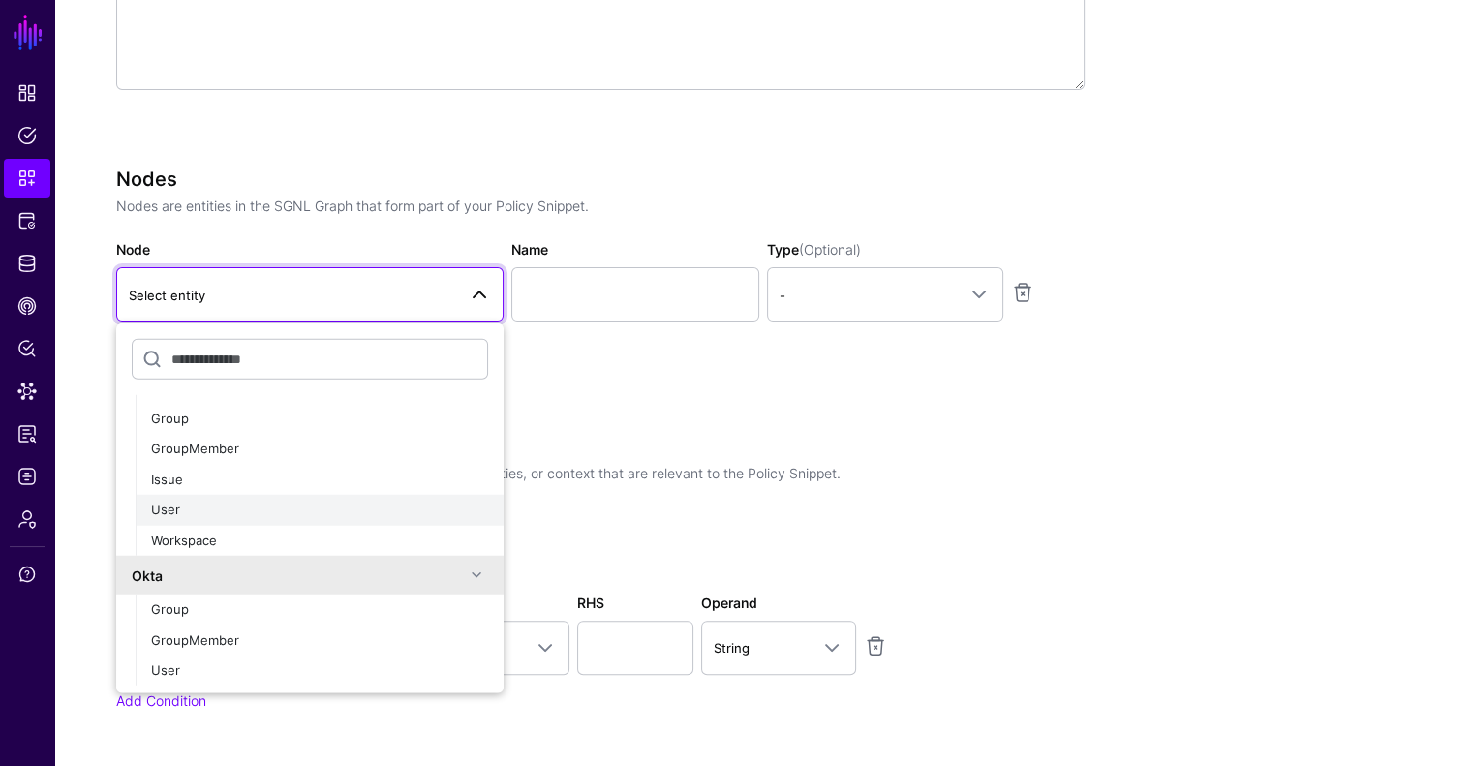
click at [216, 501] on div "User" at bounding box center [319, 510] width 337 height 19
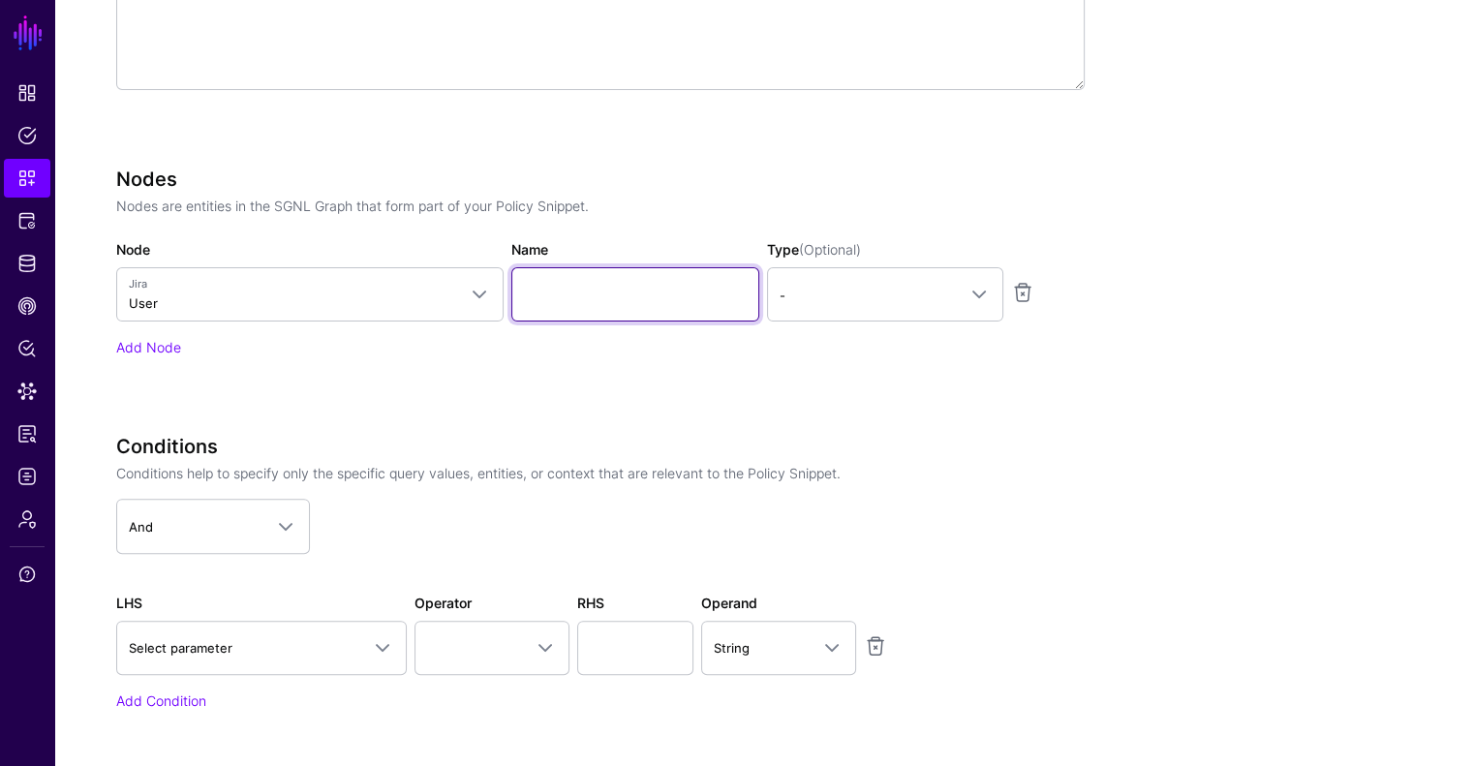
click at [610, 284] on input "Name" at bounding box center [635, 294] width 248 height 54
type input "********"
click at [802, 321] on div "Nodes Nodes are entities in the SGNL Graph that form part of your Policy Snippe…" at bounding box center [600, 263] width 969 height 190
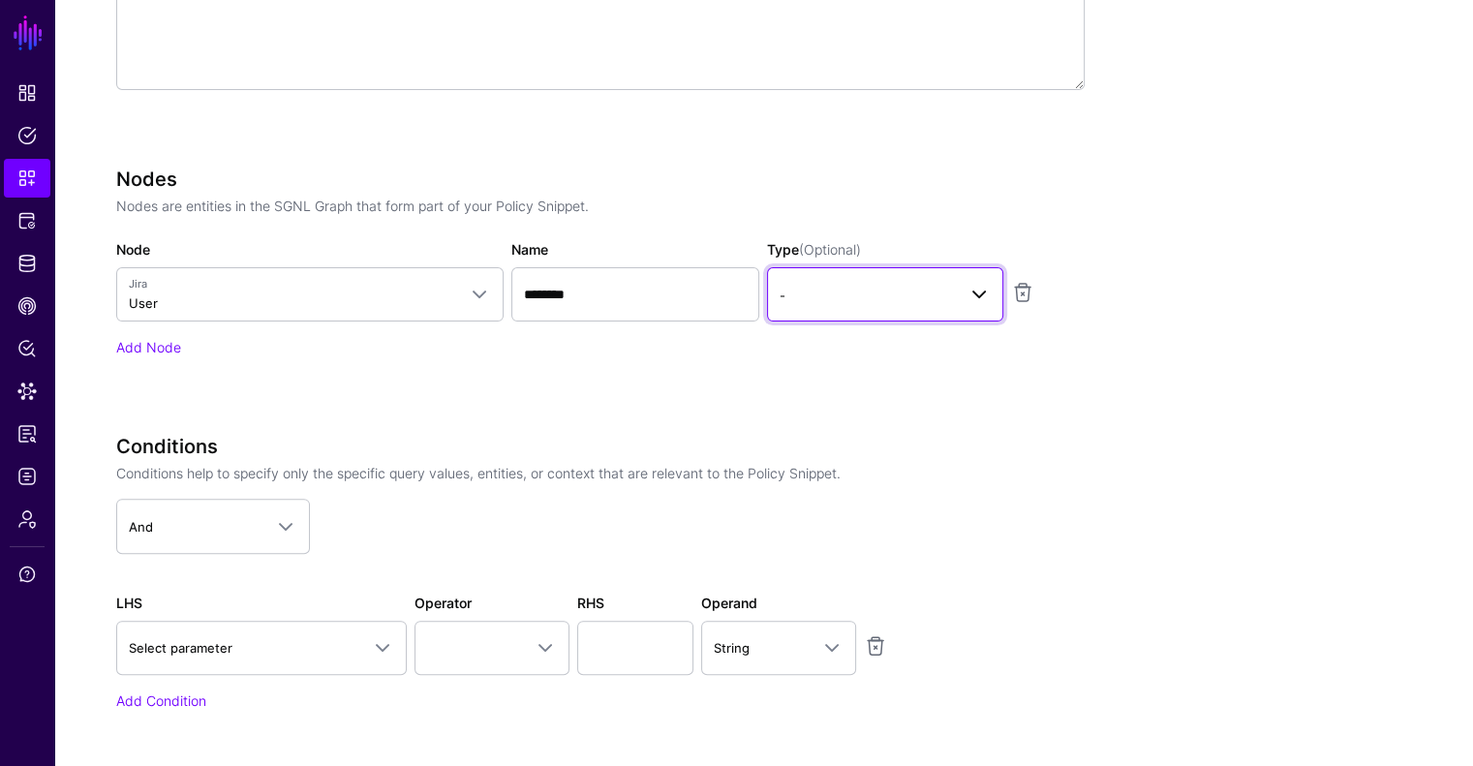
click at [814, 294] on span "-" at bounding box center [868, 295] width 176 height 21
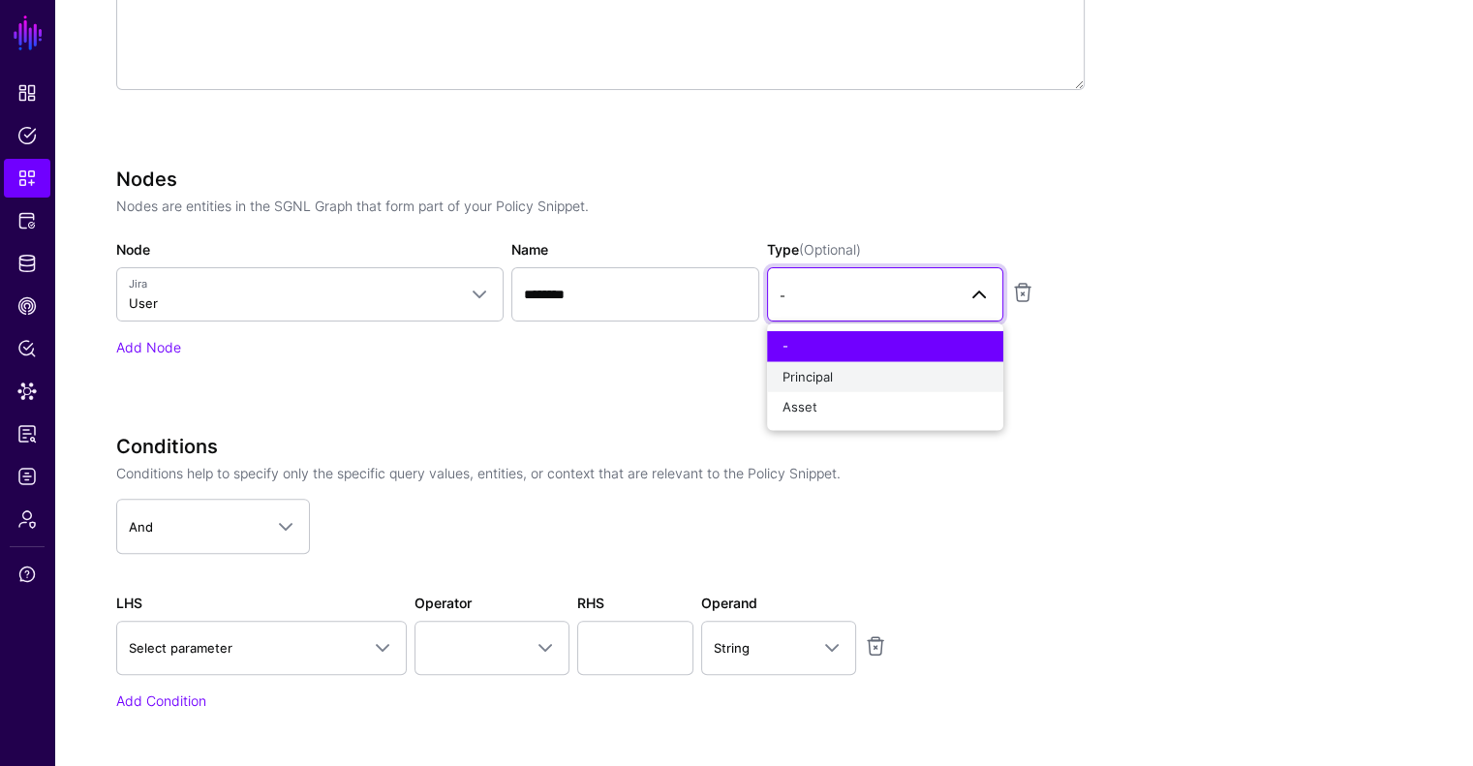
click at [824, 375] on span "Principal" at bounding box center [808, 375] width 50 height 15
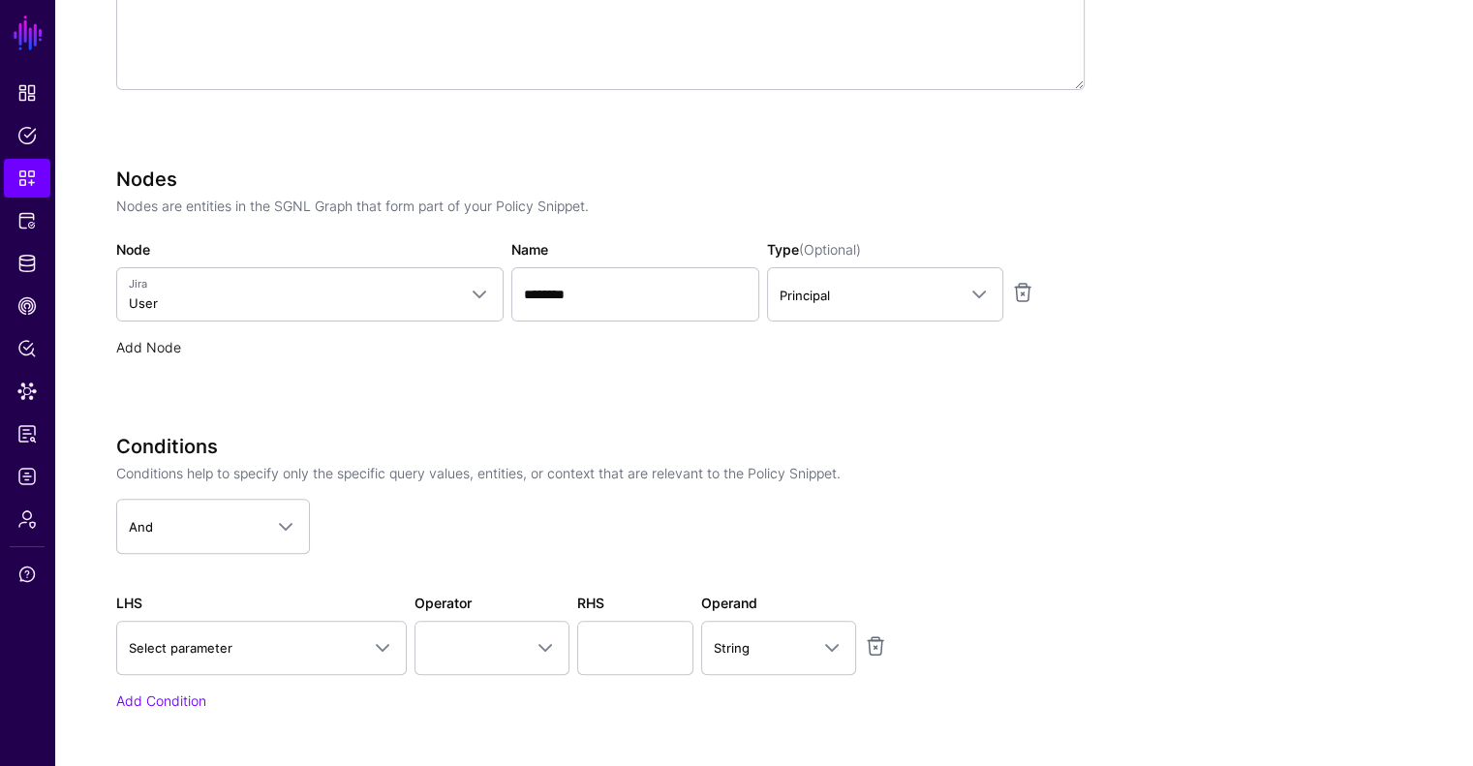
click at [170, 339] on link "Add Node" at bounding box center [148, 347] width 65 height 16
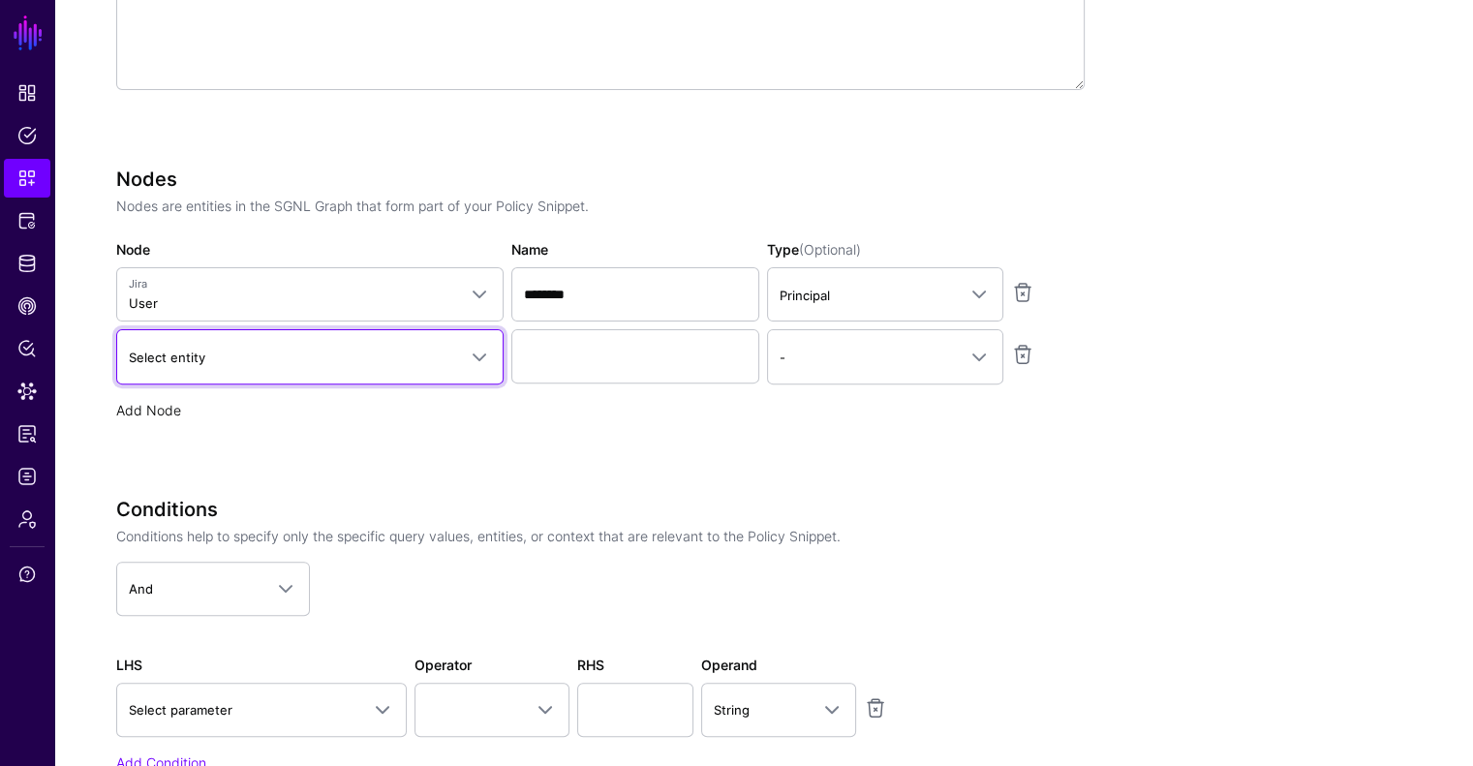
click at [170, 339] on link "Select entity" at bounding box center [309, 356] width 387 height 54
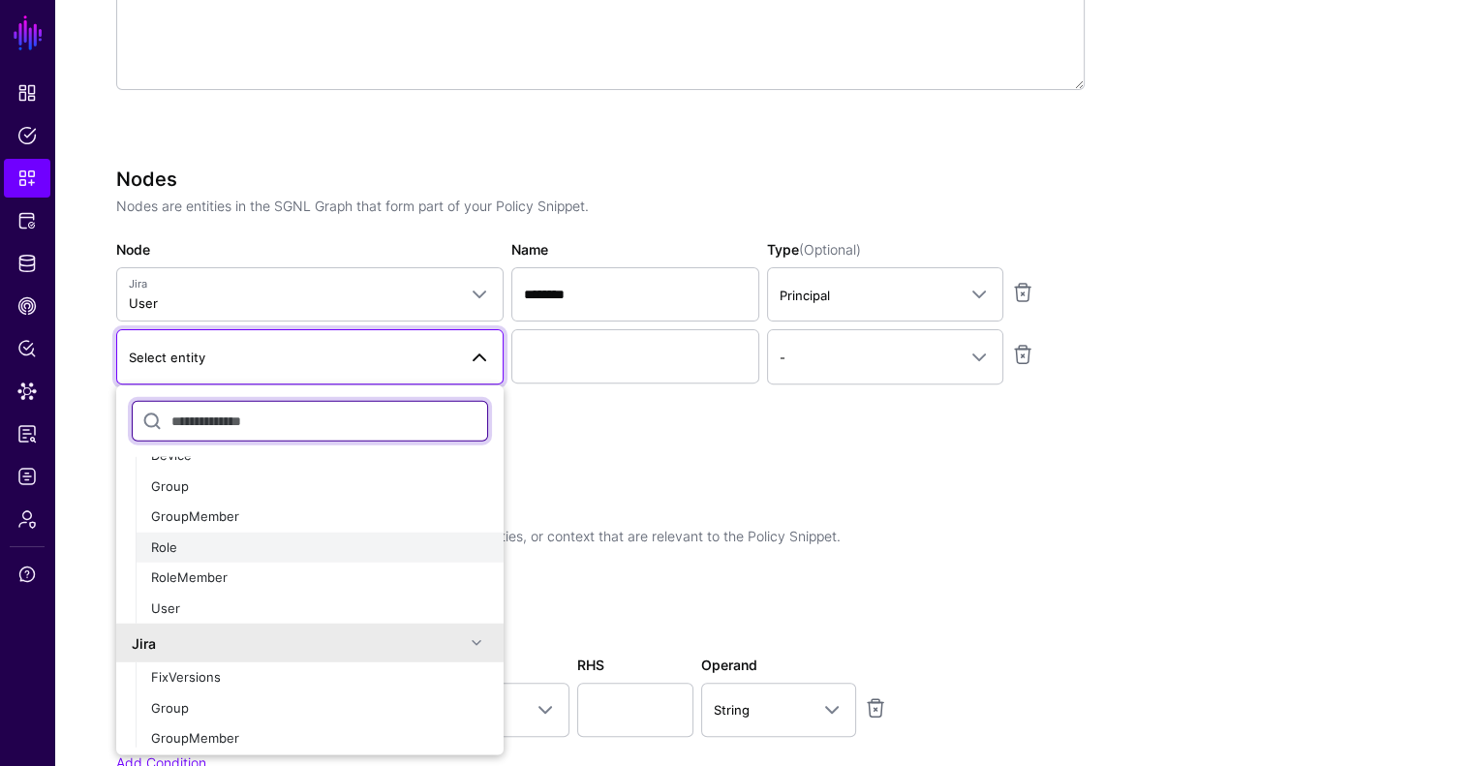
scroll to position [678, 0]
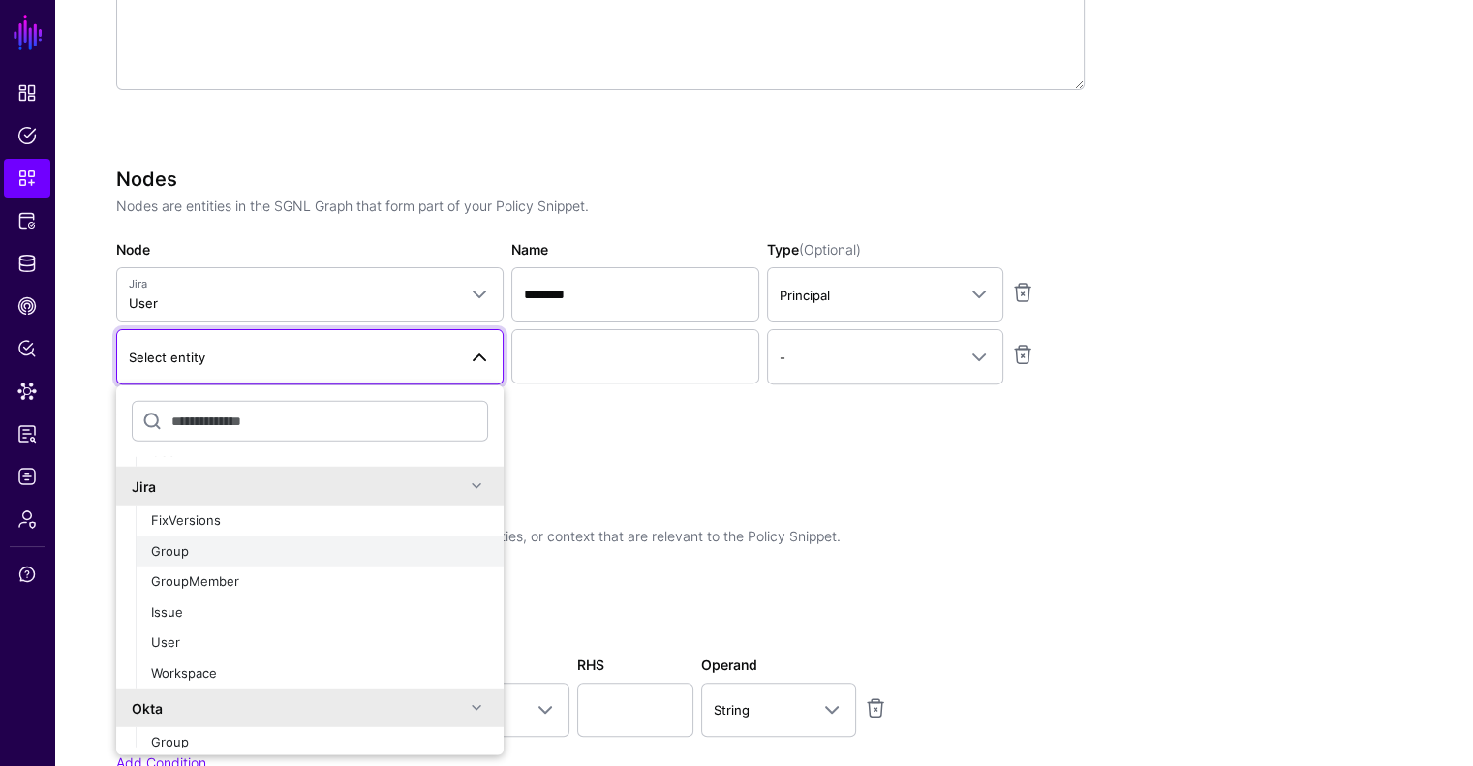
click at [231, 555] on div "Group" at bounding box center [319, 550] width 337 height 19
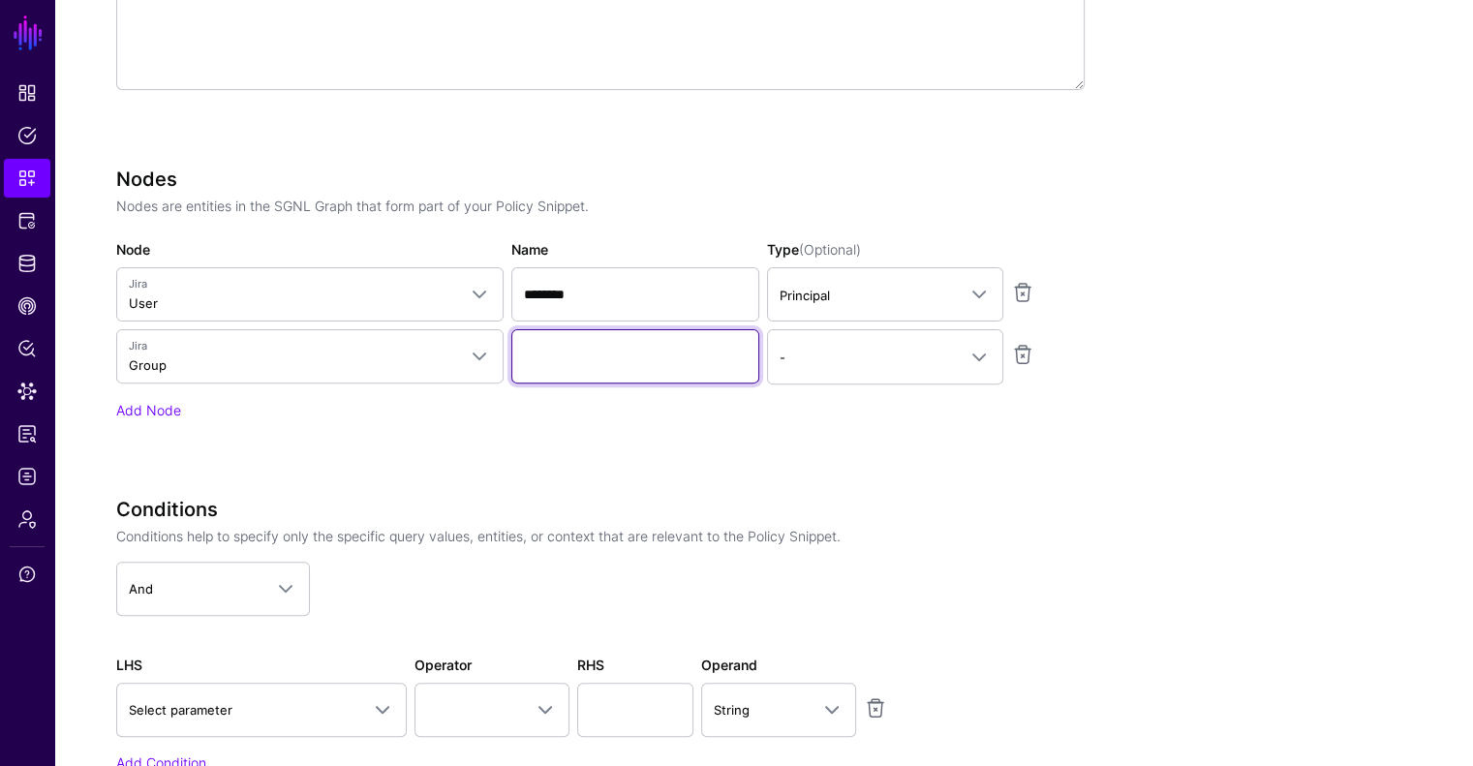
click at [561, 363] on input "Name" at bounding box center [635, 356] width 248 height 54
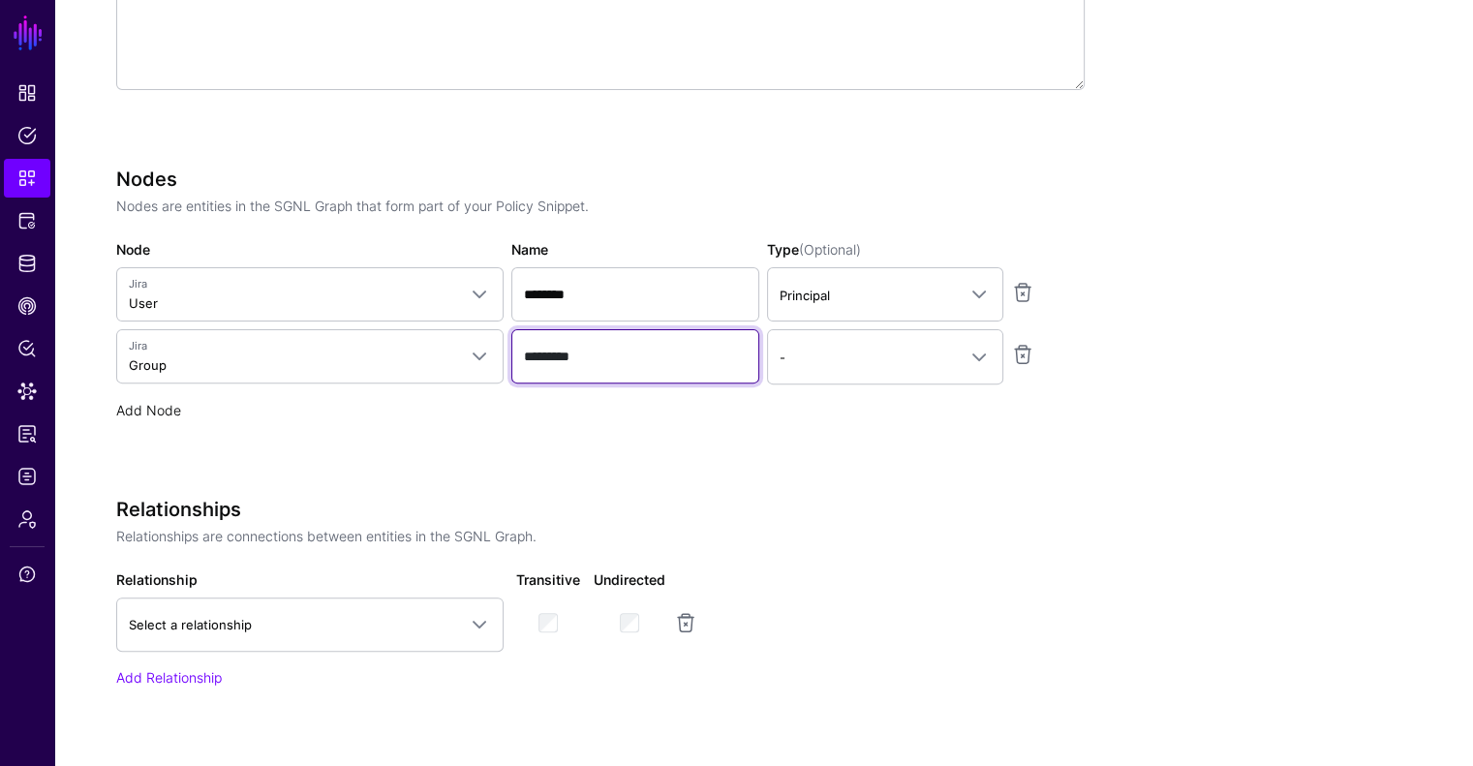
type input "*********"
click at [123, 402] on link "Add Node" at bounding box center [148, 410] width 65 height 16
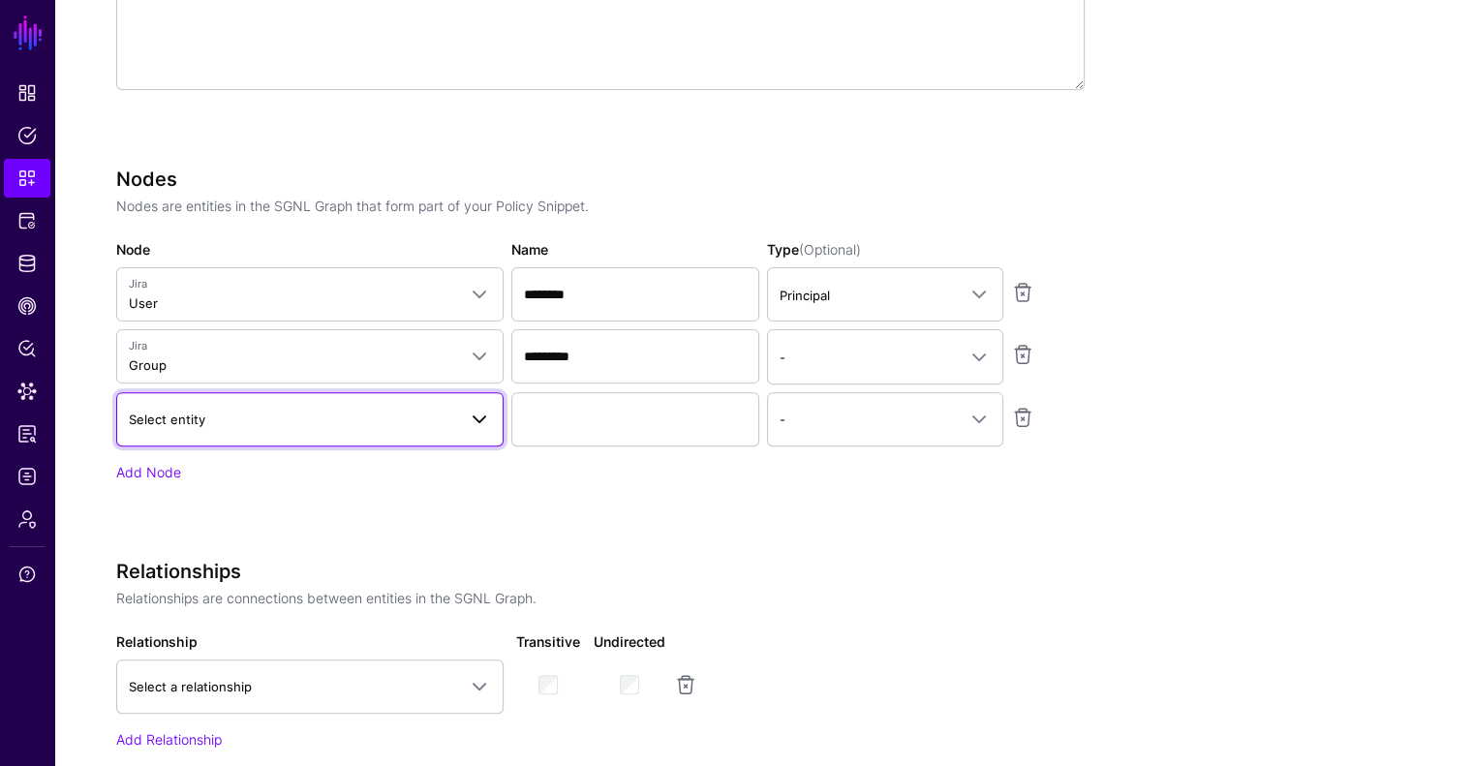
click at [373, 432] on link "Select entity" at bounding box center [309, 419] width 387 height 54
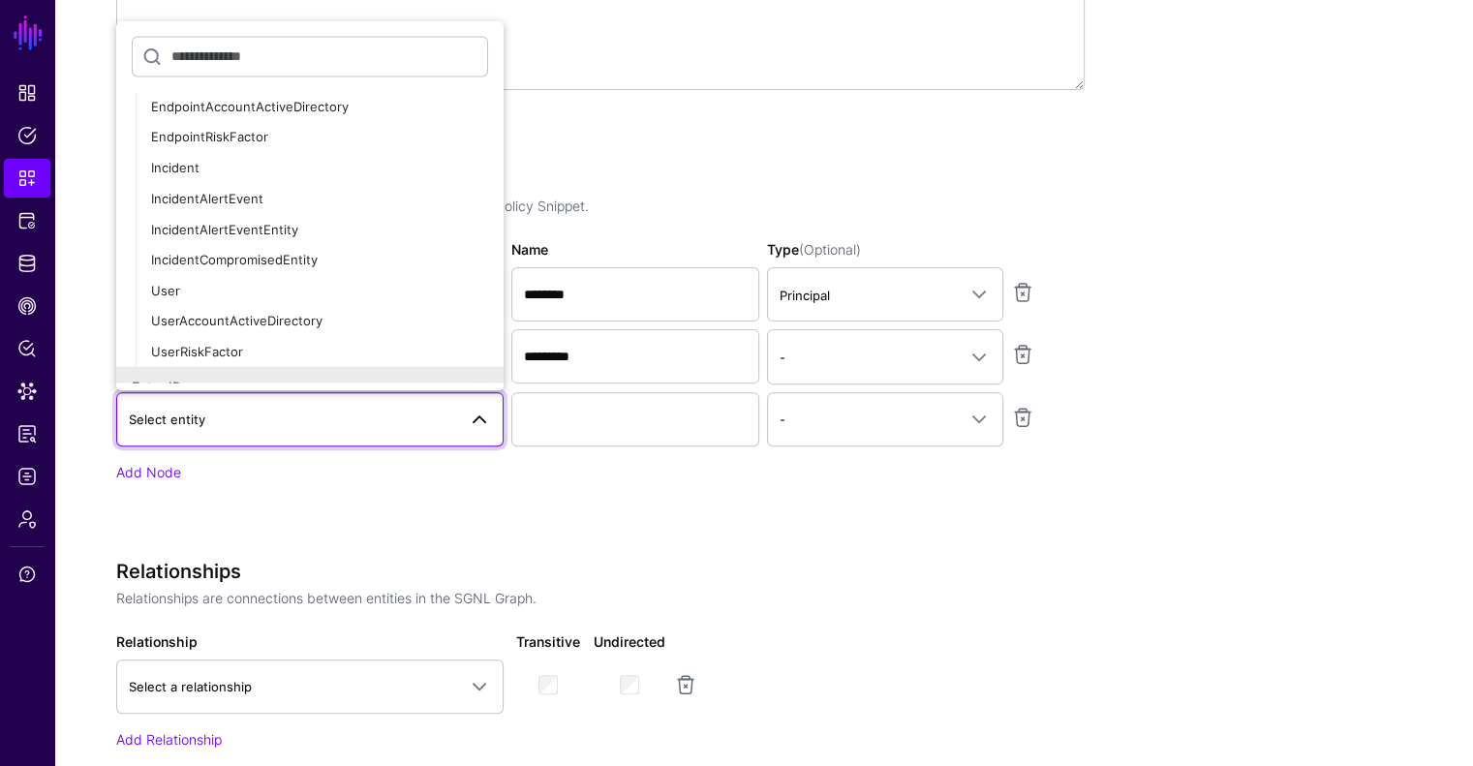
scroll to position [748, 0]
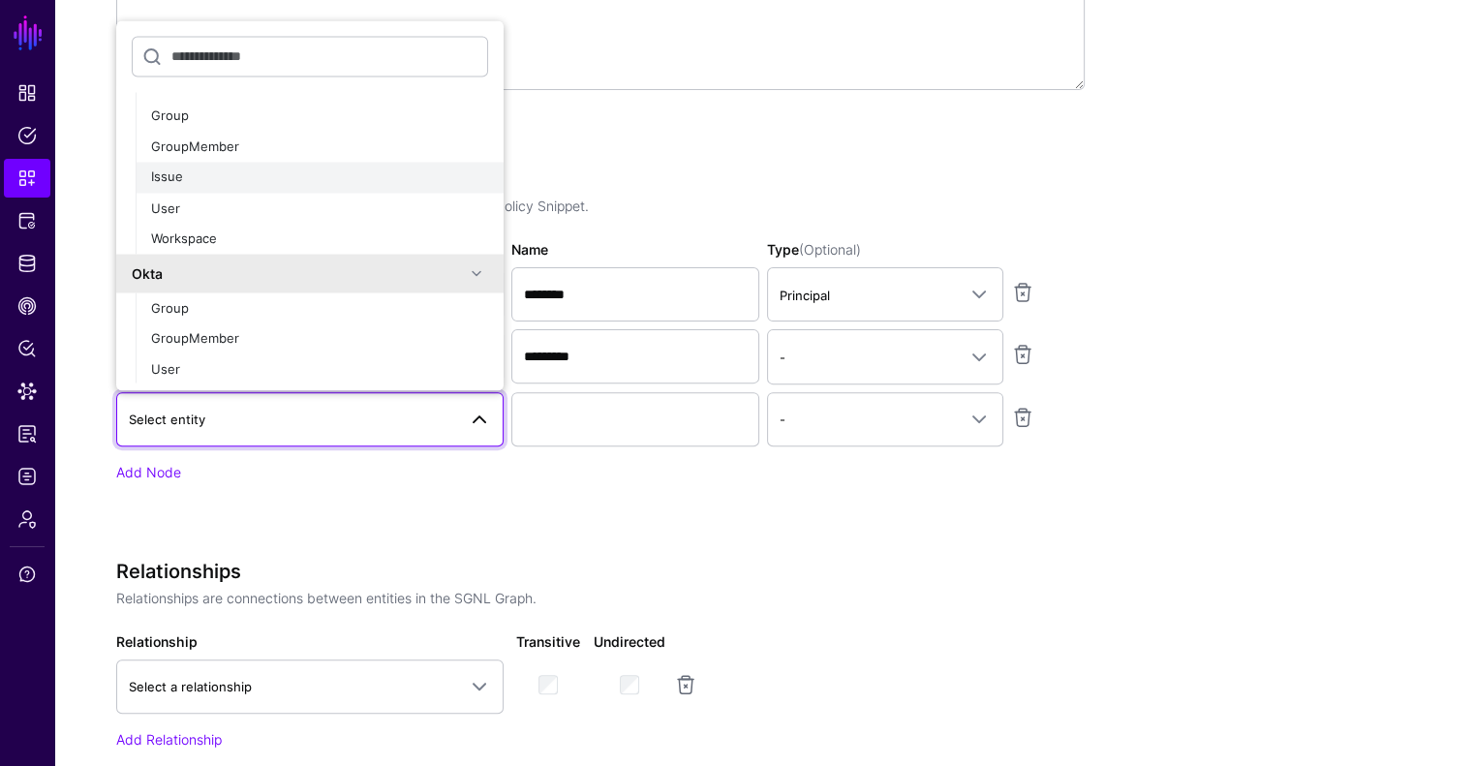
click at [186, 185] on button "Issue" at bounding box center [320, 178] width 368 height 31
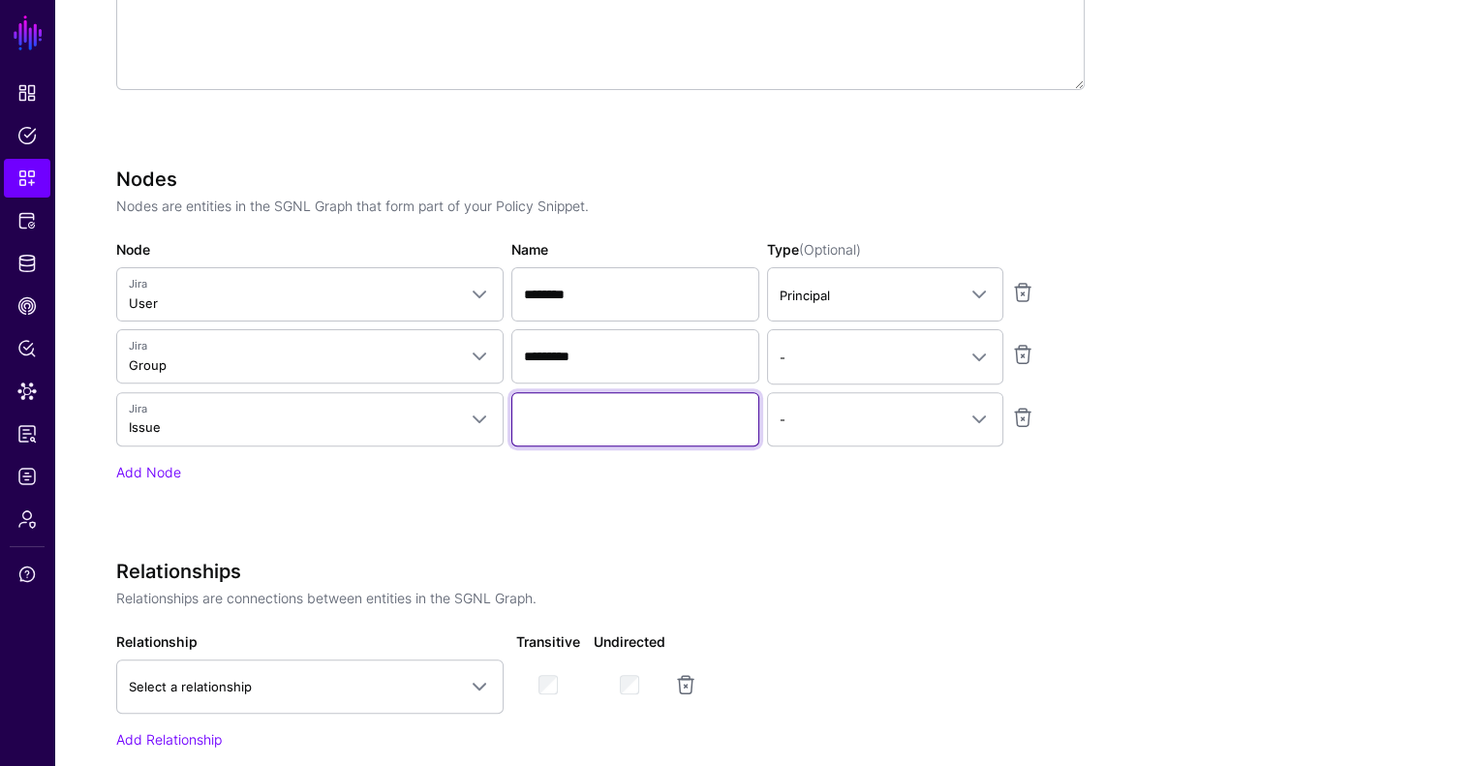
click at [619, 425] on input "Name" at bounding box center [635, 419] width 248 height 54
type input "*********"
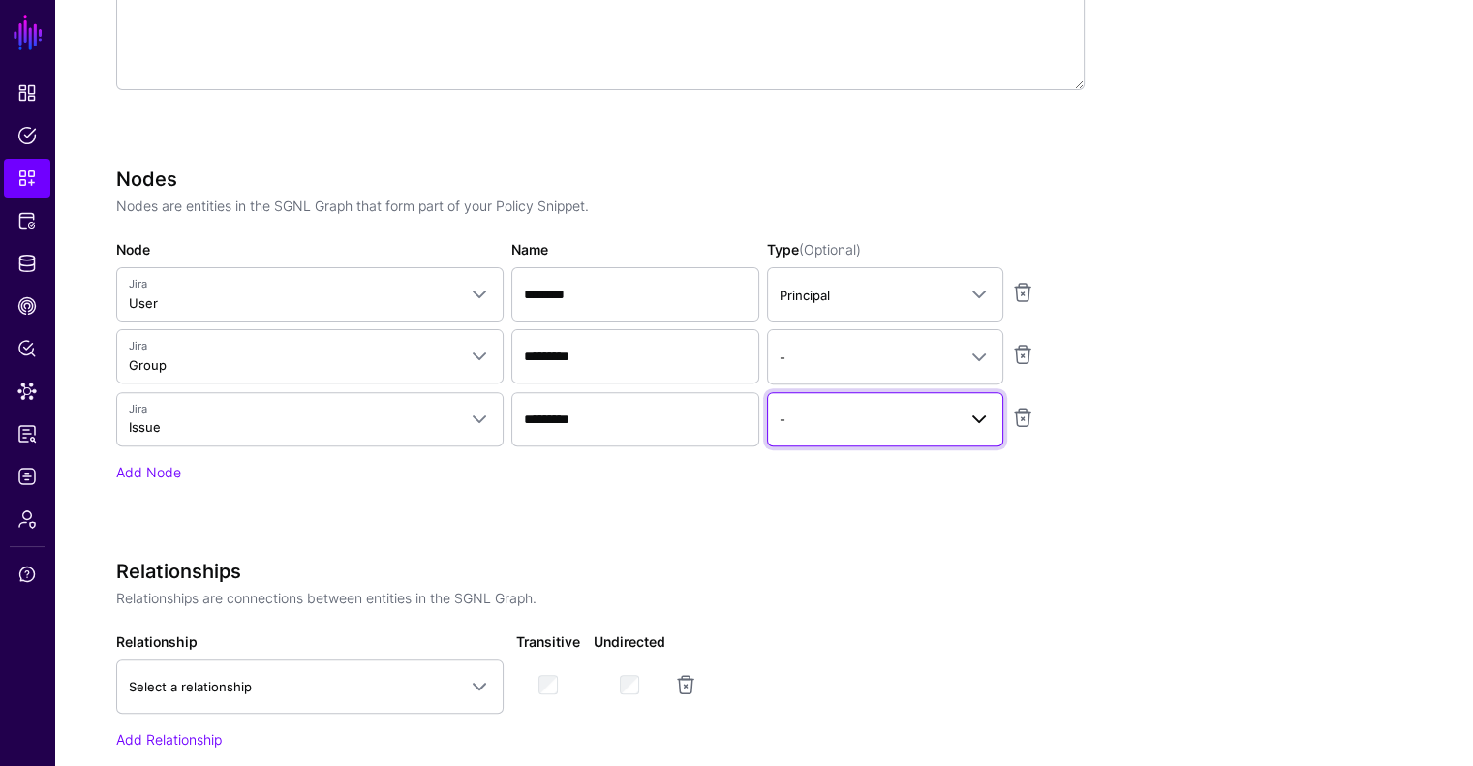
click at [807, 417] on span "-" at bounding box center [868, 419] width 176 height 21
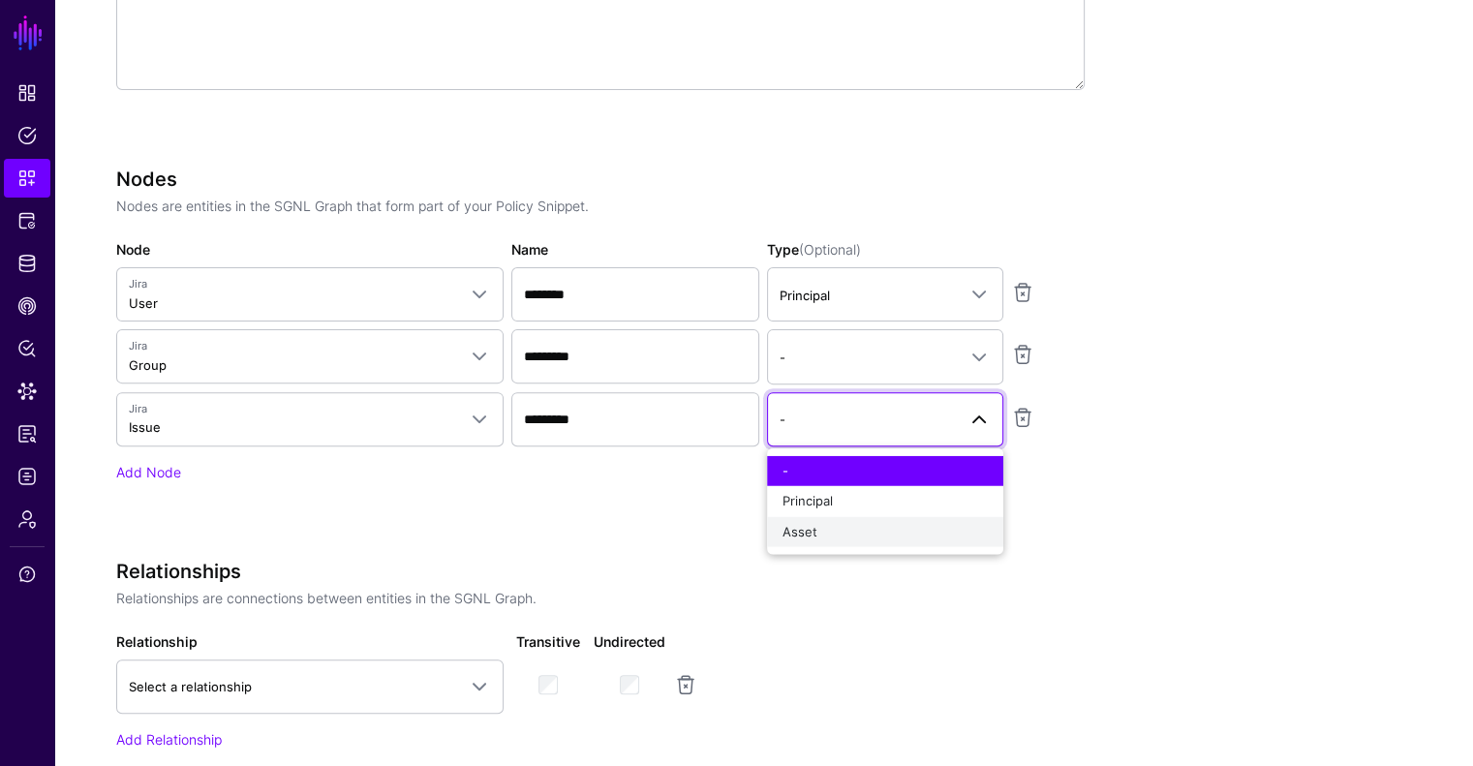
click at [833, 522] on div "Asset" at bounding box center [885, 531] width 205 height 19
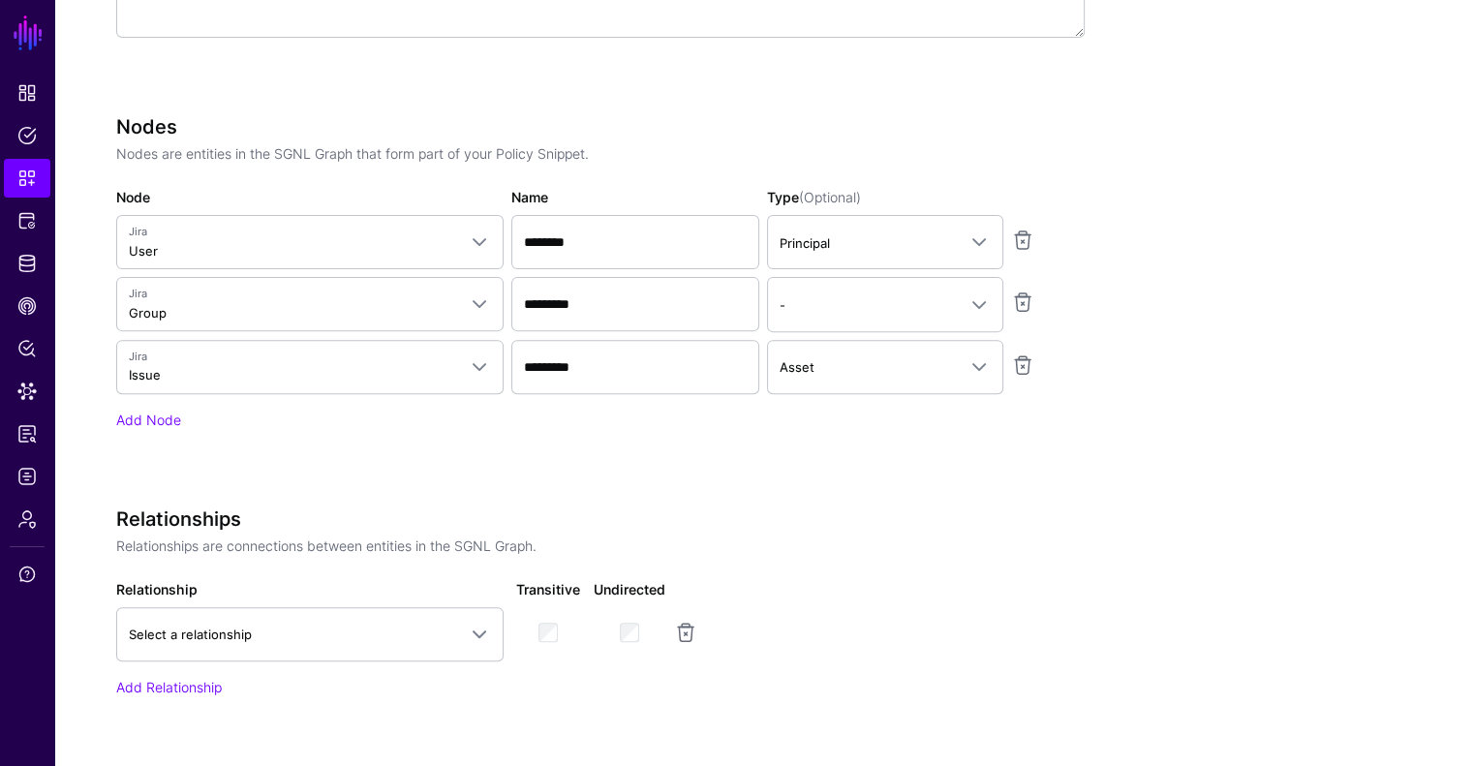
scroll to position [651, 0]
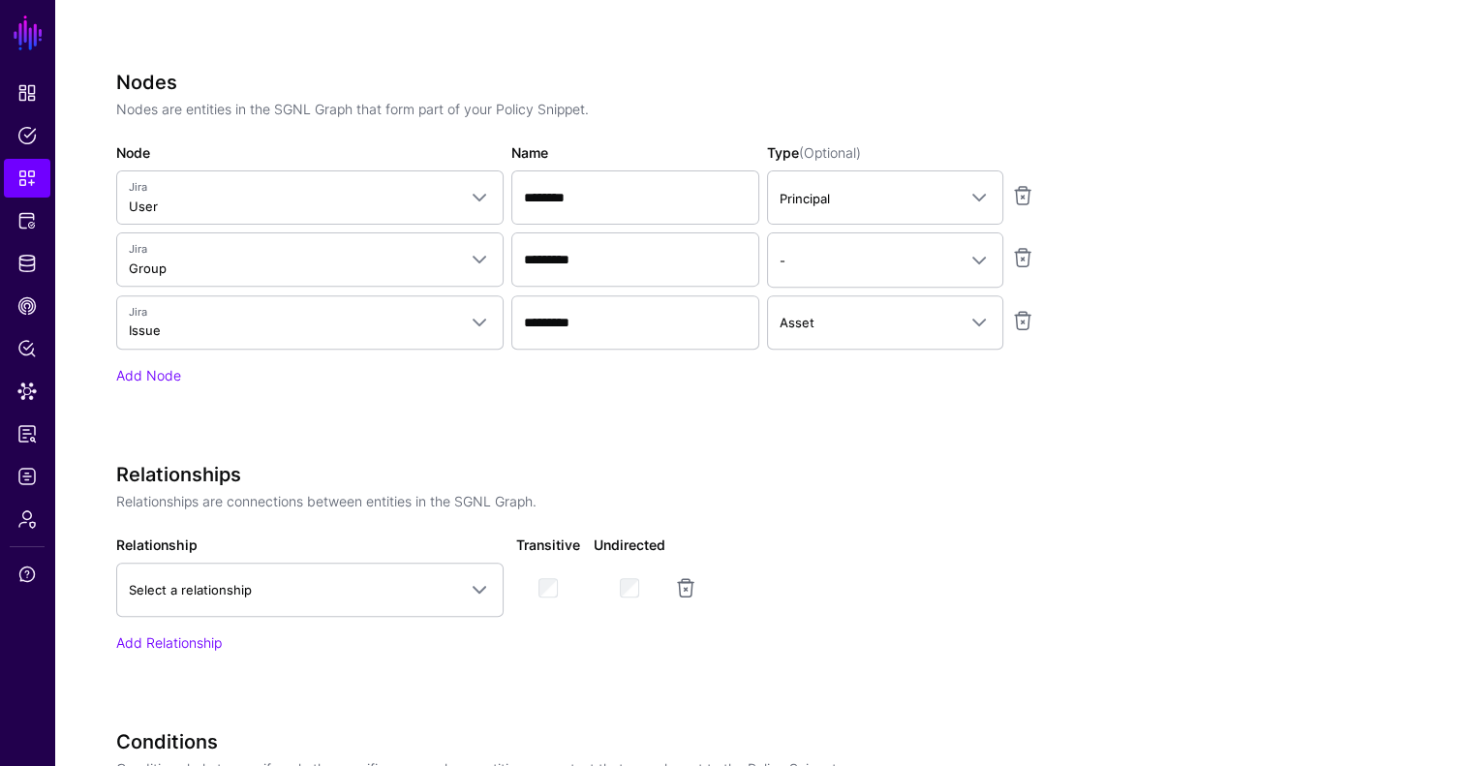
click at [814, 505] on p "Relationships are connections between entities in the SGNL Graph." at bounding box center [600, 501] width 969 height 20
click at [374, 565] on link "Select a relationship" at bounding box center [309, 590] width 387 height 54
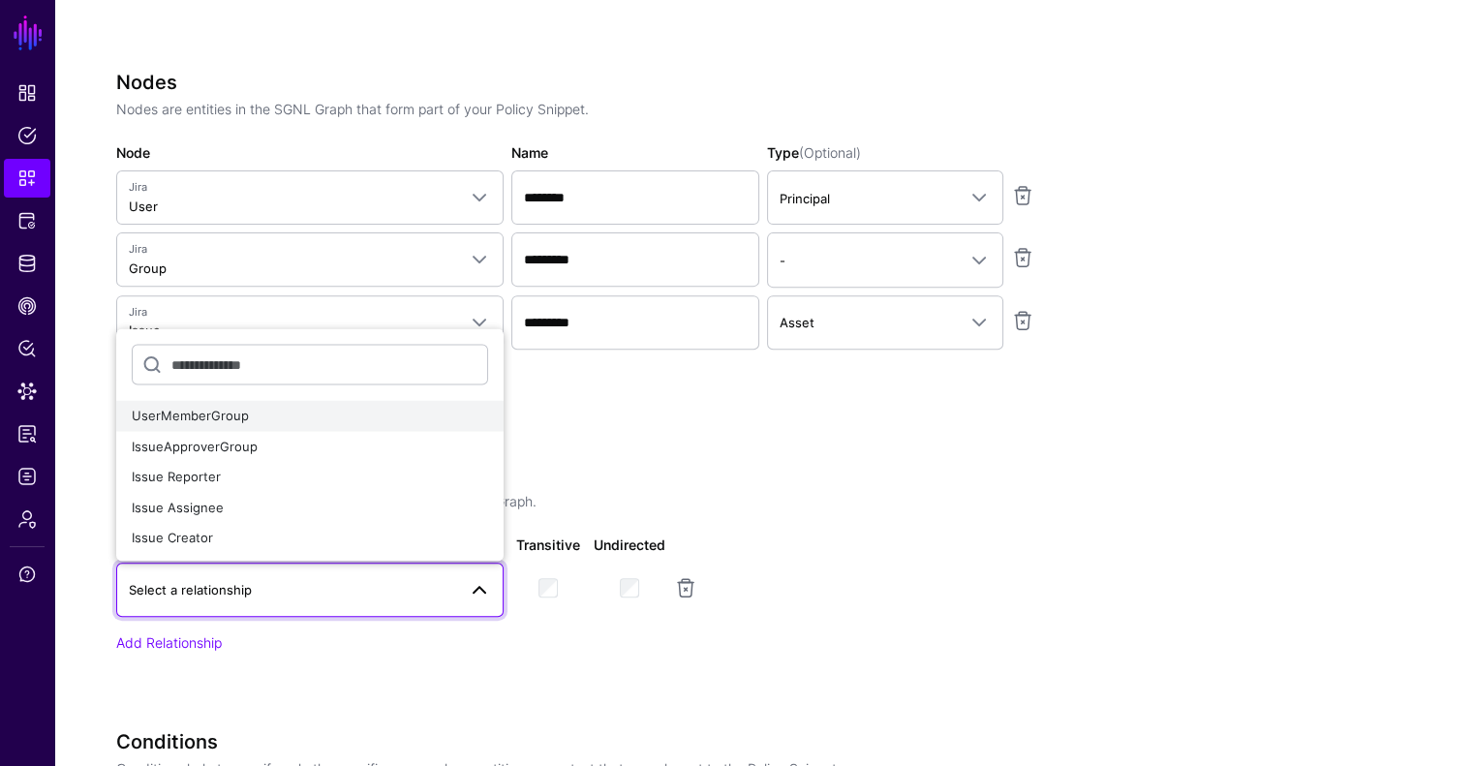
click at [291, 420] on div "UserMemberGroup" at bounding box center [310, 416] width 356 height 19
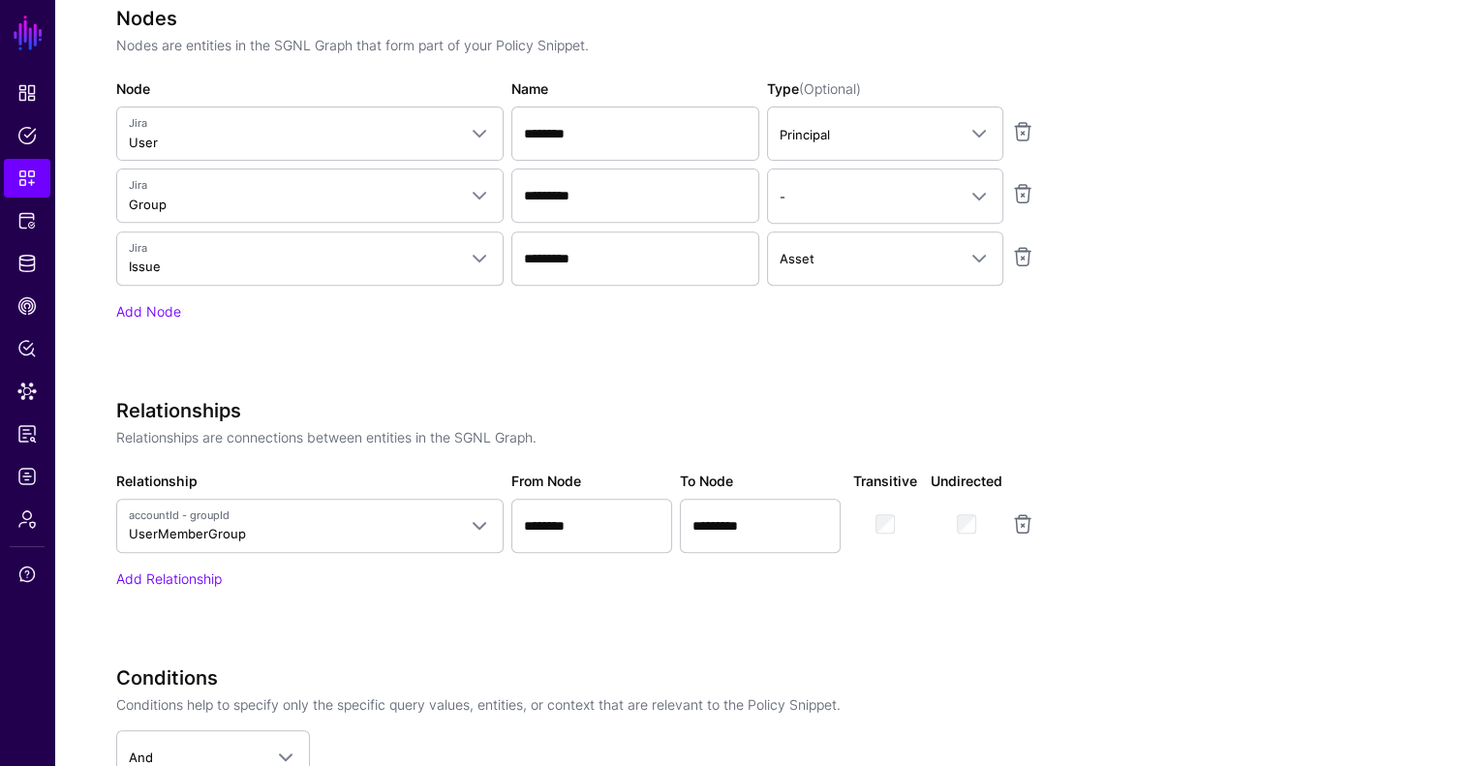
scroll to position [748, 0]
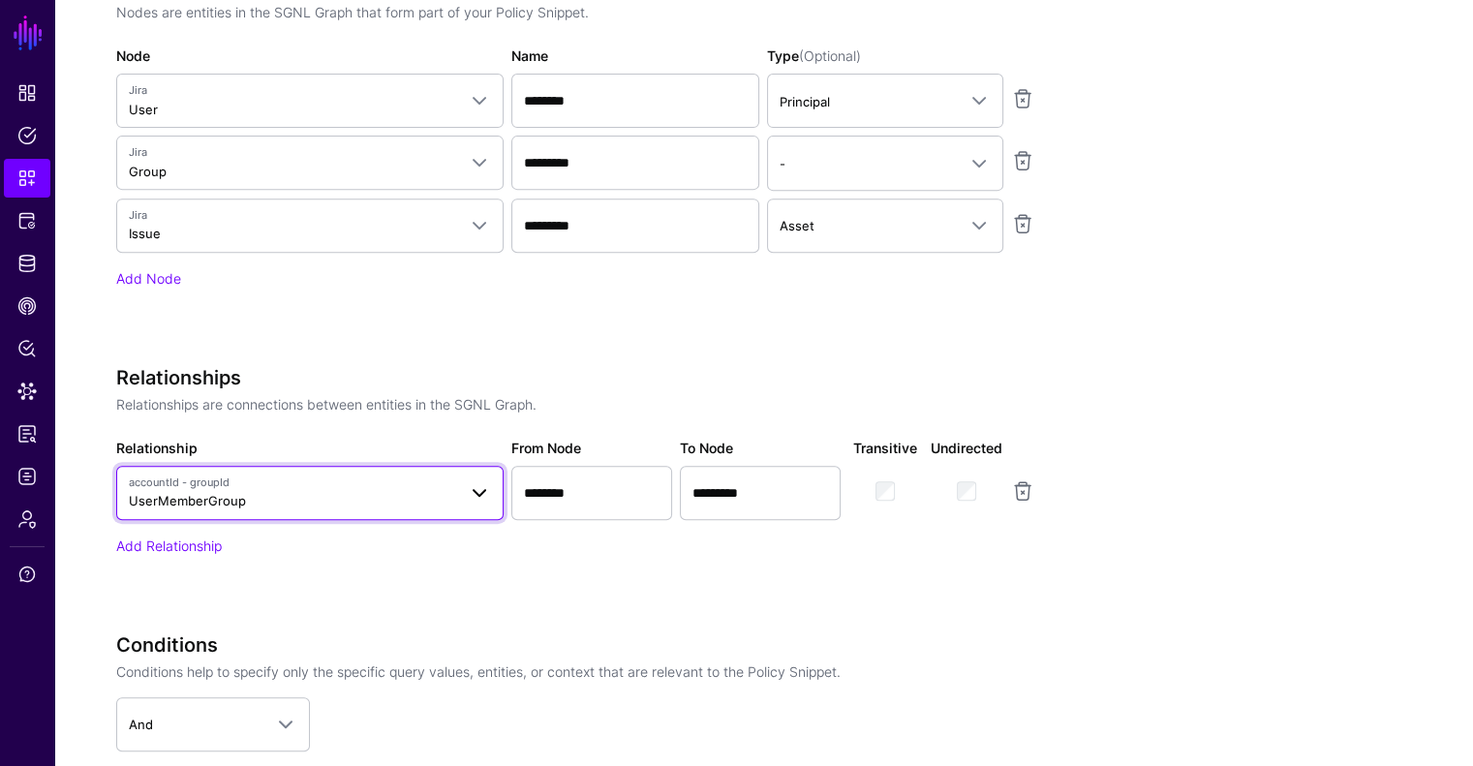
click at [325, 495] on span "accountId - groupId UserMemberGroup" at bounding box center [292, 493] width 327 height 37
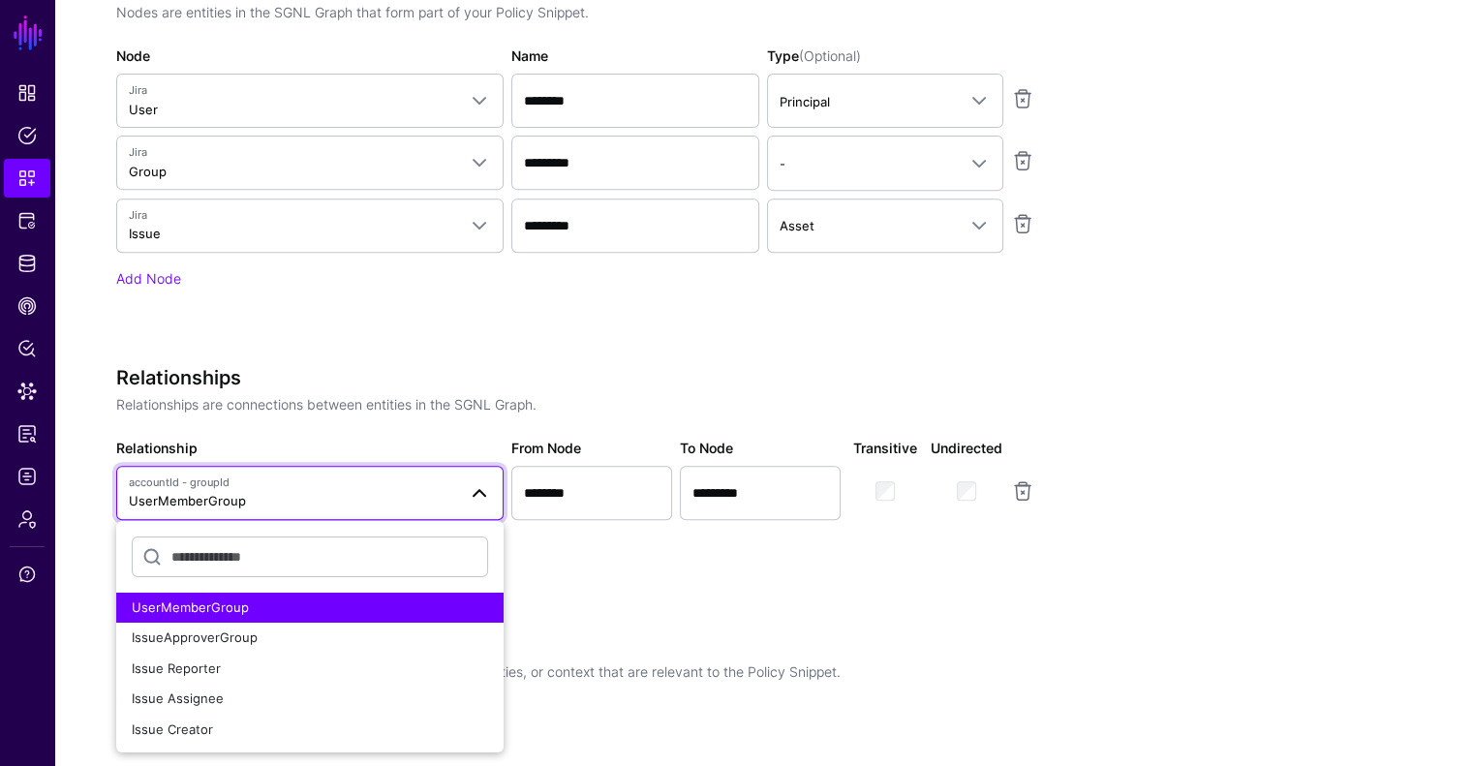
click at [331, 417] on div "Relationships Relationships are connections between entities in the SGNL Graph.…" at bounding box center [600, 461] width 969 height 190
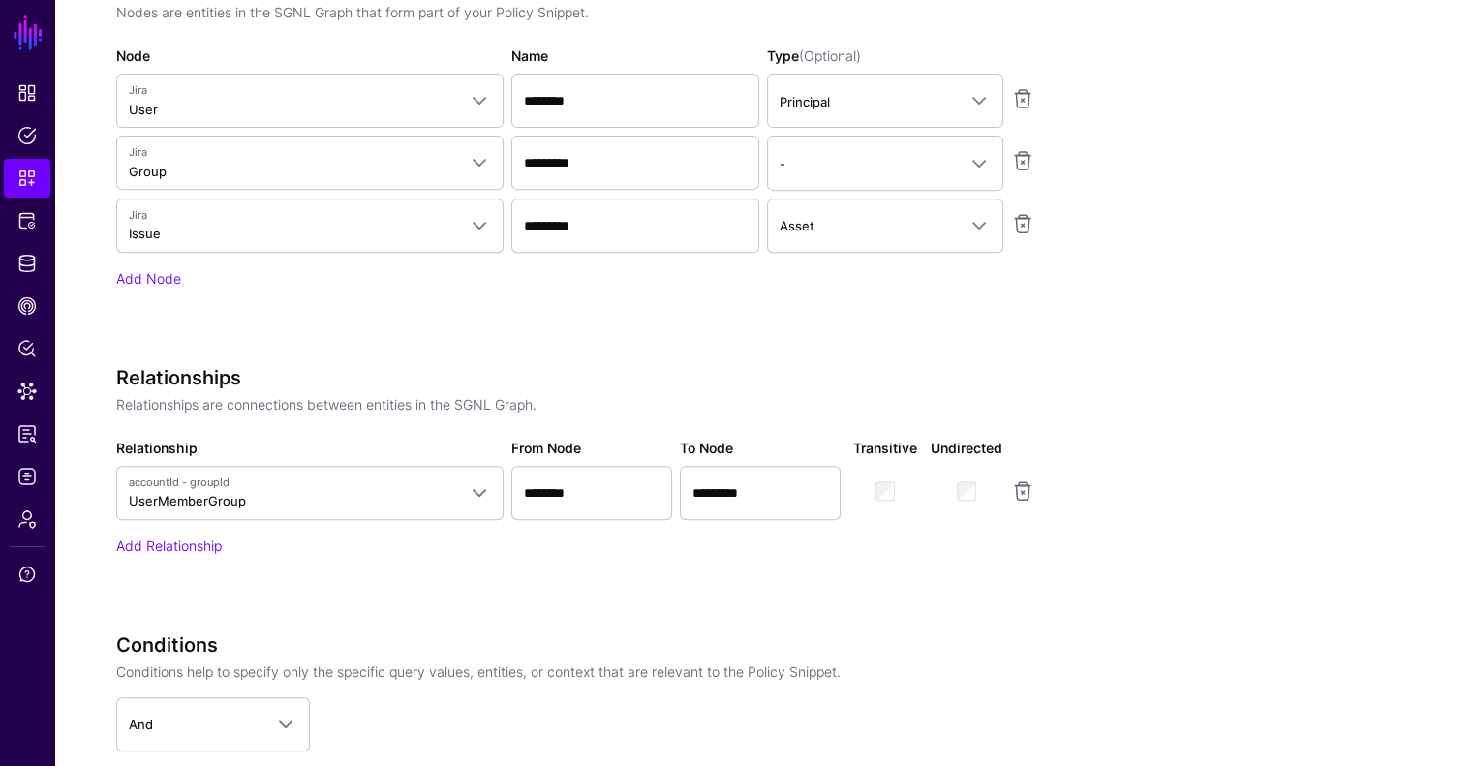
click at [224, 539] on div "Add Relationship" at bounding box center [600, 546] width 969 height 20
click at [209, 540] on link "Add Relationship" at bounding box center [169, 546] width 106 height 16
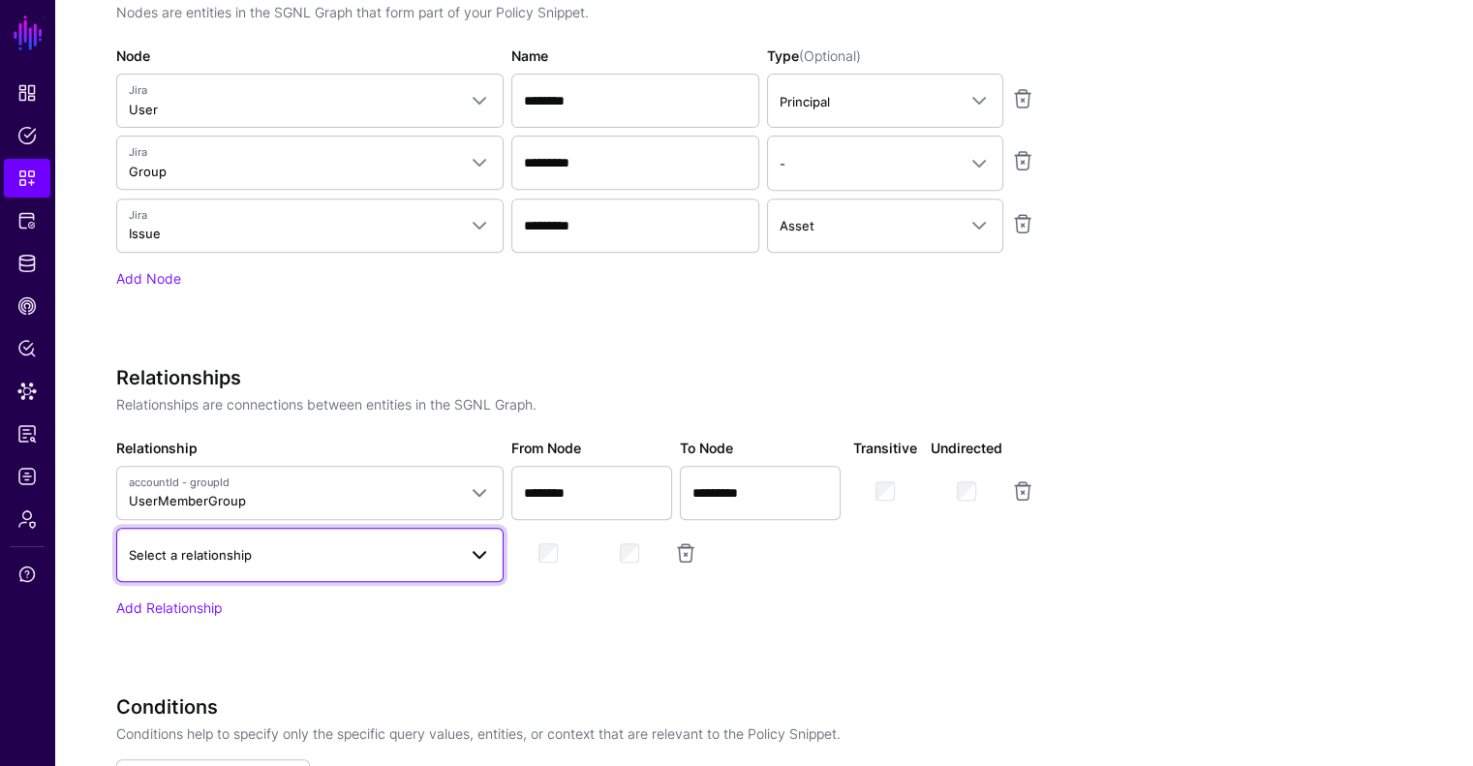
click at [204, 567] on link "Select a relationship" at bounding box center [309, 555] width 387 height 54
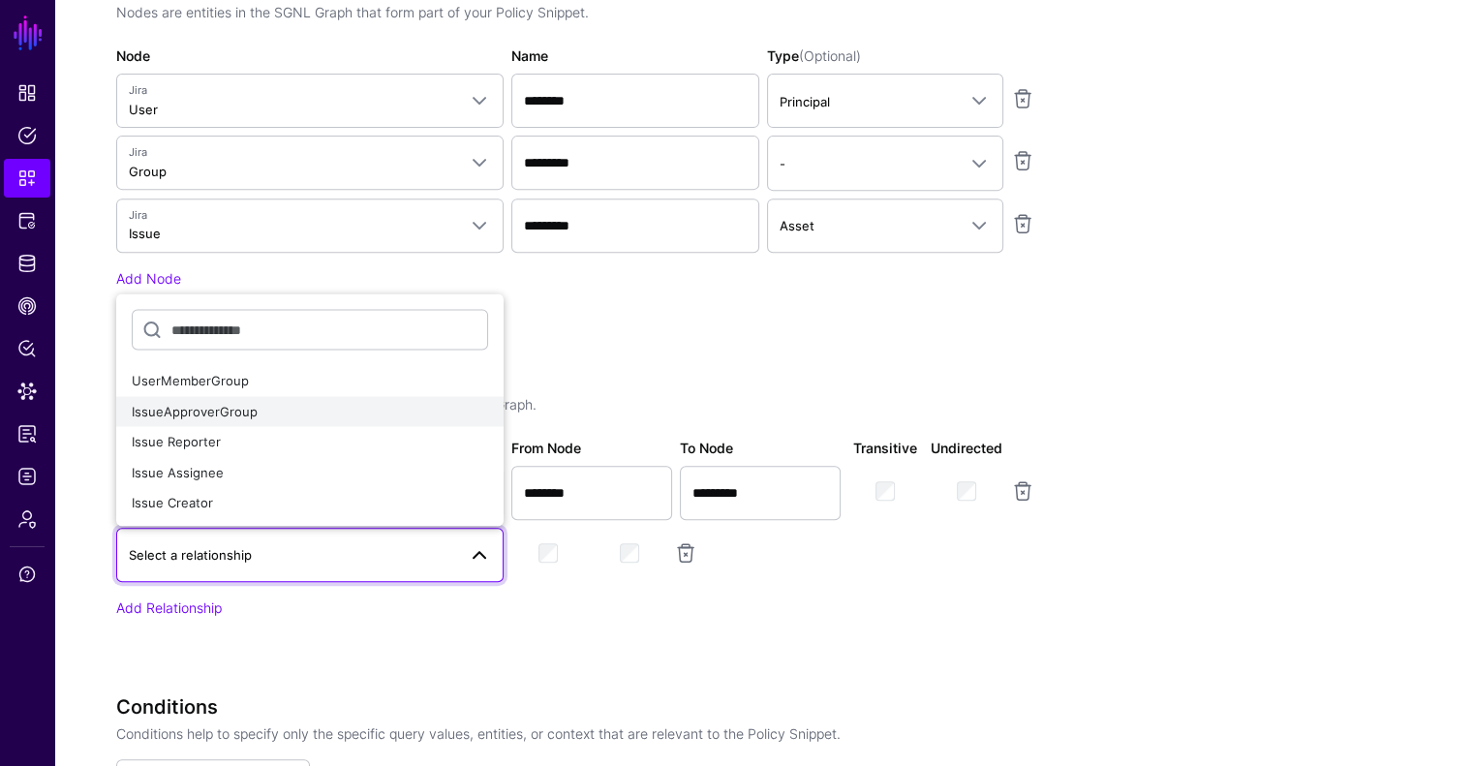
click at [245, 414] on span "IssueApproverGroup" at bounding box center [195, 410] width 126 height 15
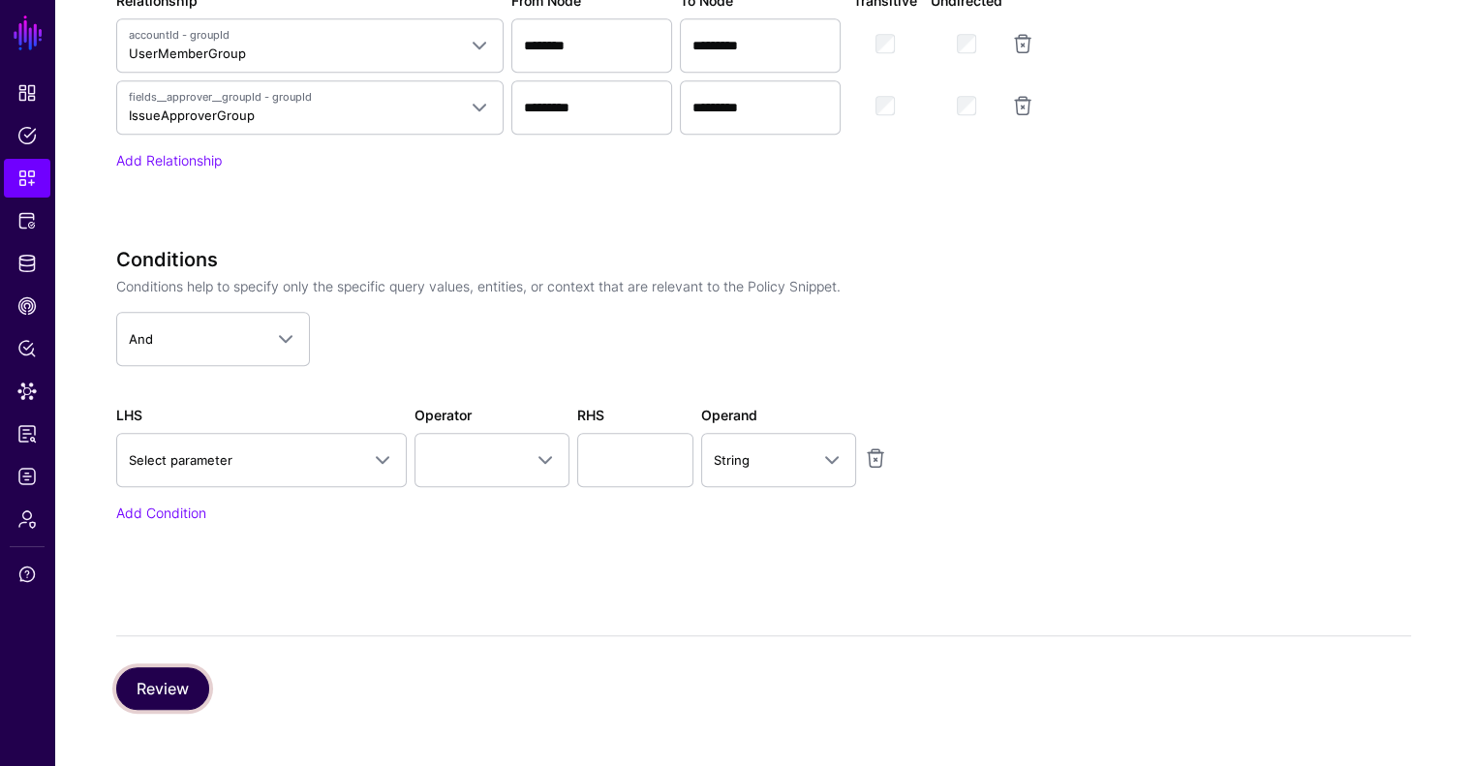
click at [147, 681] on button "Review" at bounding box center [162, 688] width 93 height 43
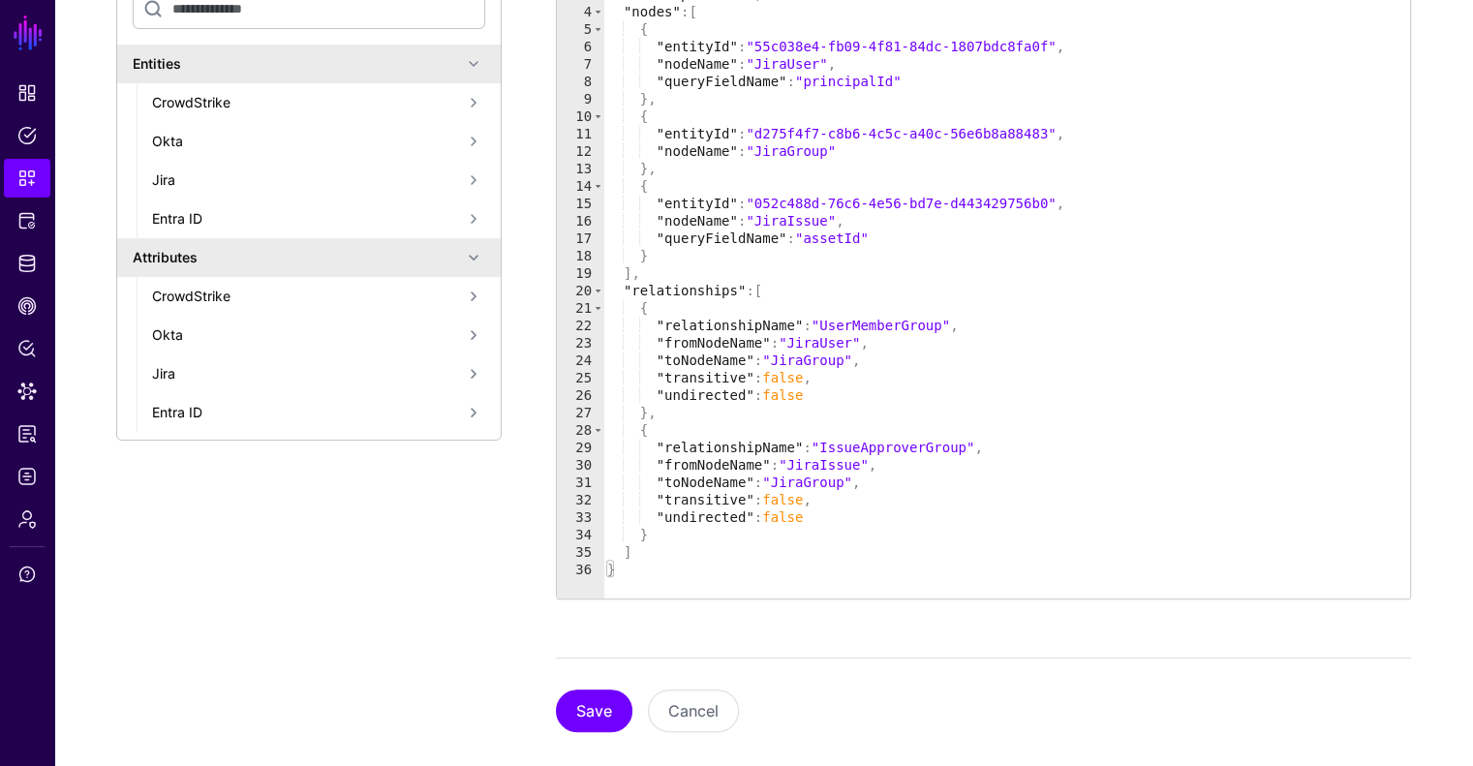
scroll to position [488, 0]
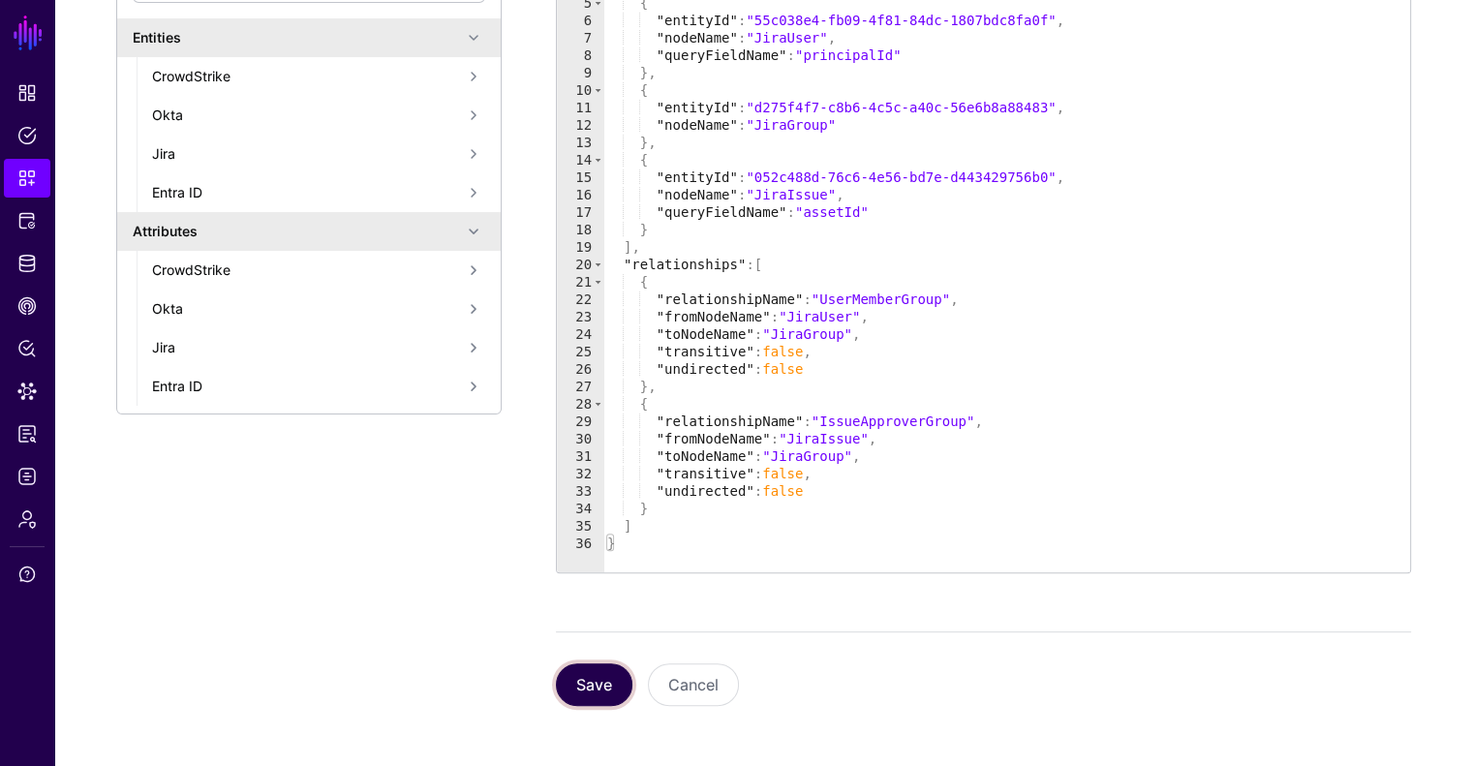
click at [604, 690] on button "Save" at bounding box center [594, 685] width 77 height 43
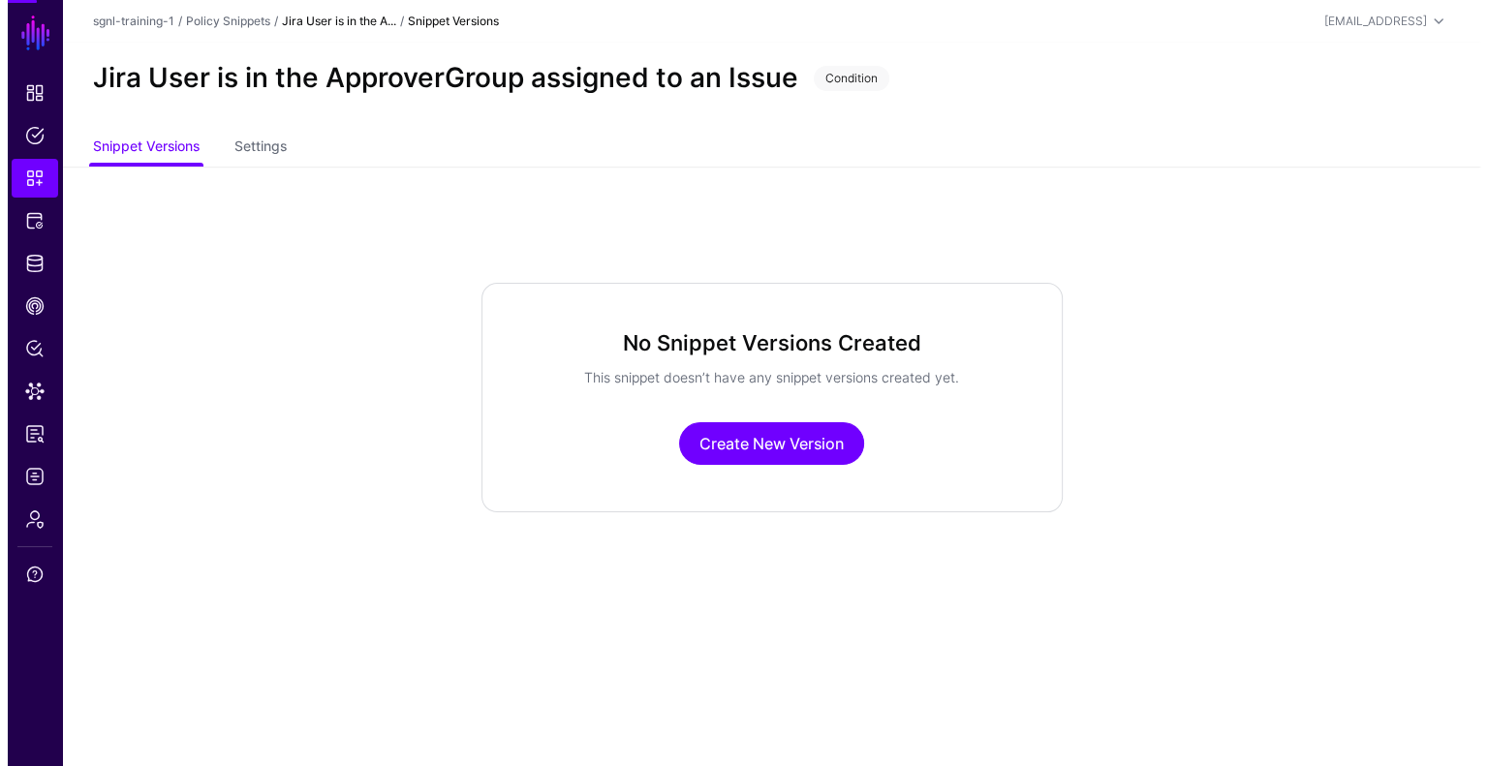
scroll to position [0, 0]
